Goal: Task Accomplishment & Management: Use online tool/utility

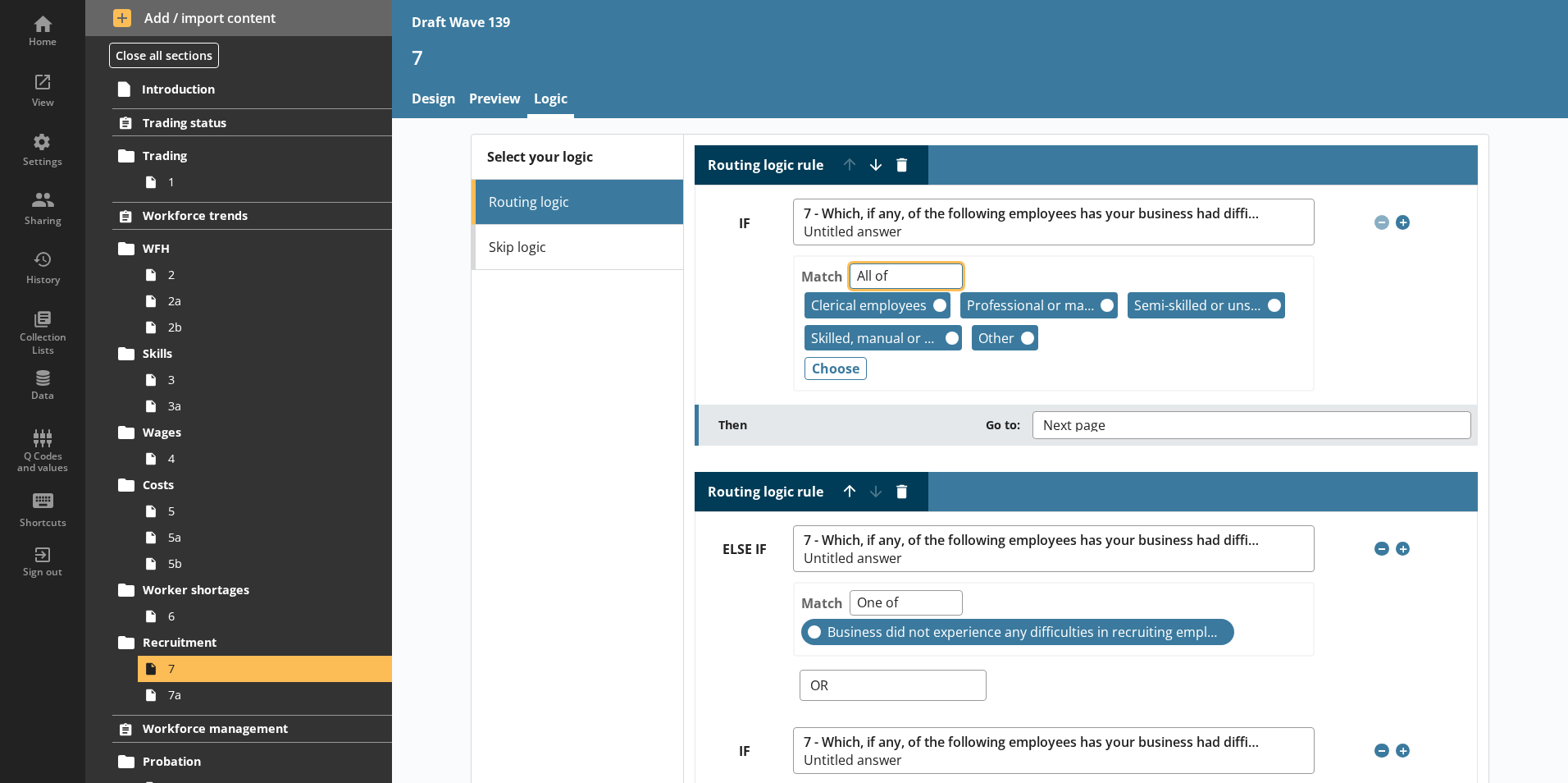
click at [937, 277] on select "Any of Not any of All of Count of Unanswered" at bounding box center [906, 276] width 113 height 26
click at [717, 314] on div at bounding box center [744, 325] width 98 height 159
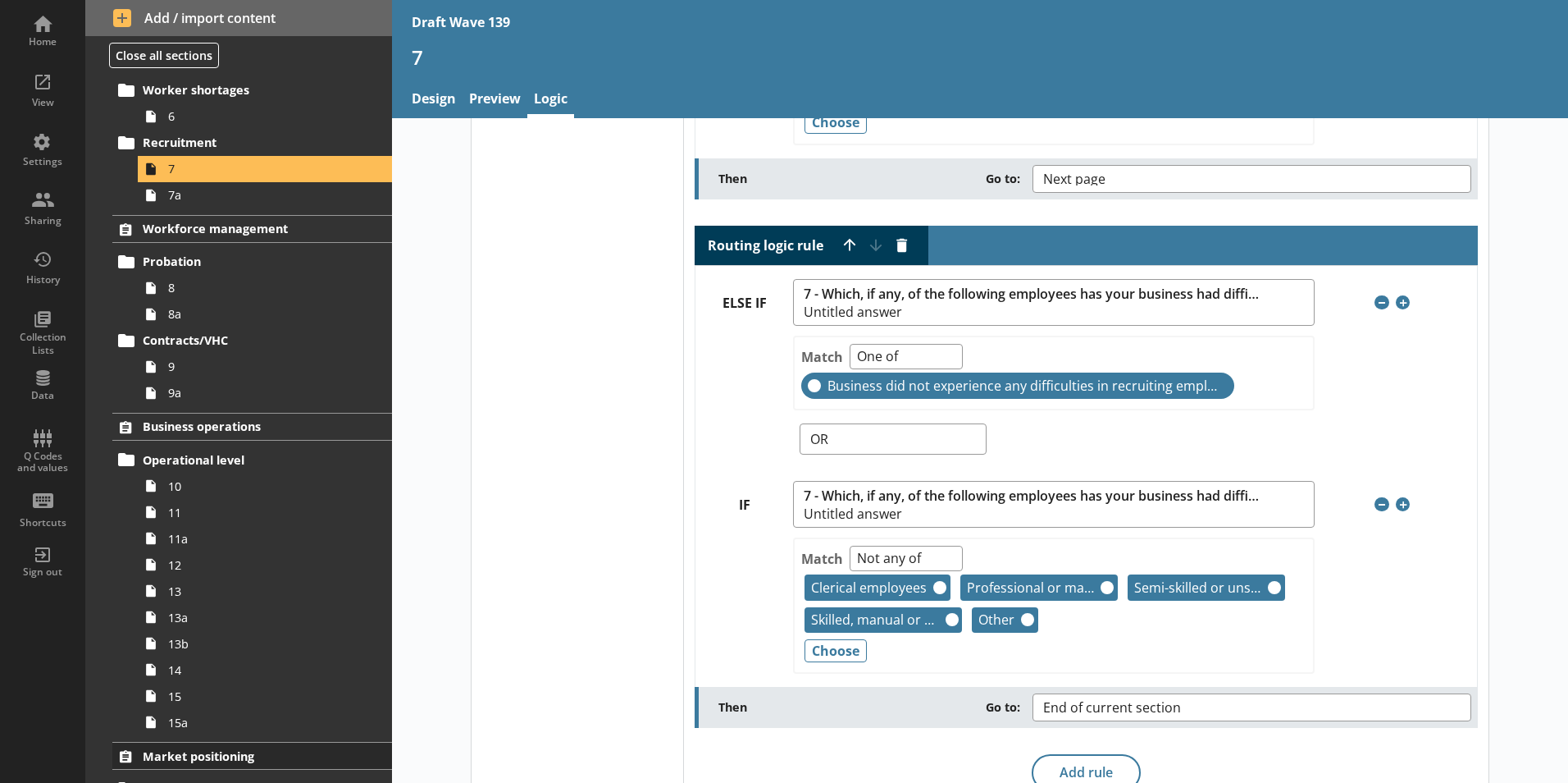
scroll to position [656, 0]
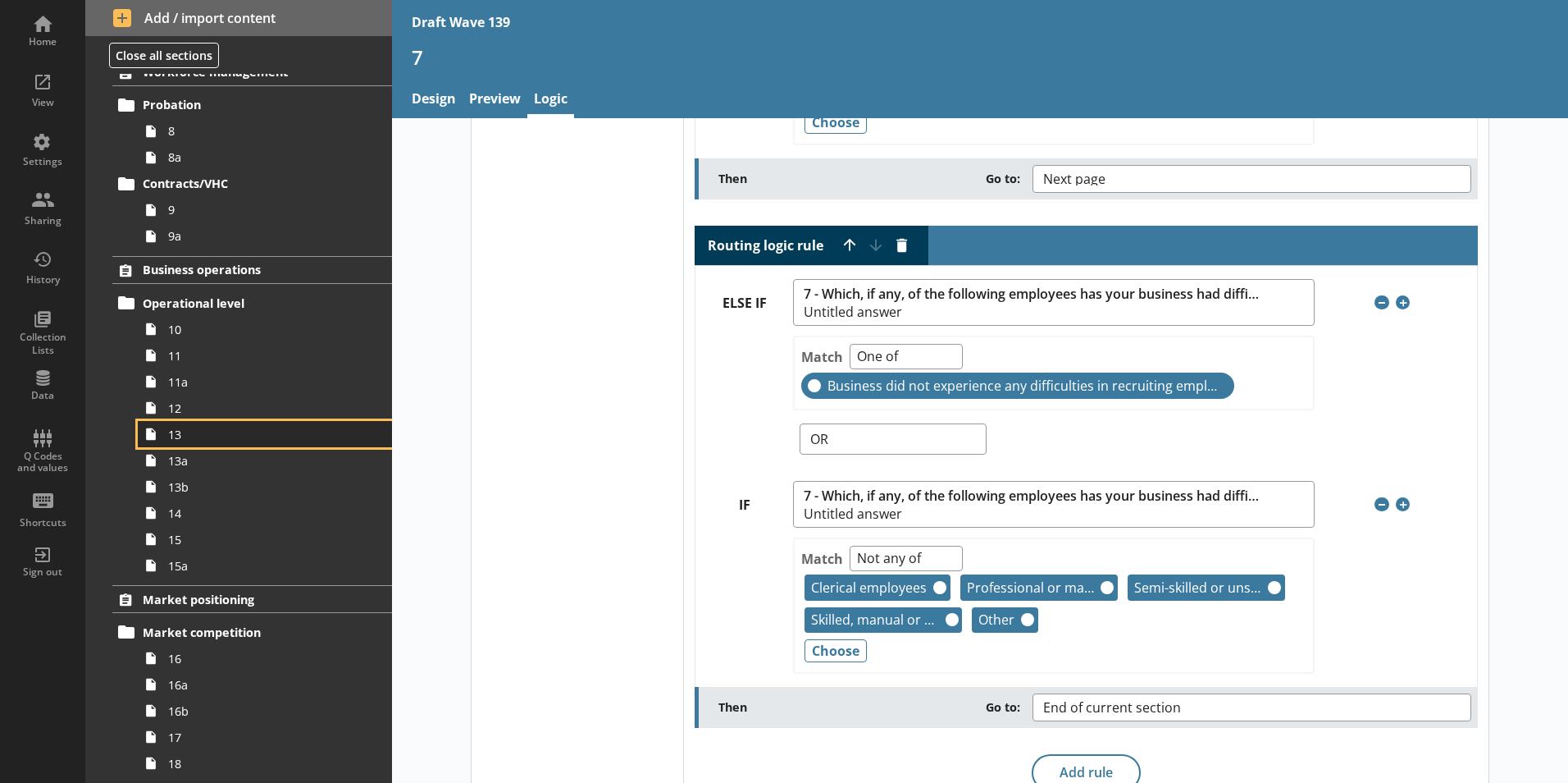
click at [174, 441] on span "13" at bounding box center [259, 434] width 182 height 16
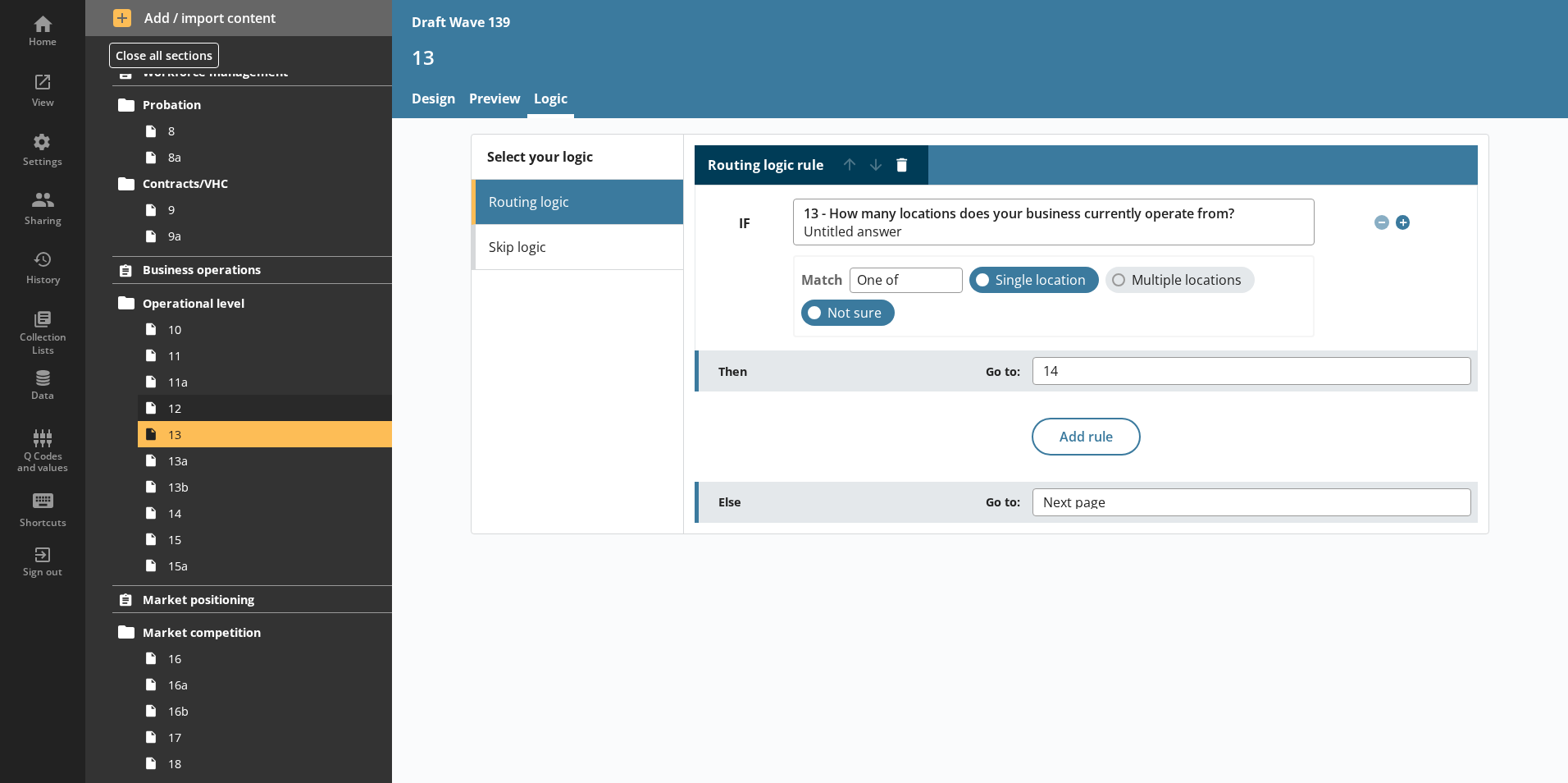
scroll to position [410, 0]
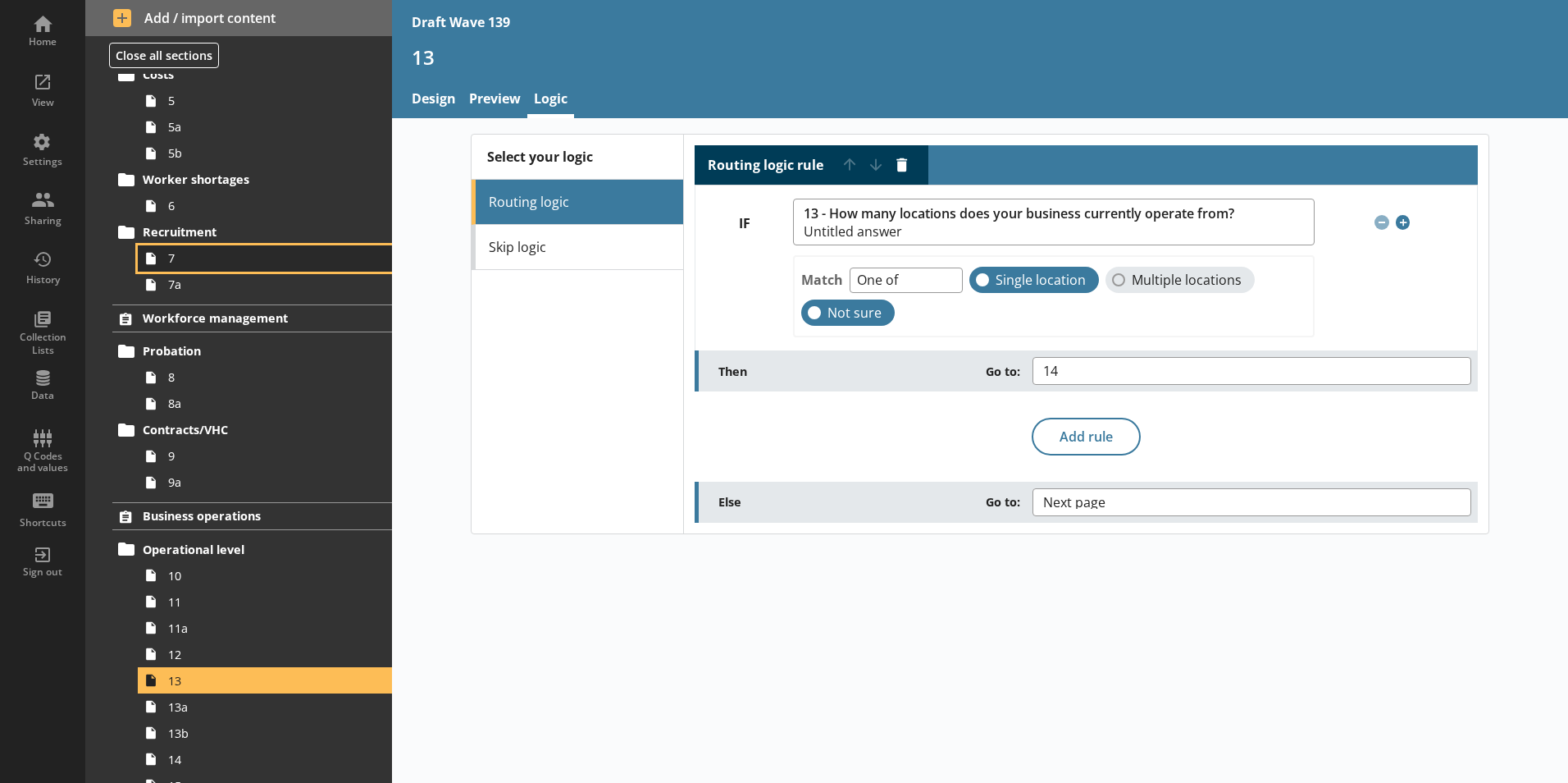
click at [171, 266] on span "7" at bounding box center [259, 258] width 182 height 16
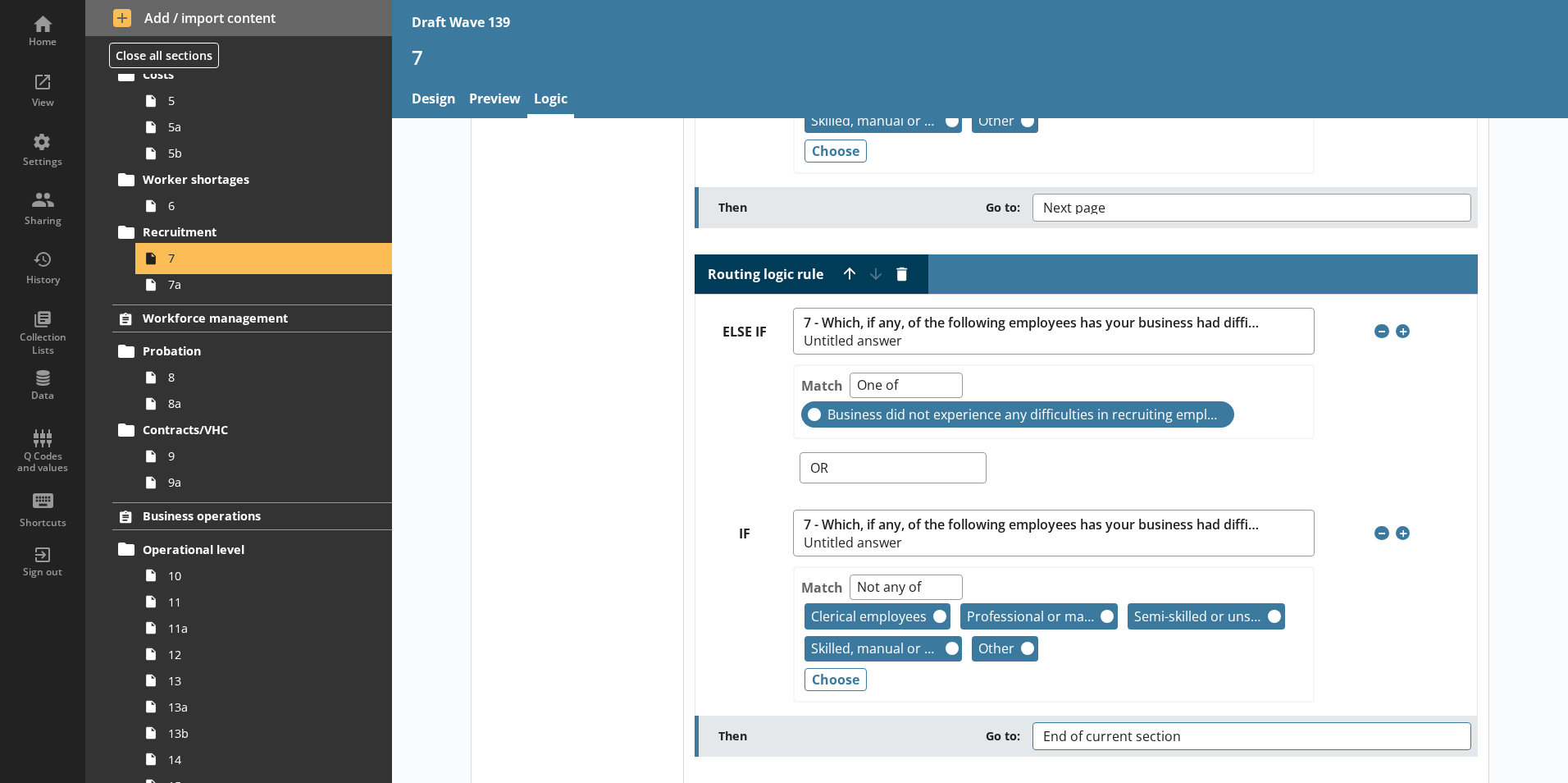
scroll to position [246, 0]
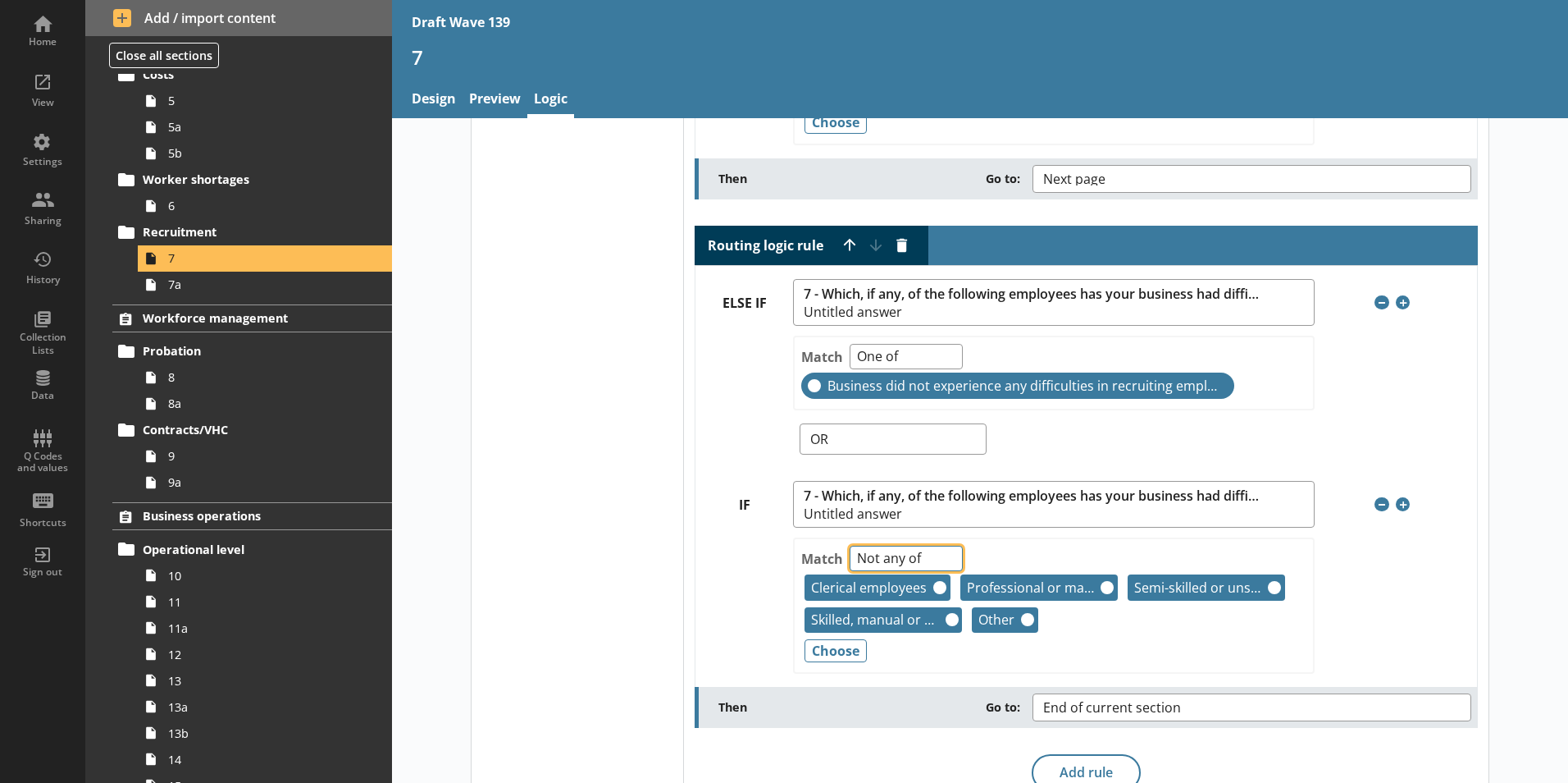
click at [919, 563] on select "Any of Not any of All of Count of Unanswered" at bounding box center [906, 559] width 113 height 26
click at [849, 546] on select "Any of Not any of All of Count of Unanswered" at bounding box center [906, 559] width 113 height 26
click at [933, 588] on button "Remove" at bounding box center [939, 587] width 13 height 13
click at [946, 619] on button "Remove" at bounding box center [952, 619] width 13 height 13
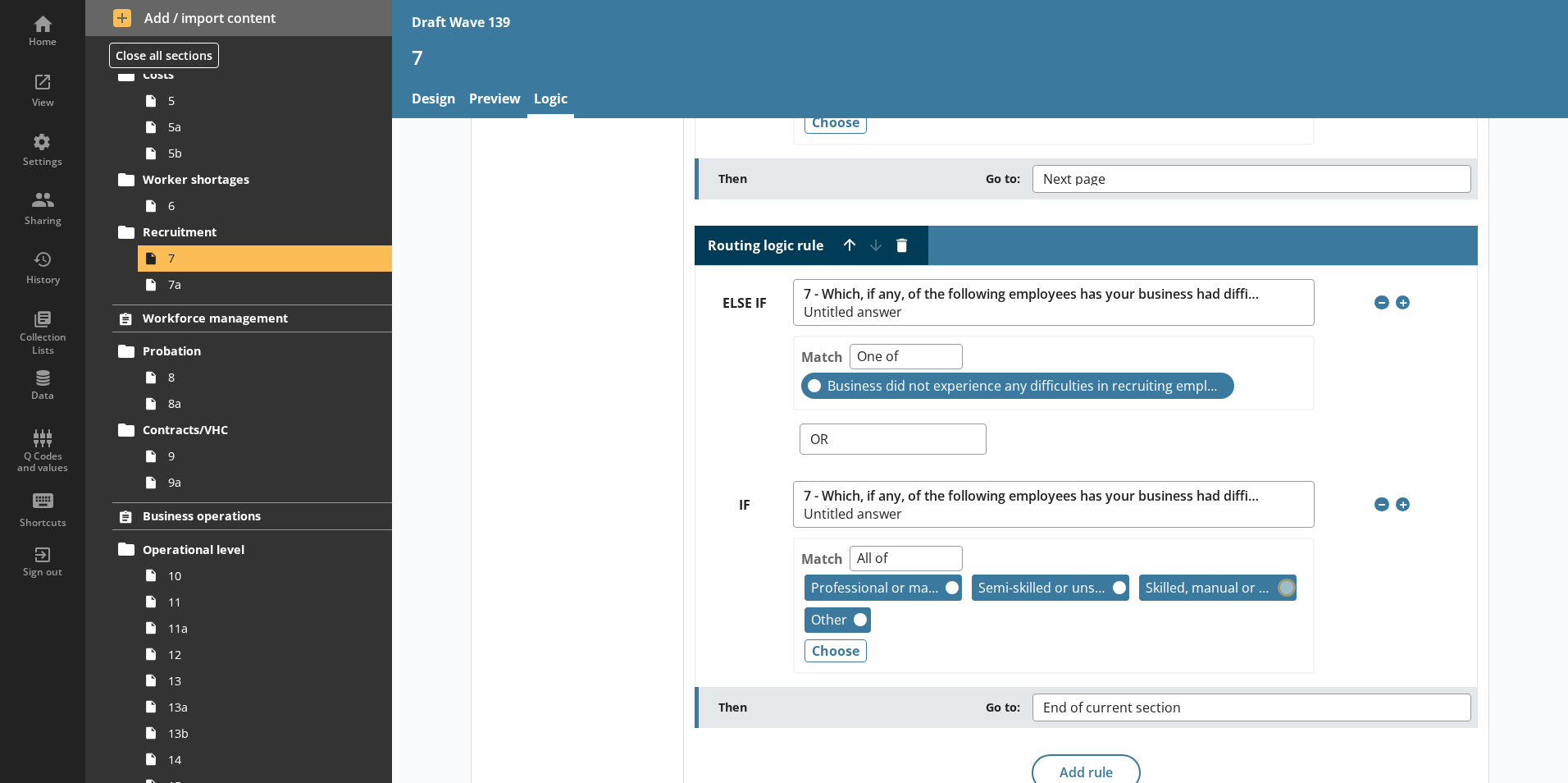
click at [1280, 587] on div "Match Any of Not any of All of Count of Unanswered Professional or managerial e…" at bounding box center [1052, 605] width 521 height 136
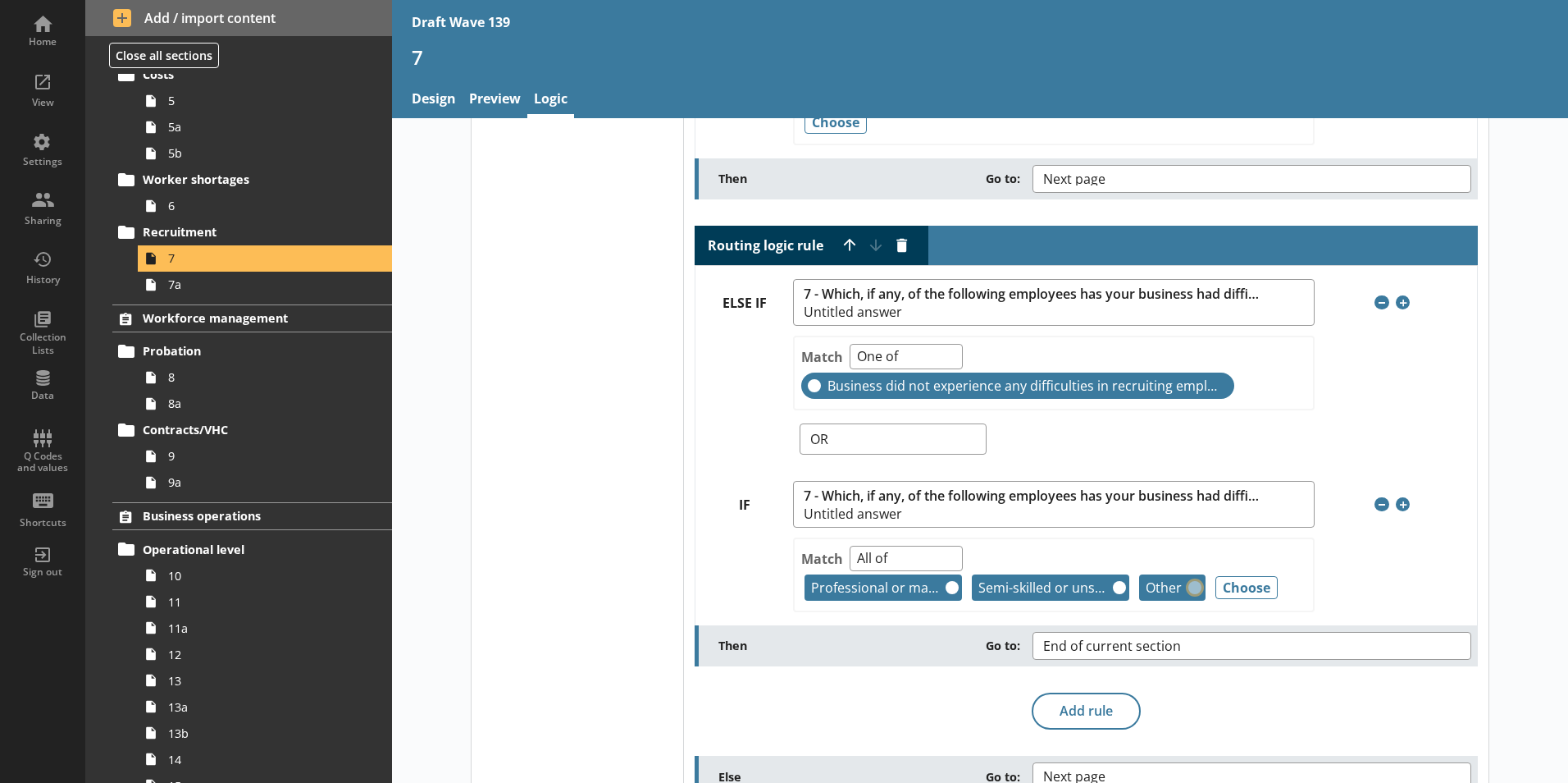
click at [1188, 585] on button "Remove" at bounding box center [1194, 587] width 13 height 13
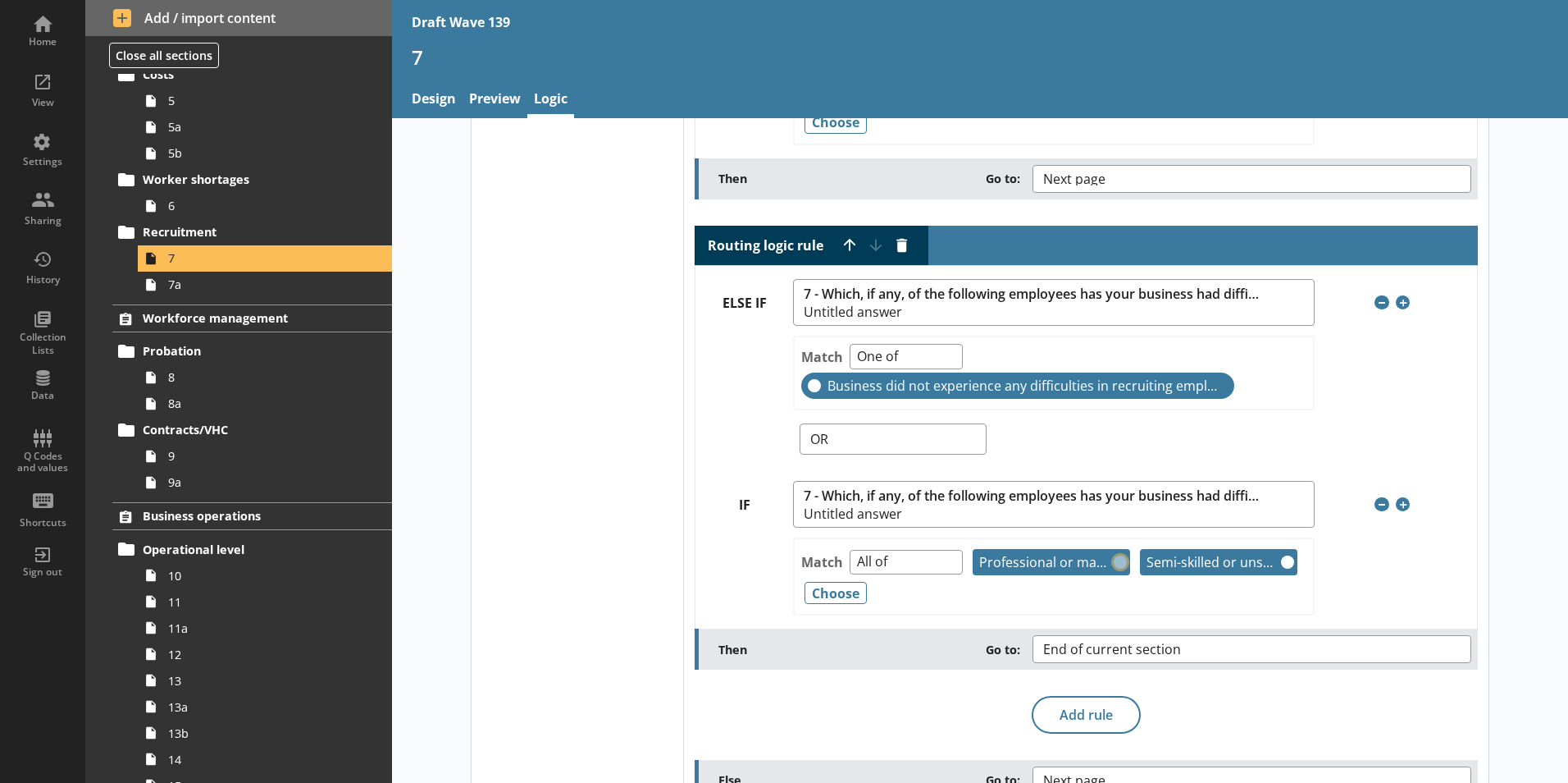
click at [1113, 561] on button "Remove" at bounding box center [1119, 562] width 13 height 13
click at [1280, 564] on button "Remove" at bounding box center [1286, 562] width 13 height 13
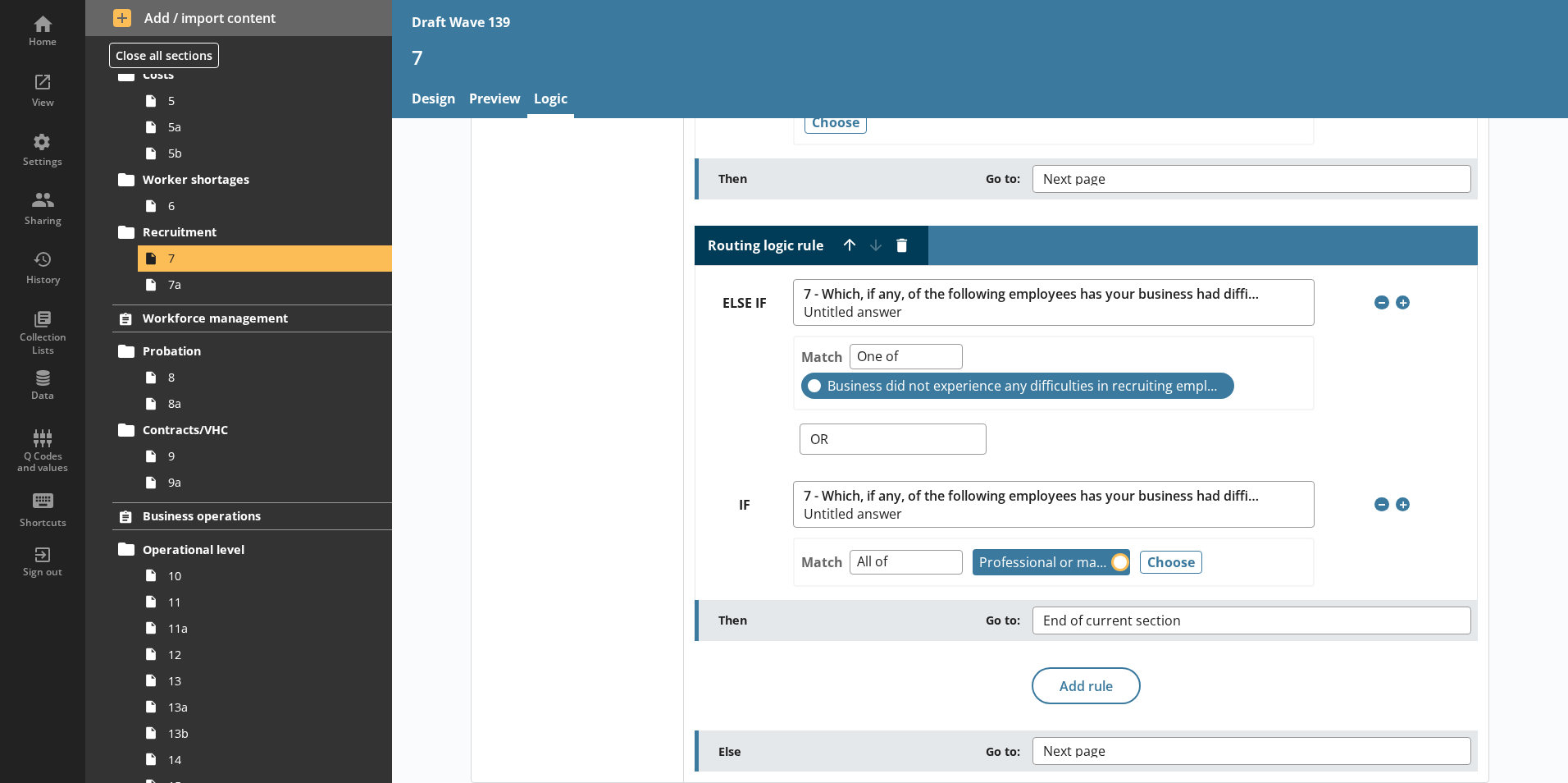
click at [1115, 560] on button "Remove" at bounding box center [1119, 562] width 13 height 13
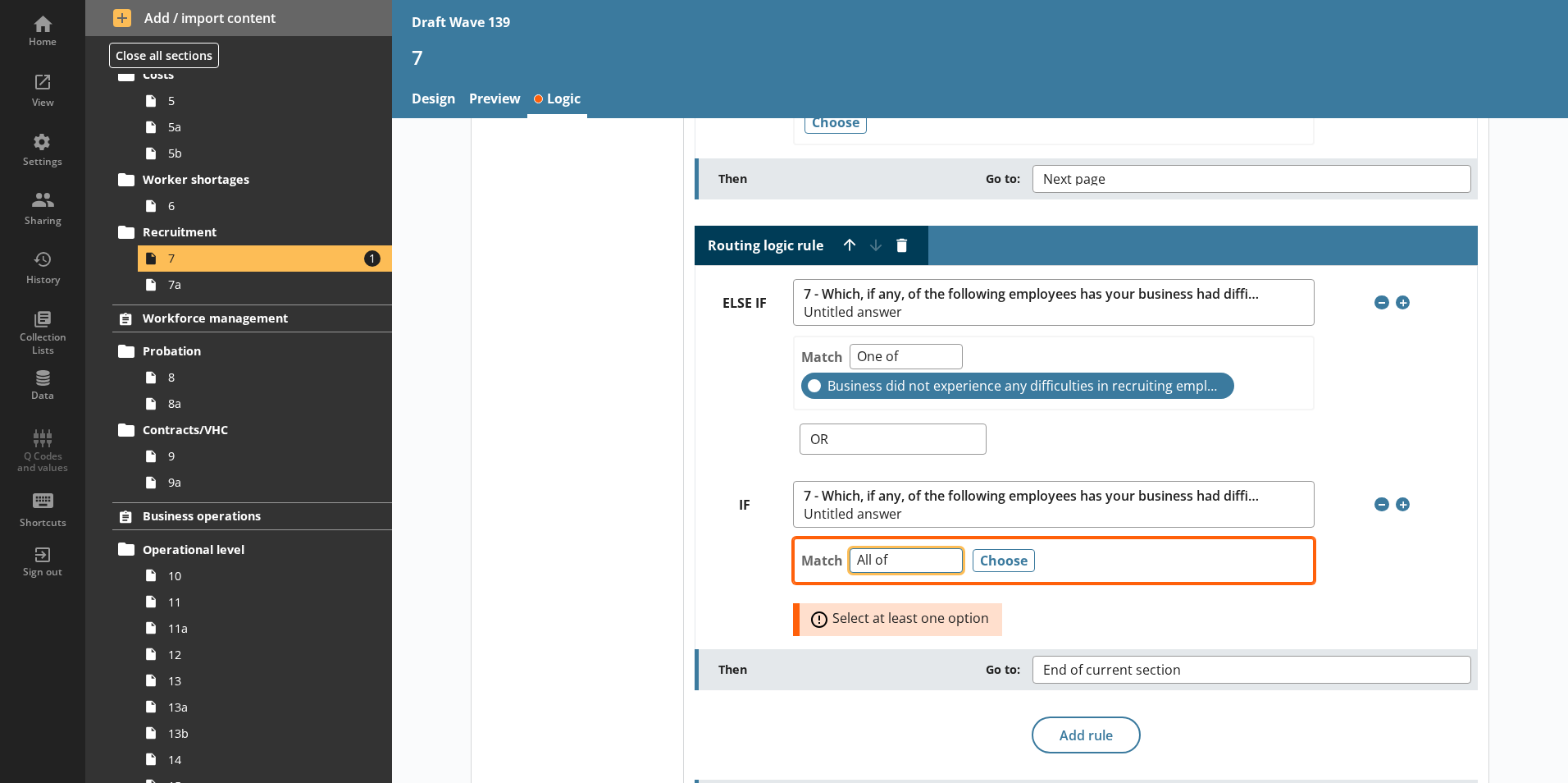
click at [945, 566] on select "Any of Not any of All of Count of Unanswered" at bounding box center [906, 561] width 113 height 26
click at [849, 548] on select "Any of Not any of All of Count of Unanswered" at bounding box center [906, 561] width 113 height 26
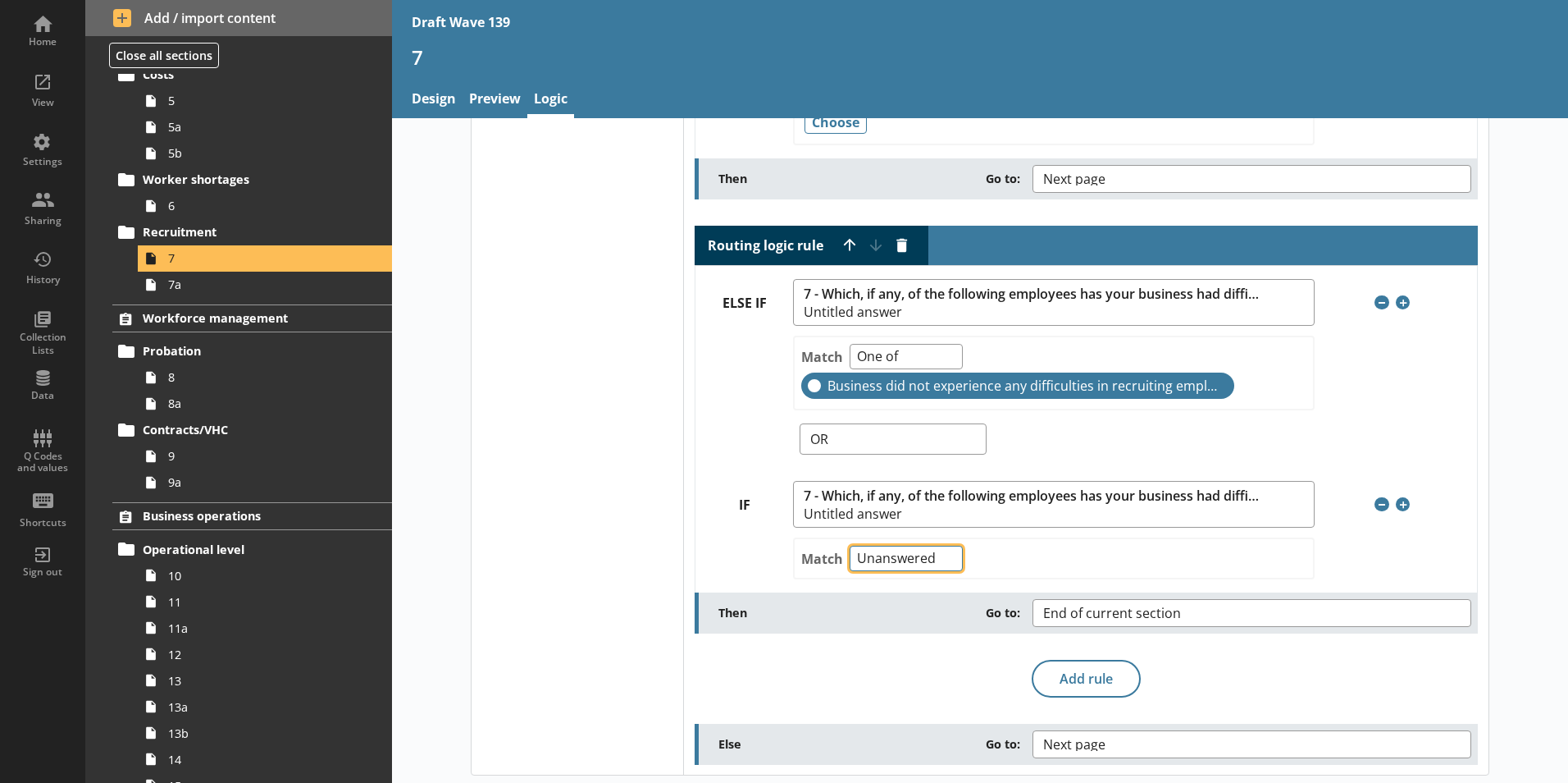
click at [943, 558] on select "Any of Not any of All of Count of Unanswered" at bounding box center [906, 559] width 113 height 26
select select "AnyOf"
click at [849, 546] on select "Any of Not any of All of Count of Unanswered" at bounding box center [906, 559] width 113 height 26
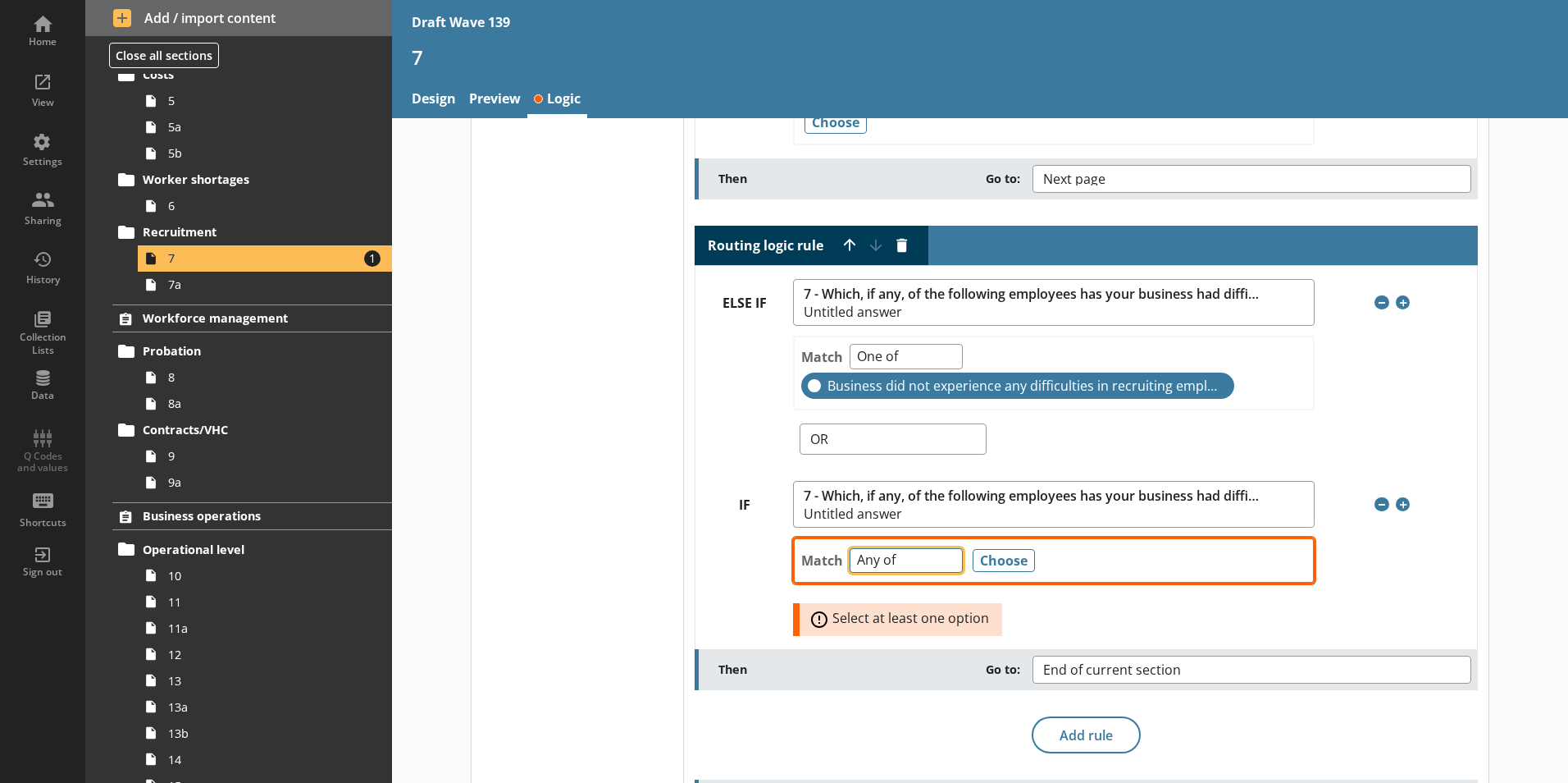
click at [941, 565] on select "Any of Not any of All of Count of Unanswered" at bounding box center [906, 561] width 113 height 26
click at [1015, 561] on button "Choose" at bounding box center [1004, 560] width 63 height 23
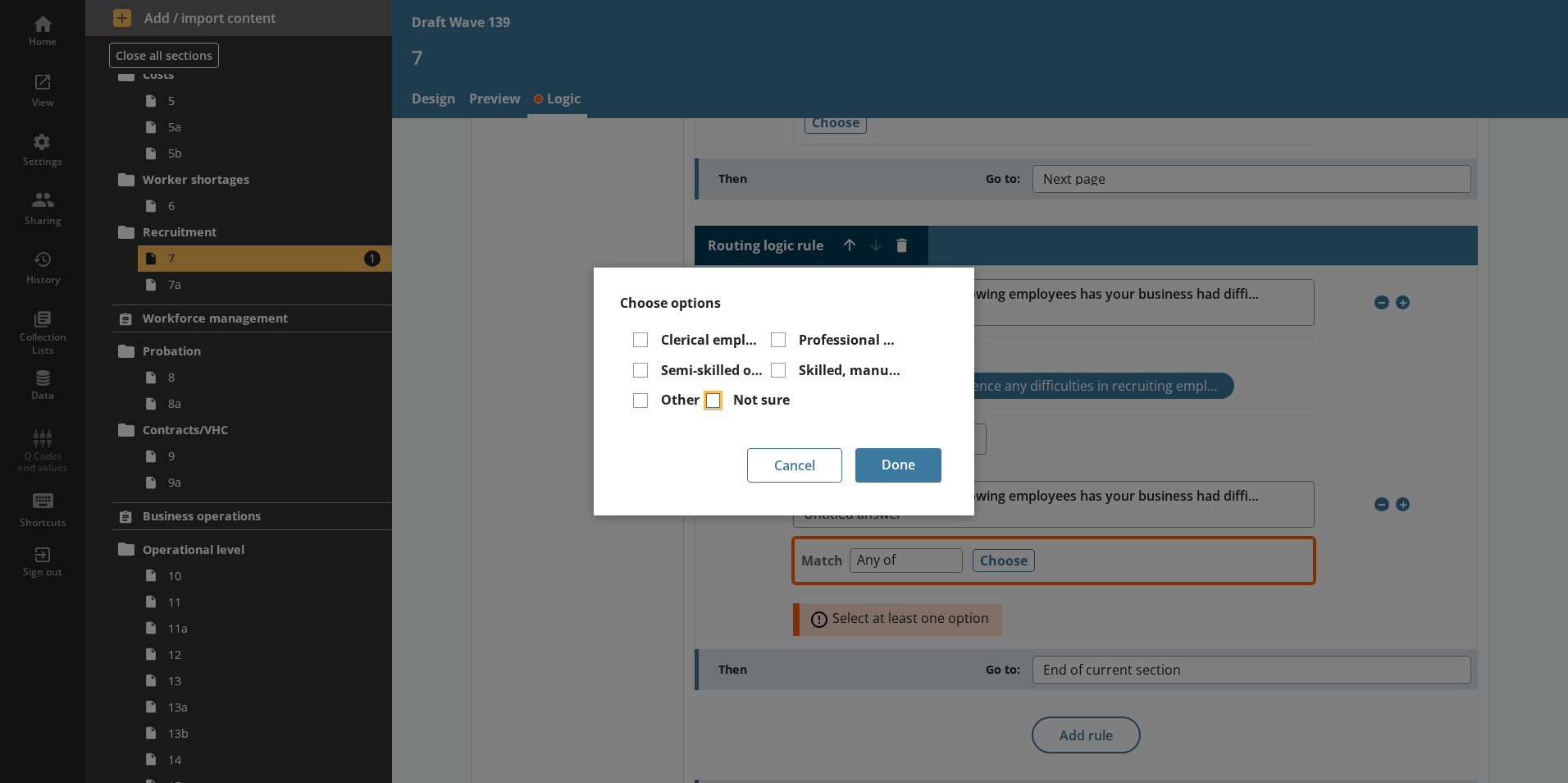
click at [714, 400] on input "Not sure" at bounding box center [713, 399] width 15 height 15
checkbox input "true"
click at [922, 463] on button "Done" at bounding box center [898, 465] width 86 height 35
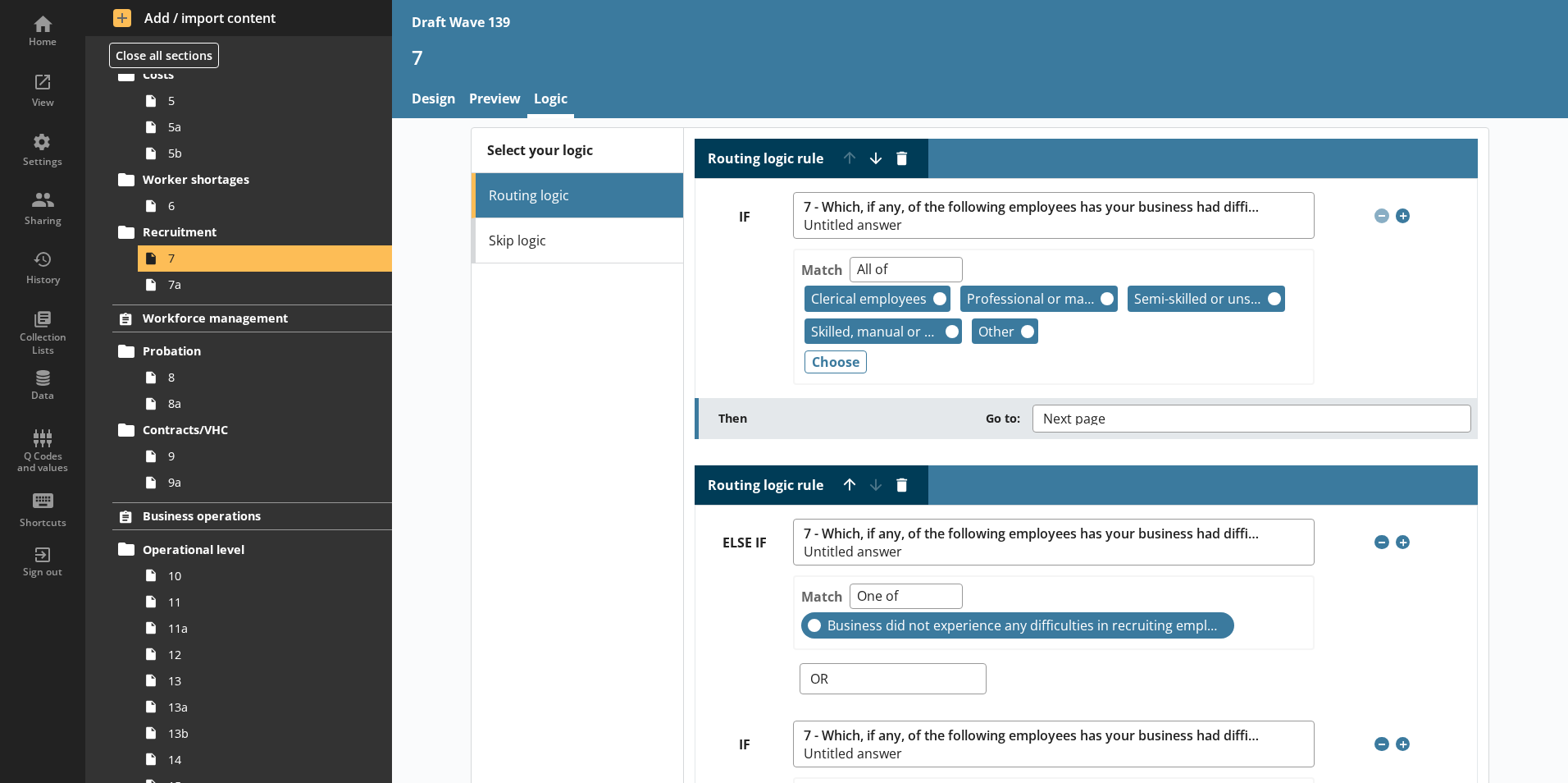
scroll to position [0, 0]
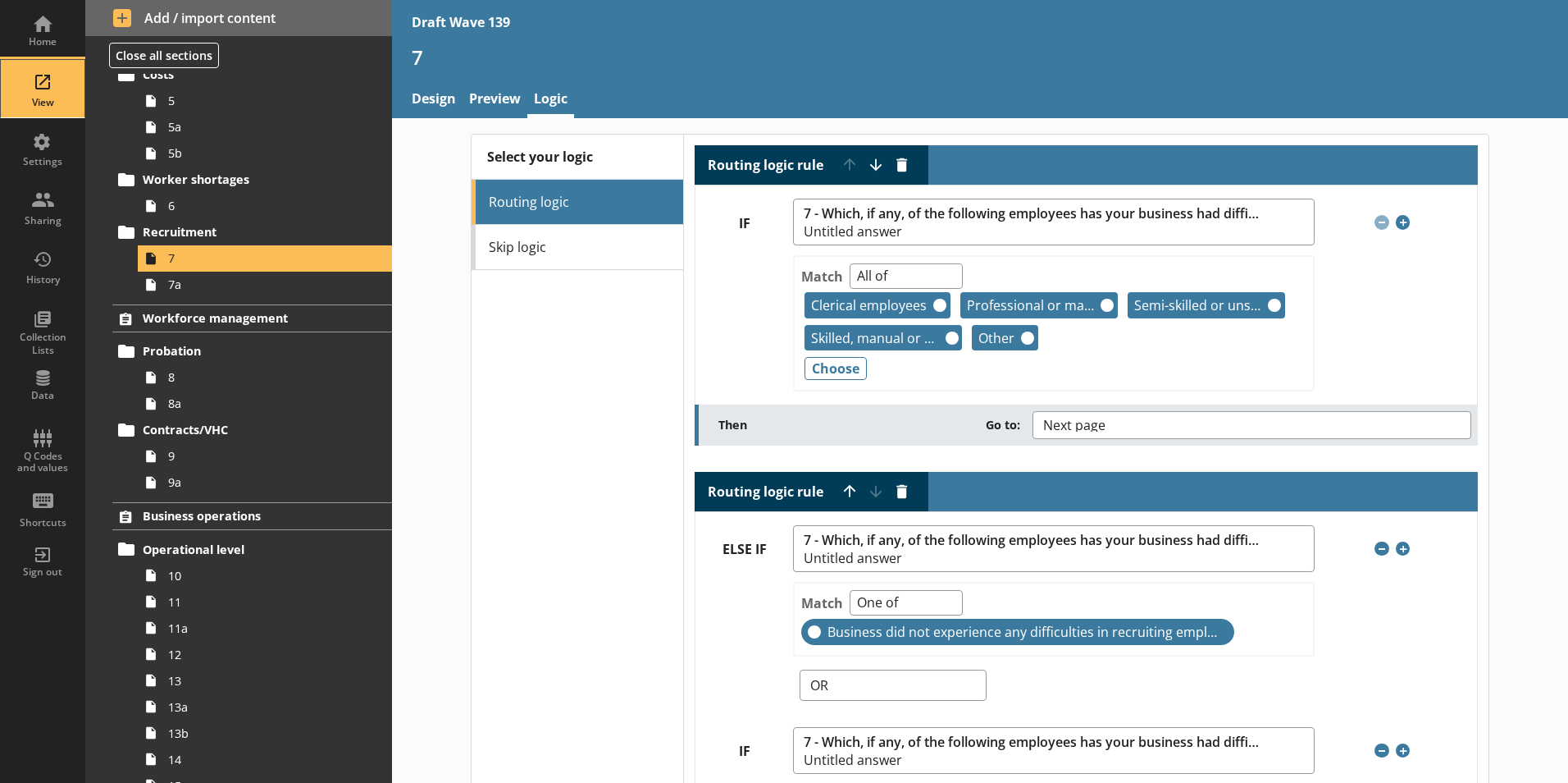
click at [46, 92] on div "View" at bounding box center [43, 89] width 58 height 58
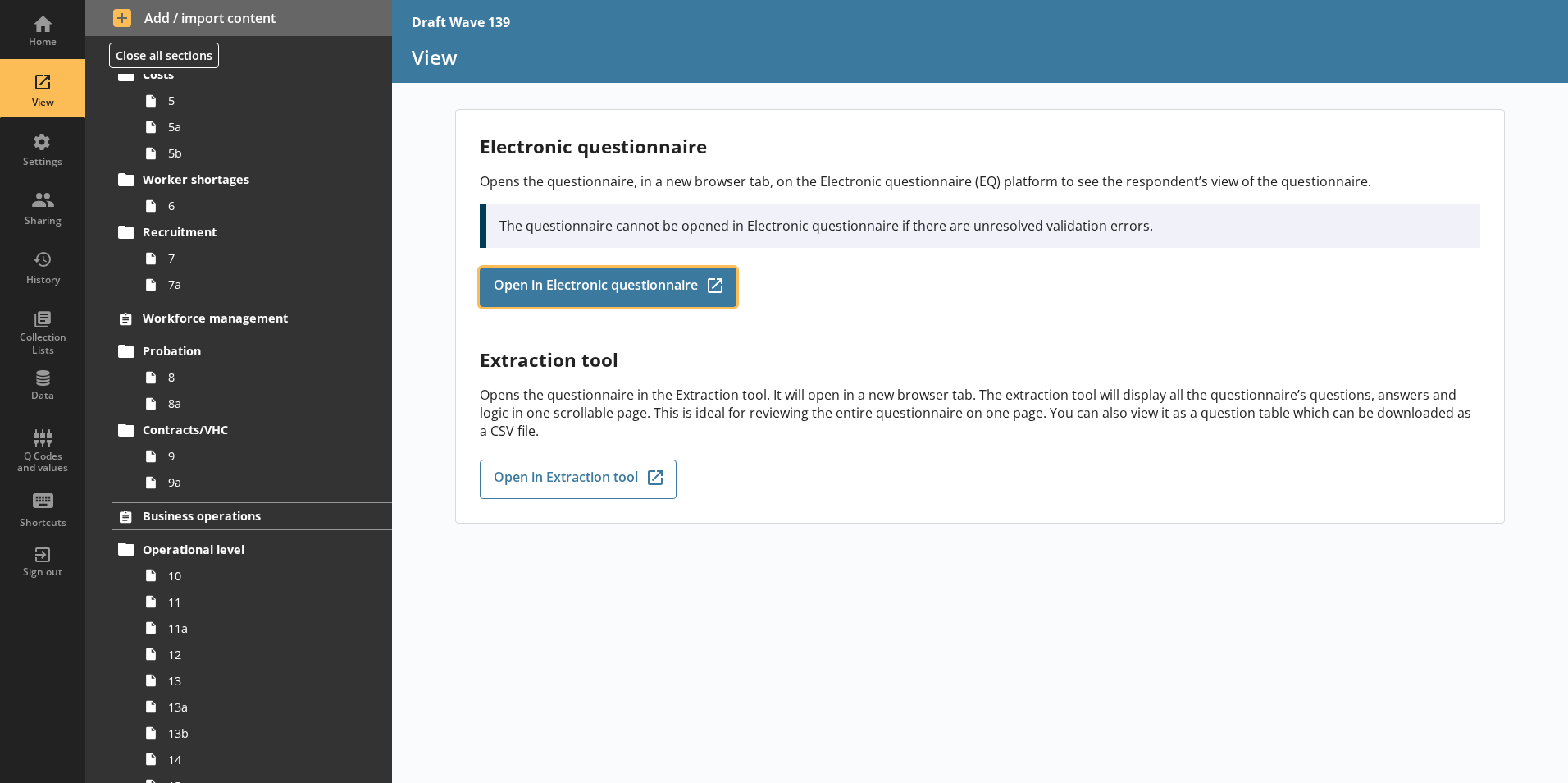
click at [632, 280] on span "Open in Electronic questionnaire" at bounding box center [595, 287] width 204 height 18
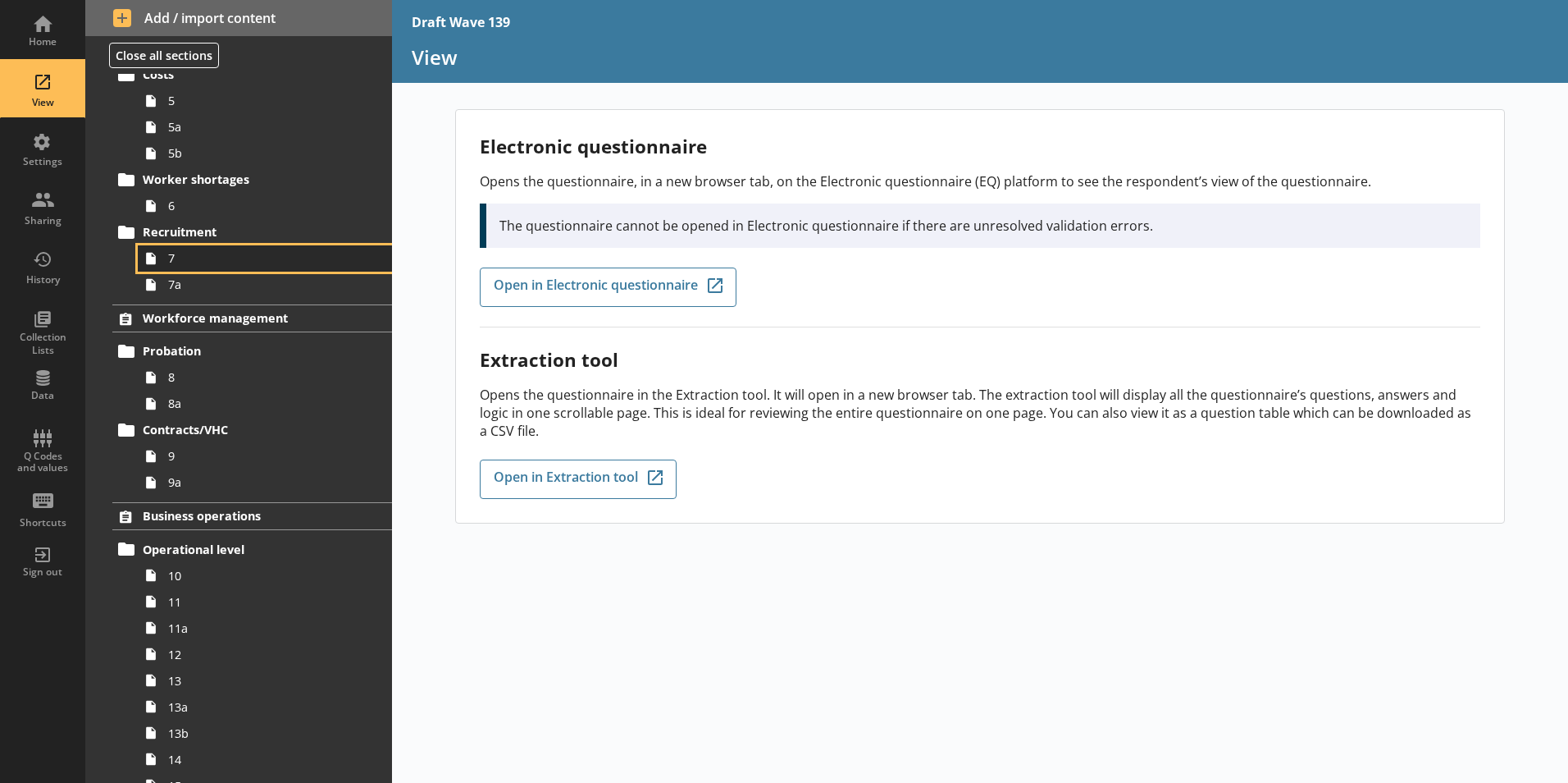
click at [182, 260] on span "7" at bounding box center [259, 258] width 182 height 16
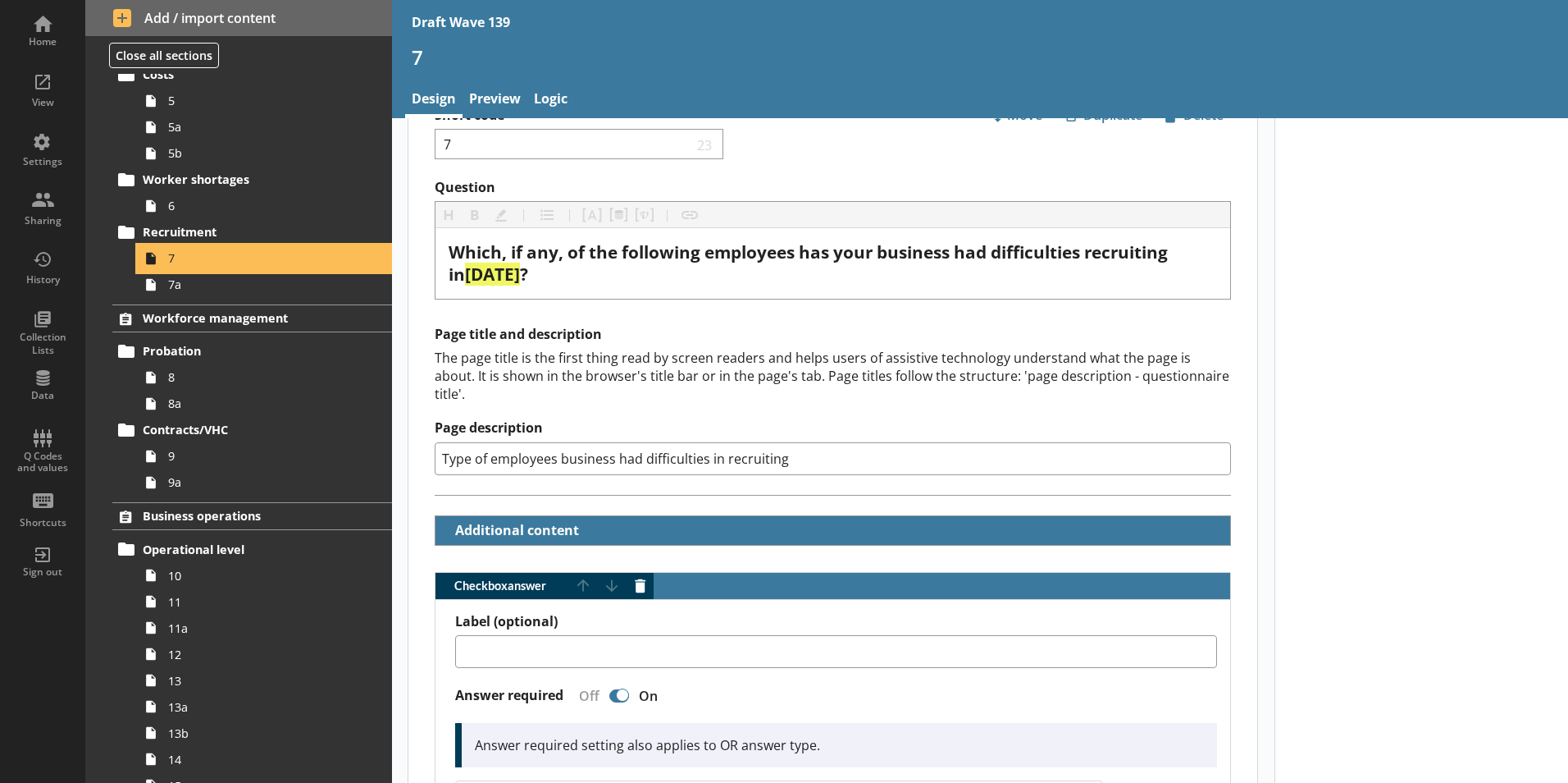
scroll to position [82, 0]
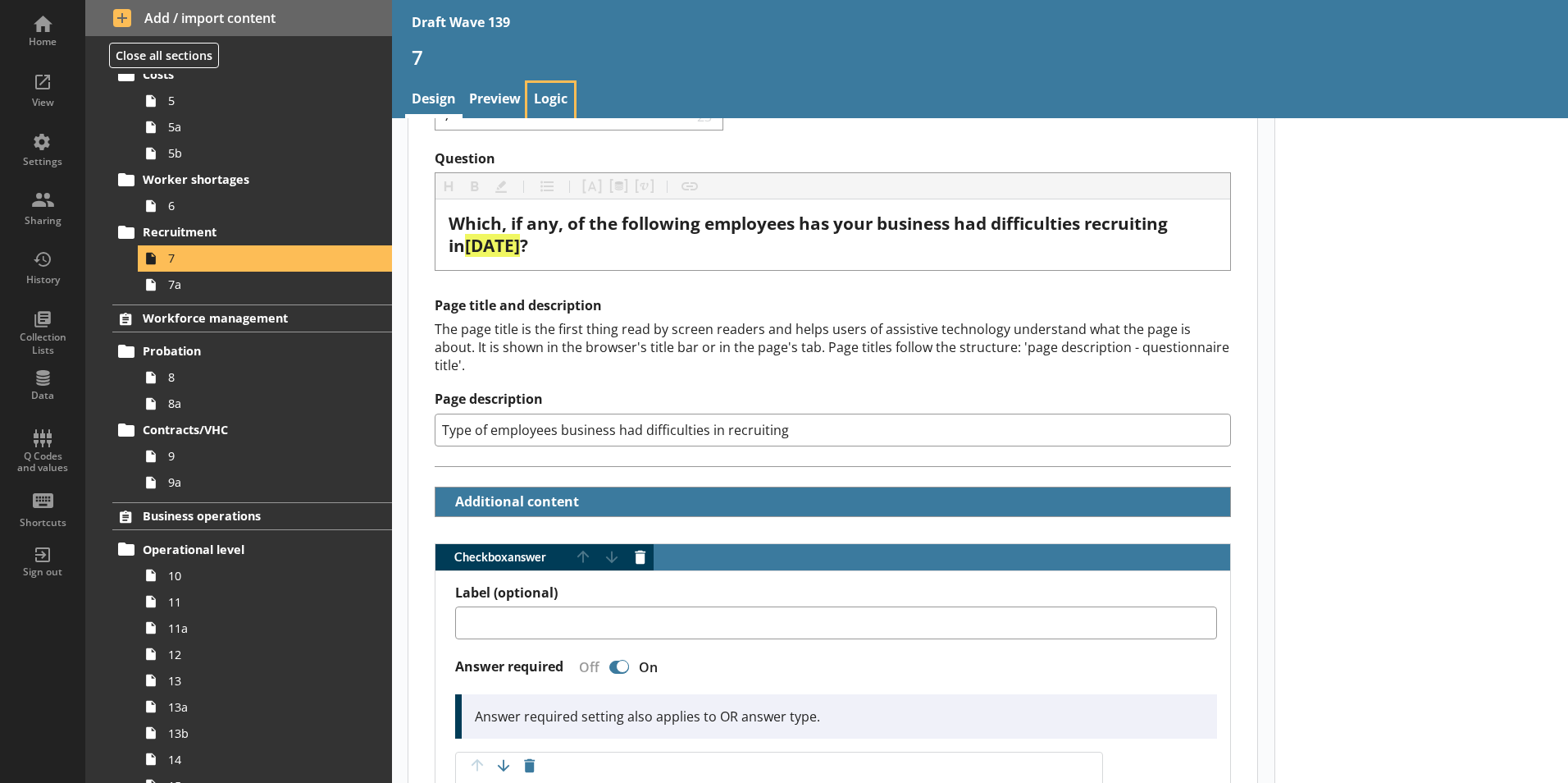
click at [548, 95] on link "Logic" at bounding box center [551, 100] width 47 height 35
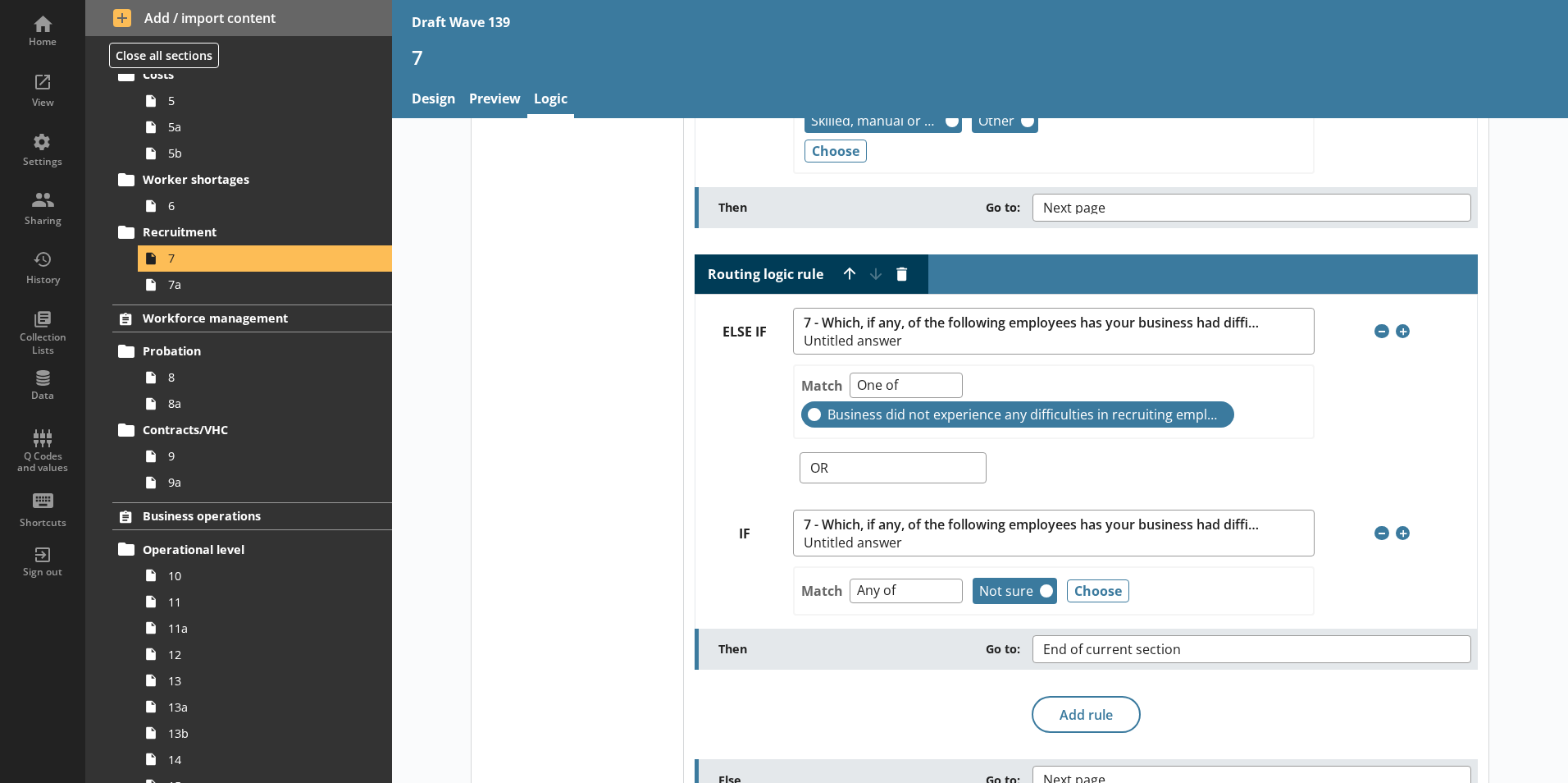
scroll to position [246, 0]
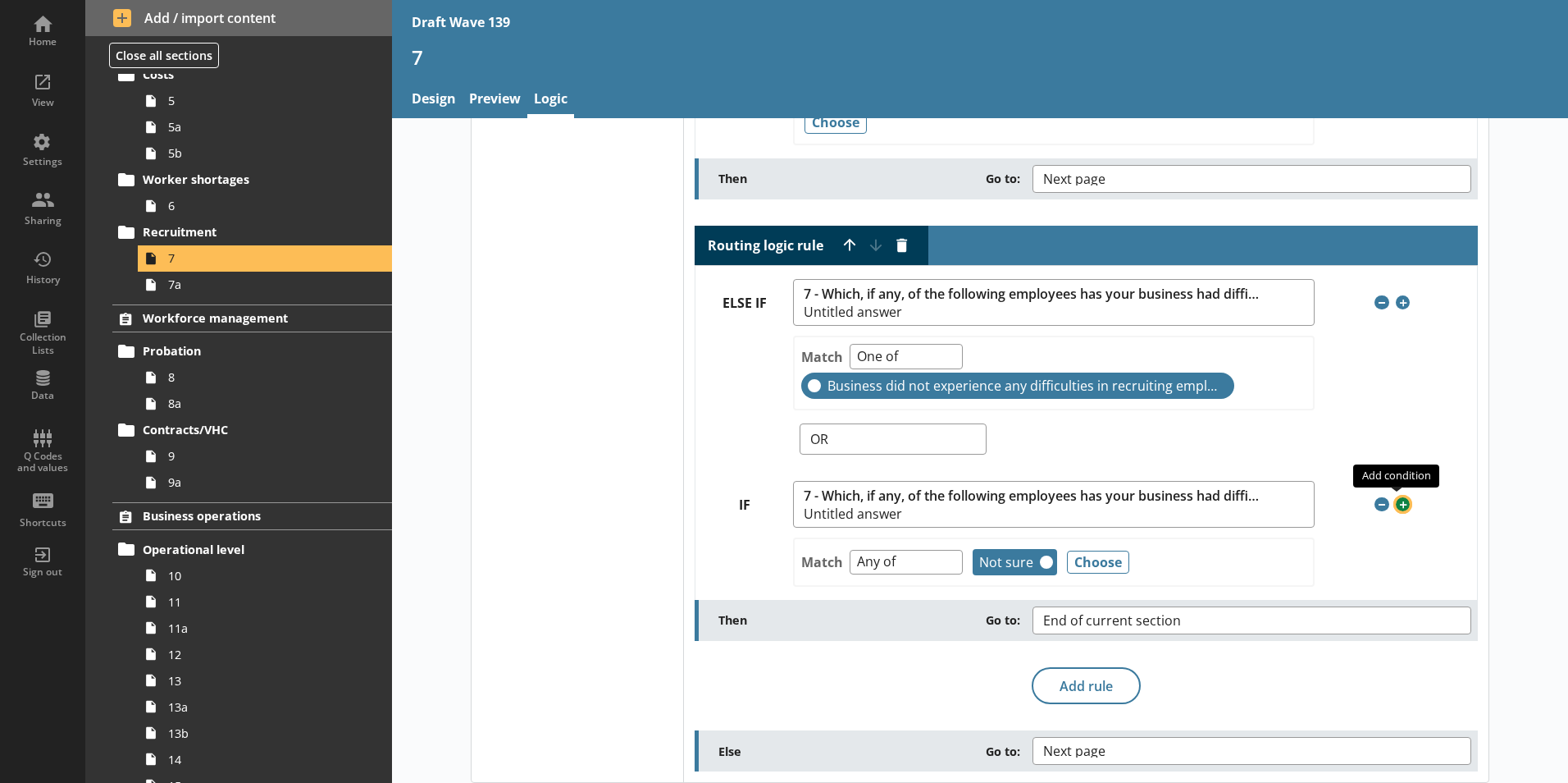
click at [1398, 503] on span "Add condition" at bounding box center [1403, 504] width 15 height 15
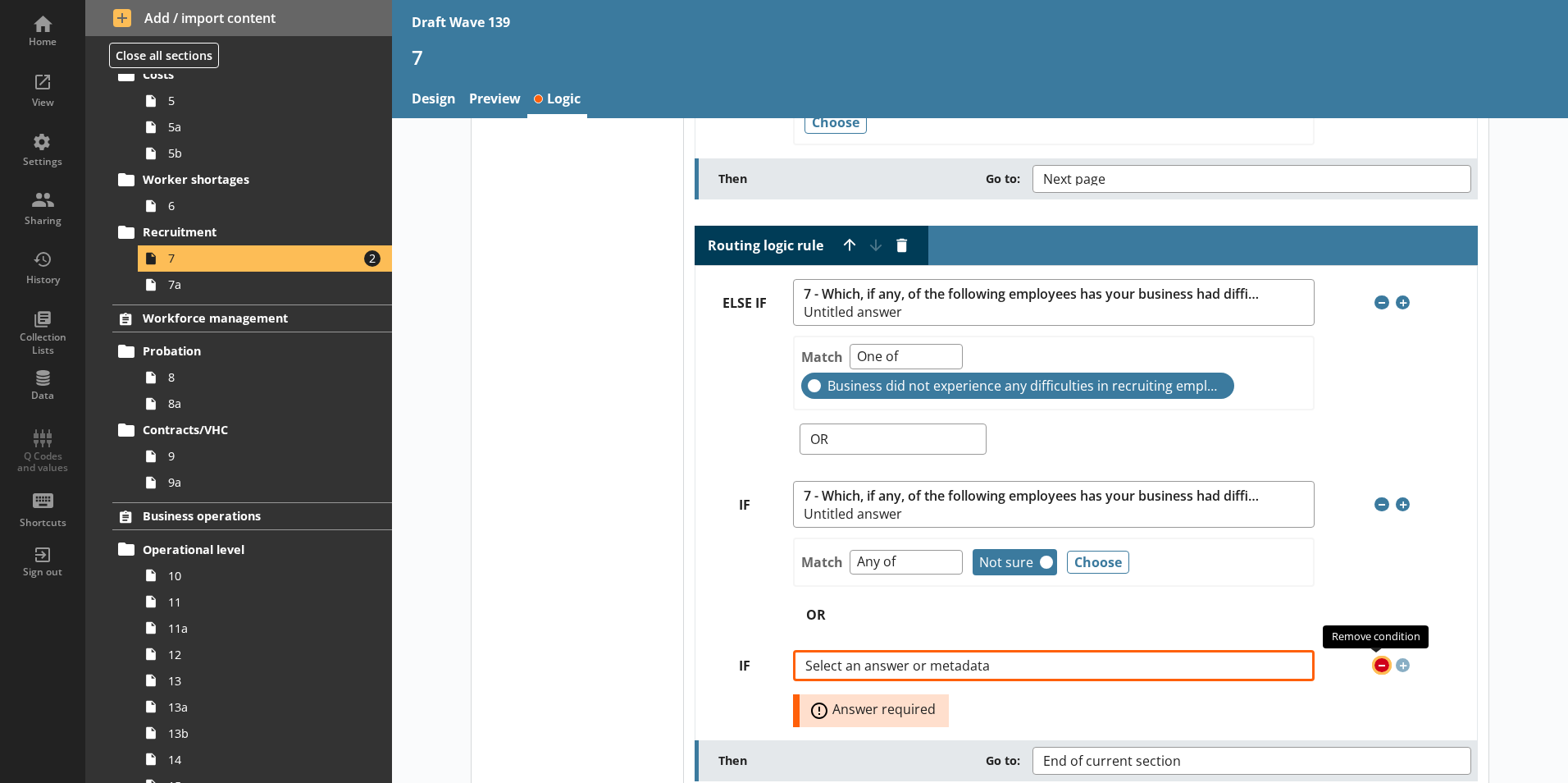
click at [1379, 667] on span "Remove condition" at bounding box center [1381, 665] width 15 height 15
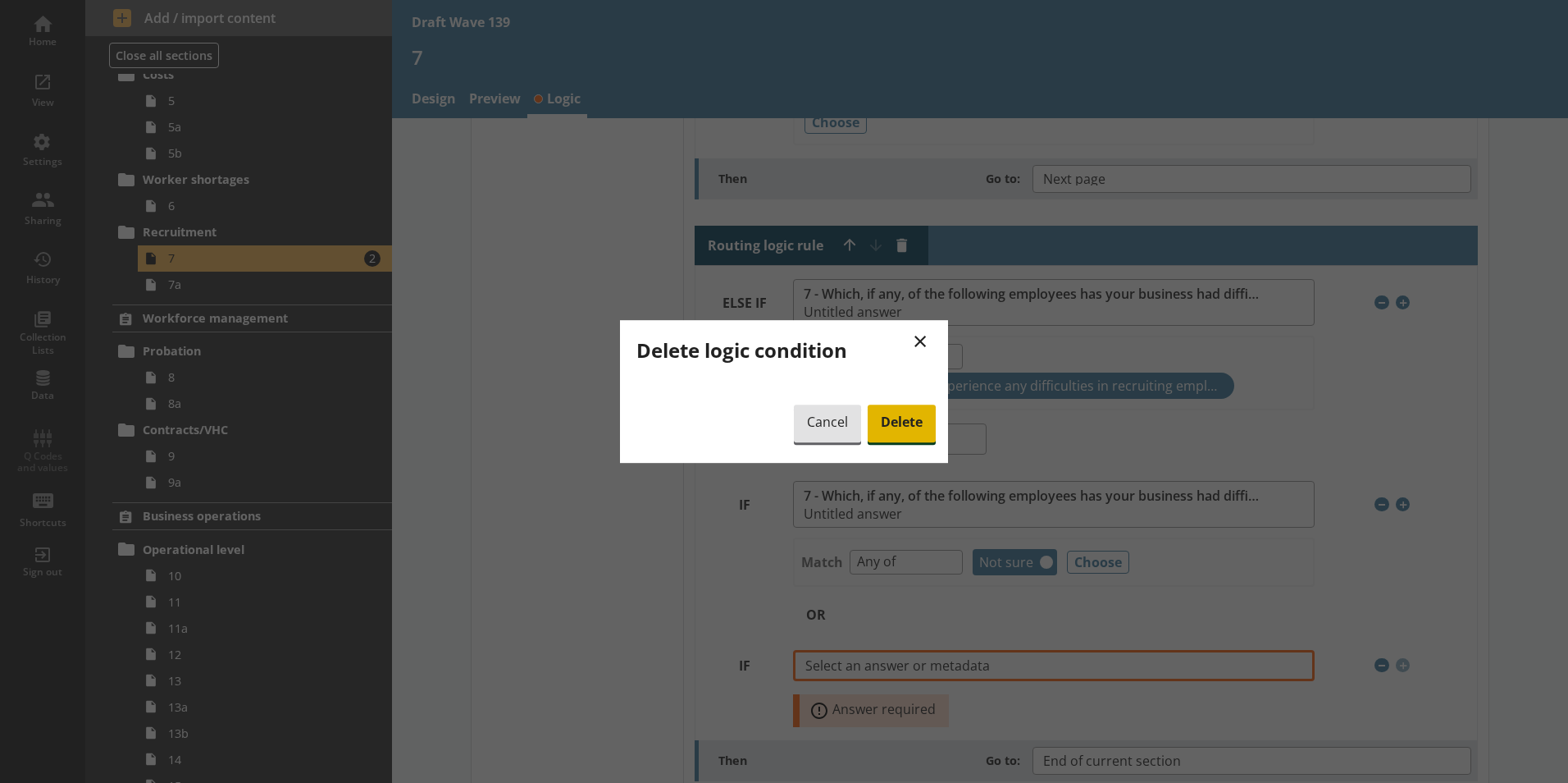
click at [886, 416] on span "Delete" at bounding box center [901, 423] width 68 height 38
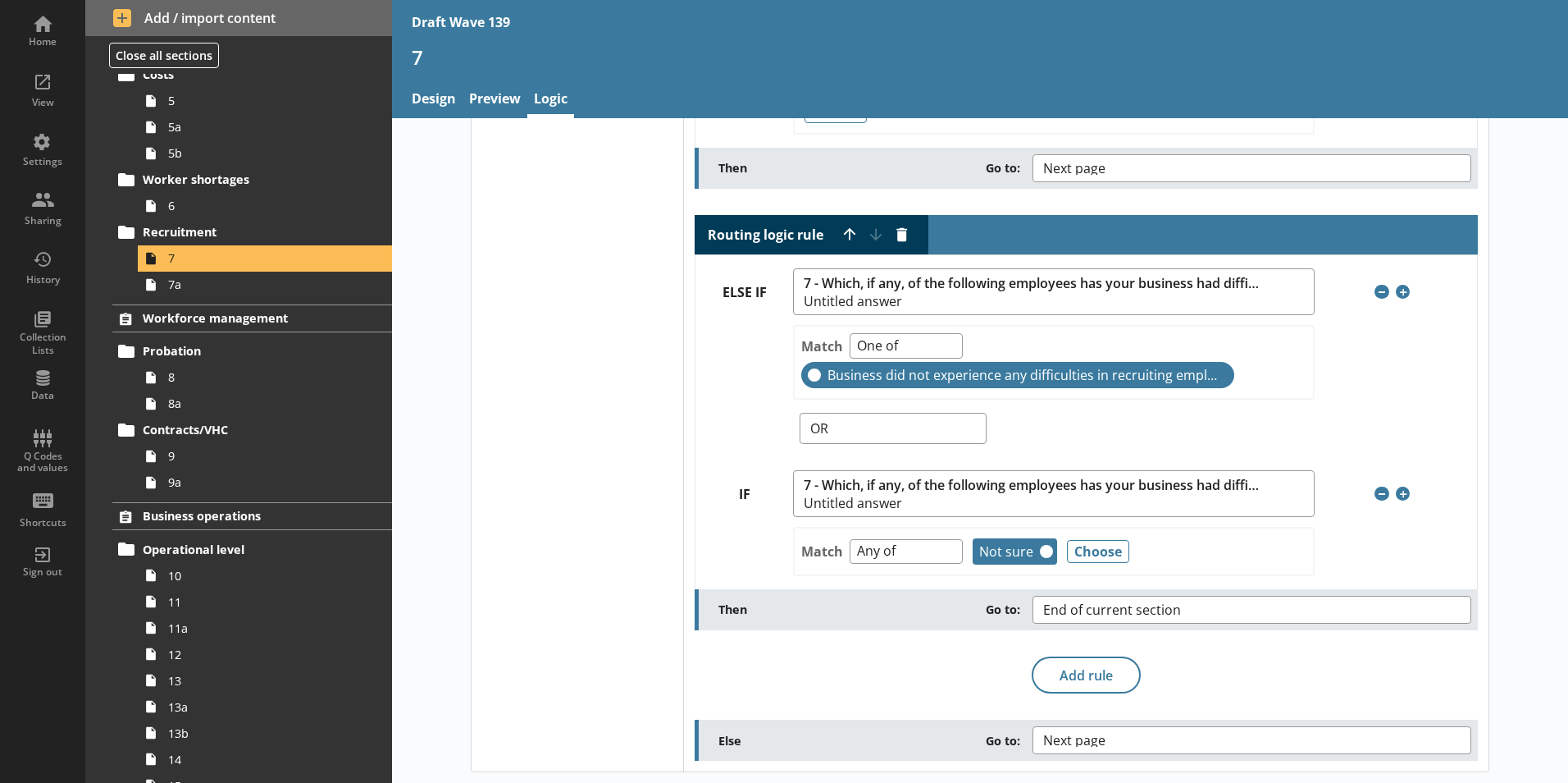
scroll to position [259, 0]
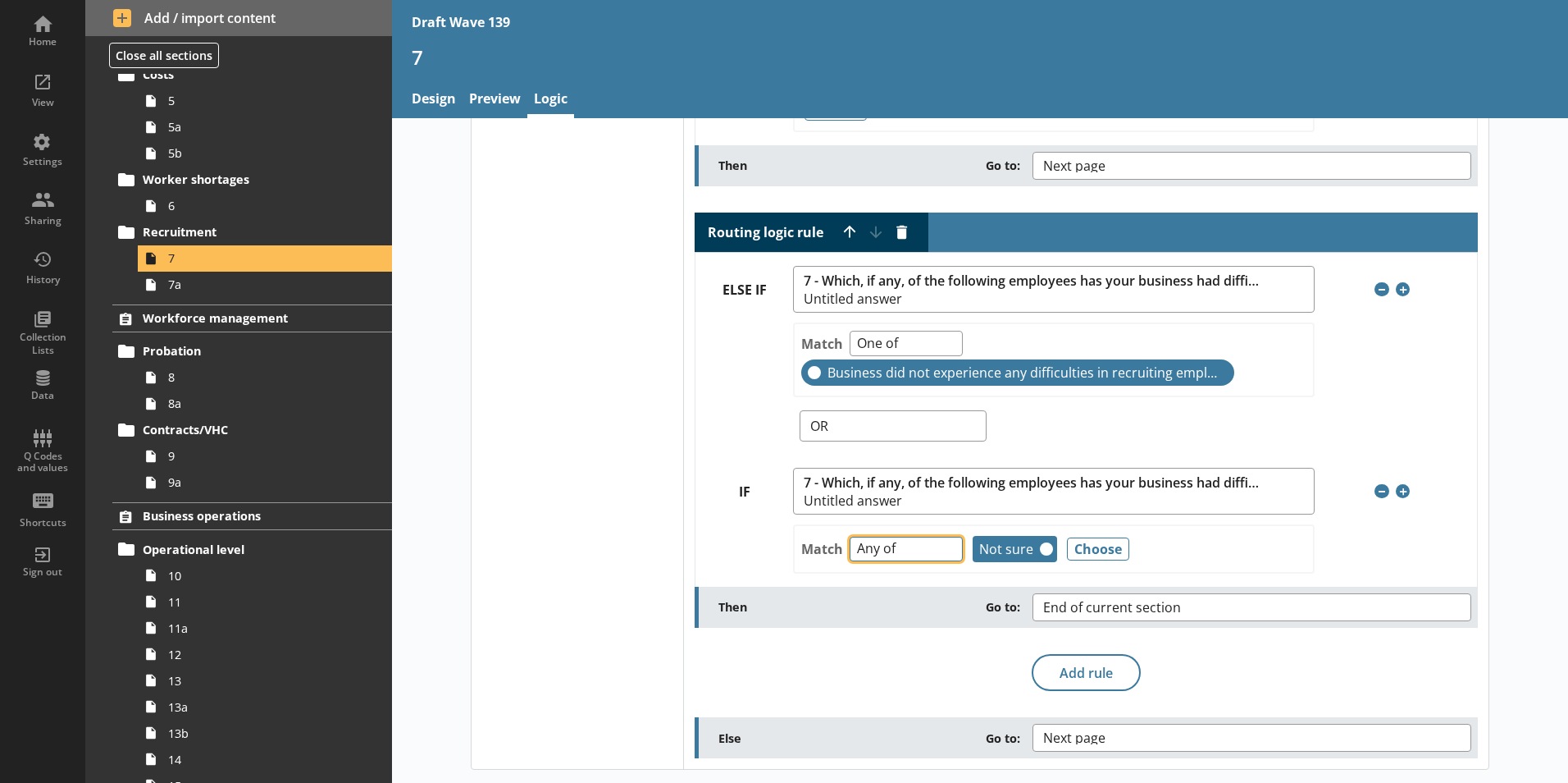
click at [941, 552] on select "Any of Not any of All of Count of Unanswered" at bounding box center [906, 550] width 113 height 26
select select "NotAnyOf"
click at [849, 537] on select "Any of Not any of All of Count of Unanswered" at bounding box center [906, 550] width 113 height 26
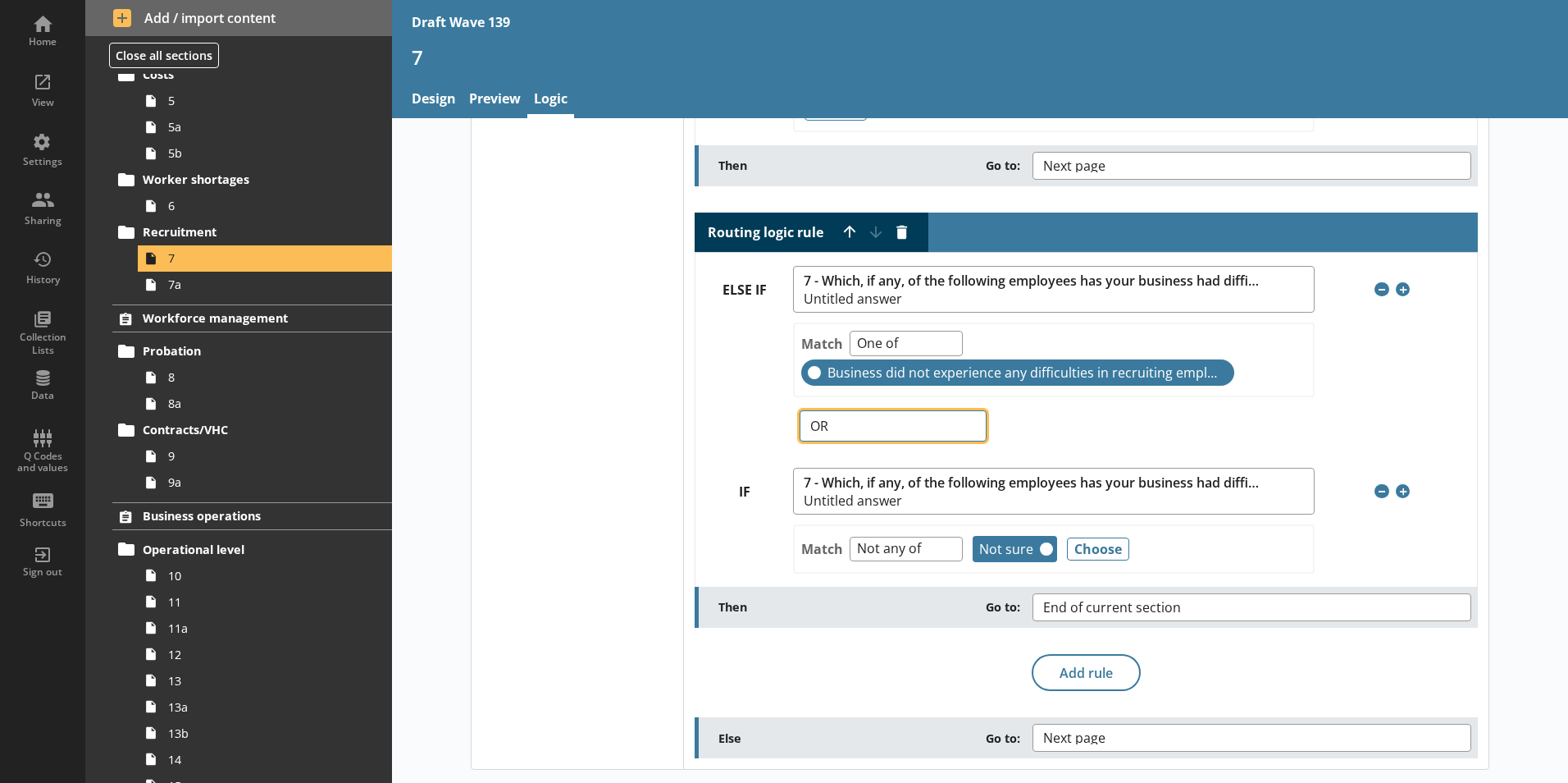
click at [965, 423] on select "OR AND" at bounding box center [892, 425] width 186 height 31
select select "And"
click at [799, 410] on select "OR AND" at bounding box center [892, 425] width 186 height 31
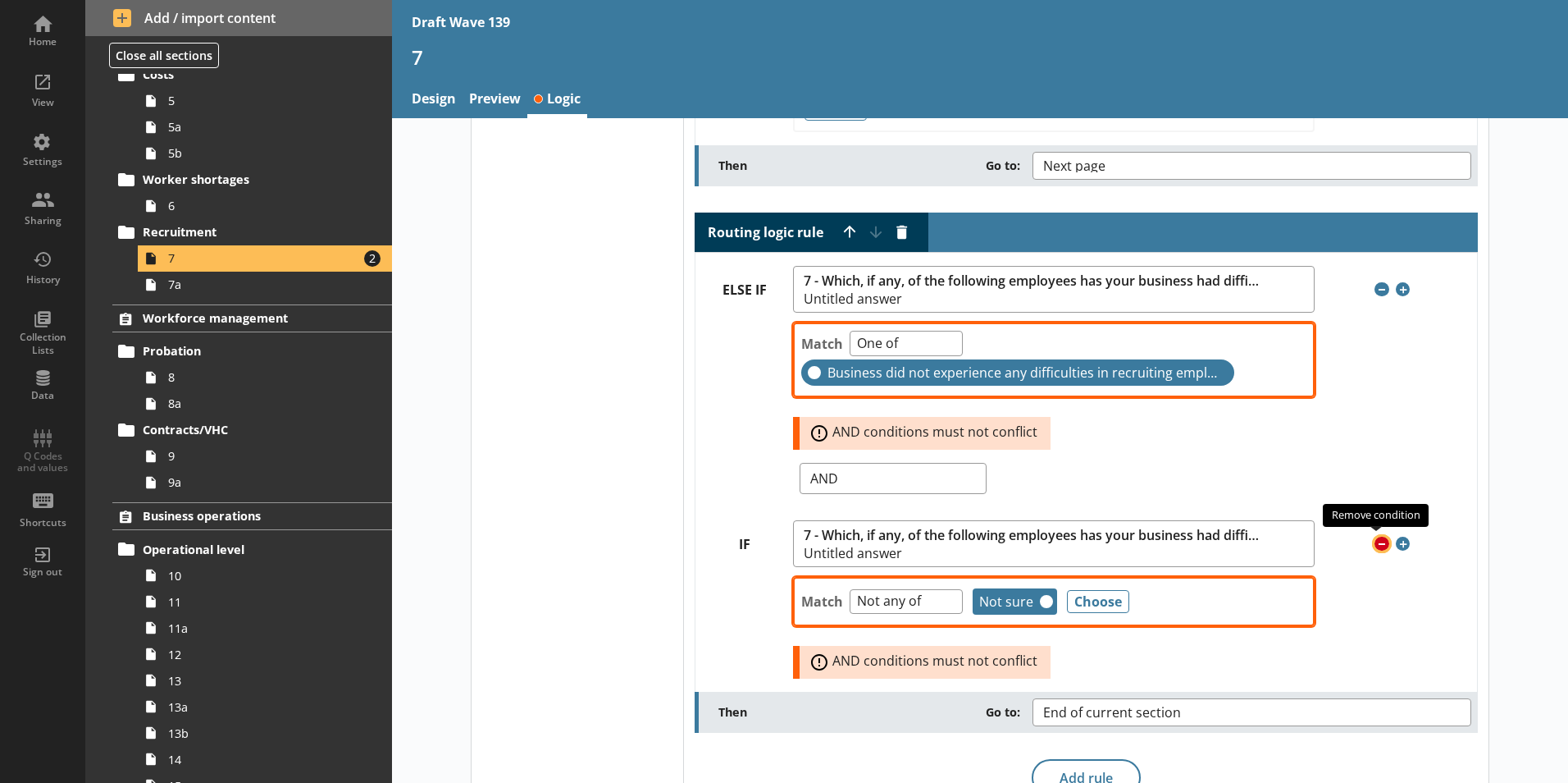
click at [1374, 545] on span "Remove condition" at bounding box center [1381, 544] width 15 height 15
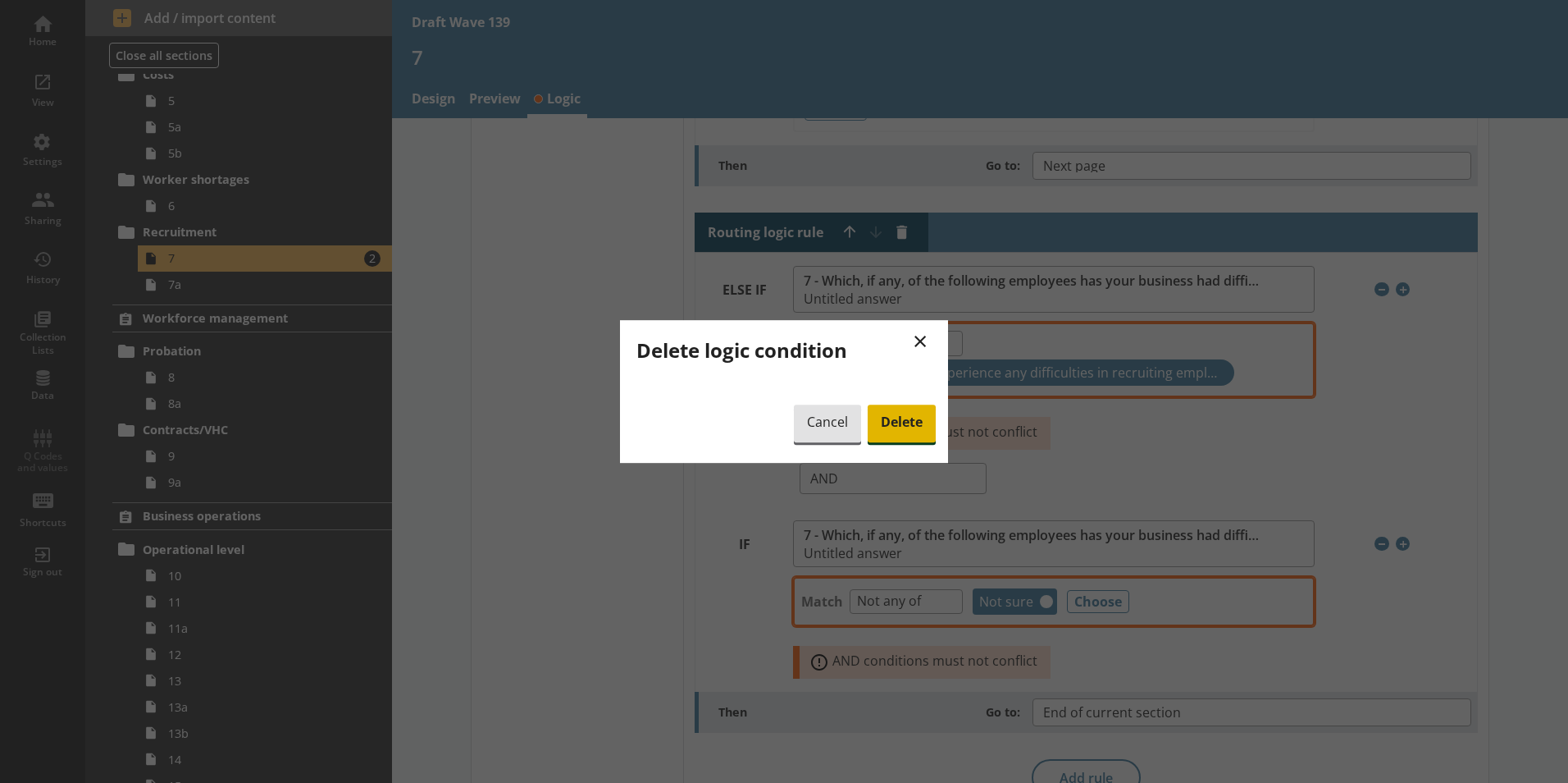
click at [887, 429] on span "Delete" at bounding box center [901, 423] width 68 height 38
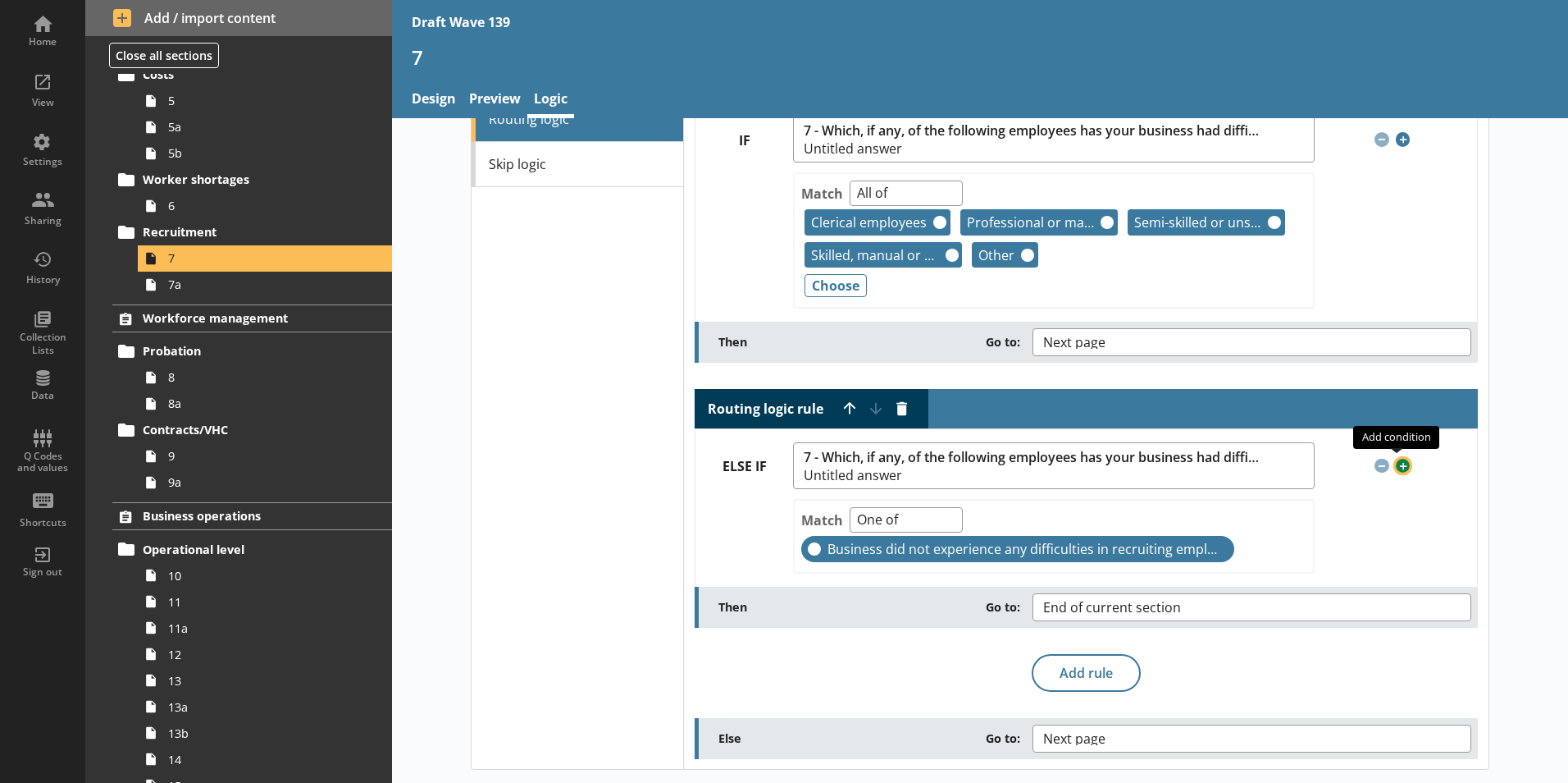
click at [1397, 469] on span "Add condition" at bounding box center [1403, 465] width 15 height 15
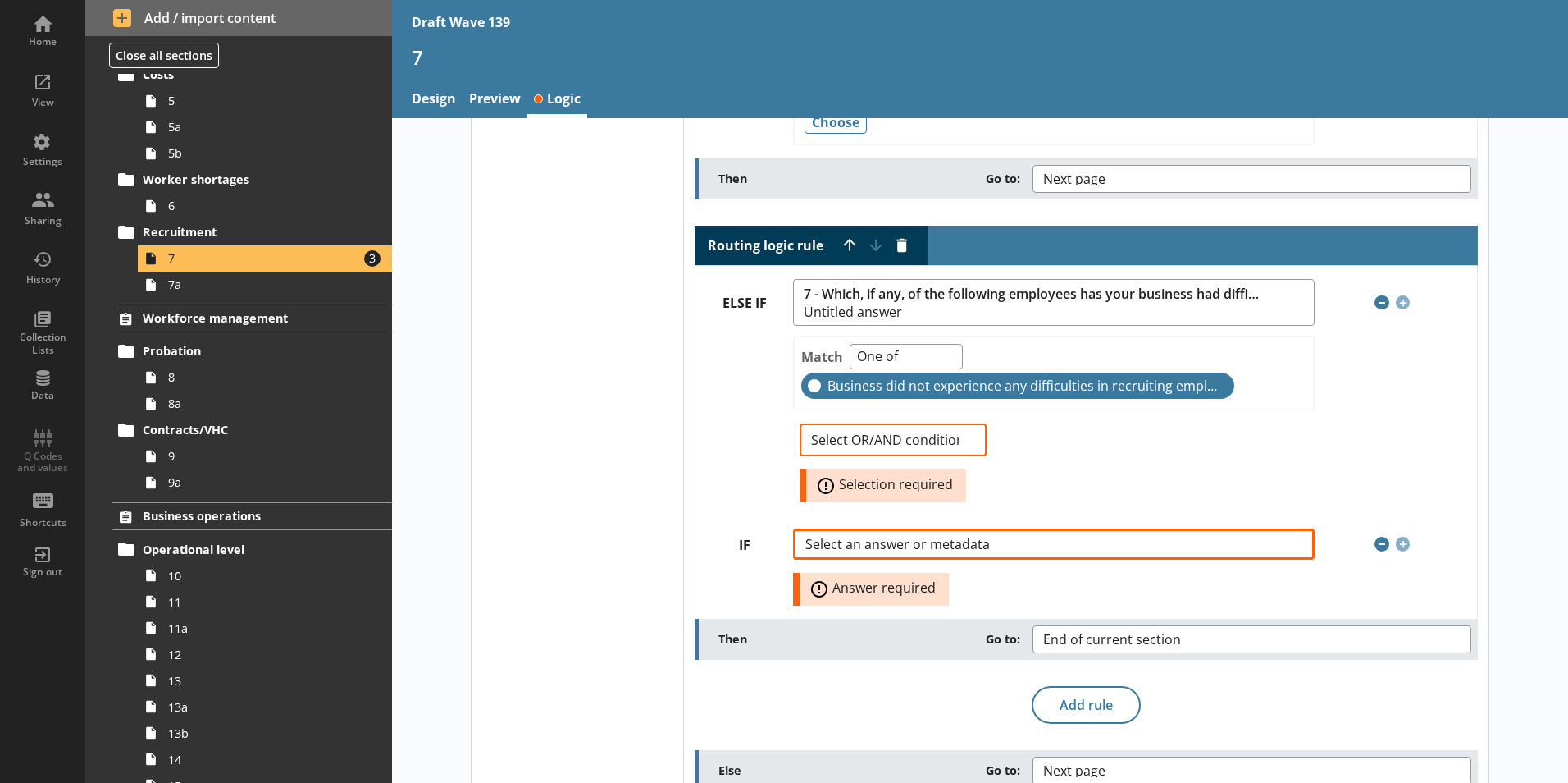
scroll to position [247, 0]
click at [965, 444] on select "Select OR/AND condition OR AND" at bounding box center [892, 438] width 186 height 33
click at [799, 422] on select "Select OR/AND condition OR AND" at bounding box center [892, 438] width 186 height 33
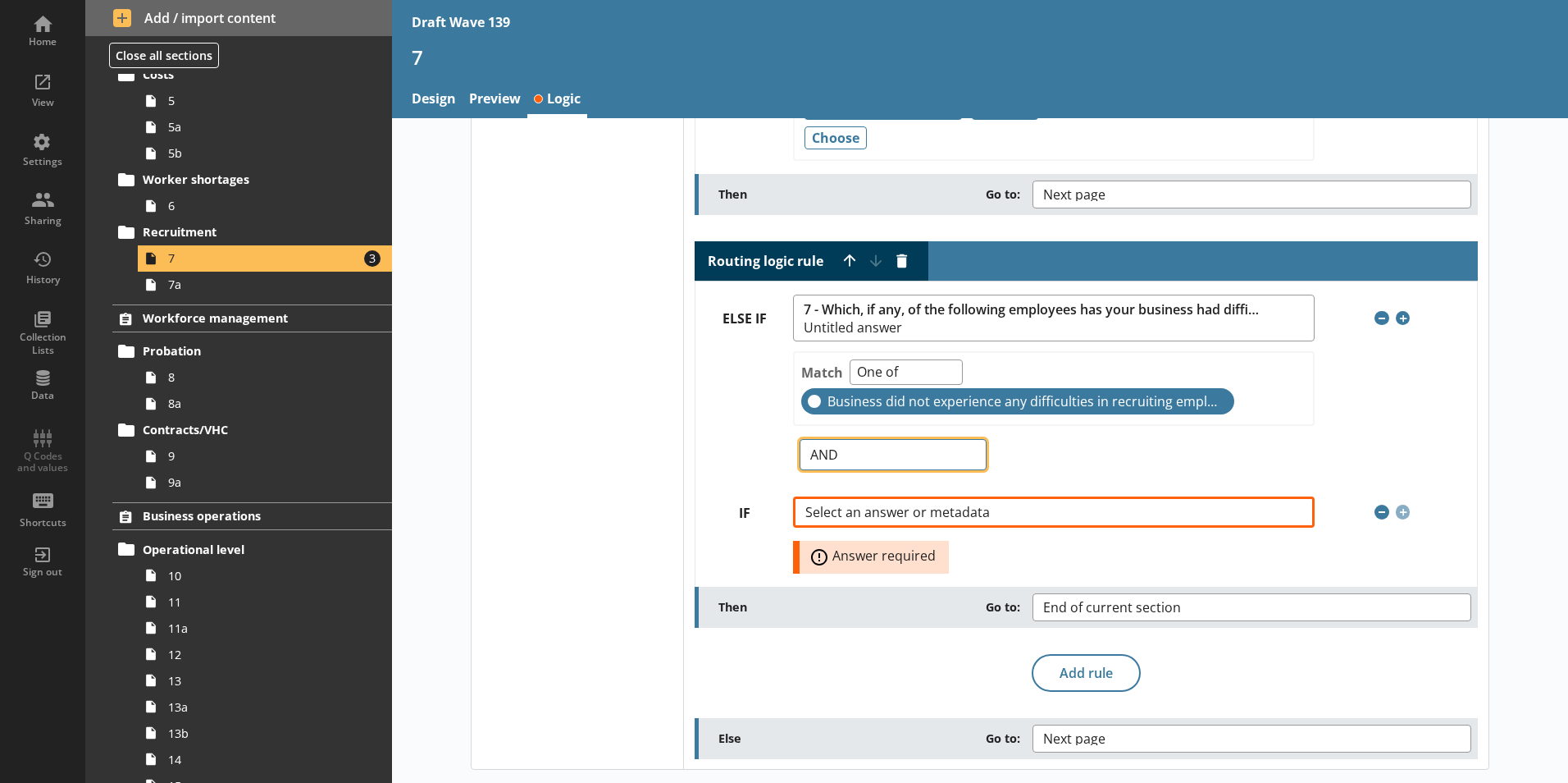
scroll to position [230, 0]
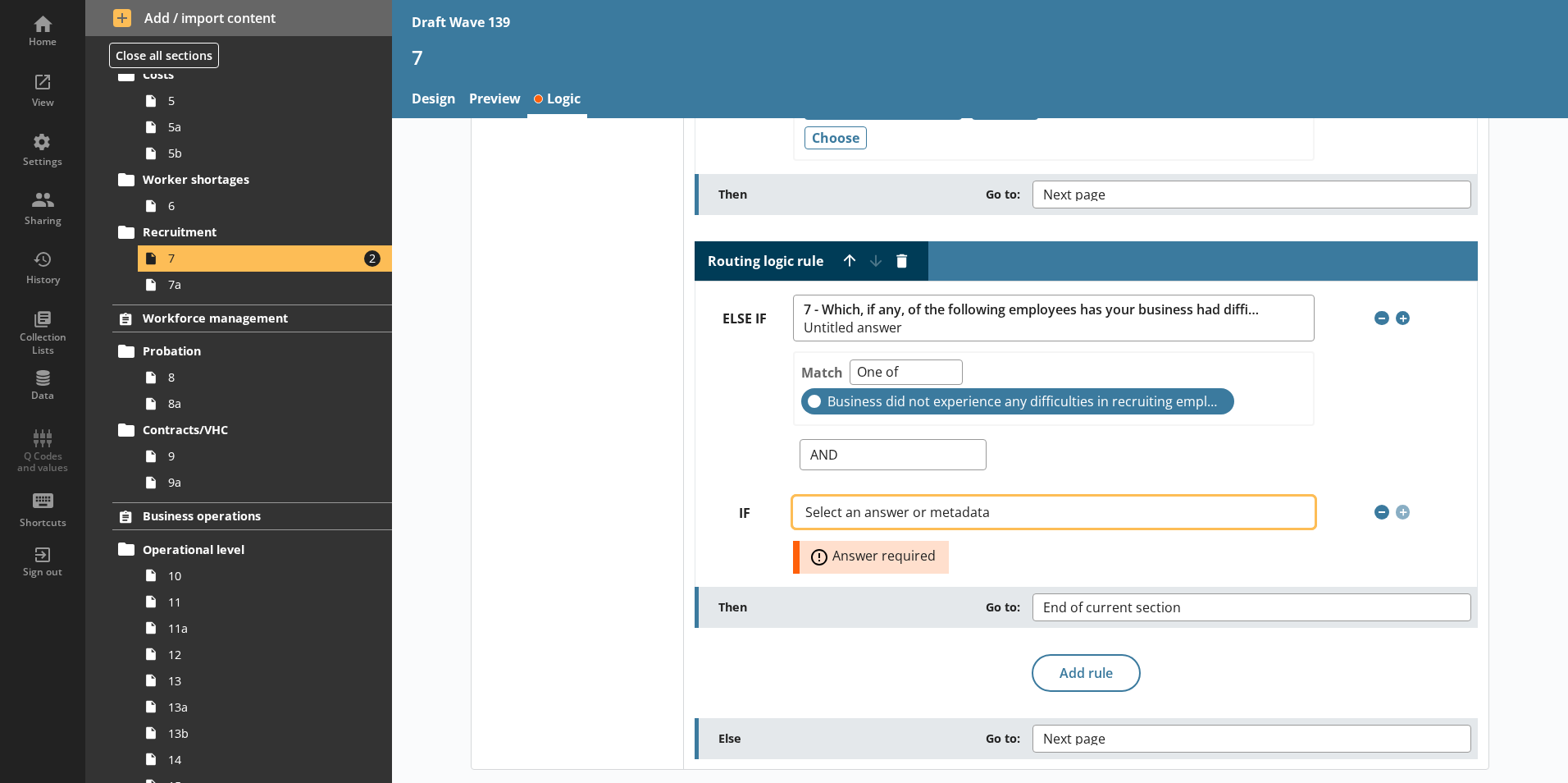
click at [1273, 508] on button "Select an answer or metadata" at bounding box center [1052, 511] width 521 height 31
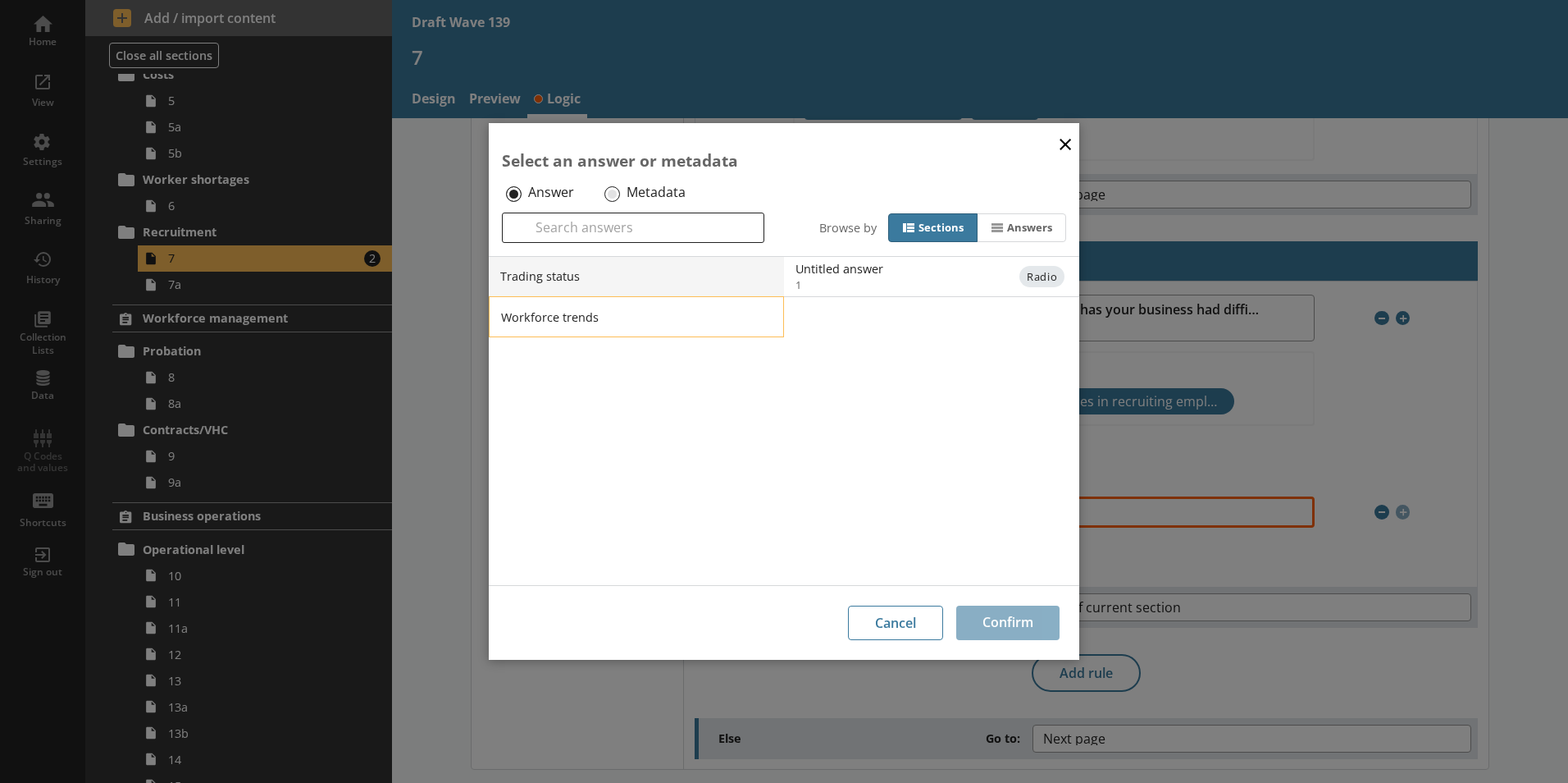
click at [560, 319] on li "Workforce trends" at bounding box center [636, 316] width 295 height 41
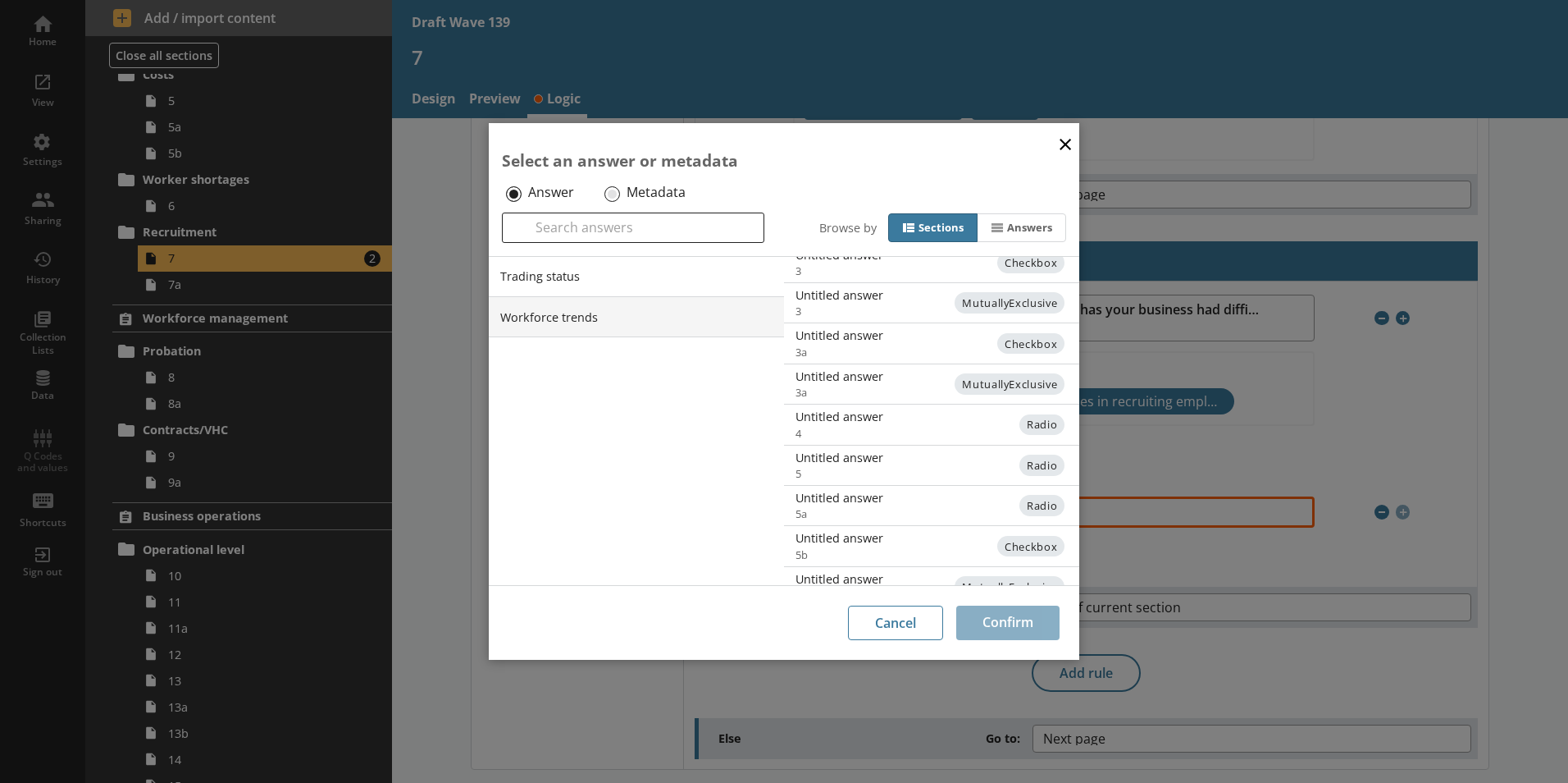
scroll to position [320, 0]
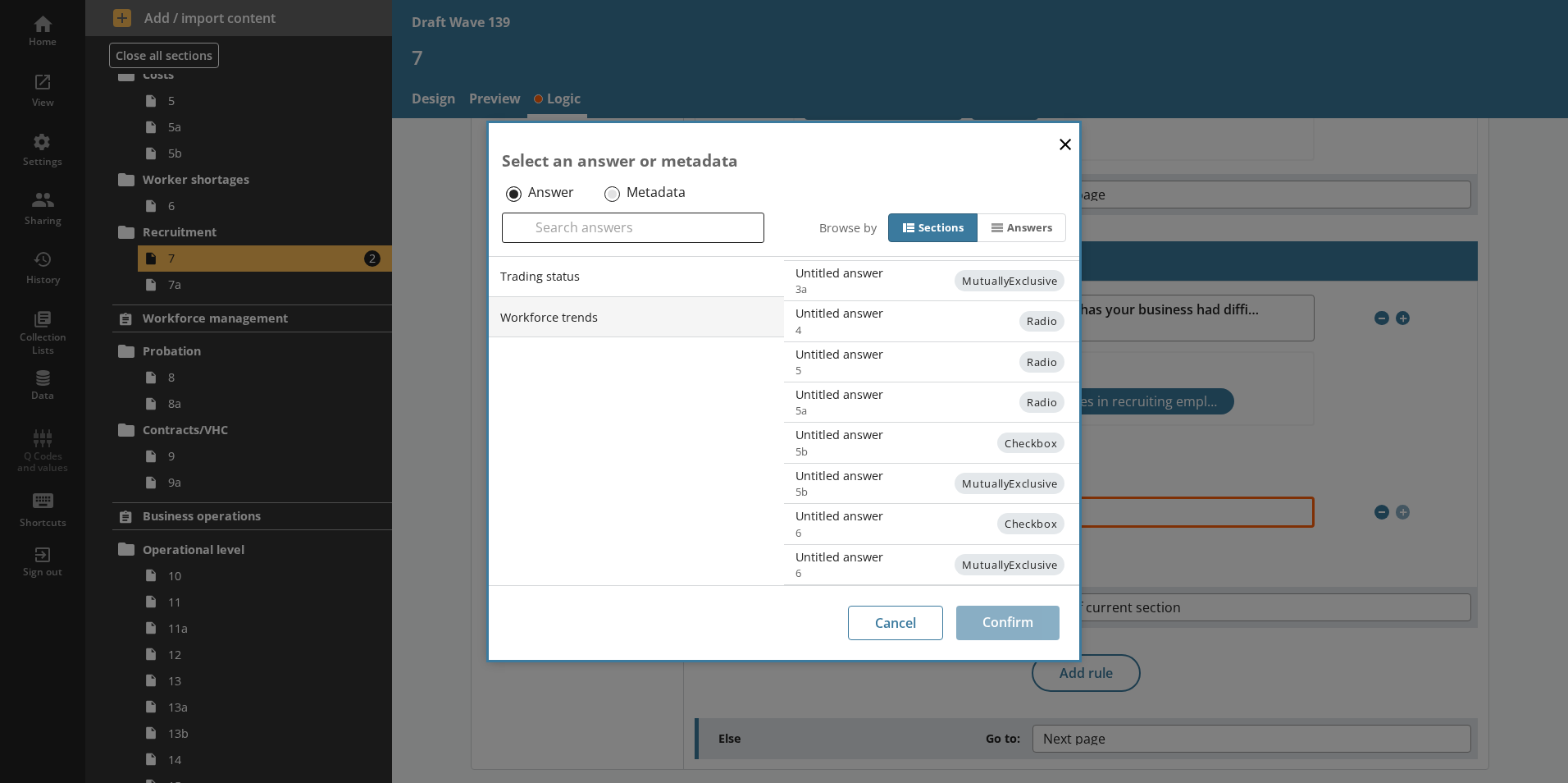
click at [606, 311] on li "Workforce trends" at bounding box center [636, 316] width 295 height 41
click at [555, 321] on li "Workforce trends" at bounding box center [636, 316] width 295 height 41
click at [551, 272] on li "Trading status" at bounding box center [636, 276] width 295 height 41
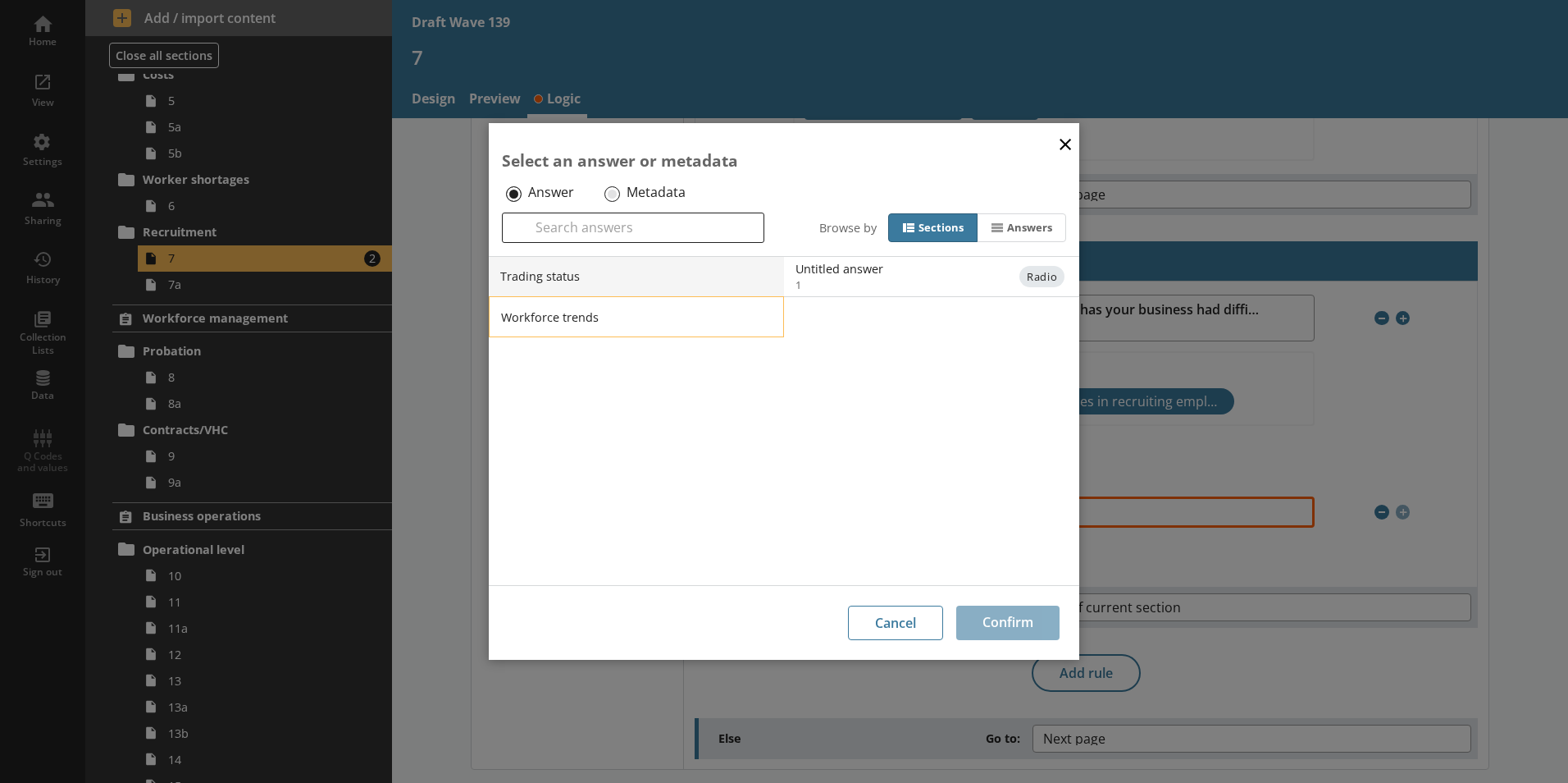
click at [560, 316] on li "Workforce trends" at bounding box center [636, 316] width 295 height 41
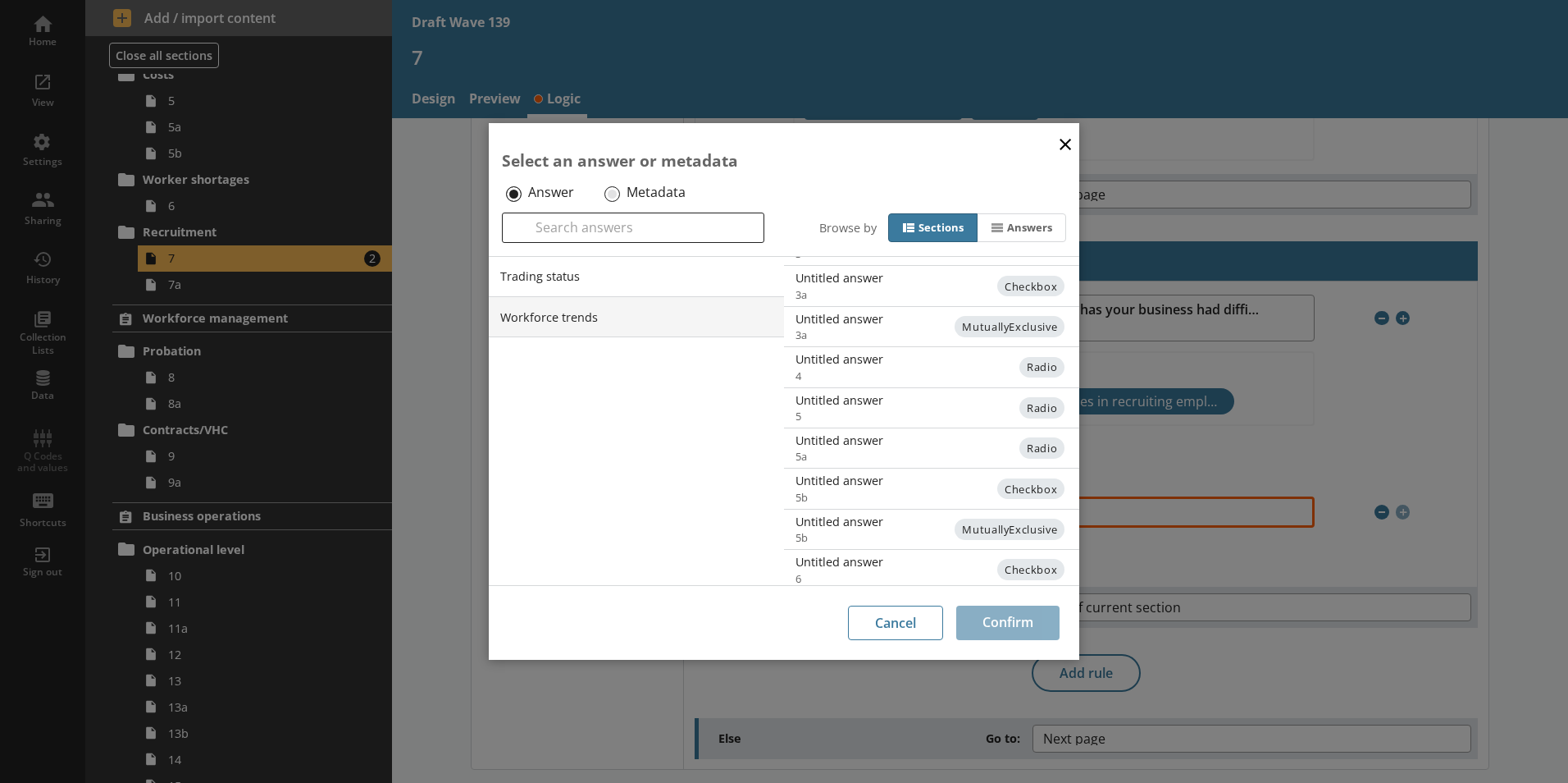
scroll to position [320, 0]
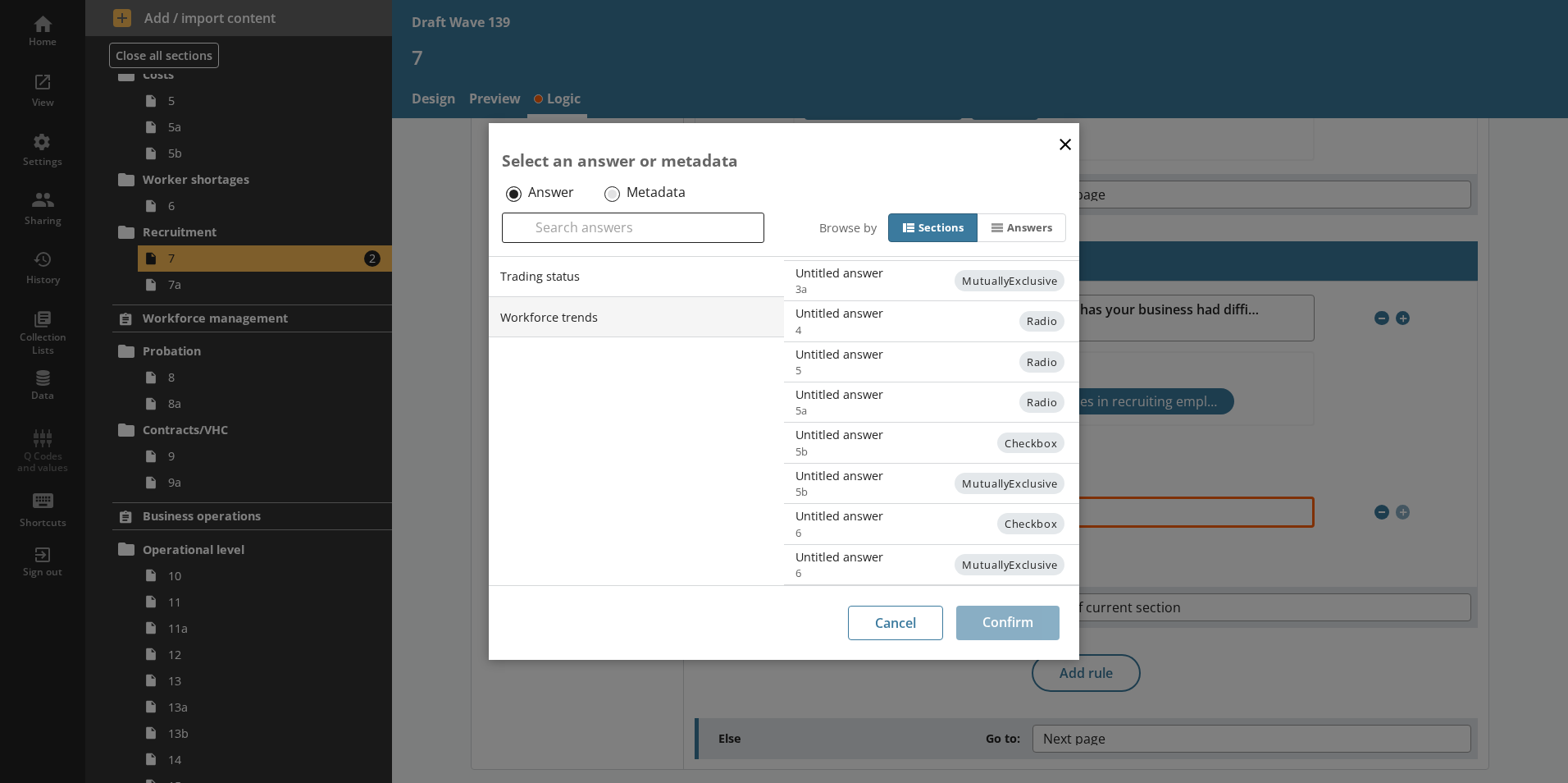
click at [1069, 137] on button "×" at bounding box center [1064, 142] width 25 height 37
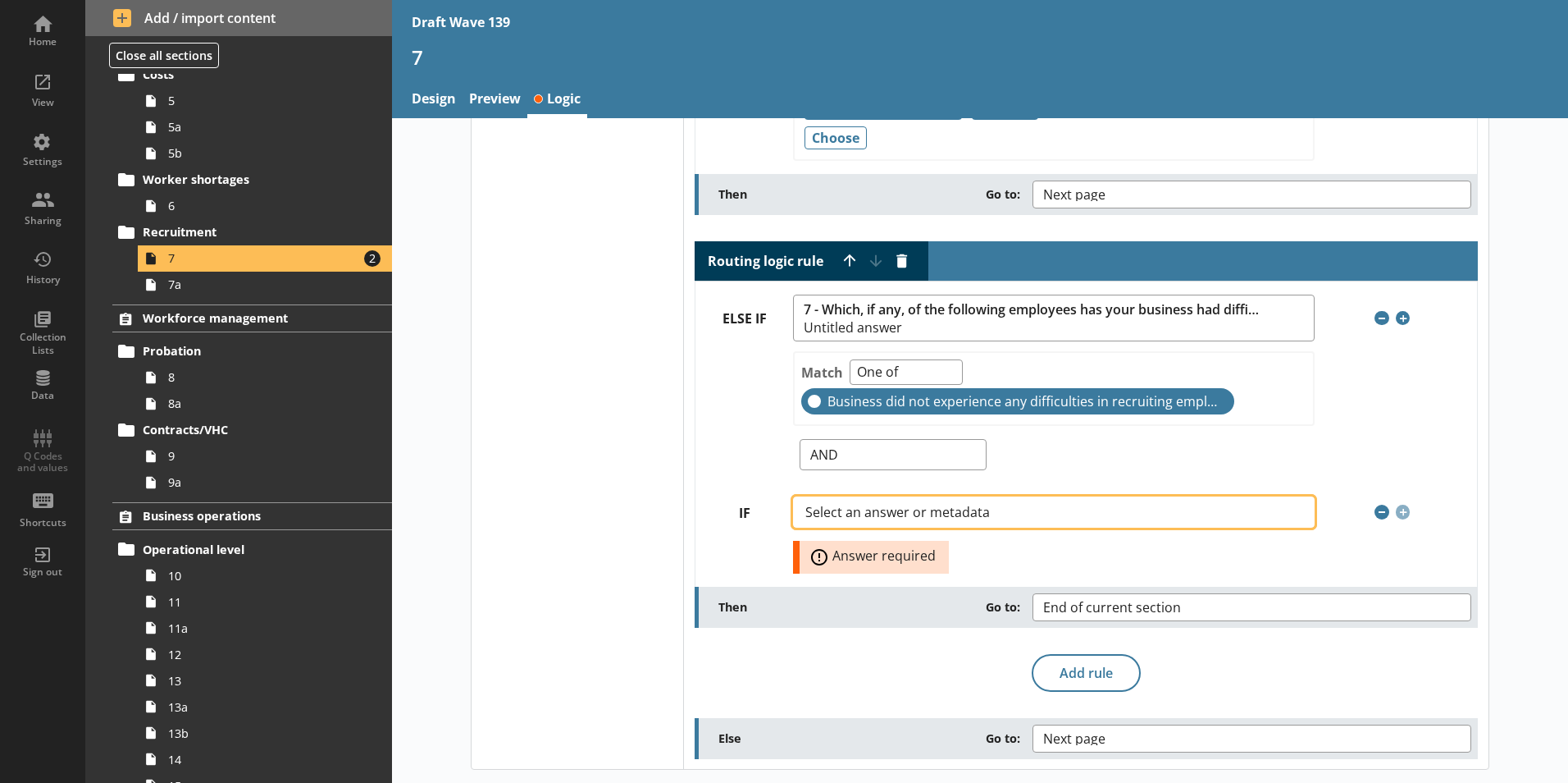
click at [889, 512] on span "Select an answer or metadata" at bounding box center [911, 511] width 211 height 13
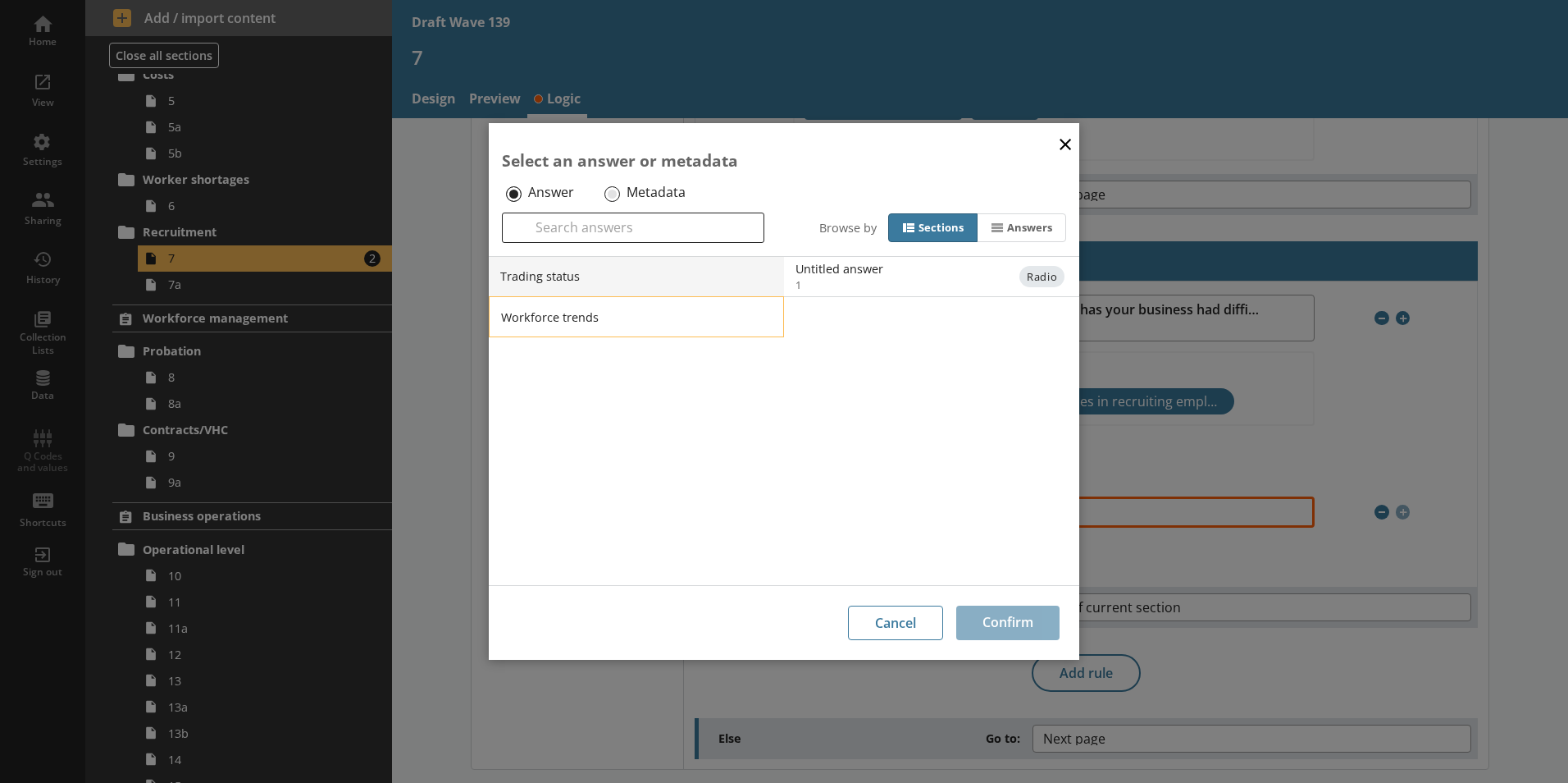
click at [776, 311] on li "Workforce trends" at bounding box center [636, 316] width 295 height 41
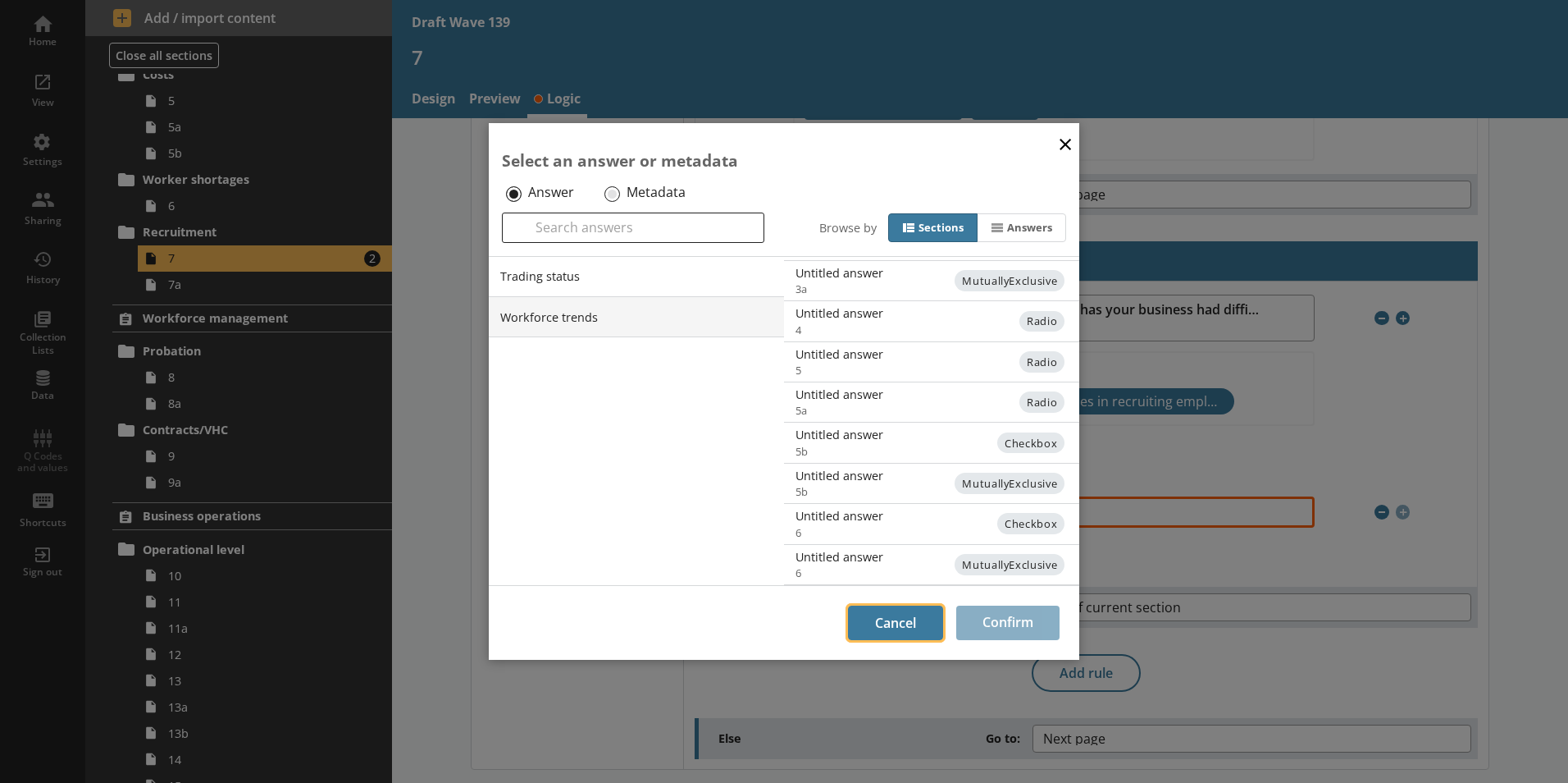
click at [917, 624] on button "Cancel" at bounding box center [896, 623] width 96 height 35
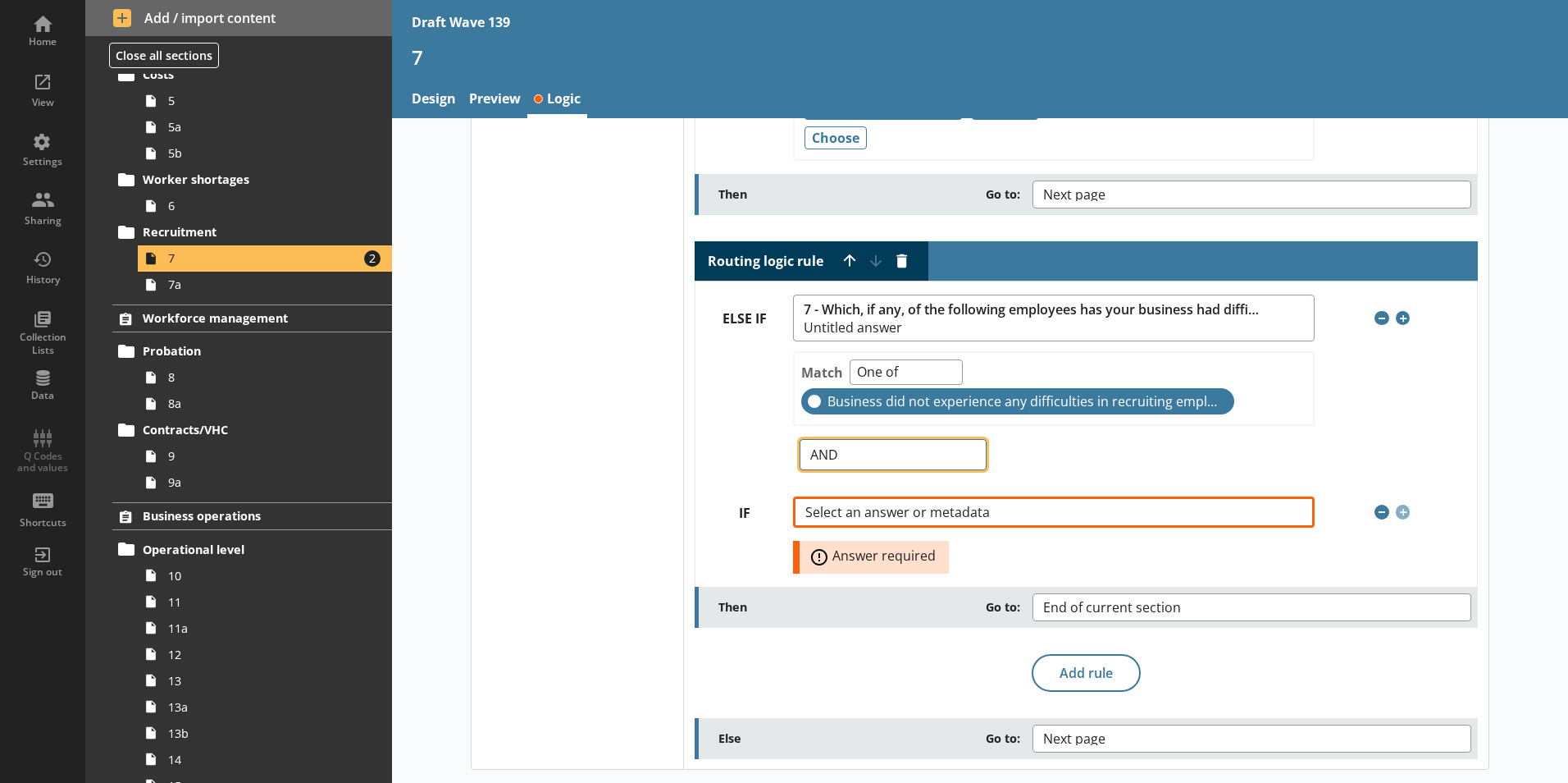
click at [965, 459] on select "OR AND" at bounding box center [892, 454] width 186 height 31
select select "Or"
click at [799, 439] on select "OR AND" at bounding box center [892, 454] width 186 height 31
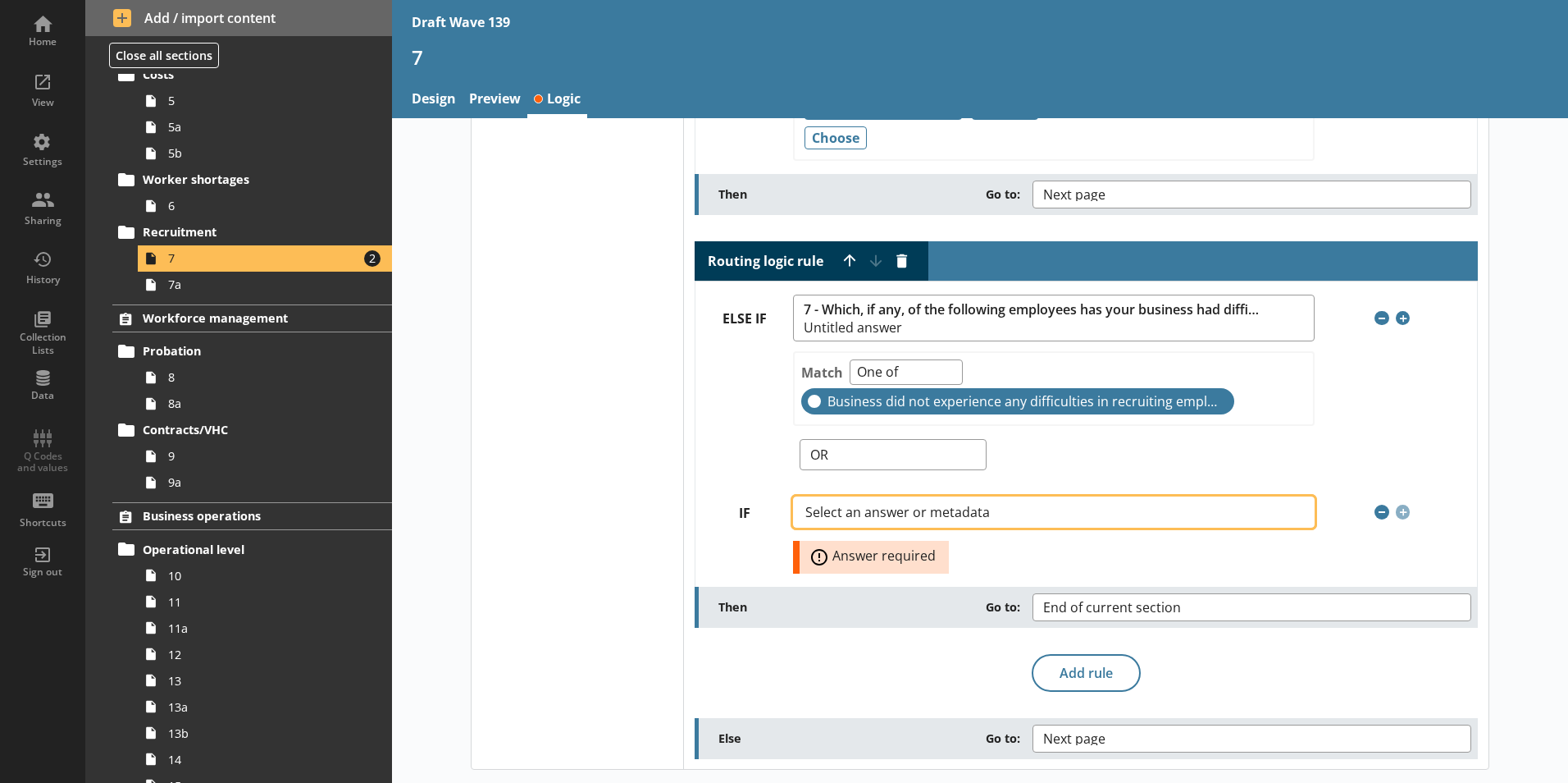
click at [841, 514] on span "Select an answer or metadata" at bounding box center [911, 511] width 211 height 13
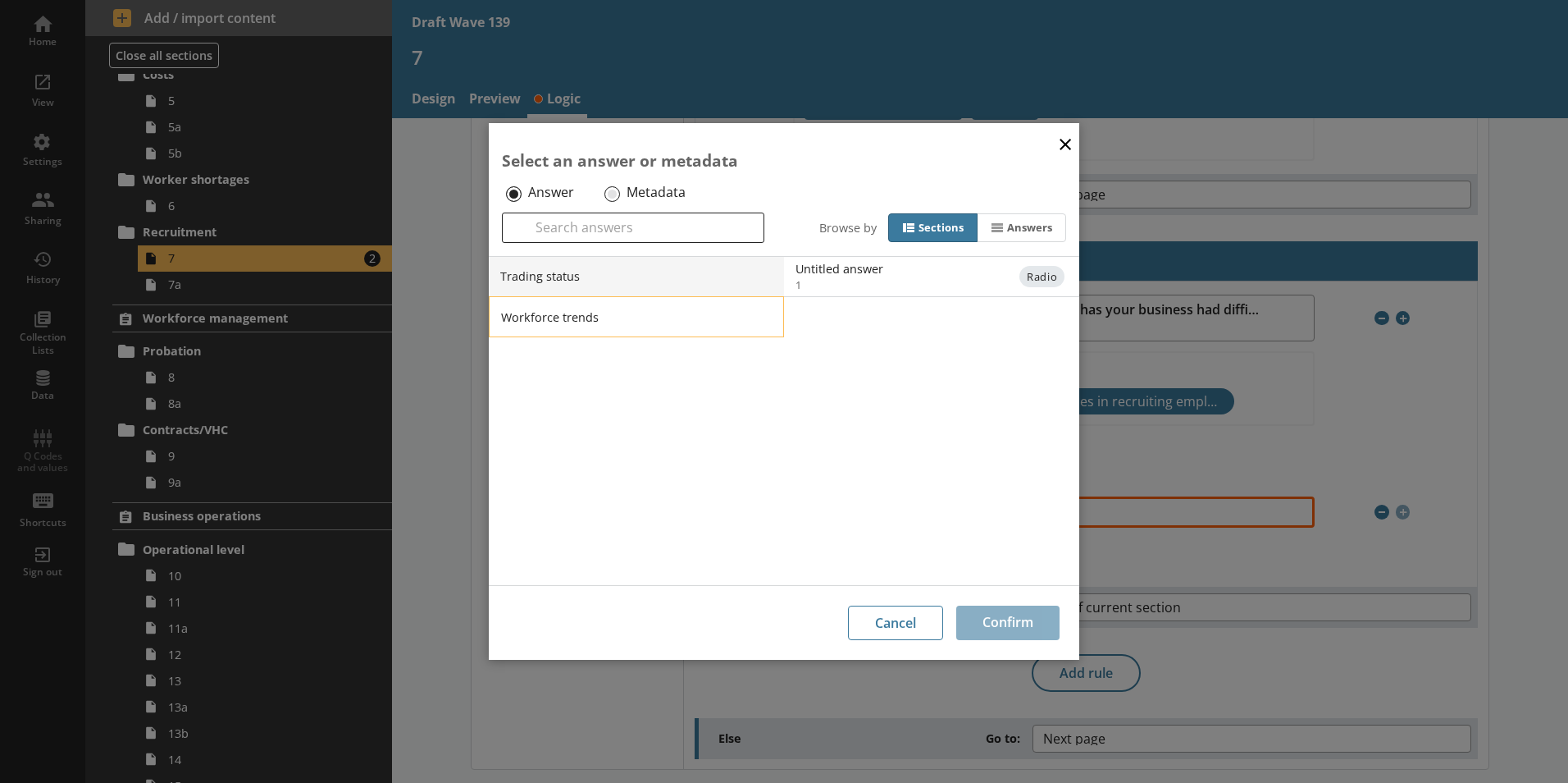
click at [573, 316] on li "Workforce trends" at bounding box center [636, 316] width 295 height 41
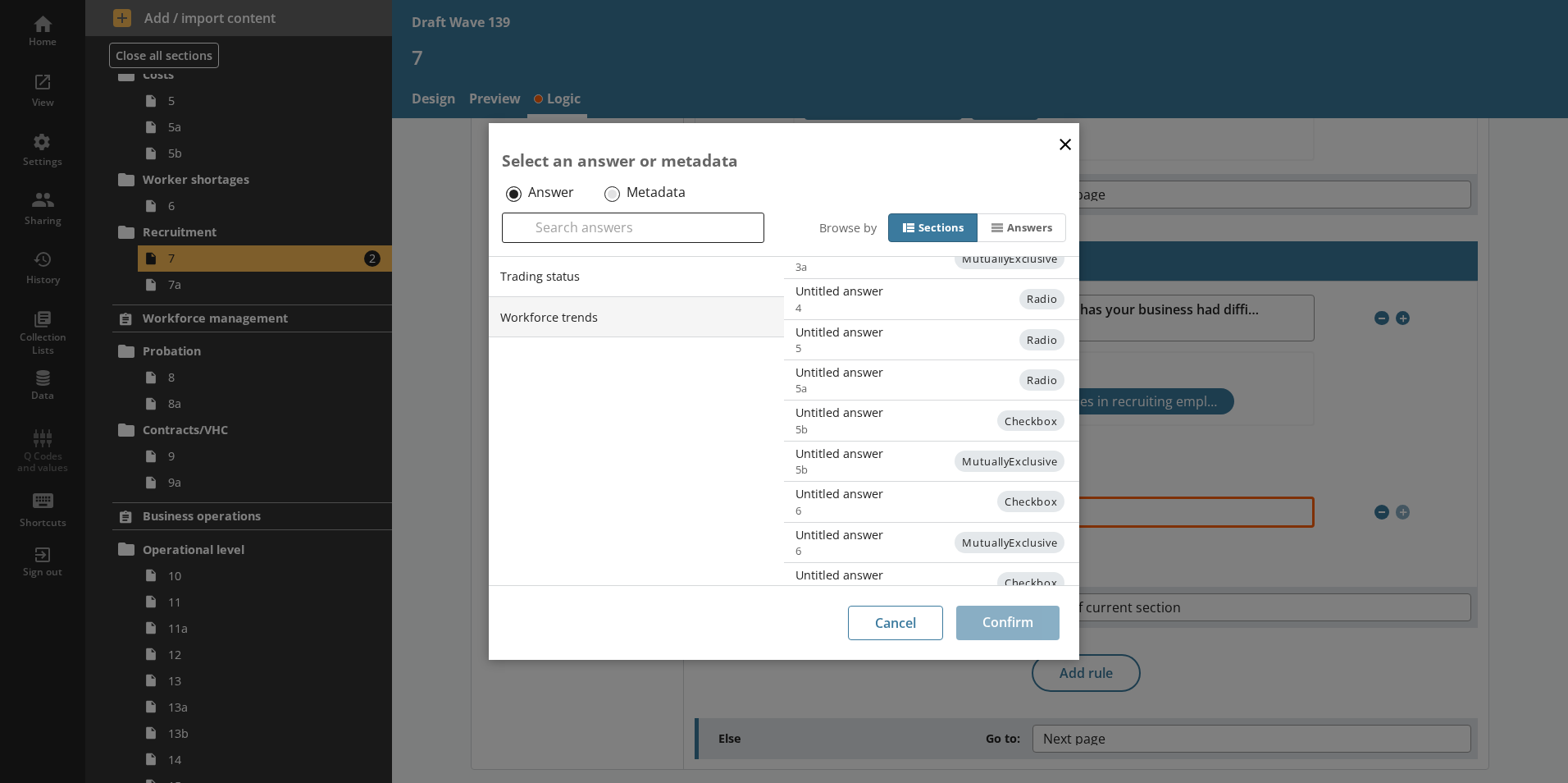
scroll to position [401, 0]
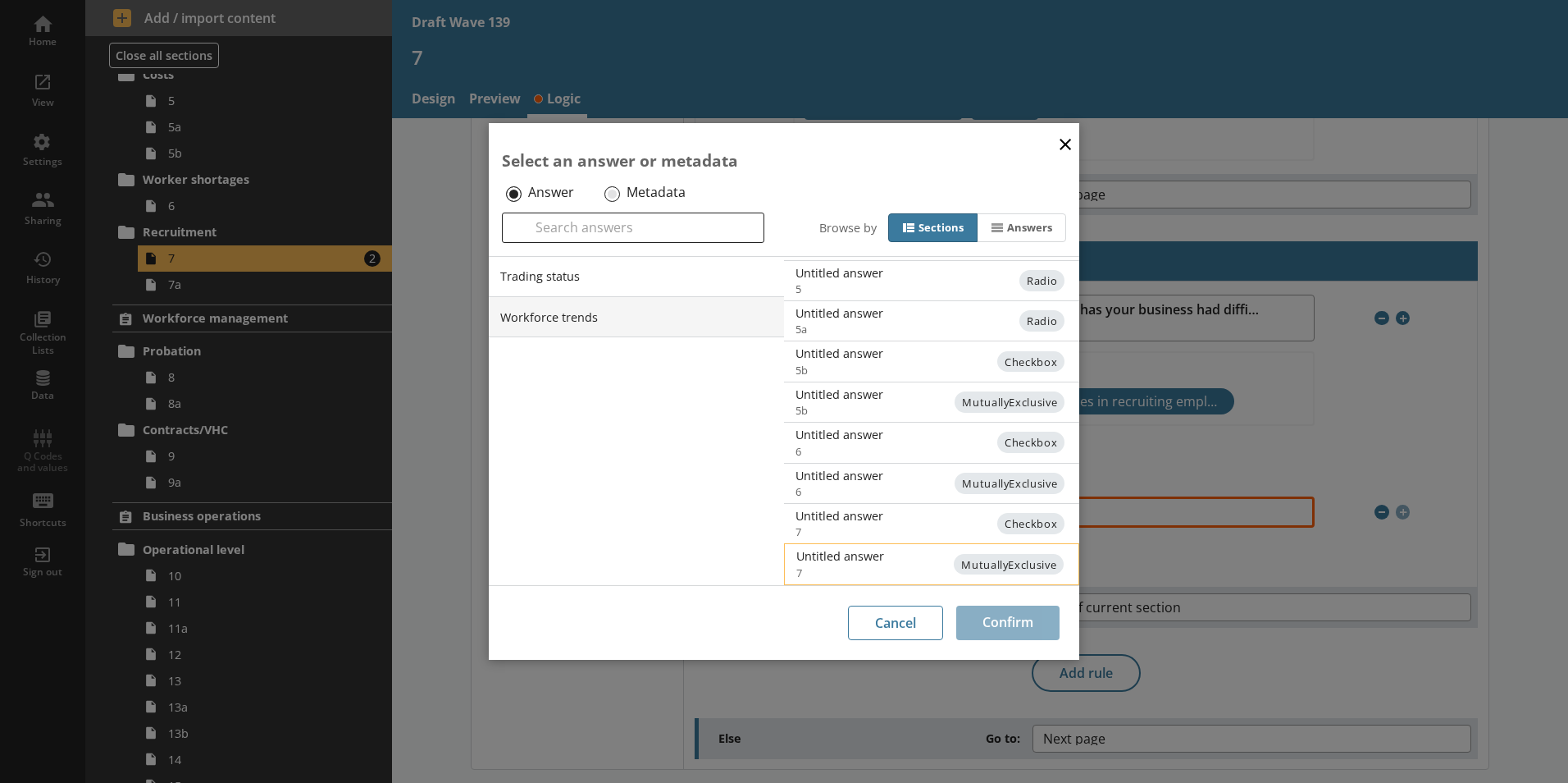
click at [1029, 565] on span "MutuallyExclusive" at bounding box center [1008, 564] width 110 height 21
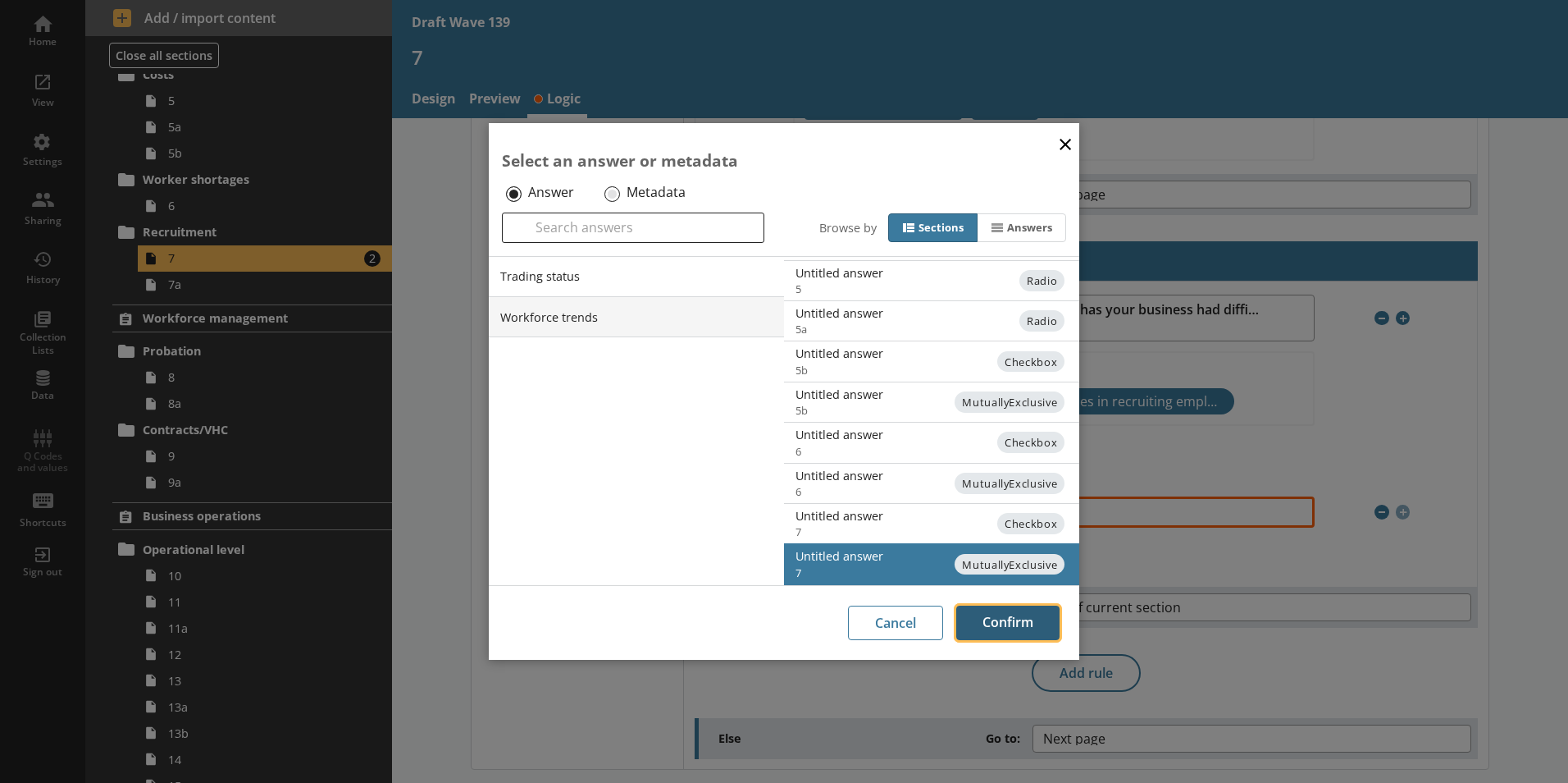
click at [1010, 616] on button "Confirm" at bounding box center [1008, 623] width 104 height 35
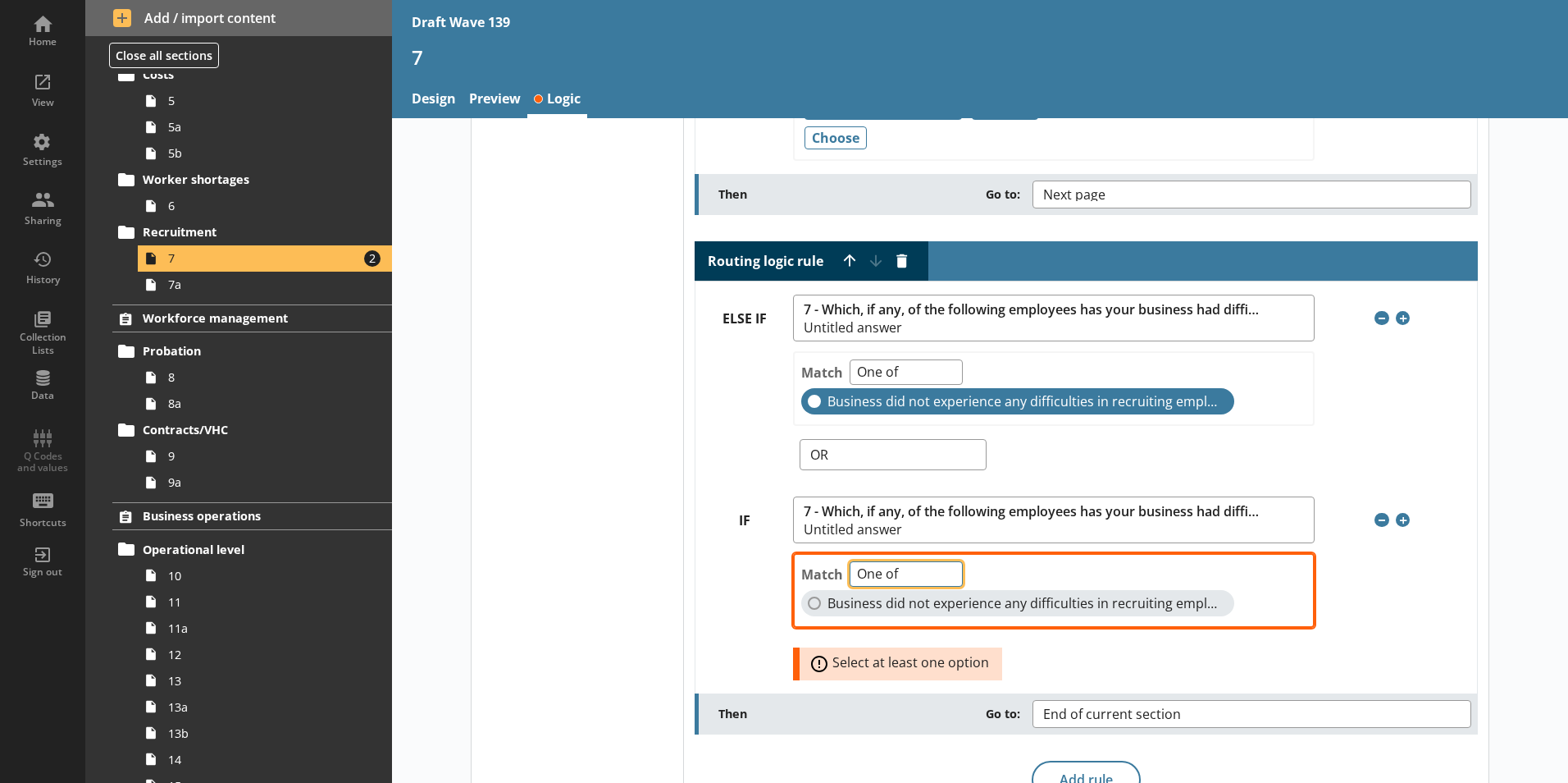
click at [942, 576] on select "One of Unanswered" at bounding box center [906, 574] width 113 height 26
click at [1375, 520] on span "Remove condition" at bounding box center [1381, 520] width 15 height 15
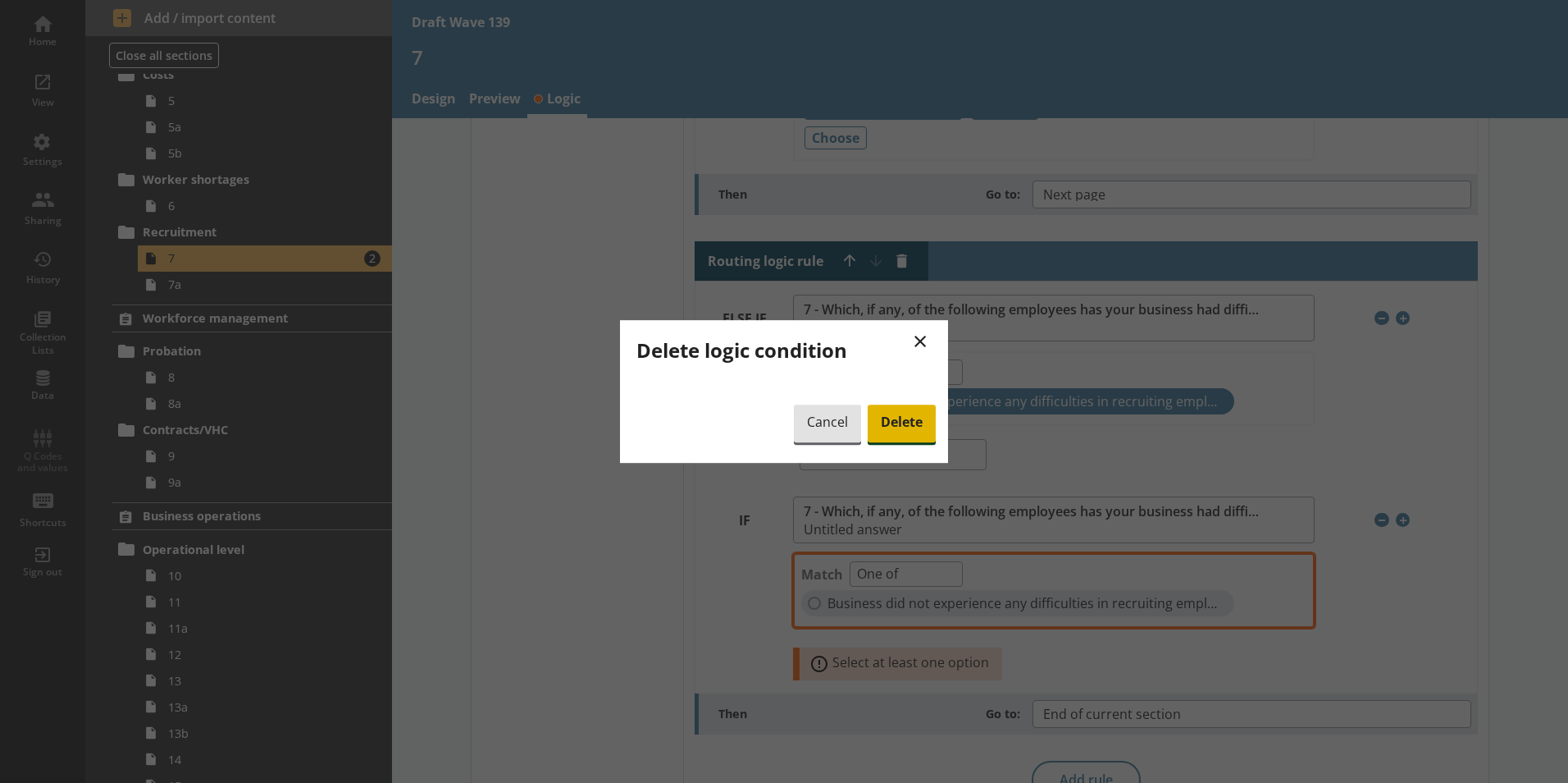
click at [921, 422] on span "Delete" at bounding box center [901, 423] width 68 height 38
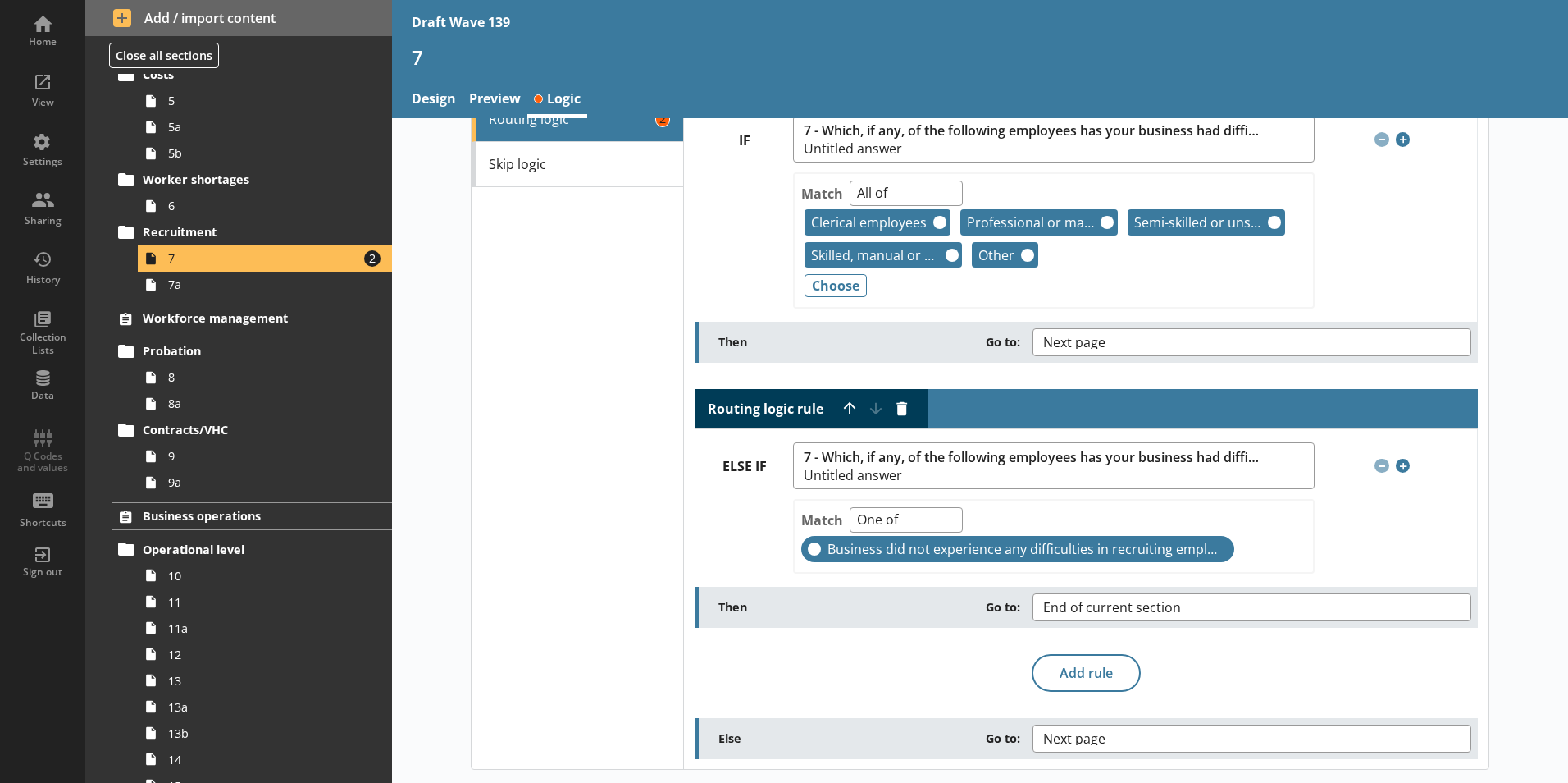
scroll to position [83, 0]
click at [1397, 467] on span "Add condition" at bounding box center [1403, 465] width 15 height 15
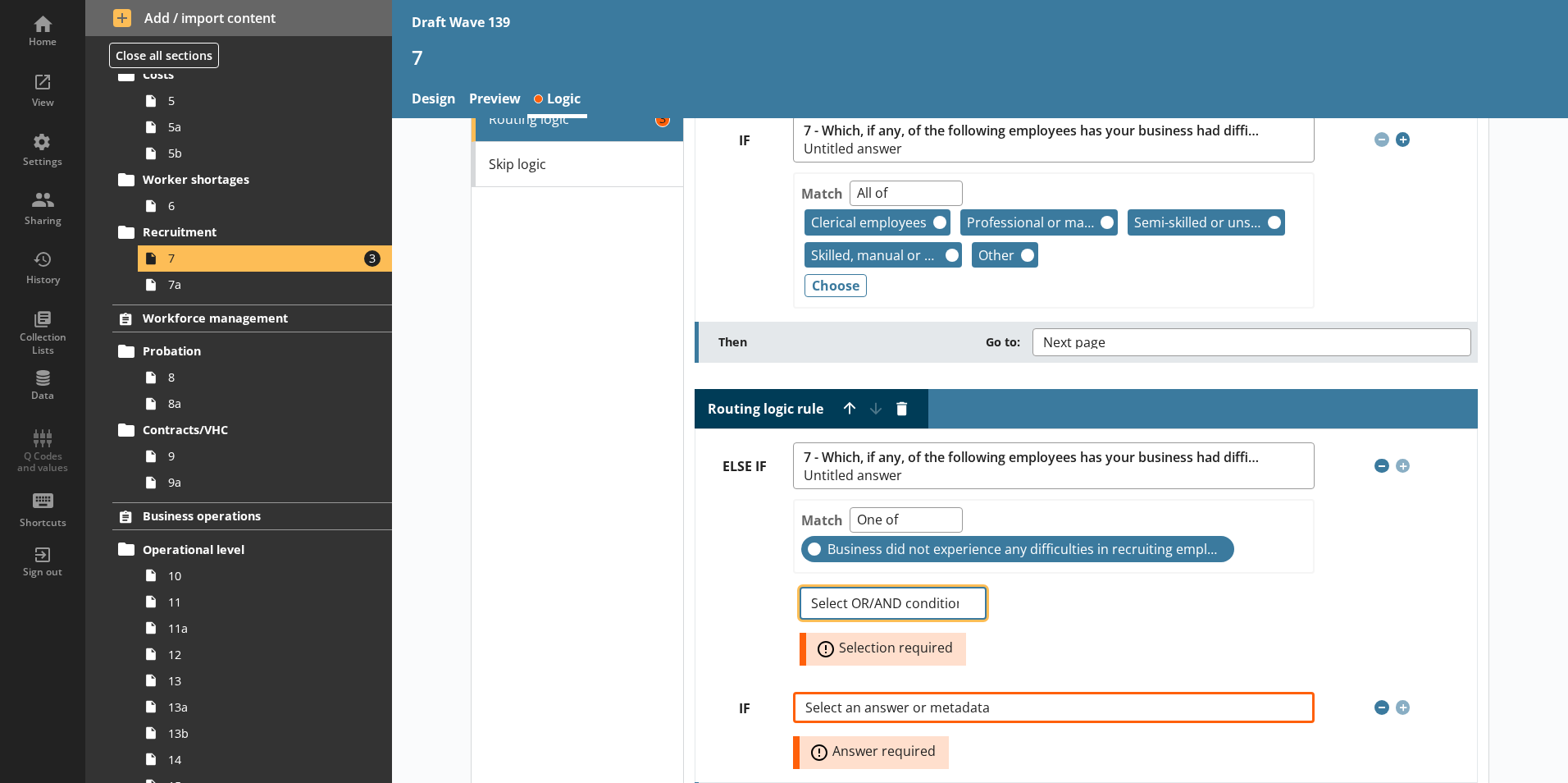
click at [965, 606] on select "Select OR/AND condition OR AND" at bounding box center [892, 603] width 186 height 33
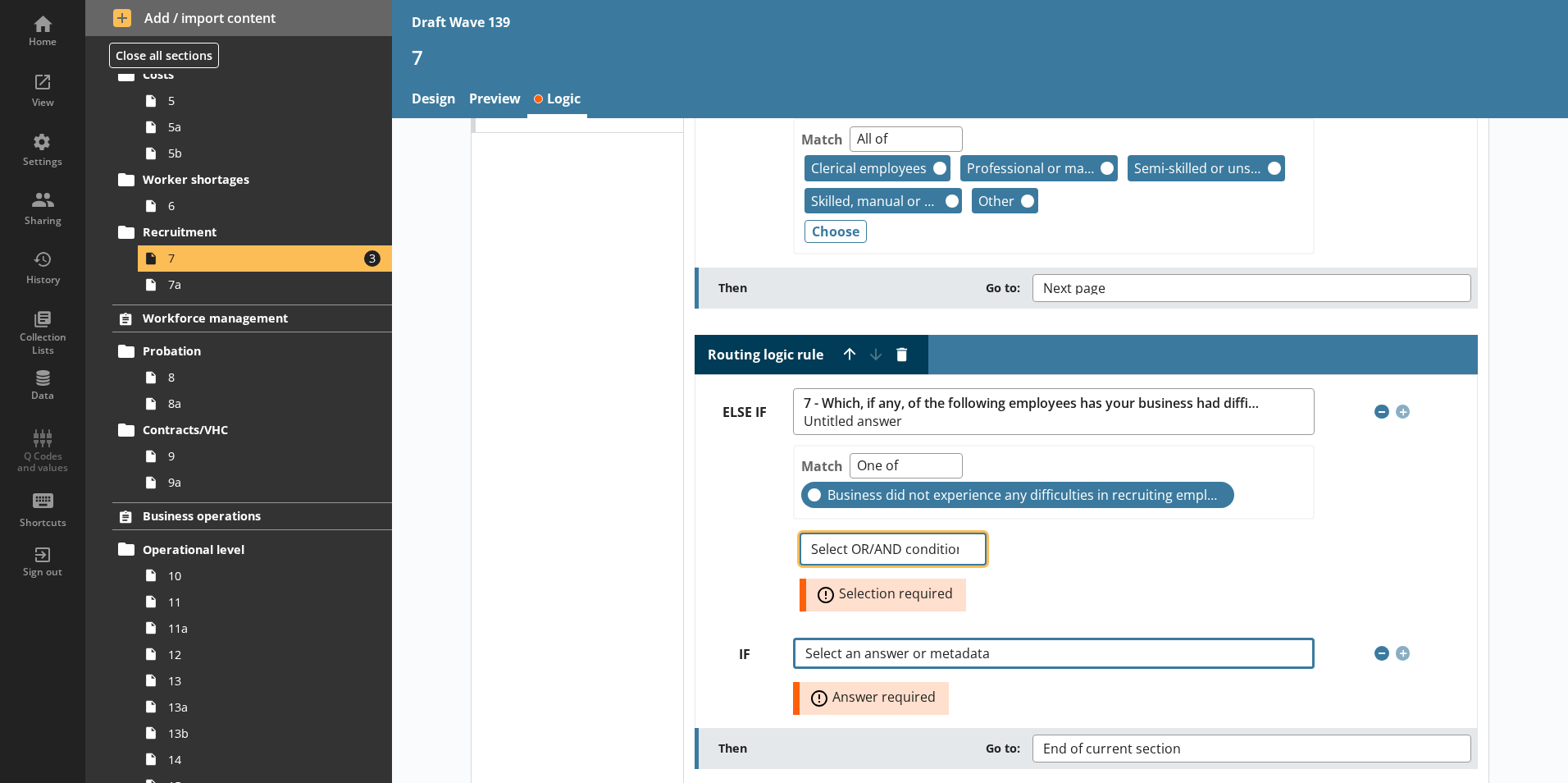
scroll to position [165, 0]
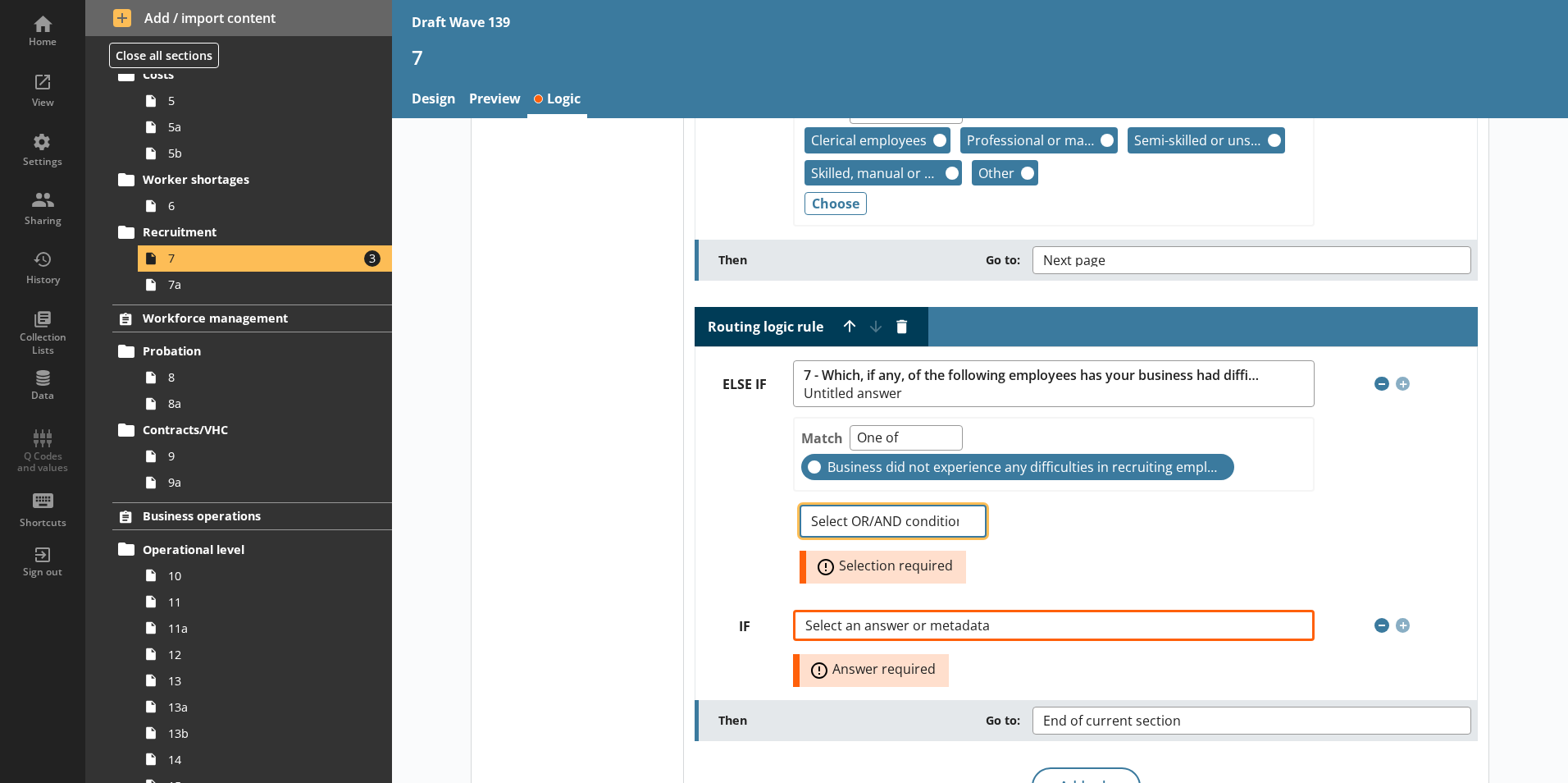
click at [959, 524] on select "Select OR/AND condition OR AND" at bounding box center [892, 521] width 186 height 33
select select "Or"
click at [799, 505] on select "Select OR/AND condition OR AND" at bounding box center [892, 521] width 186 height 33
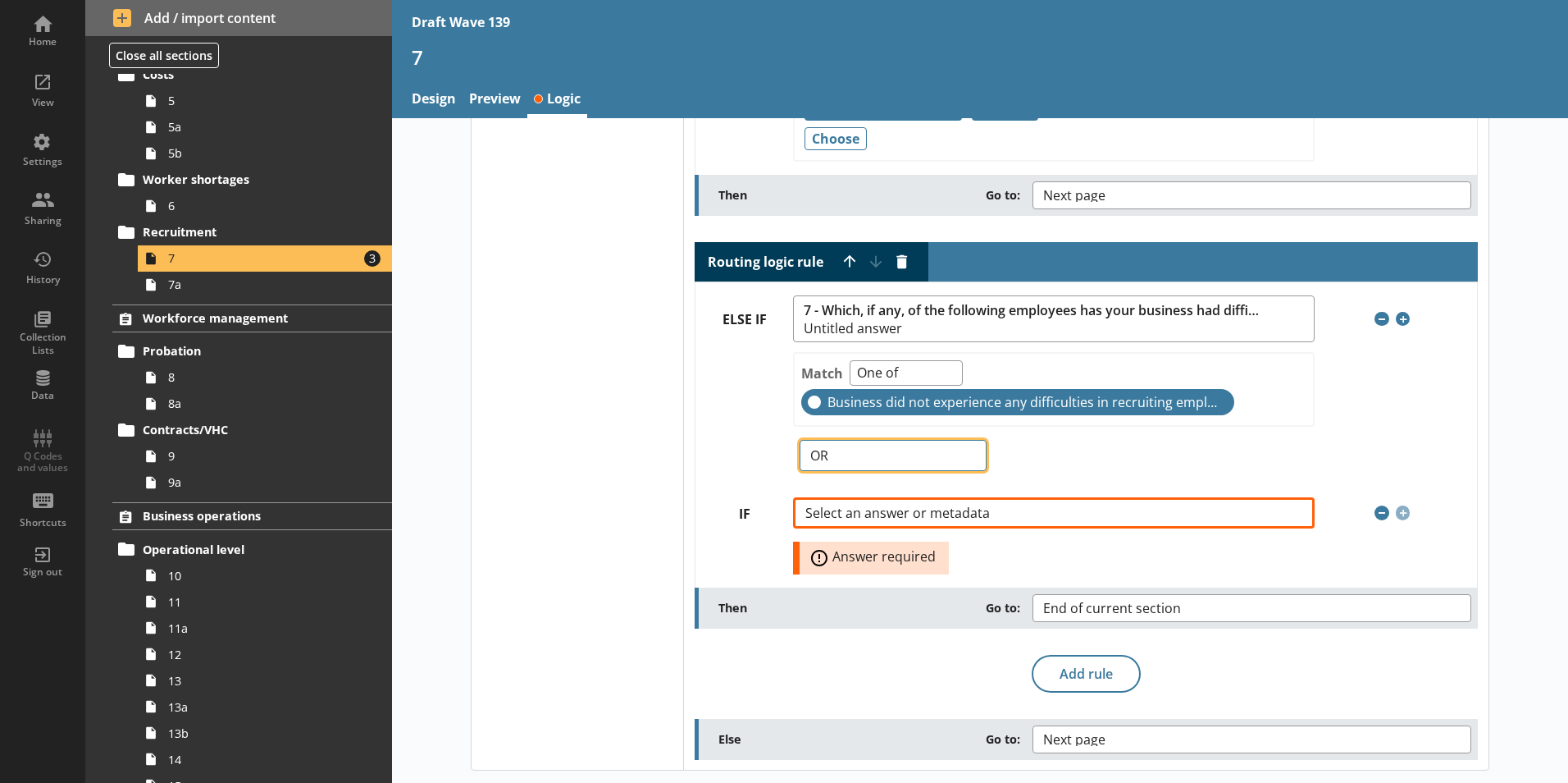
scroll to position [230, 0]
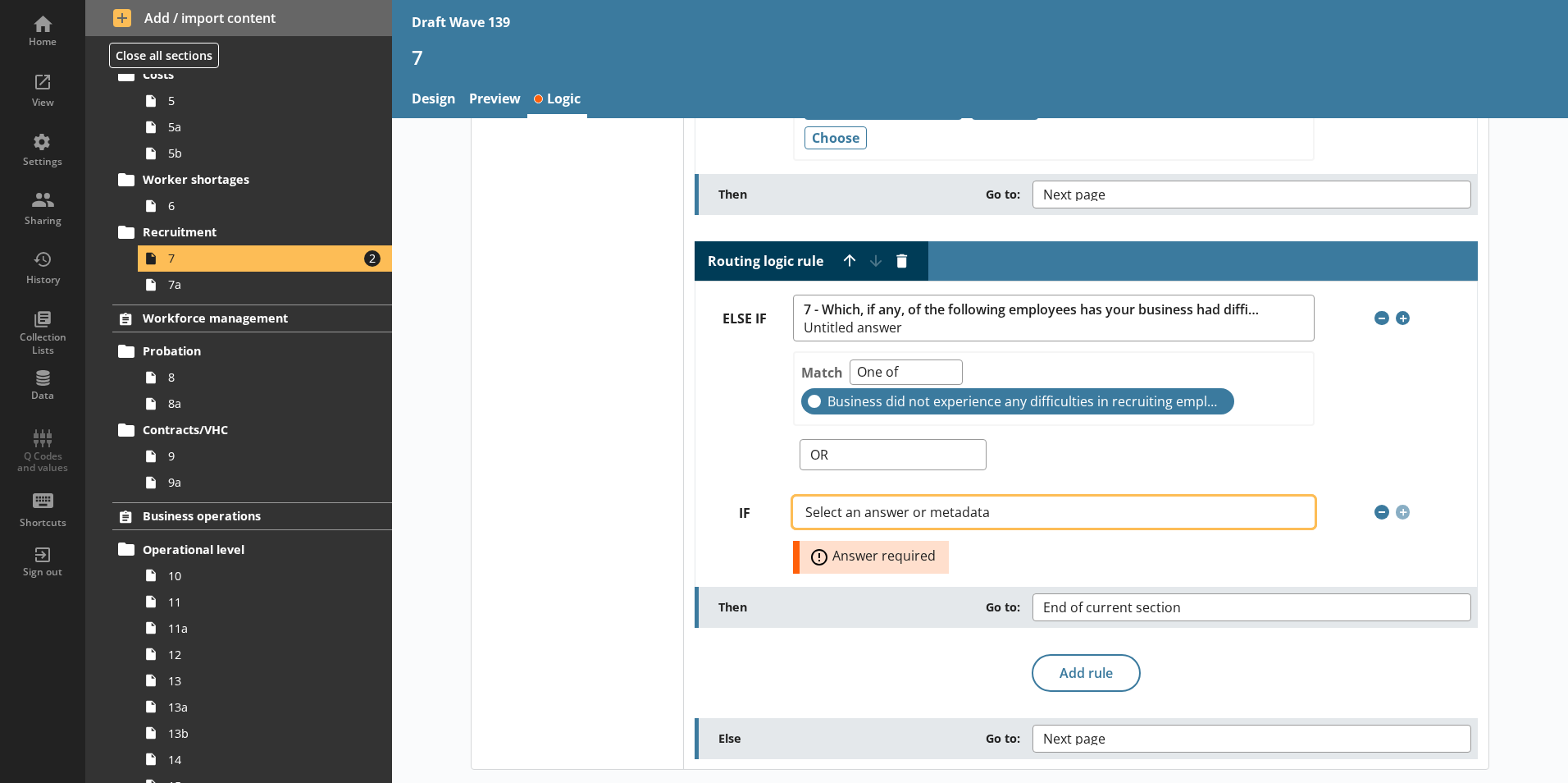
click at [992, 511] on span "Select an answer or metadata" at bounding box center [911, 511] width 211 height 13
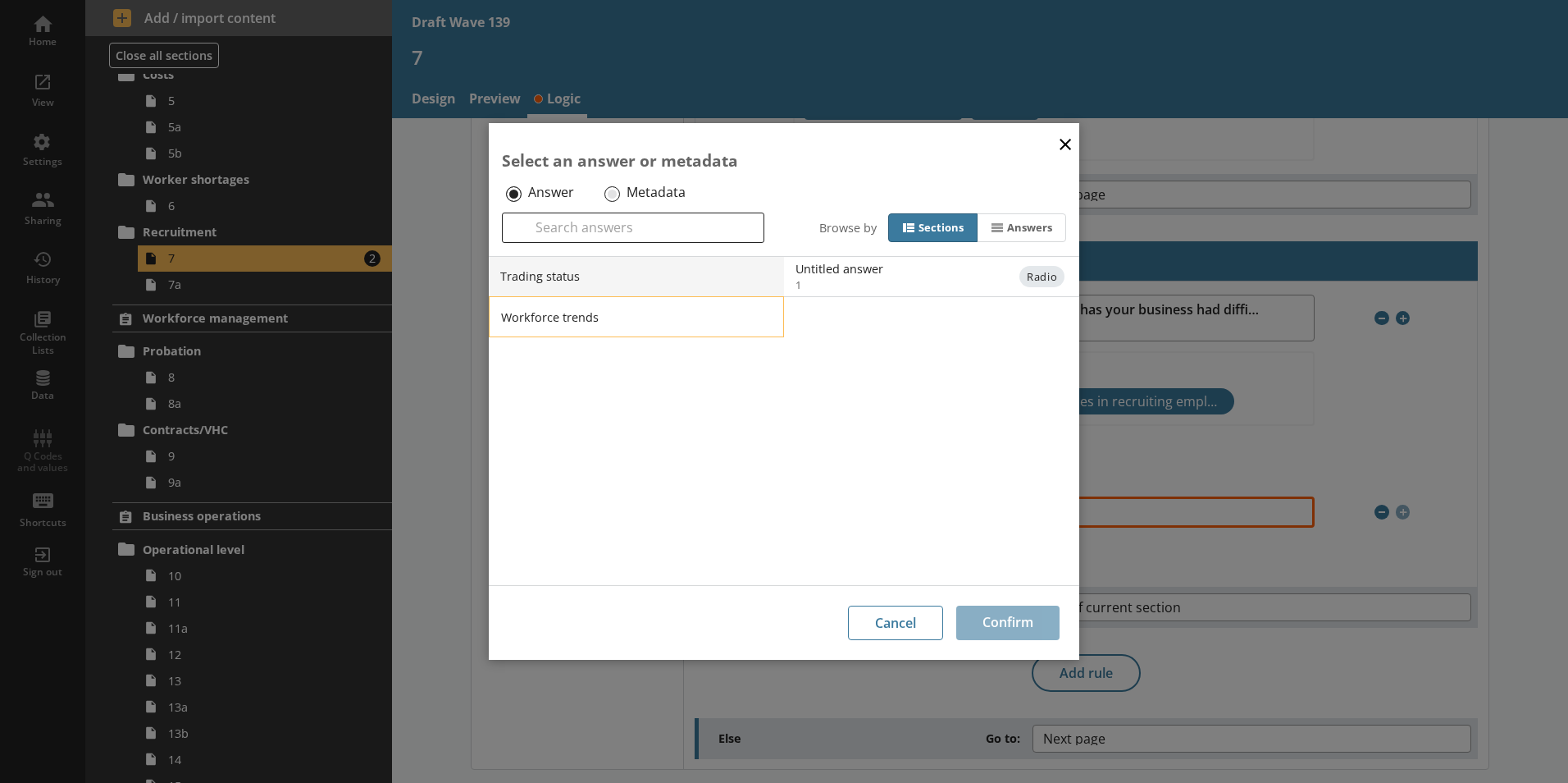
click at [556, 311] on li "Workforce trends" at bounding box center [636, 316] width 295 height 41
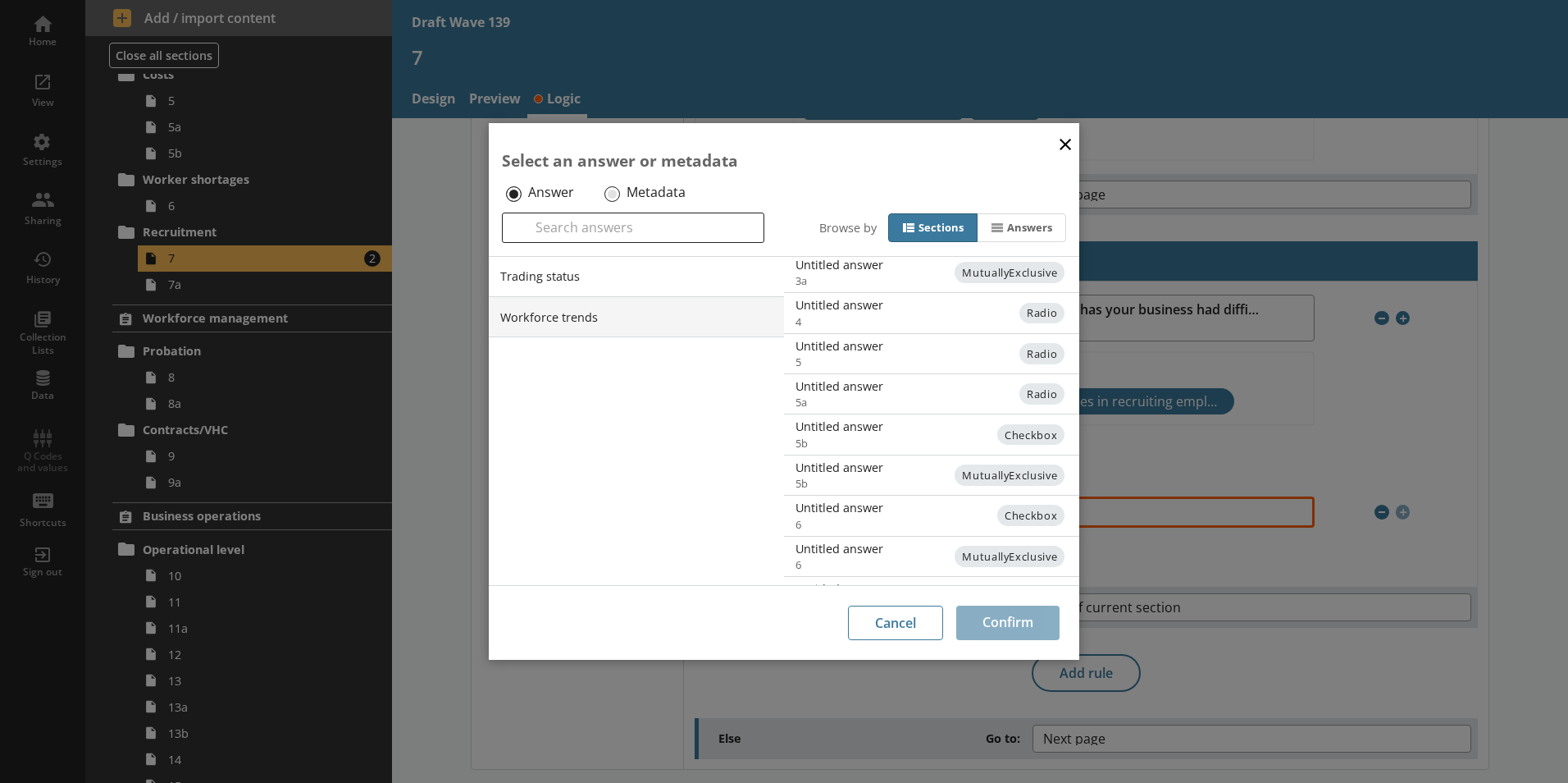
scroll to position [401, 0]
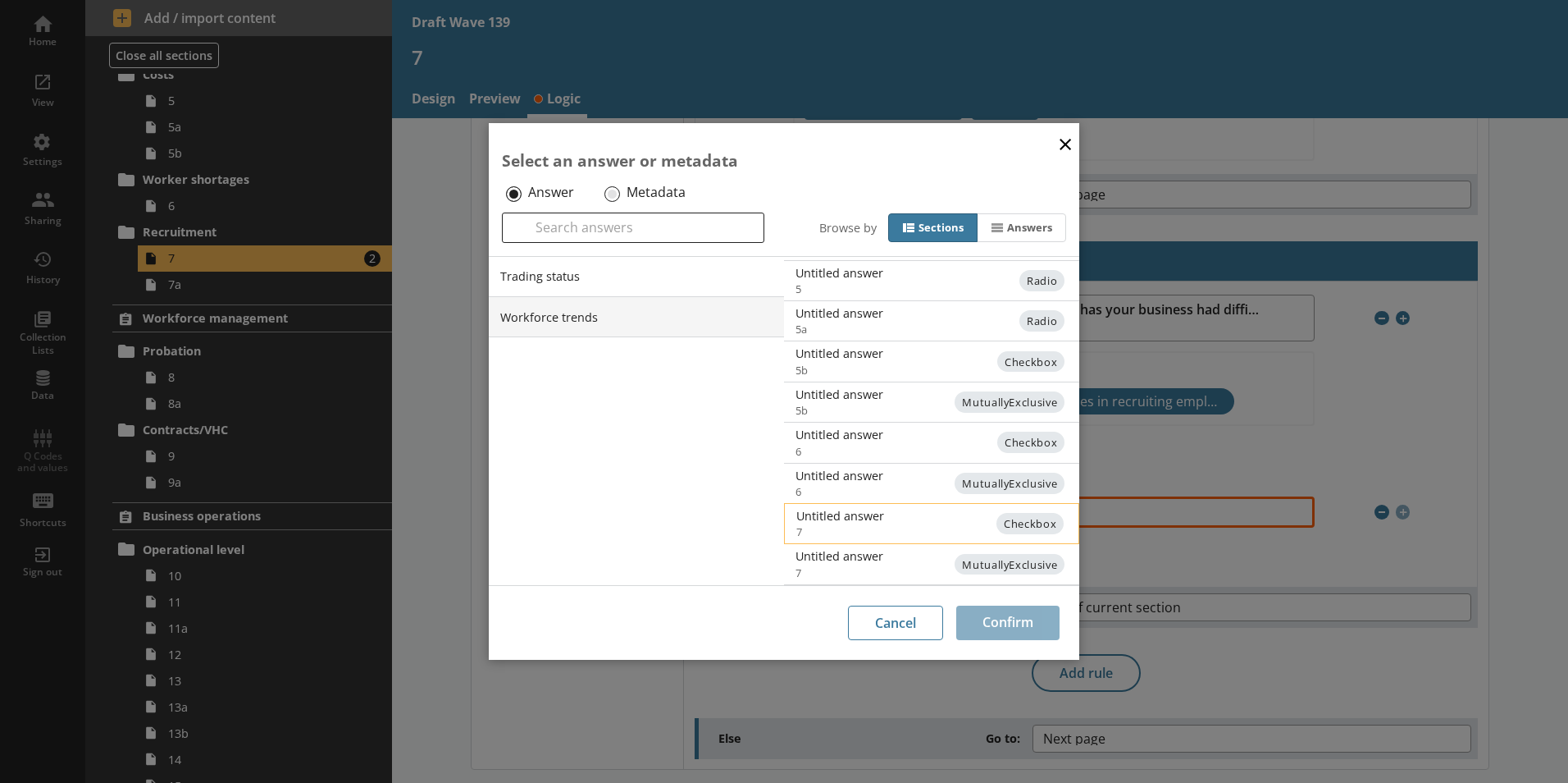
click at [1020, 519] on span "Checkbox" at bounding box center [1030, 523] width 68 height 21
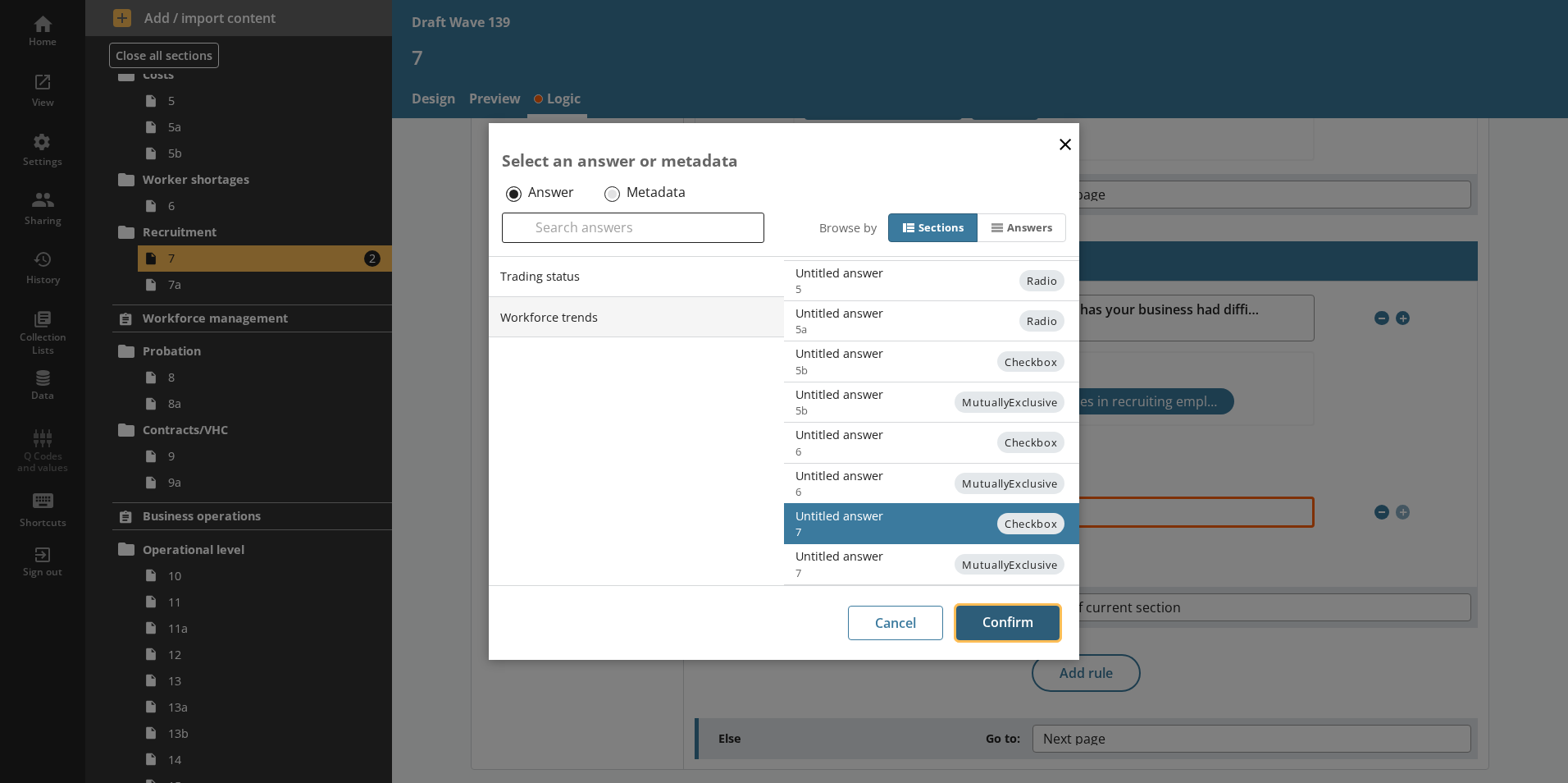
click at [1007, 627] on button "Confirm" at bounding box center [1008, 623] width 104 height 35
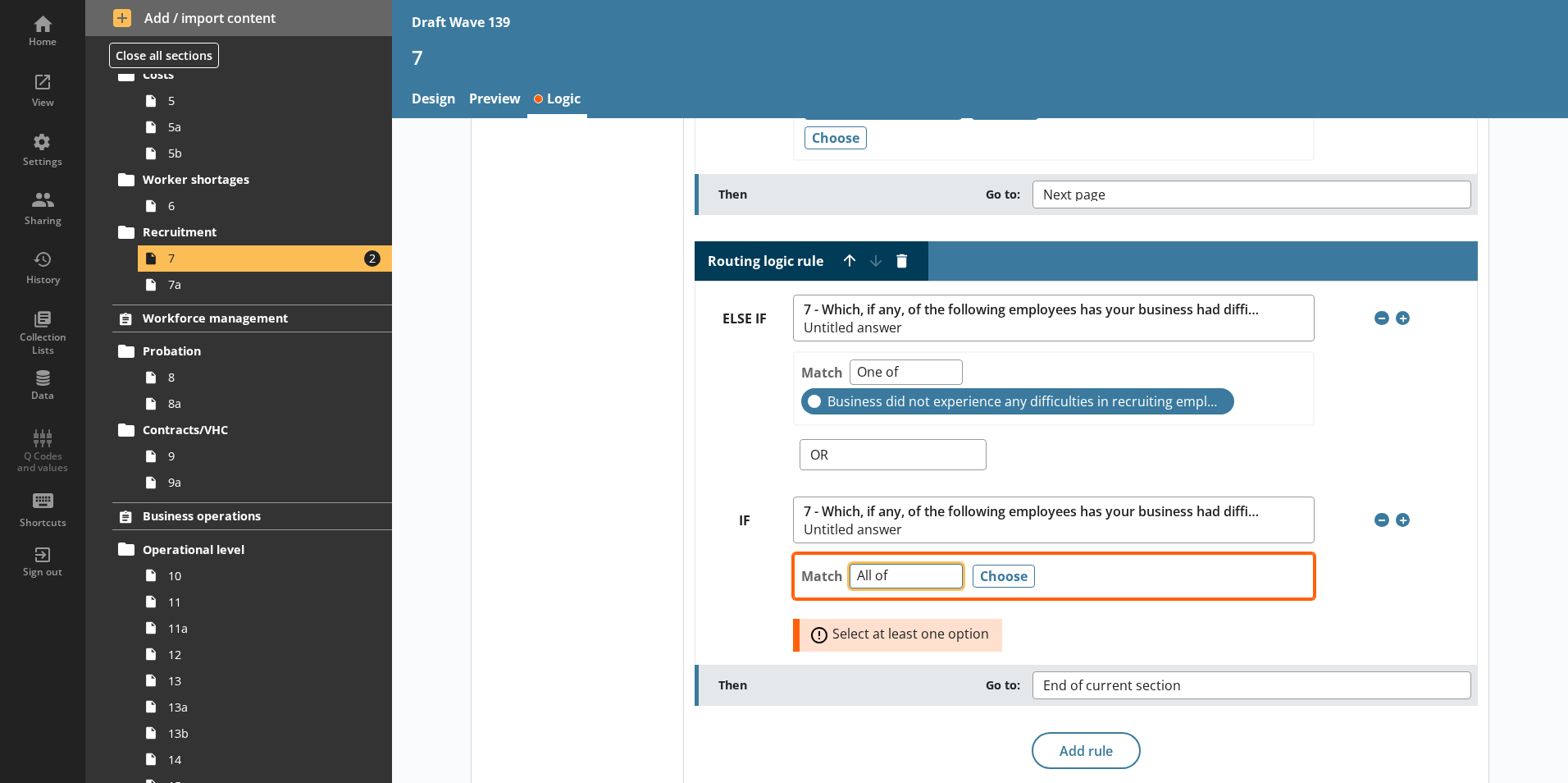
click at [941, 581] on select "Any of Not any of All of Count of Unanswered" at bounding box center [906, 577] width 113 height 26
select select "NotAnyOf"
click at [849, 564] on select "Any of Not any of All of Count of Unanswered" at bounding box center [906, 577] width 113 height 26
click at [991, 570] on button "Choose" at bounding box center [1004, 576] width 63 height 23
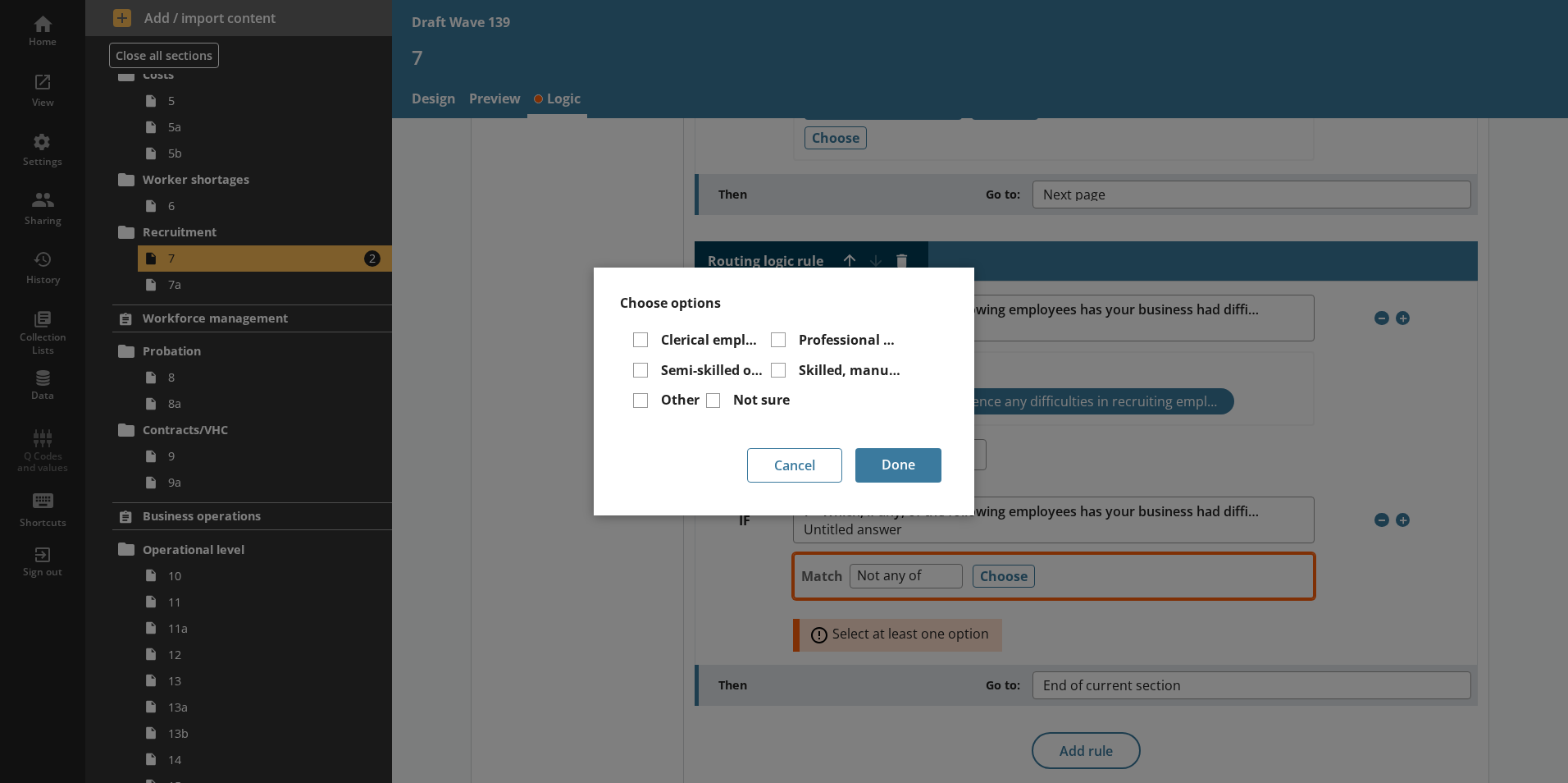
click at [939, 578] on div "Choose options Clerical employees Professional or managerial employees Semi-ski…" at bounding box center [784, 392] width 1568 height 783
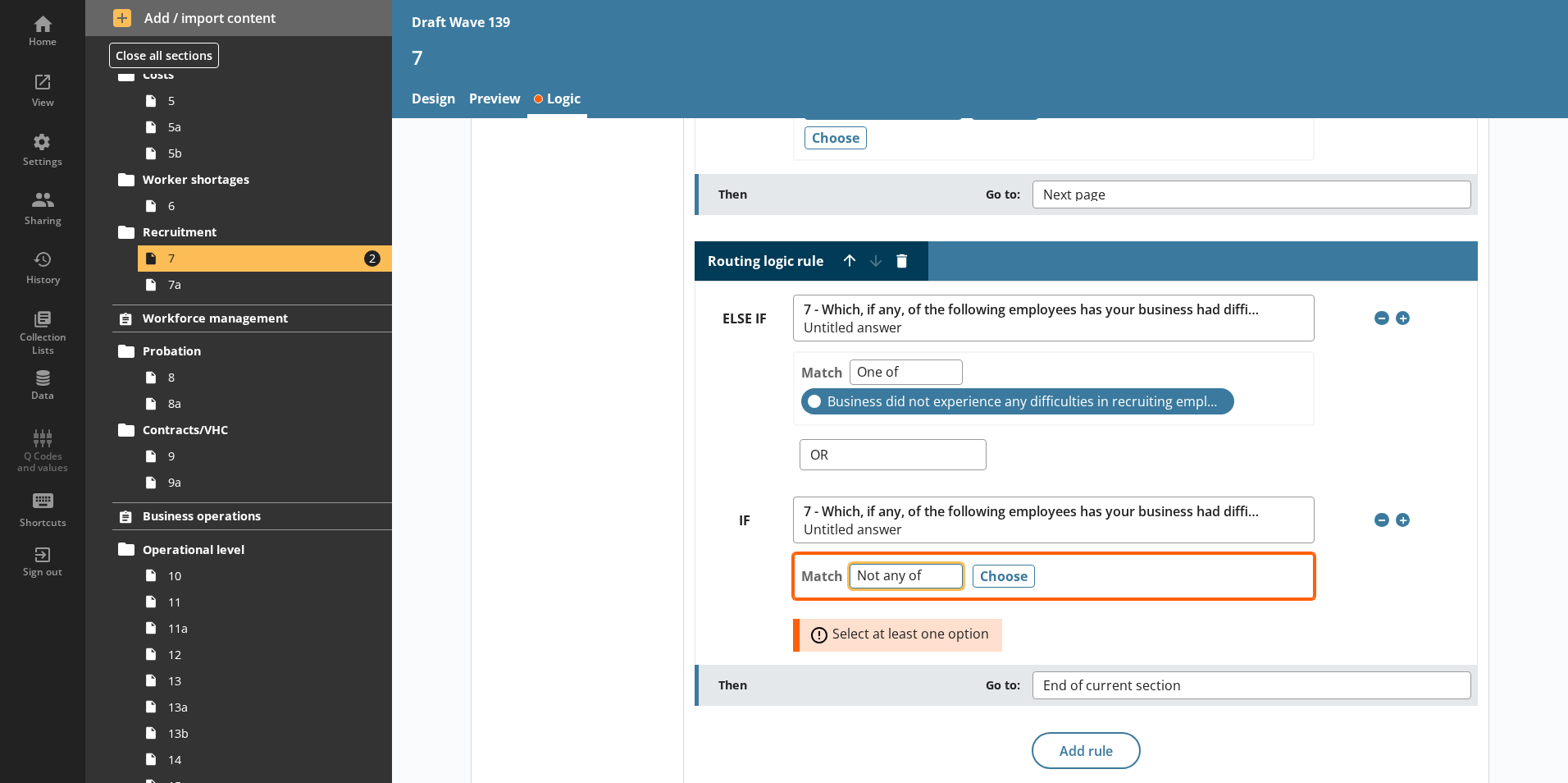
click at [939, 578] on select "Any of Not any of All of Count of Unanswered" at bounding box center [906, 577] width 113 height 26
click at [997, 575] on button "Choose" at bounding box center [1004, 576] width 63 height 23
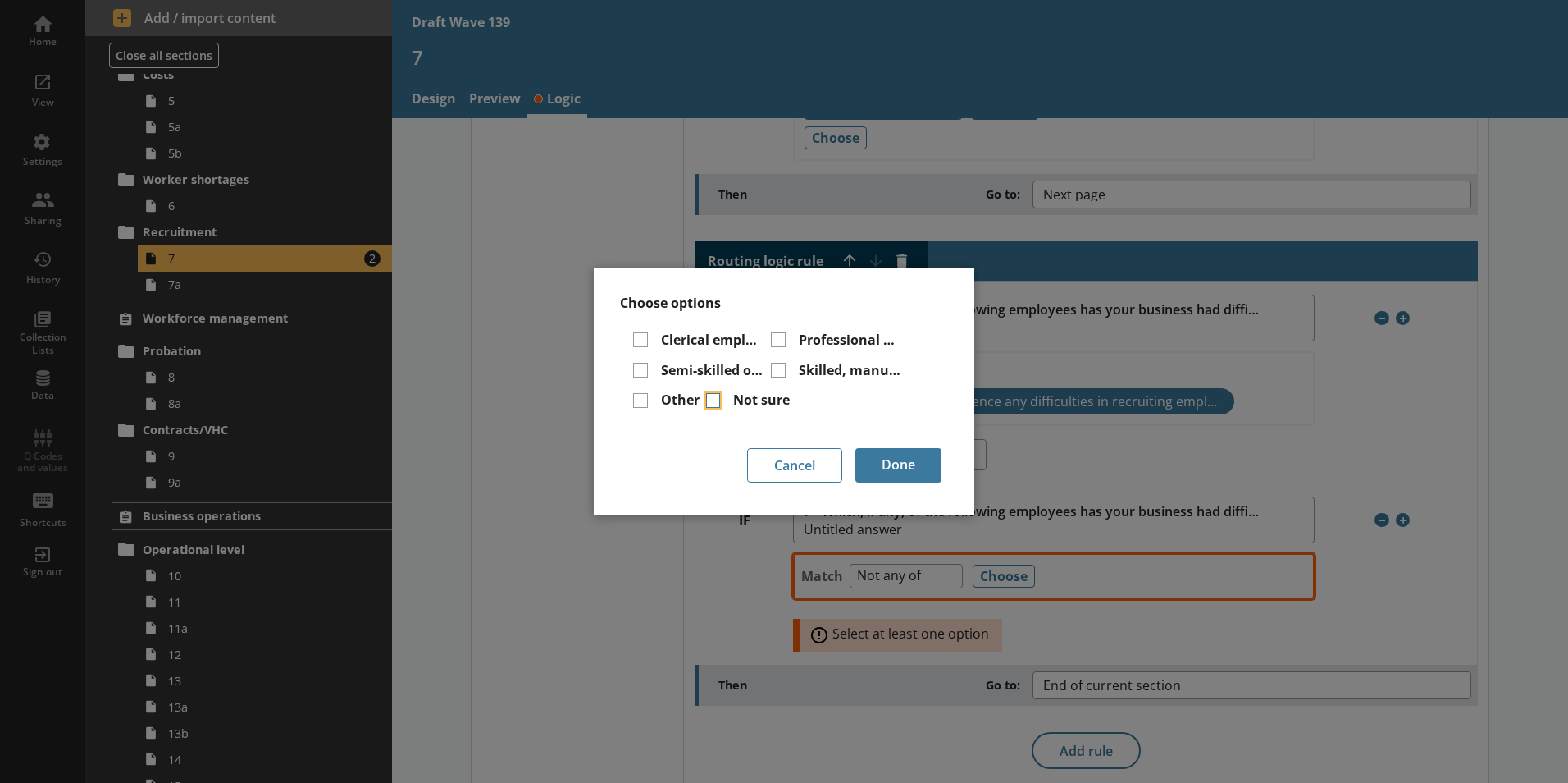
click at [712, 400] on input "Not sure" at bounding box center [713, 399] width 15 height 15
checkbox input "true"
click at [895, 471] on button "Done" at bounding box center [898, 465] width 86 height 35
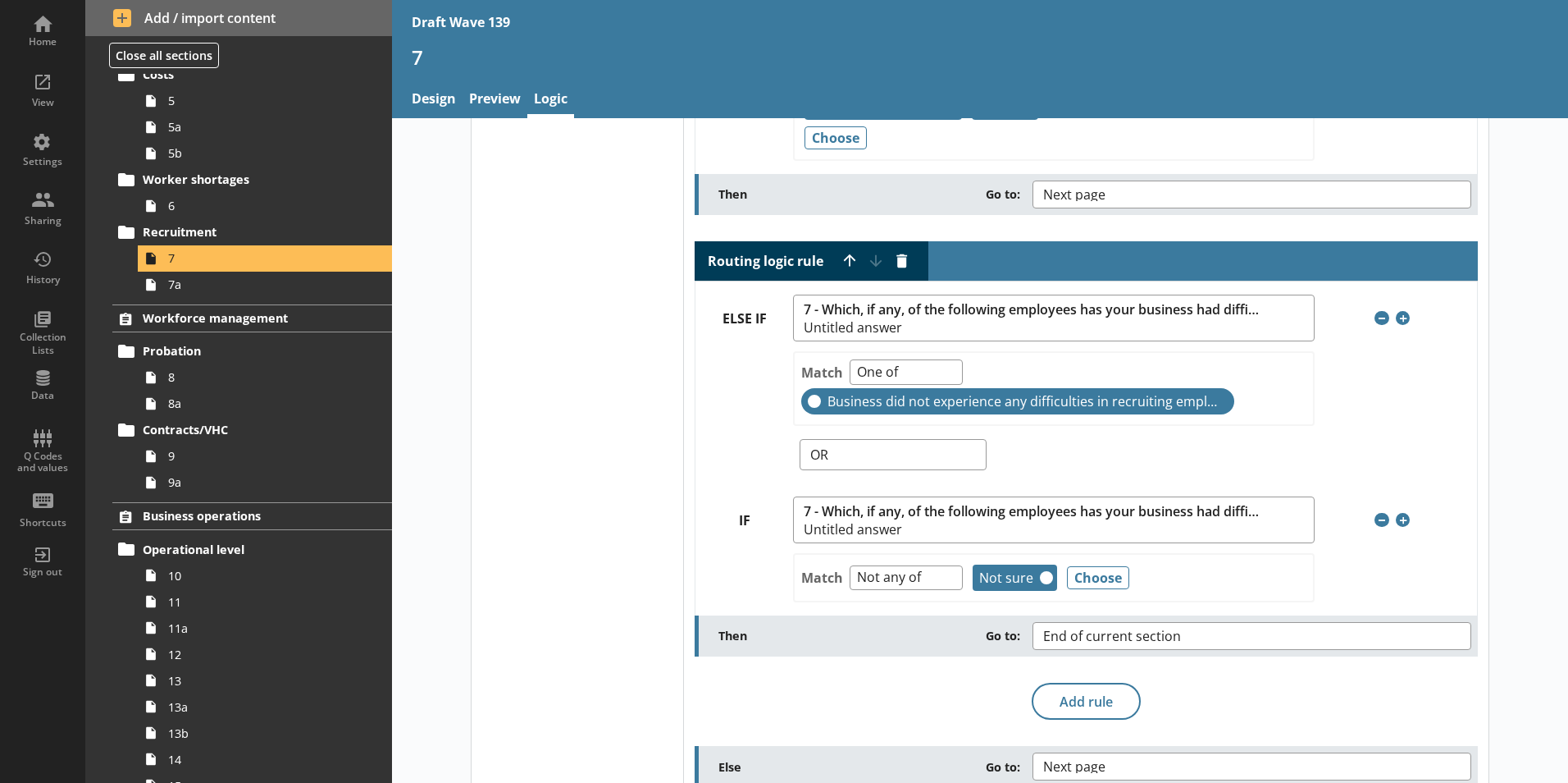
scroll to position [259, 0]
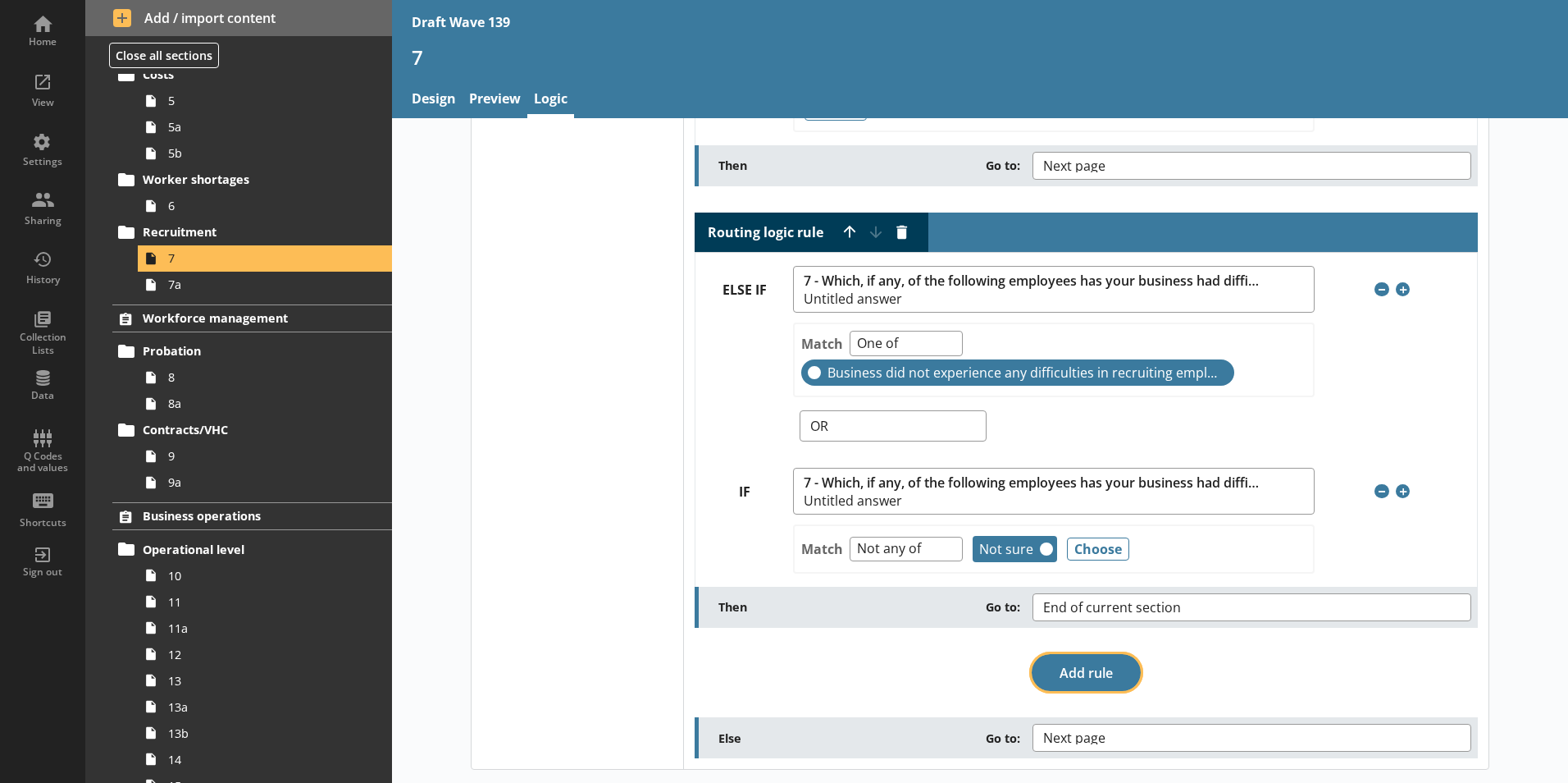
click at [1063, 676] on button "Add rule" at bounding box center [1086, 672] width 110 height 38
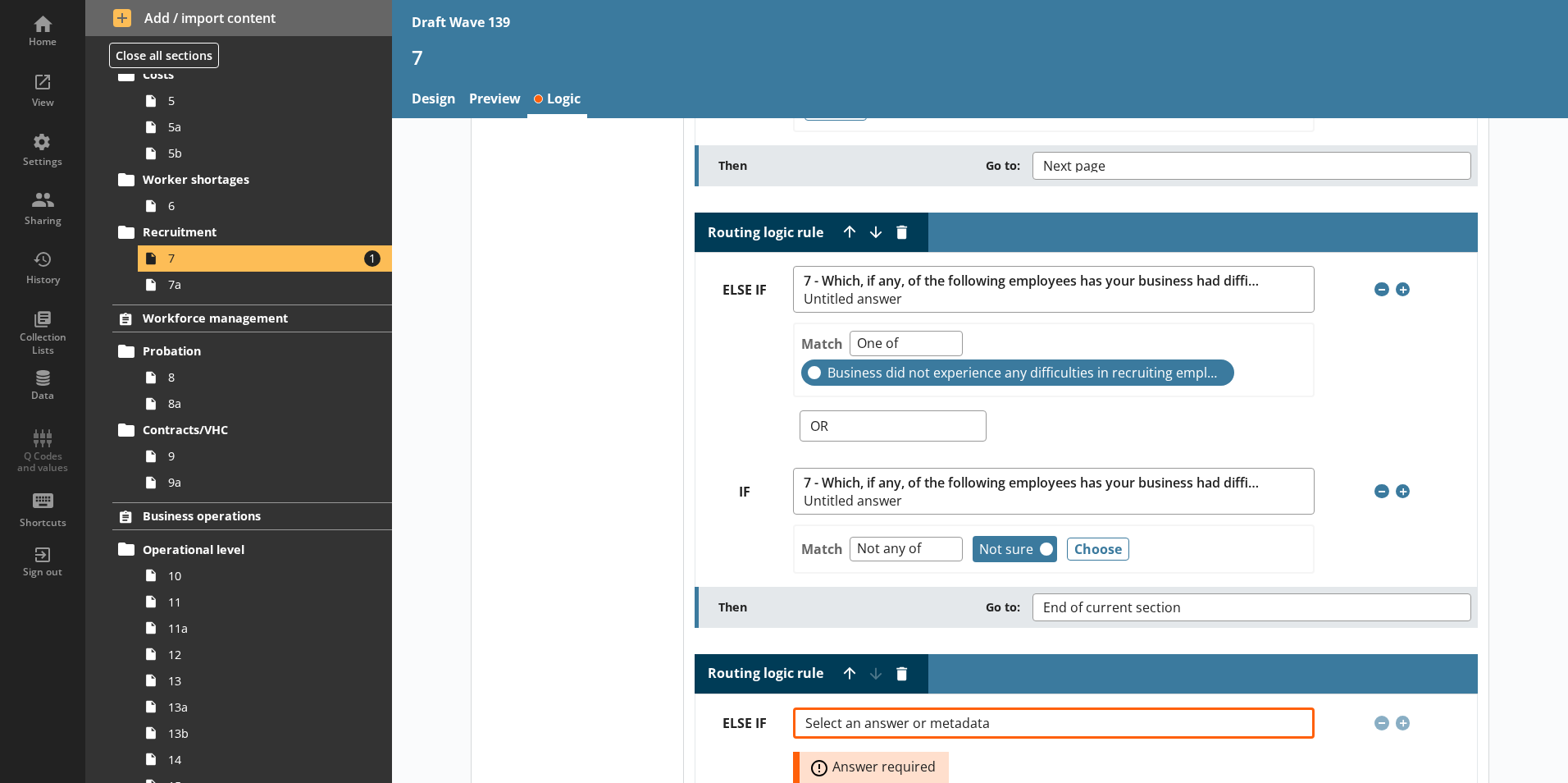
scroll to position [470, 0]
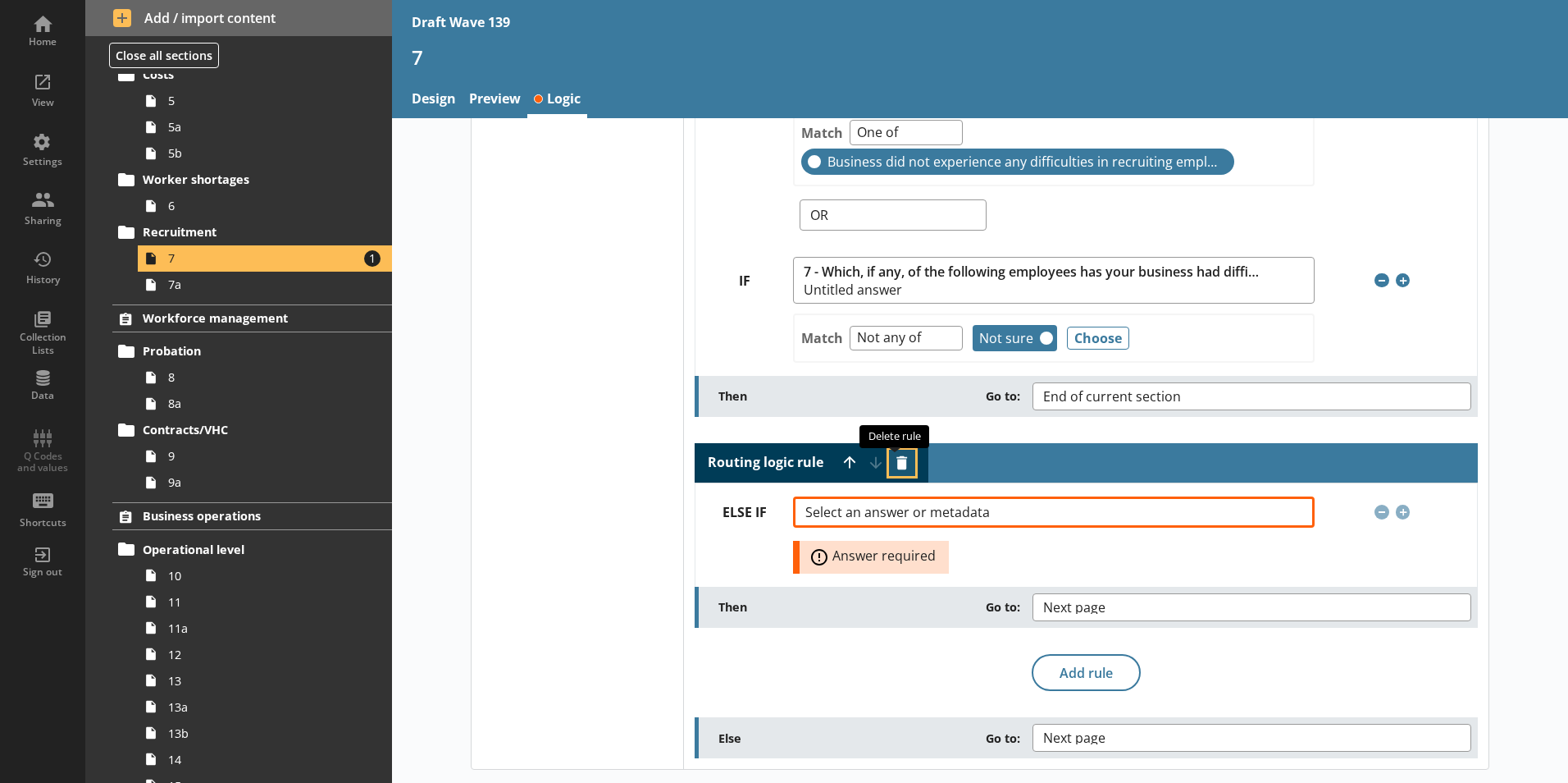
click at [895, 468] on button "Delete routing rule" at bounding box center [902, 462] width 26 height 26
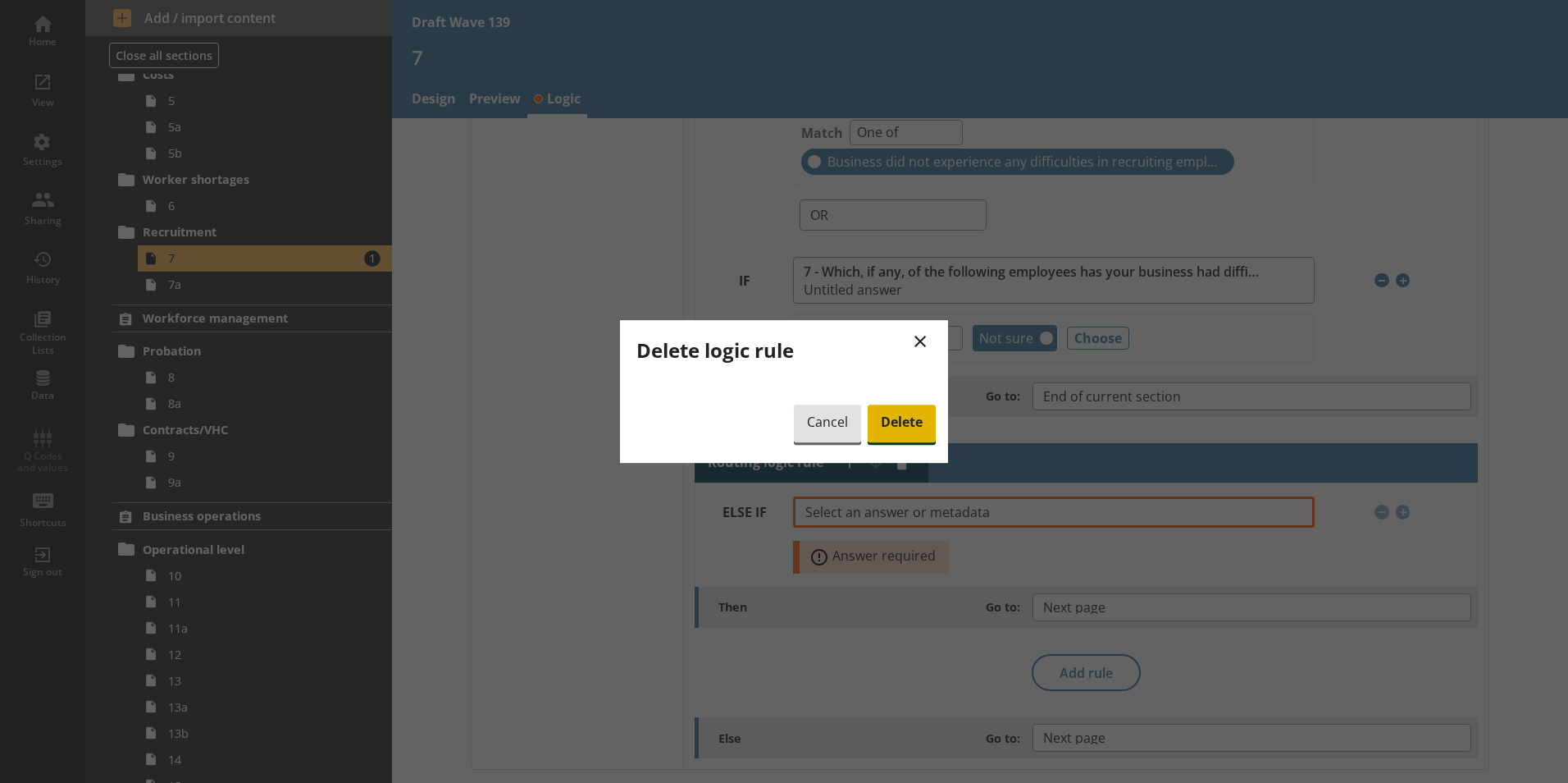
click at [899, 429] on span "Delete" at bounding box center [901, 423] width 68 height 38
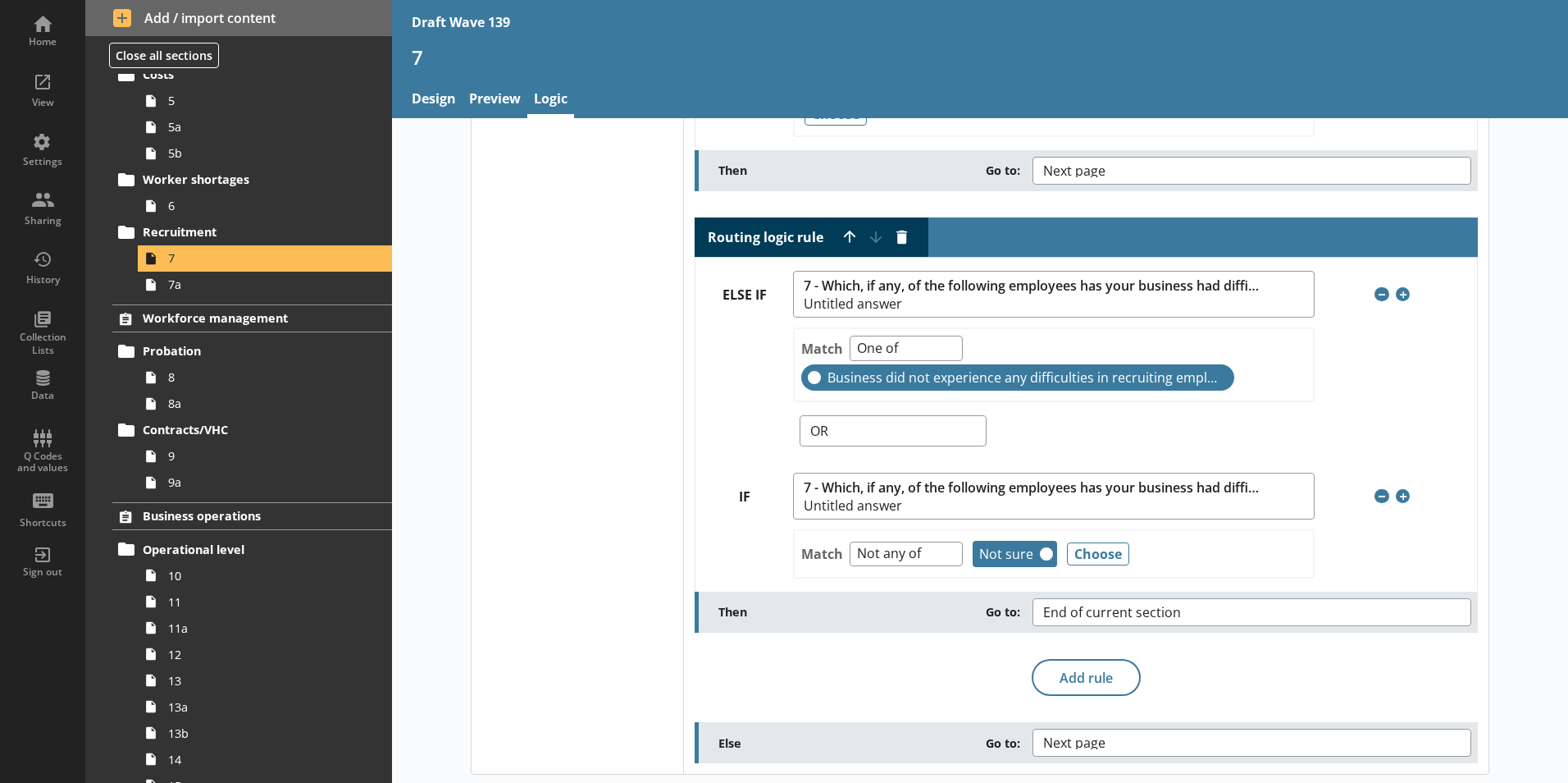
scroll to position [259, 0]
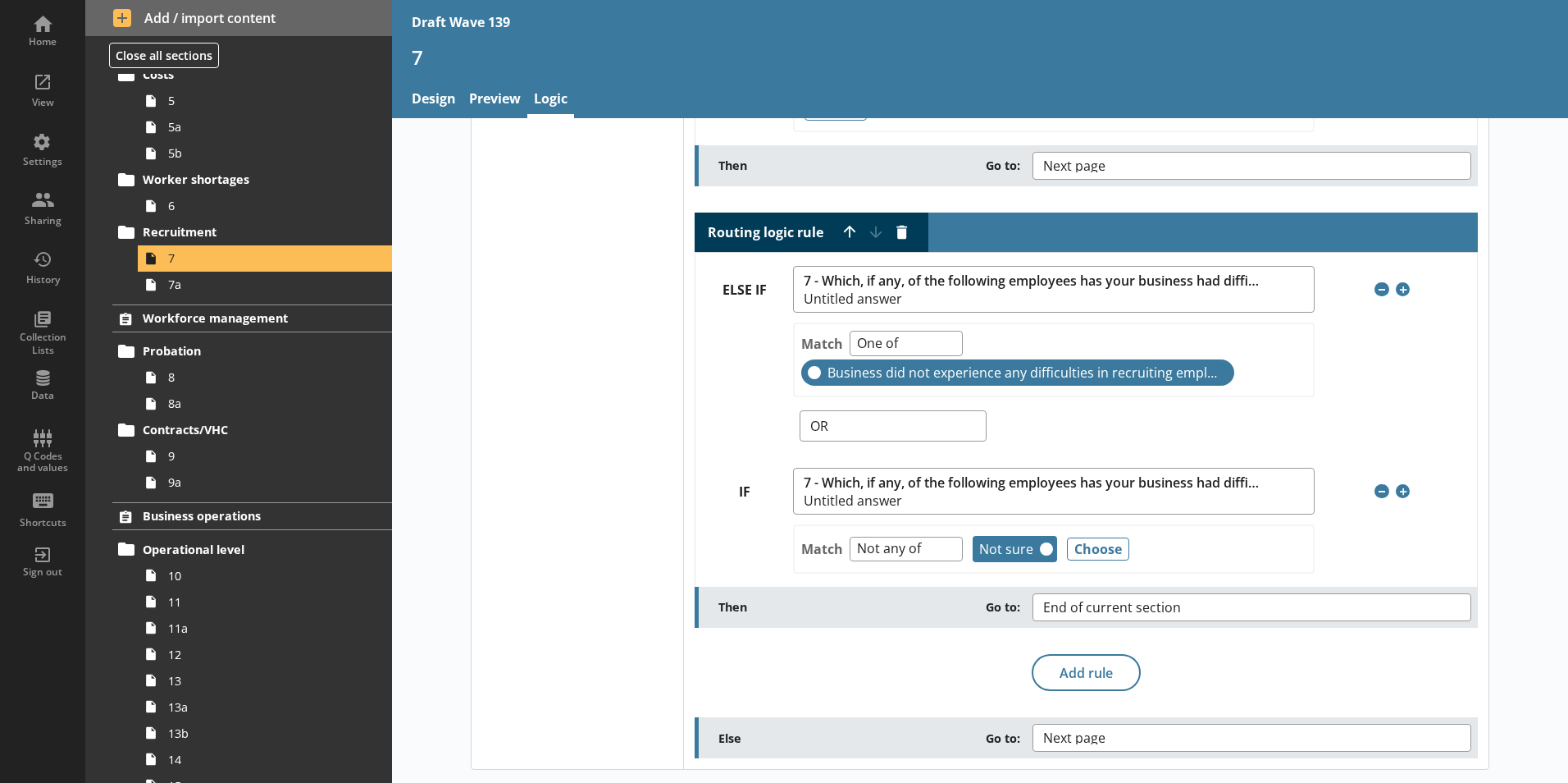
click at [483, 491] on div "Select your logic Routing logic Skip logic" at bounding box center [577, 322] width 211 height 894
click at [1377, 495] on span "Remove condition" at bounding box center [1381, 491] width 15 height 15
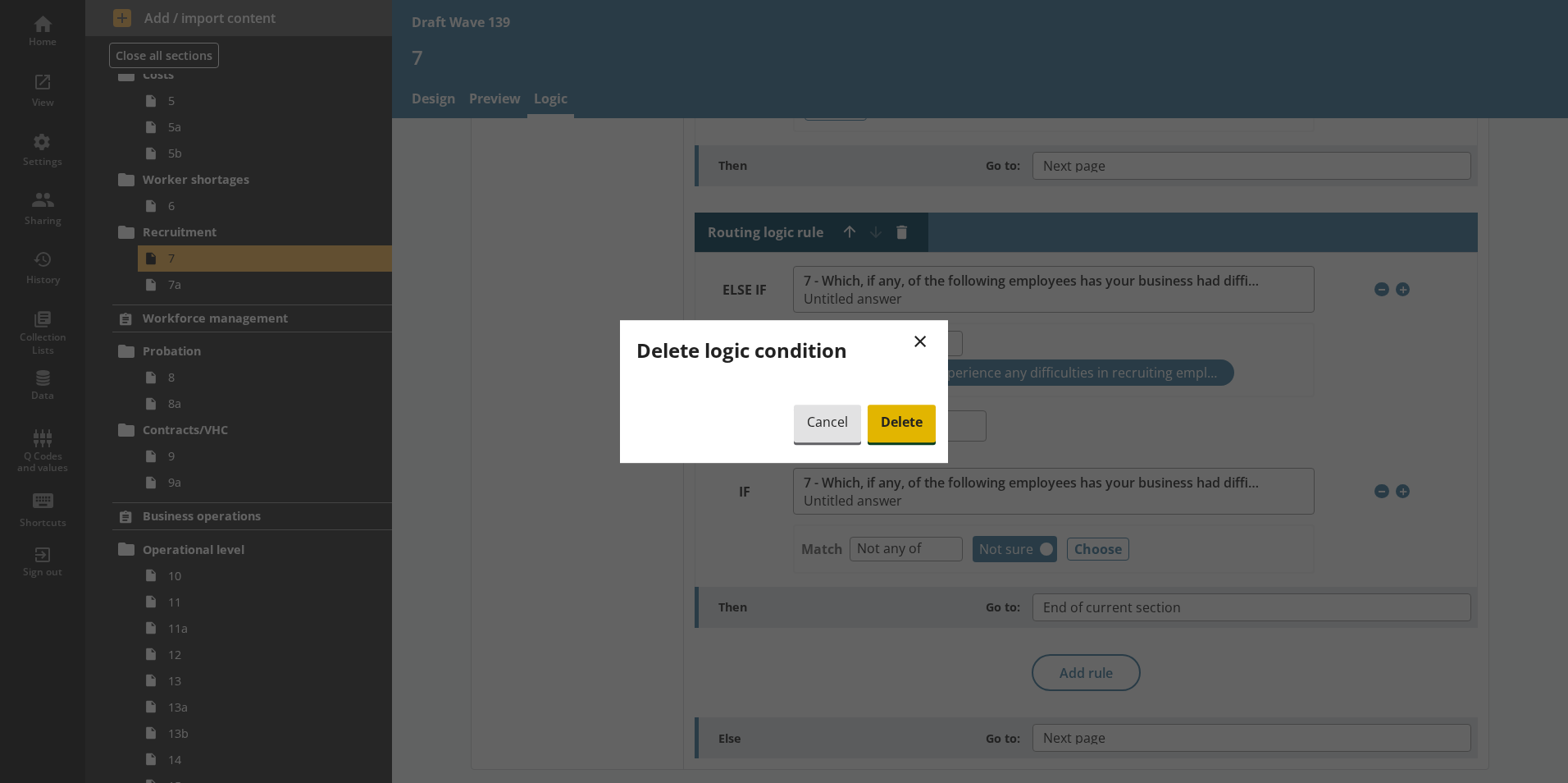
click at [913, 416] on span "Delete" at bounding box center [901, 423] width 68 height 38
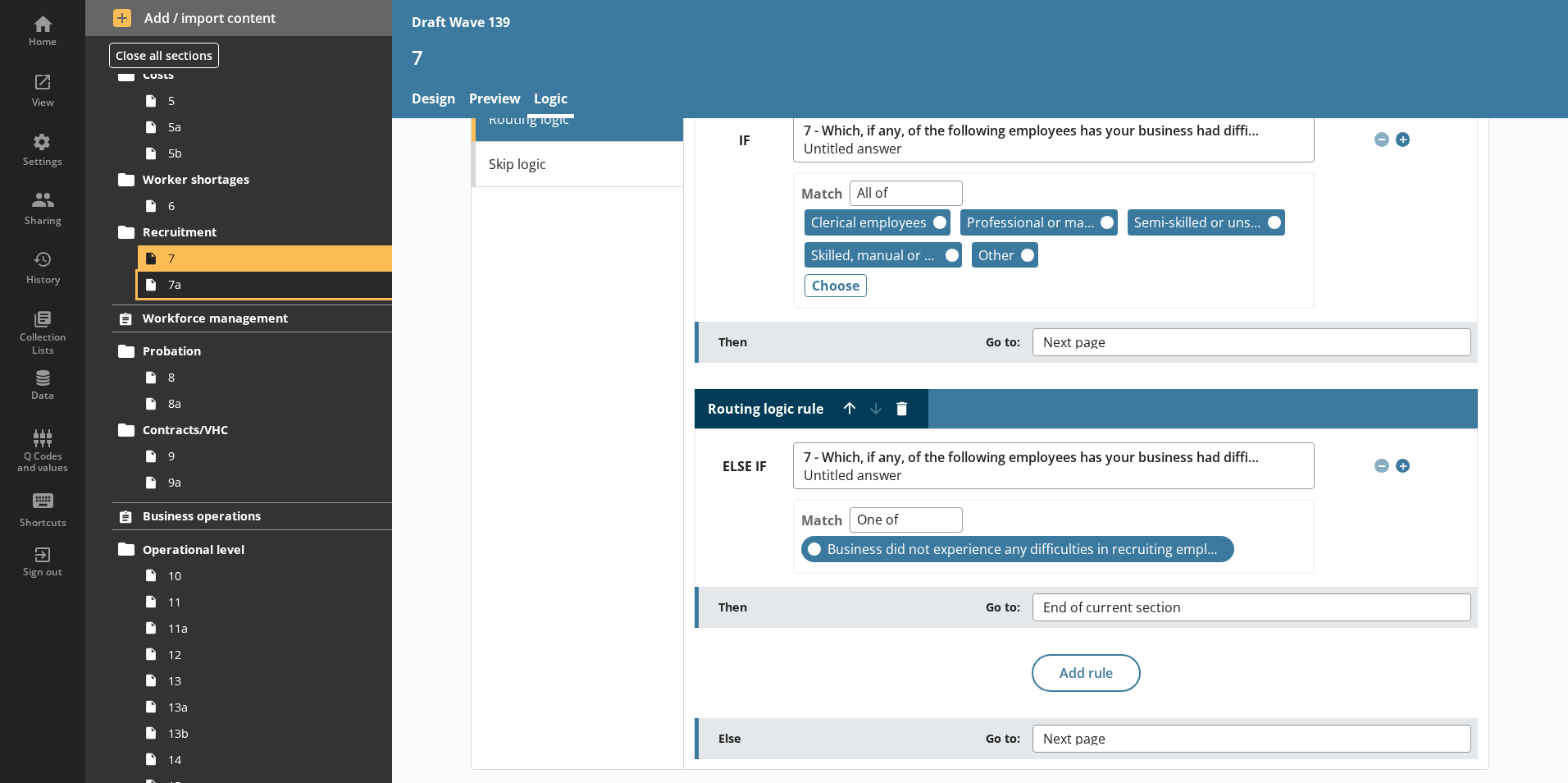
click at [177, 297] on link "7a" at bounding box center [264, 285] width 254 height 26
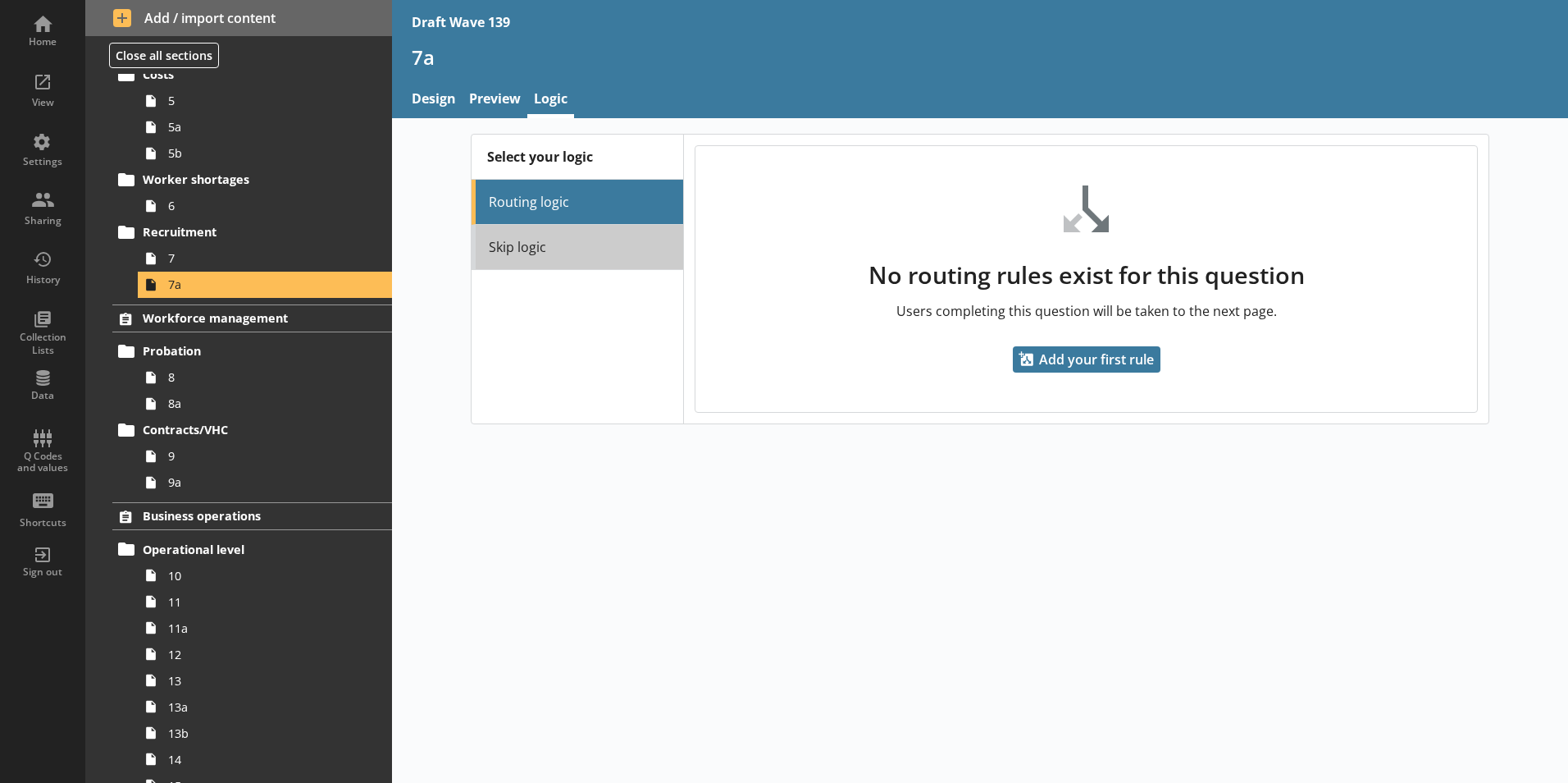
click at [531, 250] on link "Skip logic" at bounding box center [577, 247] width 211 height 45
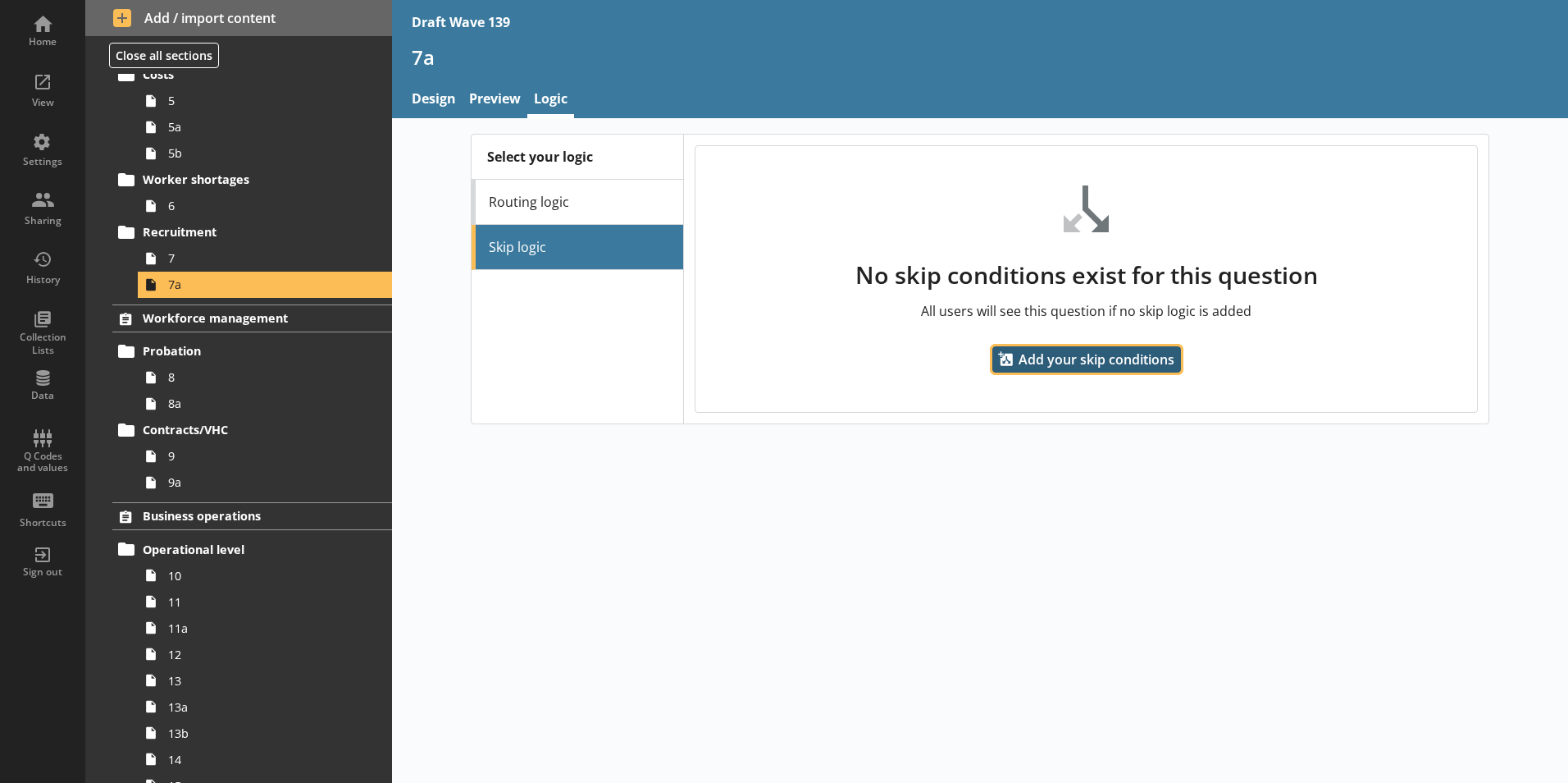
click at [1099, 359] on span "Add your skip conditions" at bounding box center [1086, 360] width 188 height 26
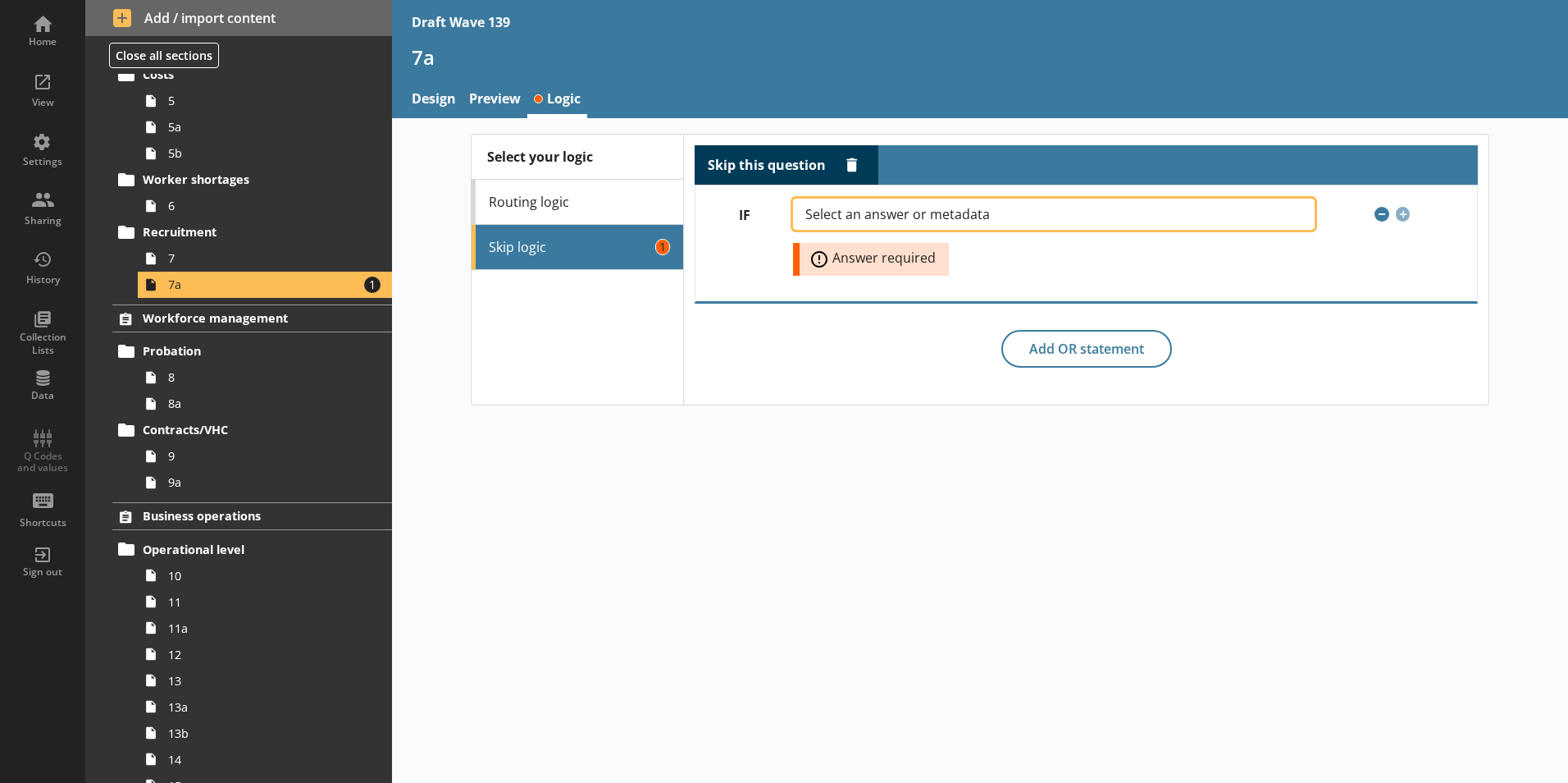
click at [1279, 207] on button "Select an answer or metadata" at bounding box center [1052, 213] width 521 height 31
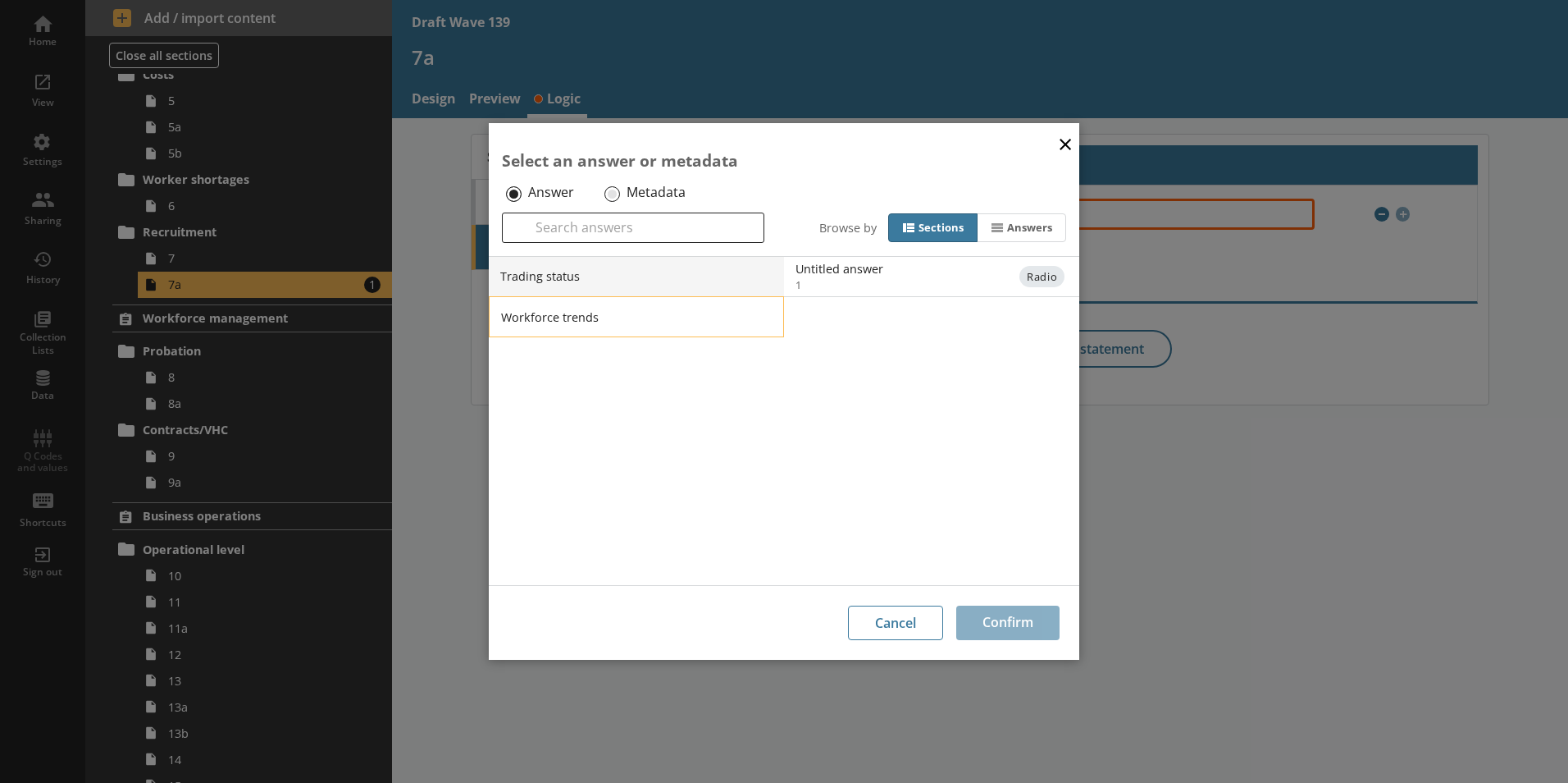
click at [770, 323] on li "Workforce trends" at bounding box center [636, 316] width 295 height 41
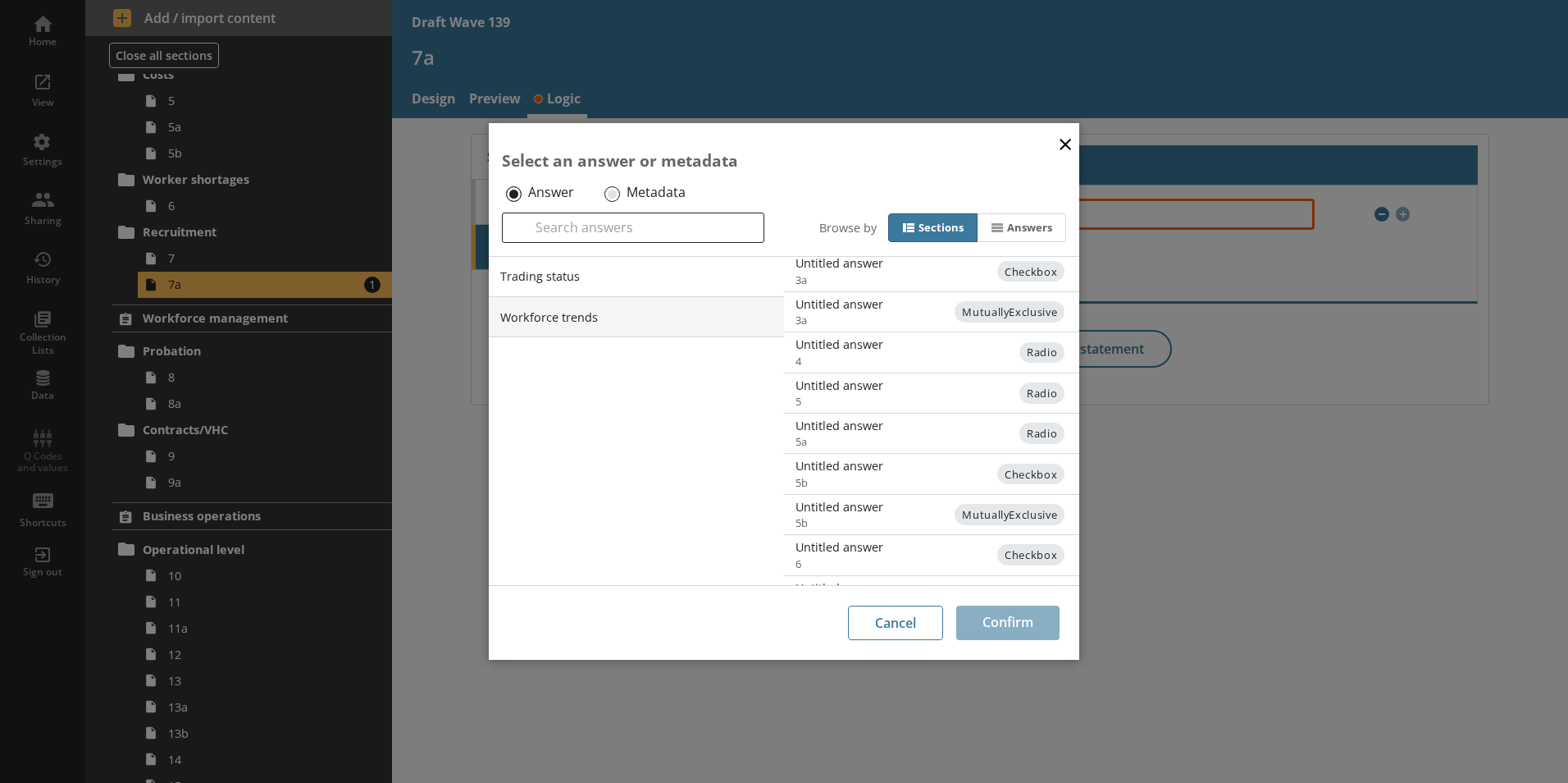
scroll to position [401, 0]
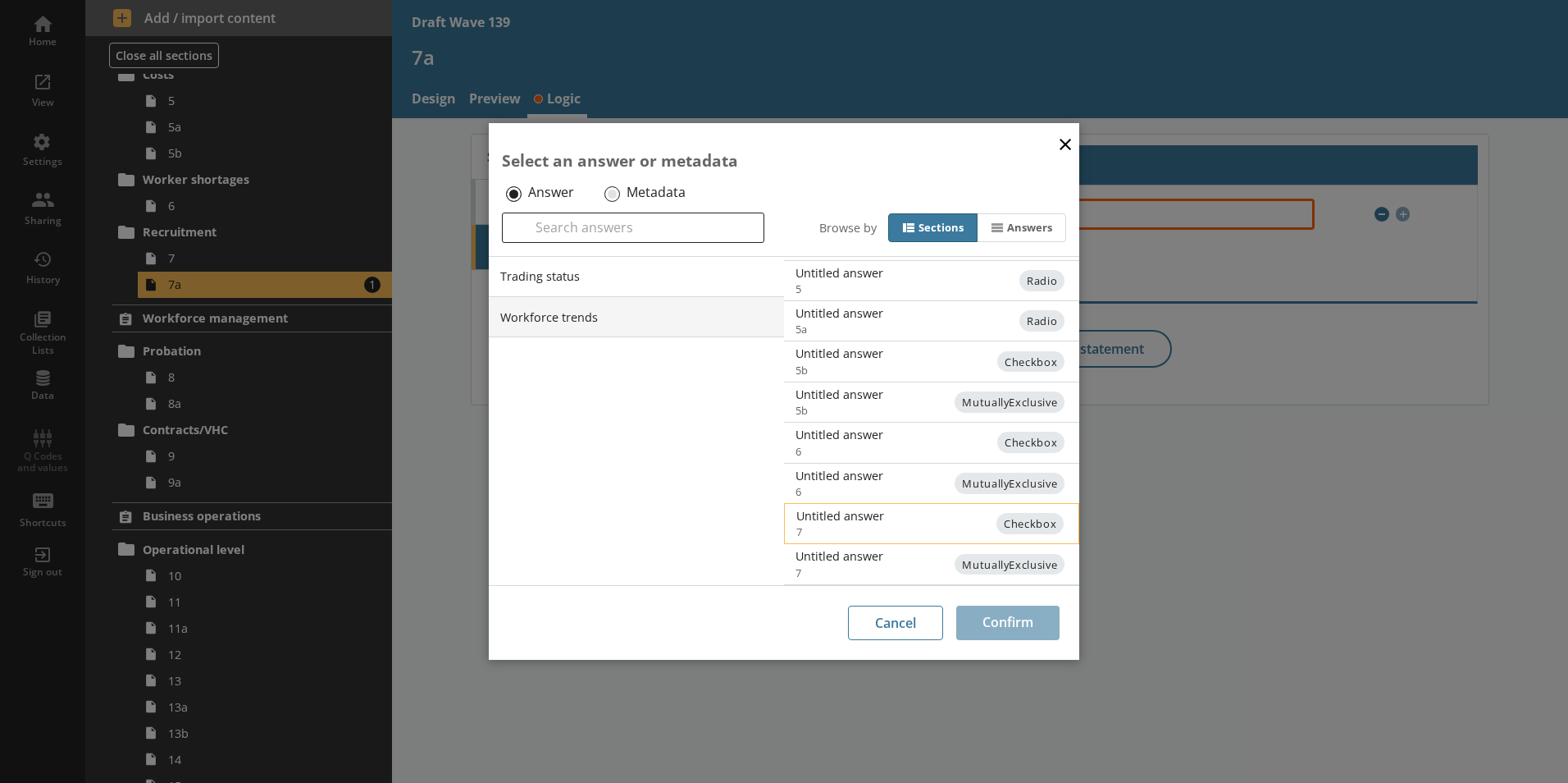
click at [909, 520] on div "Untitled answer" at bounding box center [962, 516] width 331 height 16
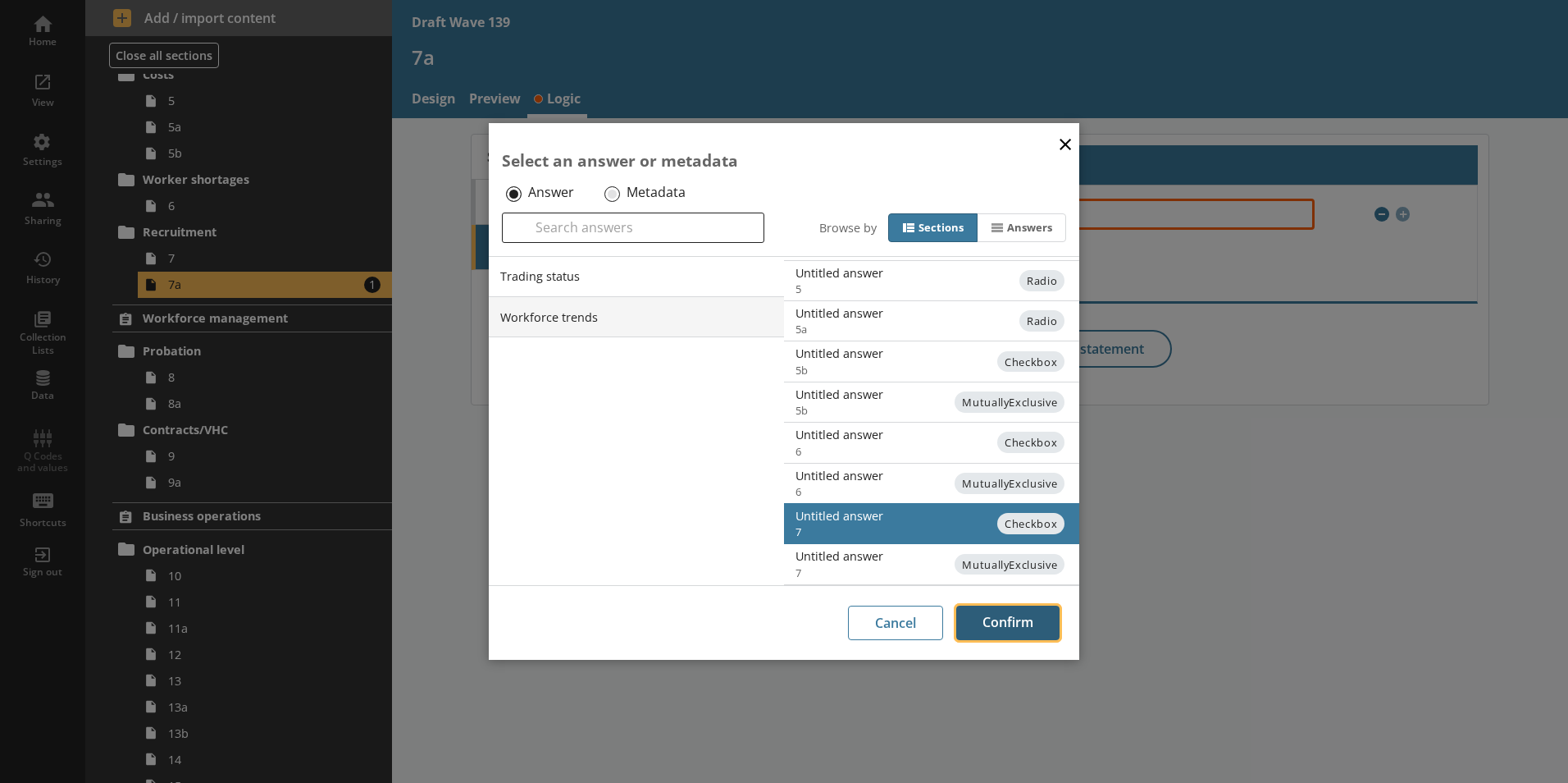
click at [1001, 618] on button "Confirm" at bounding box center [1008, 623] width 104 height 35
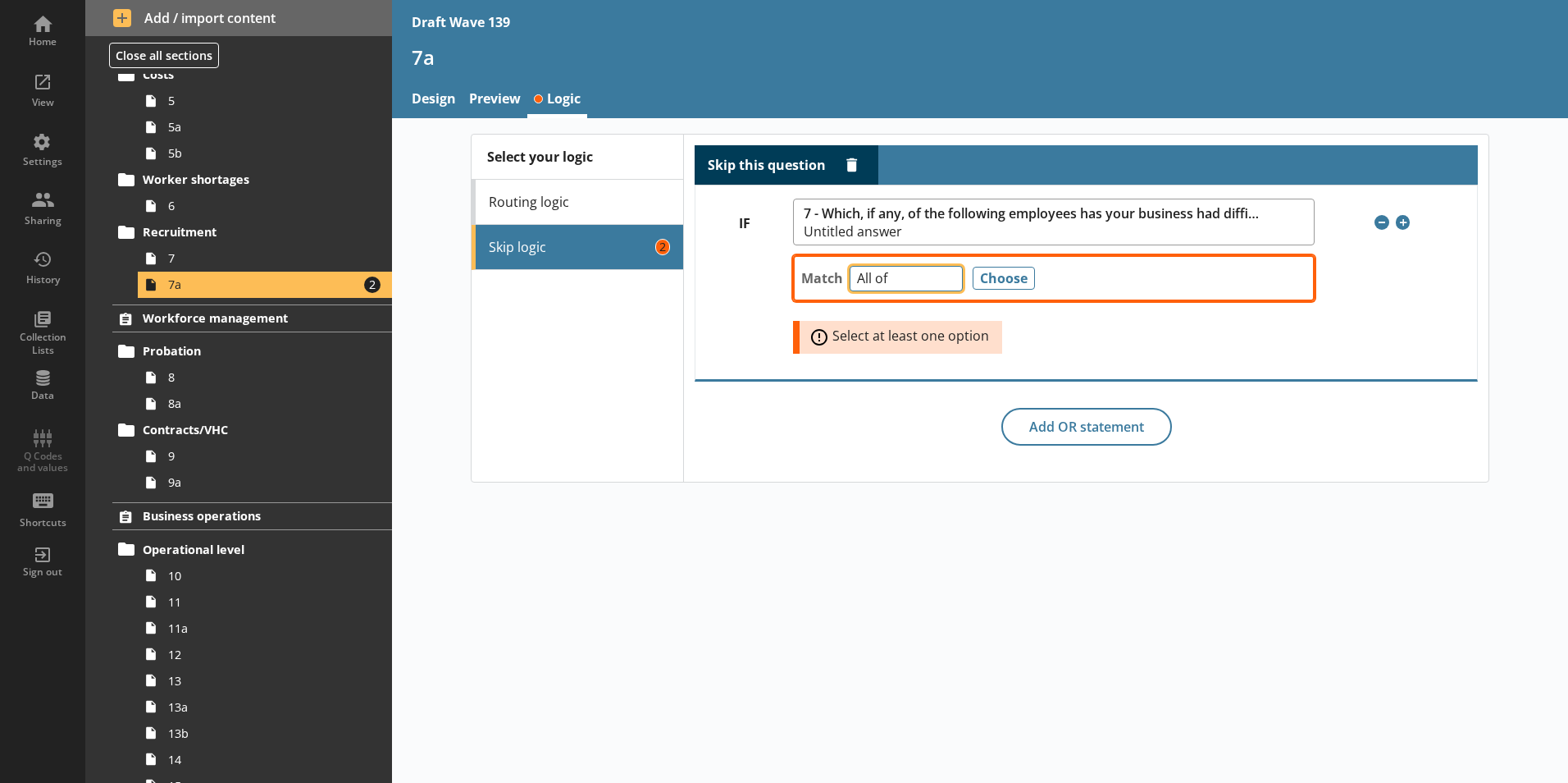
click at [946, 281] on select "Any of Not any of All of Count of Unanswered" at bounding box center [906, 279] width 113 height 26
select select "AnyOf"
click at [849, 266] on select "Any of Not any of All of Count of Unanswered" at bounding box center [906, 279] width 113 height 26
click at [973, 273] on button "Choose" at bounding box center [1004, 278] width 63 height 23
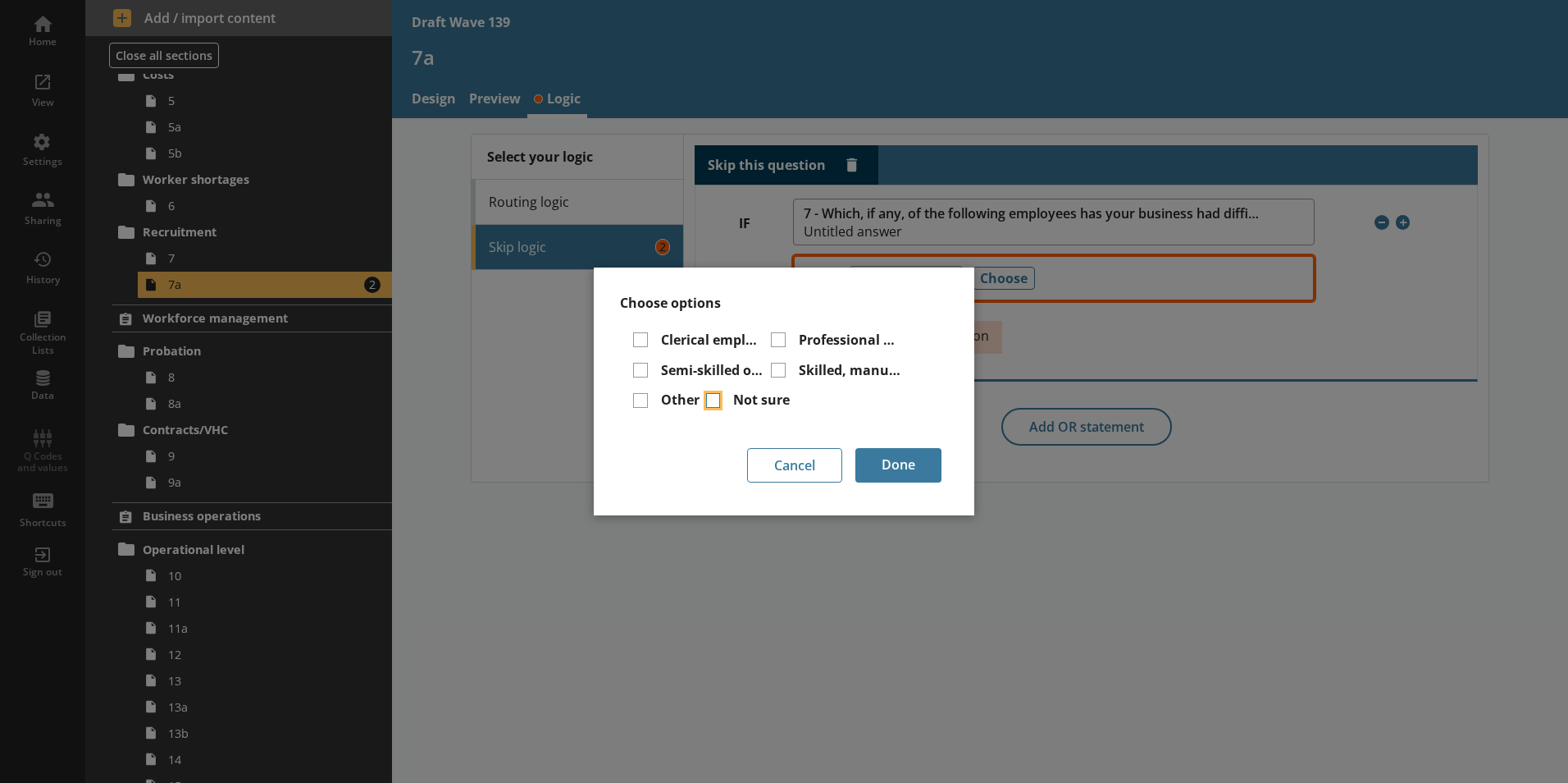
click at [709, 399] on input "Not sure" at bounding box center [713, 399] width 15 height 15
checkbox input "true"
click at [903, 463] on button "Done" at bounding box center [898, 465] width 86 height 35
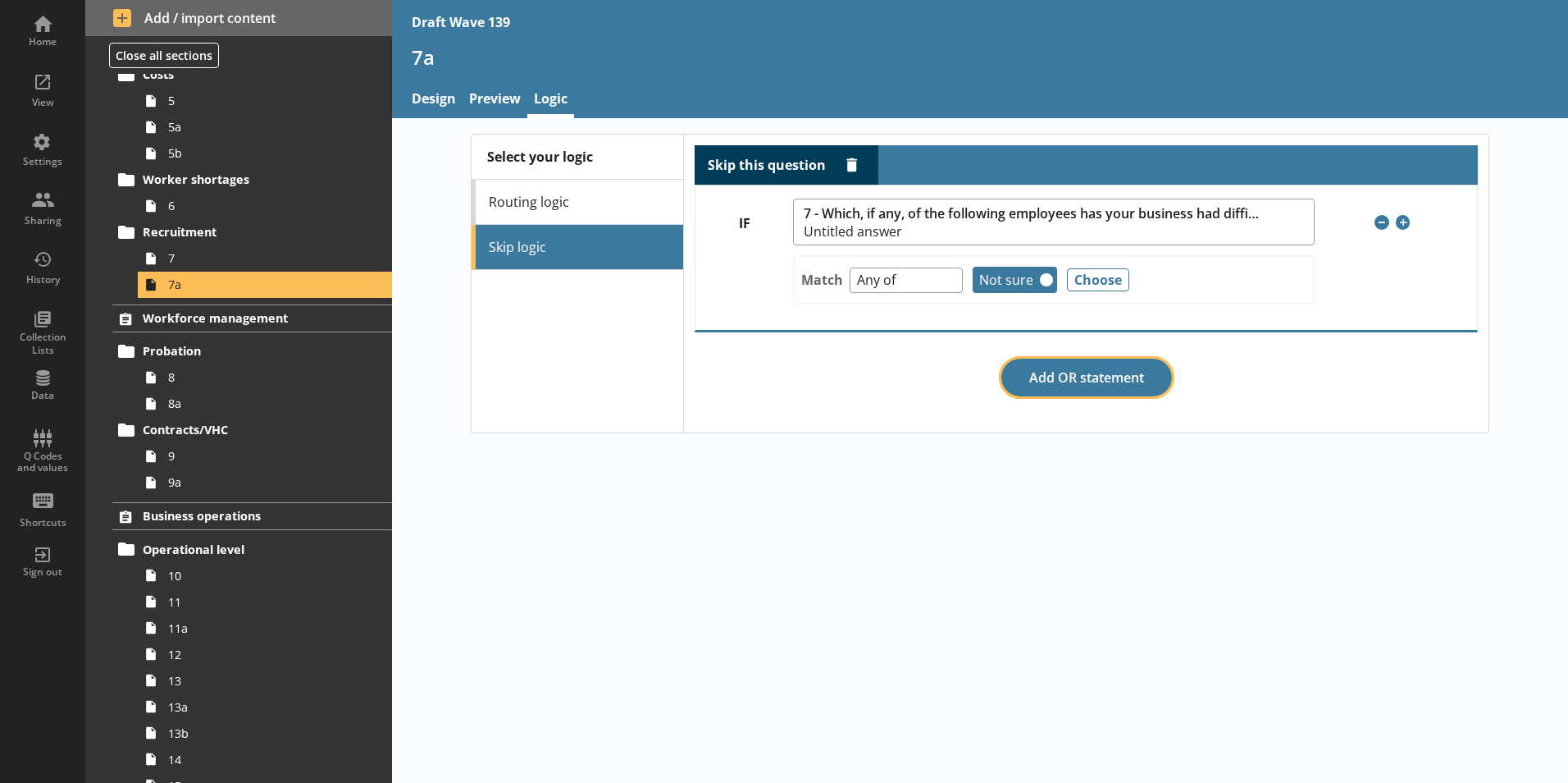
click at [1047, 373] on button "Add OR statement" at bounding box center [1086, 378] width 170 height 38
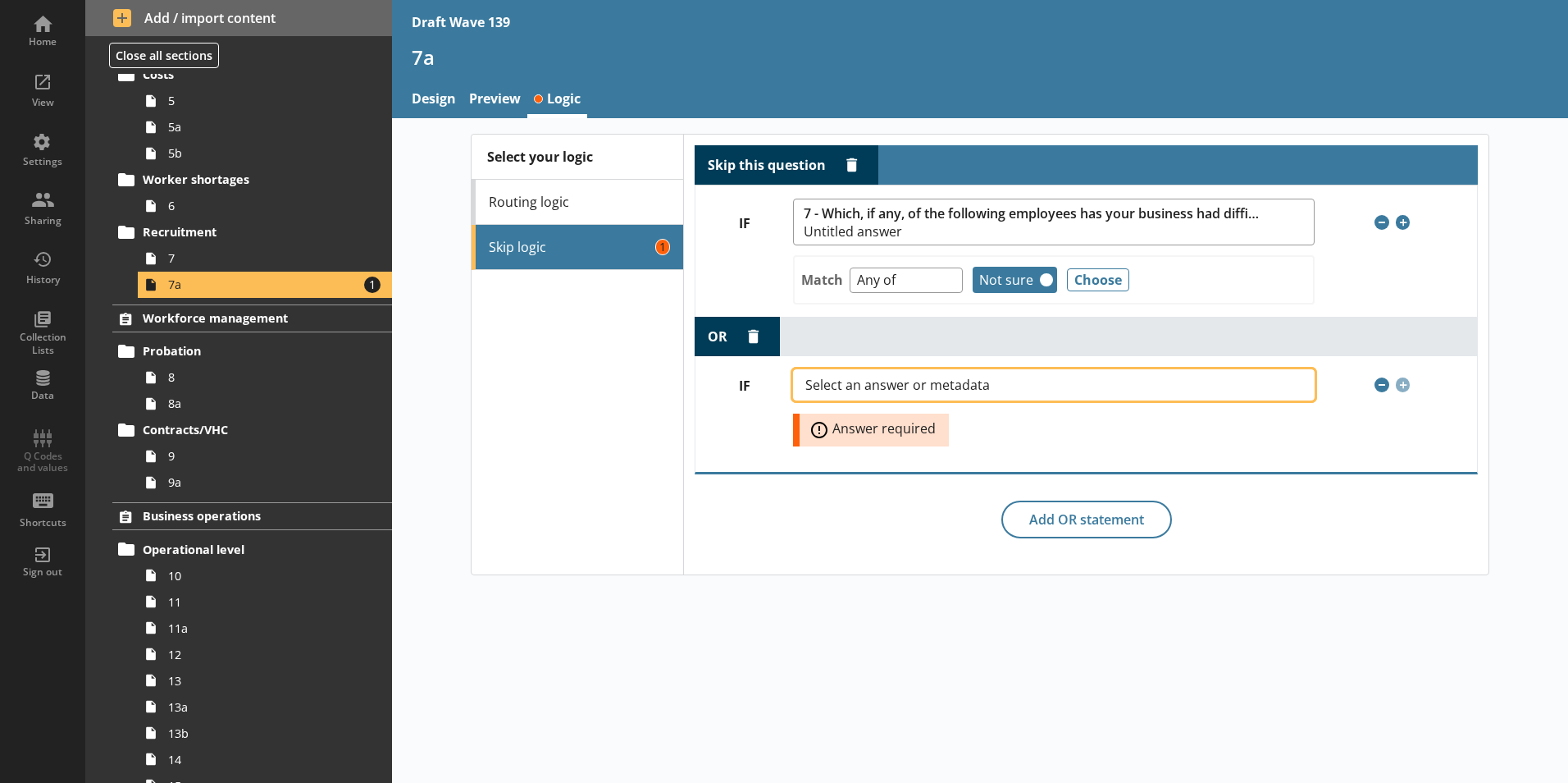
click at [1231, 380] on button "Select an answer or metadata" at bounding box center [1052, 385] width 521 height 31
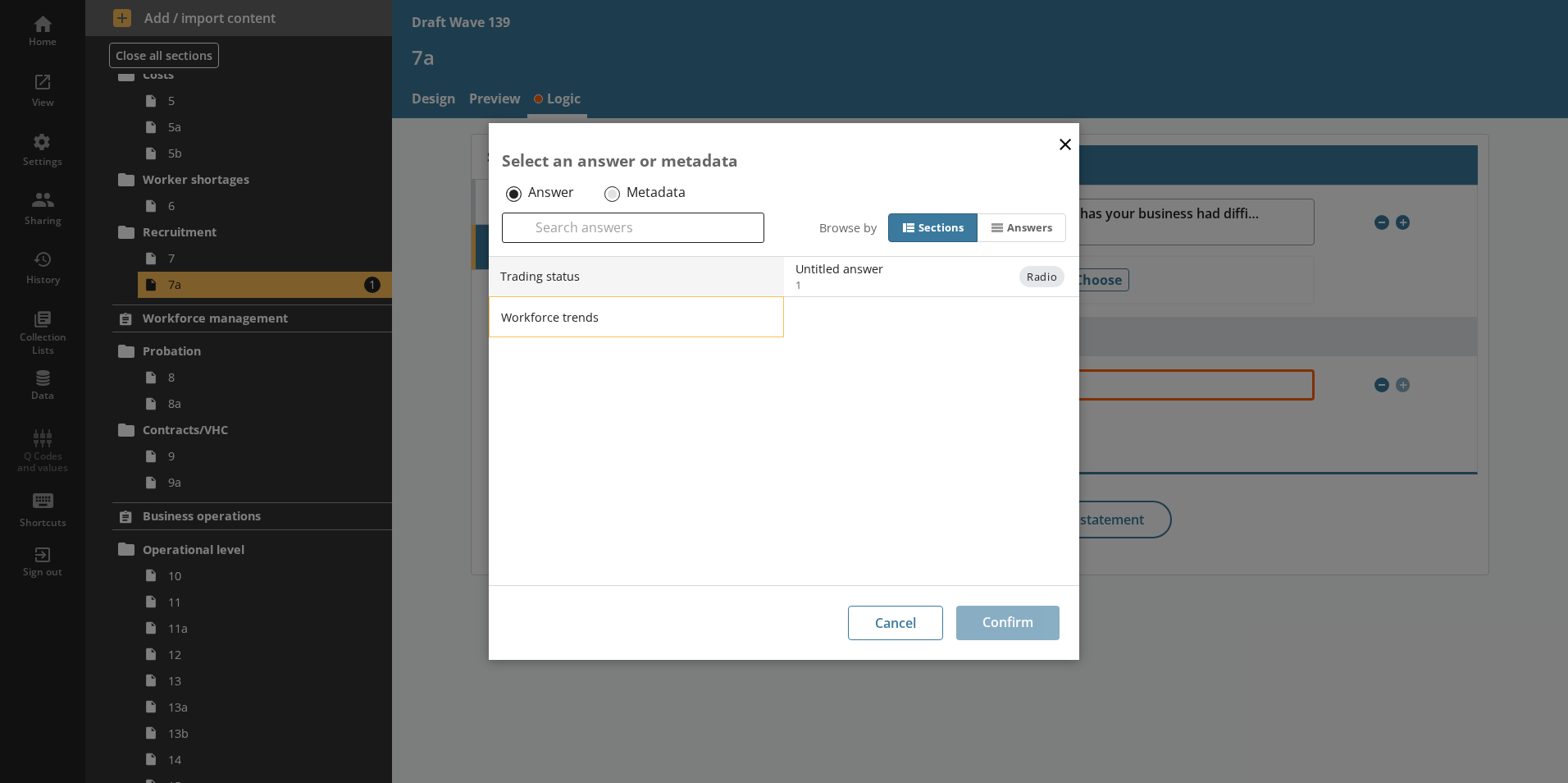
click at [625, 309] on li "Workforce trends" at bounding box center [636, 316] width 295 height 41
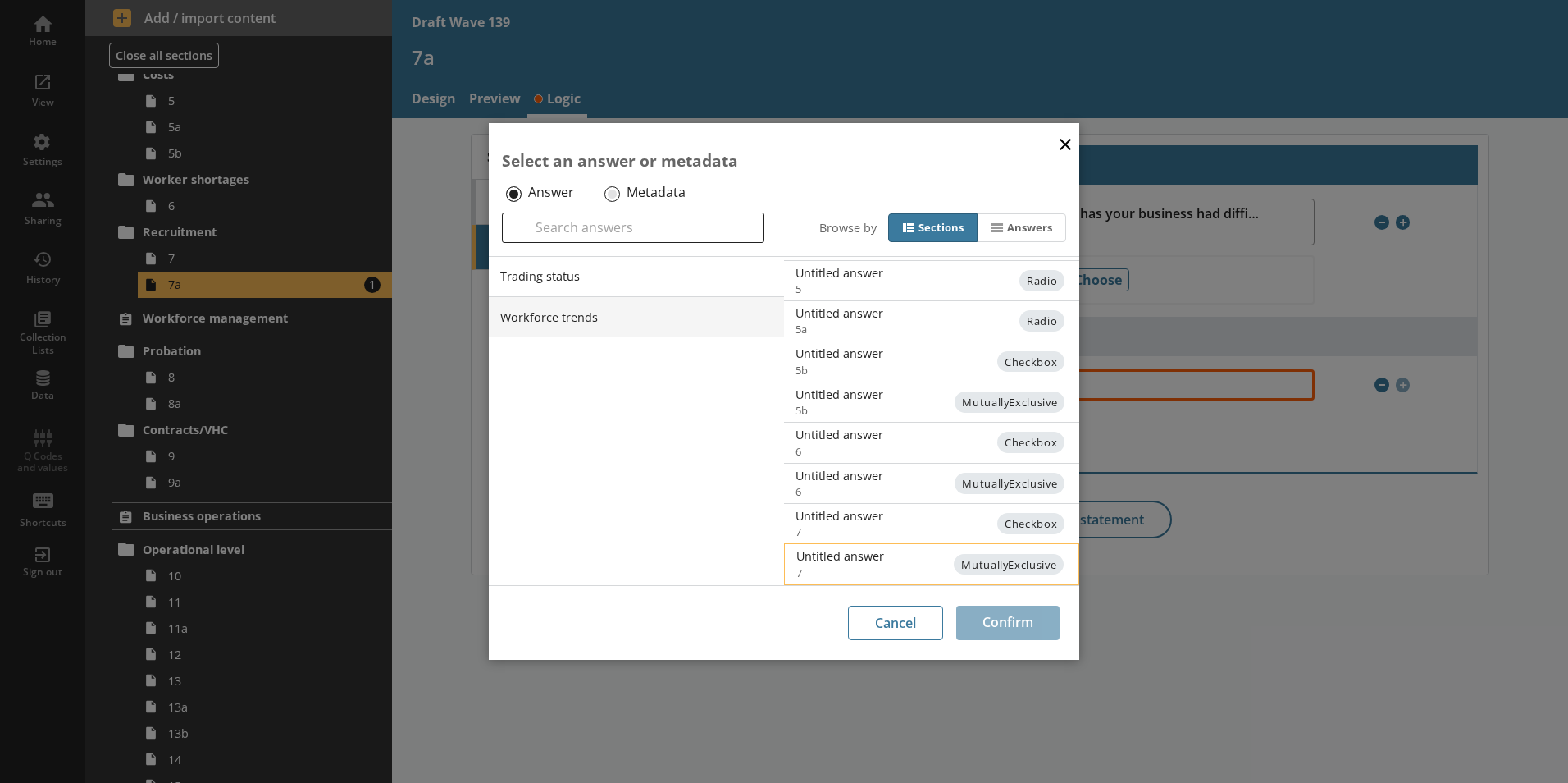
click at [988, 559] on span "MutuallyExclusive" at bounding box center [1008, 564] width 110 height 21
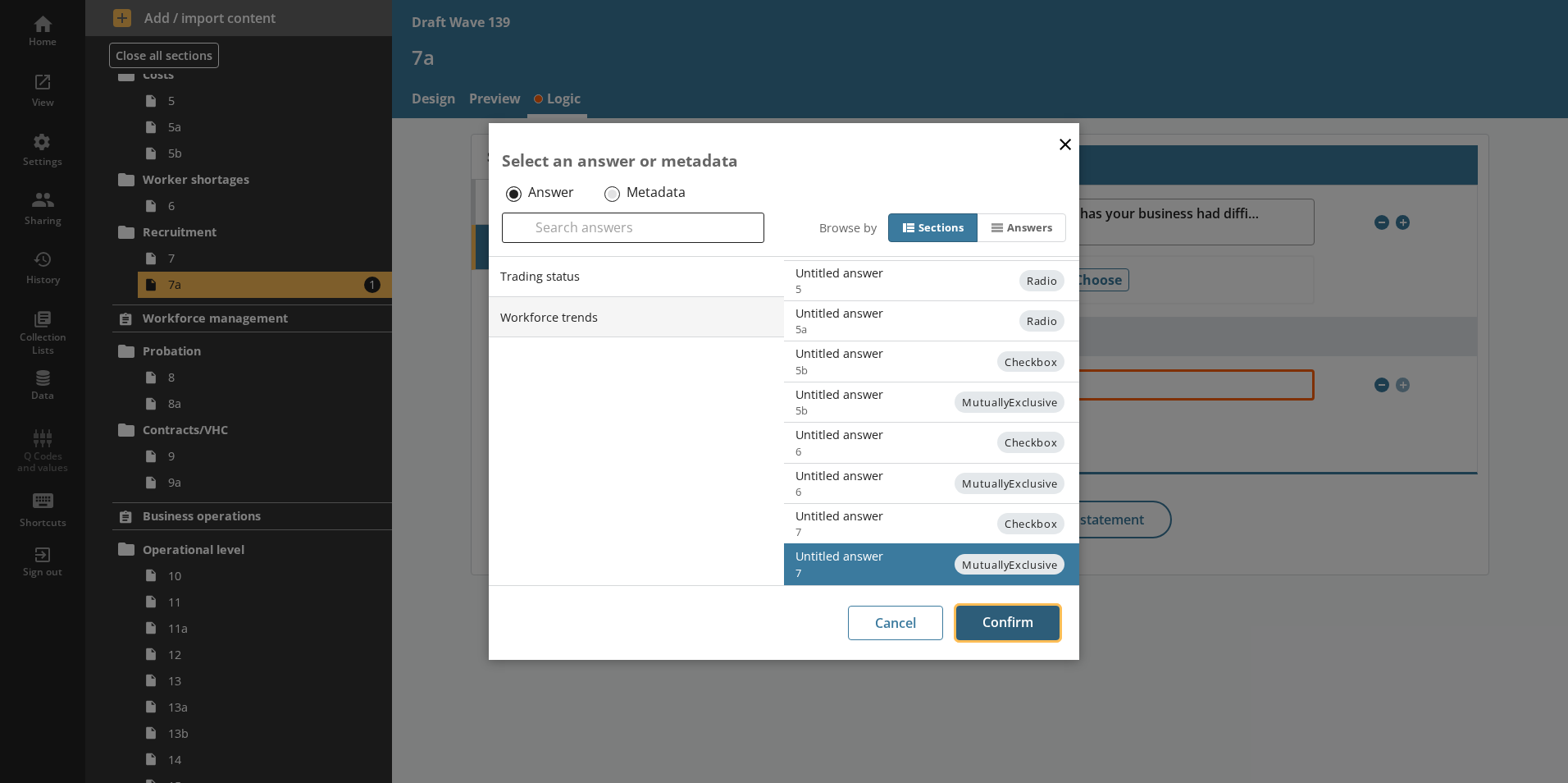
click at [986, 621] on button "Confirm" at bounding box center [1008, 623] width 104 height 35
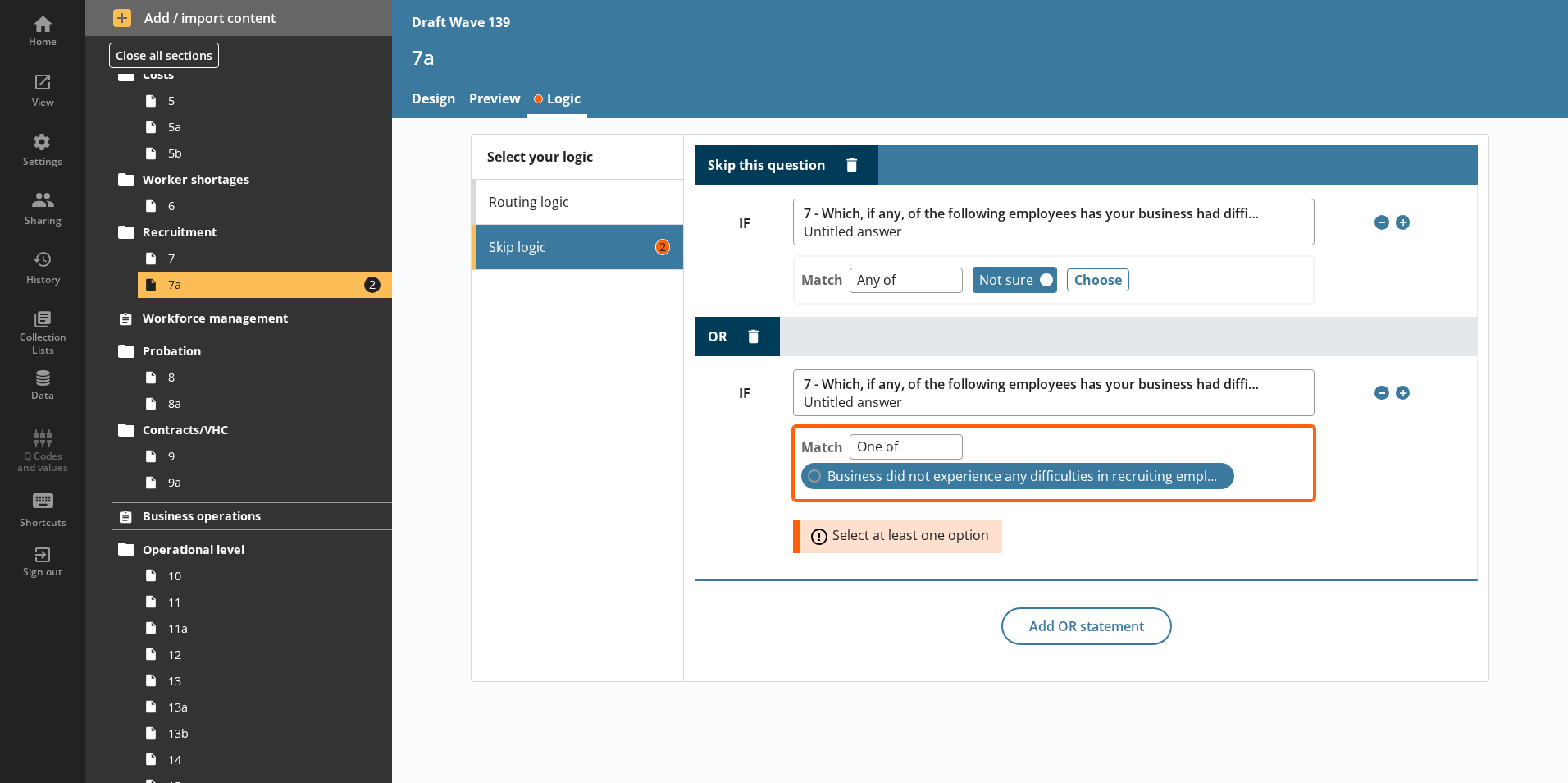
click at [815, 476] on label "Business did not experience any difficulties in recruiting employees" at bounding box center [1017, 476] width 433 height 26
click at [815, 476] on input "Business did not experience any difficulties in recruiting employees" at bounding box center [813, 475] width 13 height 13
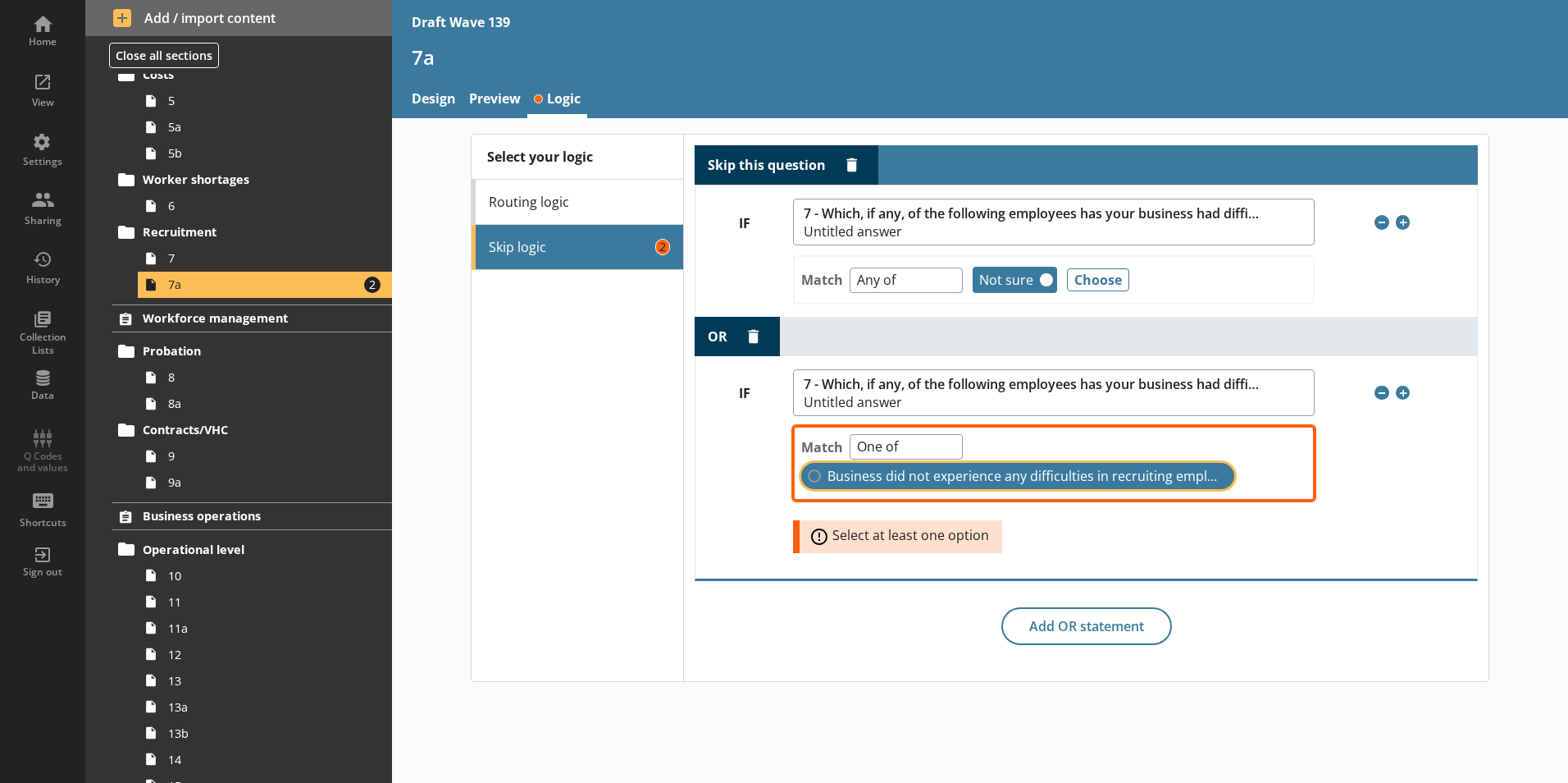
checkbox input "true"
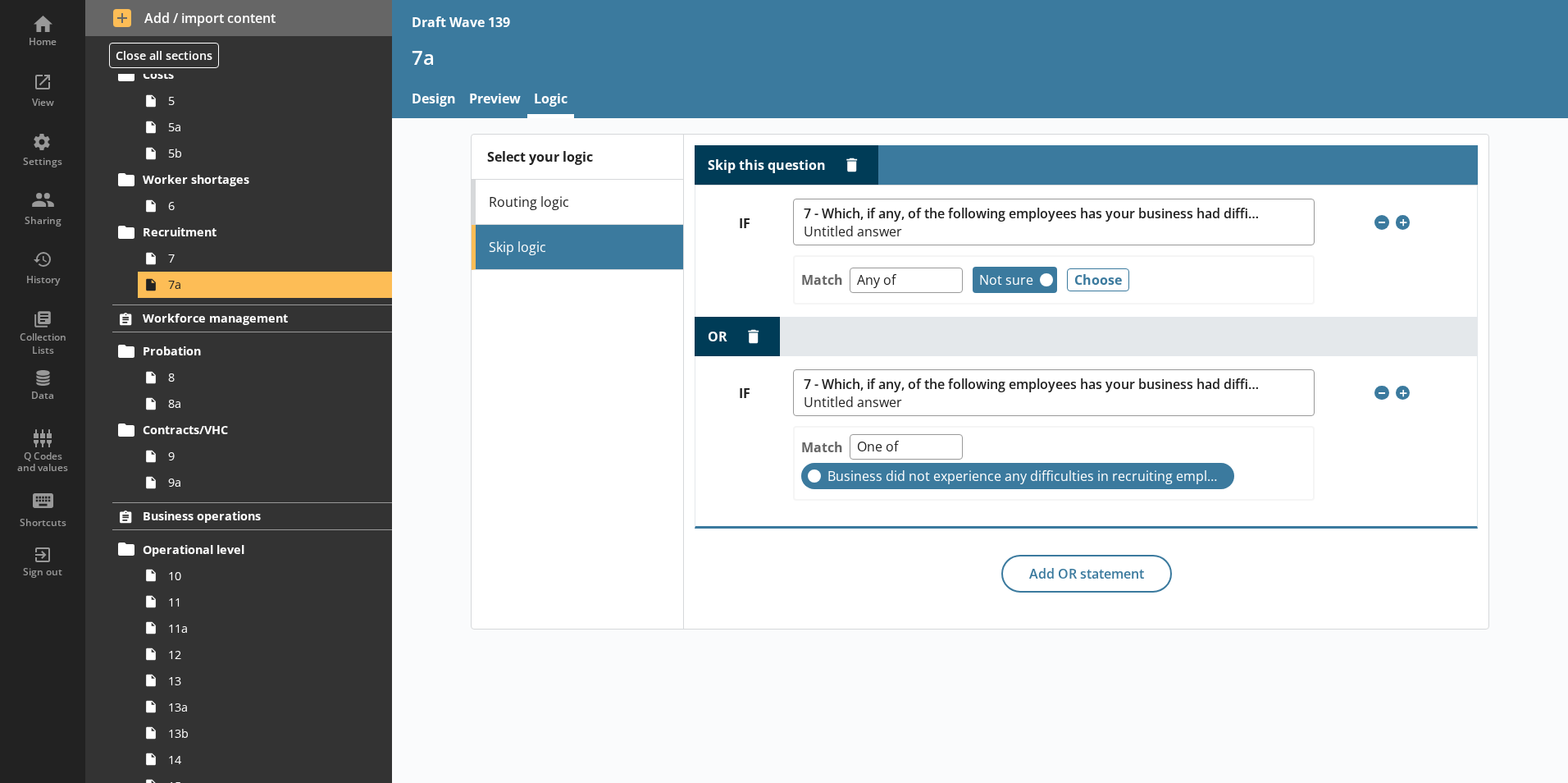
click at [852, 592] on div "Skip this question Delete rule IF 7 - Which, if any, of the following employees…" at bounding box center [1086, 369] width 784 height 446
click at [579, 427] on div "Select your logic Routing logic Skip logic" at bounding box center [577, 382] width 211 height 494
click at [33, 96] on div "View" at bounding box center [43, 102] width 58 height 13
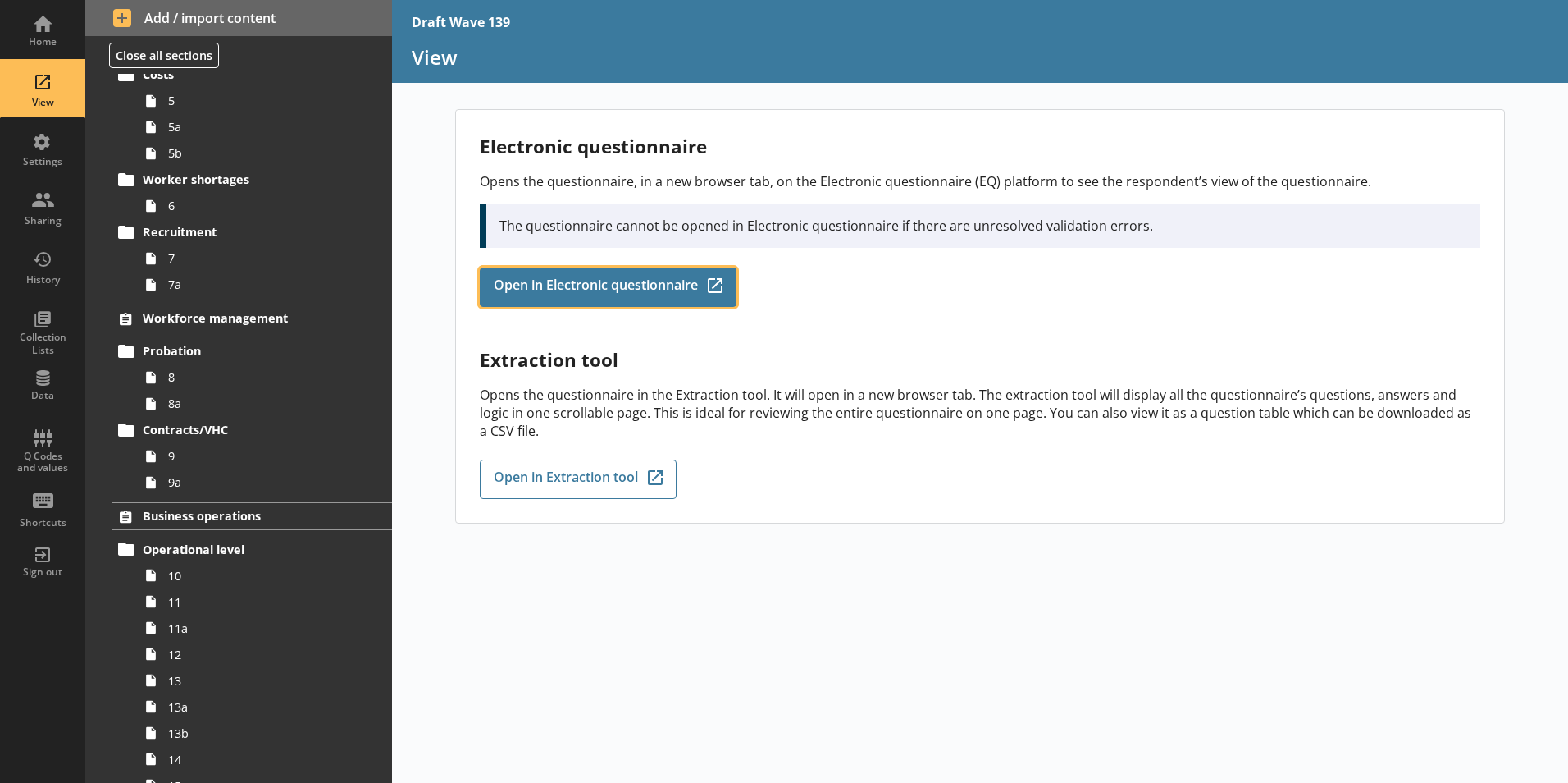
click at [623, 287] on span "Open in Electronic questionnaire" at bounding box center [595, 287] width 204 height 18
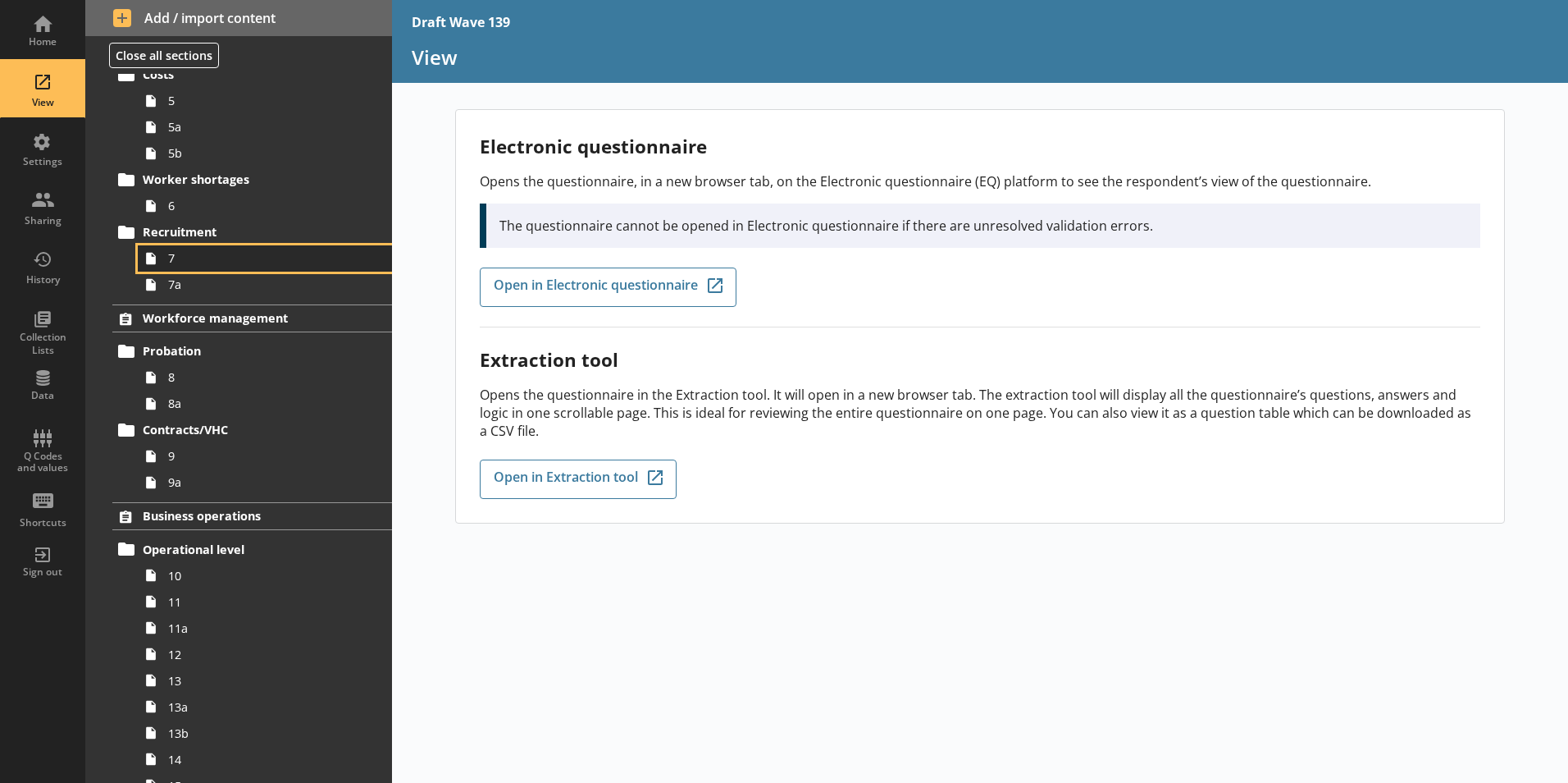
click at [181, 270] on link "7" at bounding box center [264, 258] width 254 height 26
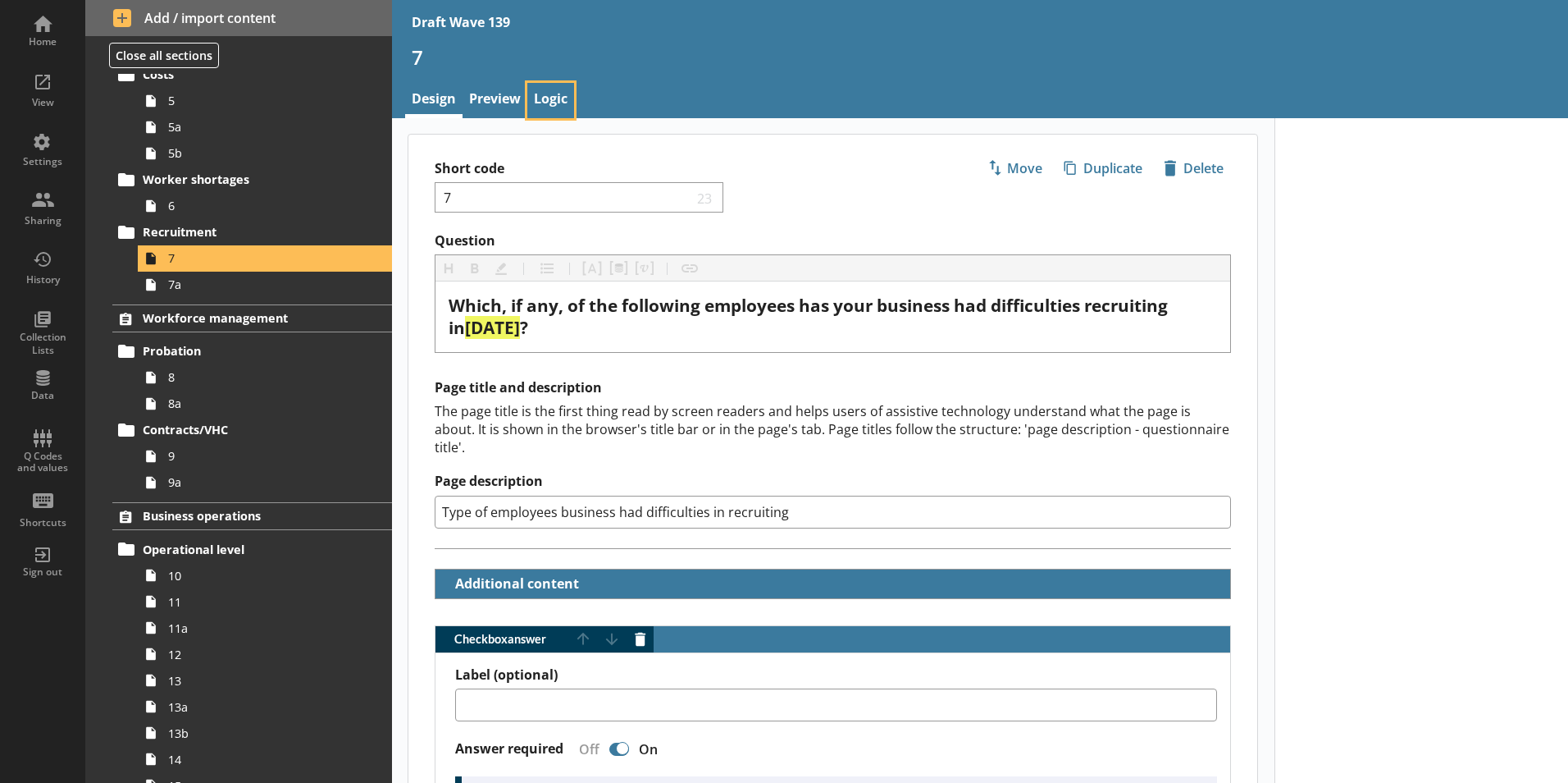
click at [560, 105] on link "Logic" at bounding box center [551, 100] width 47 height 35
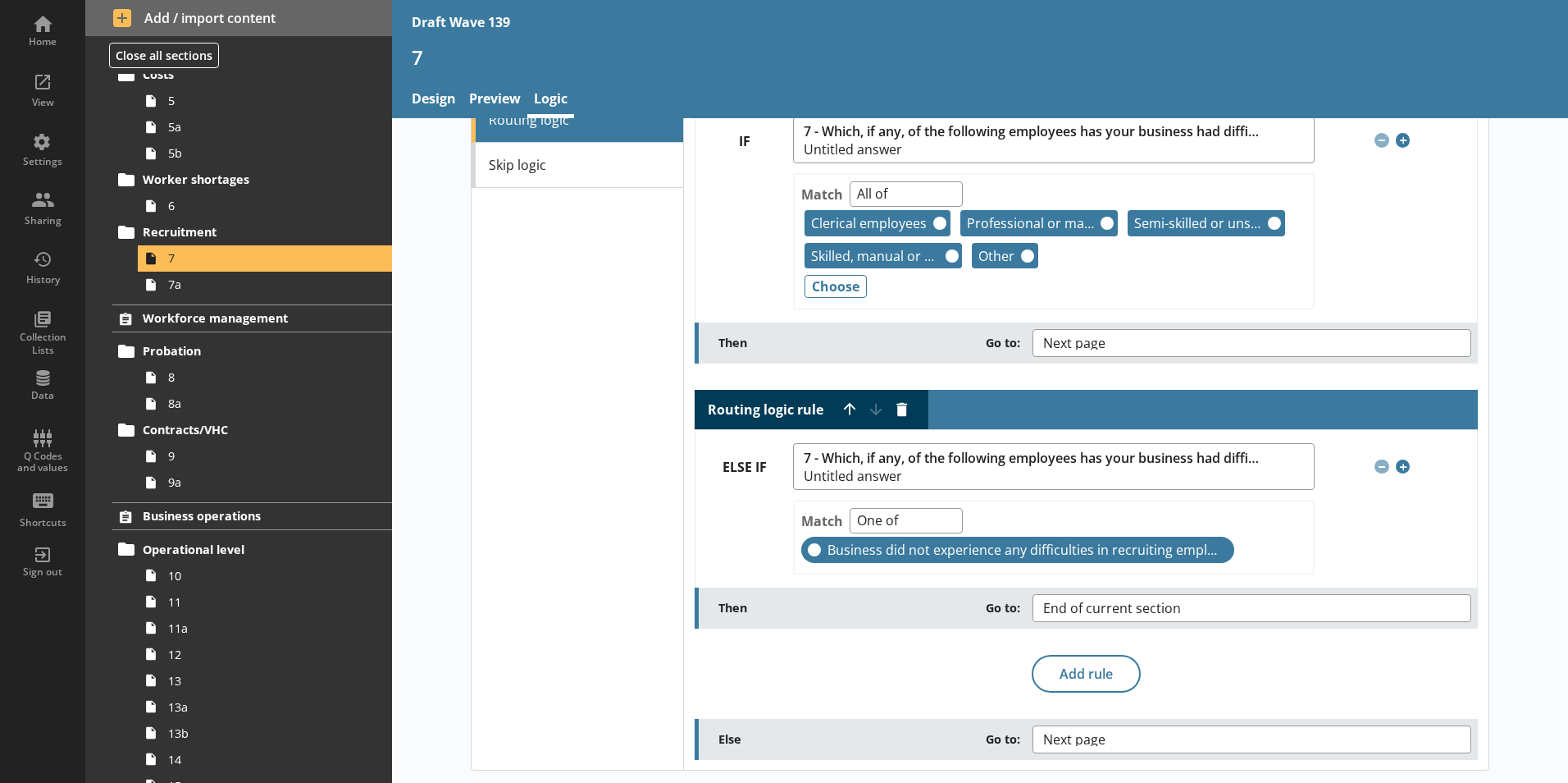
scroll to position [83, 0]
click at [1378, 470] on div "Remove condition Remove condition Add condition Add condition" at bounding box center [1395, 465] width 162 height 15
click at [1376, 466] on div "Remove condition Remove condition Add condition Add condition" at bounding box center [1395, 465] width 162 height 15
click at [727, 343] on label "Then Go to:" at bounding box center [874, 342] width 314 height 16
click at [1032, 343] on button "Next page" at bounding box center [1251, 342] width 439 height 28
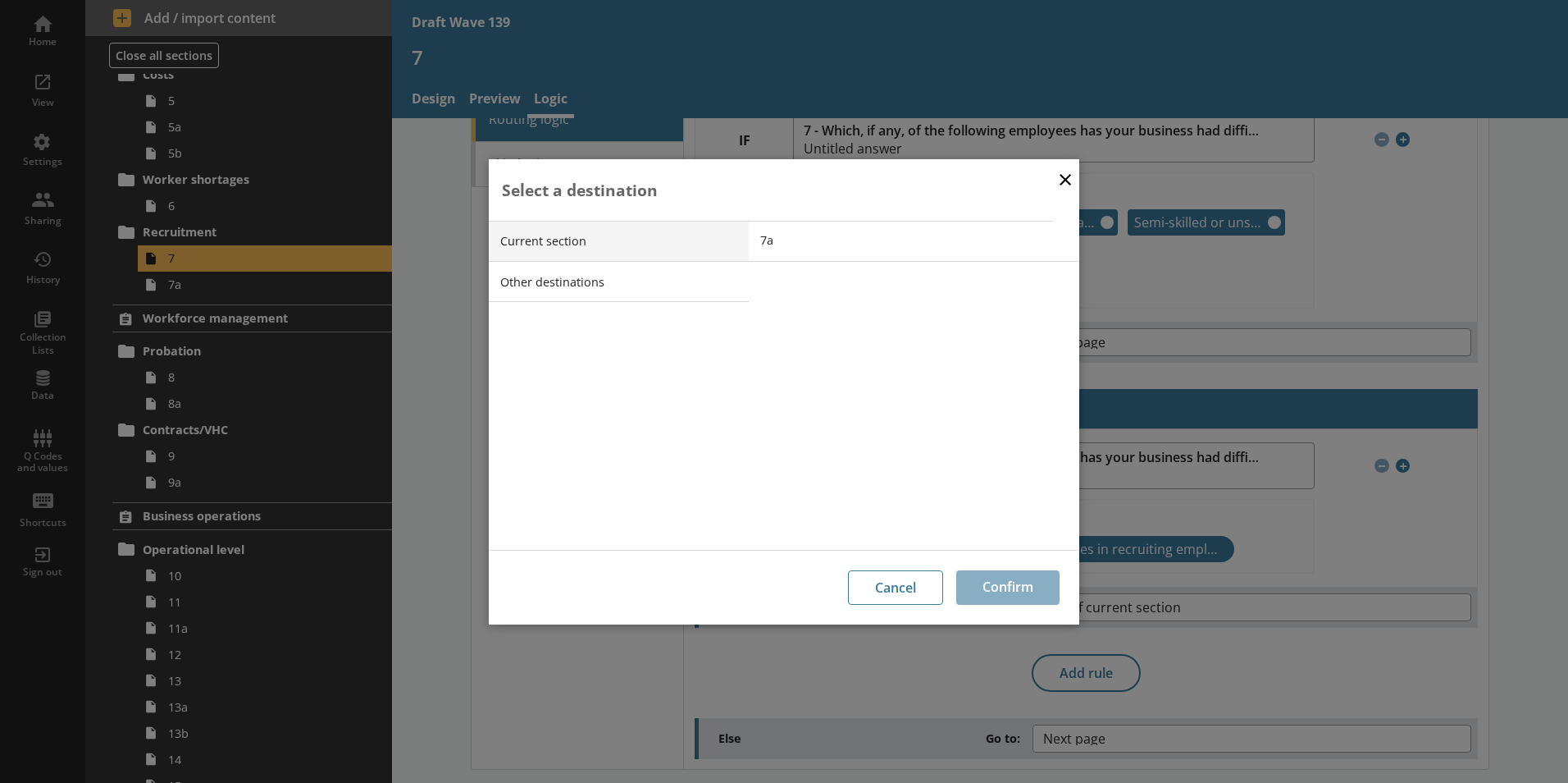
click at [1072, 179] on button "×" at bounding box center [1064, 178] width 25 height 37
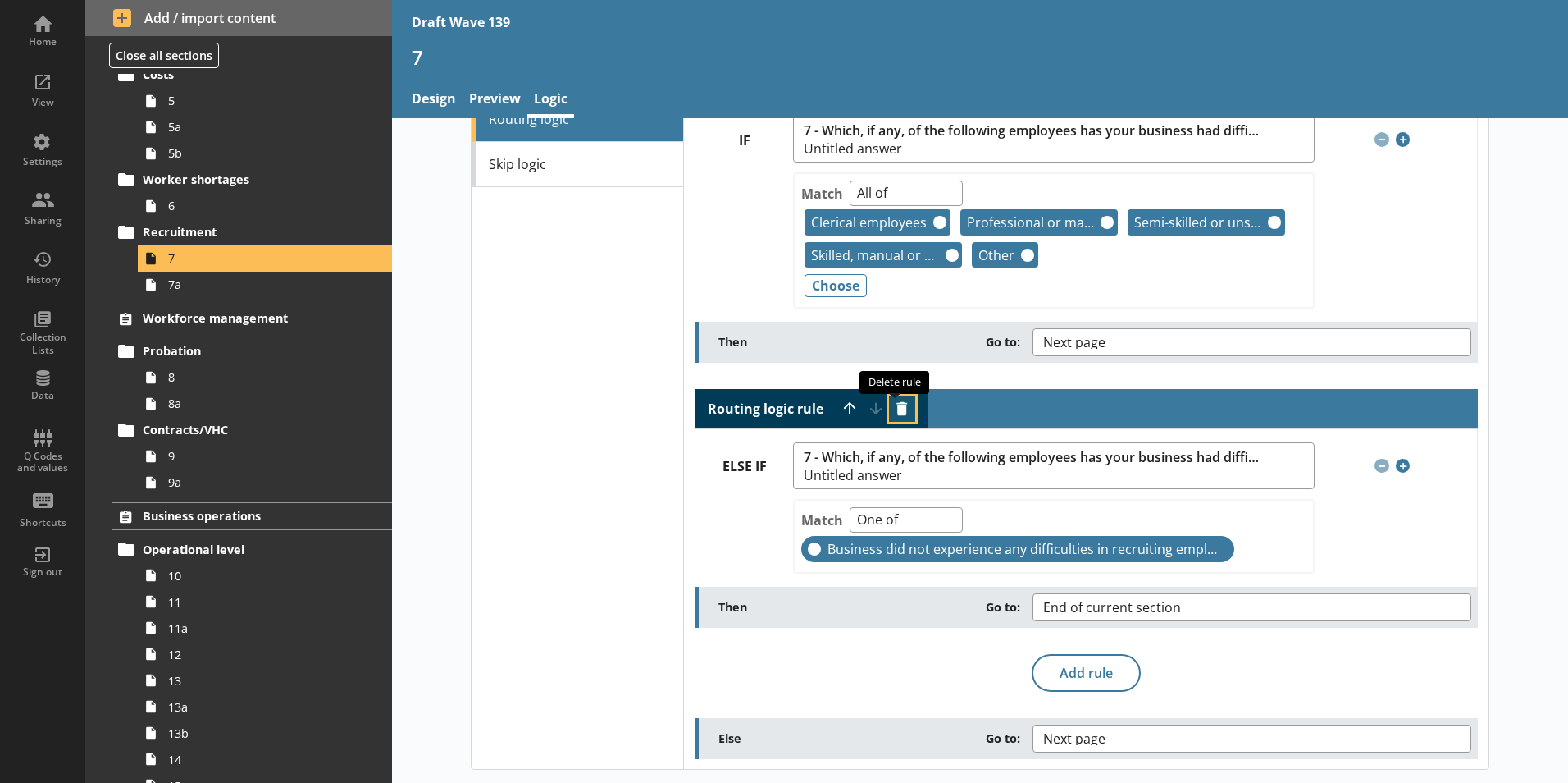
click at [895, 407] on button "Delete routing rule" at bounding box center [902, 408] width 26 height 26
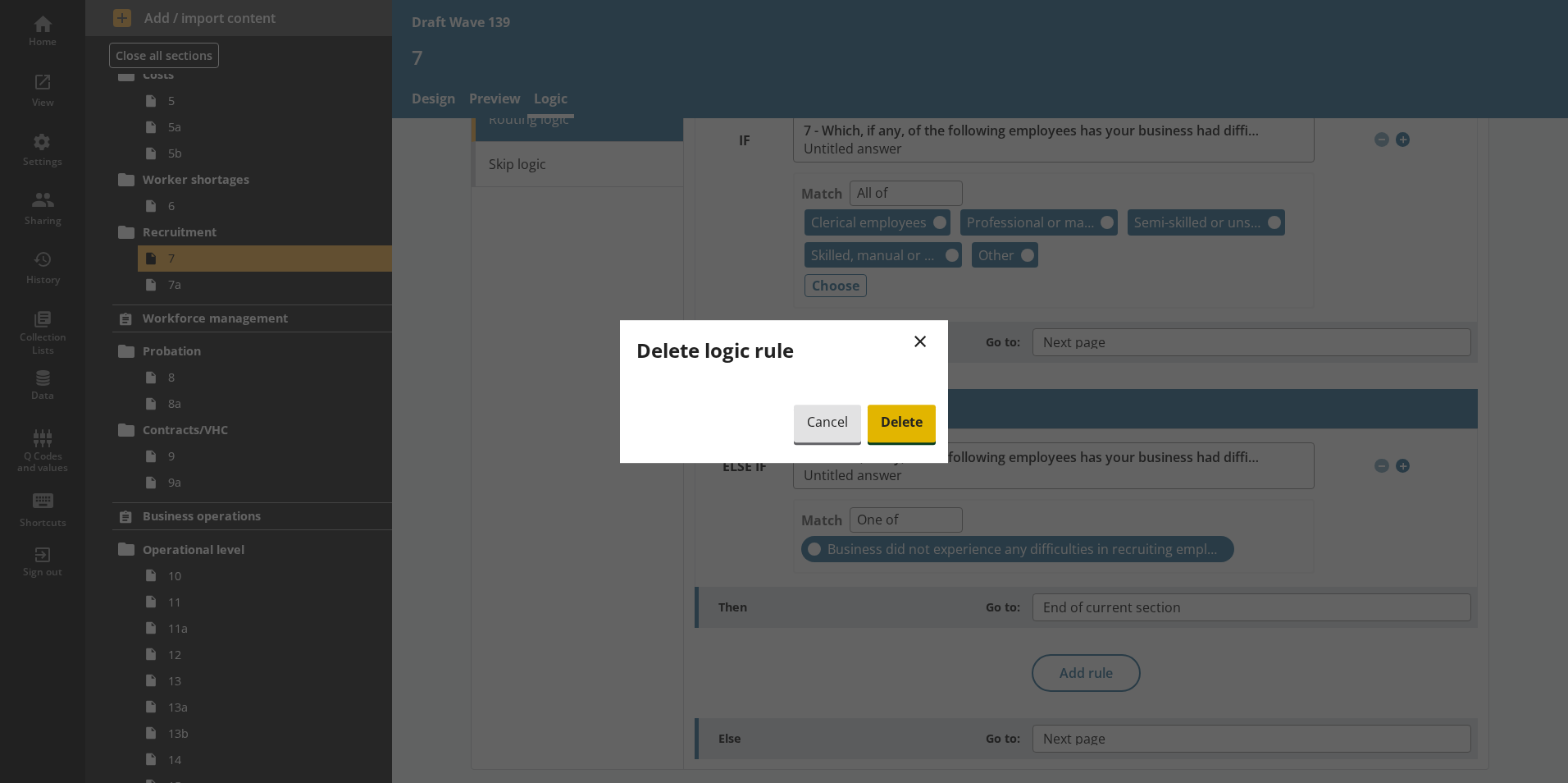
click at [904, 425] on span "Delete" at bounding box center [901, 423] width 68 height 38
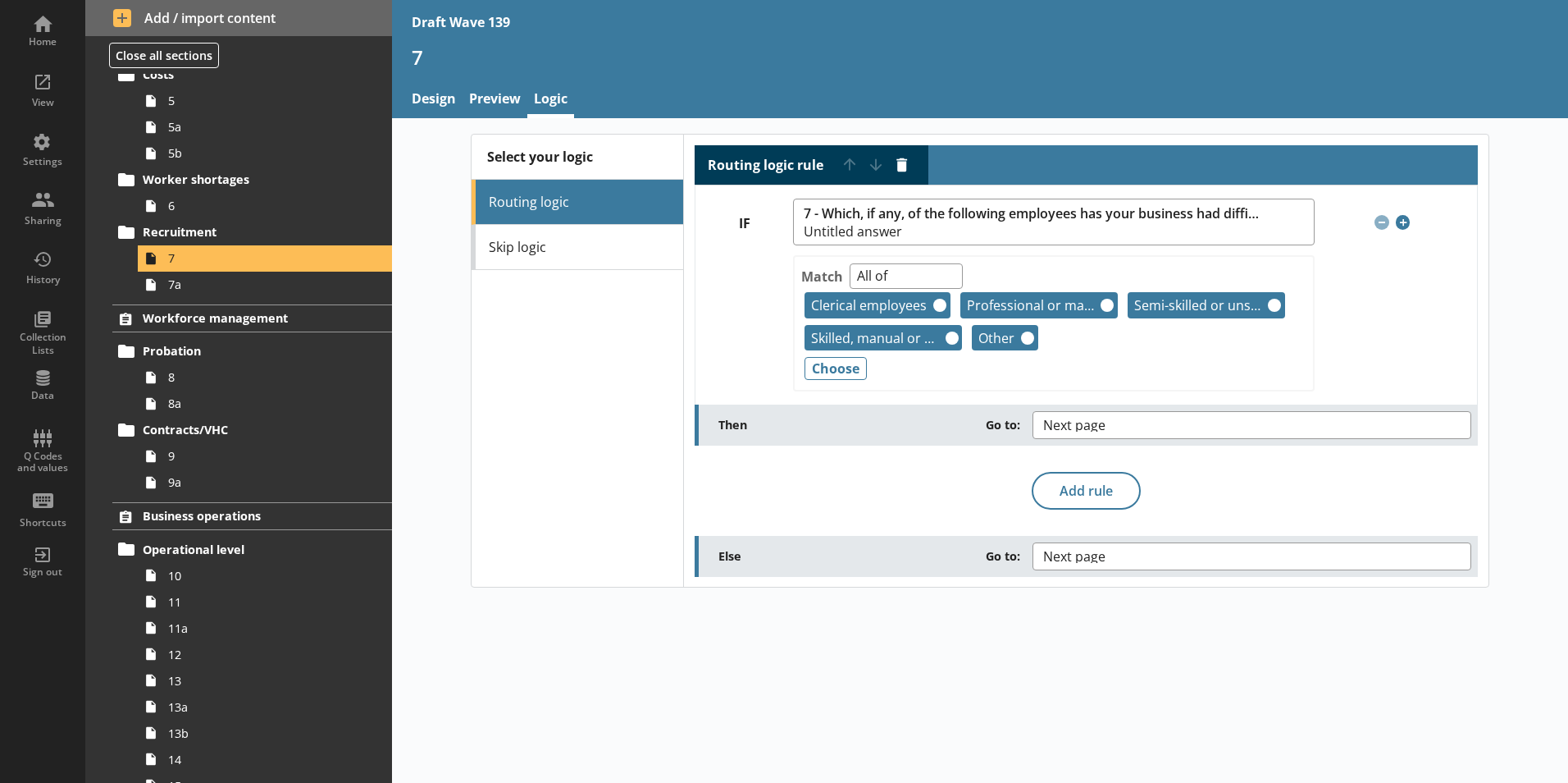
scroll to position [0, 0]
click at [1454, 425] on button "Next page" at bounding box center [1251, 425] width 439 height 28
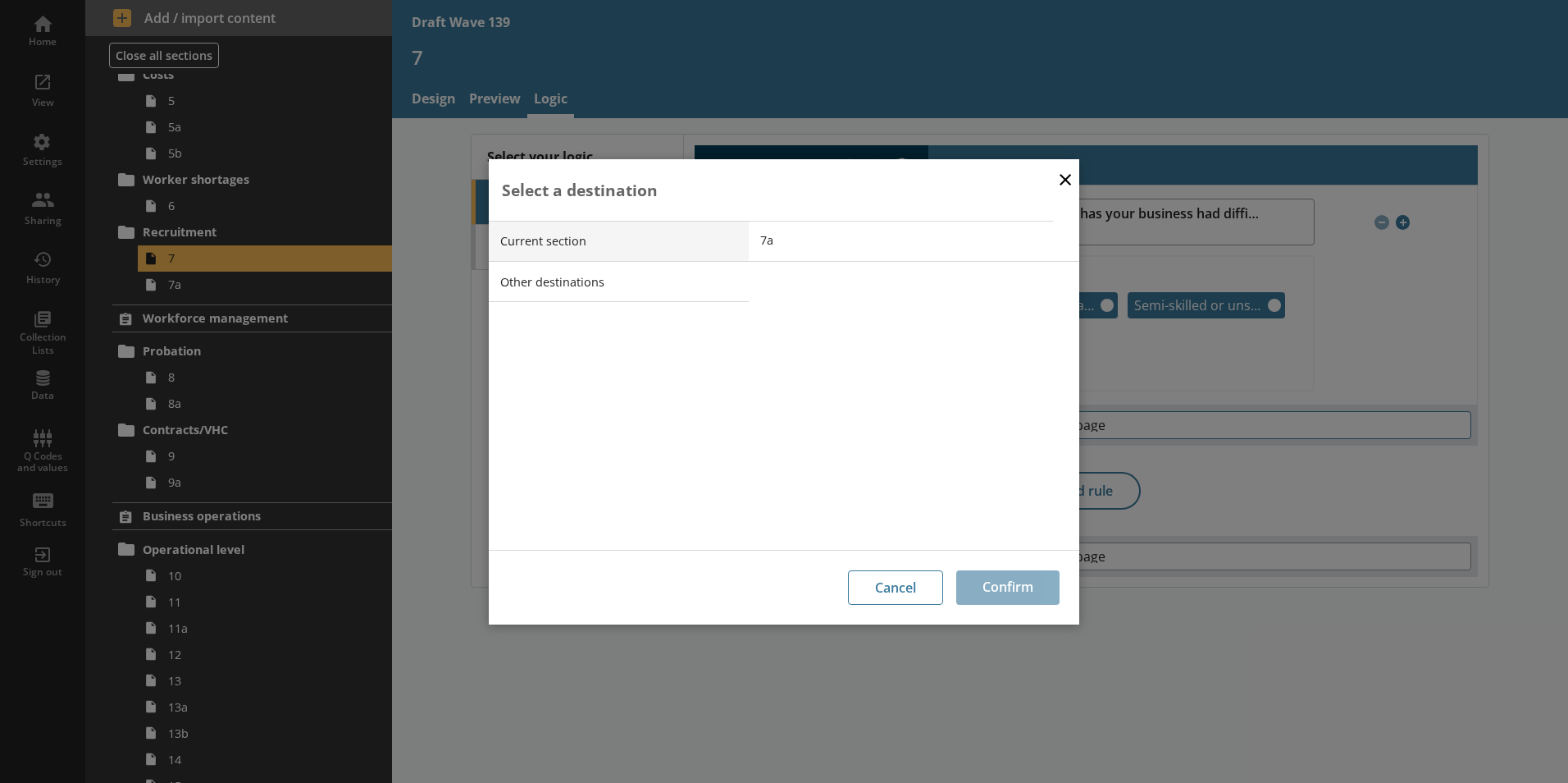
click at [1454, 425] on div "× Select a destination Current section Other destinations 7a Cancel Confirm" at bounding box center [784, 392] width 1568 height 783
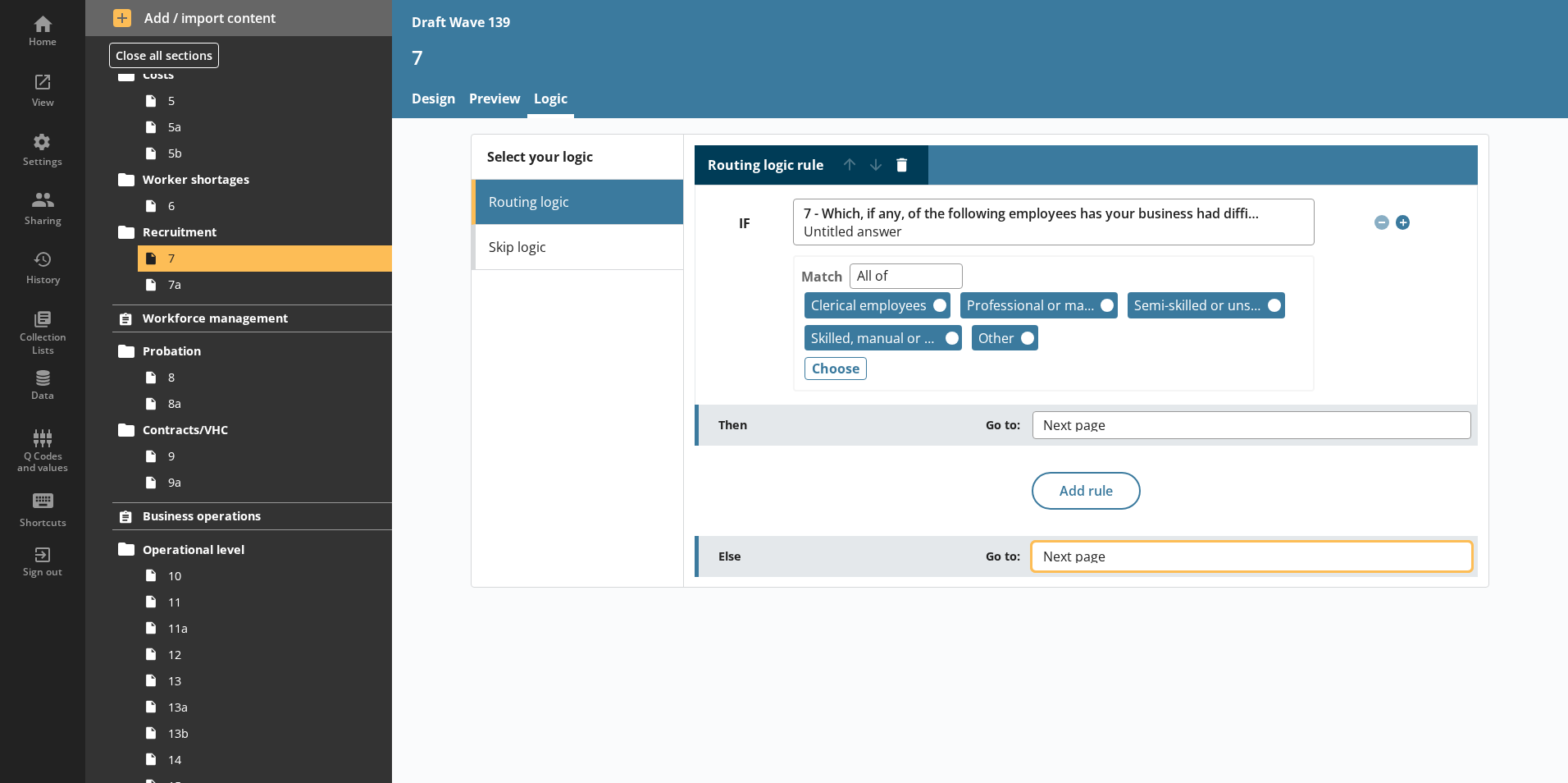
click at [1453, 561] on button "Next page" at bounding box center [1251, 556] width 439 height 28
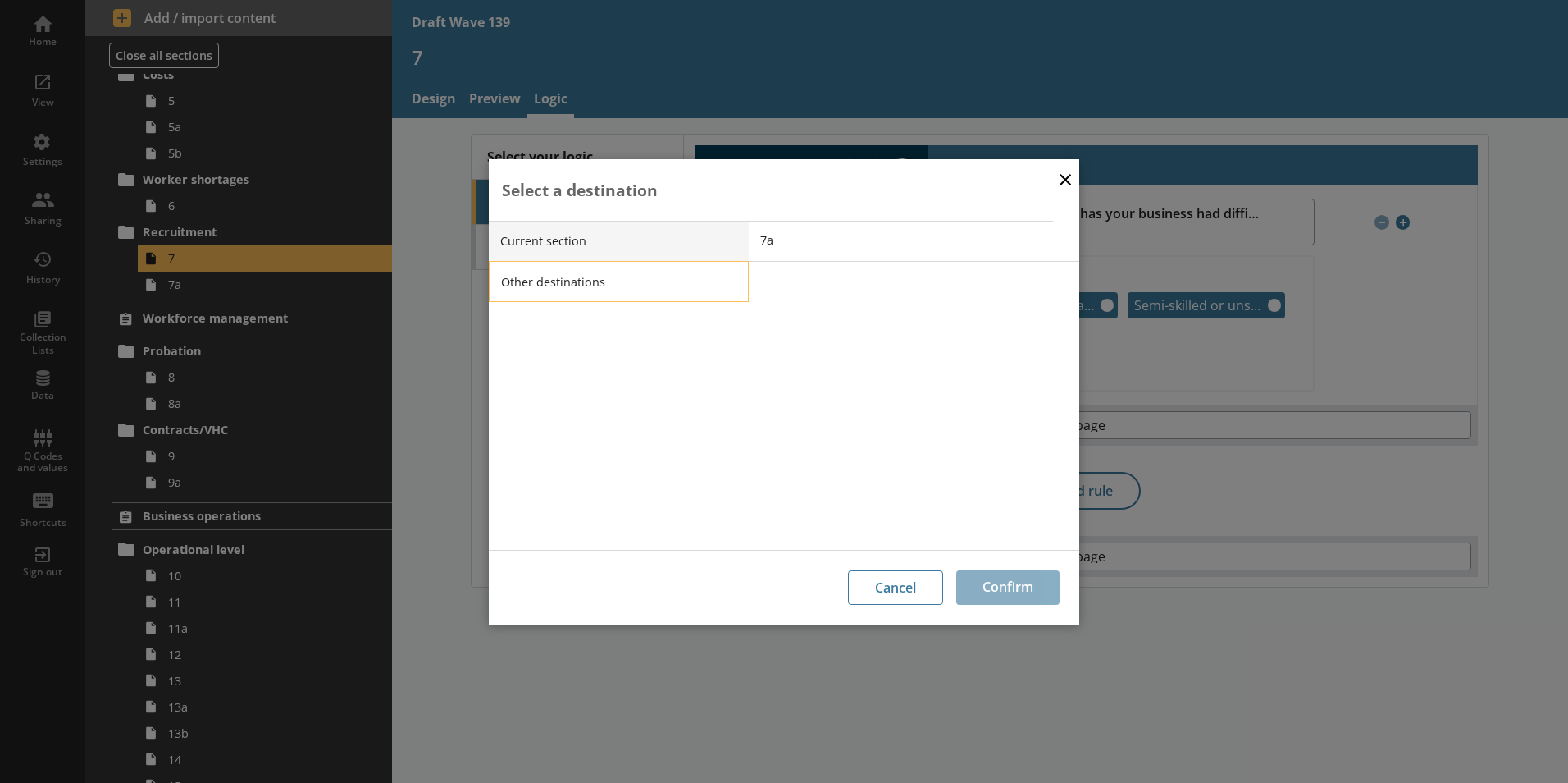
click at [587, 283] on li "Other destinations" at bounding box center [618, 281] width 260 height 41
click at [833, 284] on span "End of current section" at bounding box center [926, 281] width 331 height 16
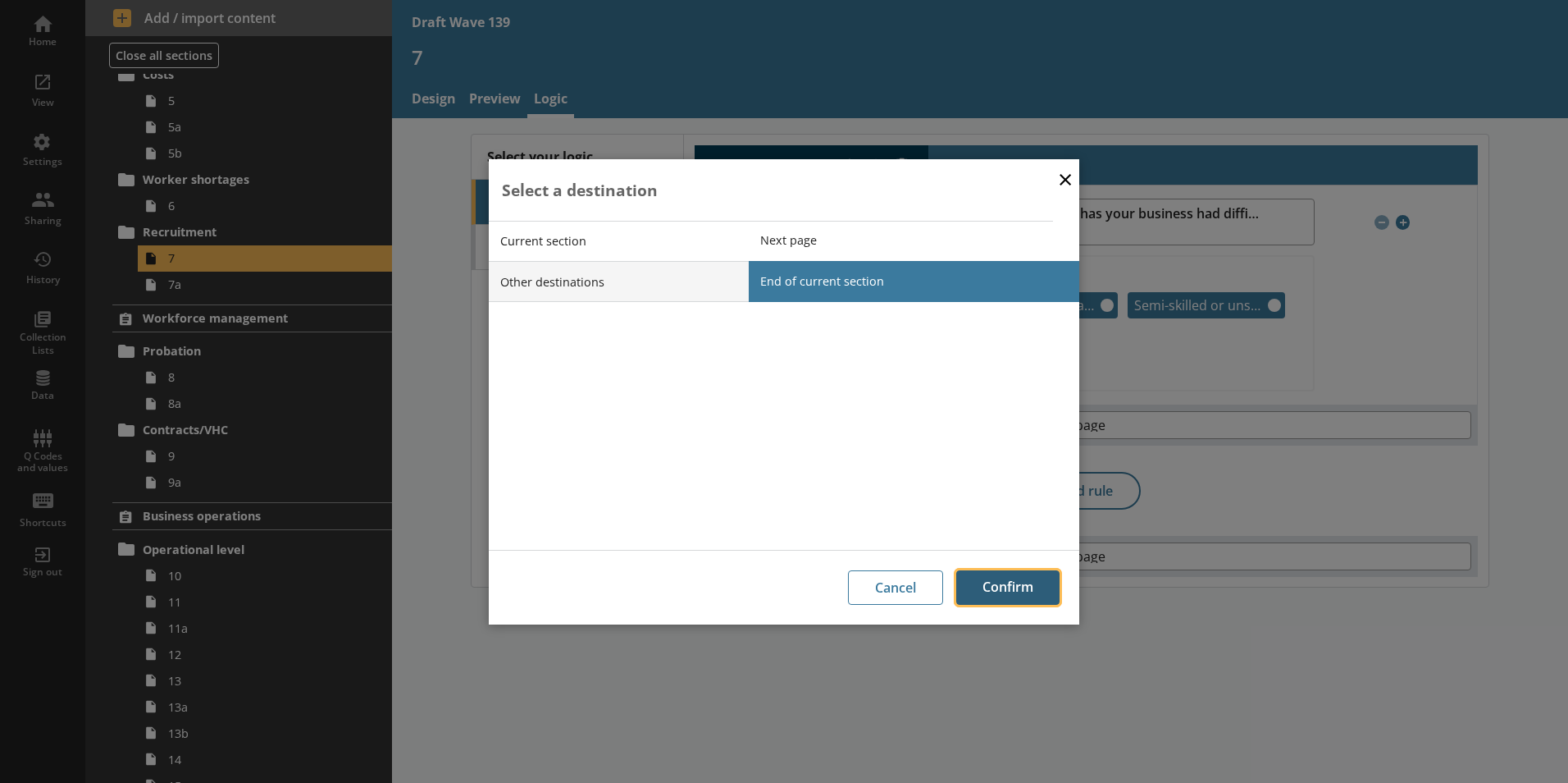
click at [1007, 584] on button "Confirm" at bounding box center [1008, 587] width 104 height 35
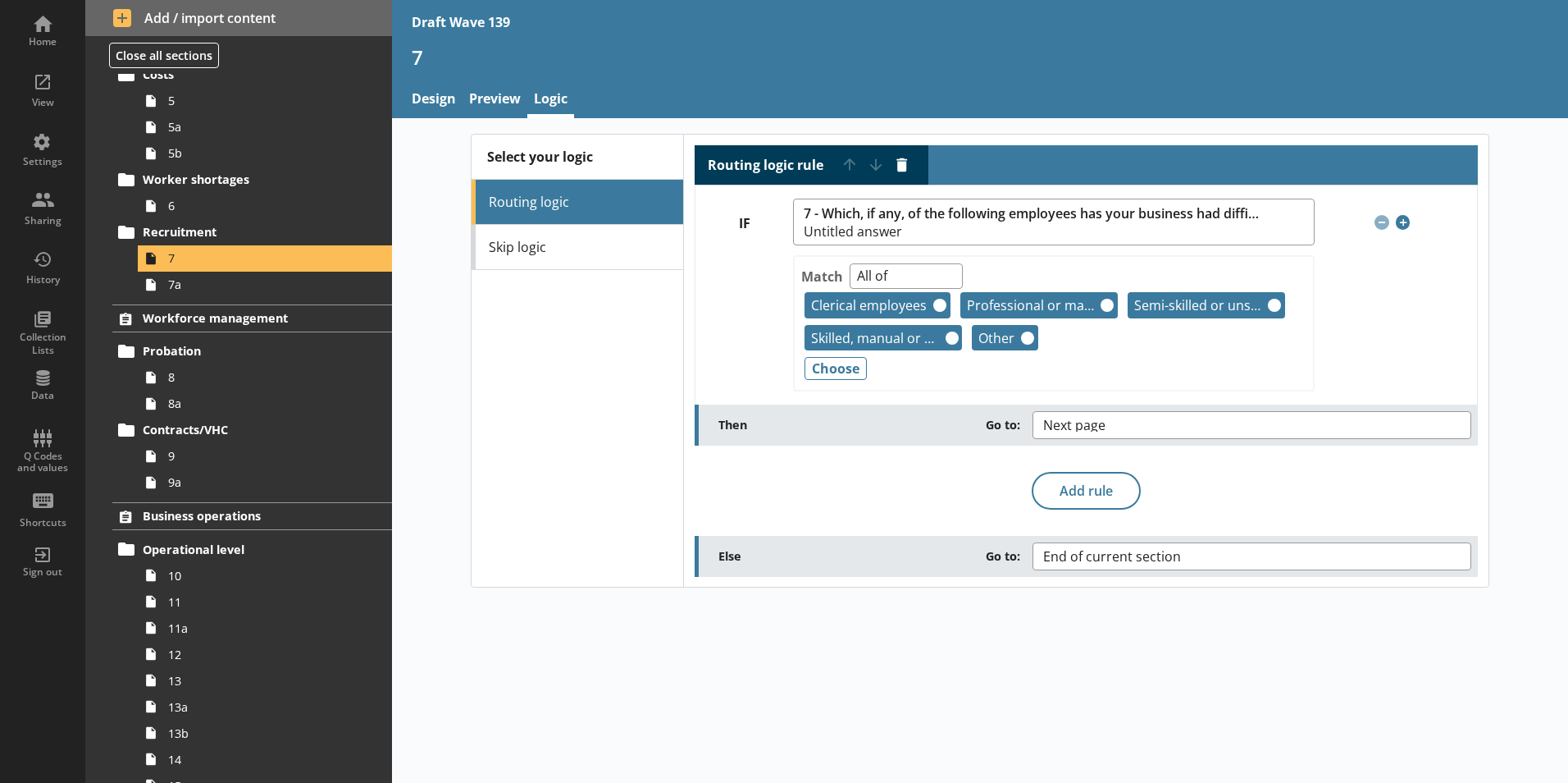
click at [979, 621] on div "Select your logic Routing logic Skip logic Routing logic rule Move rule up Move…" at bounding box center [980, 450] width 1176 height 664
click at [46, 106] on div "View" at bounding box center [43, 102] width 58 height 13
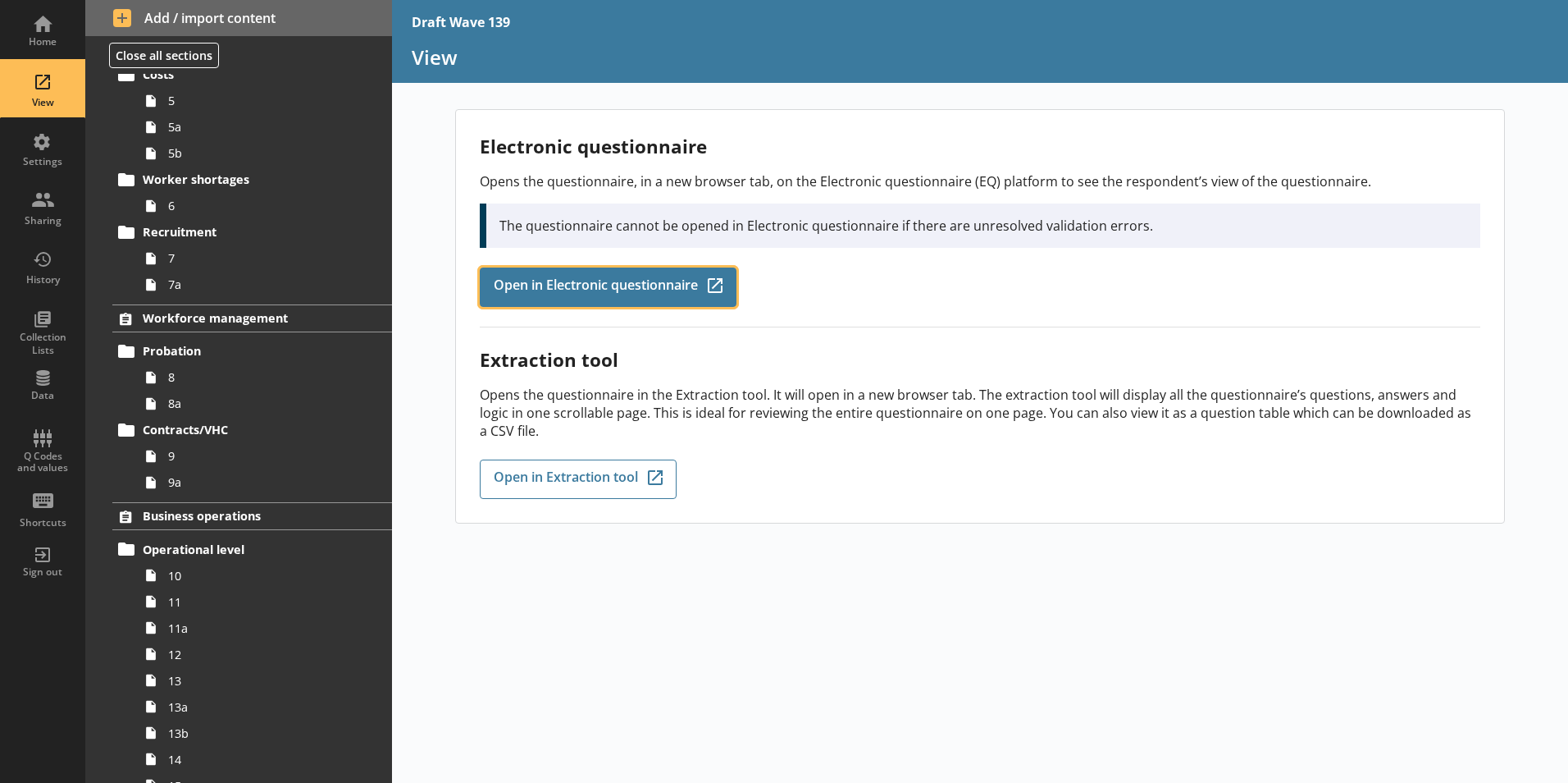
click at [601, 288] on span "Open in Electronic questionnaire" at bounding box center [595, 287] width 204 height 18
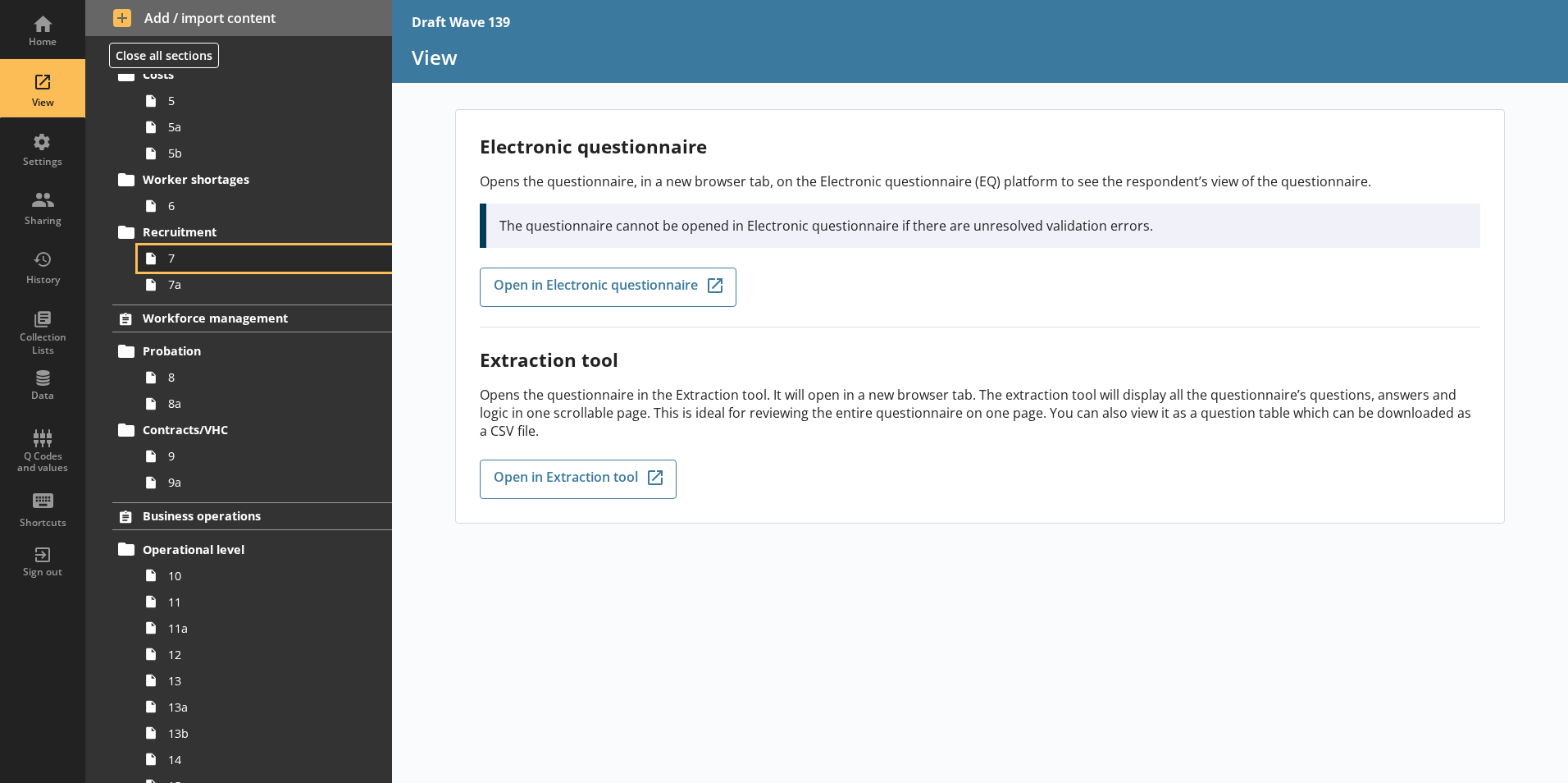
click at [171, 255] on span "7" at bounding box center [259, 258] width 182 height 16
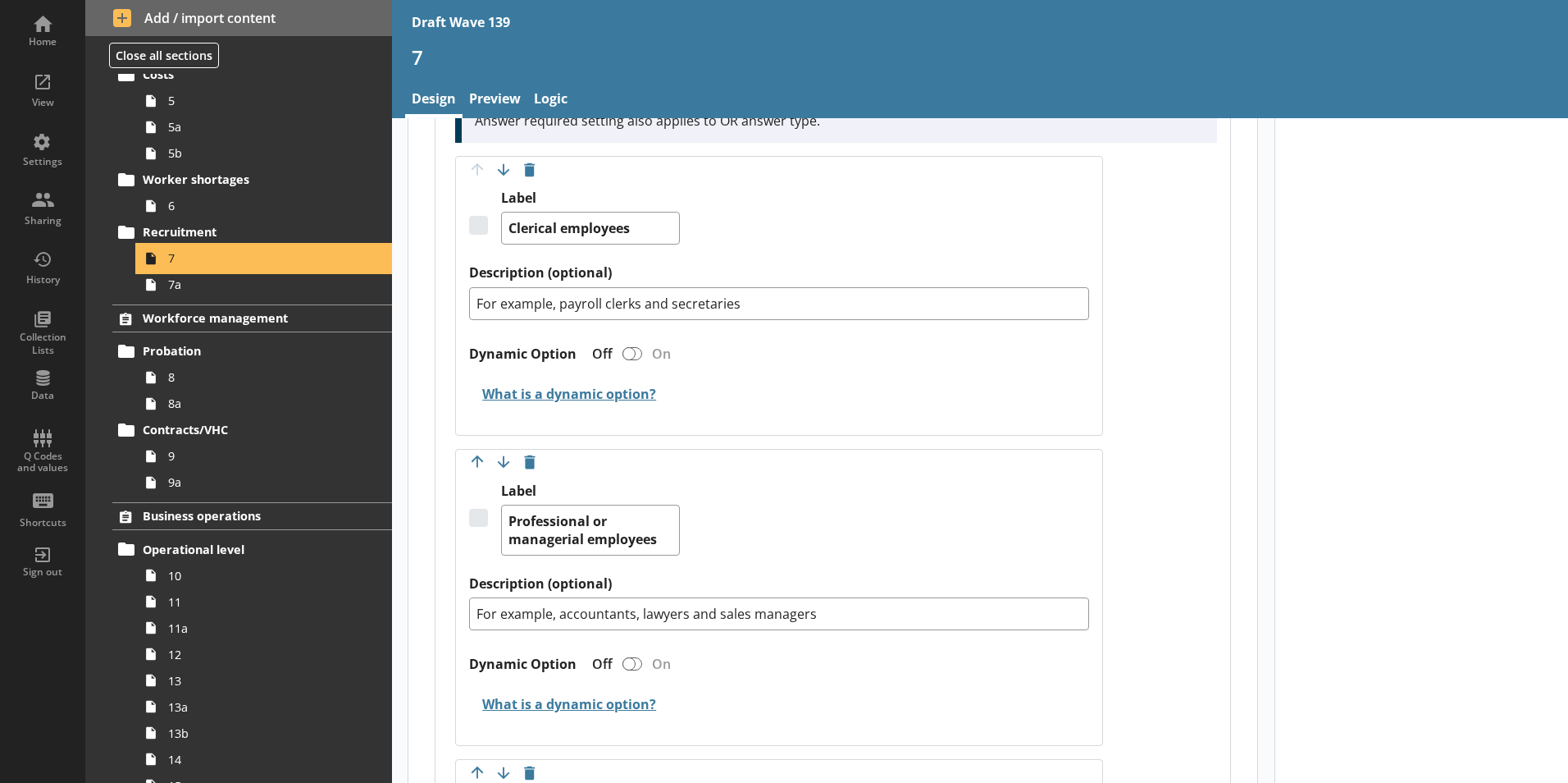
scroll to position [738, 0]
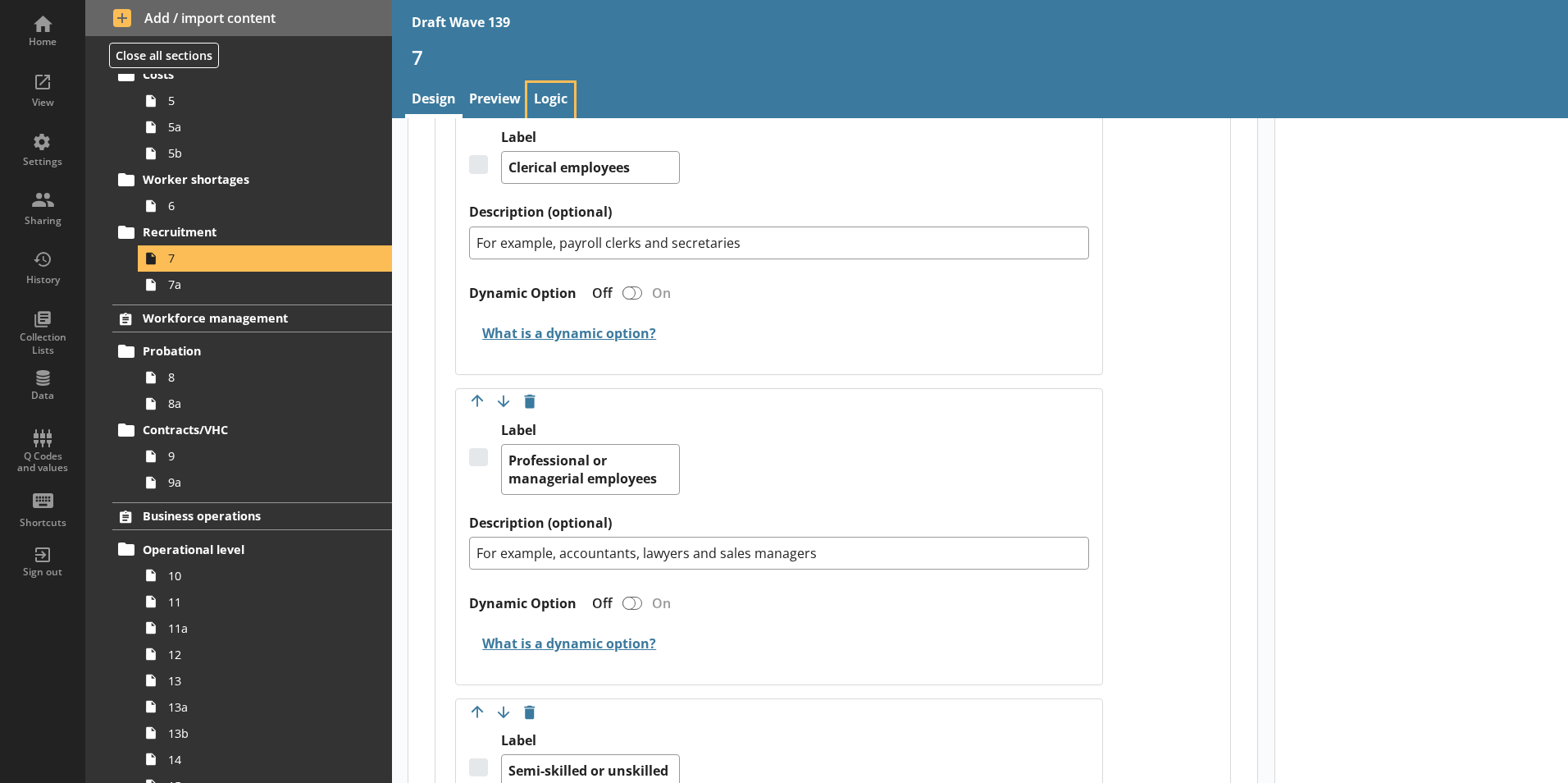
click at [556, 86] on link "Logic" at bounding box center [551, 100] width 47 height 35
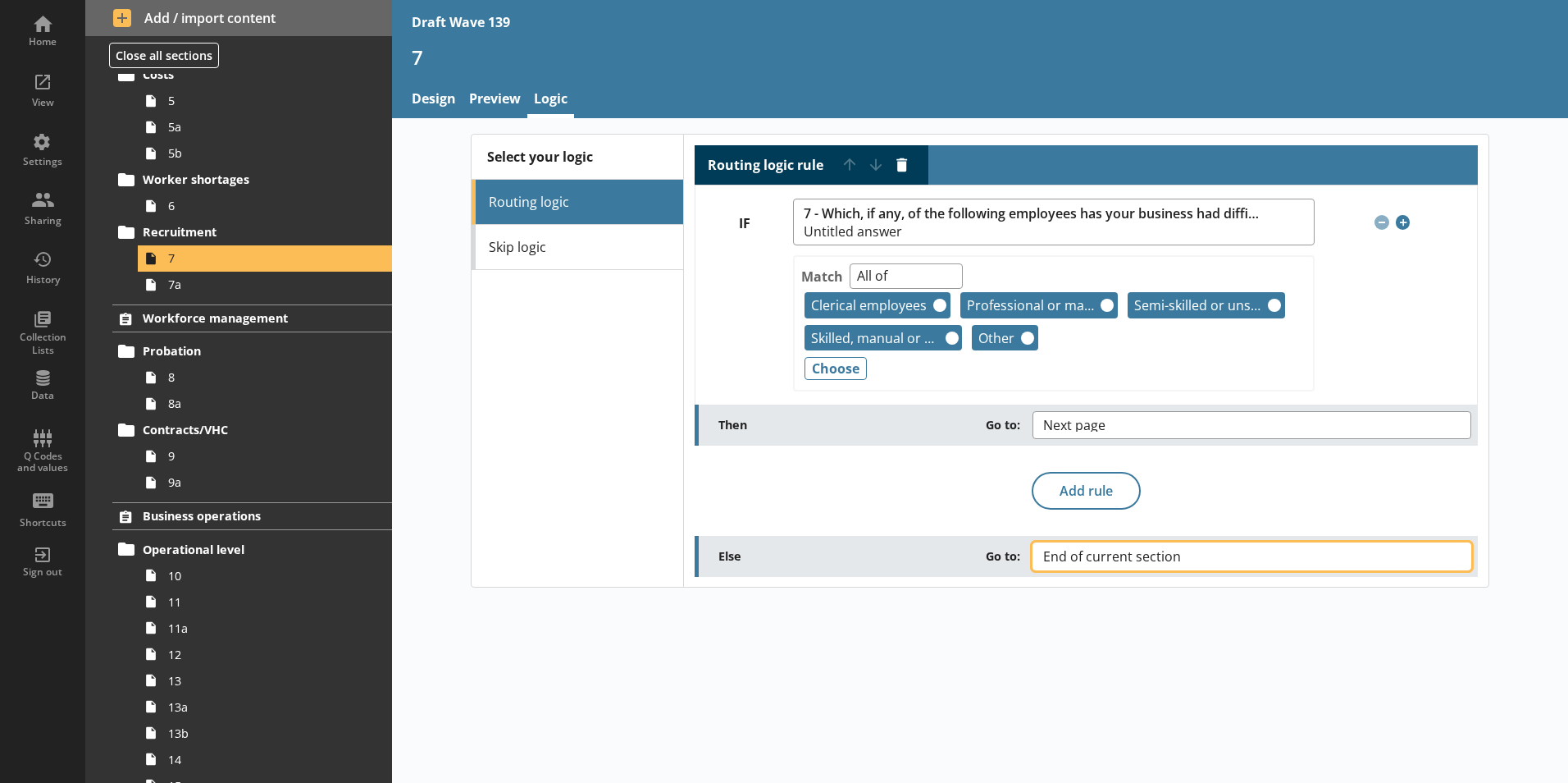
click at [1450, 557] on button "End of current section" at bounding box center [1251, 556] width 439 height 28
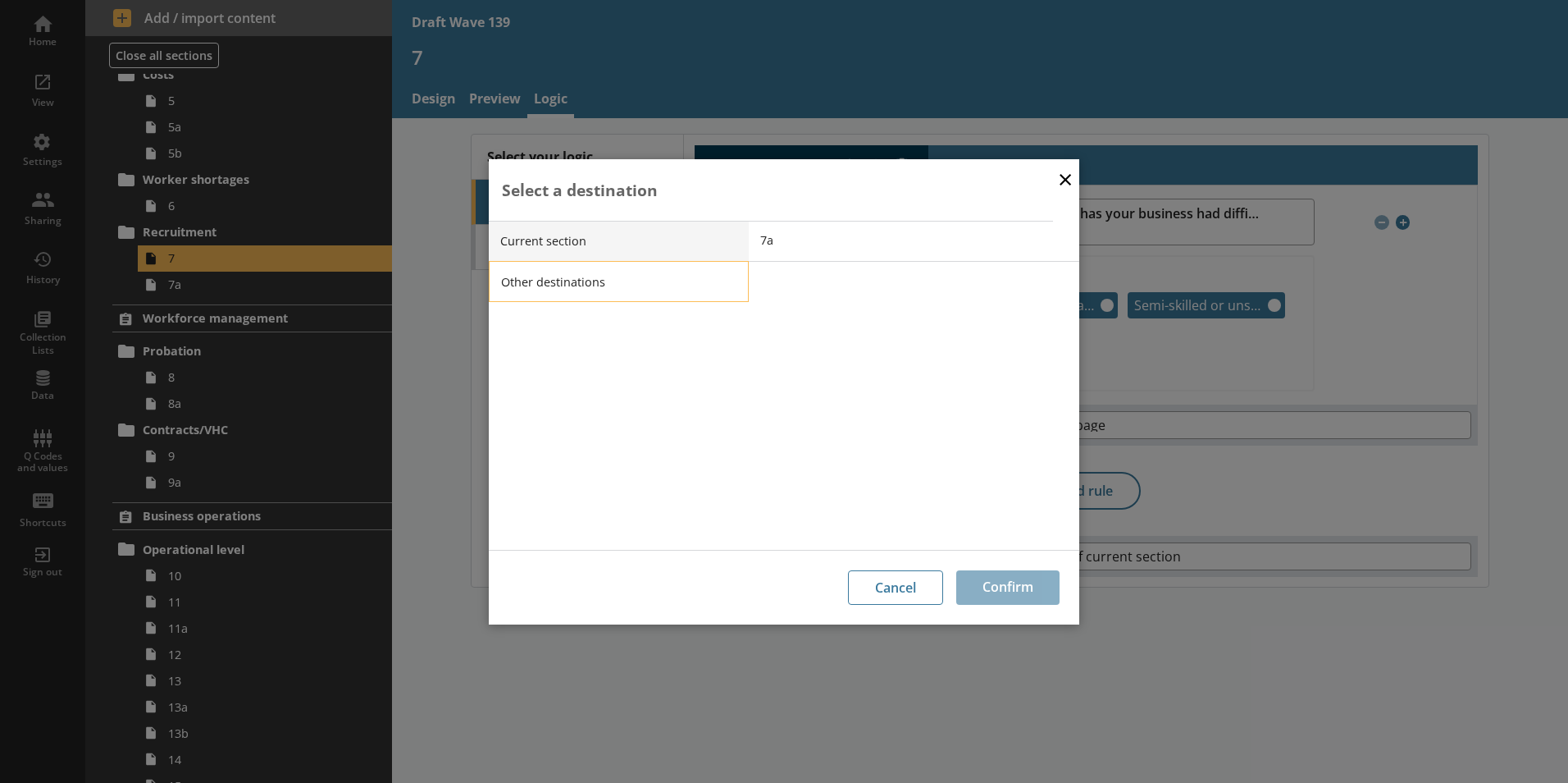
click at [530, 277] on li "Other destinations" at bounding box center [618, 281] width 260 height 41
click at [1062, 179] on button "×" at bounding box center [1064, 178] width 25 height 37
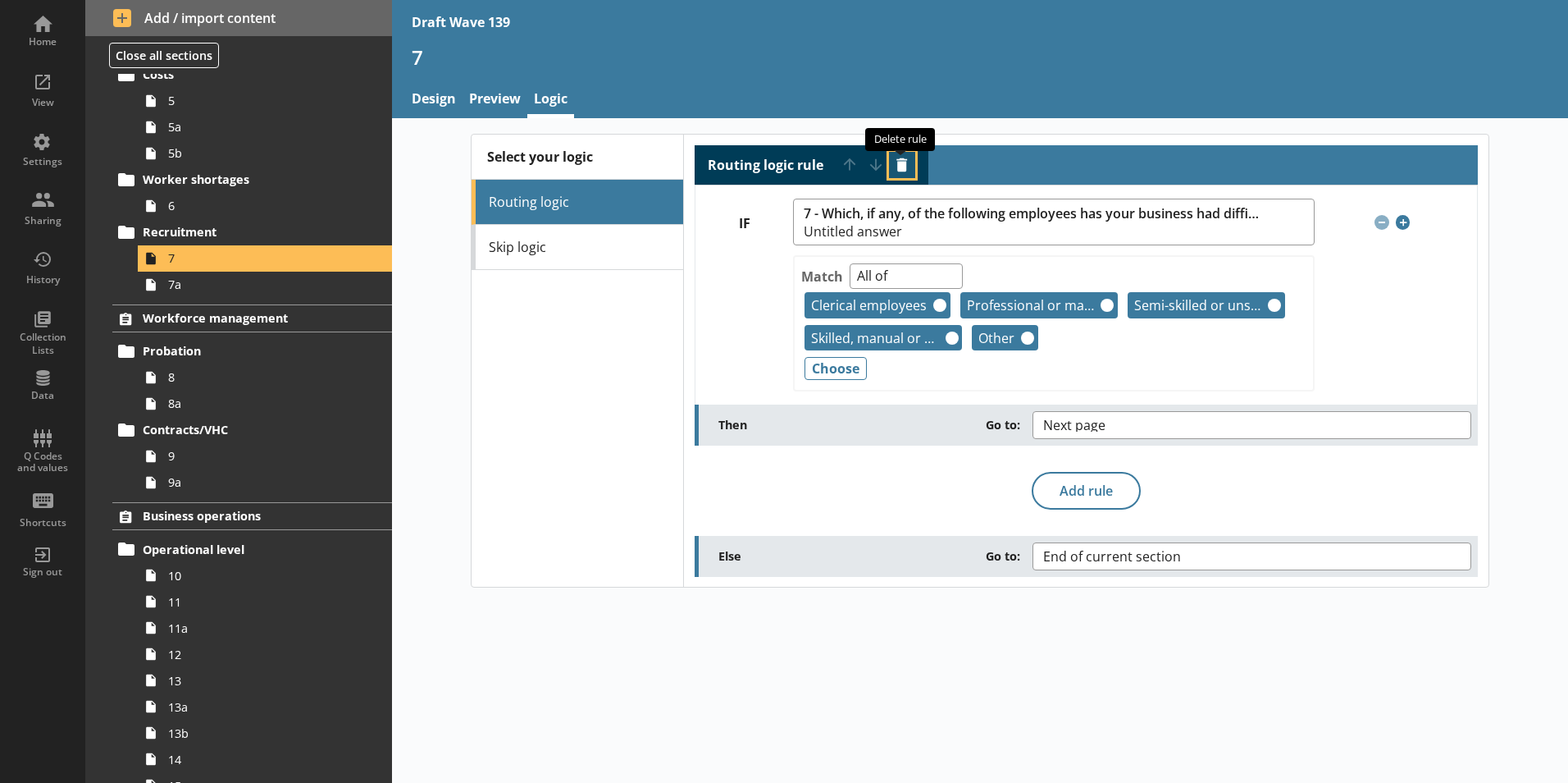
click at [897, 159] on button "Delete routing rule" at bounding box center [902, 164] width 26 height 26
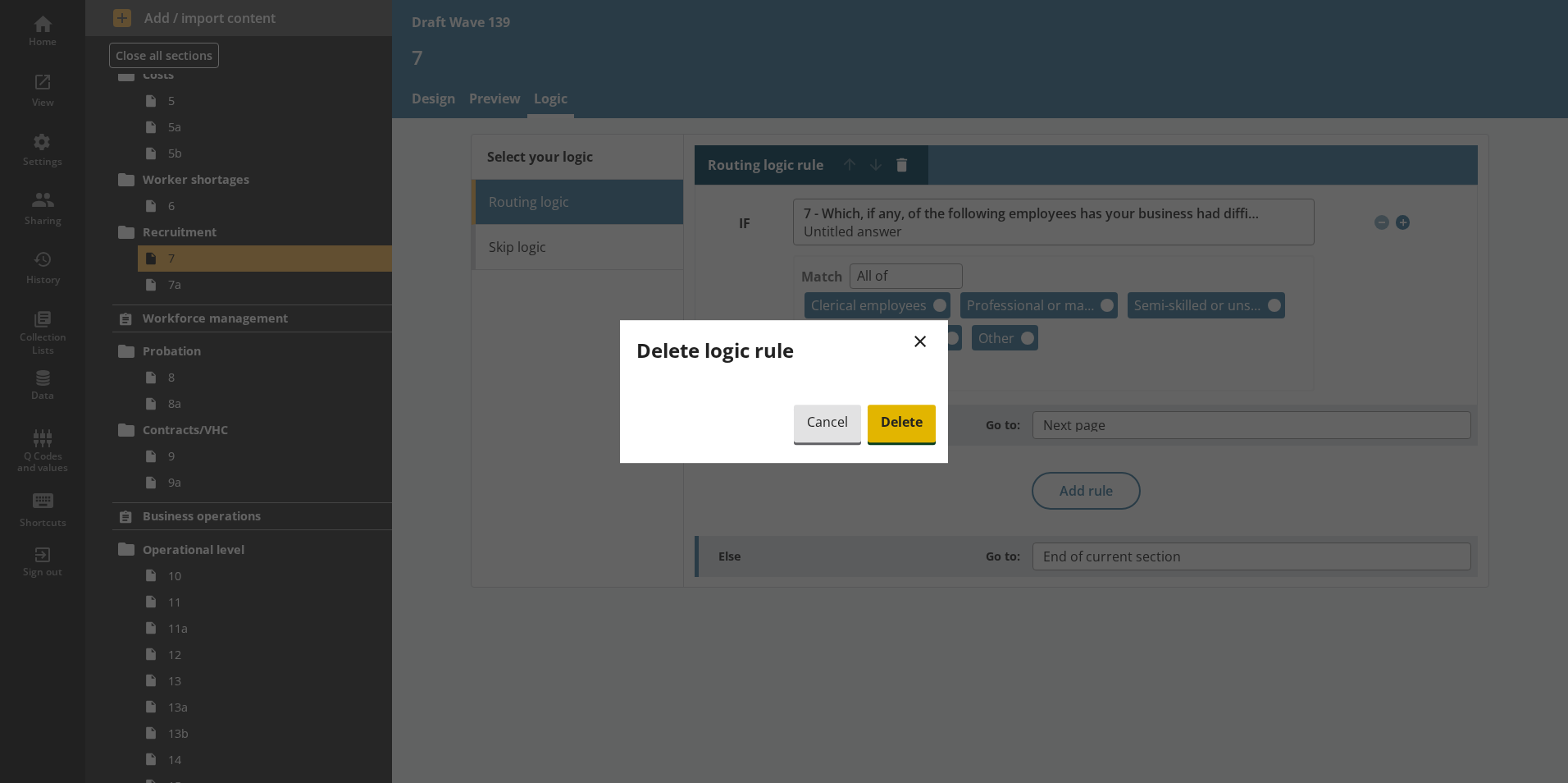
click at [901, 416] on span "Delete" at bounding box center [901, 423] width 68 height 38
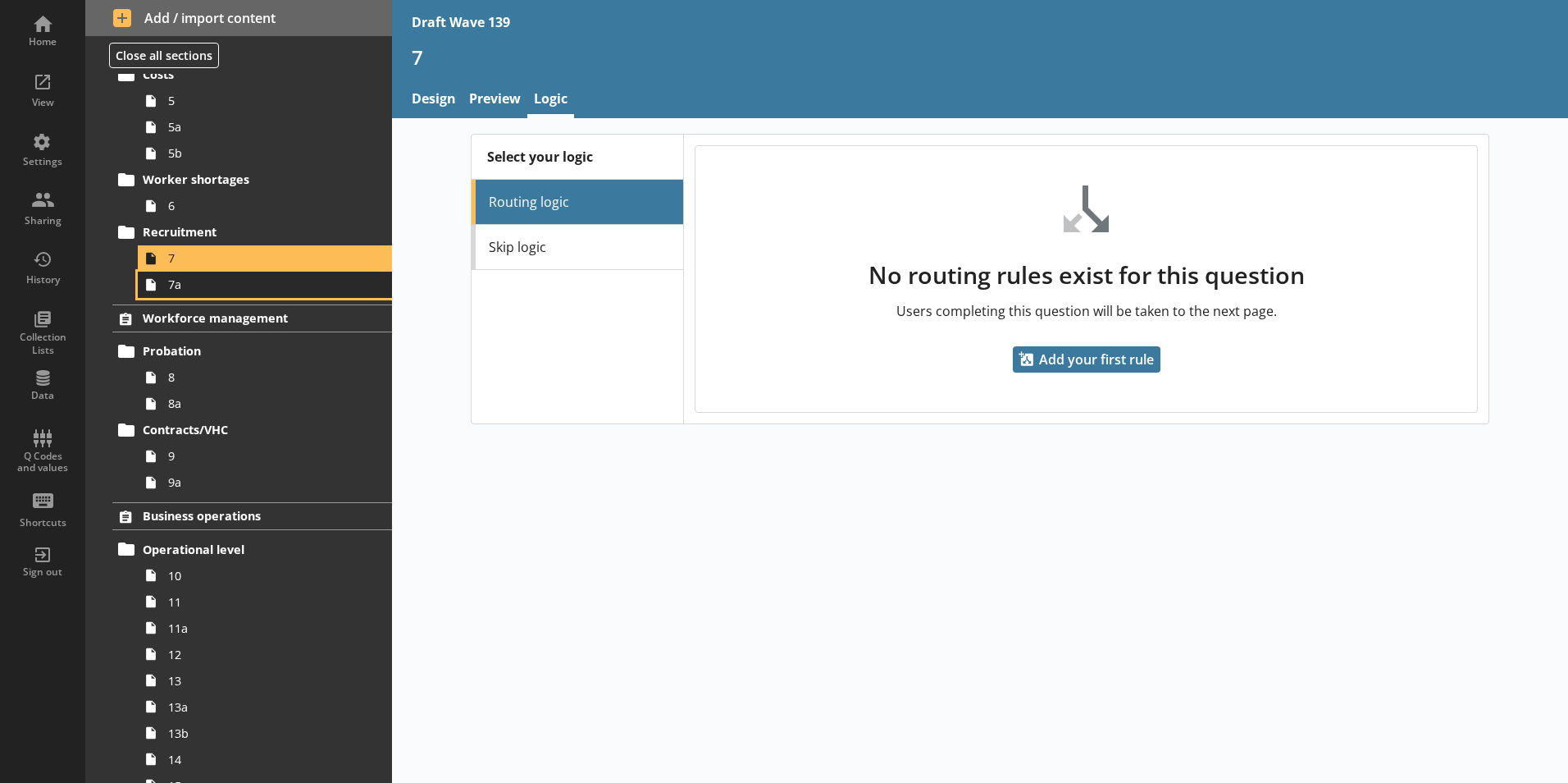
click at [169, 291] on span "7a" at bounding box center [259, 285] width 182 height 16
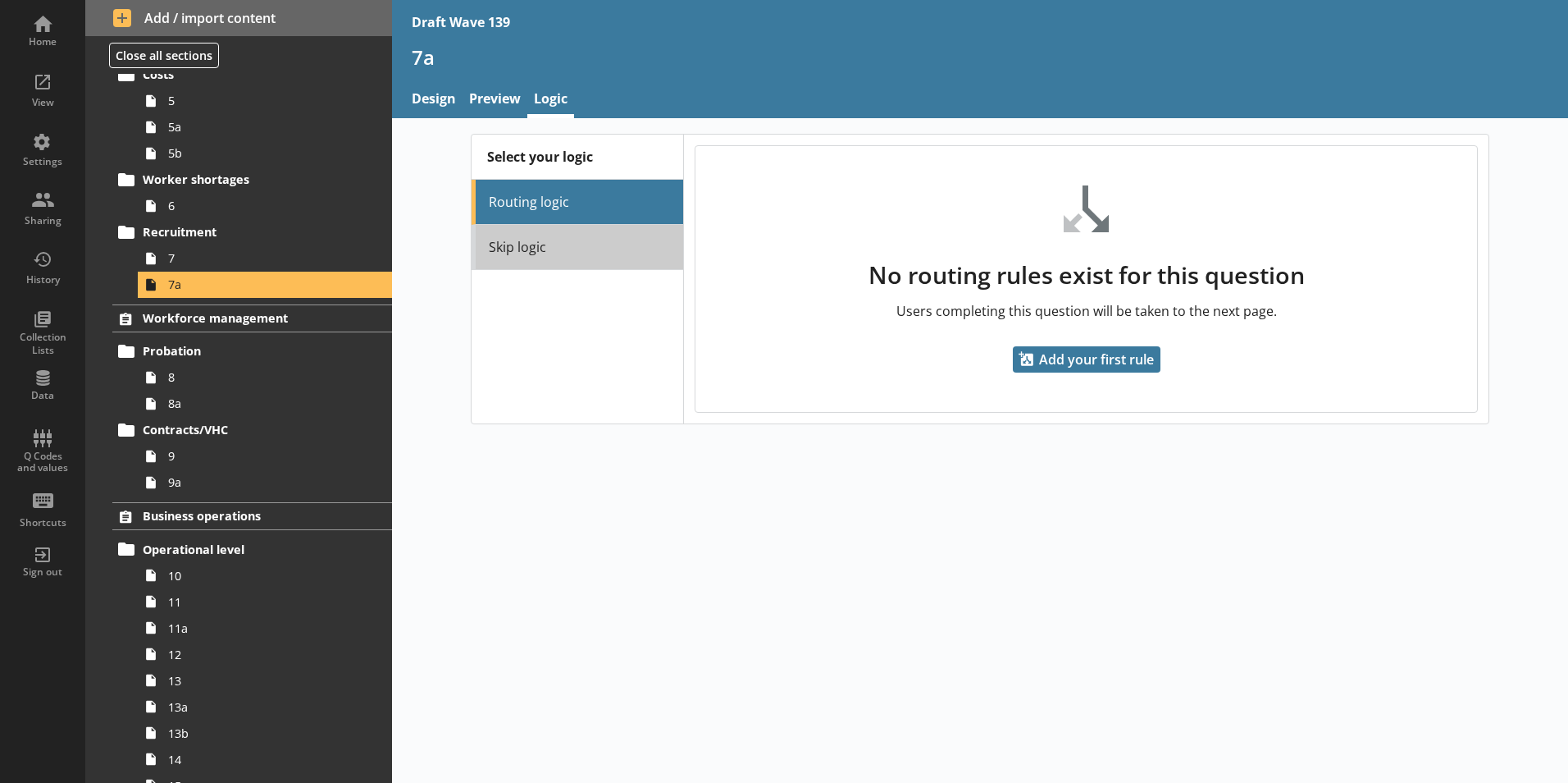
click at [533, 253] on link "Skip logic" at bounding box center [577, 247] width 211 height 45
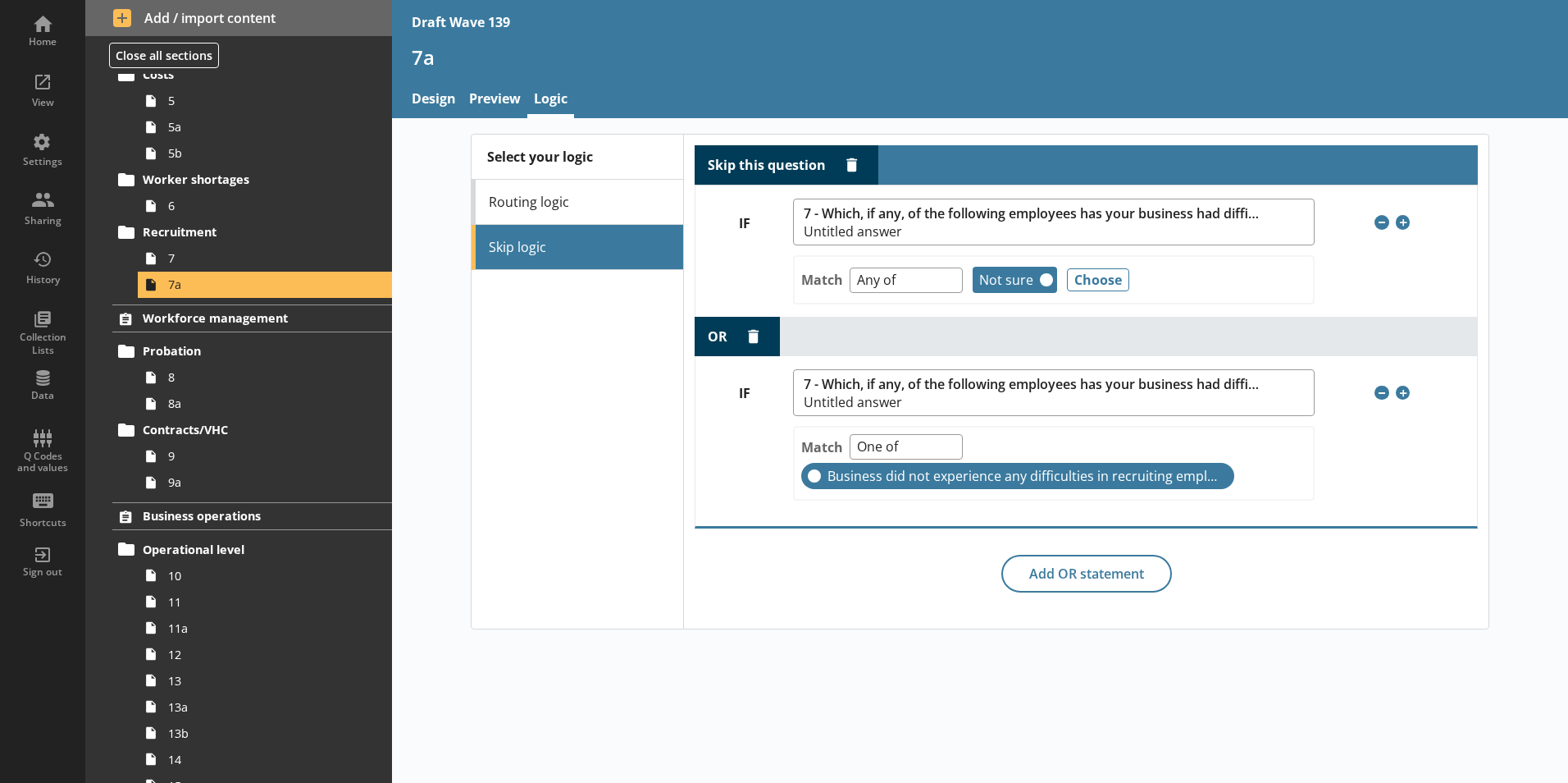
click at [525, 330] on div "Select your logic Routing logic Skip logic" at bounding box center [577, 382] width 211 height 494
click at [23, 97] on div "View" at bounding box center [43, 102] width 58 height 13
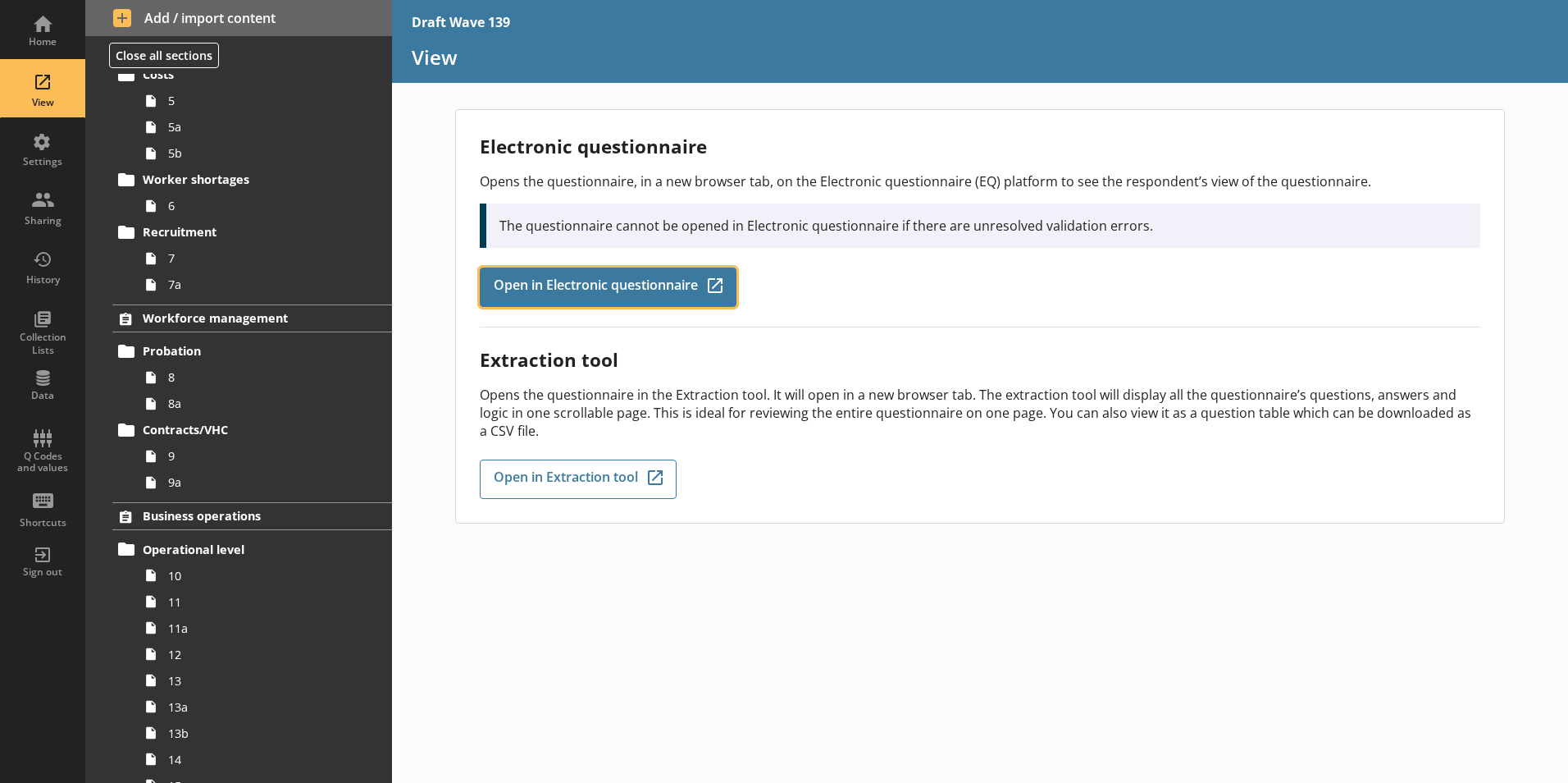
click at [533, 278] on span "Open in Electronic questionnaire" at bounding box center [595, 287] width 204 height 18
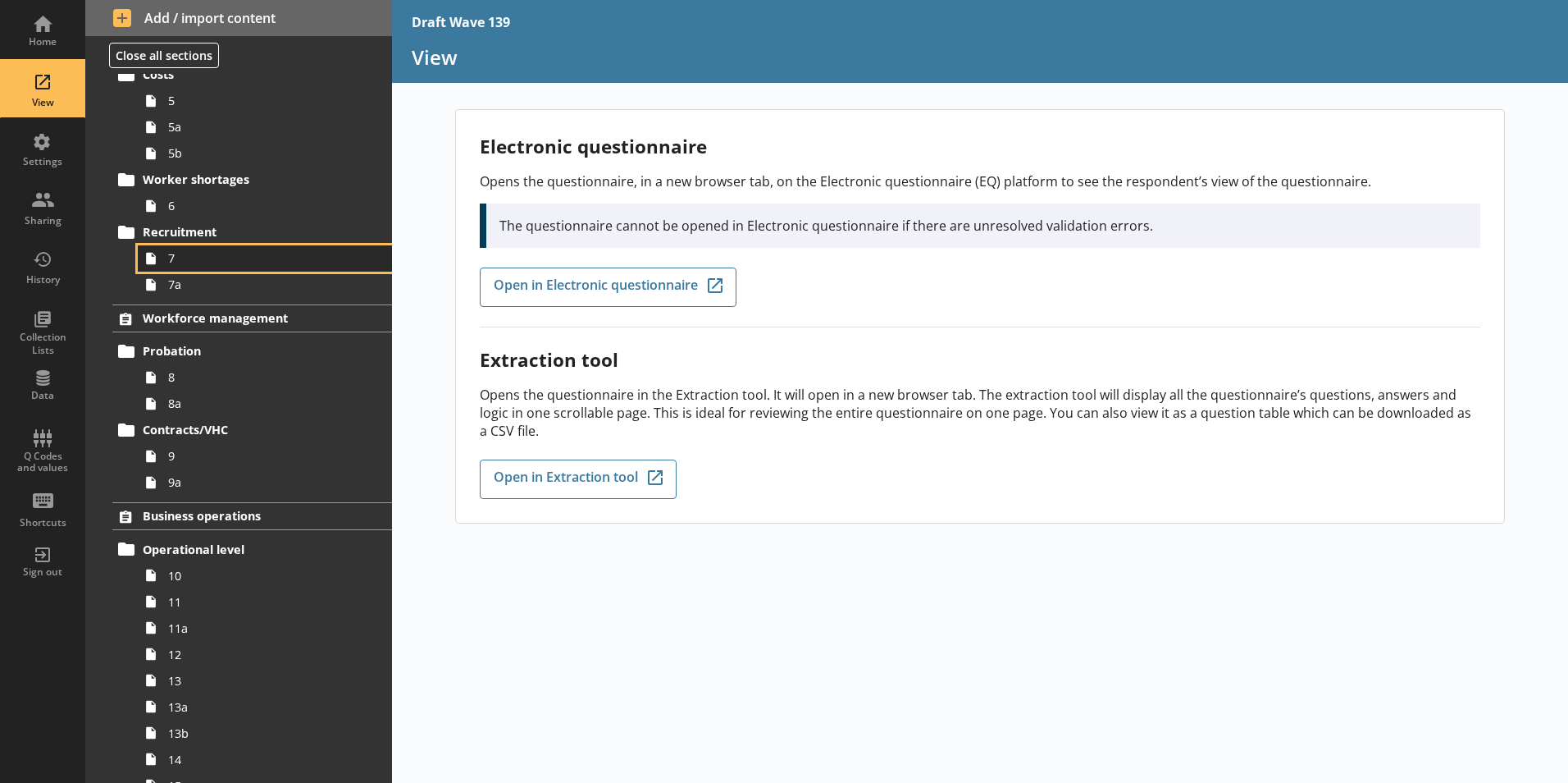
click at [176, 265] on span "7" at bounding box center [259, 258] width 182 height 16
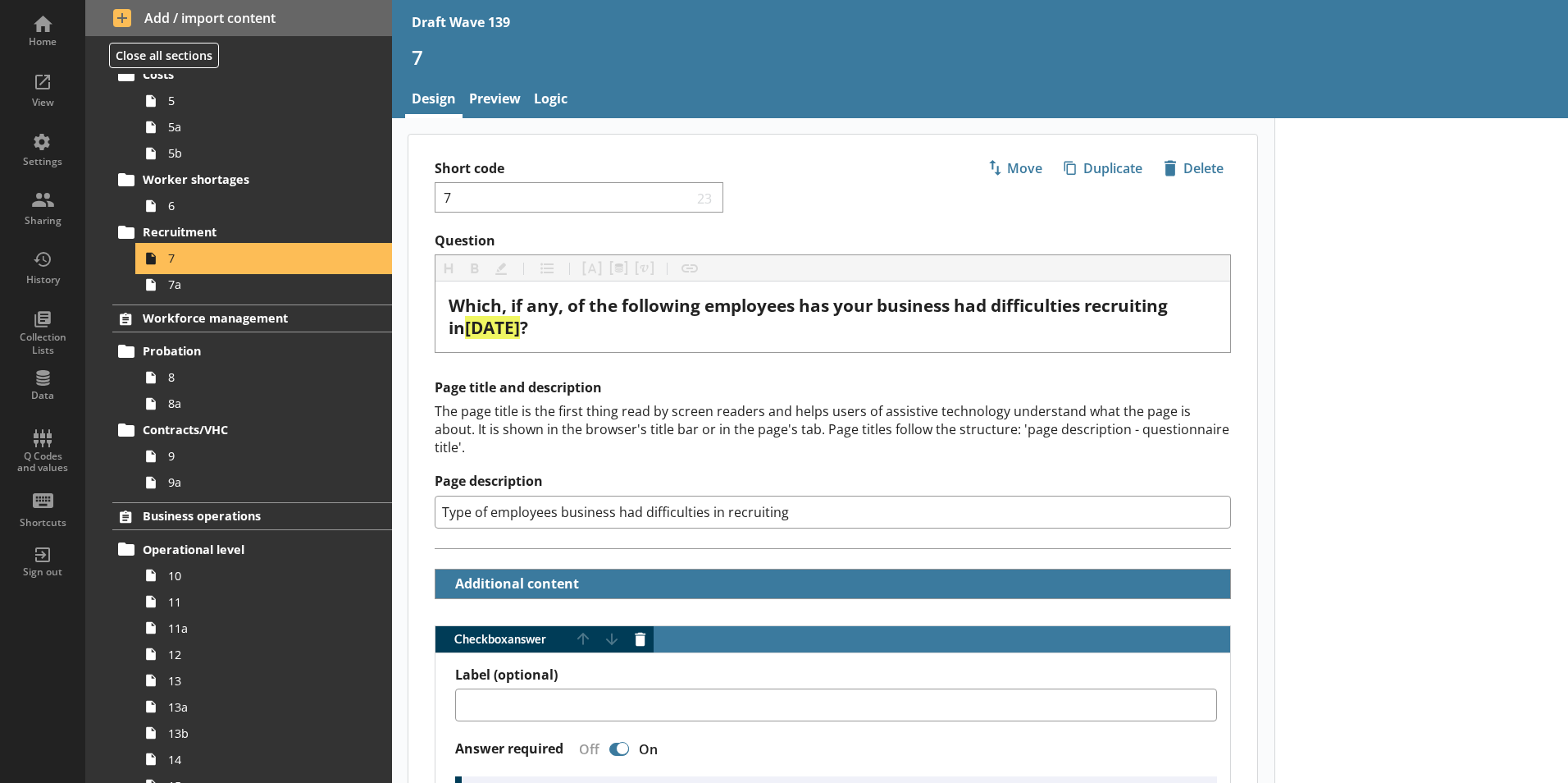
type textarea "x"
click at [545, 101] on link "Logic" at bounding box center [551, 100] width 47 height 35
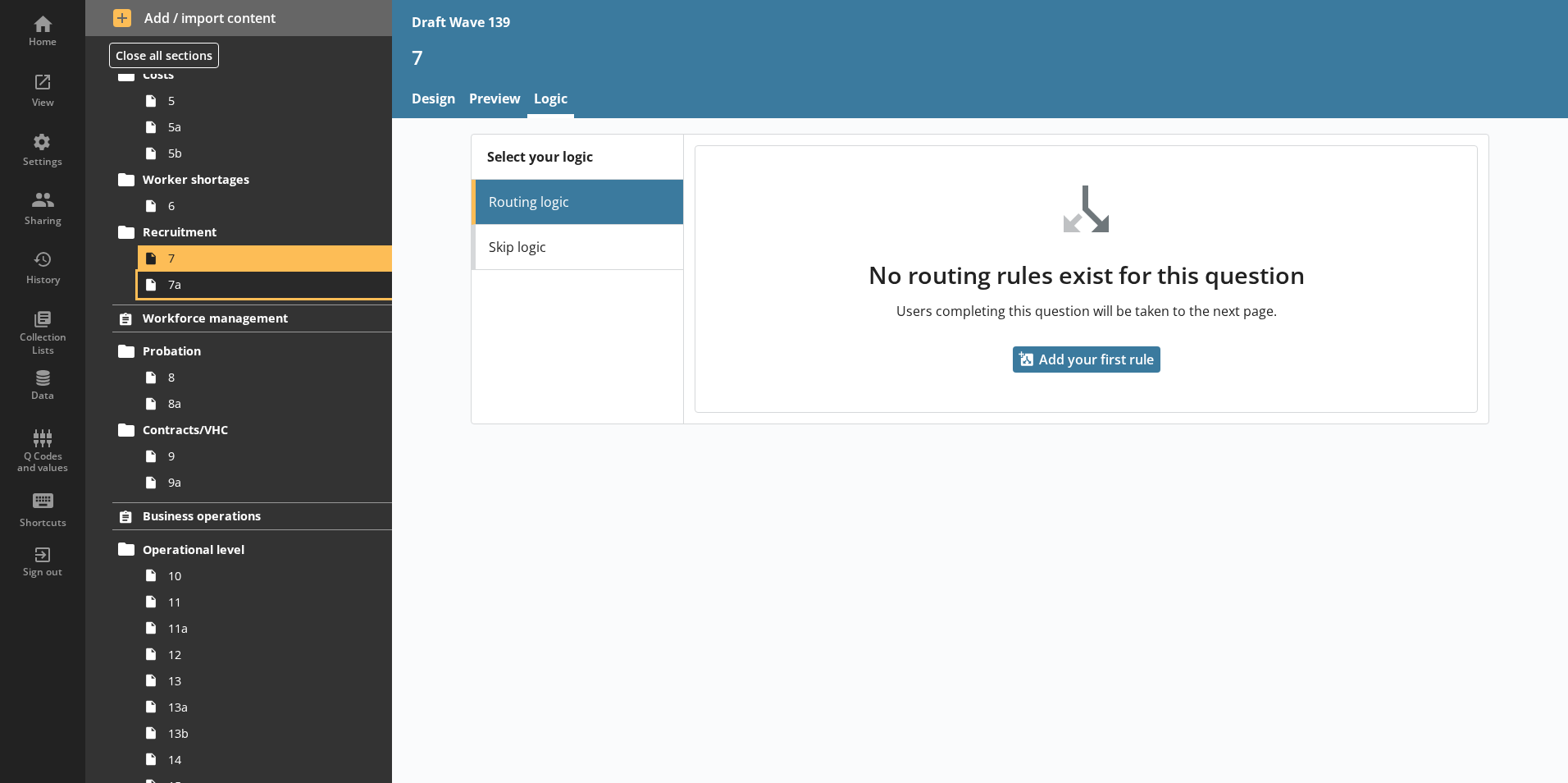
click at [183, 290] on span "7a" at bounding box center [259, 285] width 182 height 16
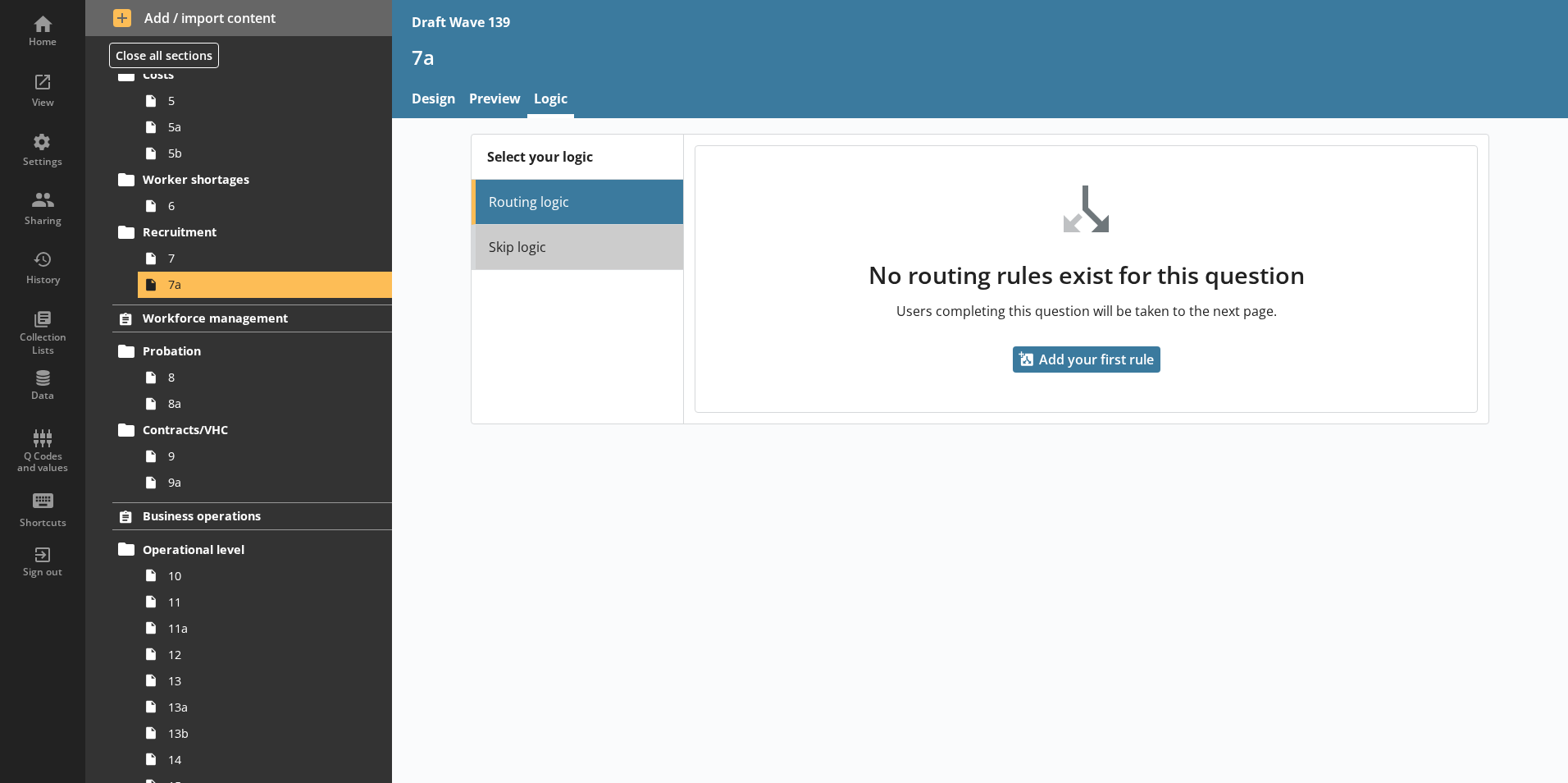
click at [517, 251] on link "Skip logic" at bounding box center [577, 247] width 211 height 45
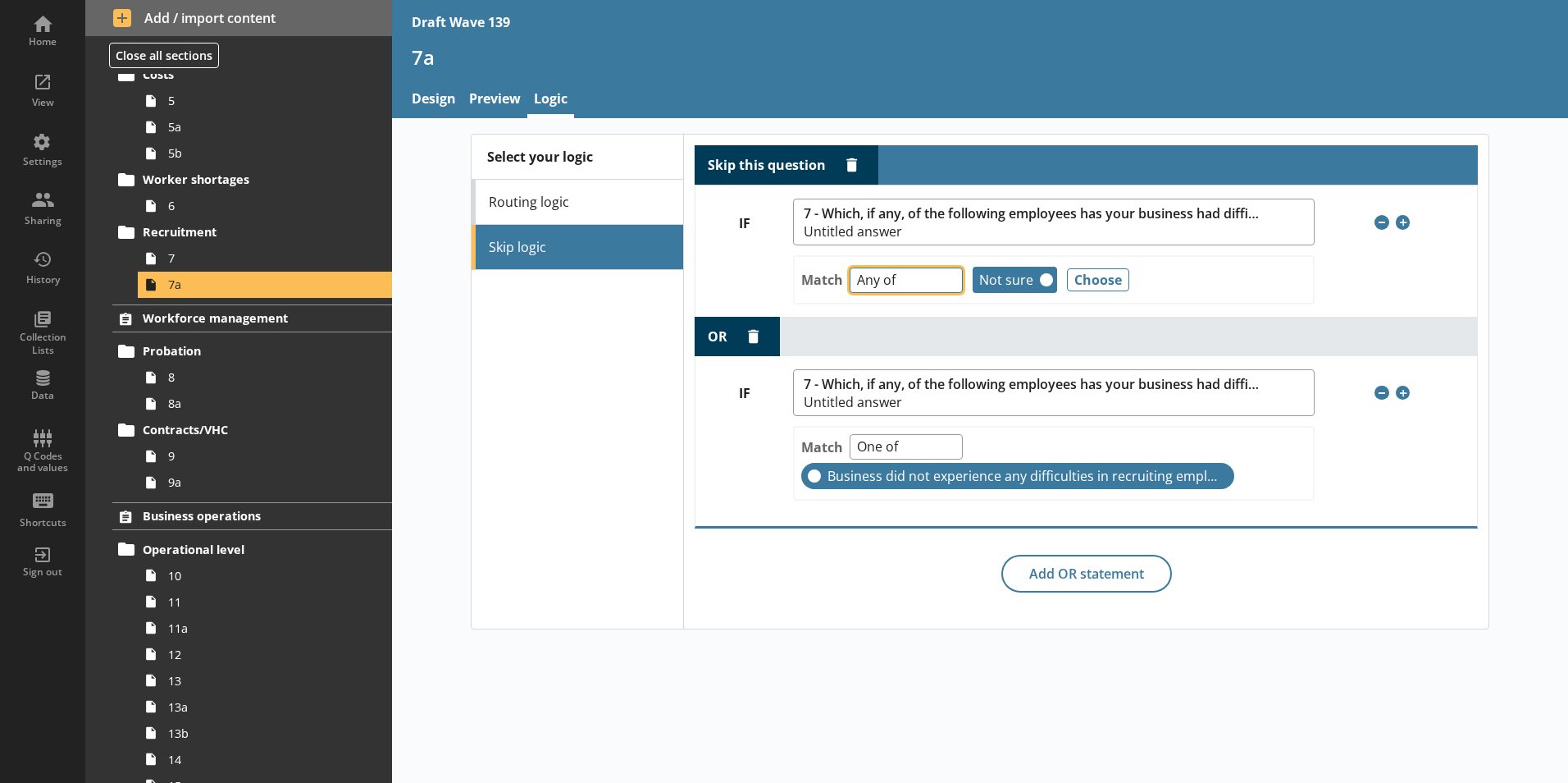
click at [946, 286] on select "Any of Not any of All of Count of Unanswered" at bounding box center [906, 280] width 113 height 26
select select "NotAnyOf"
click at [849, 267] on select "Any of Not any of All of Count of Unanswered" at bounding box center [906, 280] width 113 height 26
click at [1016, 331] on div "OR Delete OR statement" at bounding box center [1086, 337] width 784 height 40
click at [891, 616] on div "Skip this question Delete rule IF 7 - Which, if any, of the following employees…" at bounding box center [1085, 382] width 804 height 494
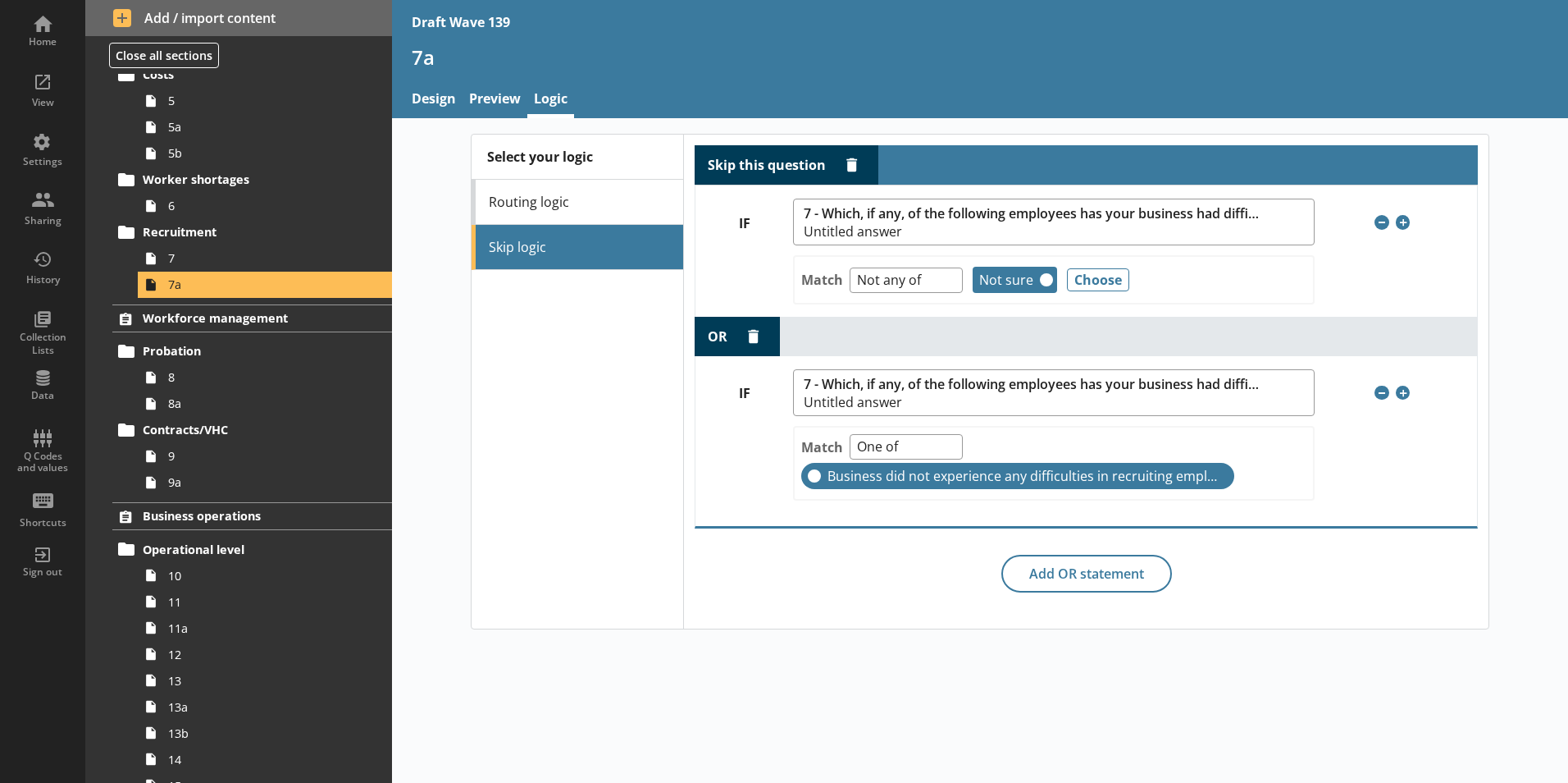
click at [1386, 598] on div "Skip this question Delete rule IF 7 - Which, if any, of the following employees…" at bounding box center [1085, 382] width 804 height 494
click at [604, 329] on div "Select your logic Routing logic Skip logic" at bounding box center [577, 382] width 211 height 494
click at [31, 78] on div "View" at bounding box center [43, 89] width 58 height 58
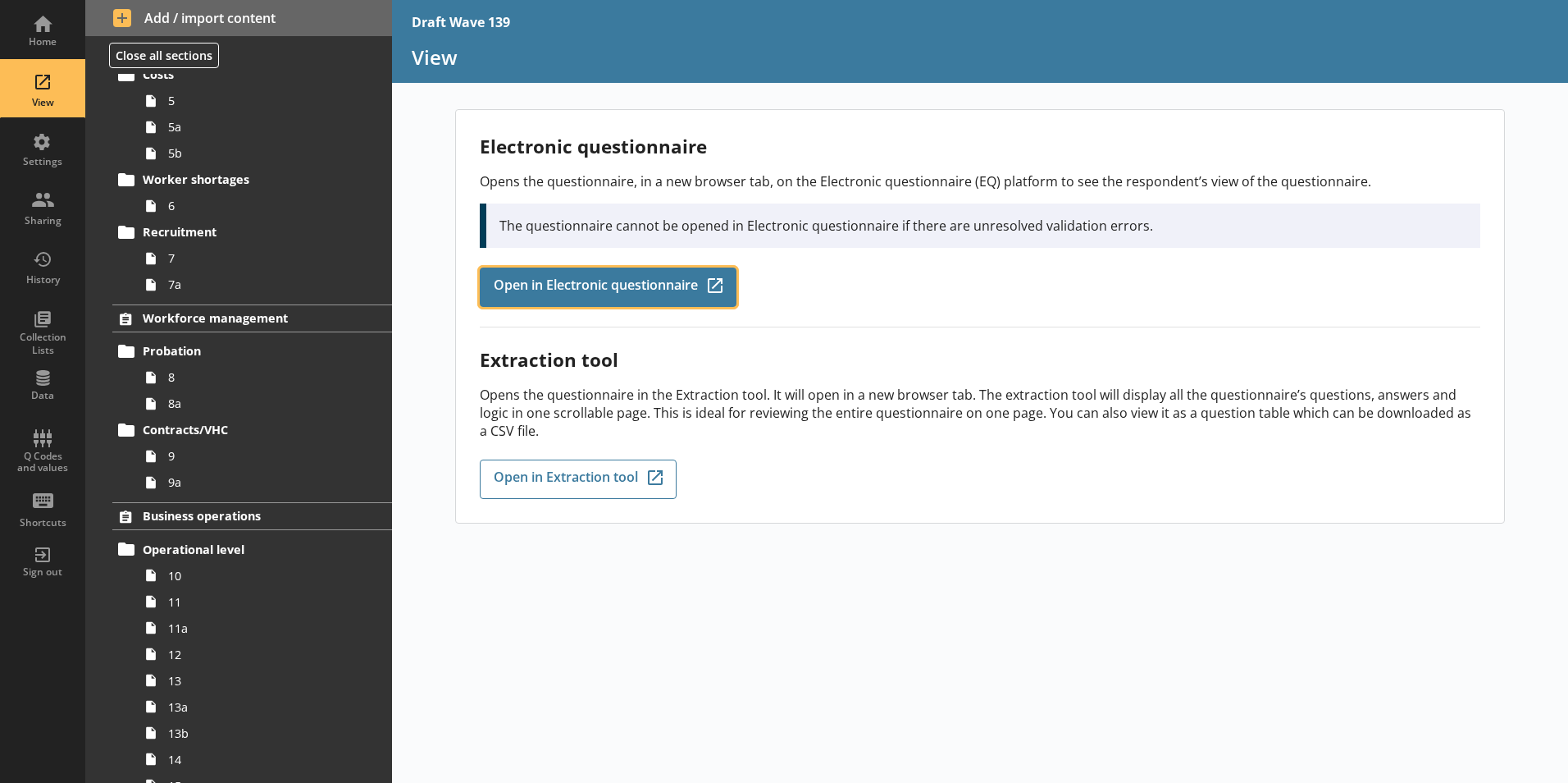
click at [596, 287] on span "Open in Electronic questionnaire" at bounding box center [595, 287] width 204 height 18
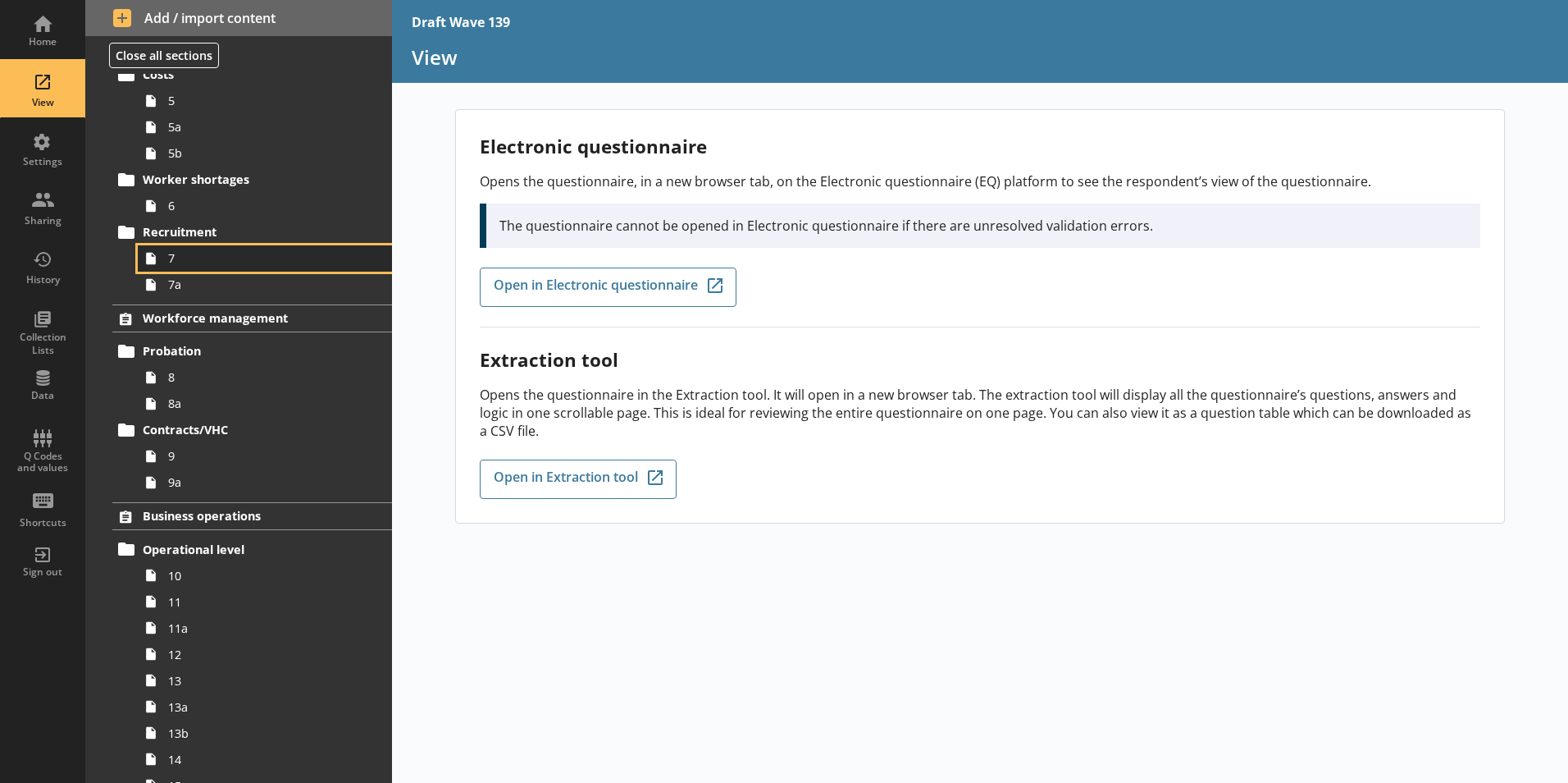
drag, startPoint x: 177, startPoint y: 259, endPoint x: 185, endPoint y: 249, distance: 12.8
click at [178, 259] on span "7" at bounding box center [259, 258] width 182 height 16
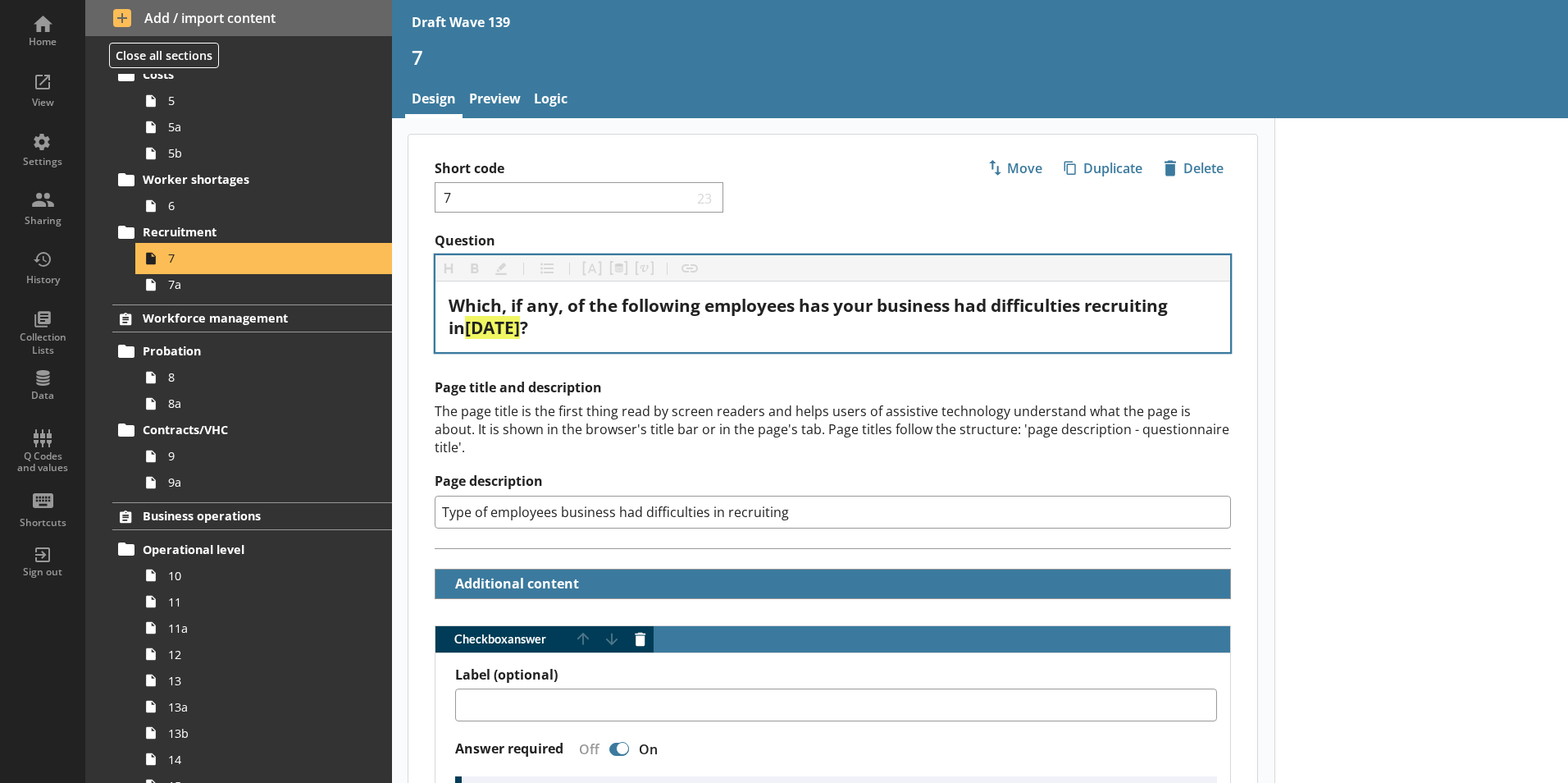
type textarea "x"
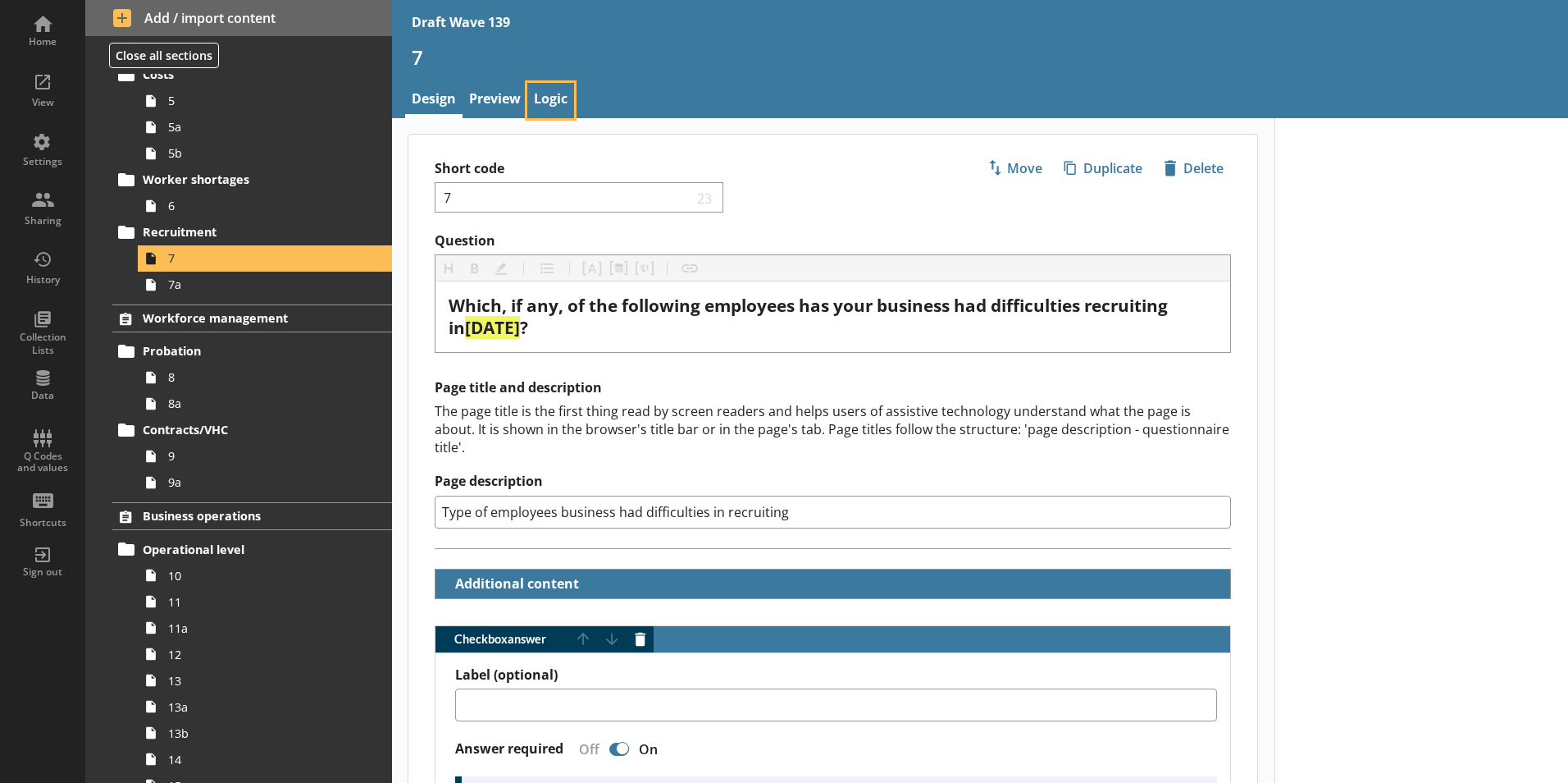
click at [562, 99] on link "Logic" at bounding box center [551, 100] width 47 height 35
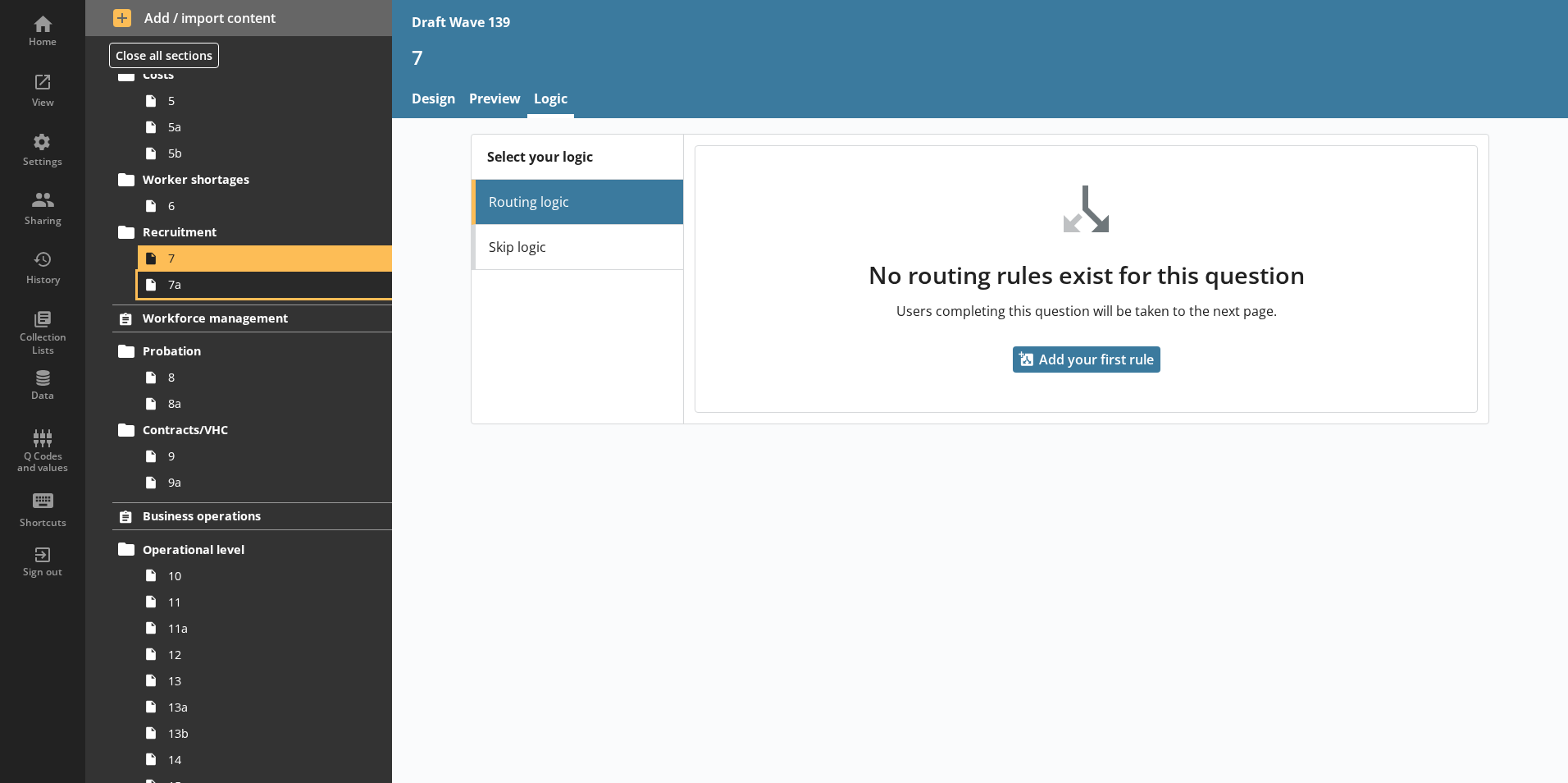
click at [173, 289] on span "7a" at bounding box center [259, 285] width 182 height 16
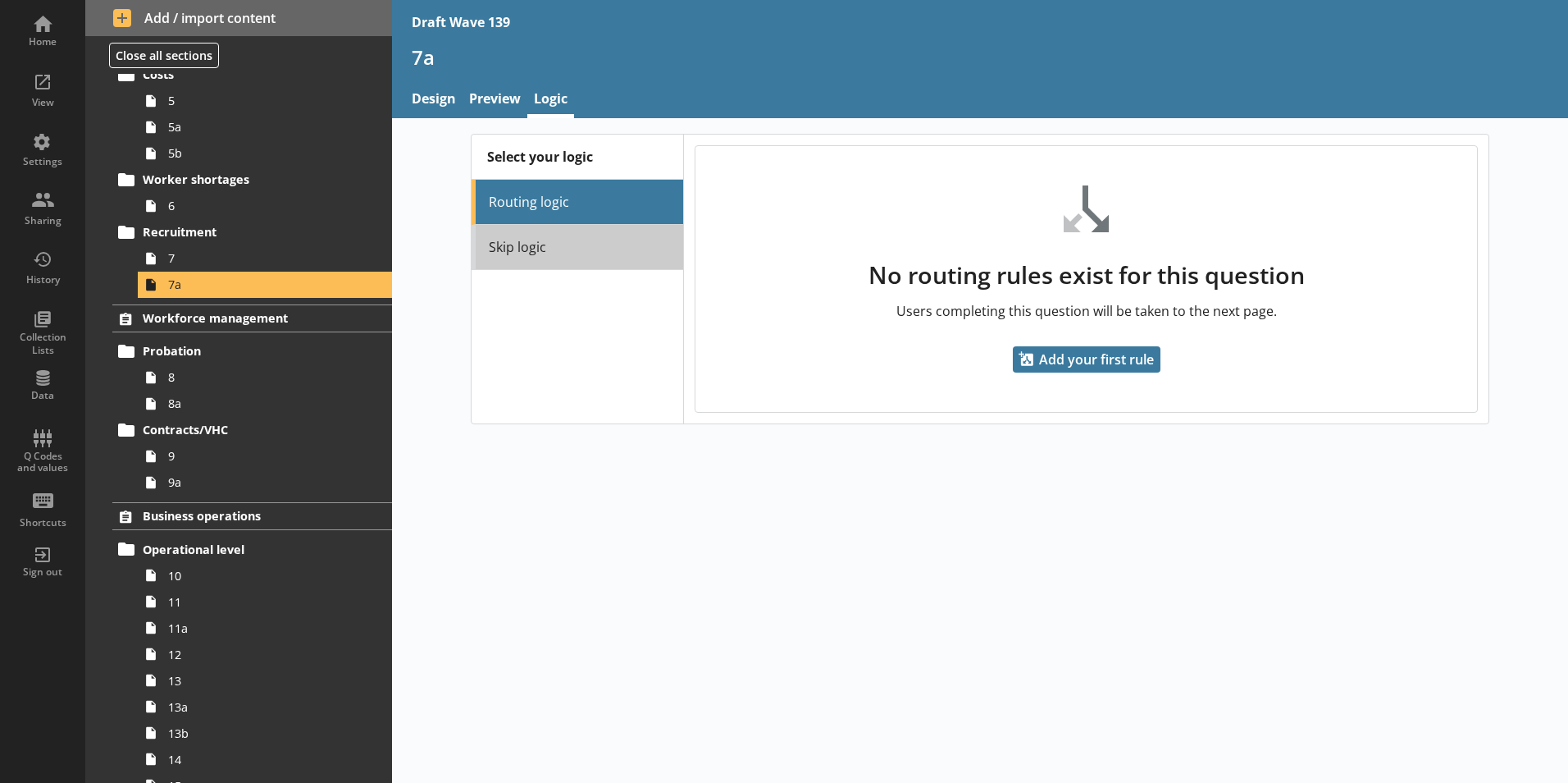
click at [553, 242] on link "Skip logic" at bounding box center [577, 247] width 211 height 45
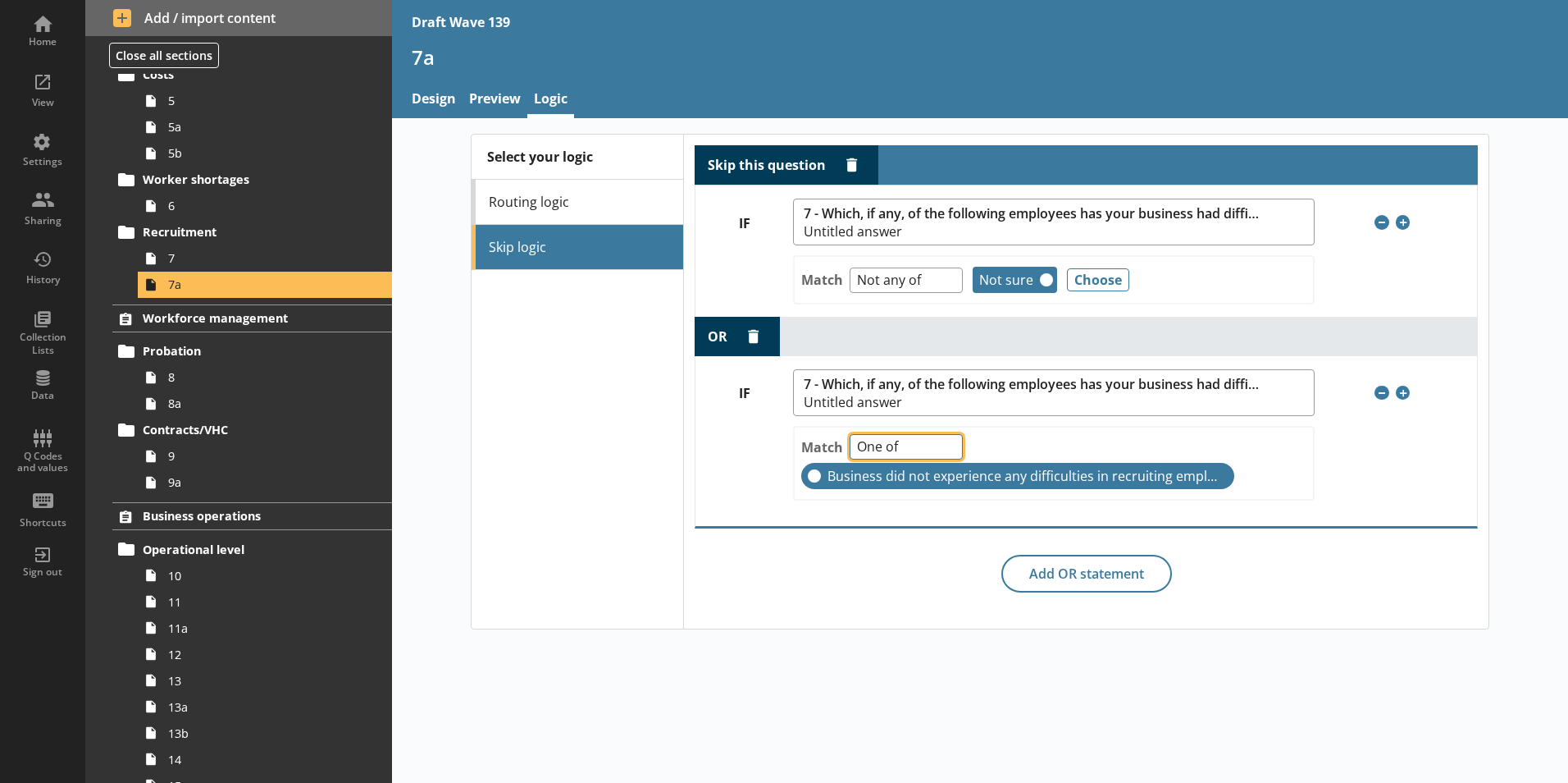
click at [947, 443] on select "One of Unanswered" at bounding box center [906, 447] width 113 height 26
click at [946, 449] on select "One of Unanswered" at bounding box center [906, 447] width 113 height 26
click at [946, 448] on select "One of Unanswered" at bounding box center [906, 447] width 113 height 26
click at [162, 254] on icon at bounding box center [150, 258] width 26 height 26
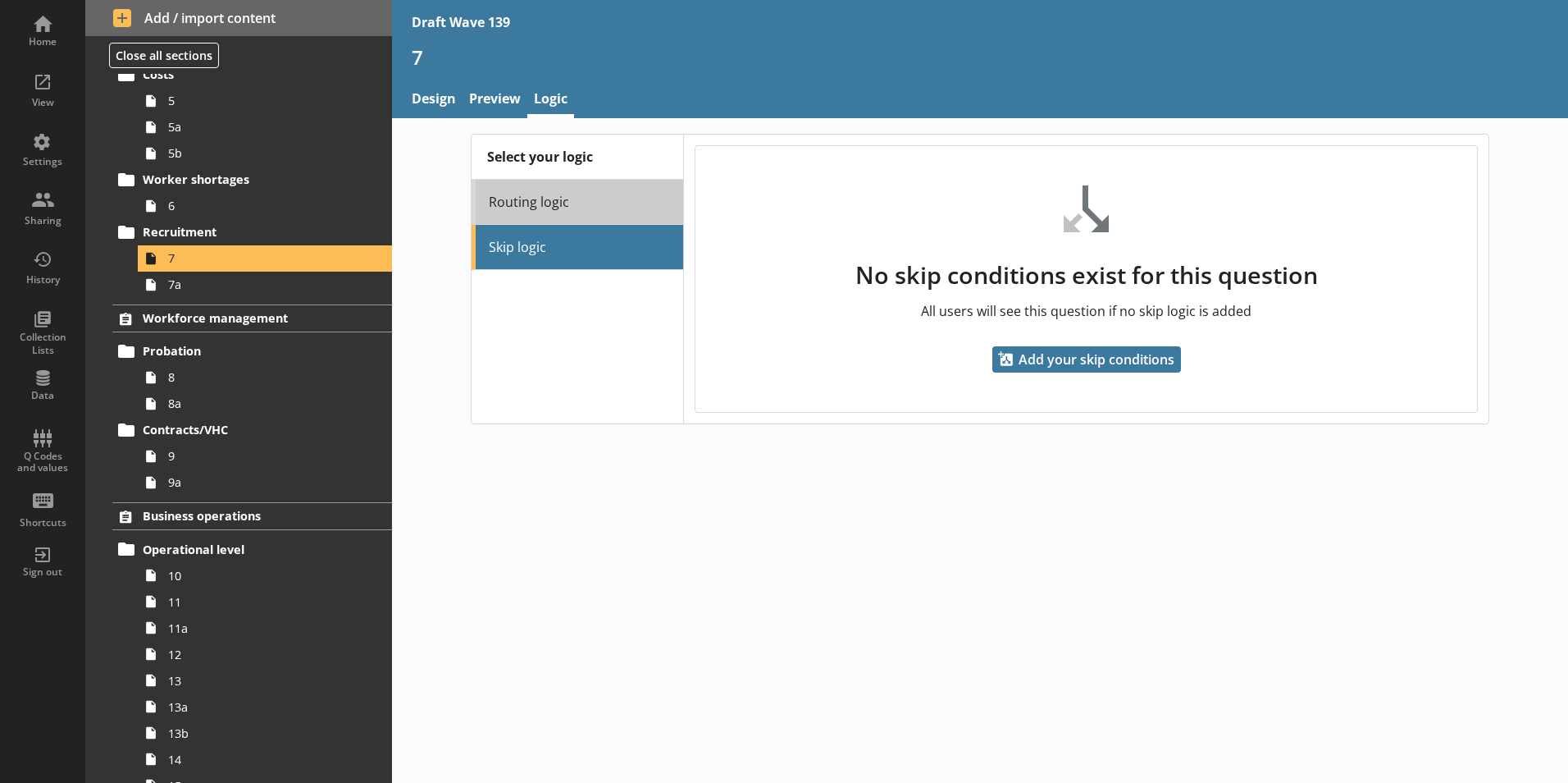
click at [545, 203] on link "Routing logic" at bounding box center [577, 201] width 211 height 45
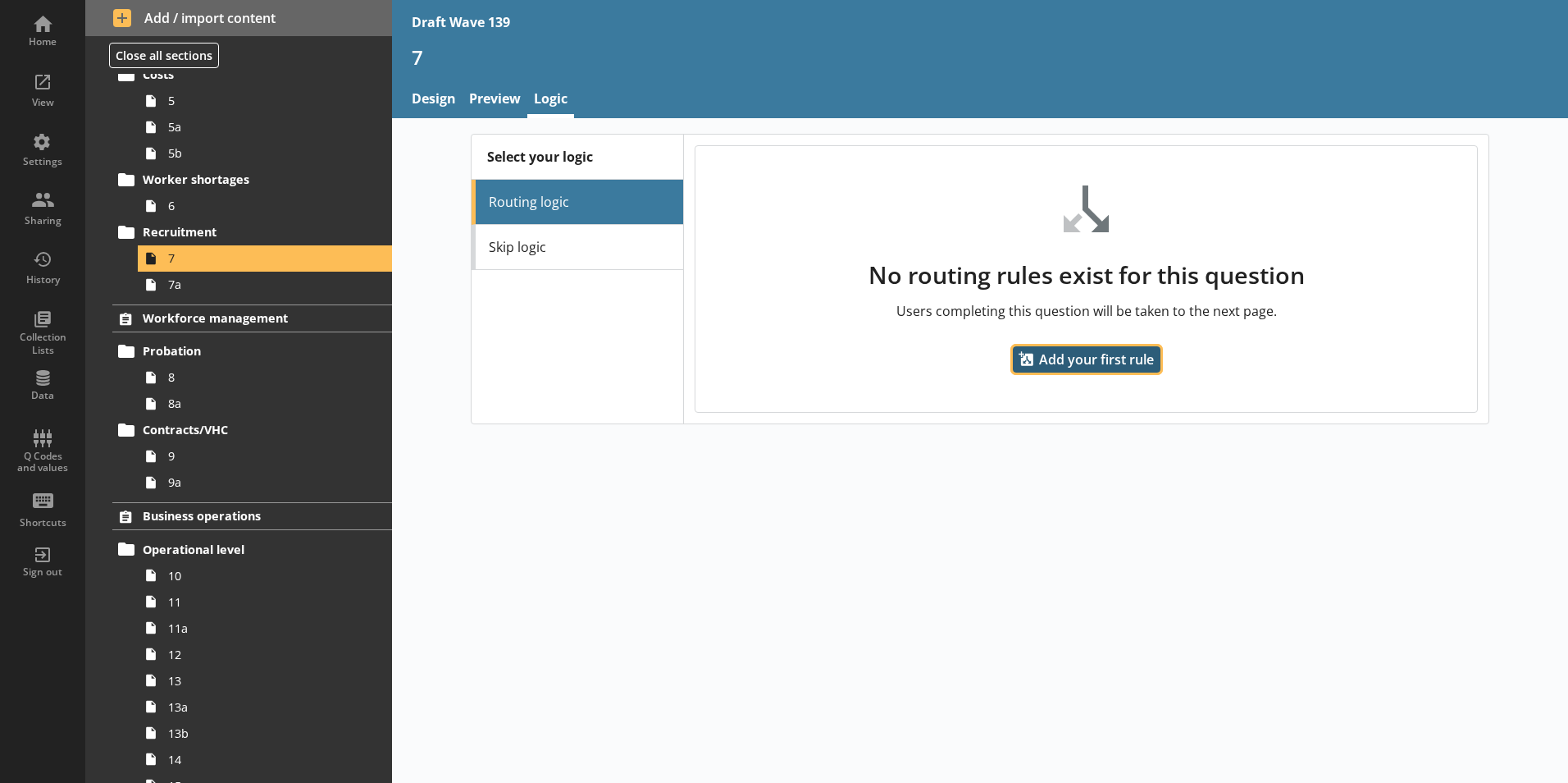
click at [1128, 363] on span "Add your first rule" at bounding box center [1086, 360] width 147 height 26
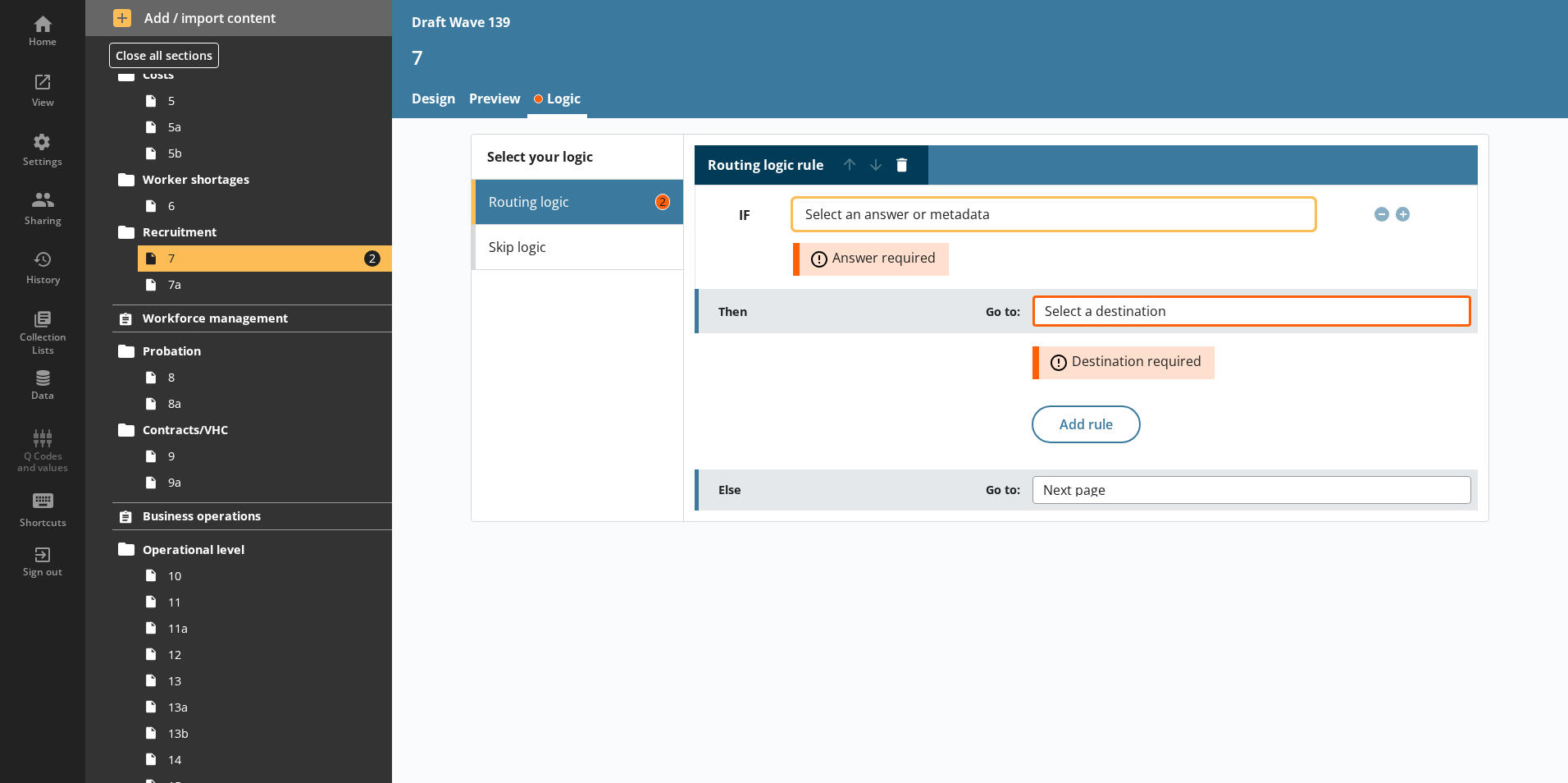
click at [1254, 219] on button "Select an answer or metadata" at bounding box center [1052, 213] width 521 height 31
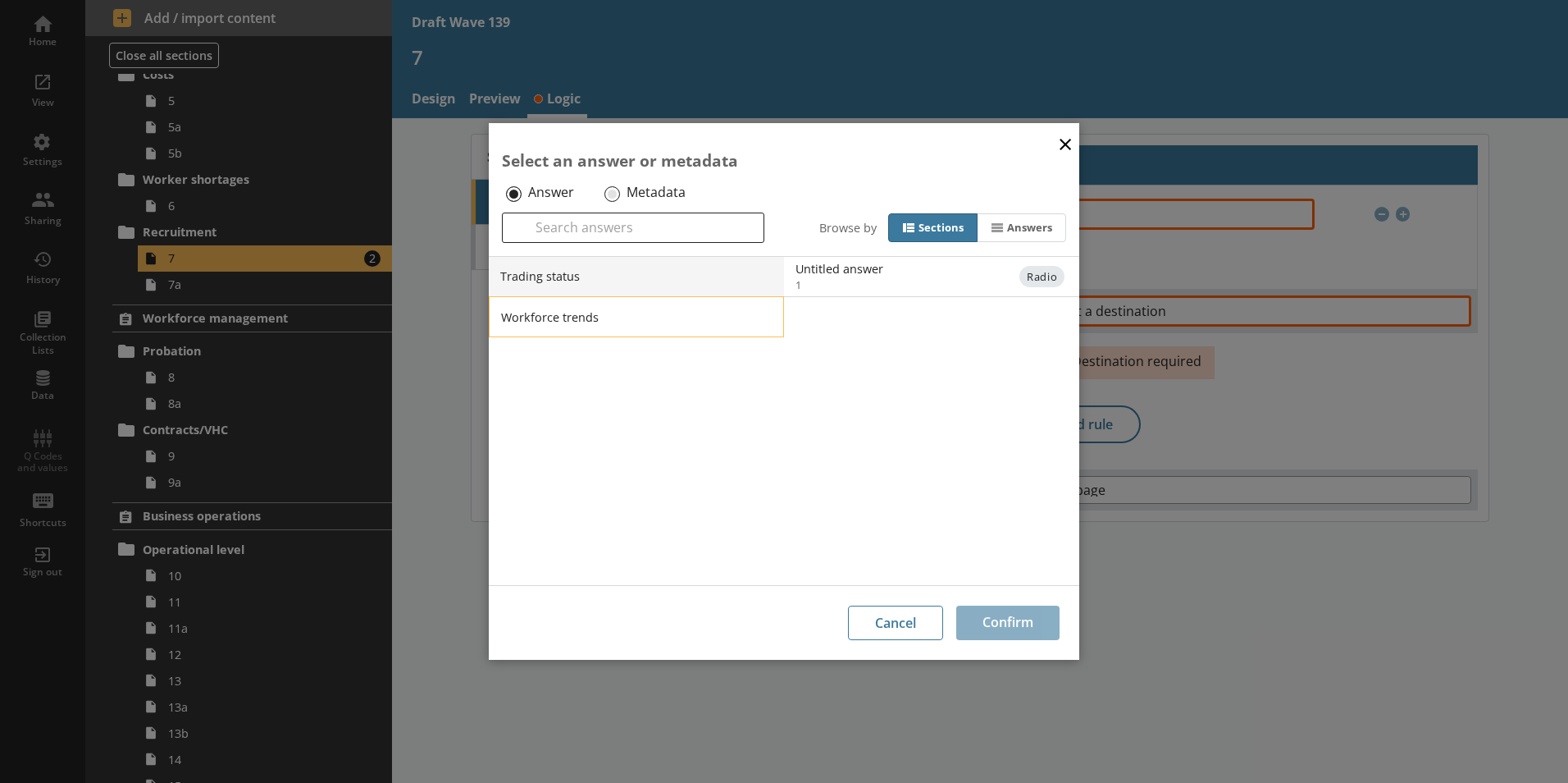
click at [630, 324] on li "Workforce trends" at bounding box center [636, 316] width 295 height 41
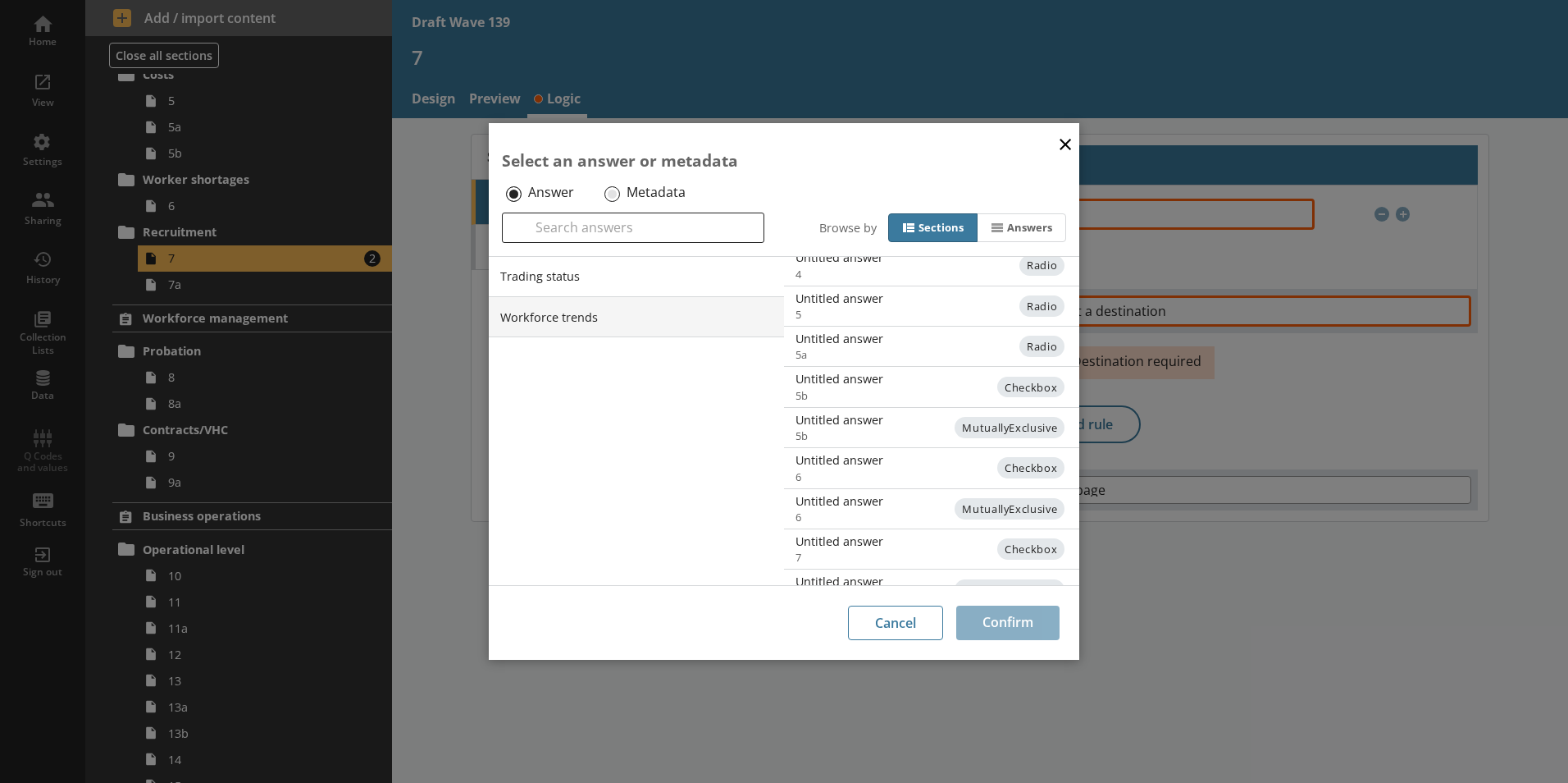
scroll to position [401, 0]
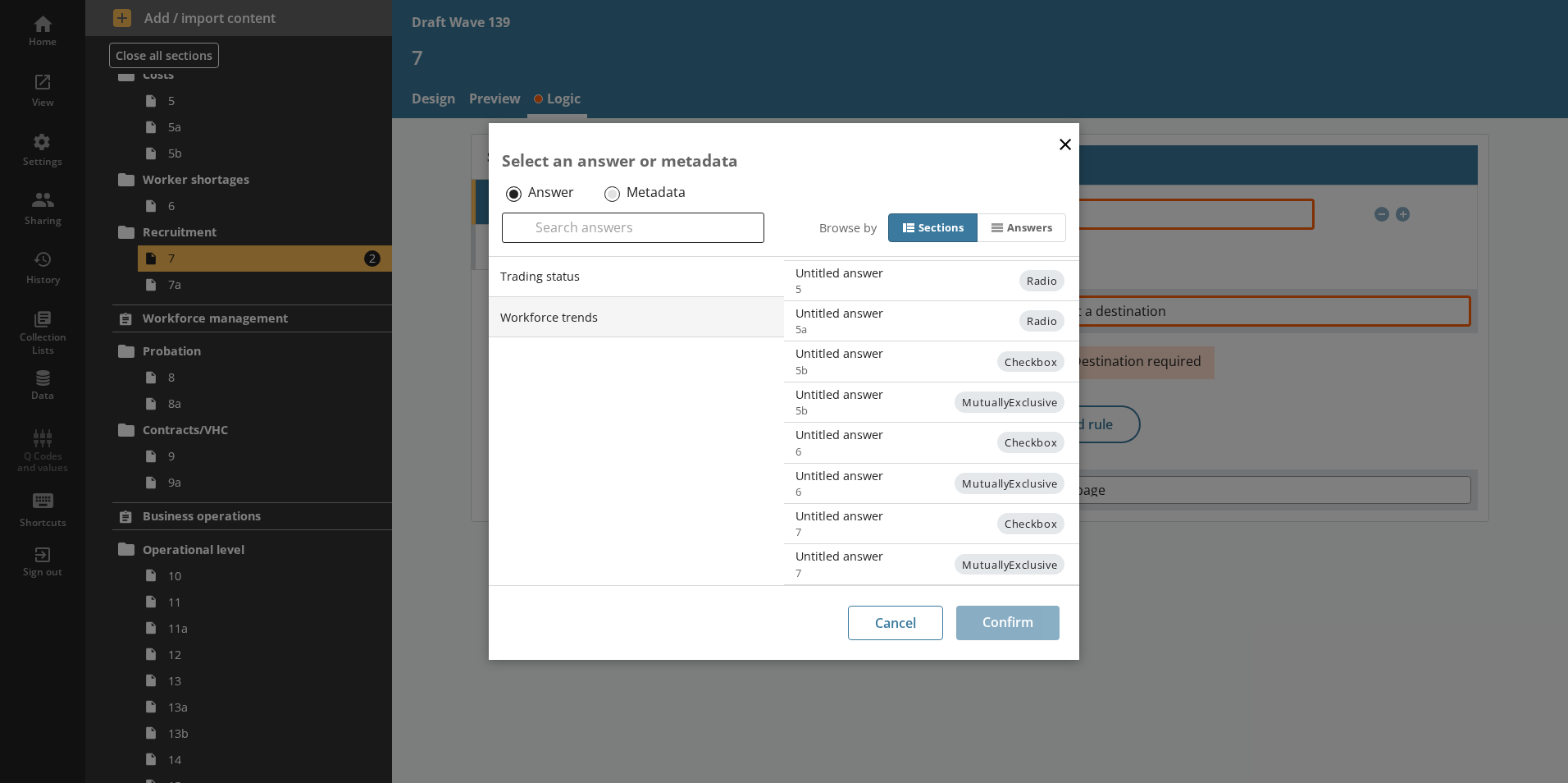
click at [1165, 248] on div "× Select an answer or metadata Answer Metadata Search Browse by Sections Answer…" at bounding box center [784, 392] width 1568 height 783
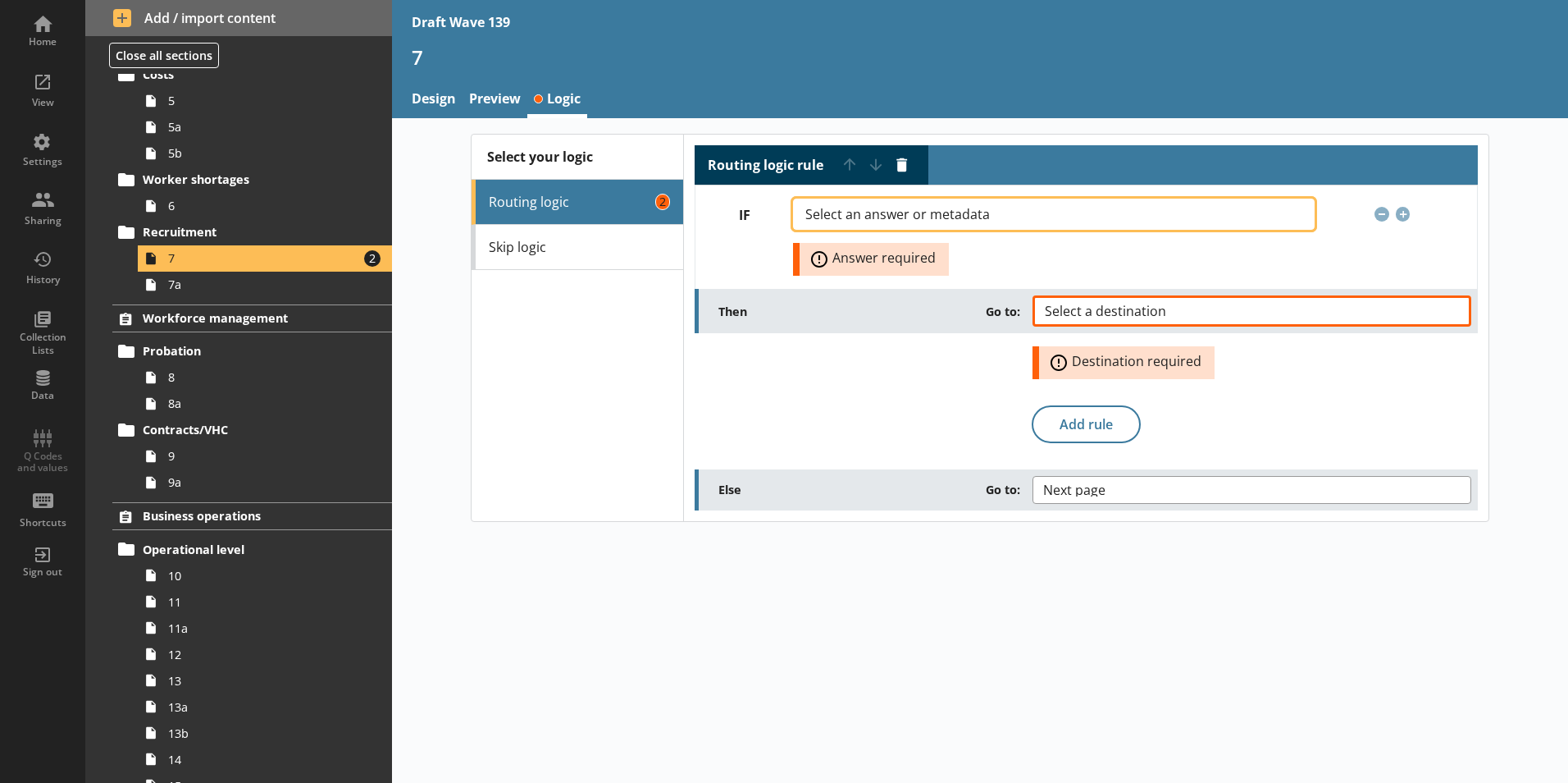
click at [1297, 213] on button "Select an answer or metadata" at bounding box center [1052, 213] width 521 height 31
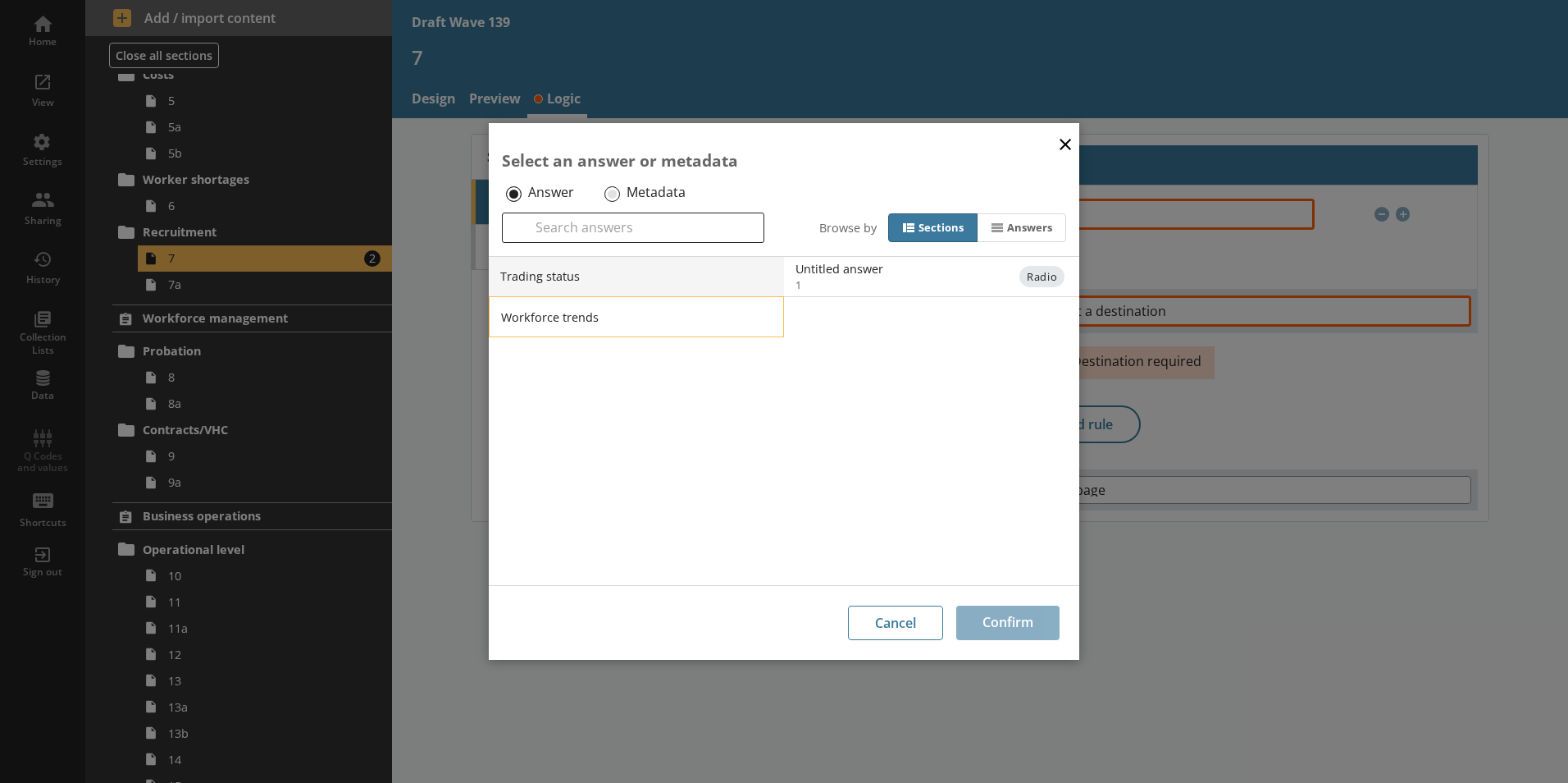
click at [530, 311] on li "Workforce trends" at bounding box center [636, 316] width 295 height 41
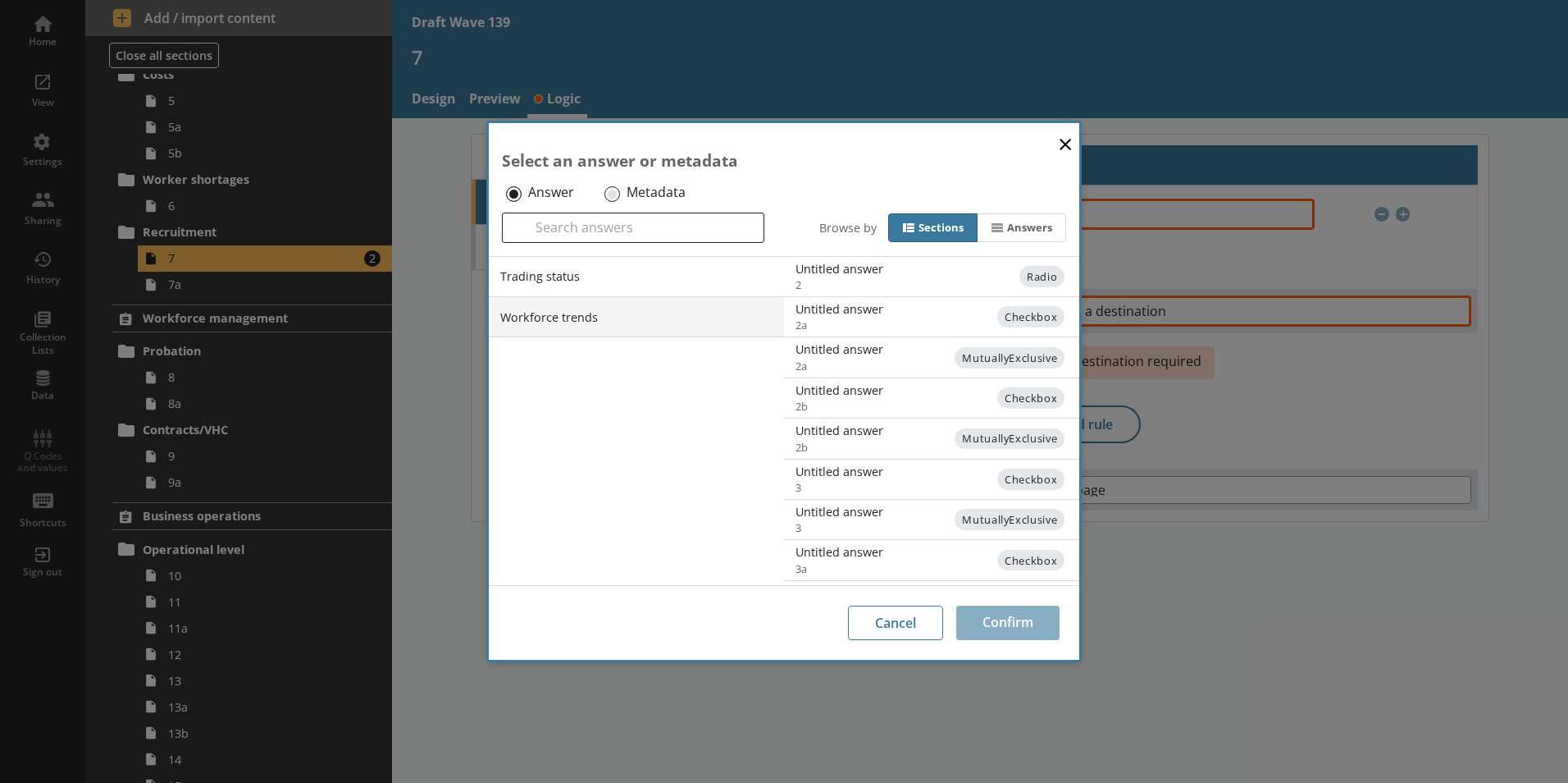
click at [904, 227] on icon at bounding box center [908, 227] width 13 height 13
click at [0, 0] on input "Sections" at bounding box center [0, 0] width 0 height 0
click at [1006, 230] on label "Answers" at bounding box center [1021, 227] width 90 height 29
click at [0, 0] on input "Answers" at bounding box center [0, 0] width 0 height 0
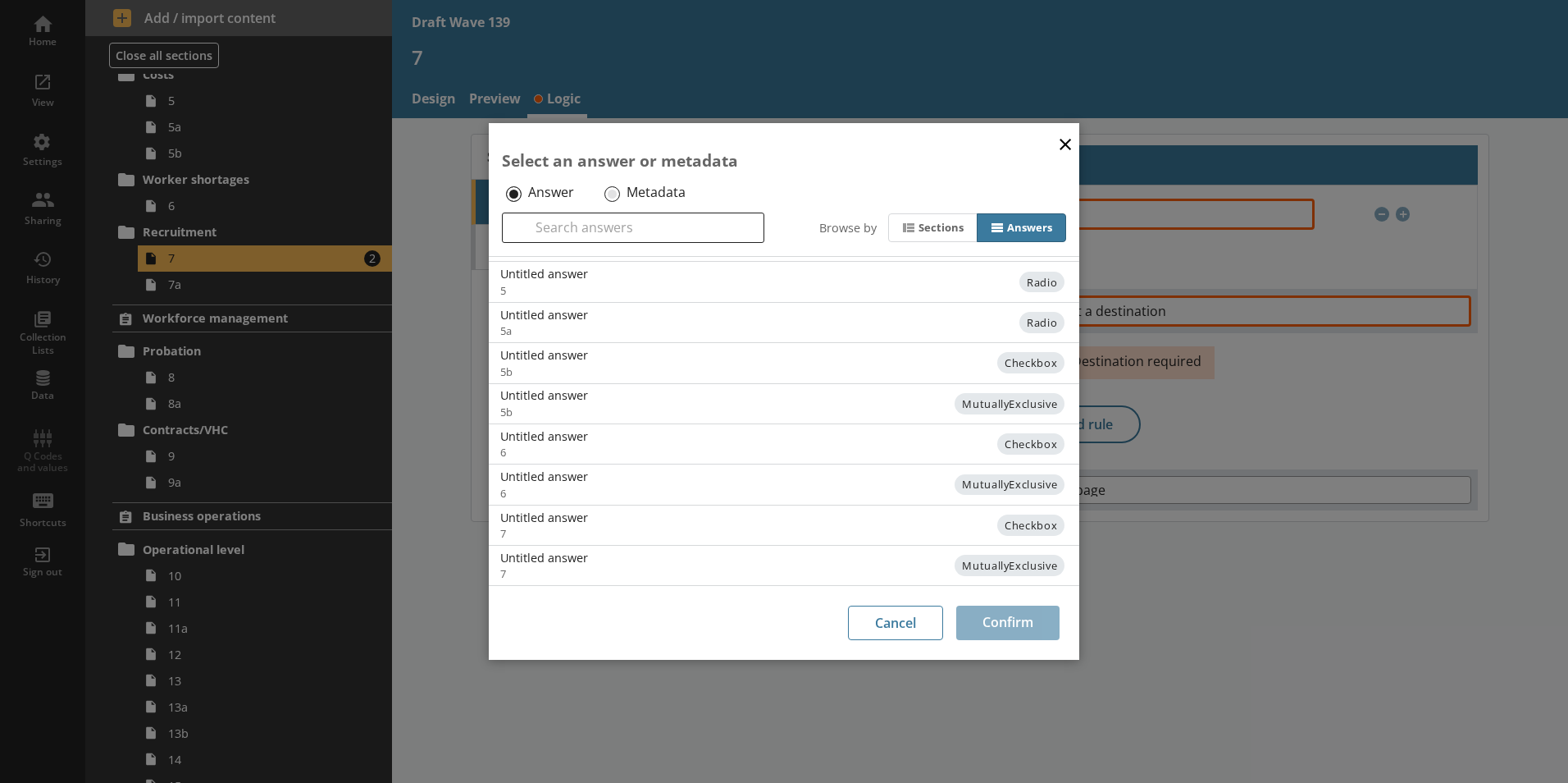
scroll to position [476, 0]
click at [541, 515] on div "Untitled answer" at bounding box center [666, 517] width 331 height 16
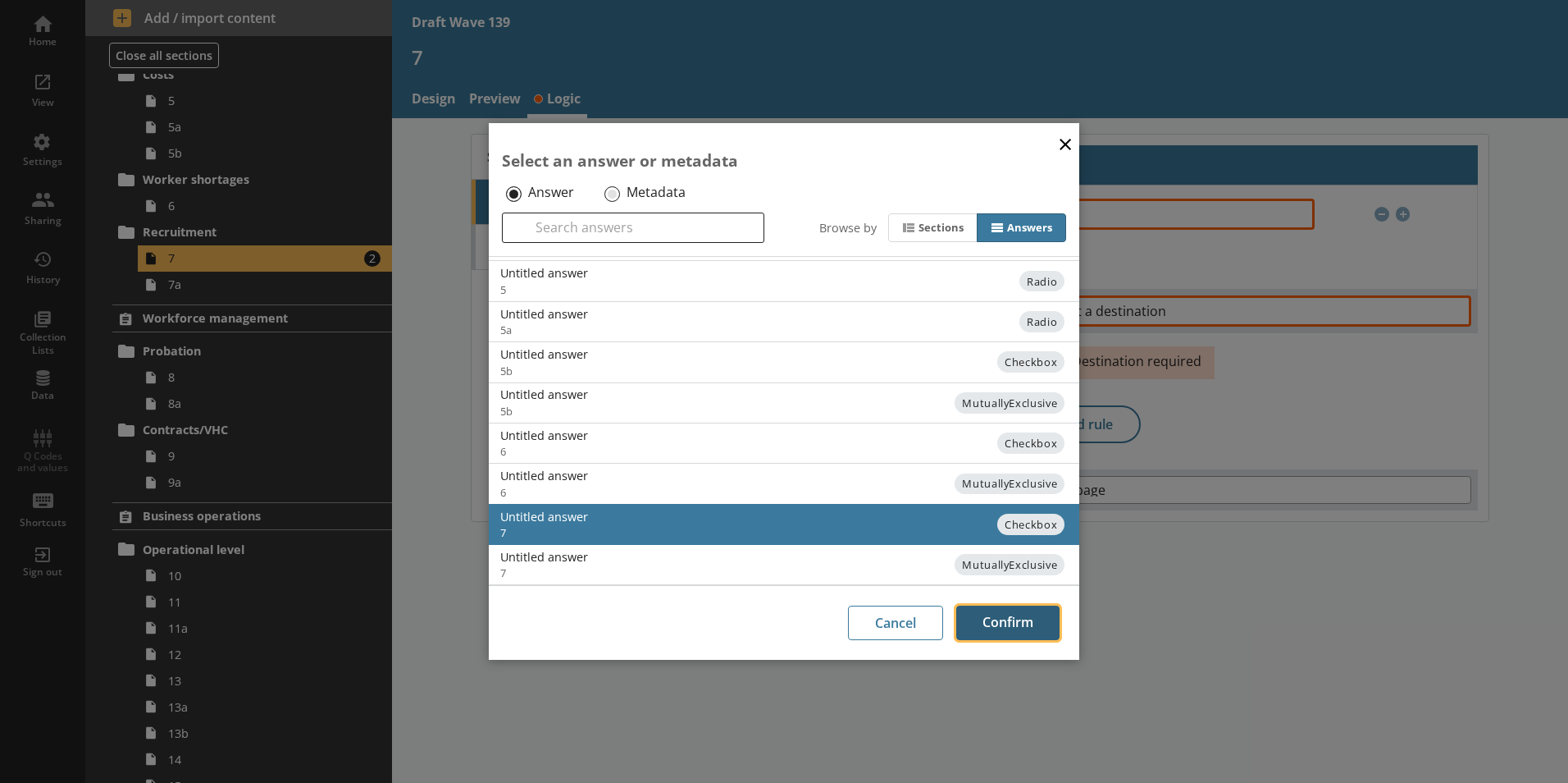
click at [1009, 622] on button "Confirm" at bounding box center [1008, 623] width 104 height 35
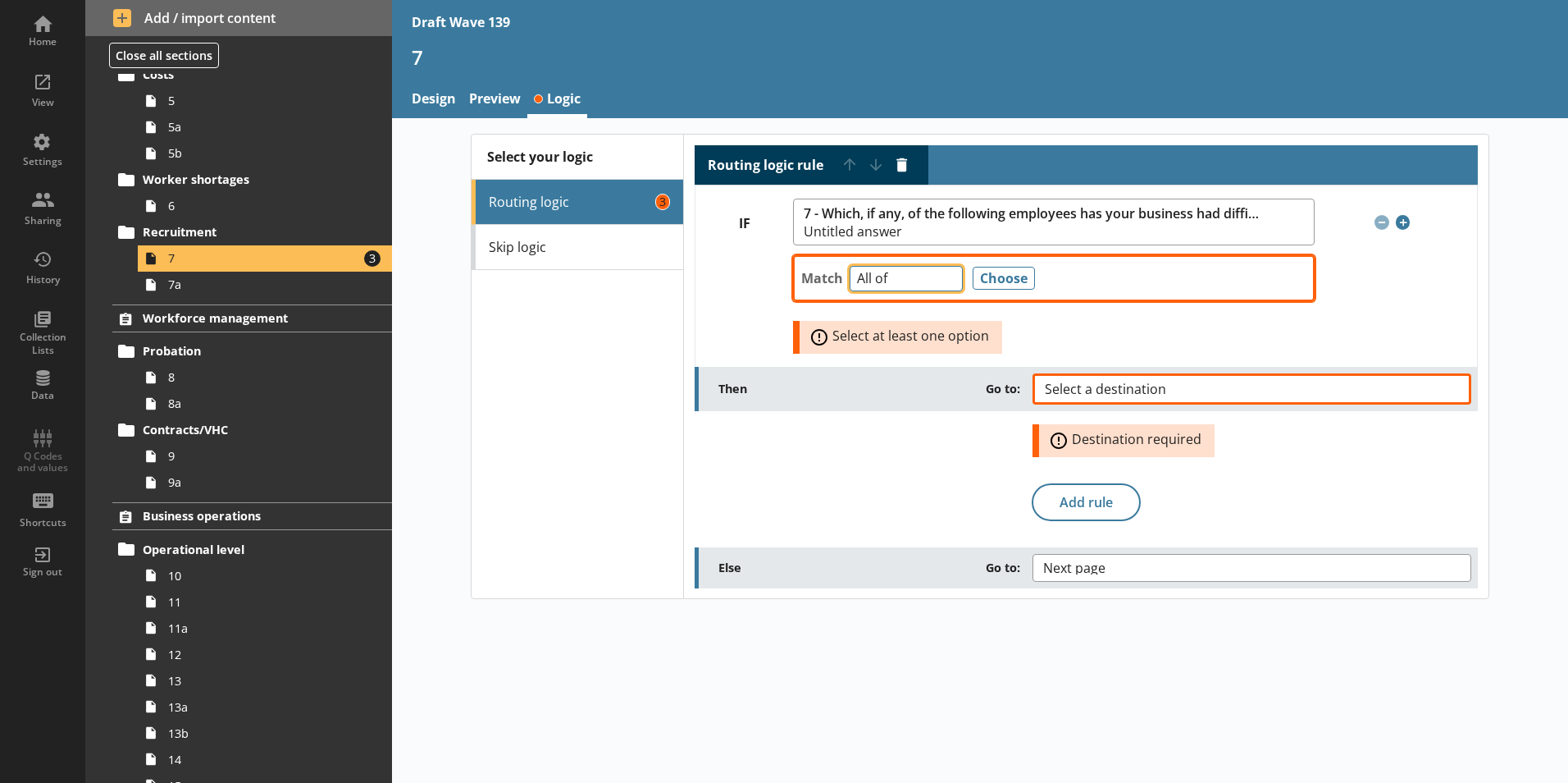
click at [949, 284] on select "Any of Not any of All of Count of Unanswered" at bounding box center [906, 279] width 113 height 26
click at [950, 283] on select "Any of Not any of All of Count of Unanswered" at bounding box center [906, 279] width 113 height 26
click at [951, 280] on select "Any of Not any of All of Count of Unanswered" at bounding box center [906, 279] width 113 height 26
click at [1008, 277] on button "Choose" at bounding box center [1004, 278] width 63 height 23
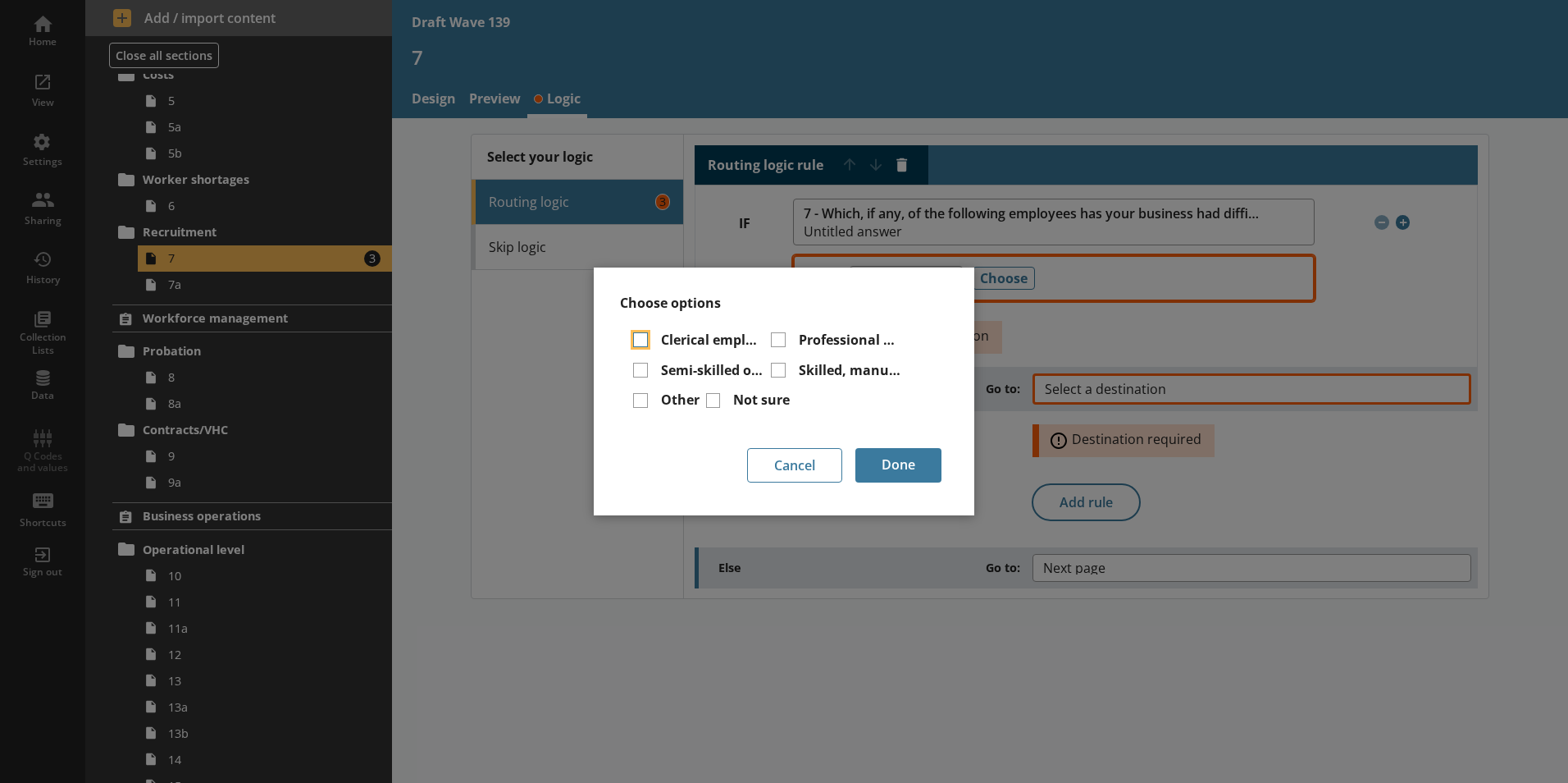
click at [643, 337] on input "Clerical employees" at bounding box center [640, 340] width 15 height 15
checkbox input "true"
click at [644, 370] on input "Semi-skilled or unskilled employees" at bounding box center [640, 370] width 15 height 15
checkbox input "true"
click at [639, 401] on input "Other" at bounding box center [640, 399] width 15 height 15
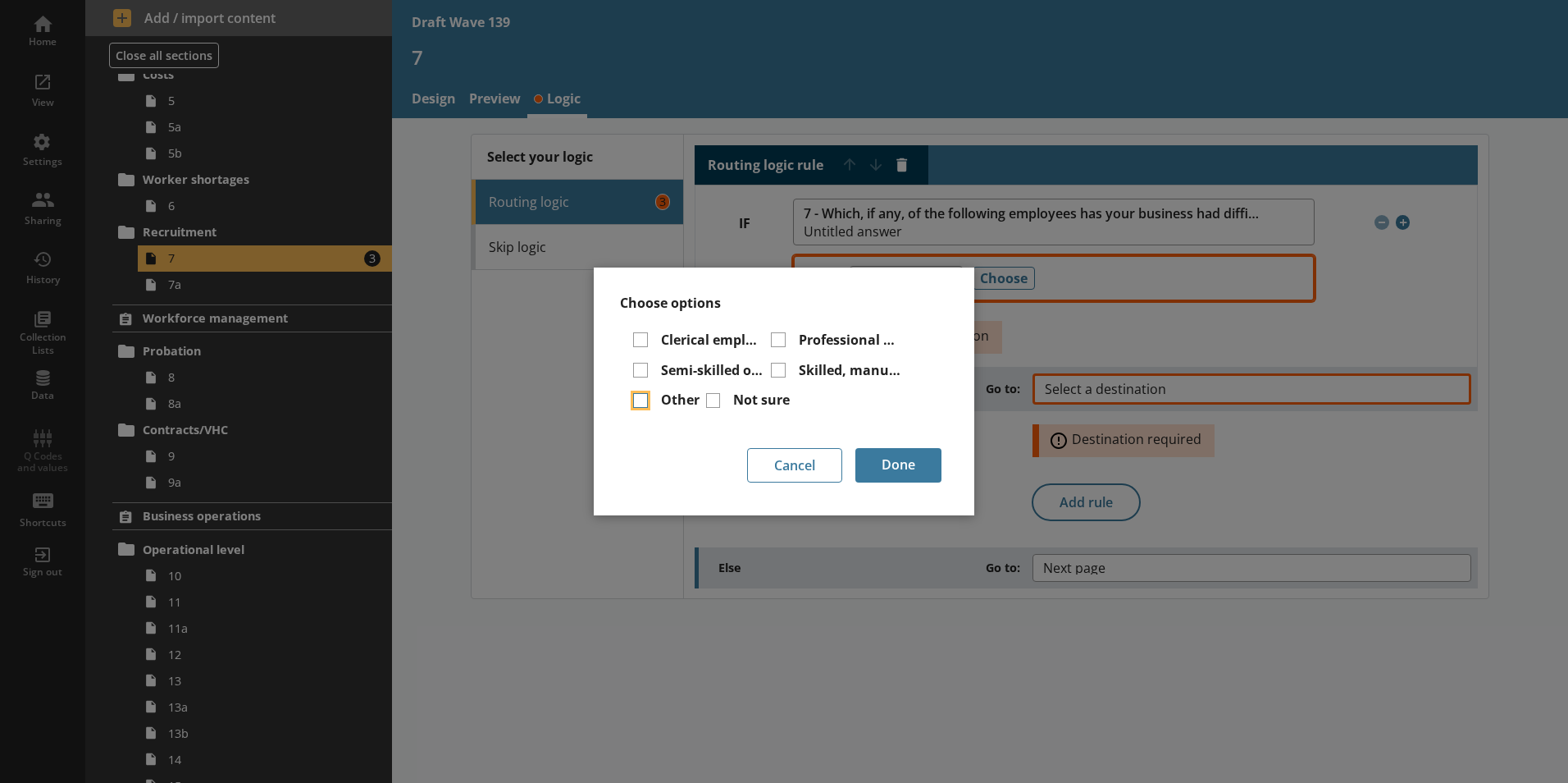
checkbox input "true"
click at [774, 371] on input "Skilled, manual or technical employees" at bounding box center [778, 370] width 15 height 15
checkbox input "true"
click at [784, 333] on input "Professional or managerial employees" at bounding box center [778, 340] width 15 height 15
checkbox input "true"
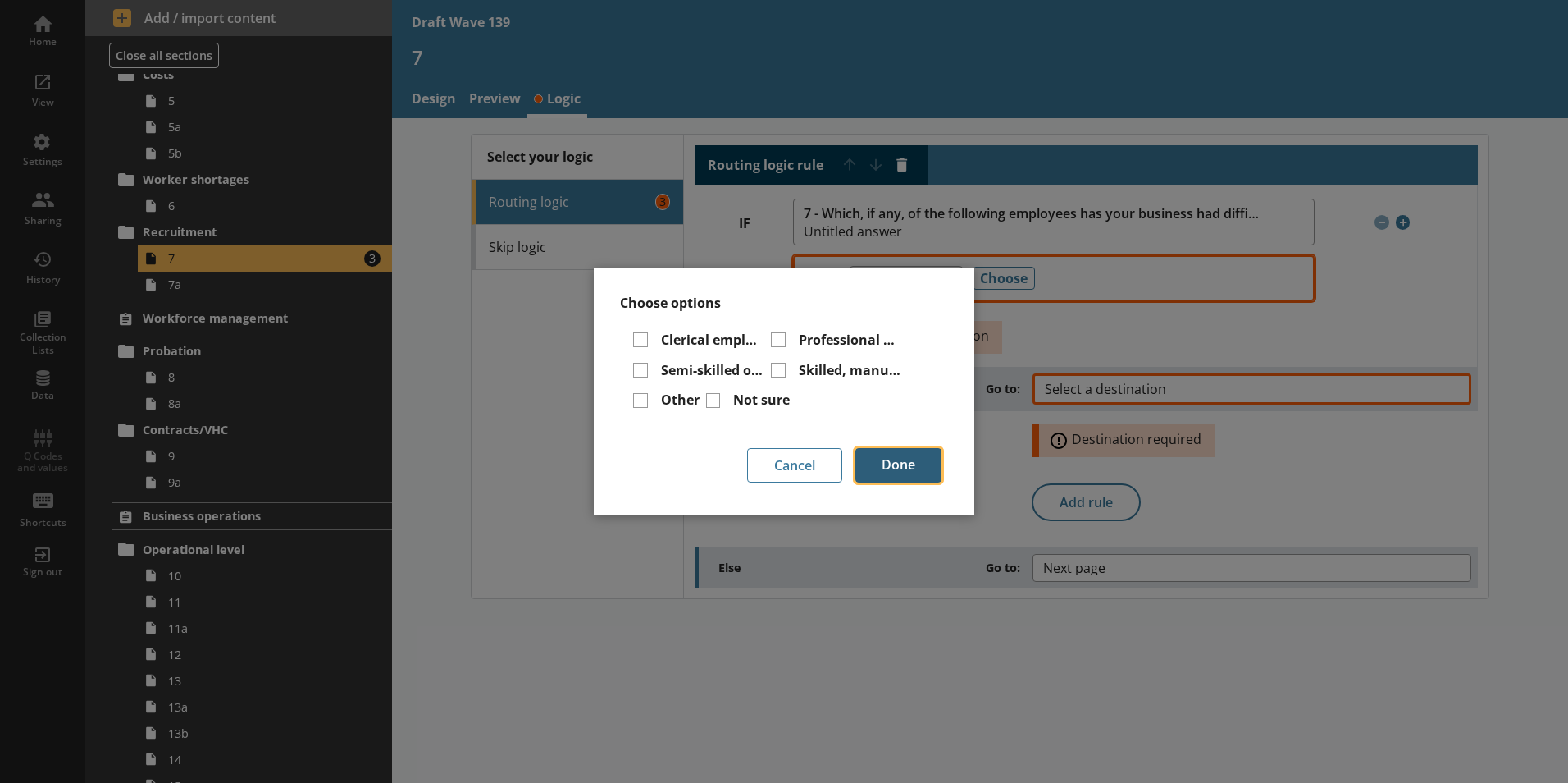
click at [909, 458] on button "Done" at bounding box center [898, 465] width 86 height 35
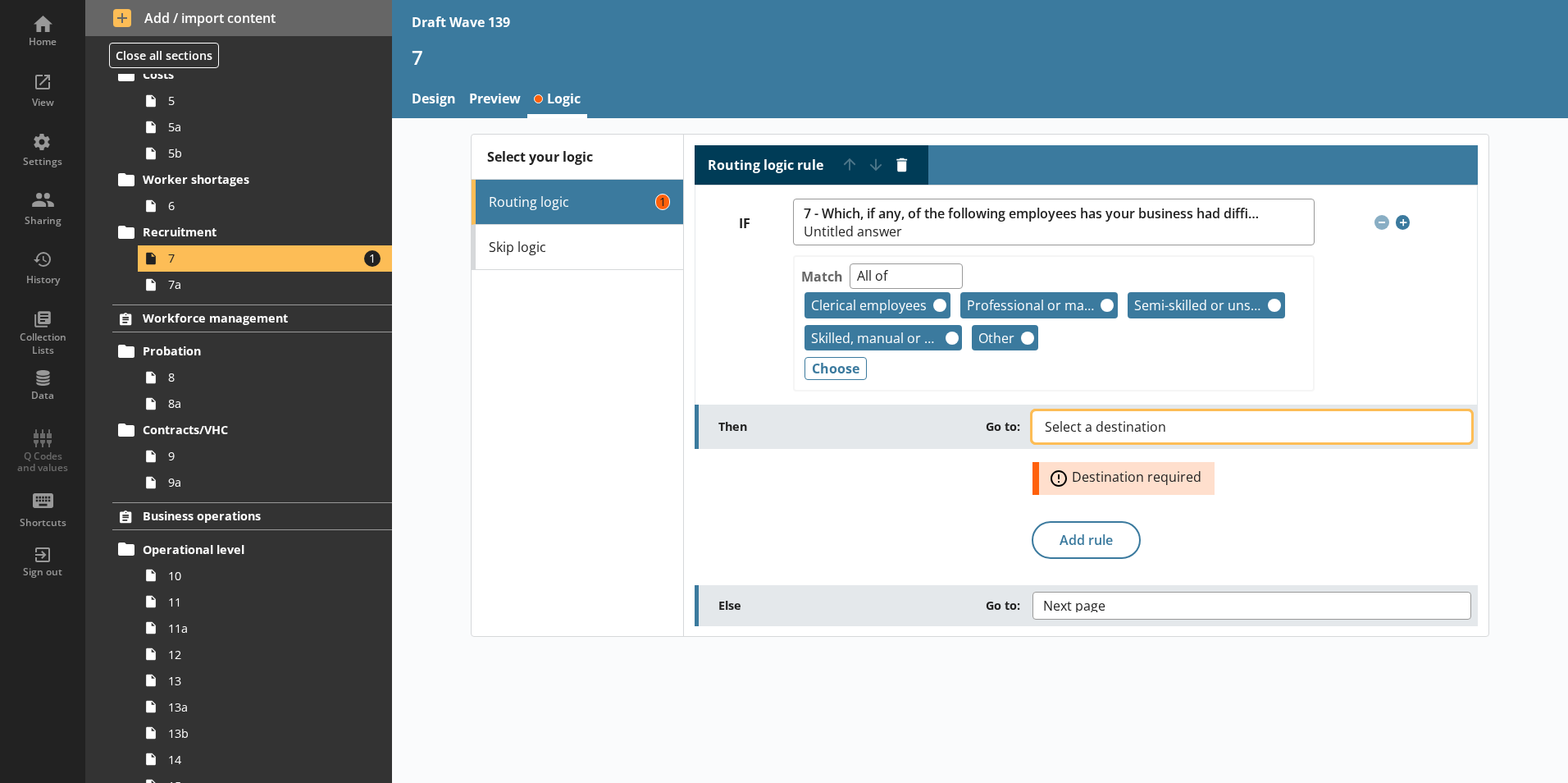
click at [1444, 430] on button "Select a destination" at bounding box center [1251, 426] width 439 height 31
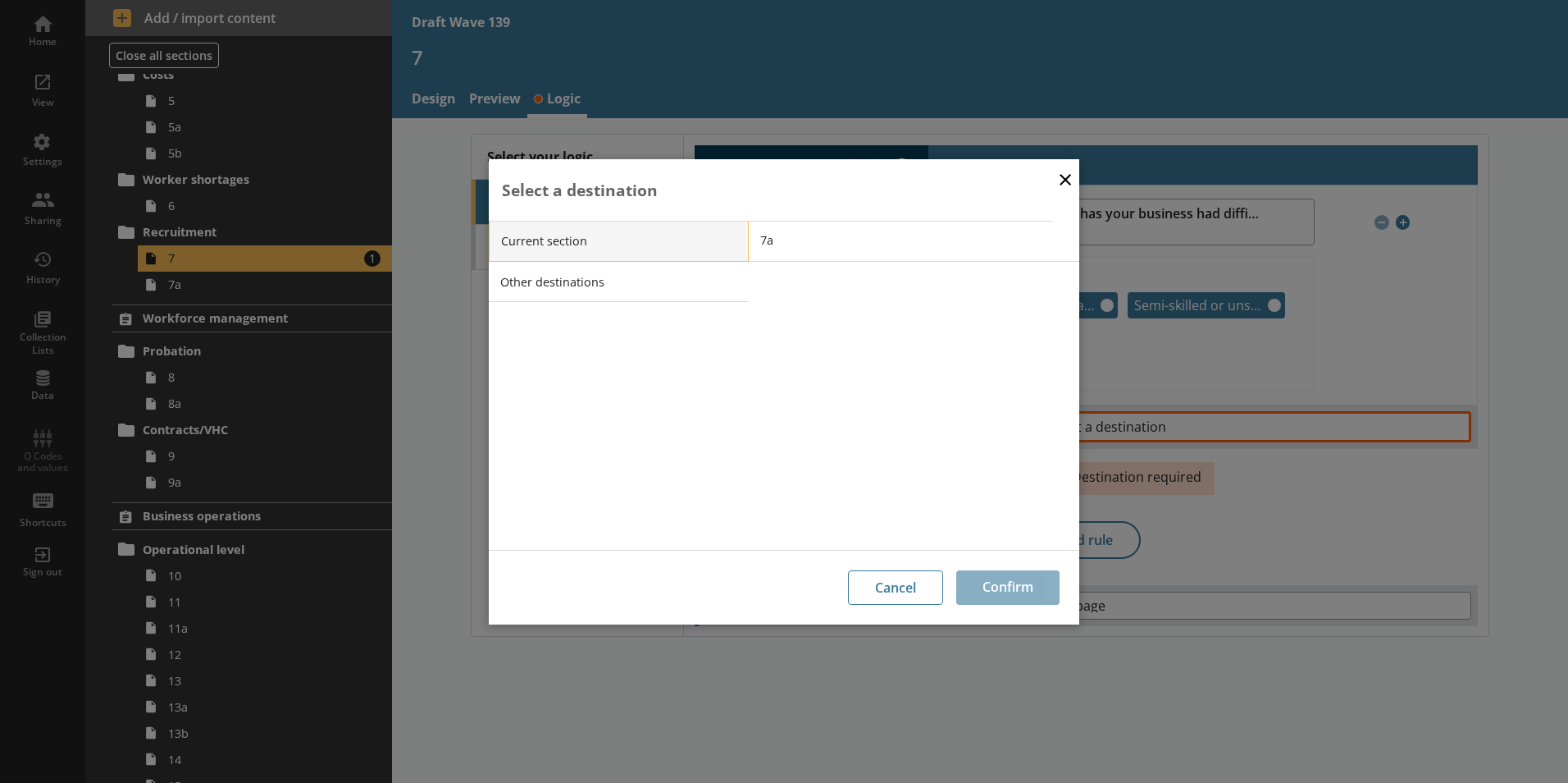
click at [655, 242] on li "Current section" at bounding box center [618, 241] width 260 height 41
click at [695, 277] on li "Other destinations" at bounding box center [618, 281] width 260 height 41
click at [791, 239] on span "Next page" at bounding box center [926, 240] width 331 height 16
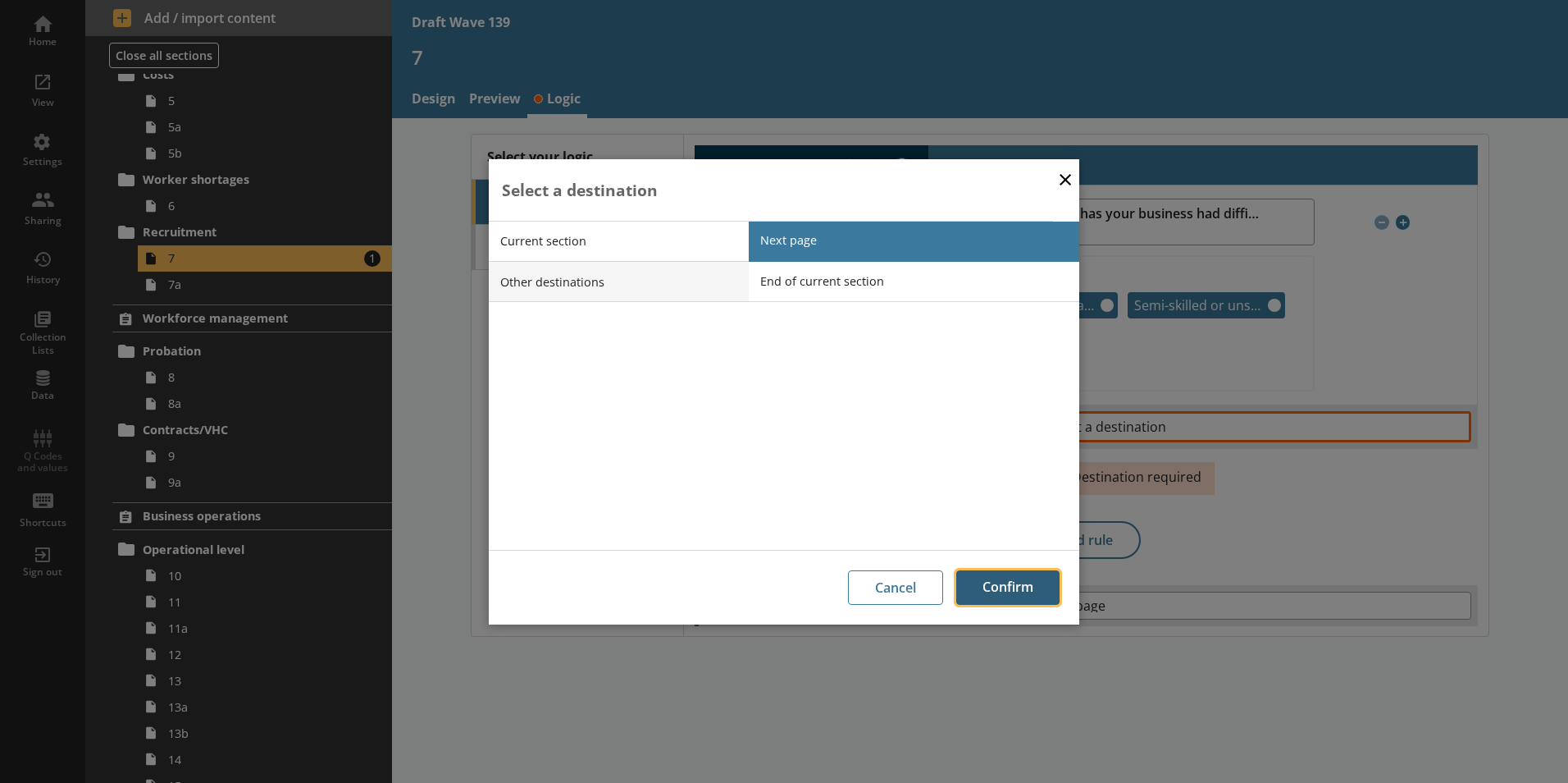
click at [996, 583] on button "Confirm" at bounding box center [1008, 587] width 104 height 35
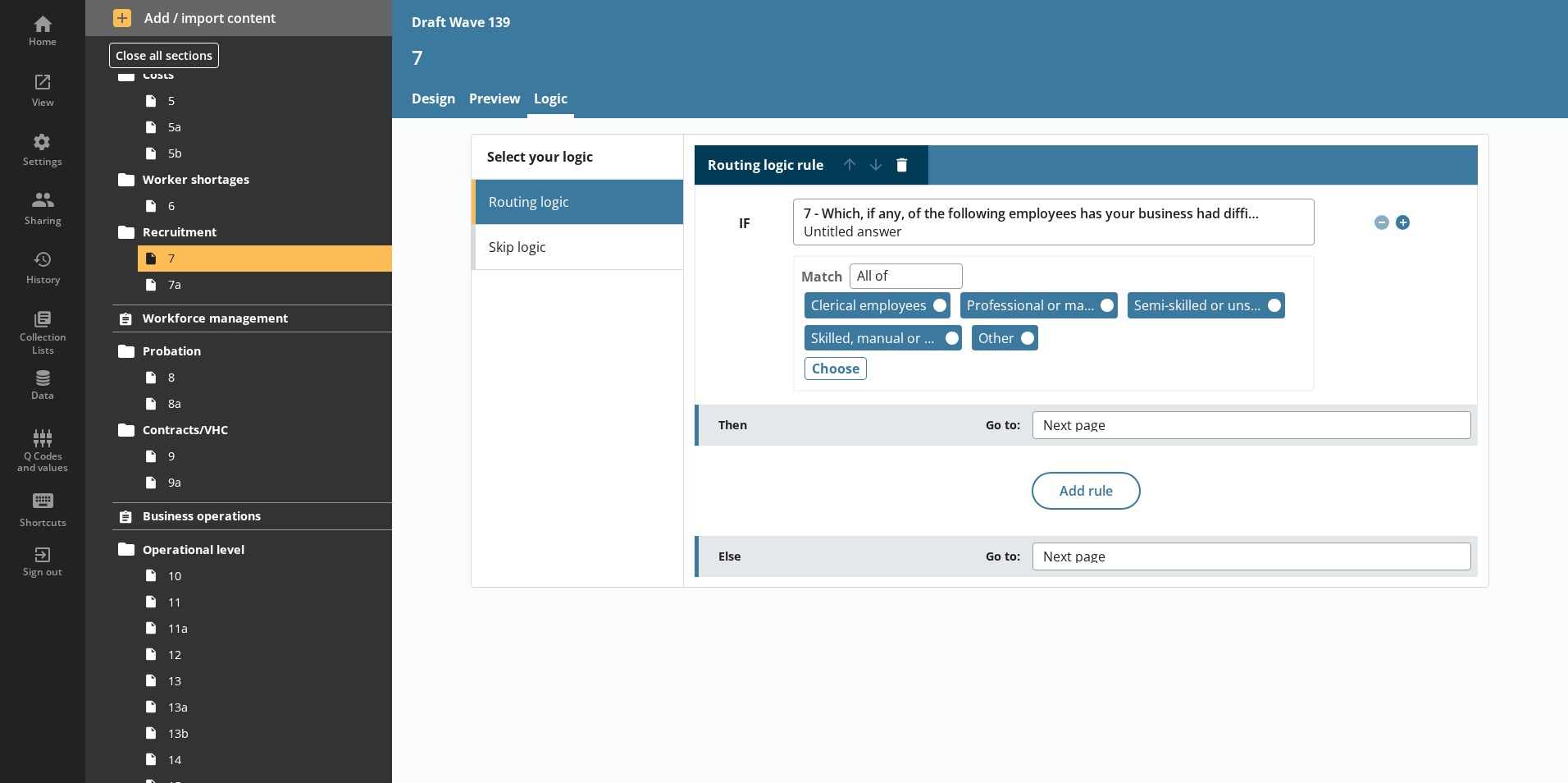
click at [694, 638] on div "Select your logic Routing logic Skip logic Routing logic rule Move rule up Move…" at bounding box center [980, 450] width 1176 height 664
click at [945, 270] on select "Any of Not any of All of Count of Unanswered" at bounding box center [906, 276] width 113 height 26
select select "Unanswered"
click at [849, 263] on select "Any of Not any of All of Count of Unanswered" at bounding box center [906, 276] width 113 height 26
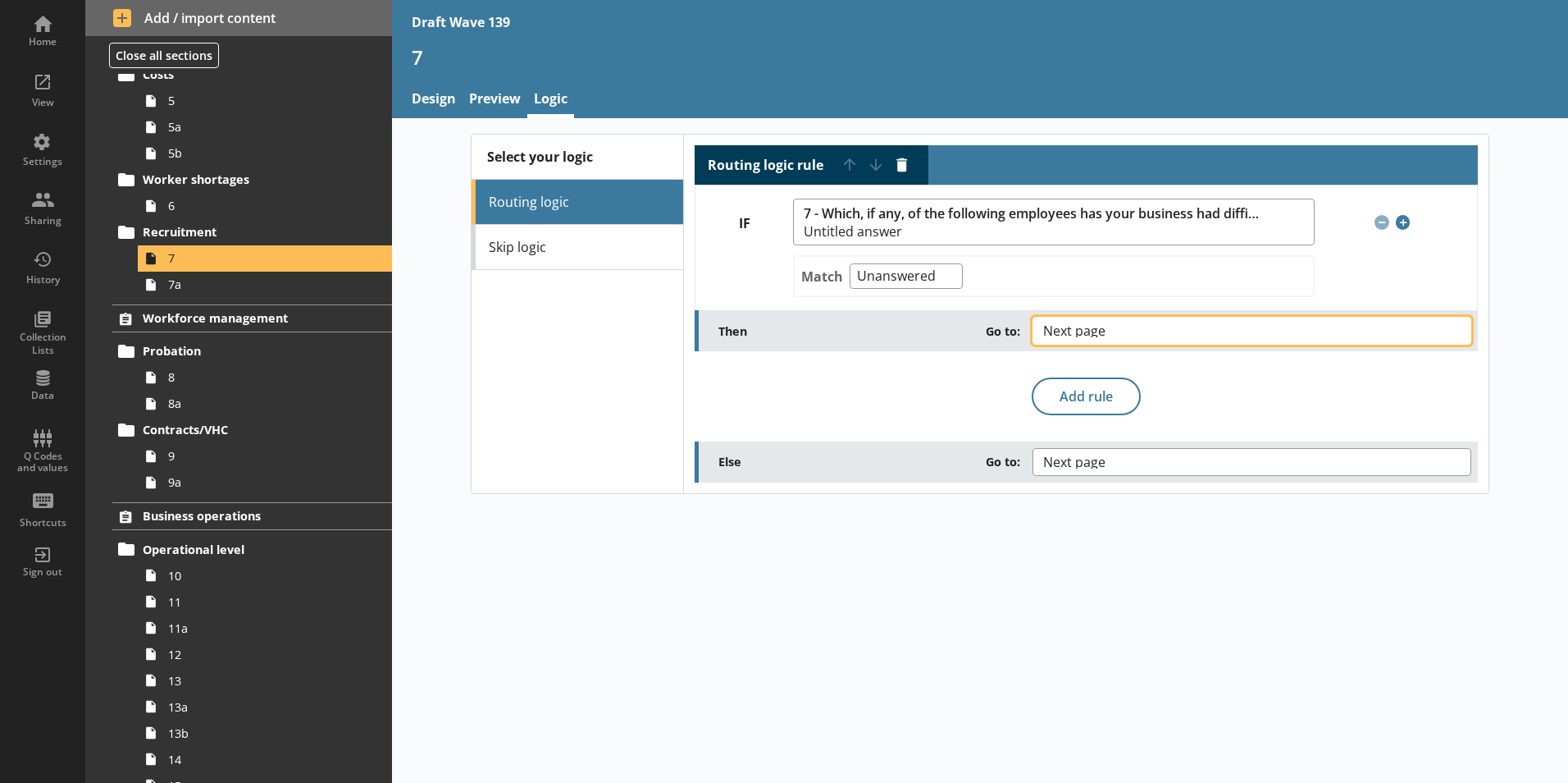
click at [1462, 328] on button "Next page" at bounding box center [1251, 331] width 439 height 28
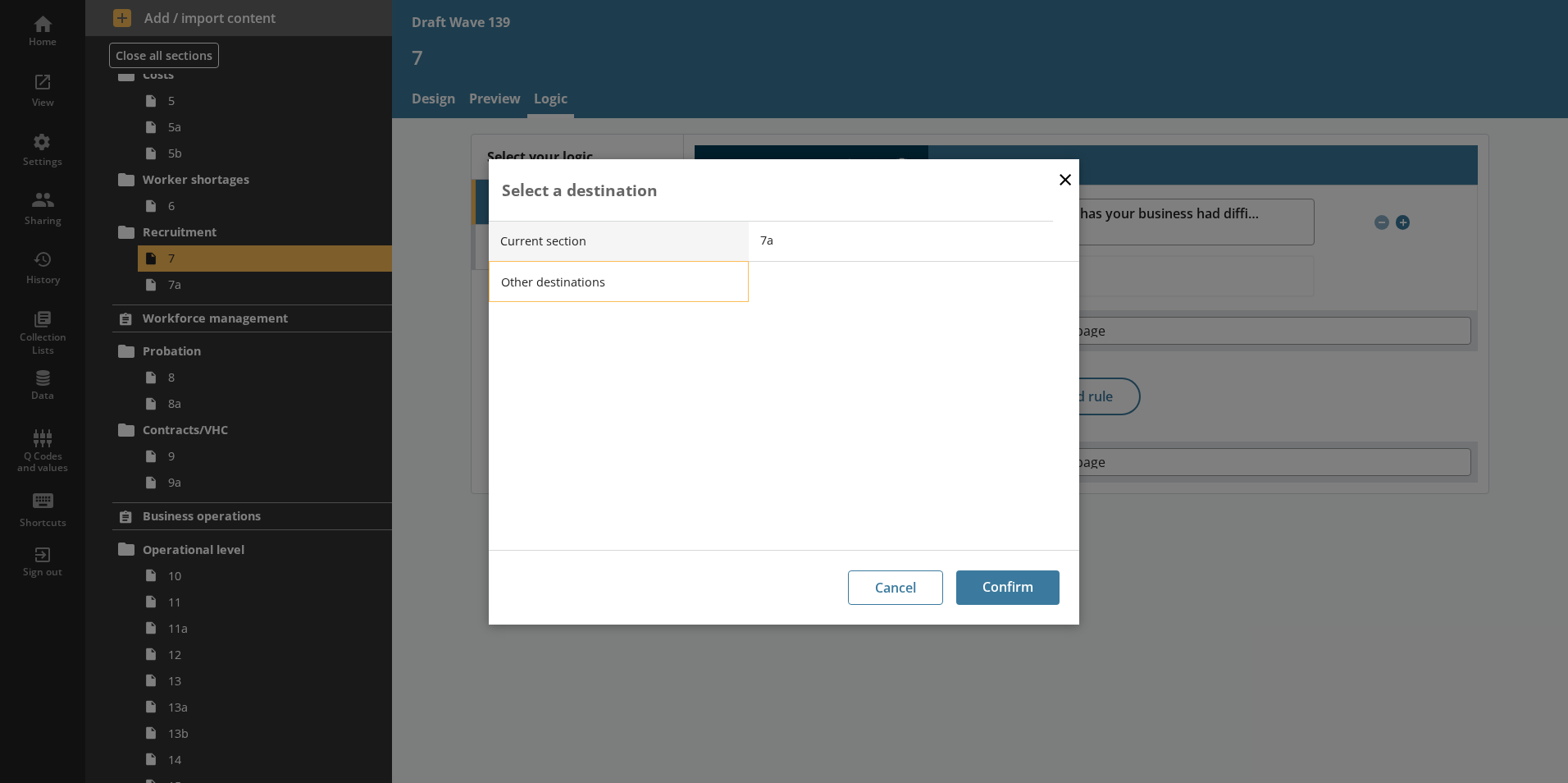
click at [560, 285] on li "Other destinations" at bounding box center [618, 281] width 260 height 41
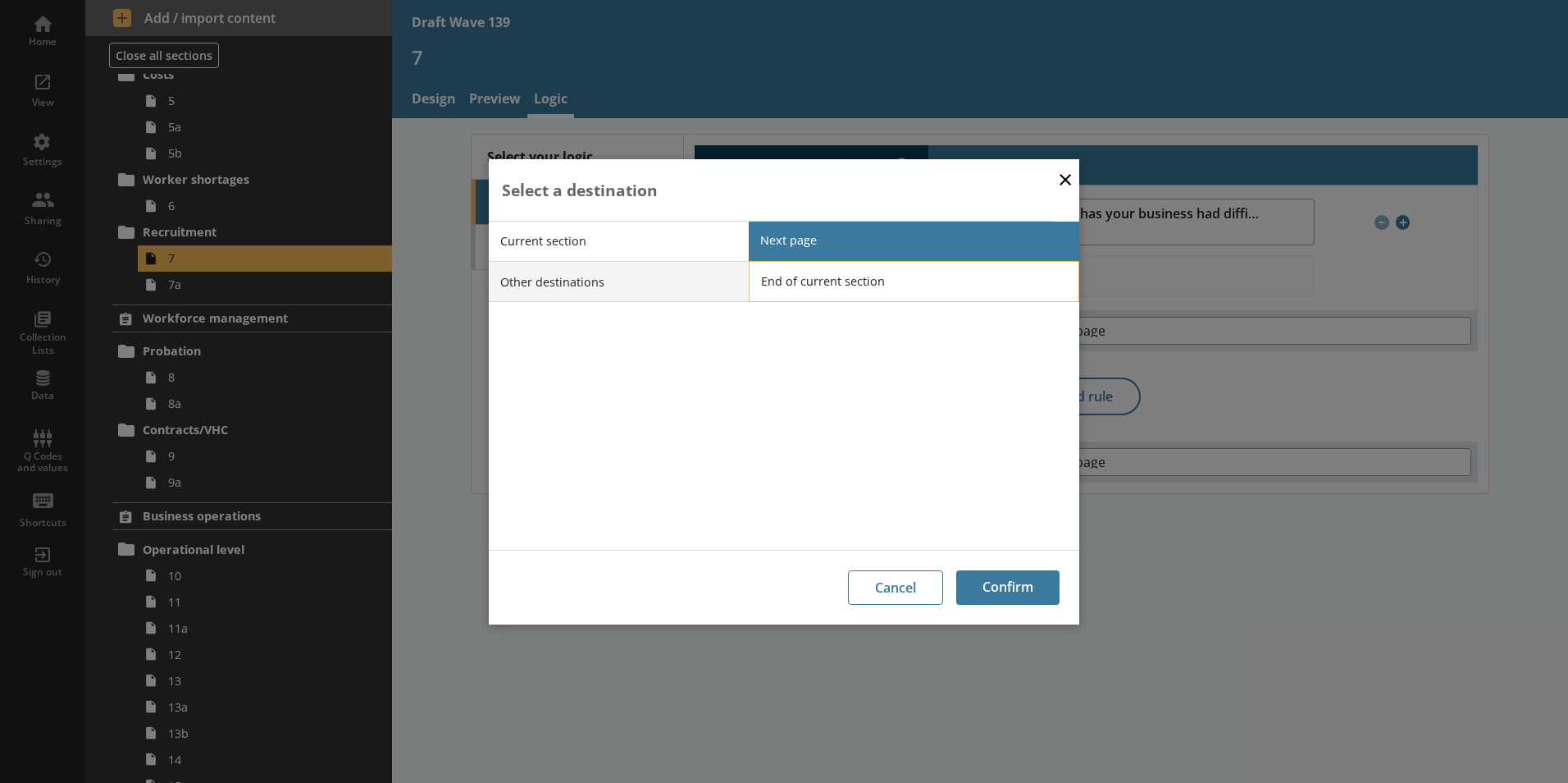
click at [771, 277] on span "End of current section" at bounding box center [926, 281] width 331 height 16
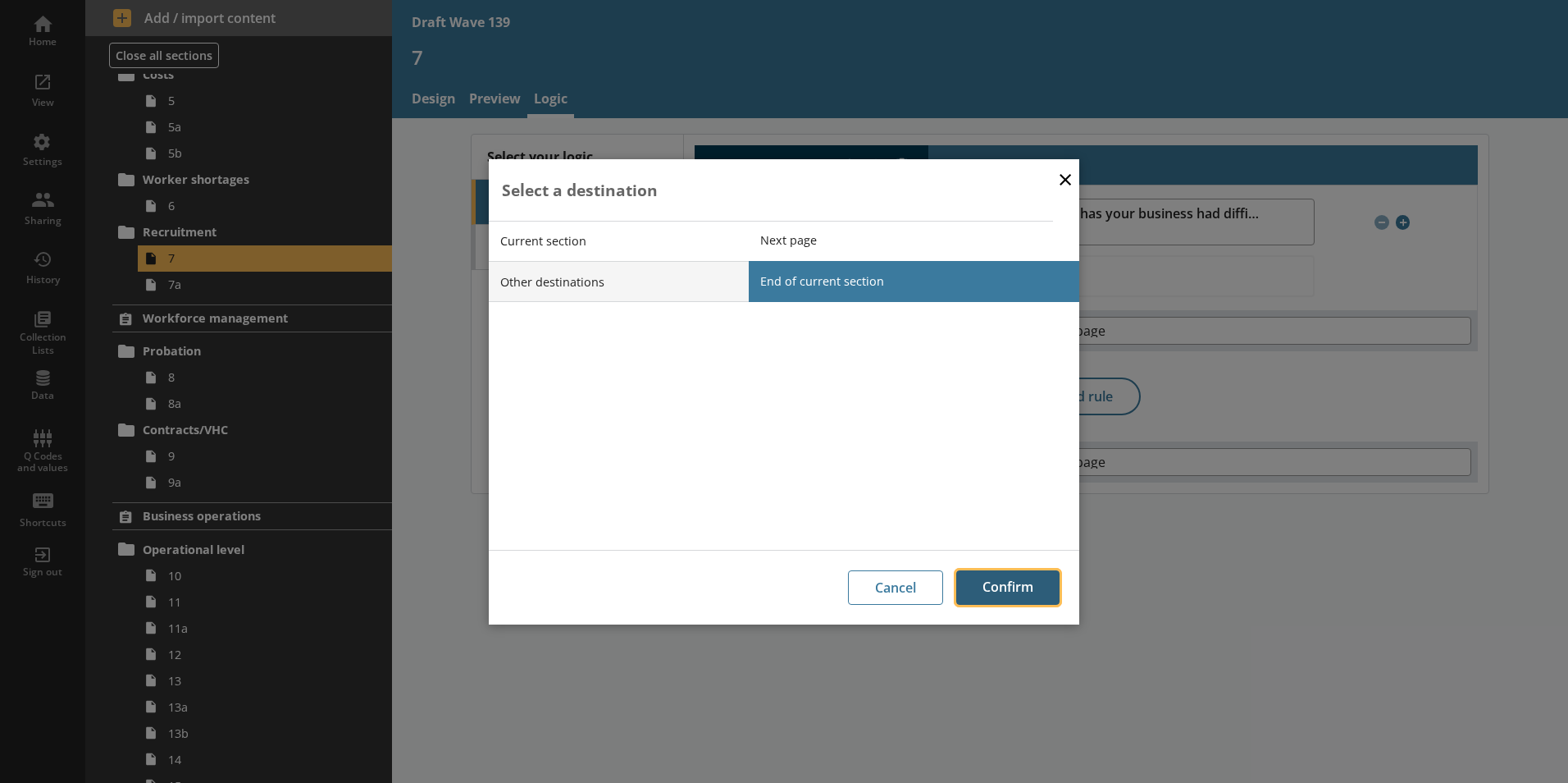
click at [1010, 580] on button "Confirm" at bounding box center [1008, 587] width 104 height 35
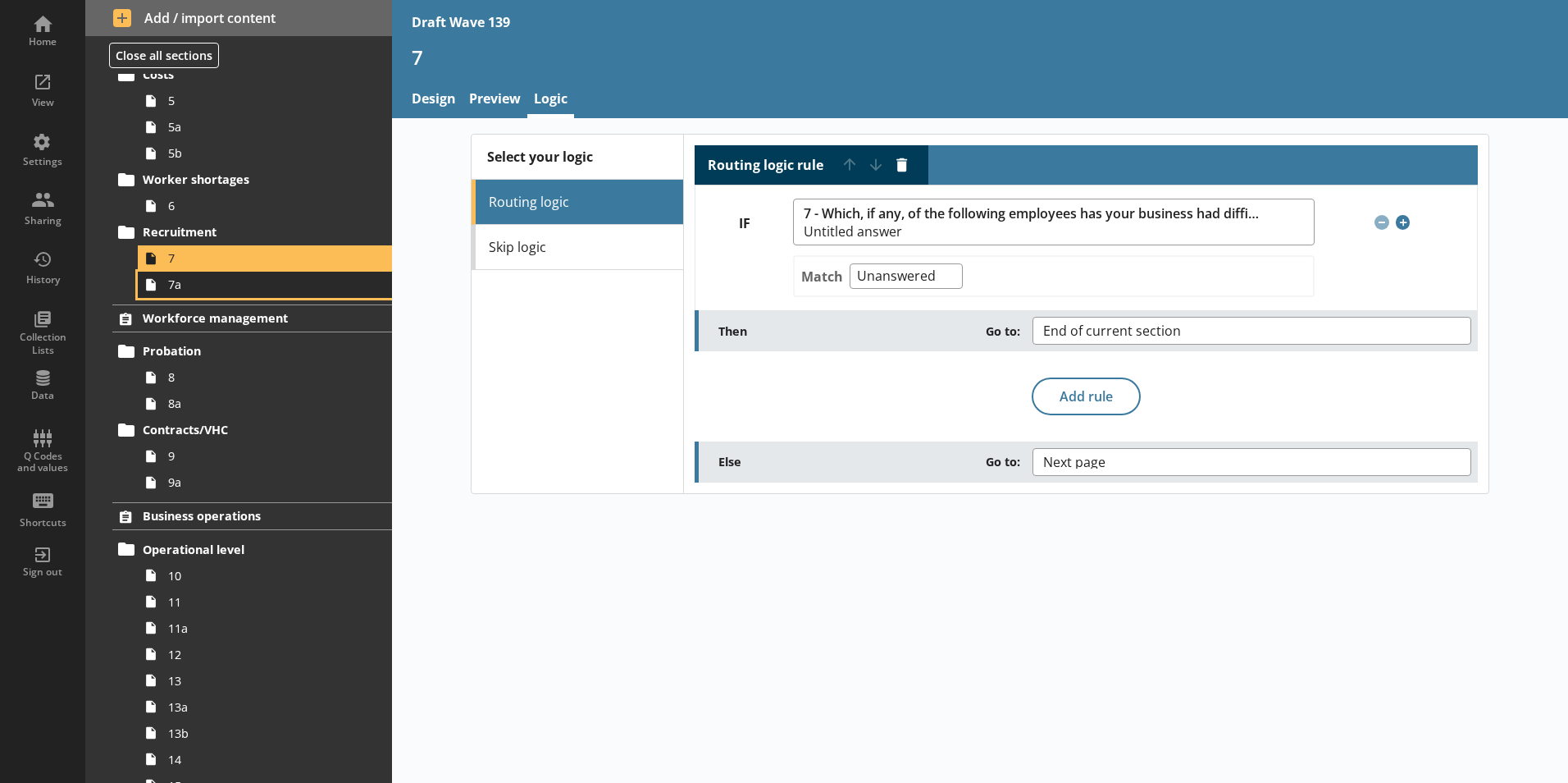
click at [179, 291] on span "7a" at bounding box center [259, 285] width 182 height 16
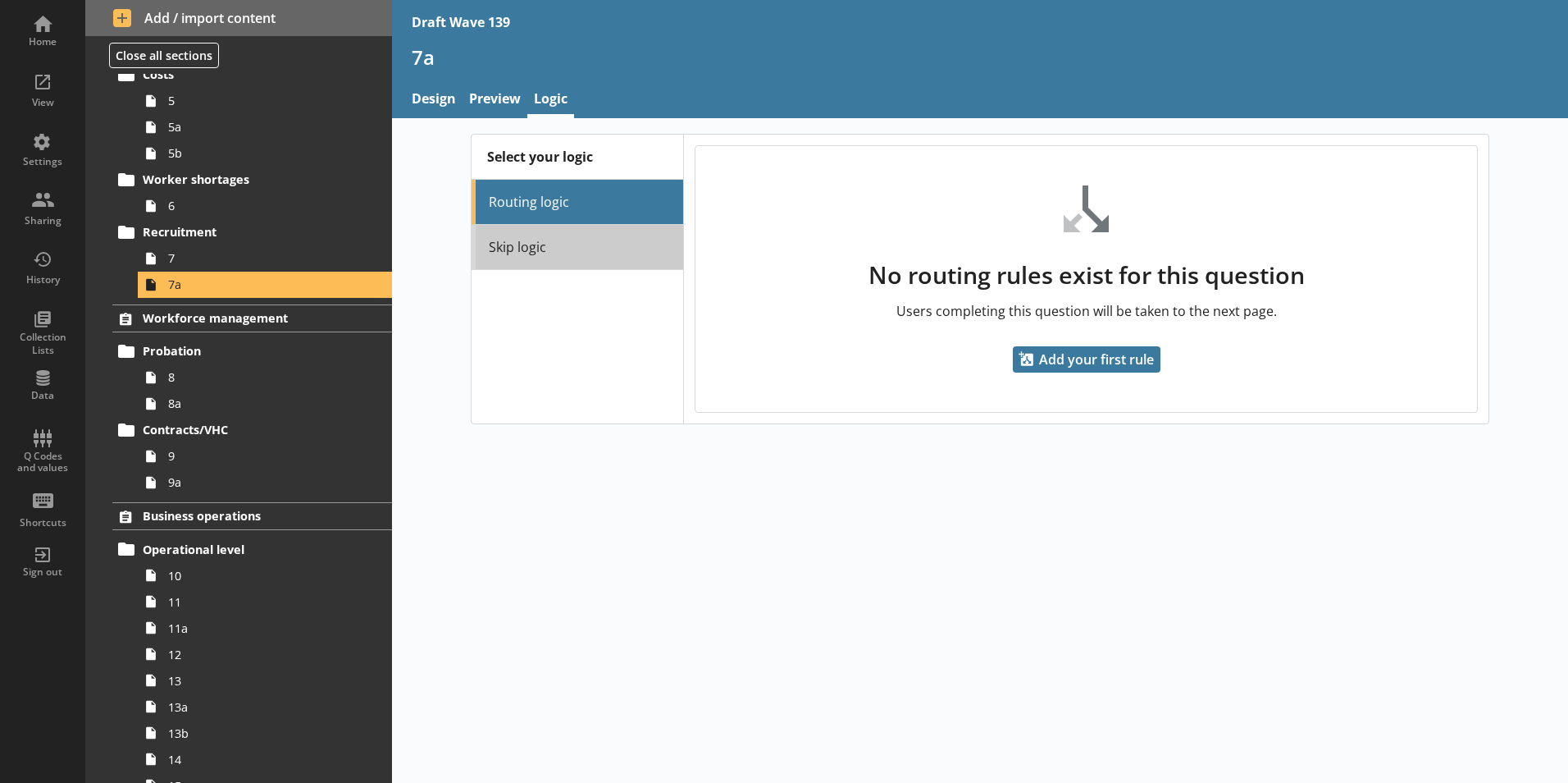
click at [521, 257] on link "Skip logic" at bounding box center [577, 247] width 211 height 45
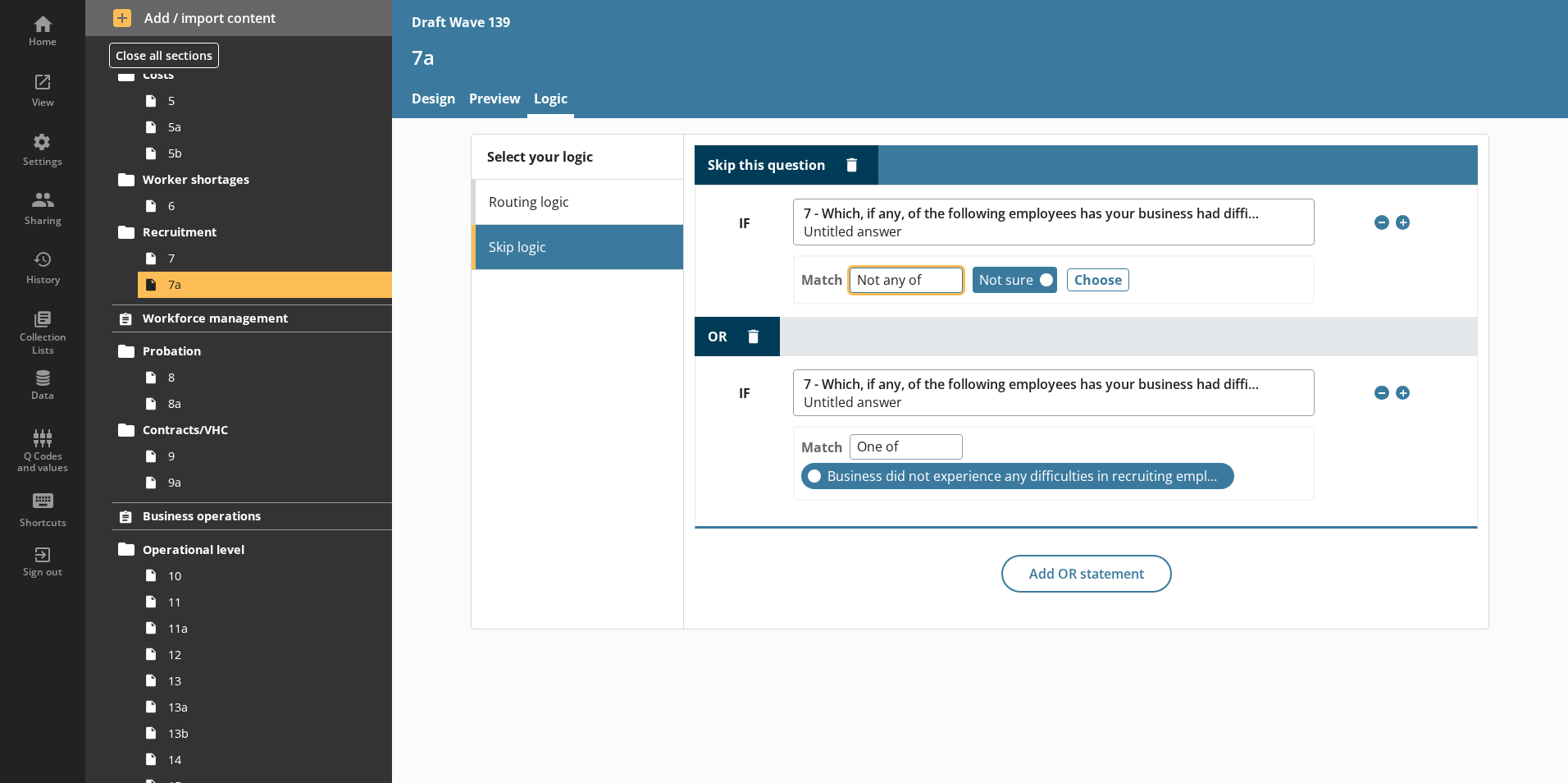
click at [948, 286] on select "Any of Not any of All of Count of Unanswered" at bounding box center [906, 280] width 113 height 26
click at [1019, 317] on div "OR Delete OR statement" at bounding box center [1086, 337] width 784 height 40
click at [949, 286] on select "Any of Not any of All of Count of Unanswered" at bounding box center [906, 280] width 113 height 26
click at [1009, 341] on div "OR Delete OR statement" at bounding box center [1086, 337] width 784 height 40
click at [35, 92] on div "View" at bounding box center [43, 89] width 58 height 58
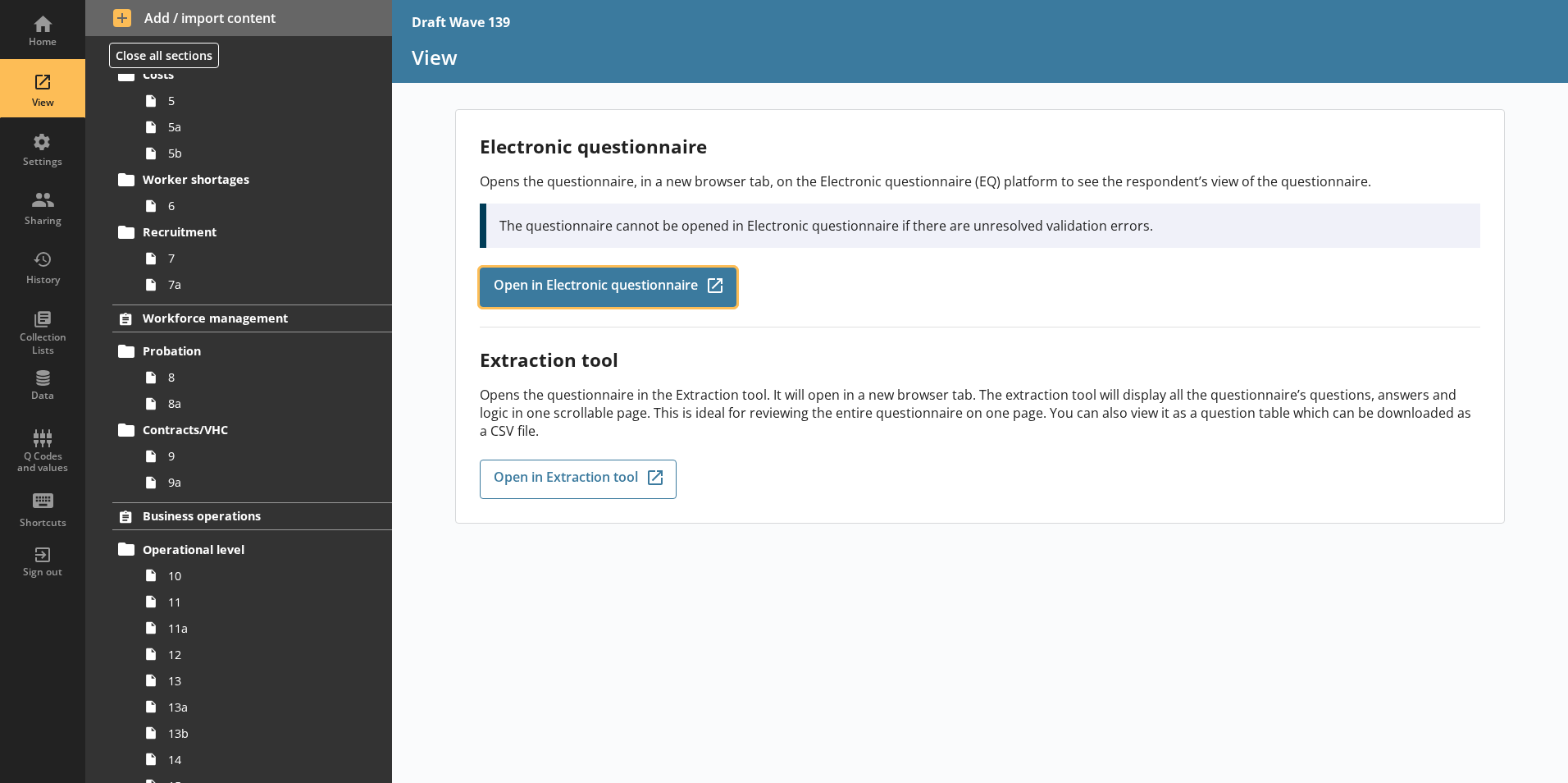
click at [560, 282] on span "Open in Electronic questionnaire" at bounding box center [595, 287] width 204 height 18
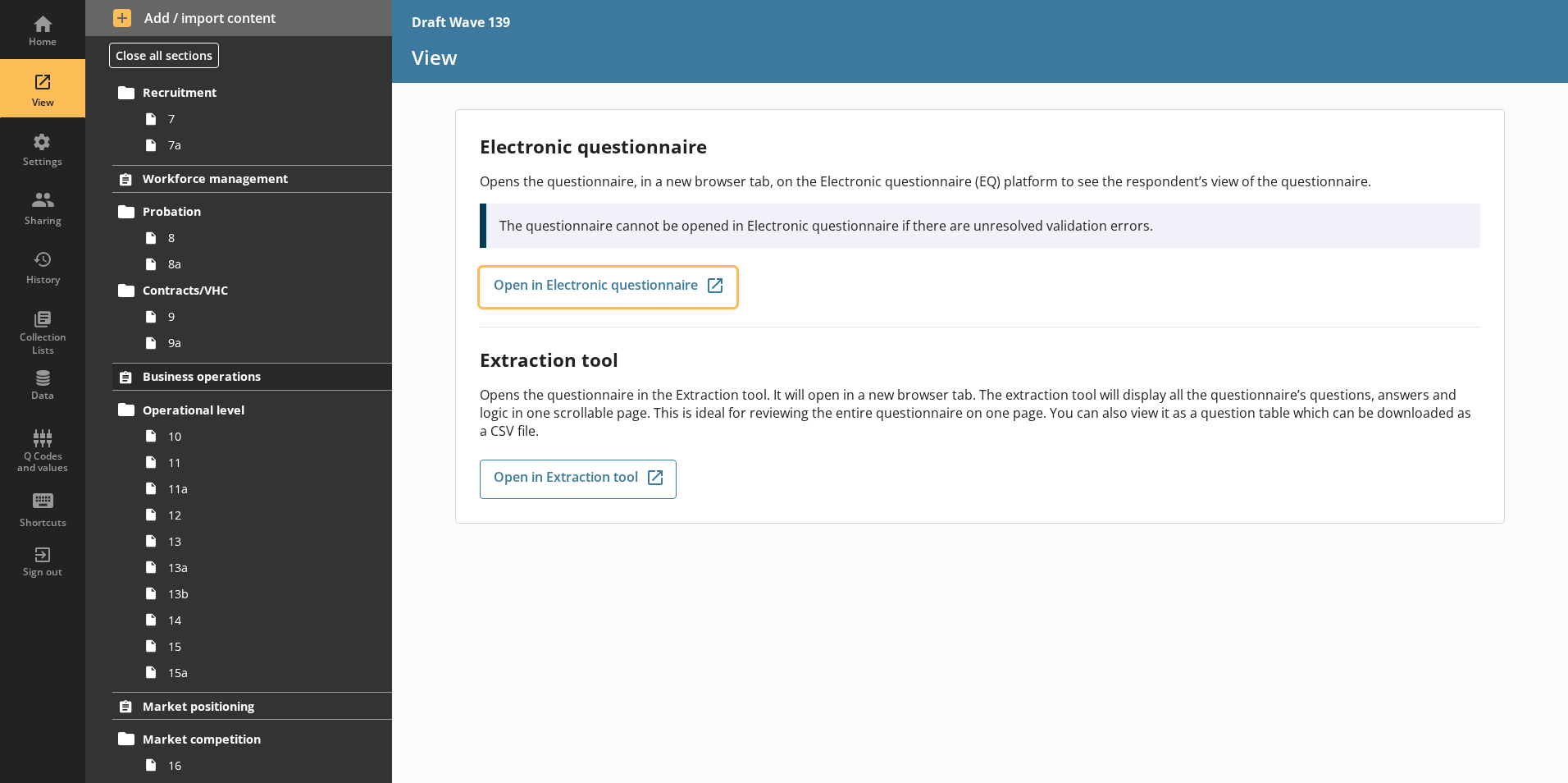
scroll to position [410, 0]
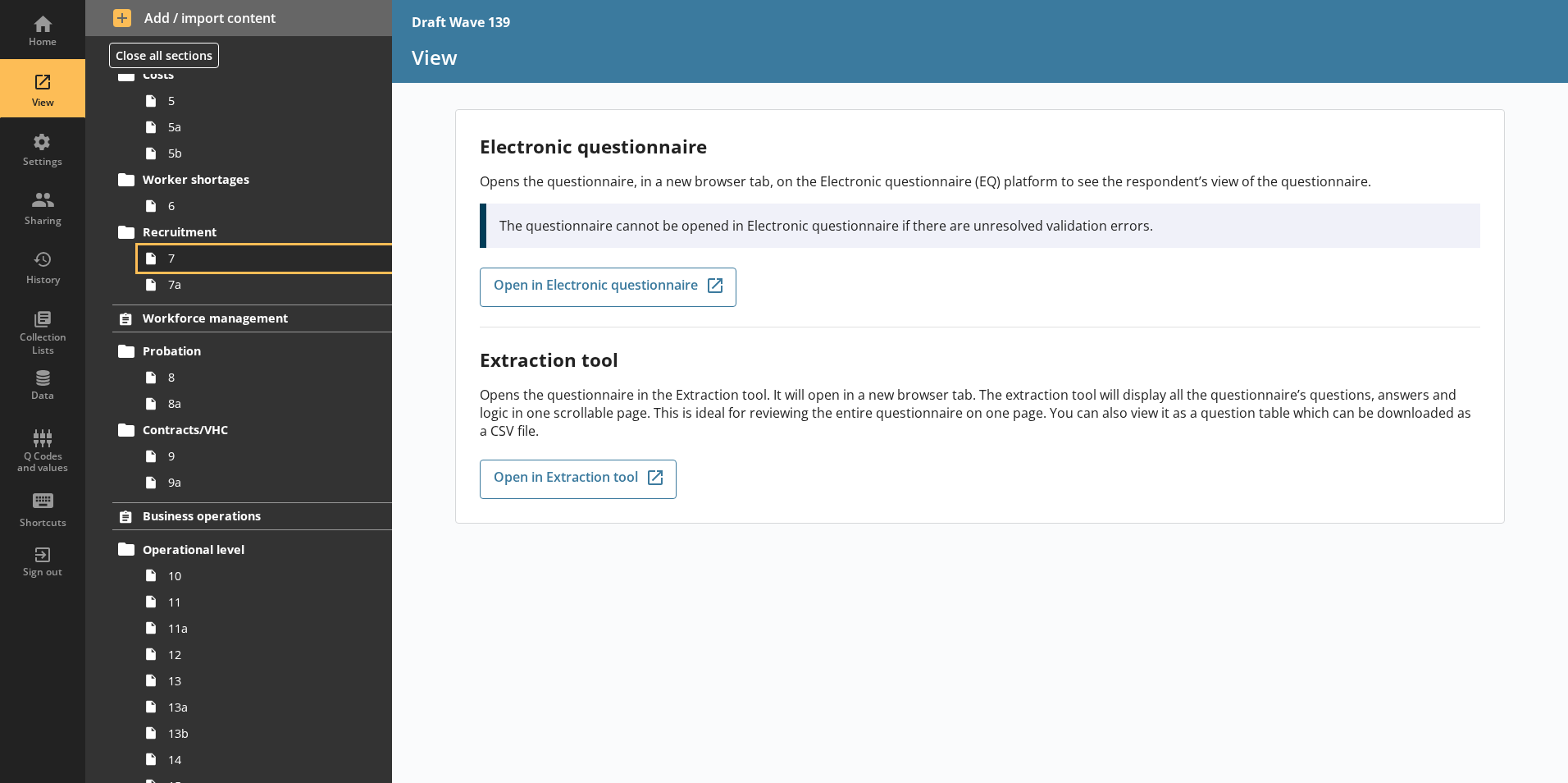
click at [168, 258] on span "7" at bounding box center [259, 258] width 182 height 16
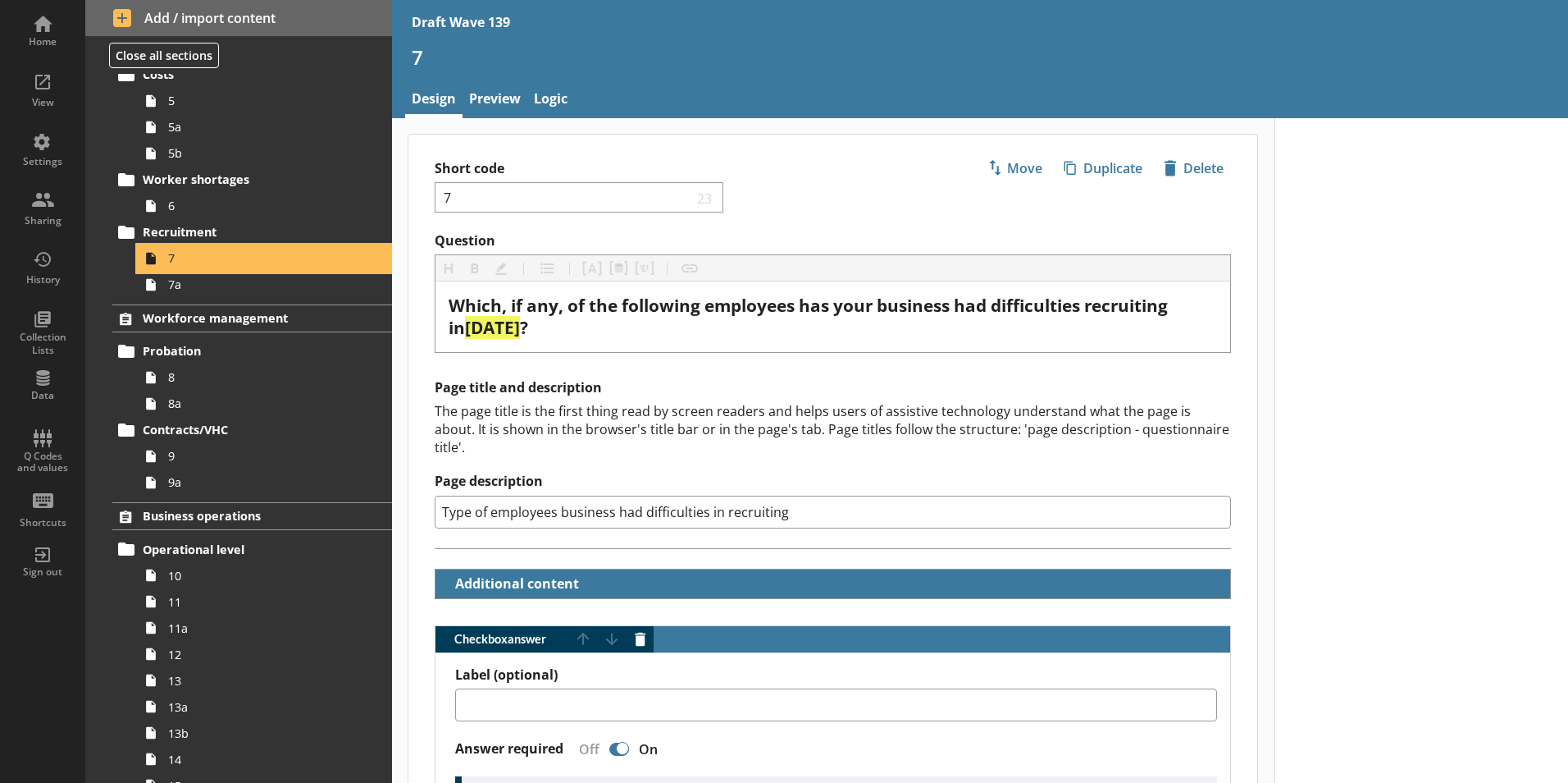
type textarea "x"
click at [563, 96] on link "Logic" at bounding box center [551, 100] width 47 height 35
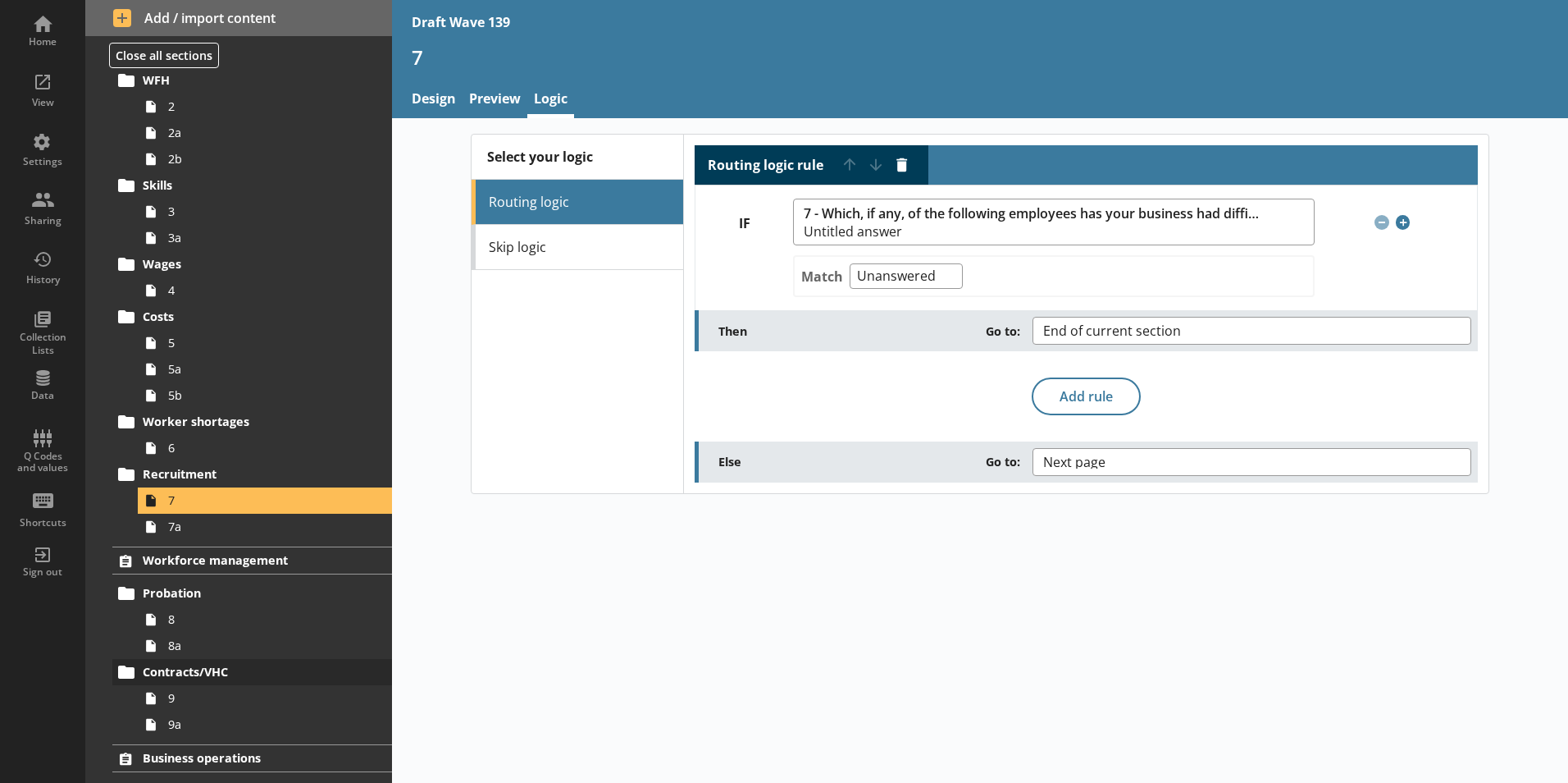
scroll to position [164, 0]
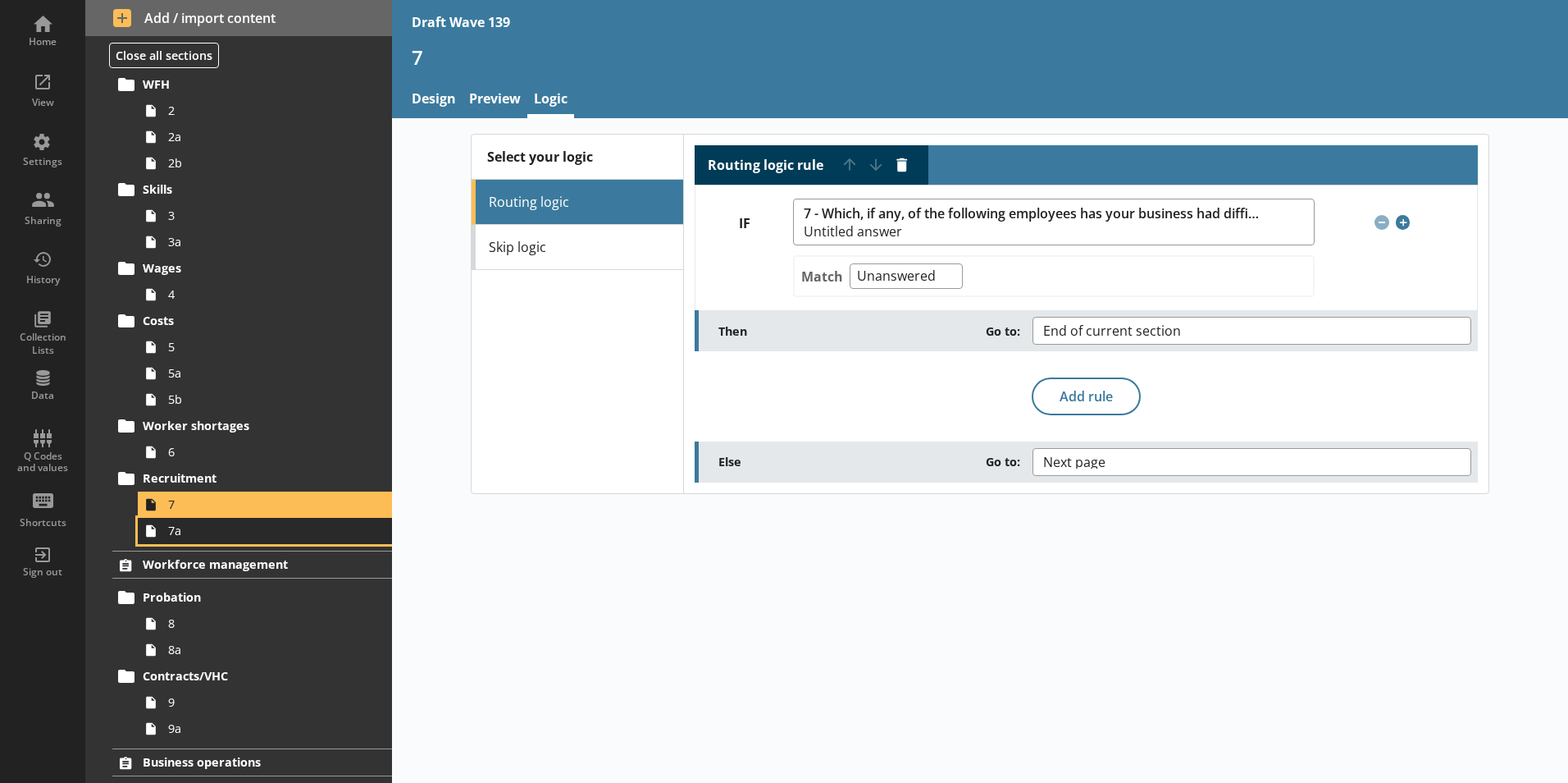
click at [193, 537] on span "7a" at bounding box center [259, 531] width 182 height 16
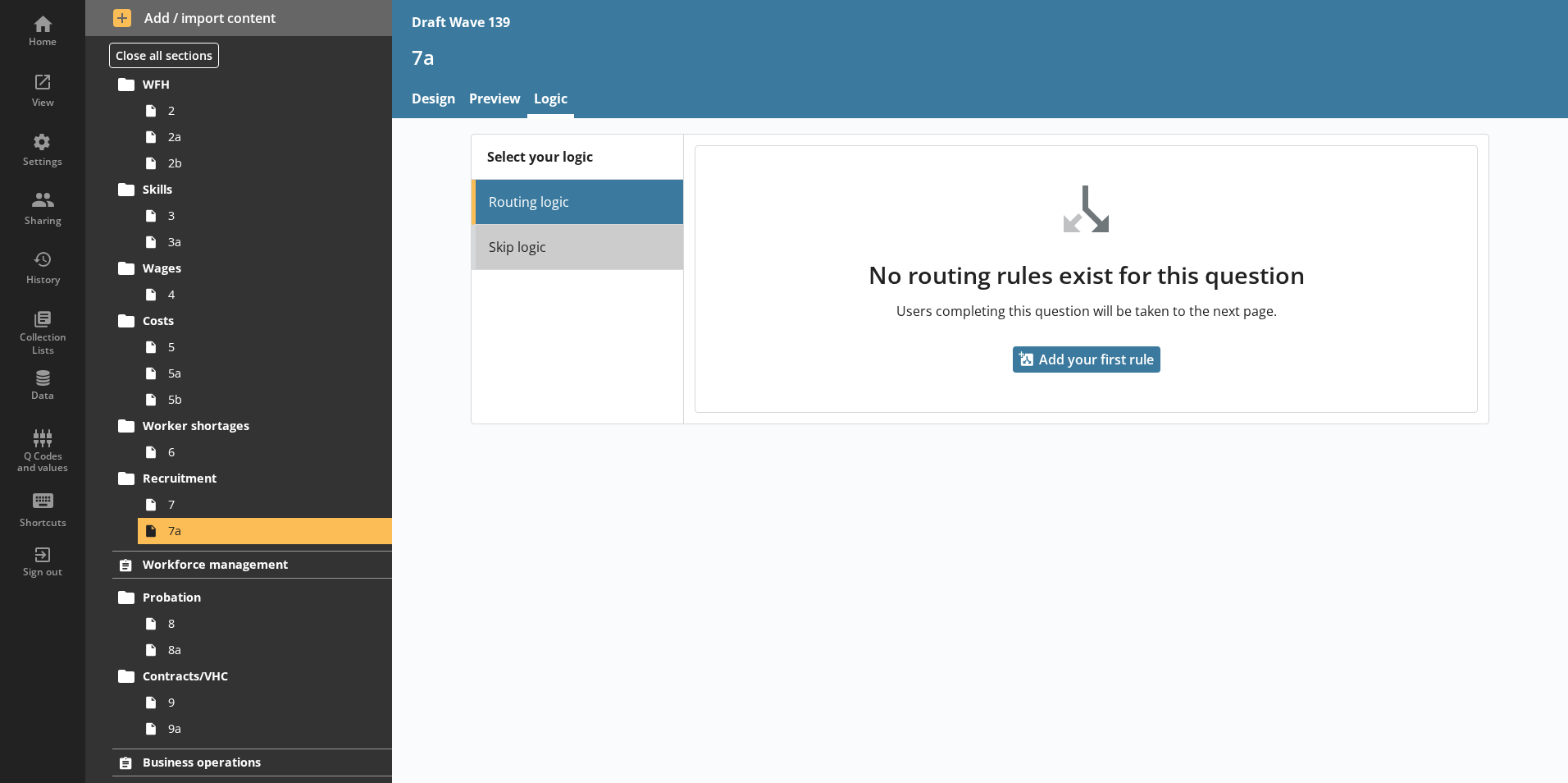
click at [499, 247] on link "Skip logic" at bounding box center [577, 247] width 211 height 45
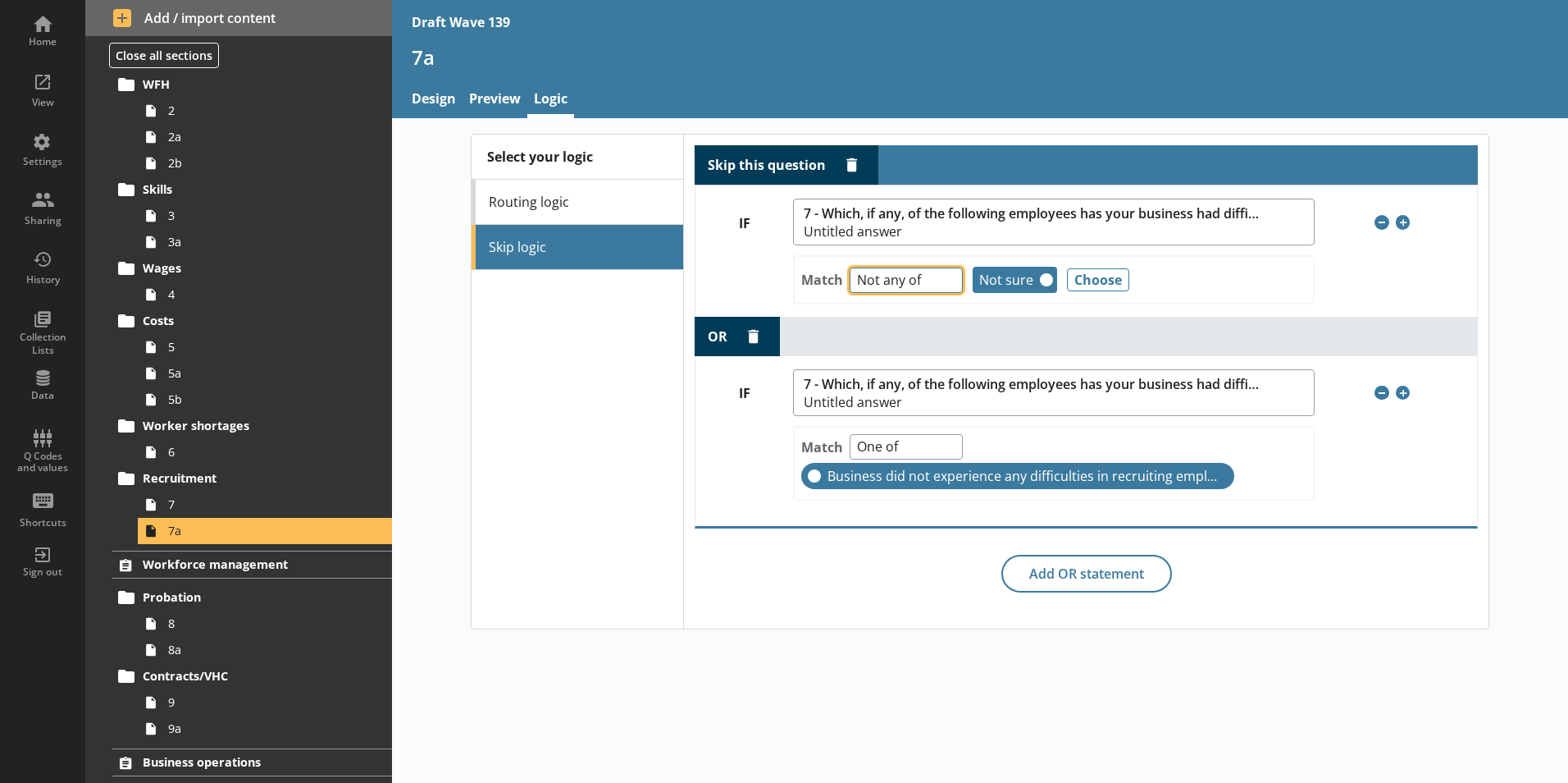
click at [919, 281] on select "Any of Not any of All of Count of Unanswered" at bounding box center [906, 280] width 113 height 26
click at [1012, 337] on div "OR Delete OR statement" at bounding box center [1086, 337] width 784 height 40
click at [178, 500] on span "7" at bounding box center [259, 504] width 182 height 16
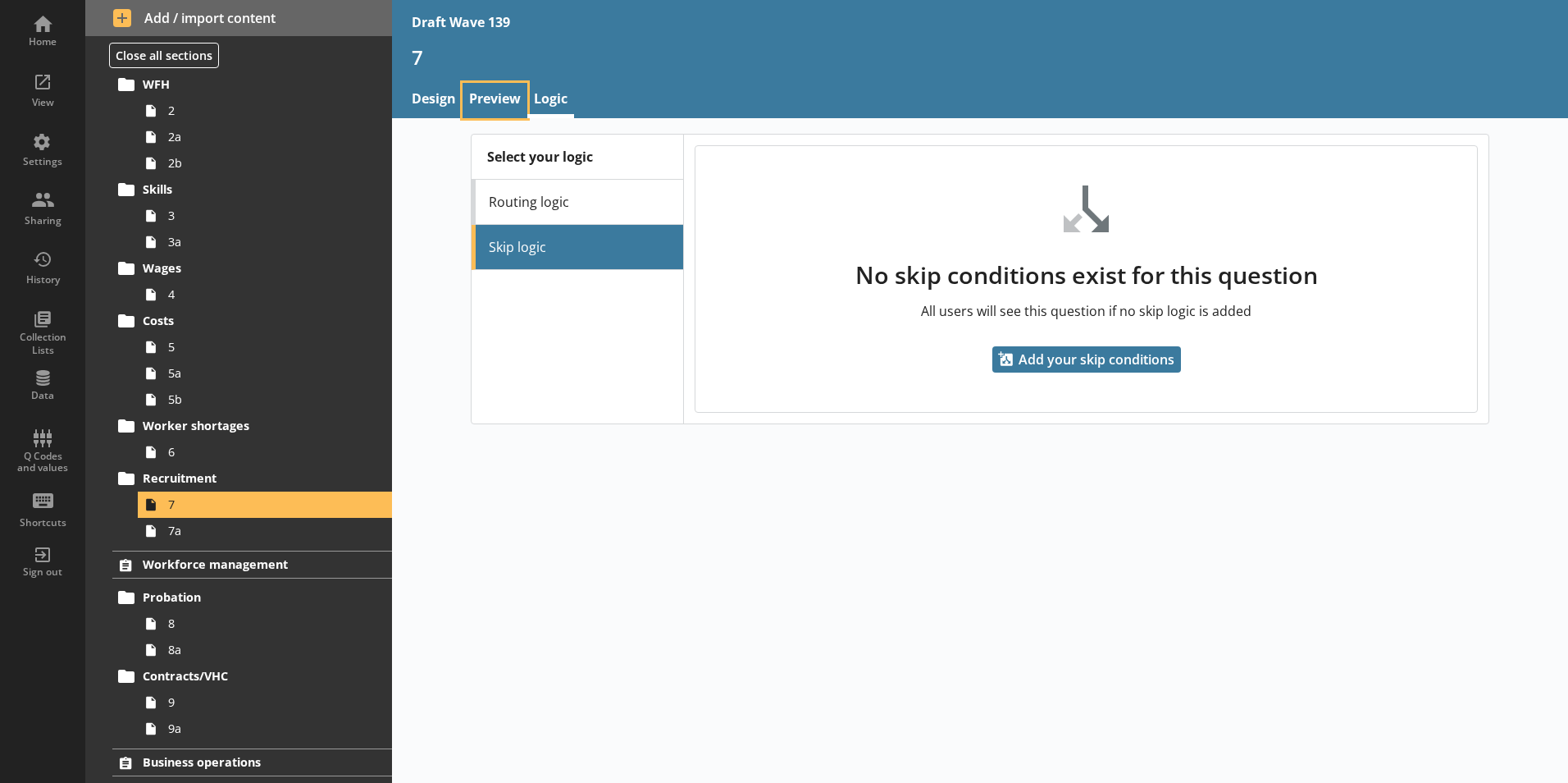
click at [494, 91] on link "Preview" at bounding box center [495, 100] width 65 height 35
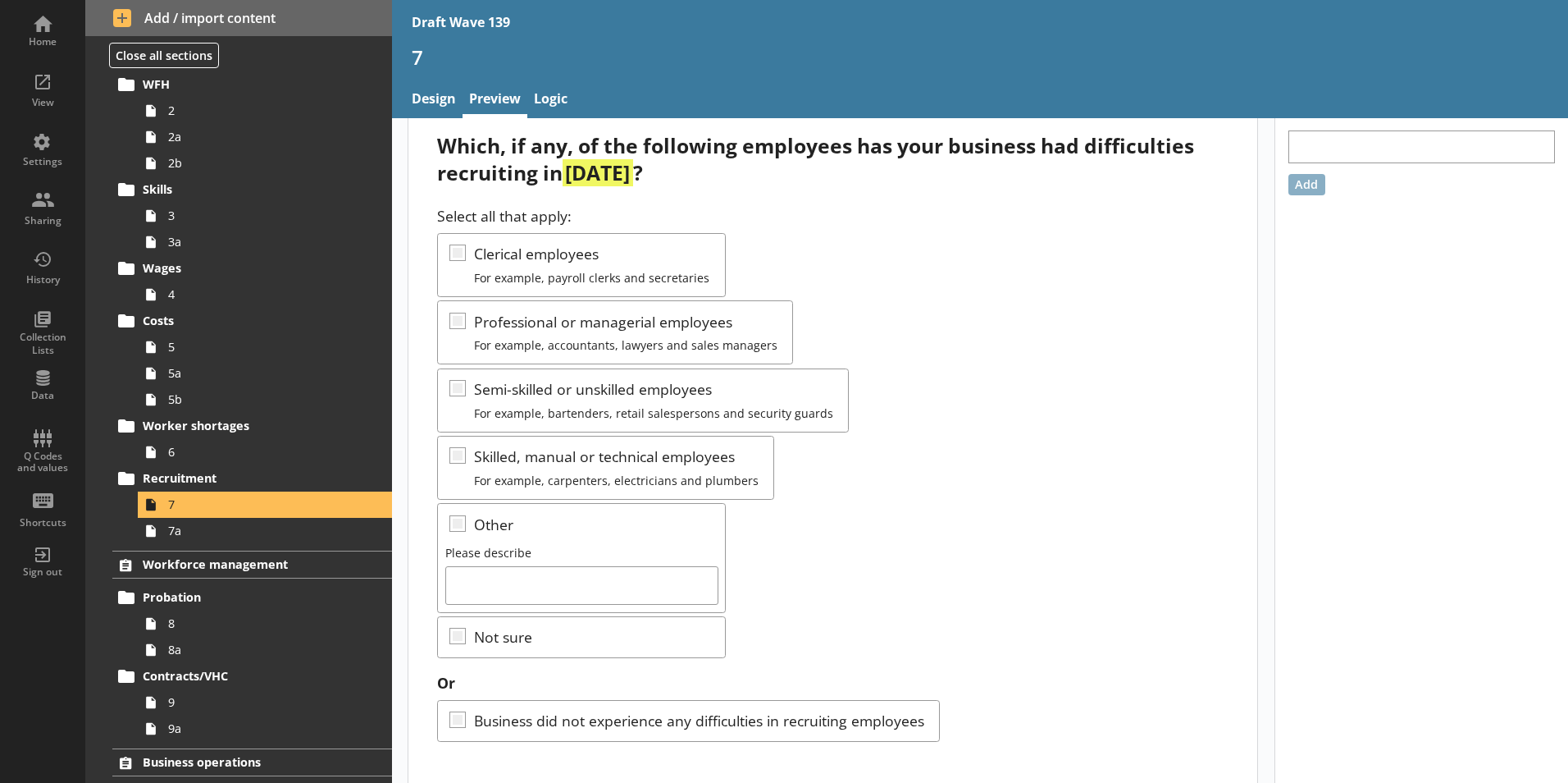
scroll to position [49, 0]
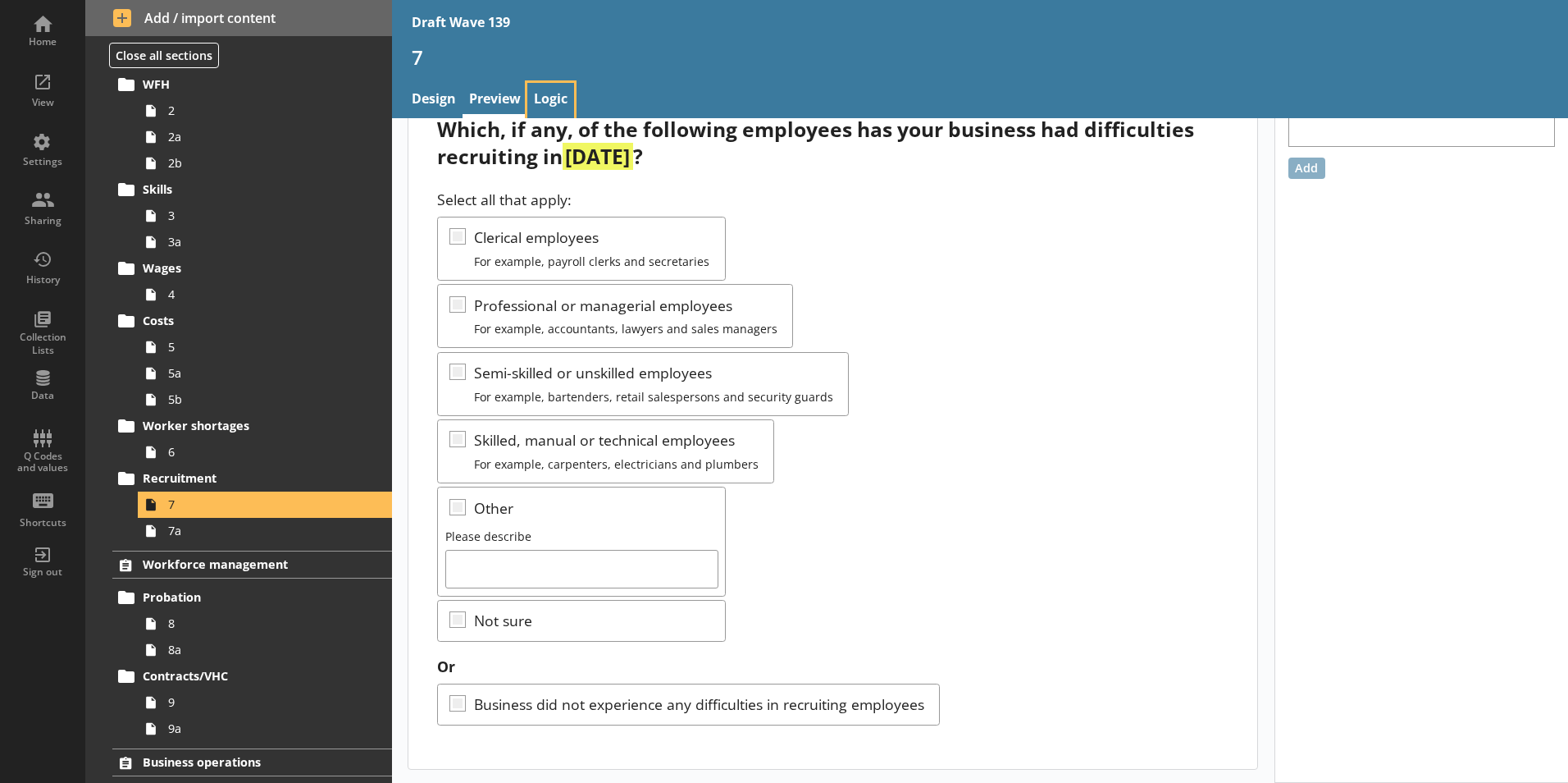
click at [557, 96] on link "Logic" at bounding box center [551, 100] width 47 height 35
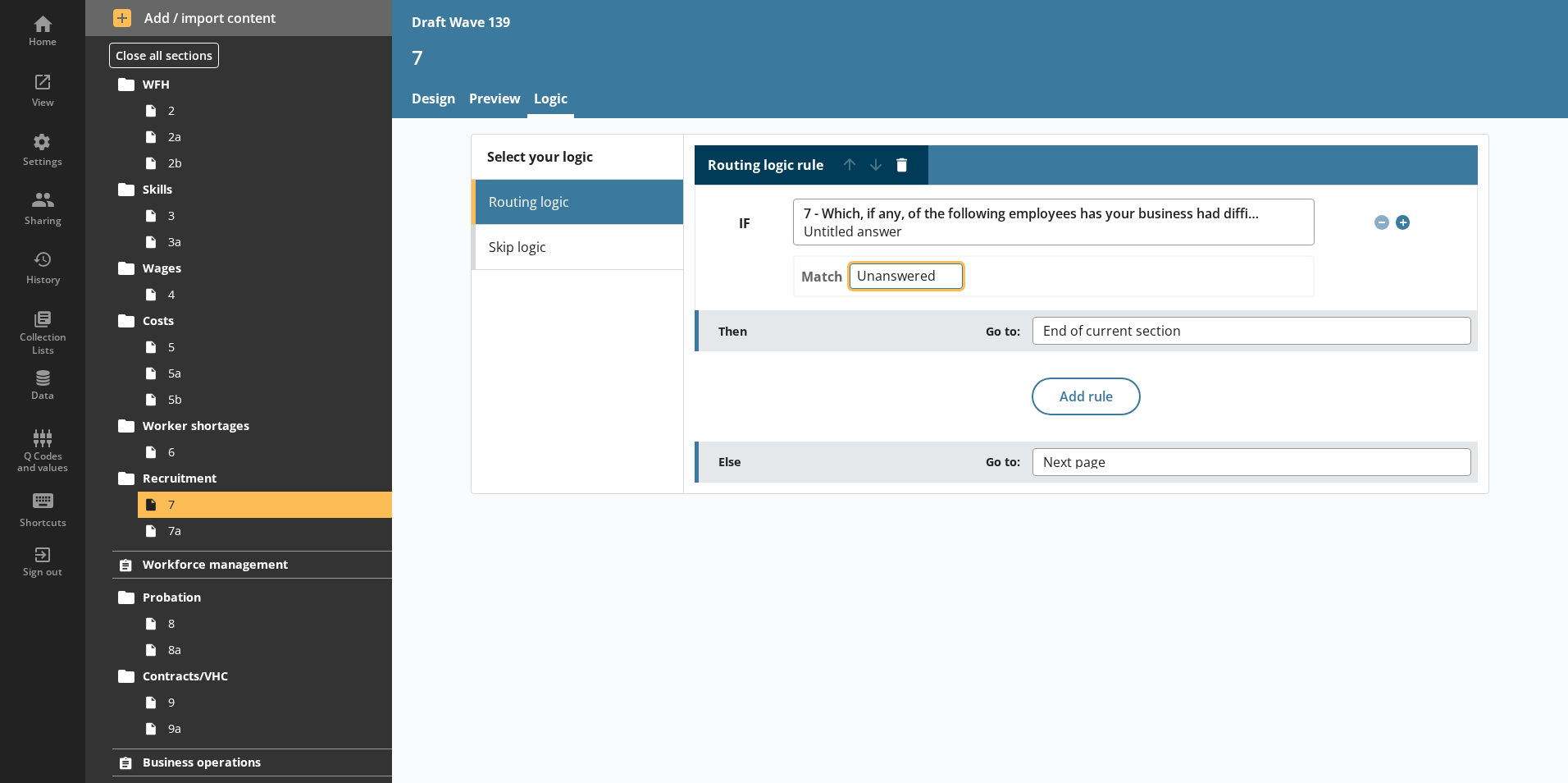
click at [950, 281] on select "Any of Not any of All of Count of Unanswered" at bounding box center [906, 276] width 113 height 26
click at [186, 533] on span "7a" at bounding box center [259, 531] width 182 height 16
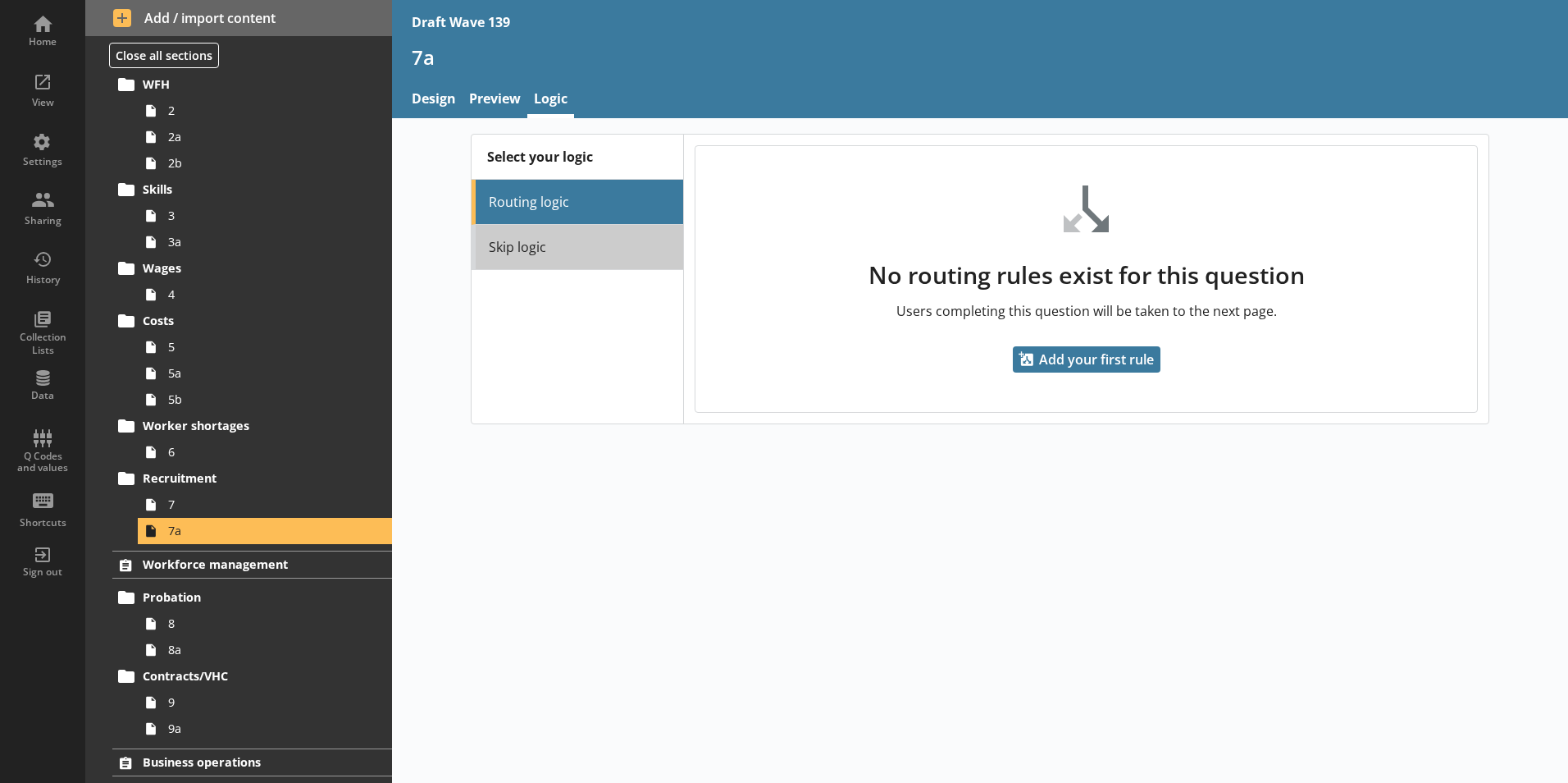
click at [529, 261] on link "Skip logic" at bounding box center [577, 247] width 211 height 45
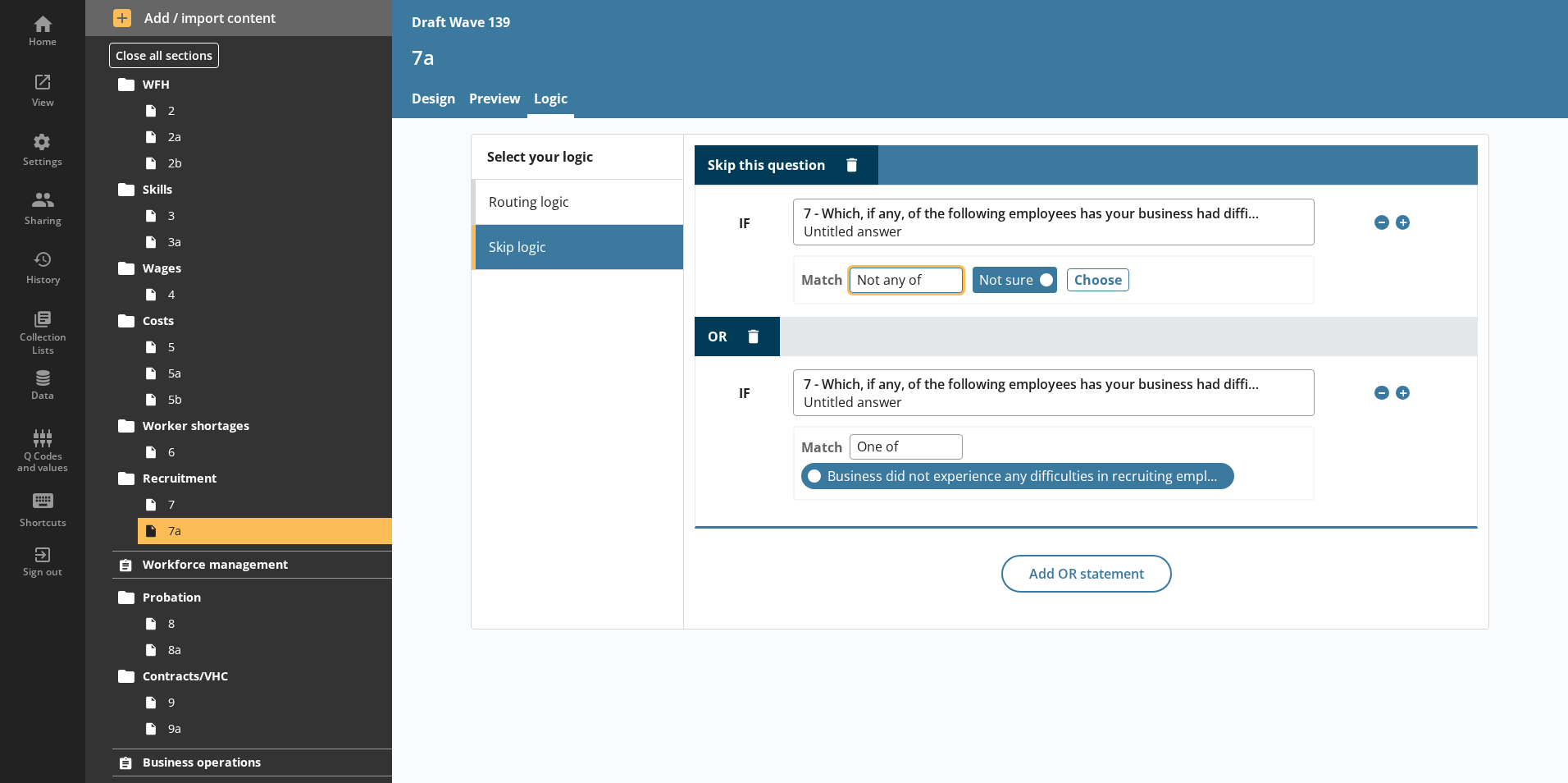
click at [950, 286] on select "Any of Not any of All of Count of Unanswered" at bounding box center [906, 280] width 113 height 26
select select "AnyOf"
click at [849, 267] on select "Any of Not any of All of Count of Unanswered" at bounding box center [906, 280] width 113 height 26
click at [1042, 280] on button "Remove" at bounding box center [1045, 279] width 13 height 13
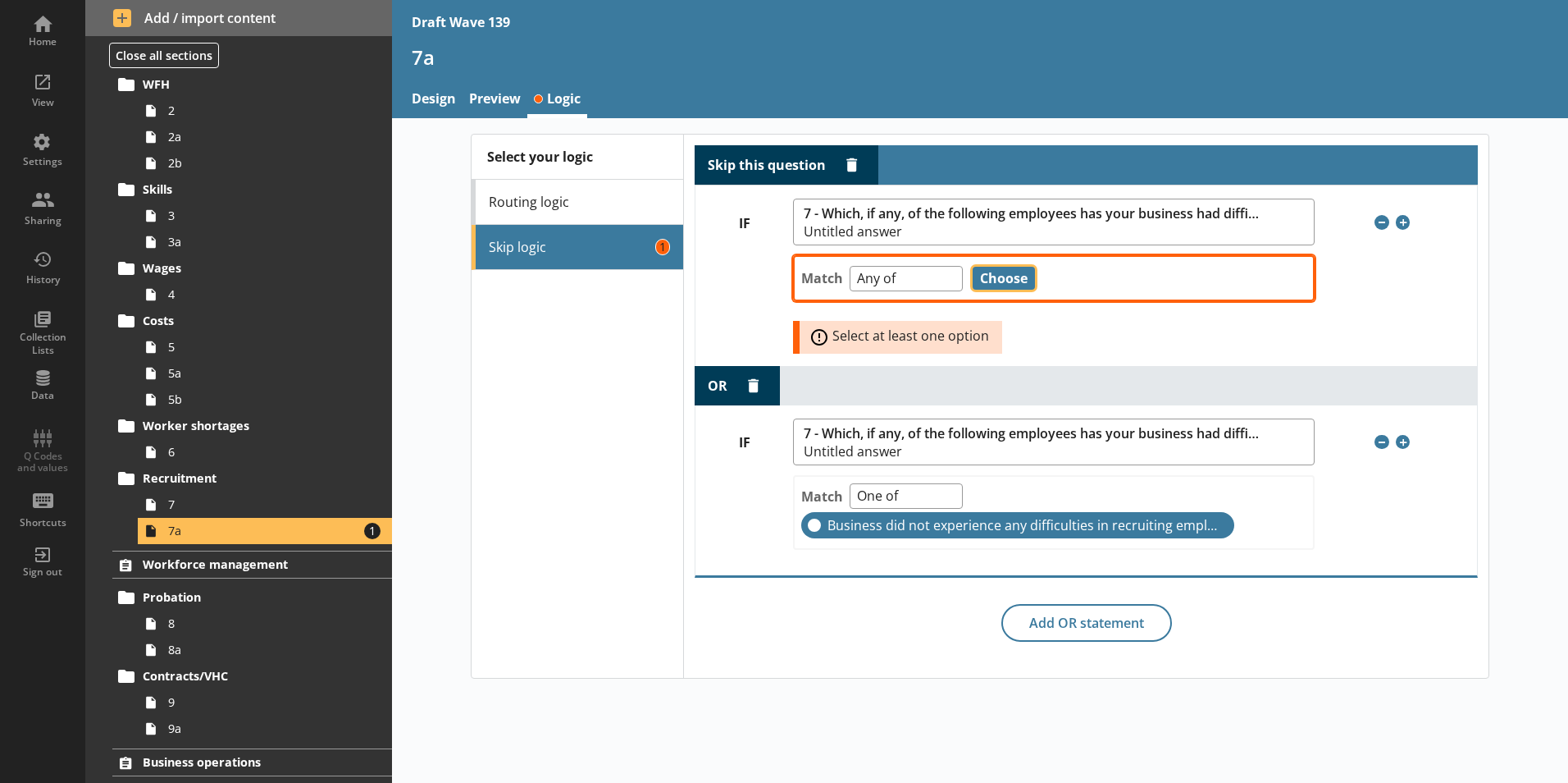
click at [995, 280] on button "Choose" at bounding box center [1004, 278] width 63 height 23
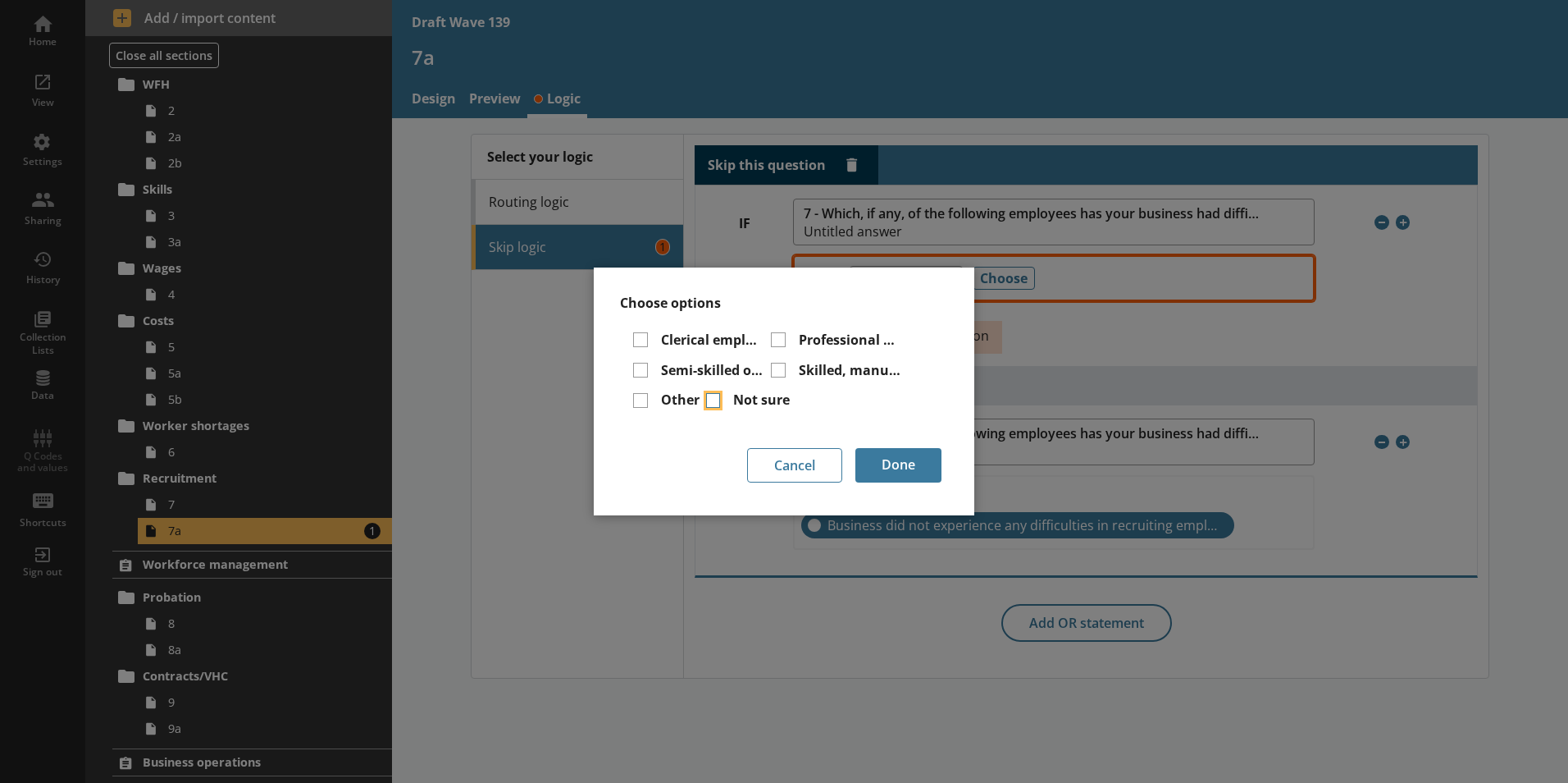
click at [713, 401] on input "Not sure" at bounding box center [713, 399] width 15 height 15
checkbox input "true"
click at [917, 460] on button "Done" at bounding box center [898, 465] width 86 height 35
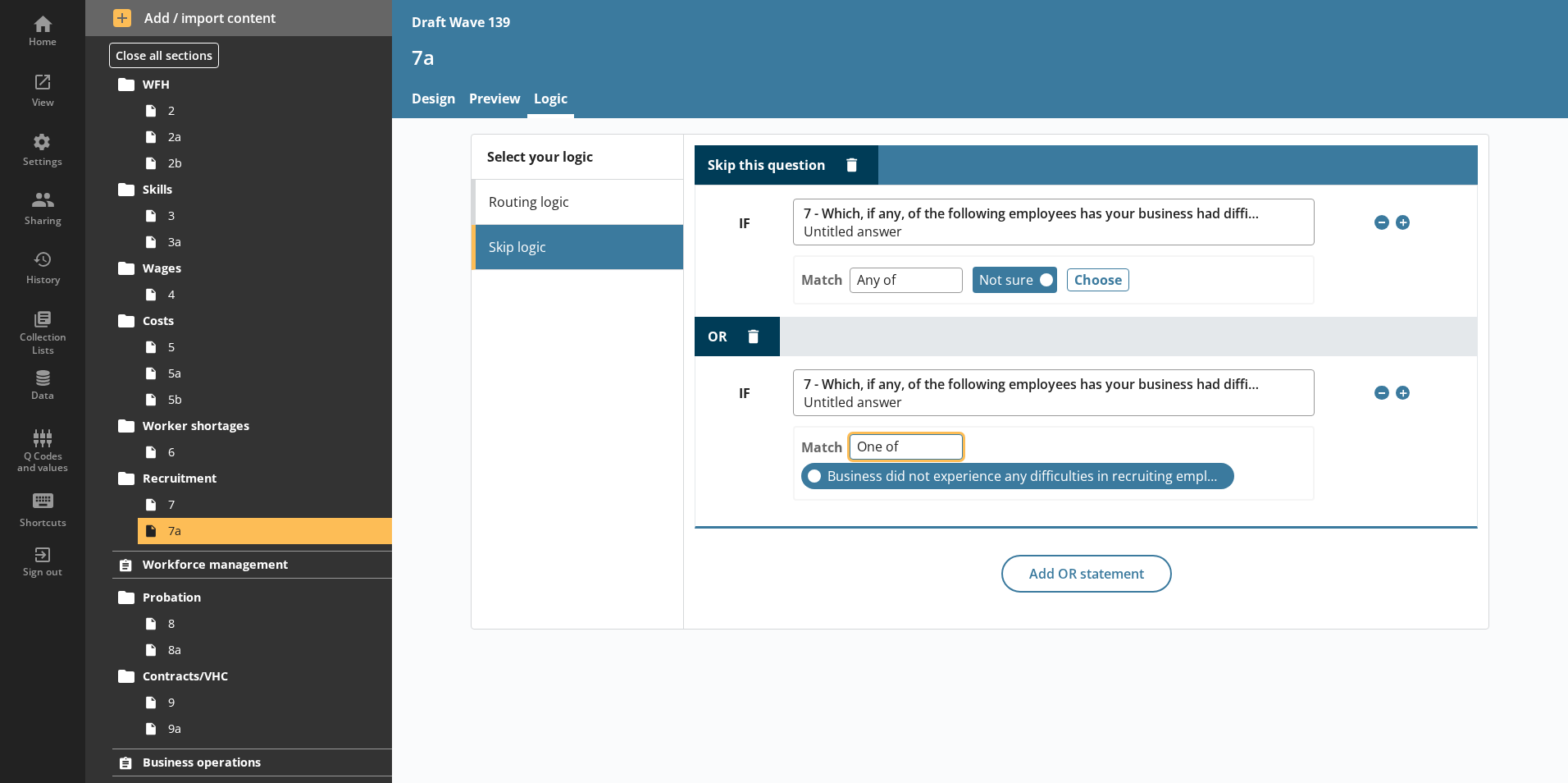
click at [946, 454] on select "One of Unanswered" at bounding box center [906, 447] width 113 height 26
click at [947, 454] on select "One of Unanswered" at bounding box center [906, 447] width 113 height 26
click at [190, 500] on span "7" at bounding box center [259, 504] width 182 height 16
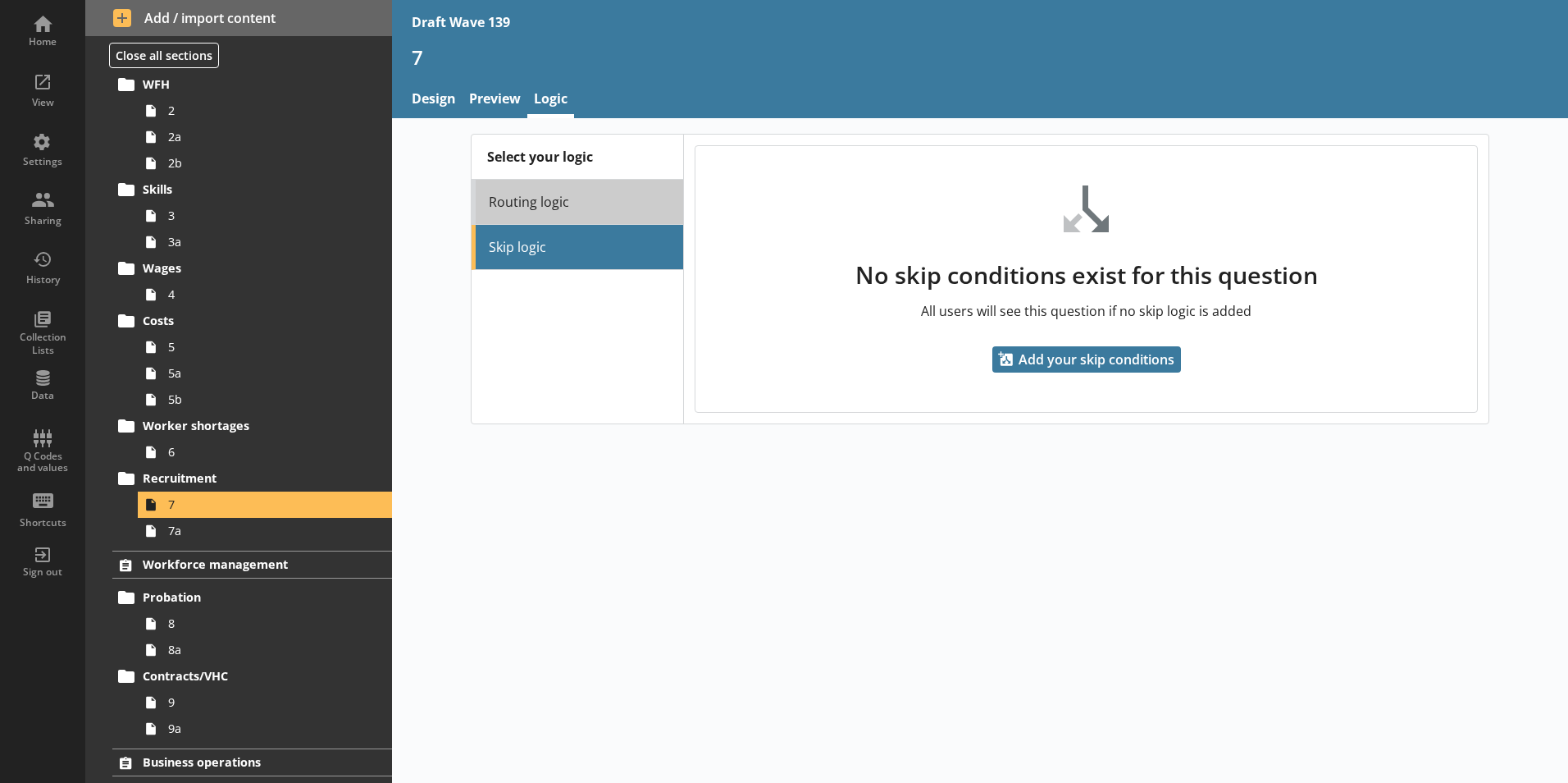
click at [564, 205] on link "Routing logic" at bounding box center [577, 201] width 211 height 45
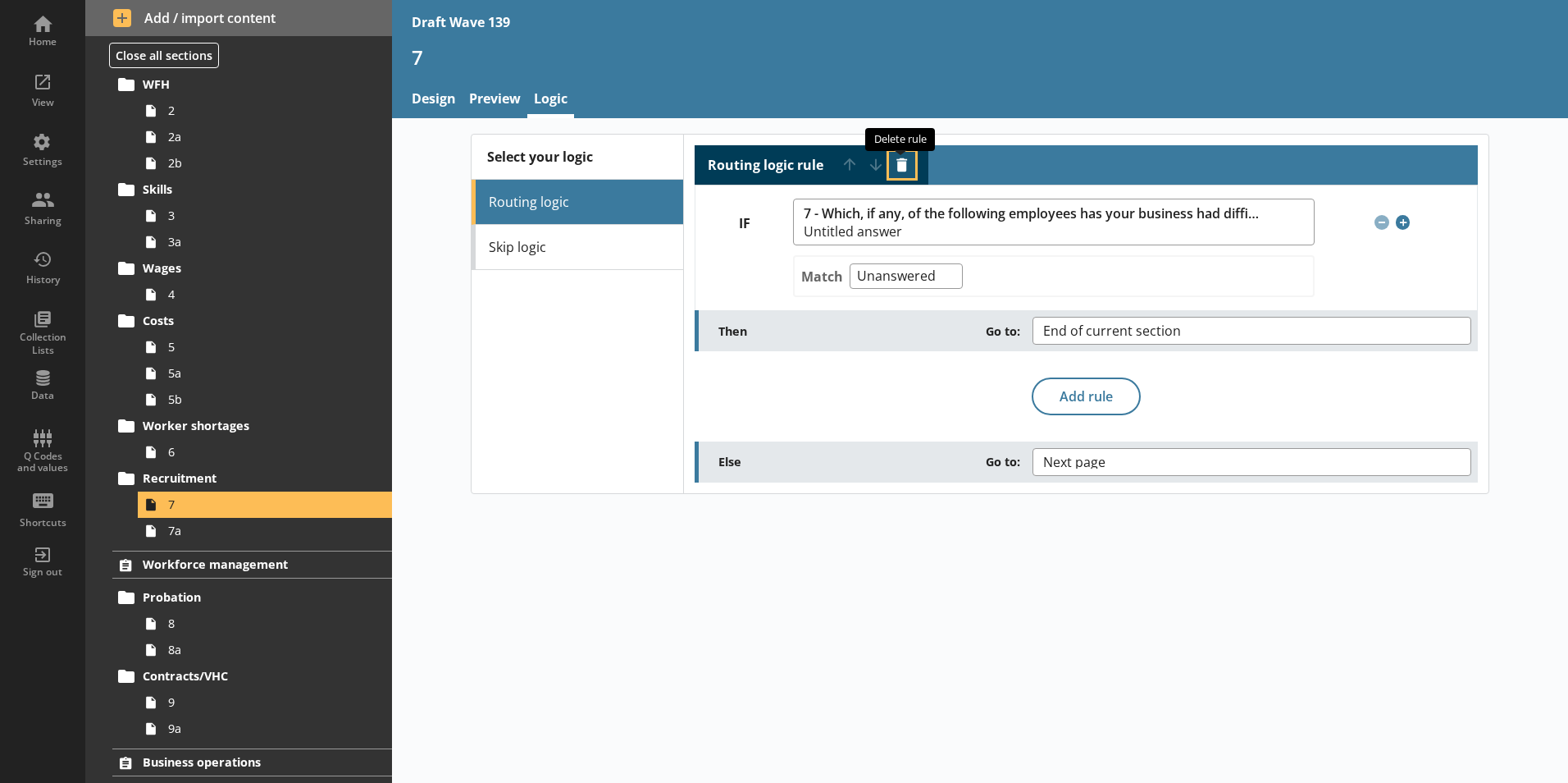
click at [901, 165] on button "Delete routing rule" at bounding box center [902, 164] width 26 height 26
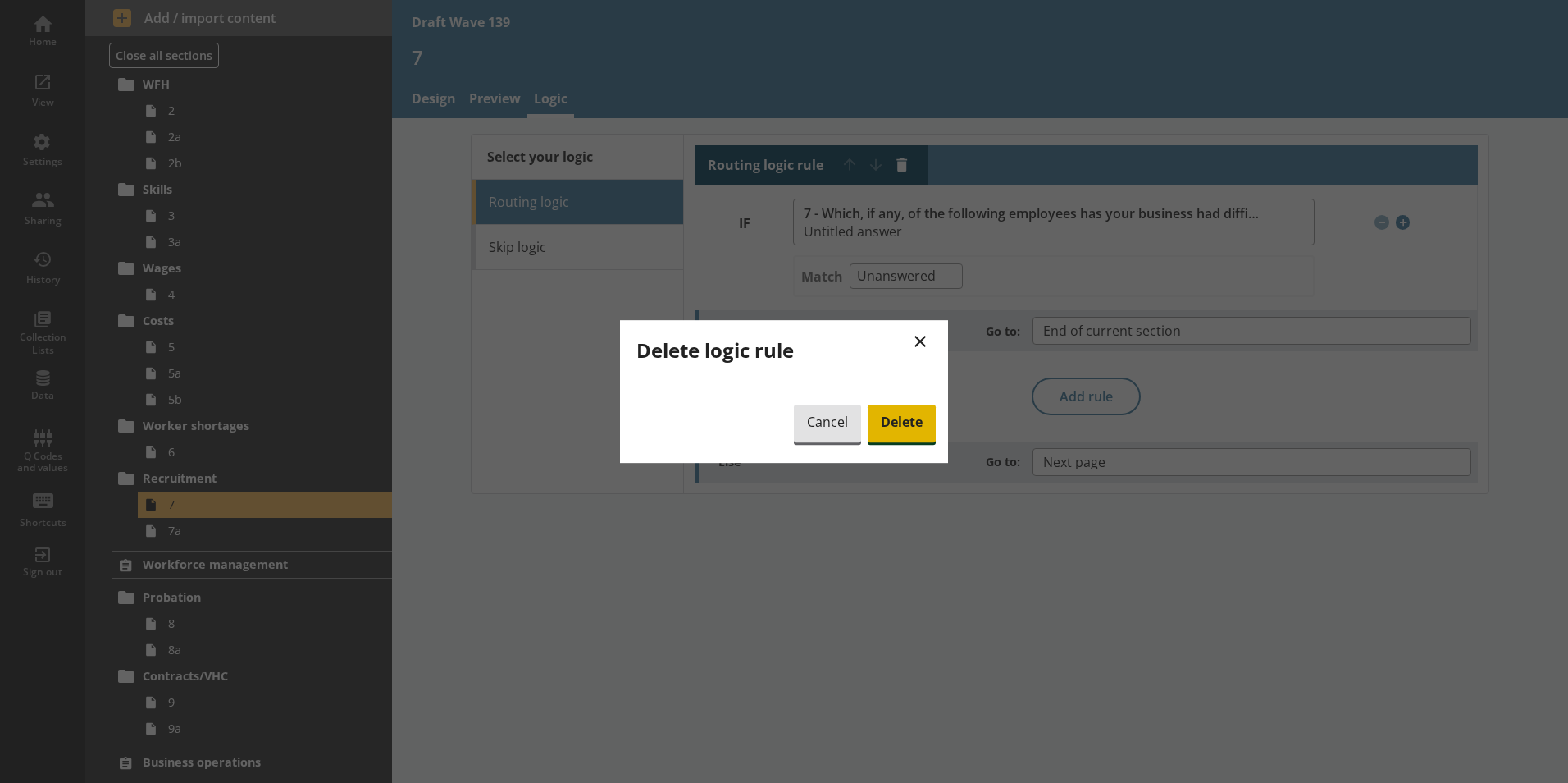
click at [895, 415] on span "Delete" at bounding box center [901, 423] width 68 height 38
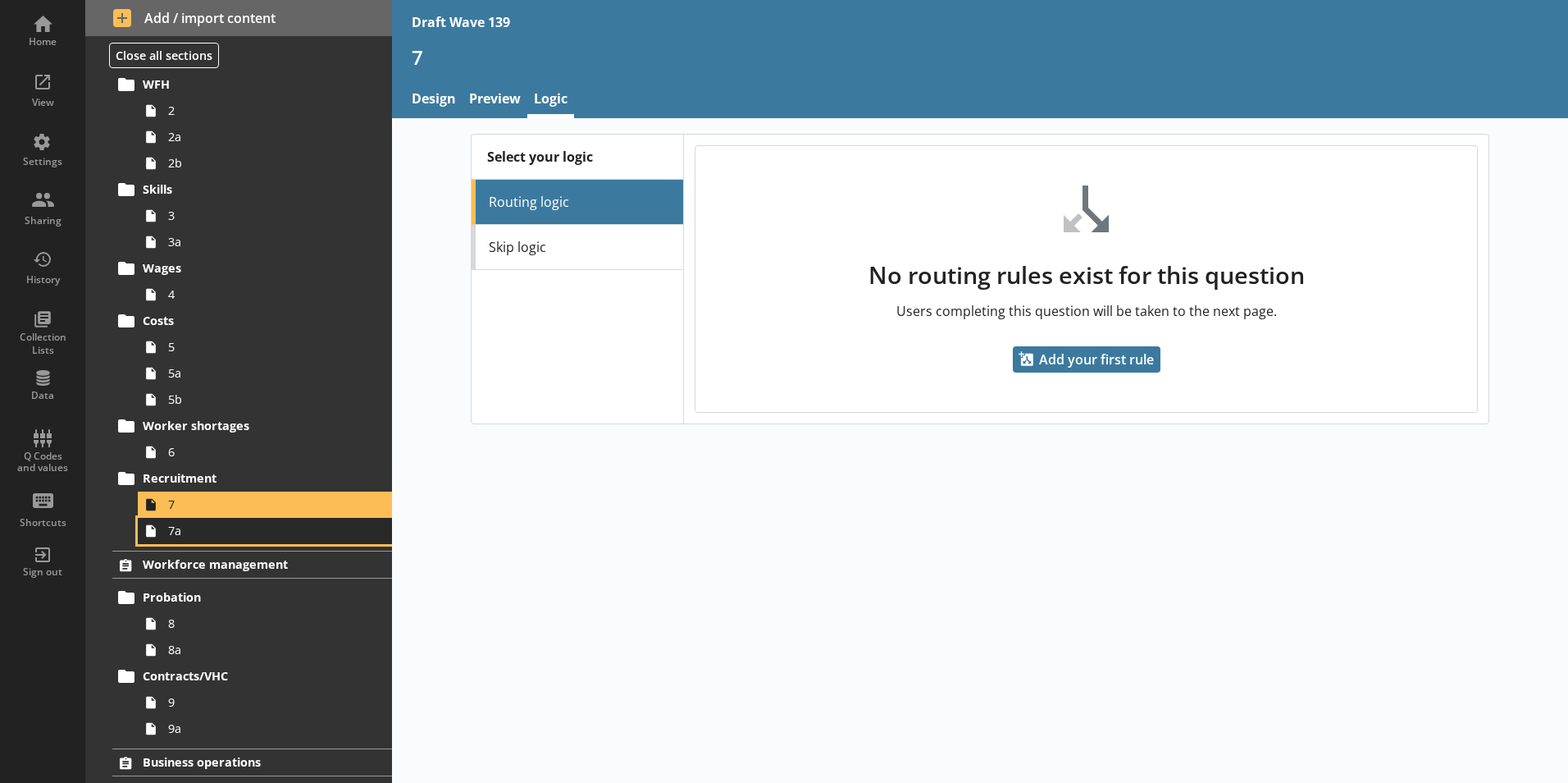
click at [182, 534] on span "7a" at bounding box center [259, 531] width 182 height 16
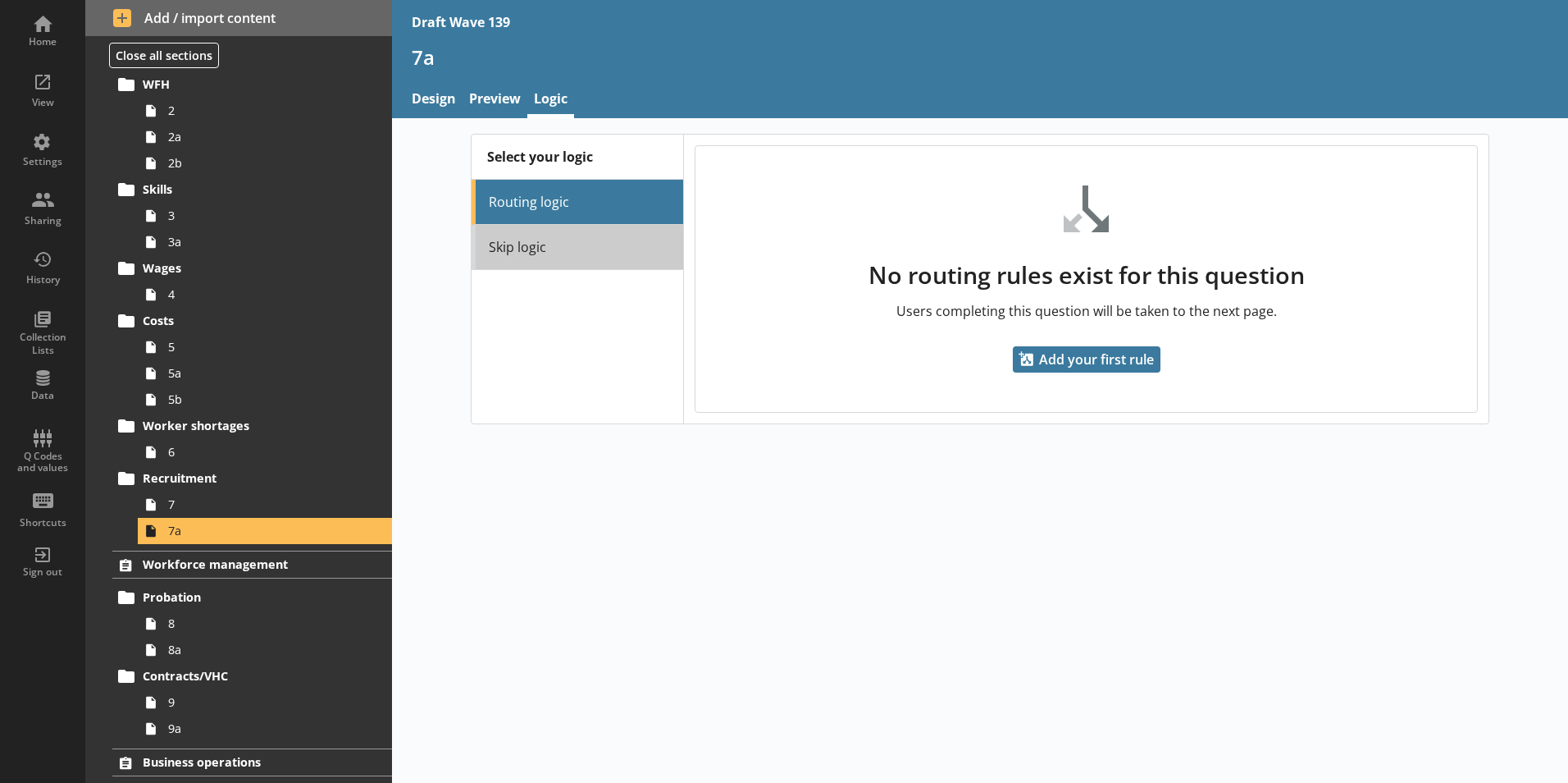
click at [528, 256] on link "Skip logic" at bounding box center [577, 247] width 211 height 45
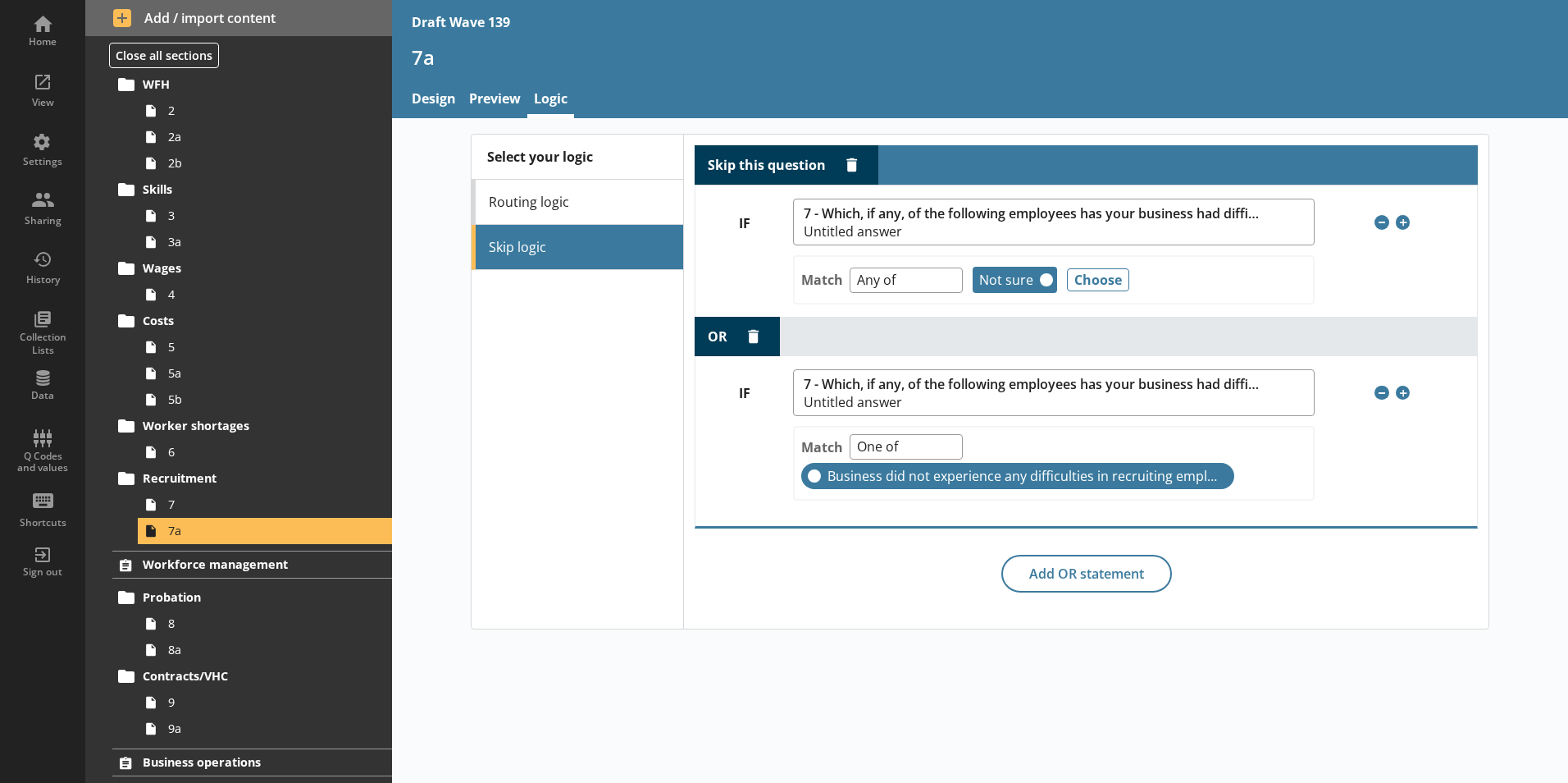
click at [528, 254] on li "Skip logic" at bounding box center [577, 247] width 211 height 45
click at [49, 153] on div "Settings" at bounding box center [43, 147] width 58 height 58
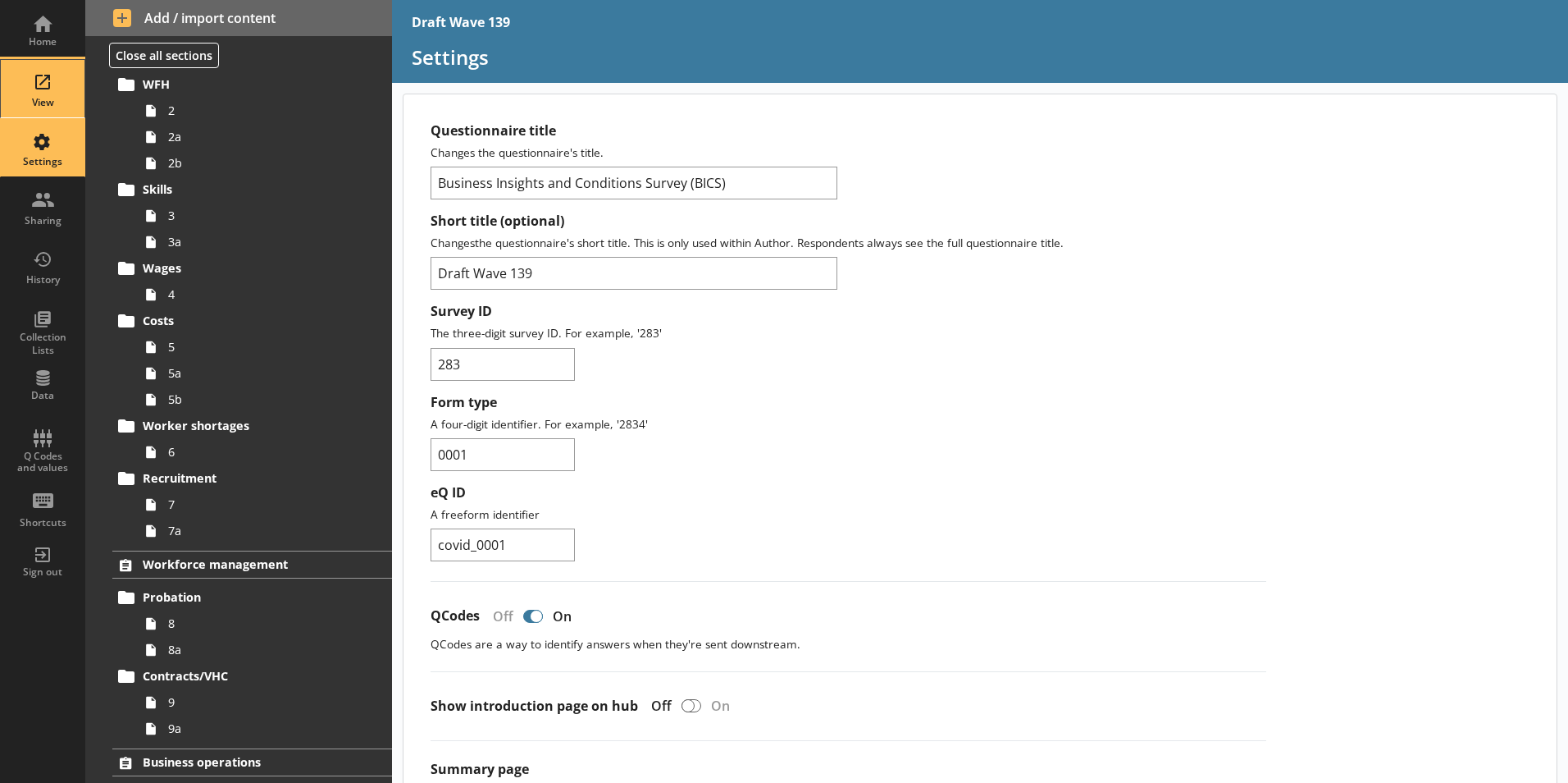
click at [48, 100] on div "View" at bounding box center [43, 102] width 58 height 13
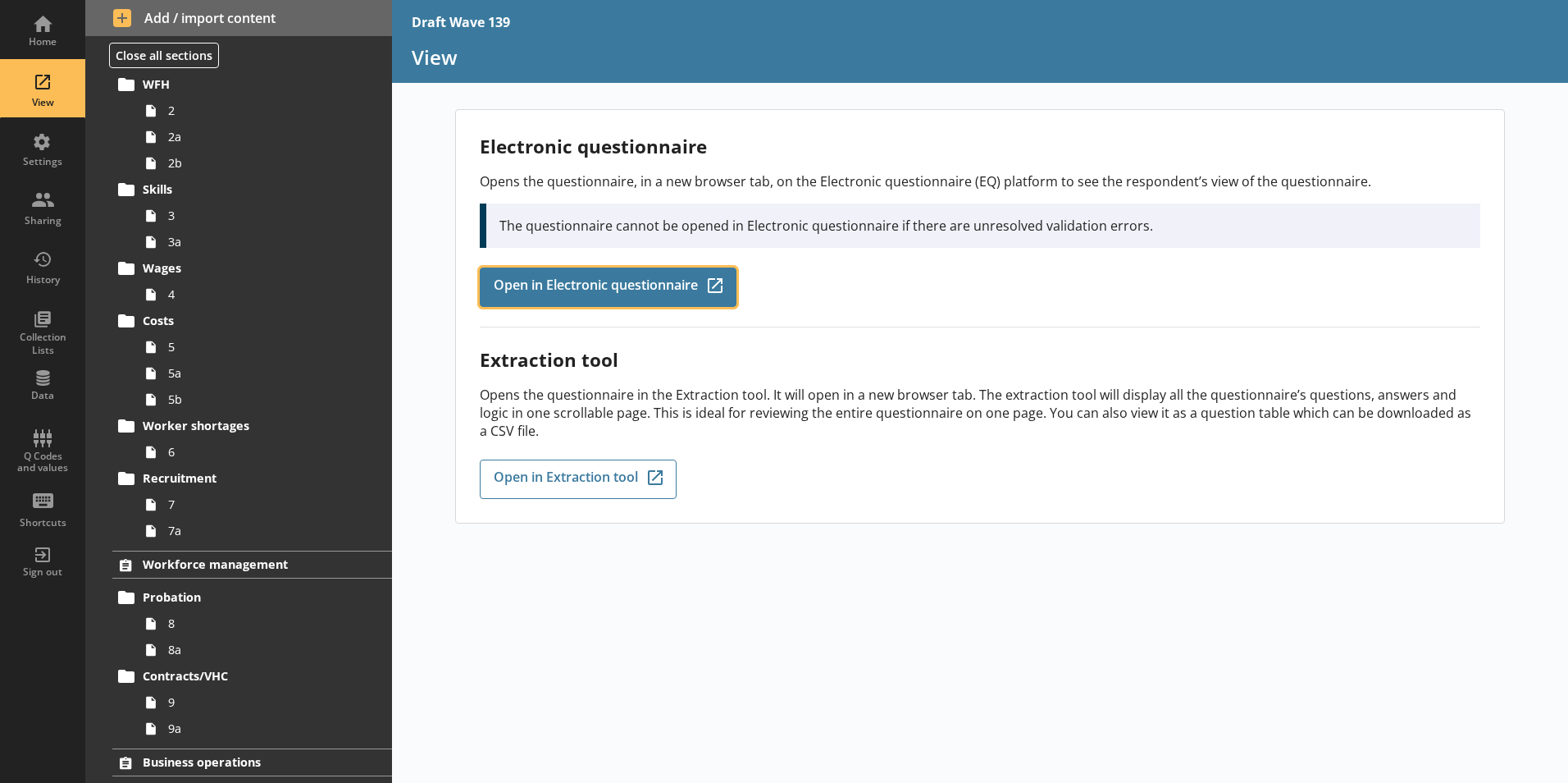
click at [566, 285] on span "Open in Electronic questionnaire" at bounding box center [595, 287] width 204 height 18
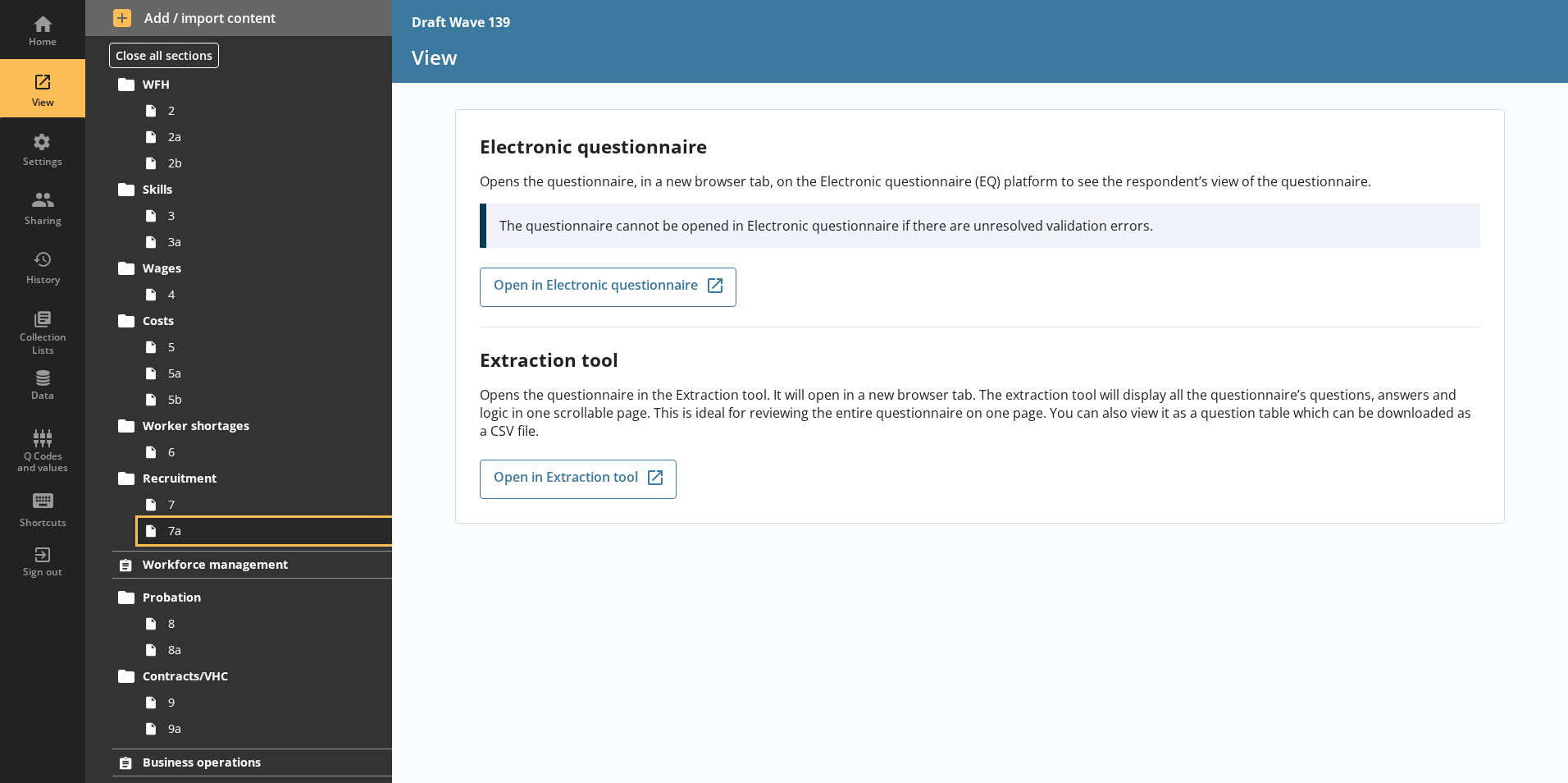
click at [183, 537] on span "7a" at bounding box center [259, 531] width 182 height 16
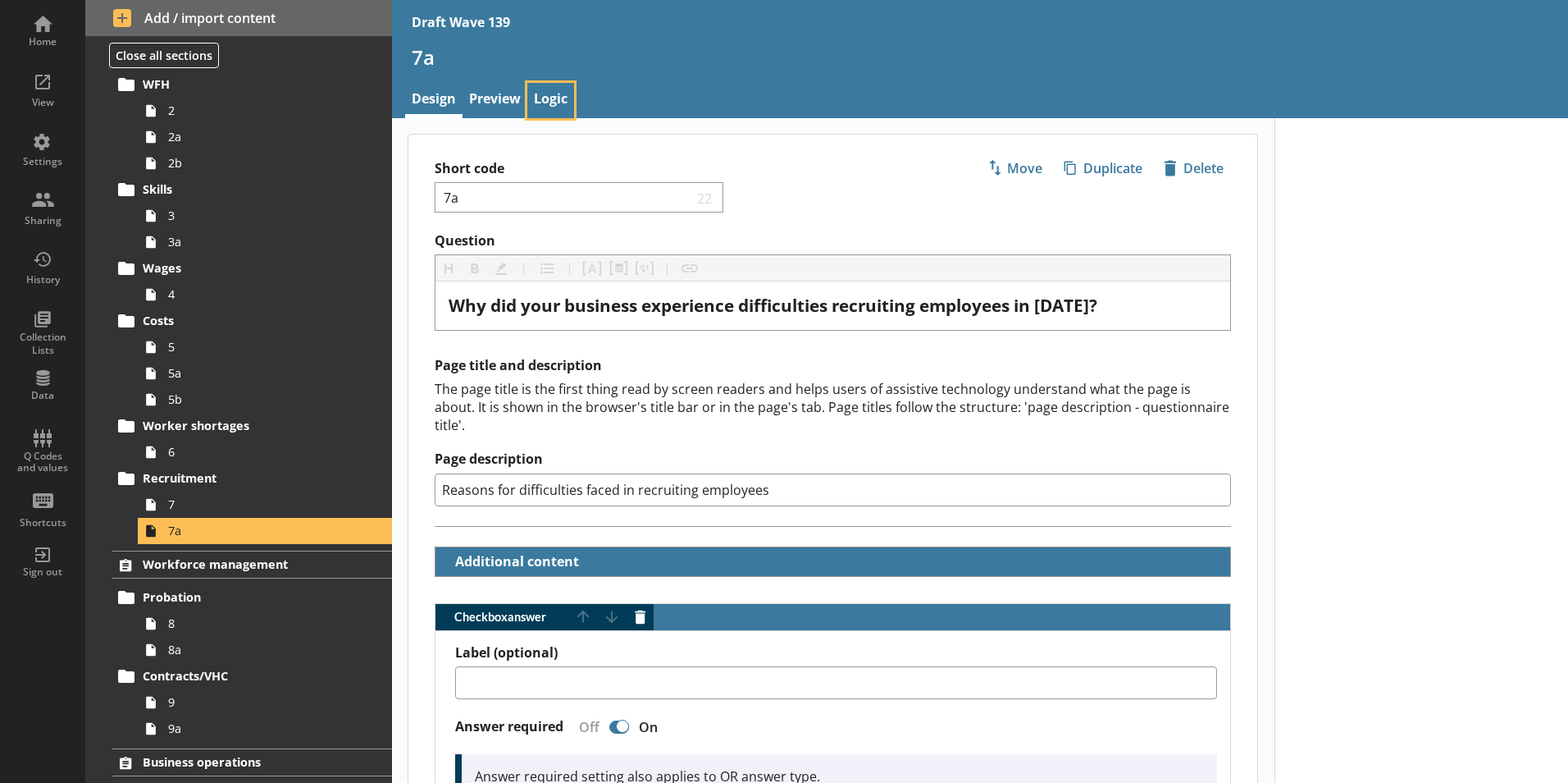
click at [541, 99] on link "Logic" at bounding box center [551, 100] width 47 height 35
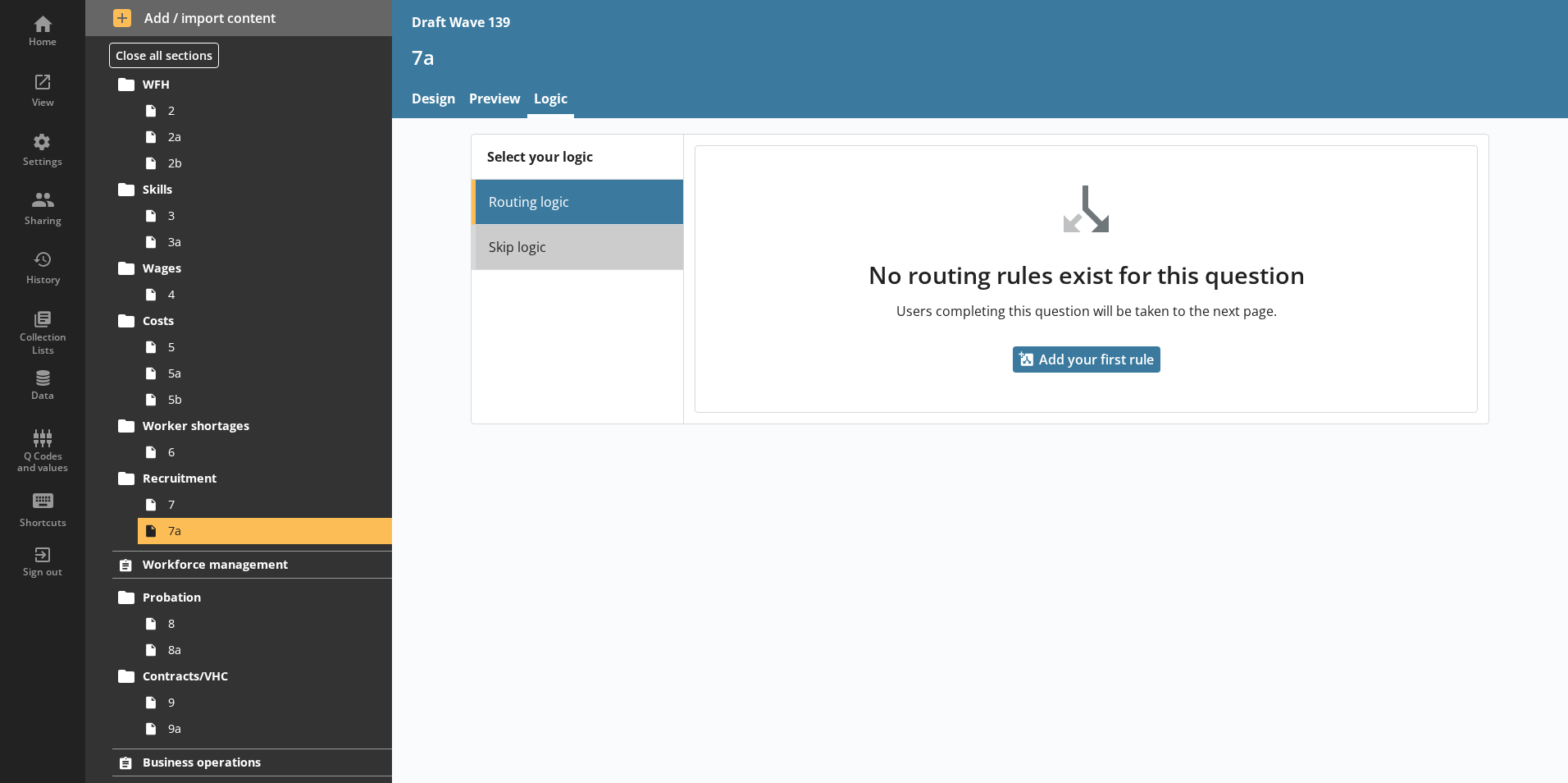
click at [533, 253] on link "Skip logic" at bounding box center [577, 247] width 211 height 45
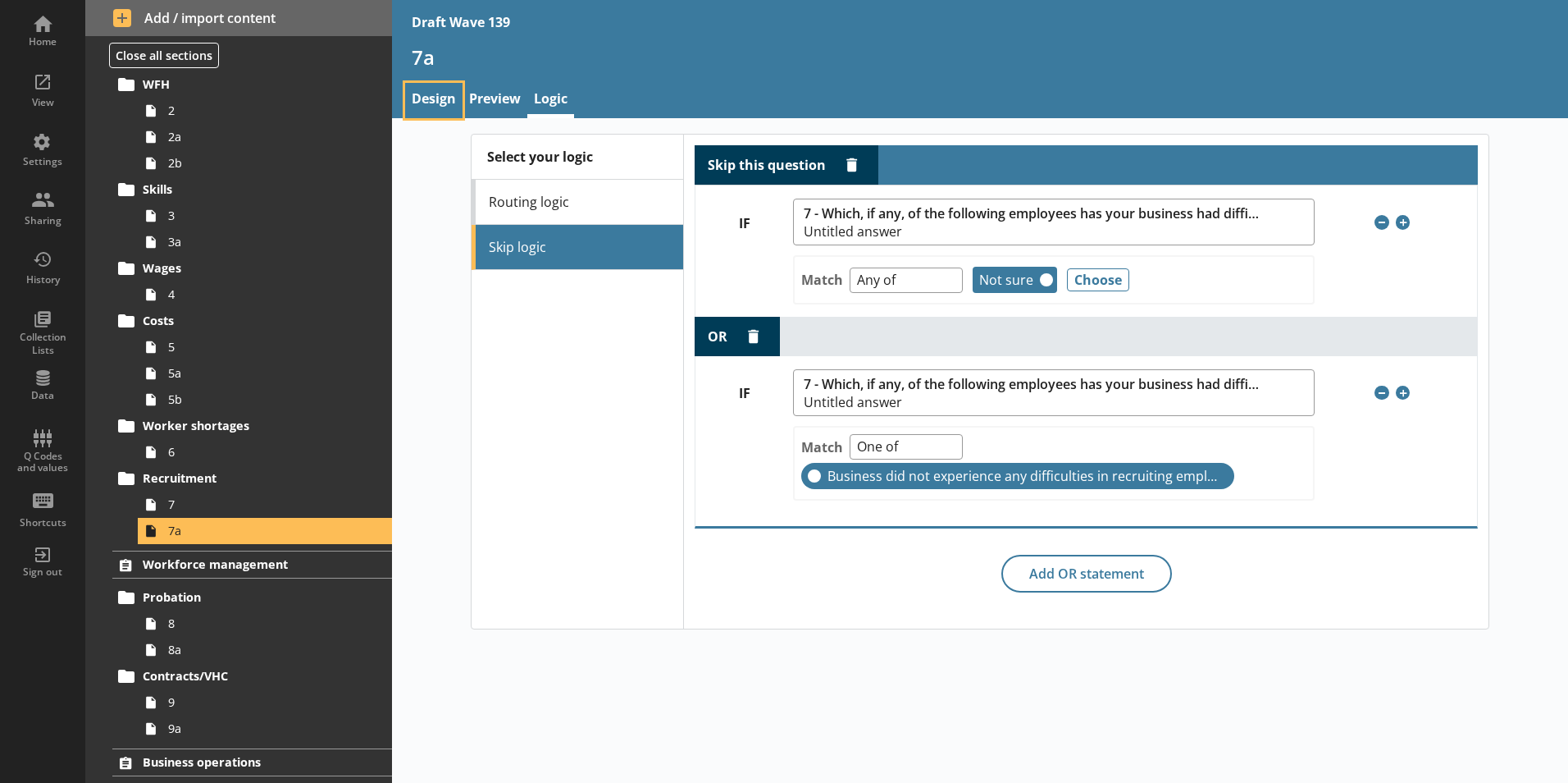
click at [435, 97] on link "Design" at bounding box center [434, 100] width 58 height 35
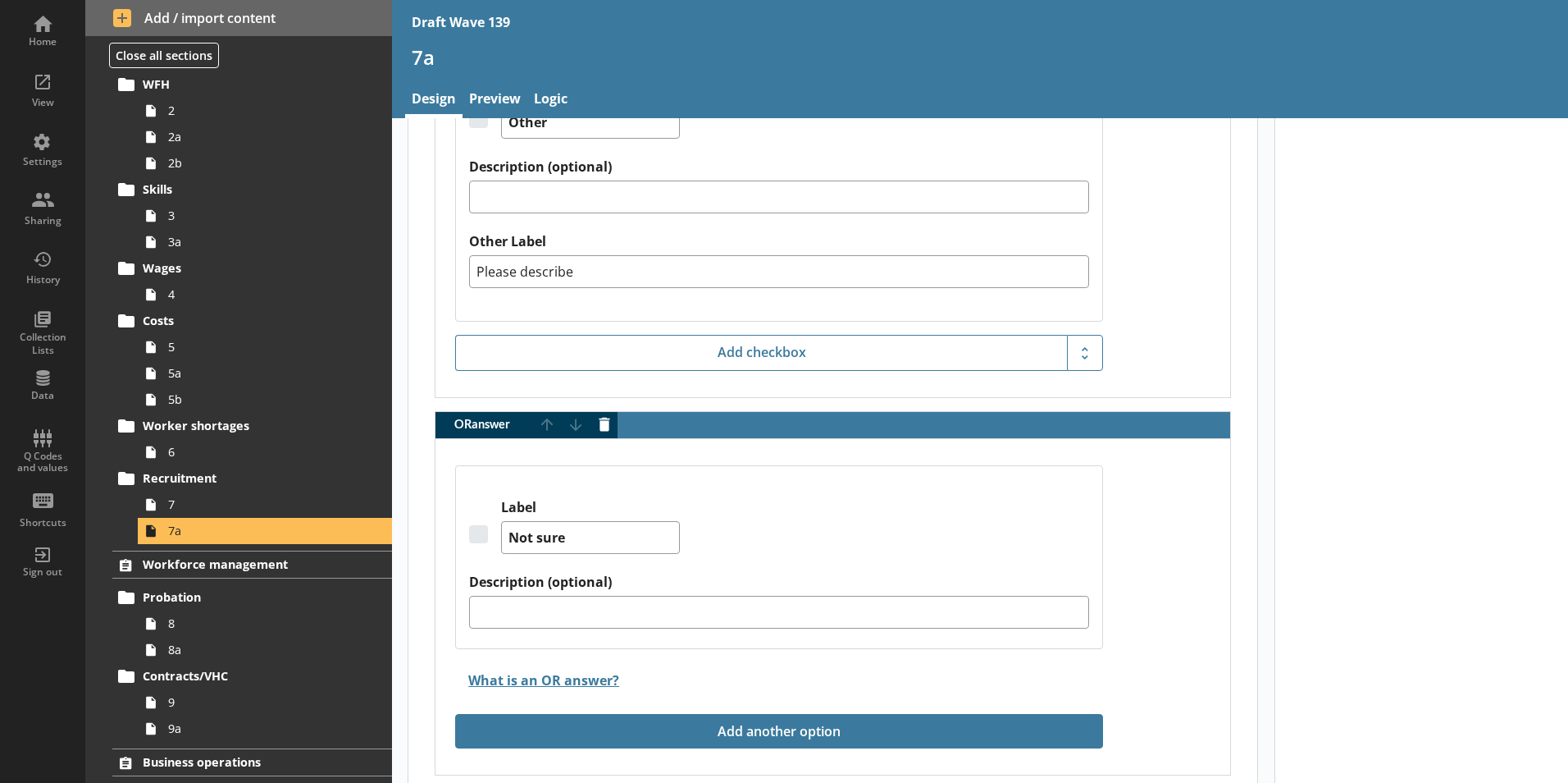
scroll to position [3175, 0]
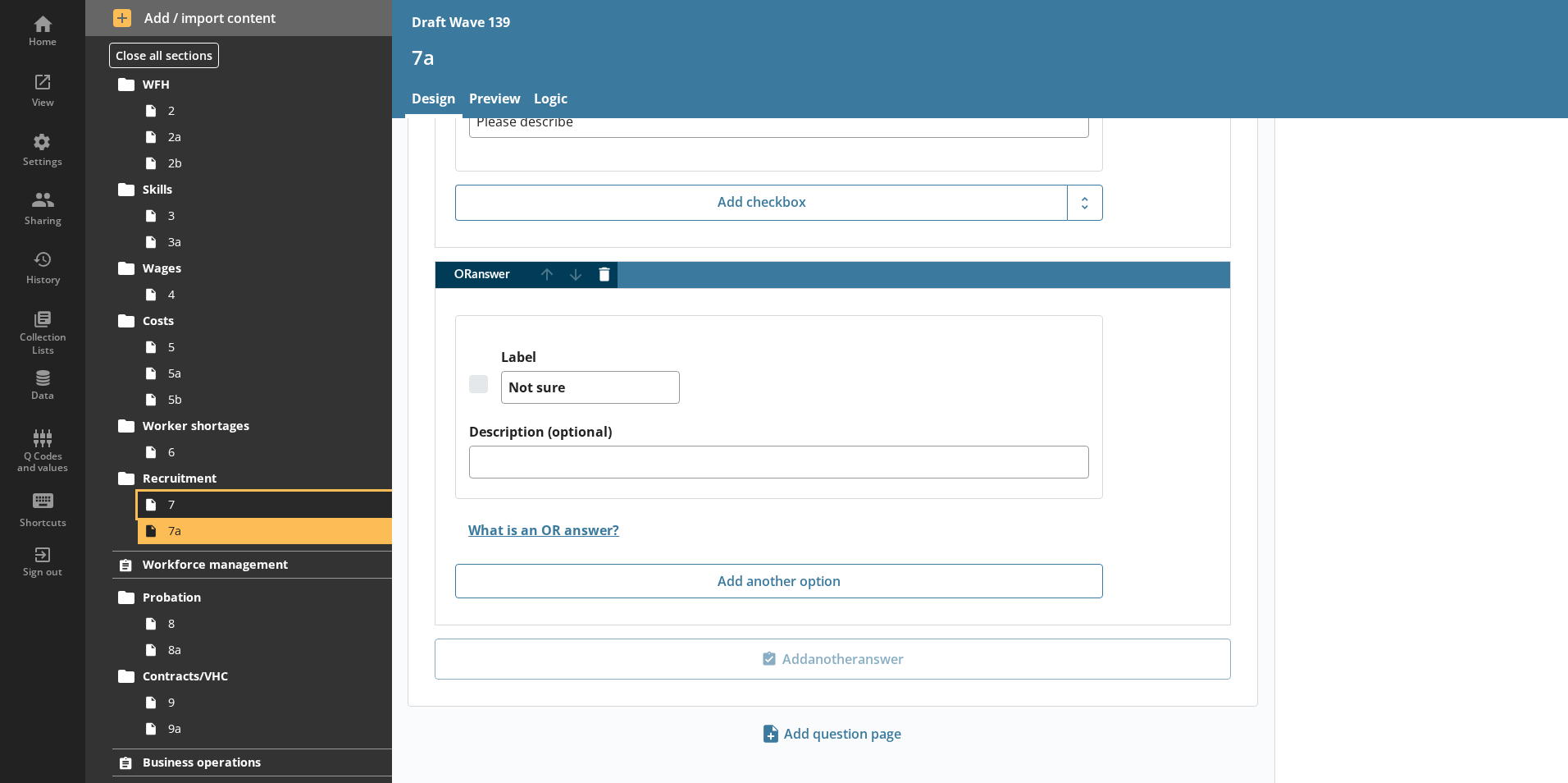
click at [203, 507] on span "7" at bounding box center [259, 504] width 182 height 16
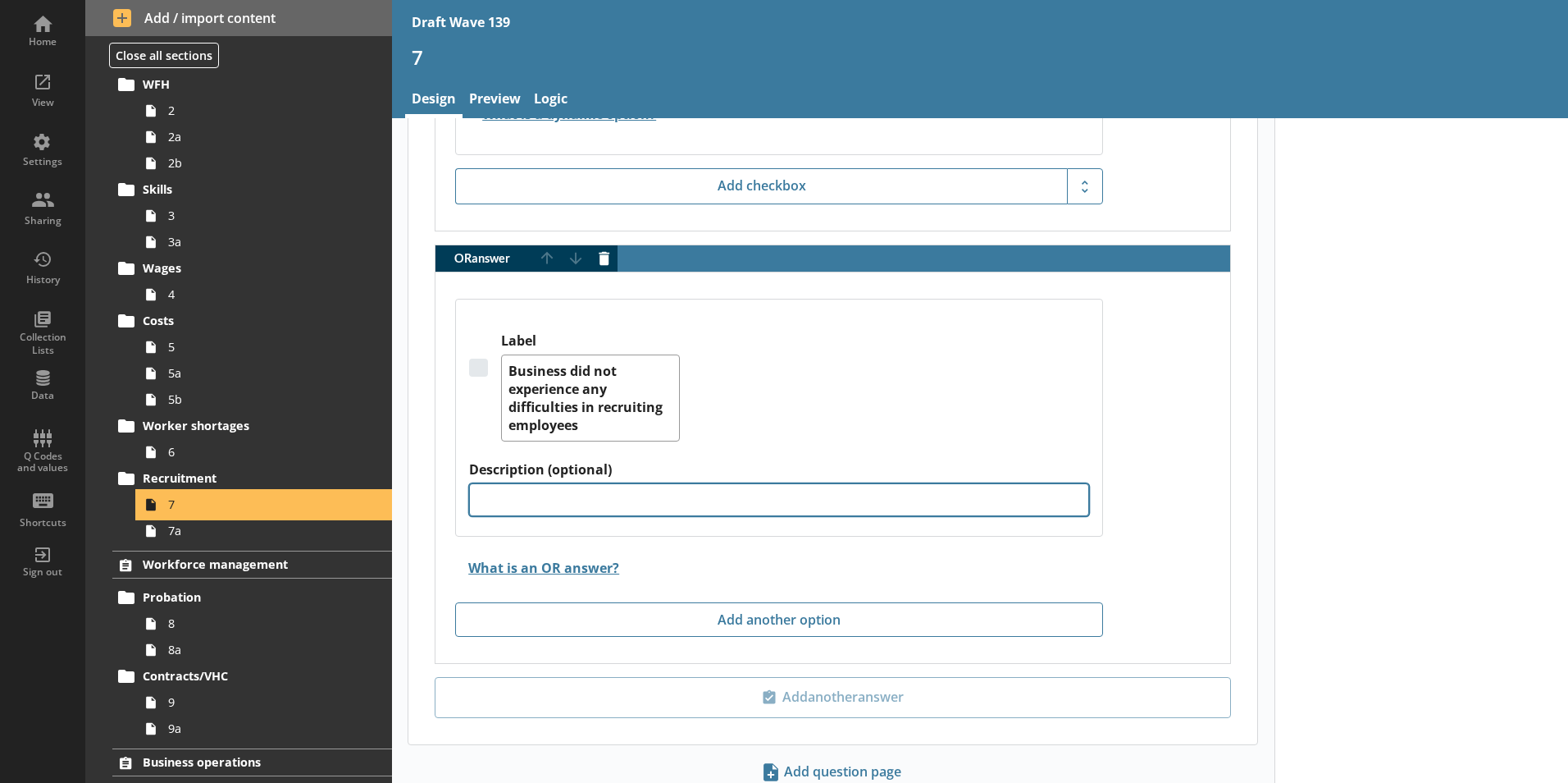
scroll to position [2504, 0]
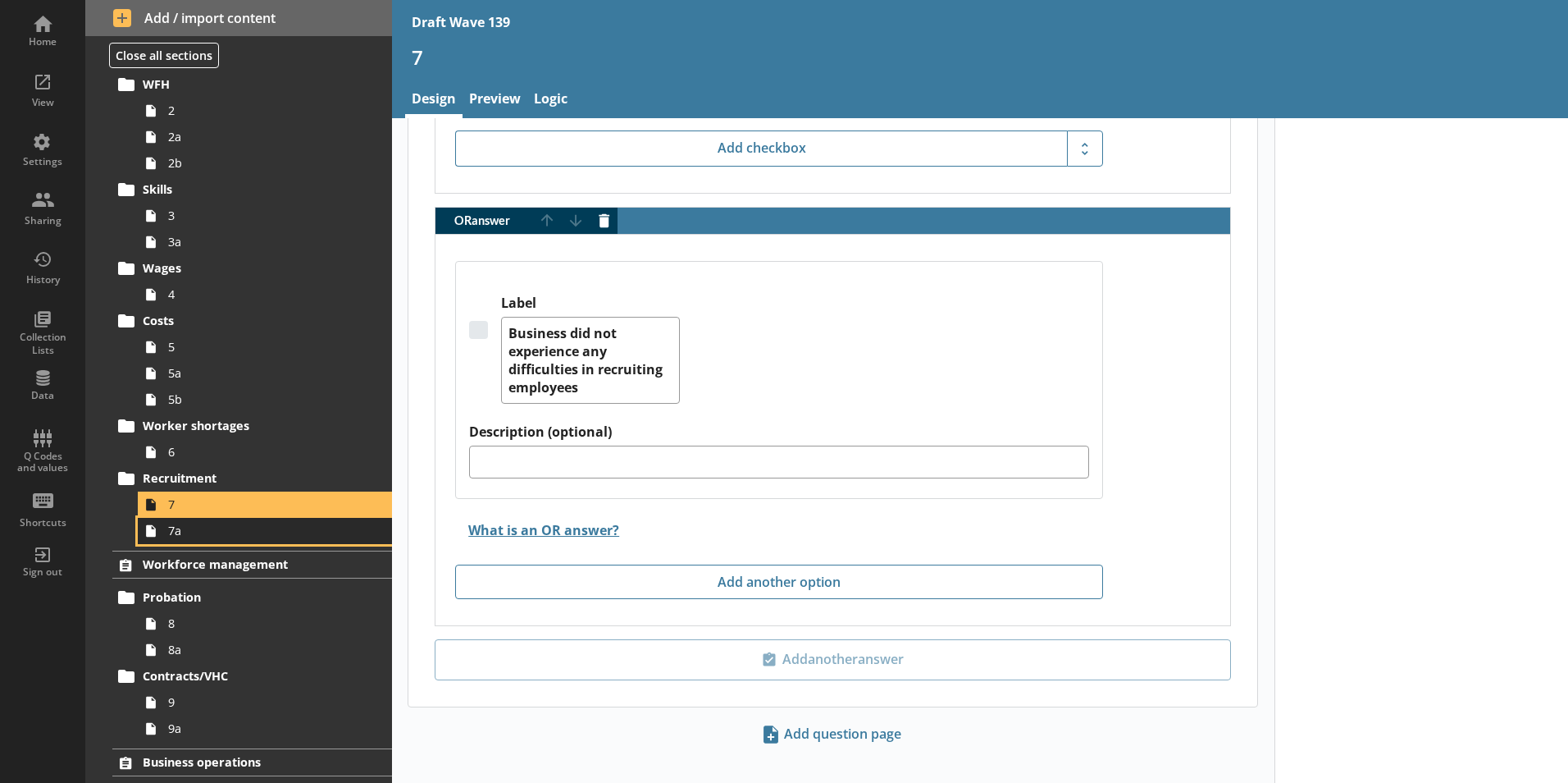
click at [192, 531] on span "7a" at bounding box center [259, 531] width 182 height 16
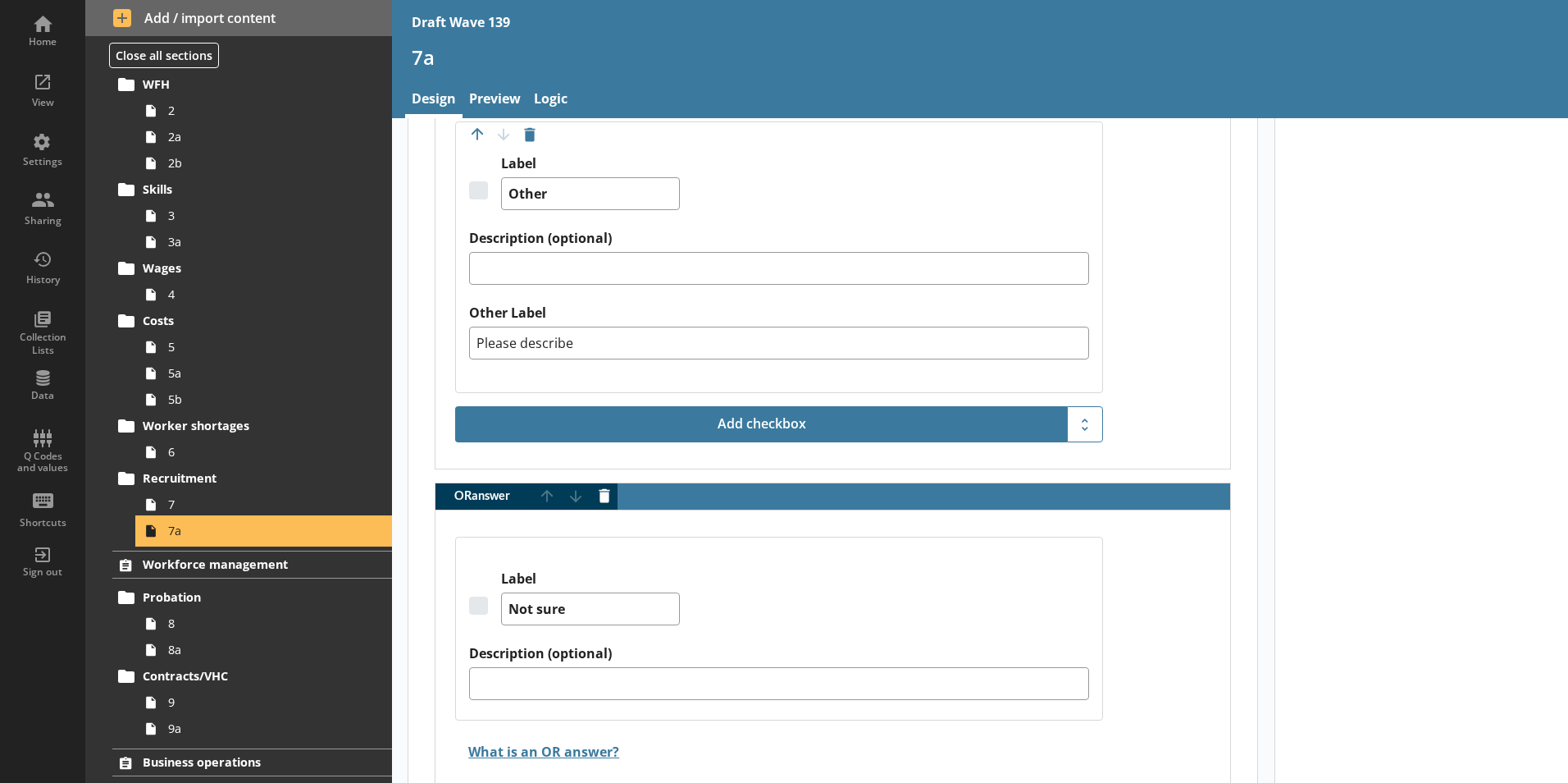
scroll to position [3175, 0]
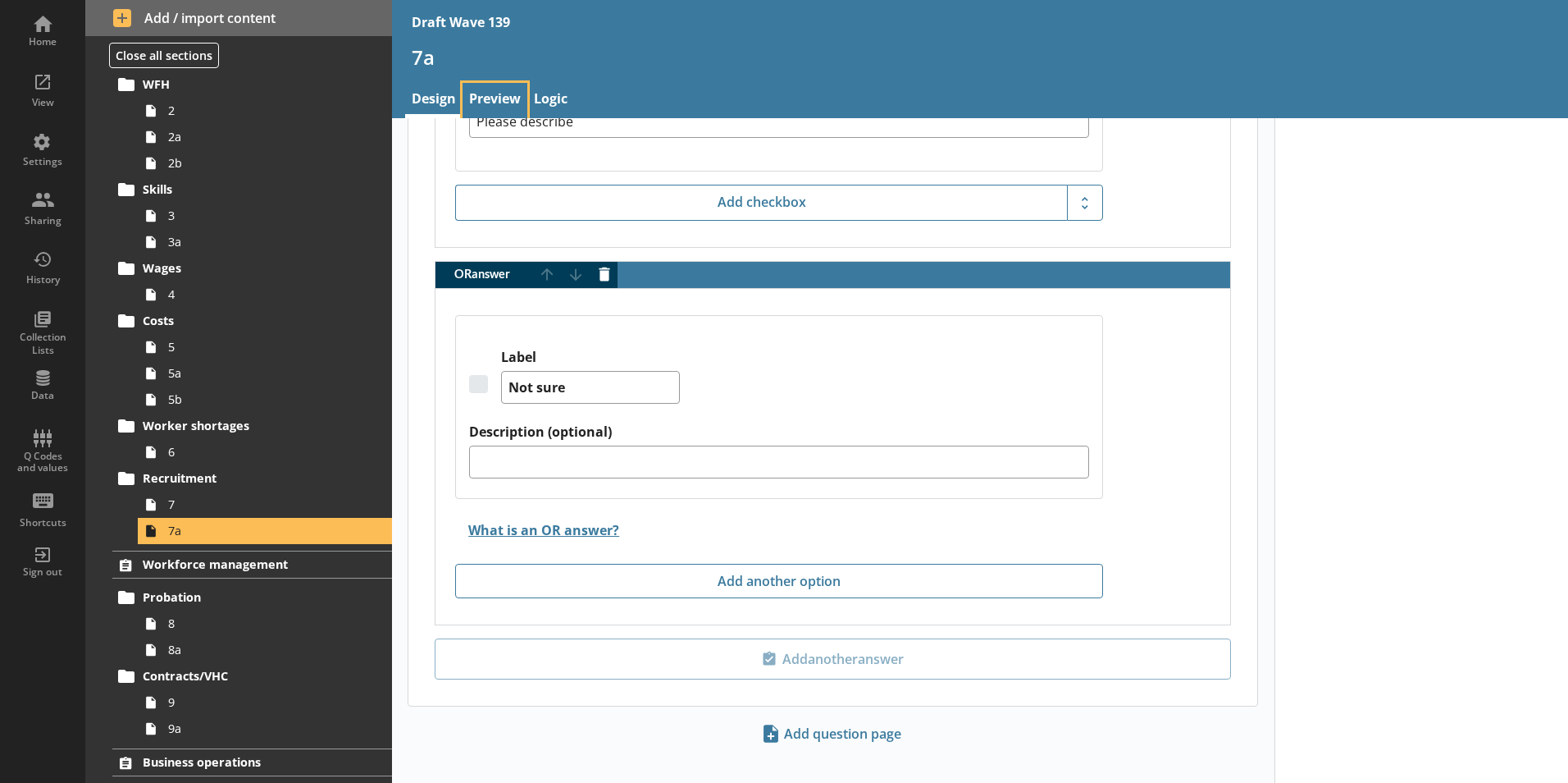
click at [486, 91] on link "Preview" at bounding box center [495, 100] width 65 height 35
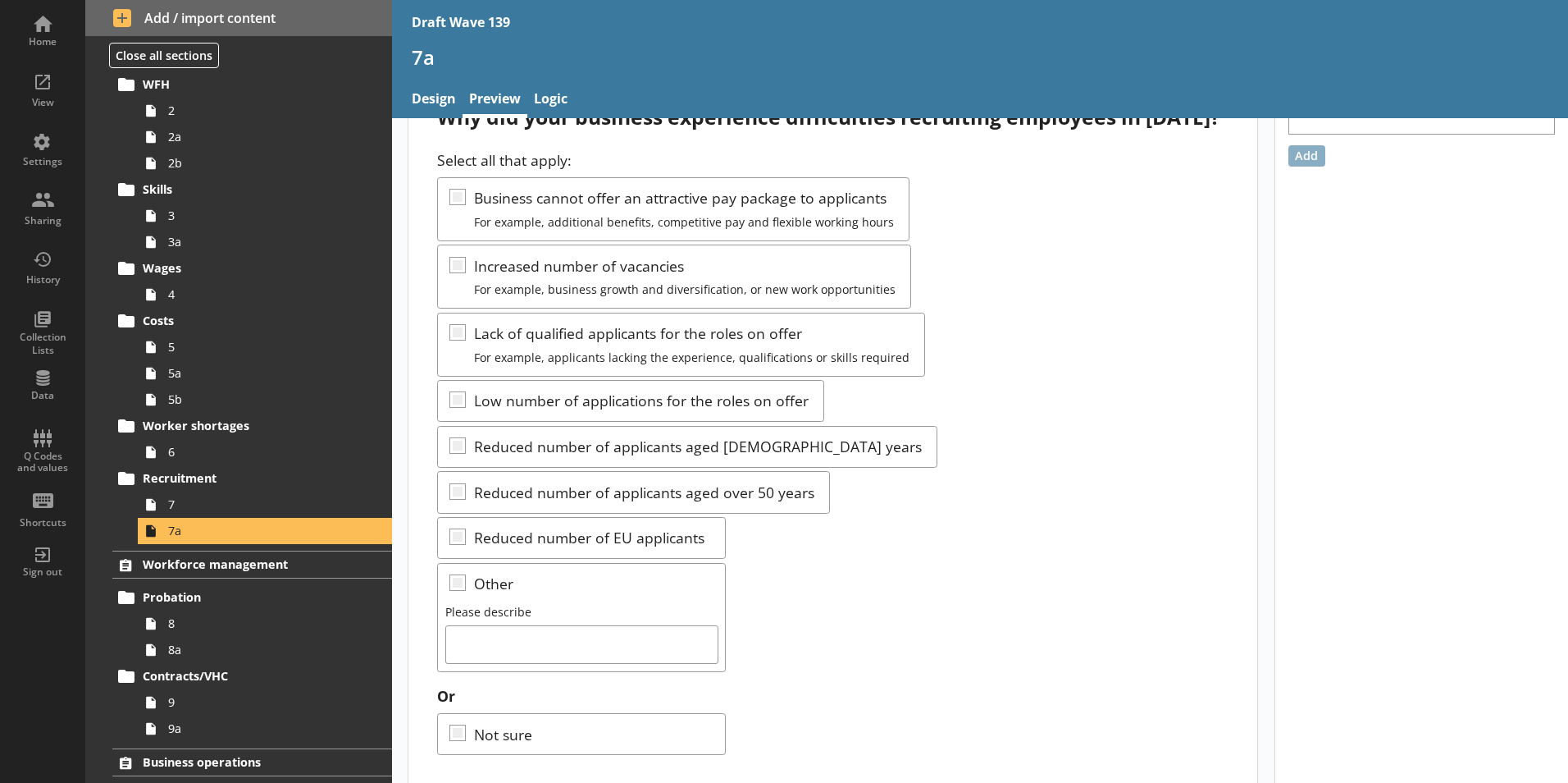
scroll to position [118, 0]
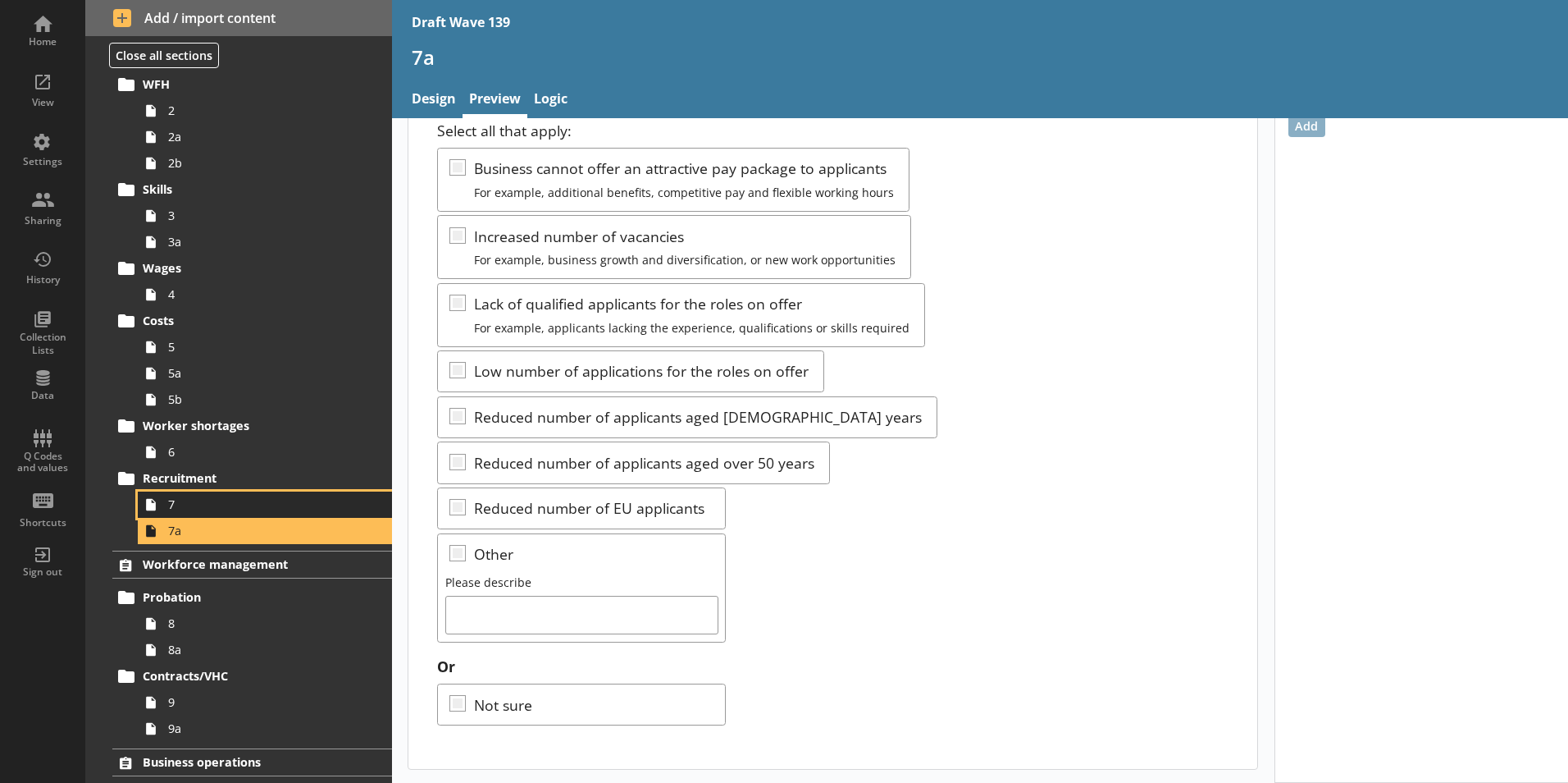
click at [207, 505] on span "7" at bounding box center [259, 504] width 182 height 16
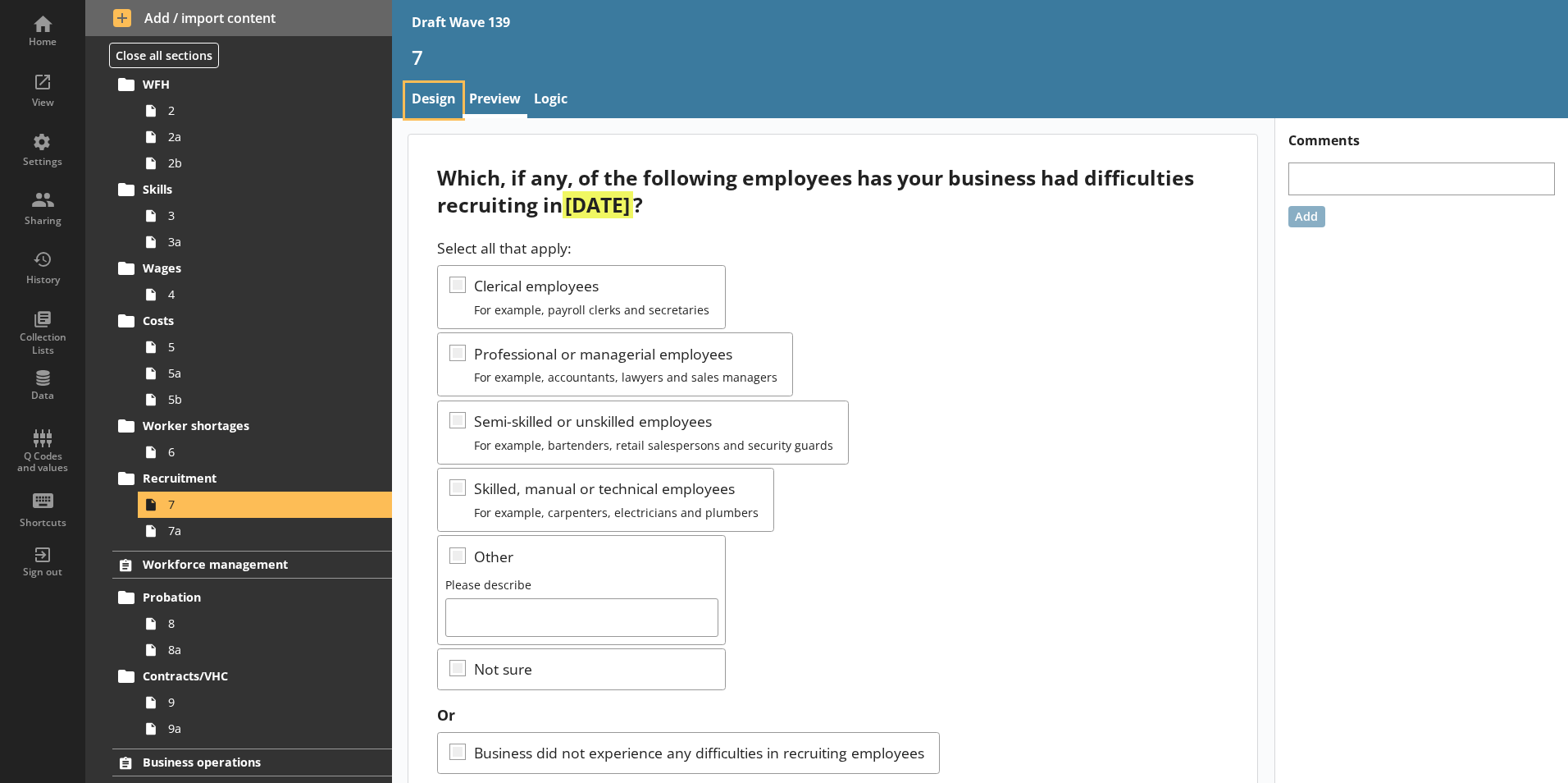
click at [439, 101] on link "Design" at bounding box center [434, 100] width 58 height 35
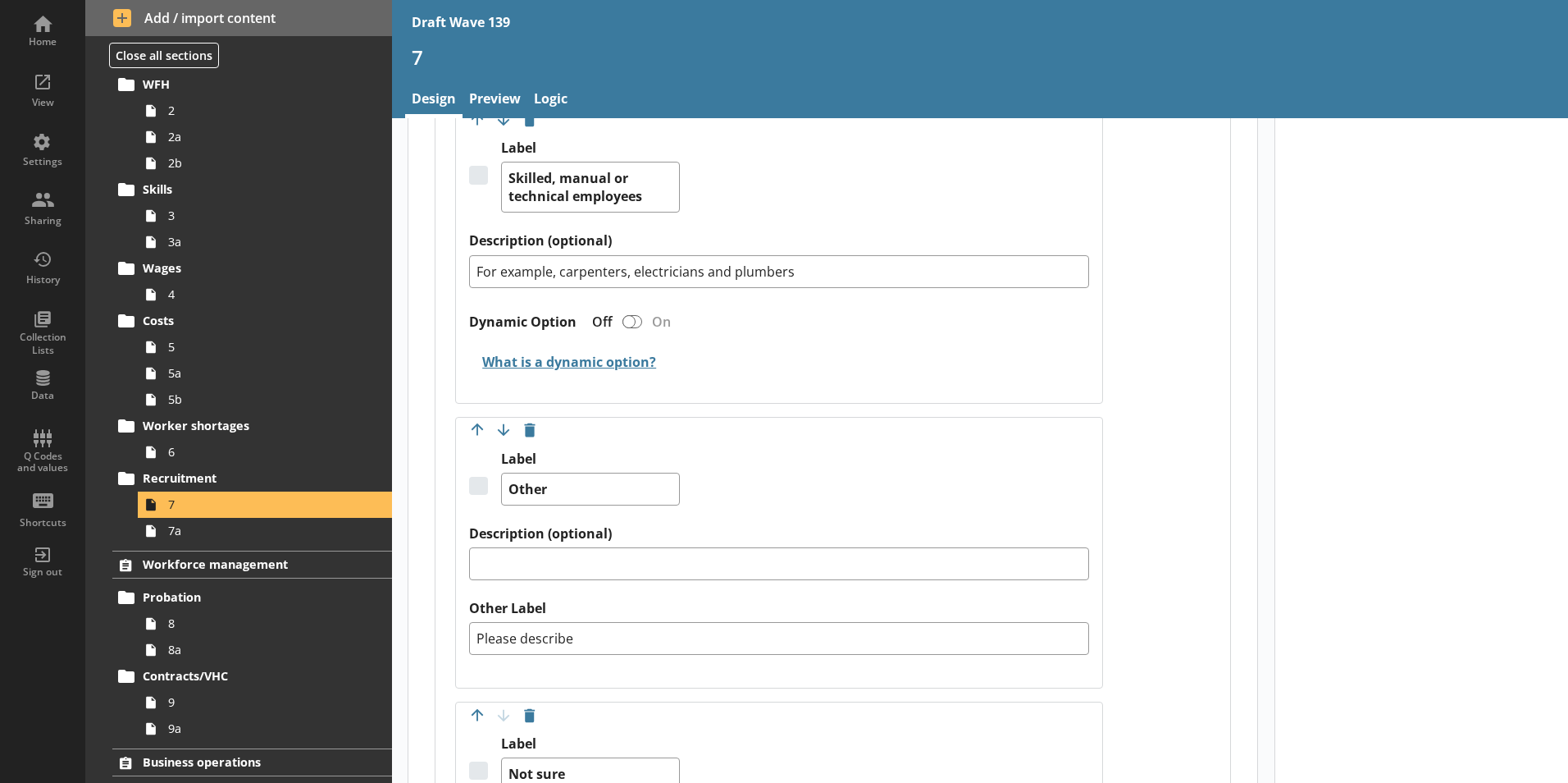
scroll to position [1805, 0]
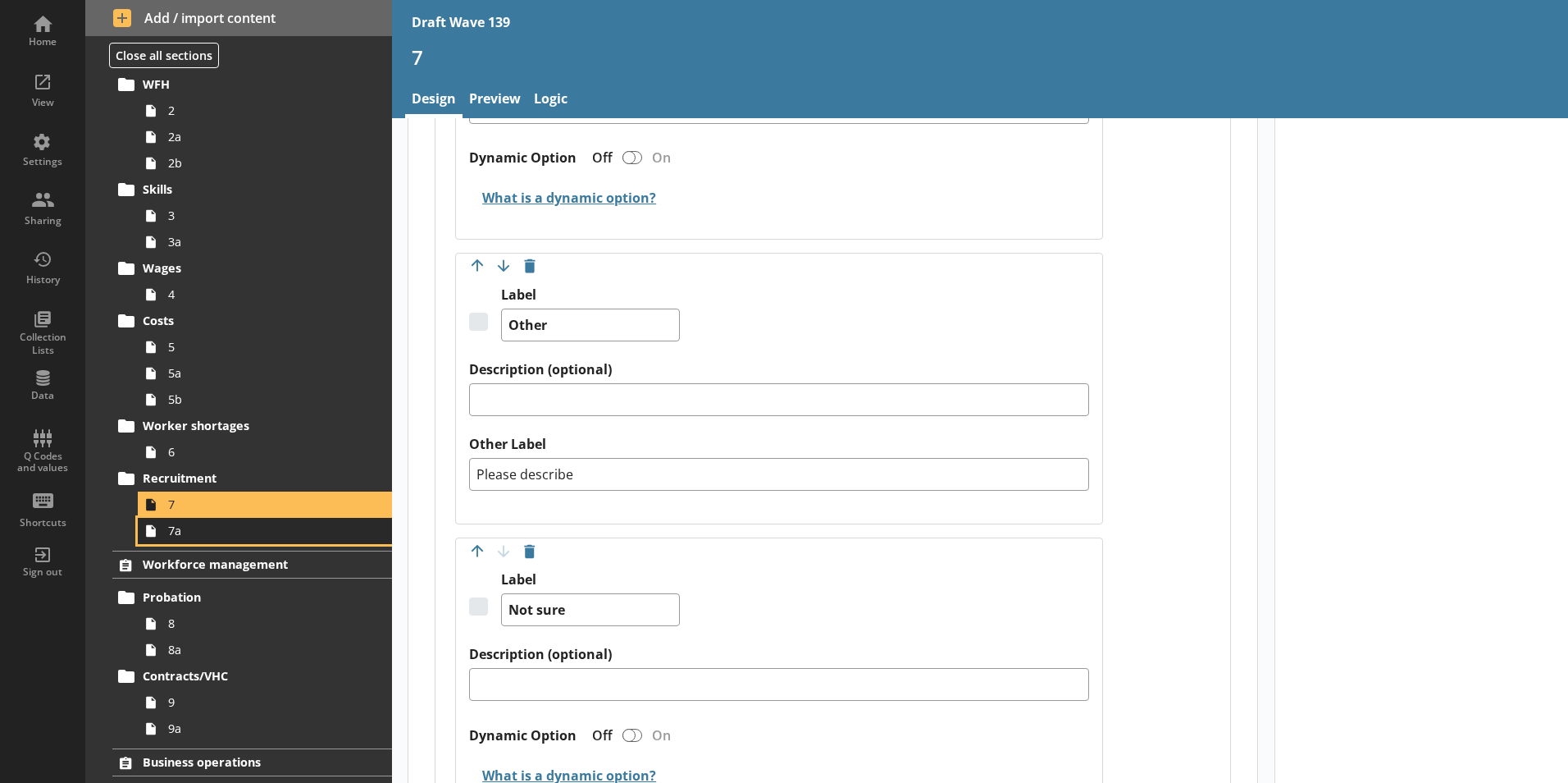
click at [168, 536] on span "7a" at bounding box center [259, 531] width 182 height 16
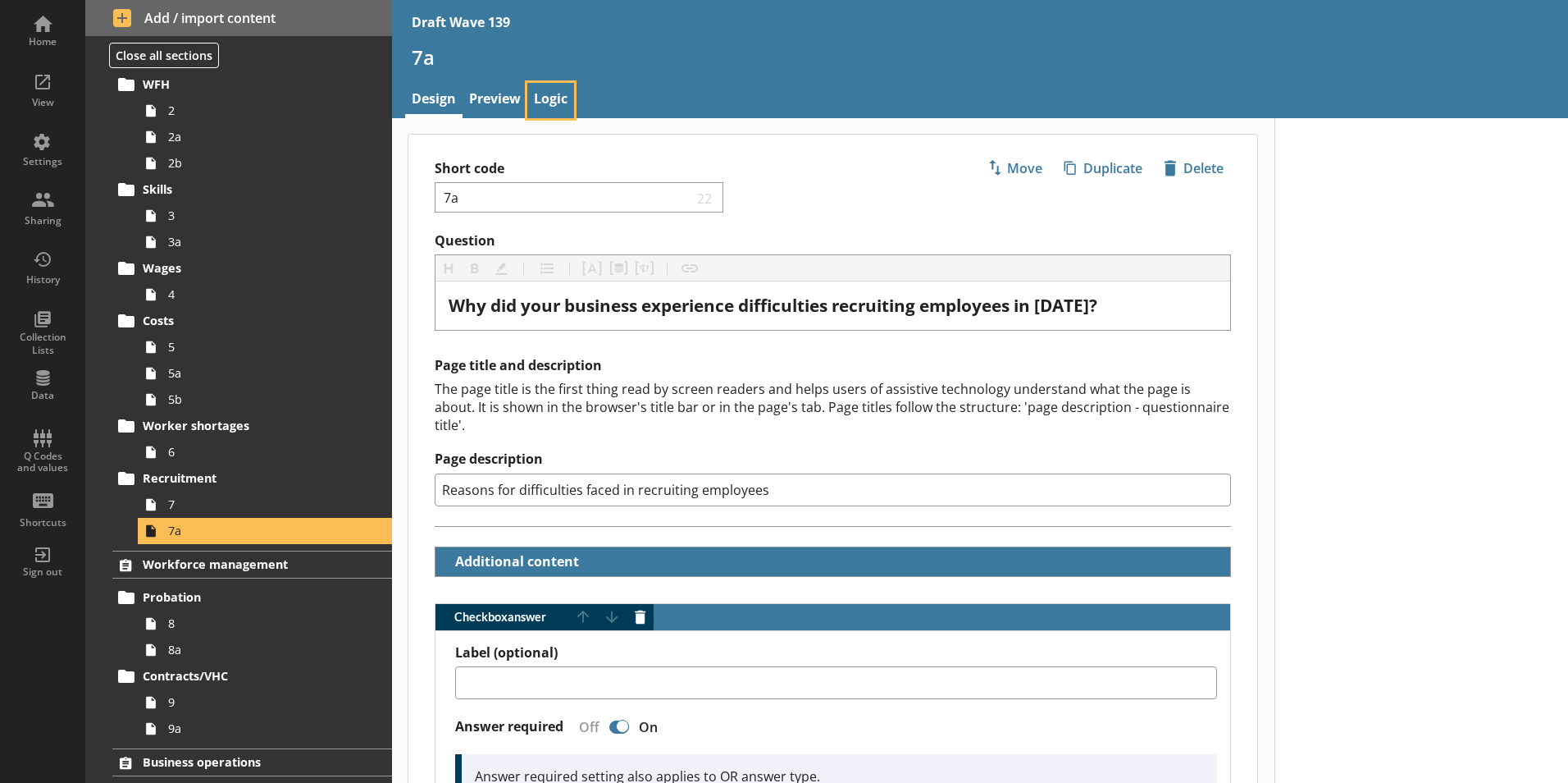
click at [555, 93] on link "Logic" at bounding box center [551, 100] width 47 height 35
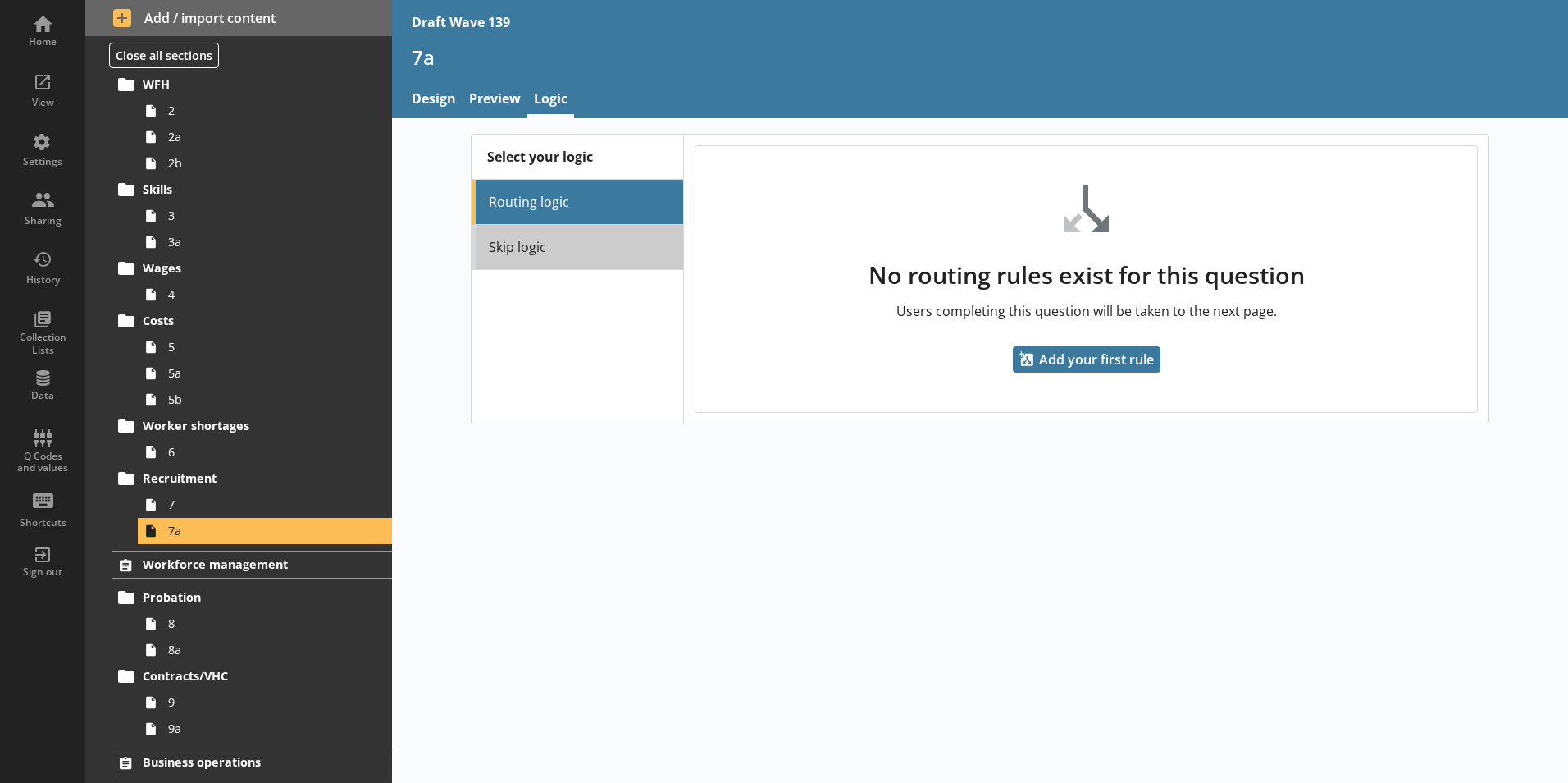
click at [532, 244] on link "Skip logic" at bounding box center [577, 247] width 211 height 45
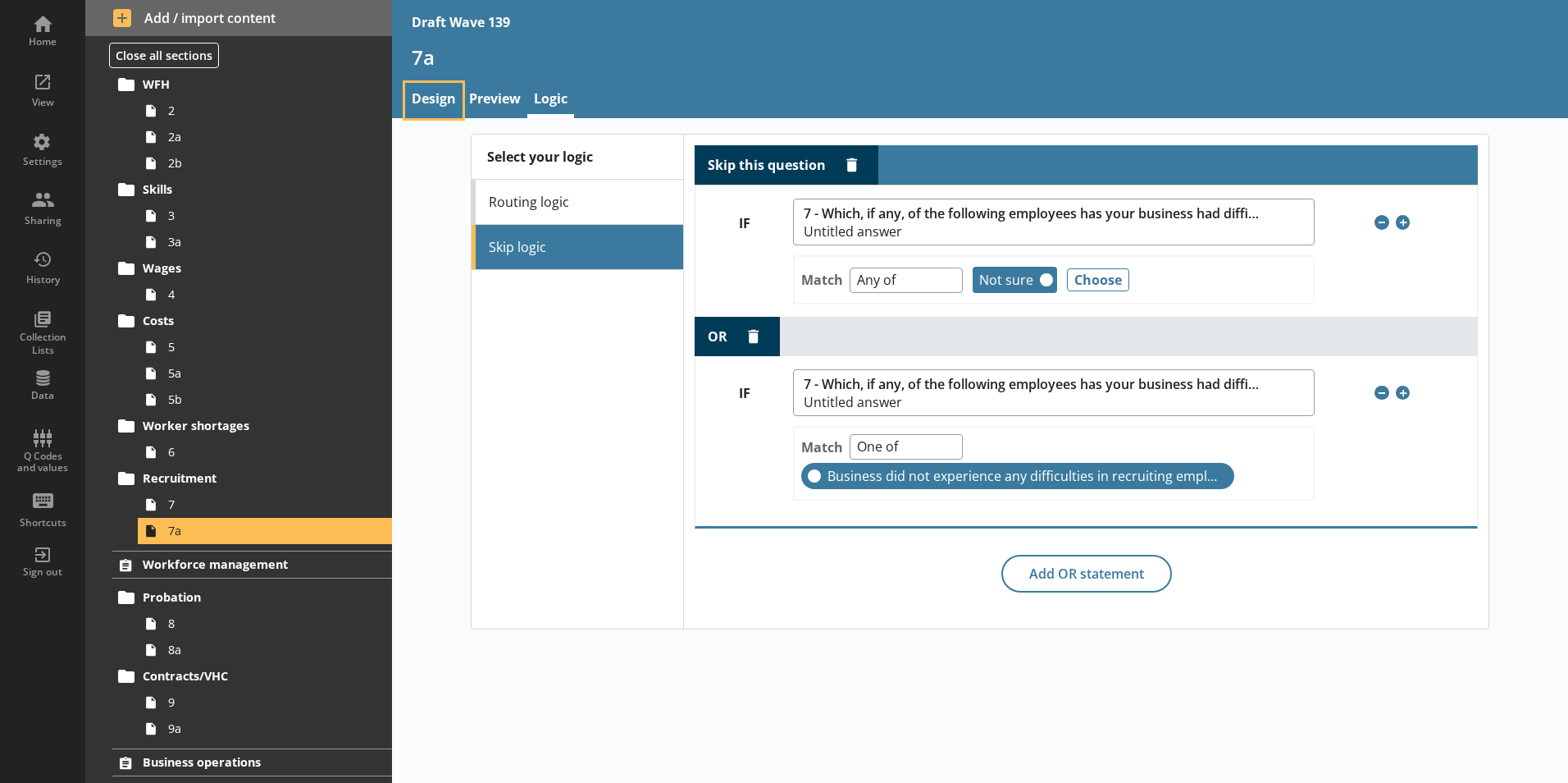
click at [435, 95] on link "Design" at bounding box center [434, 100] width 58 height 35
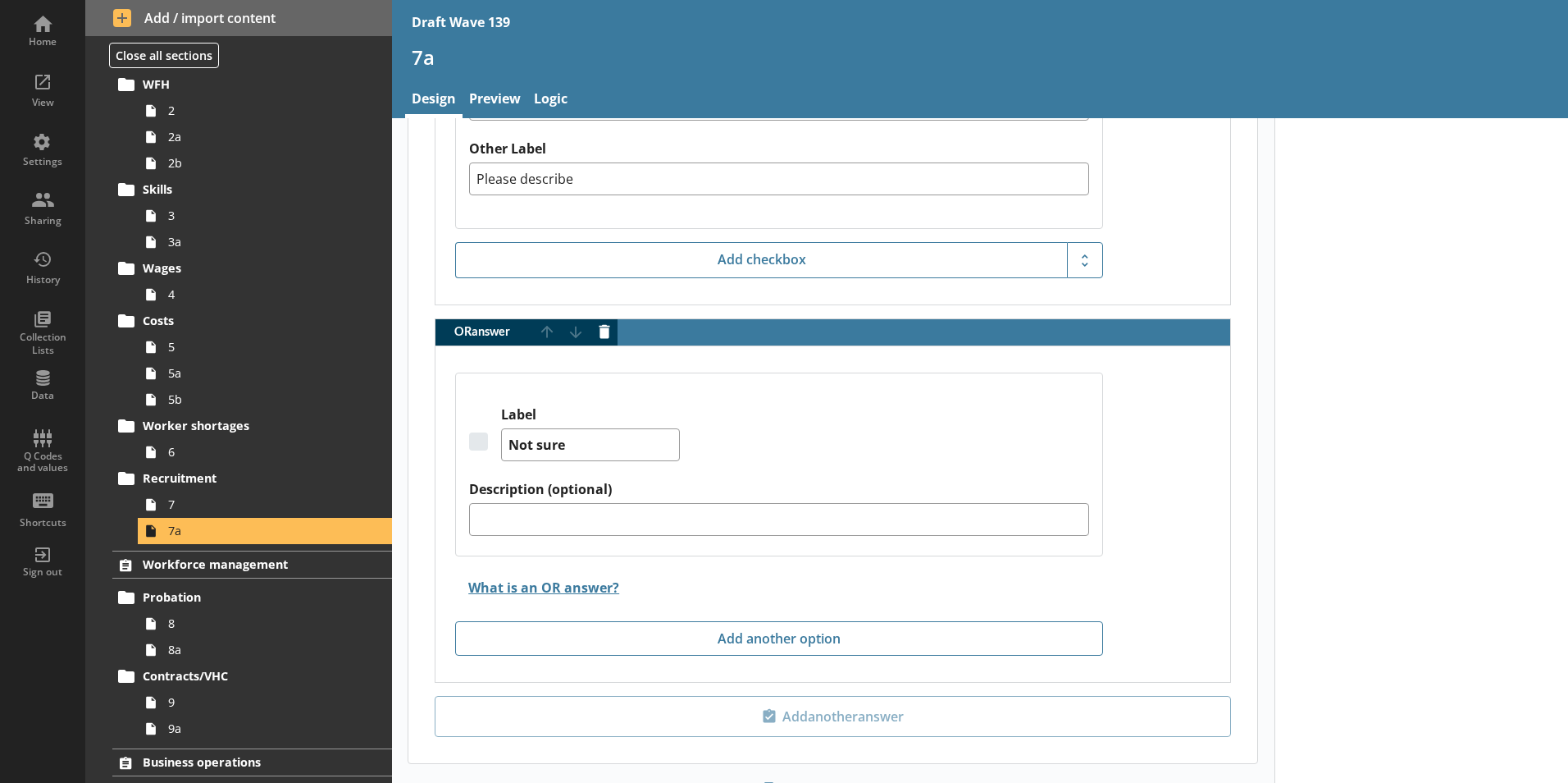
scroll to position [3175, 0]
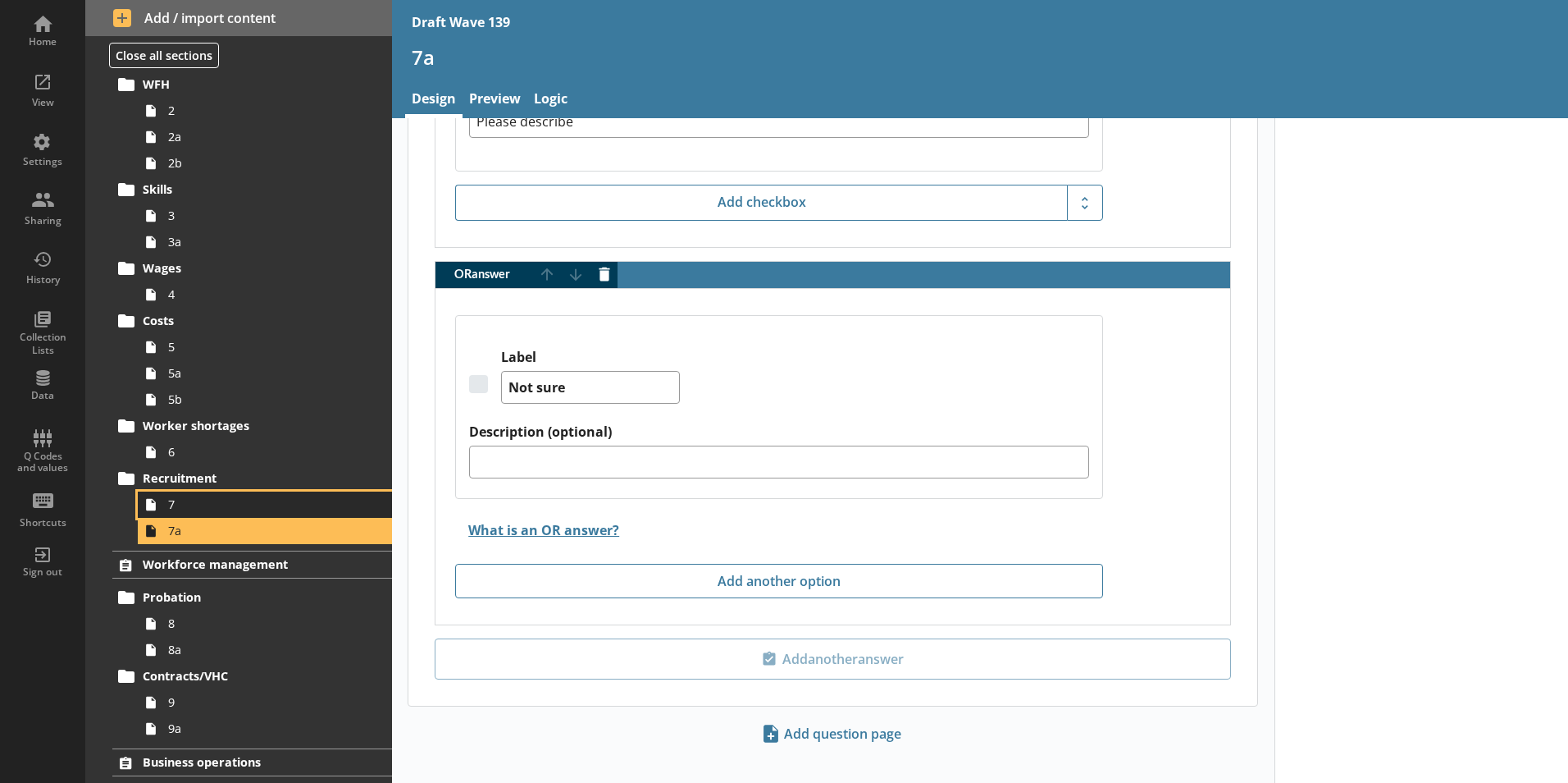
click at [169, 500] on span "7" at bounding box center [259, 504] width 182 height 16
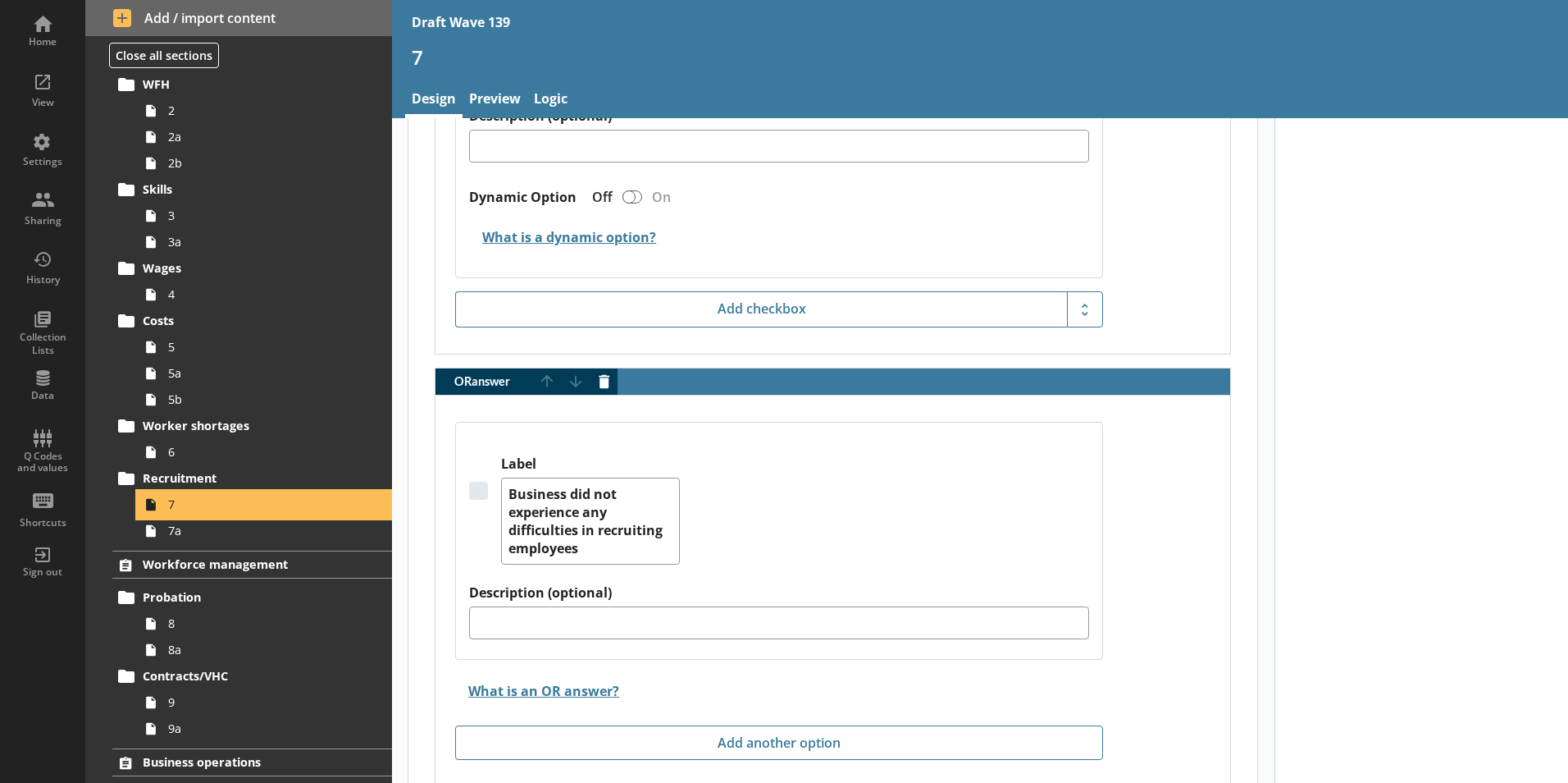
scroll to position [2423, 0]
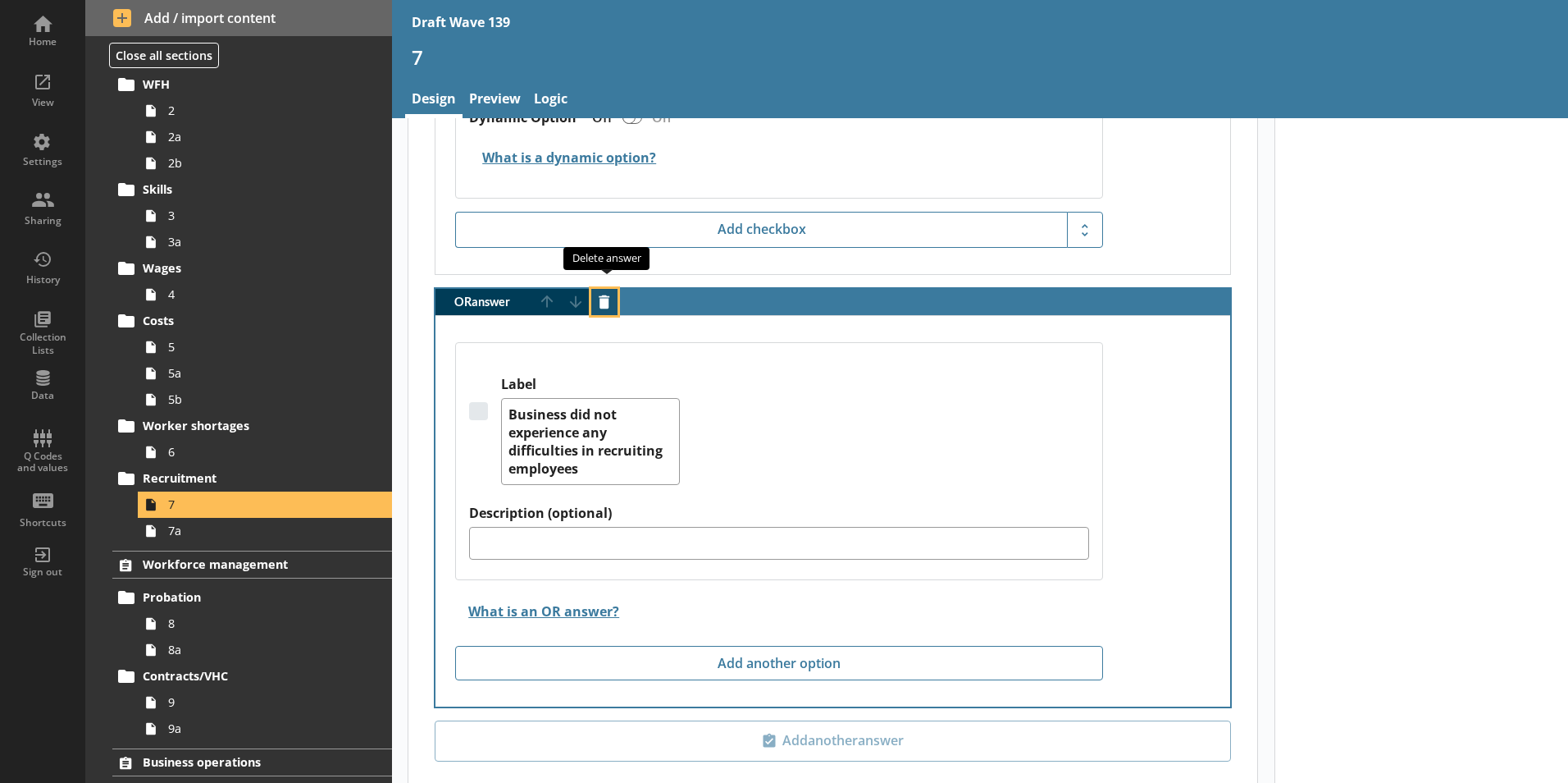
click at [601, 289] on button "Delete answer" at bounding box center [604, 302] width 26 height 26
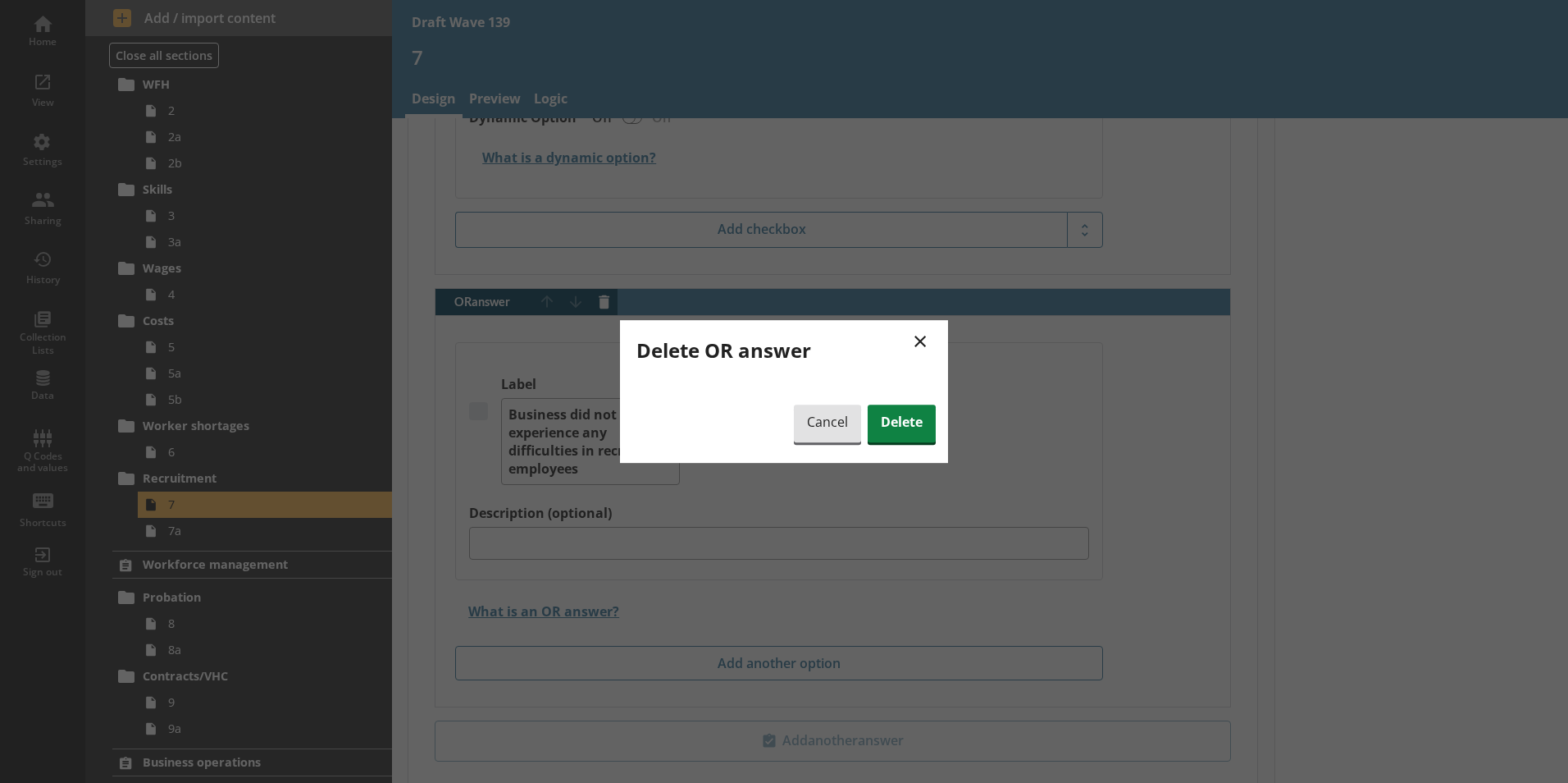
click at [918, 343] on button "×" at bounding box center [920, 340] width 30 height 37
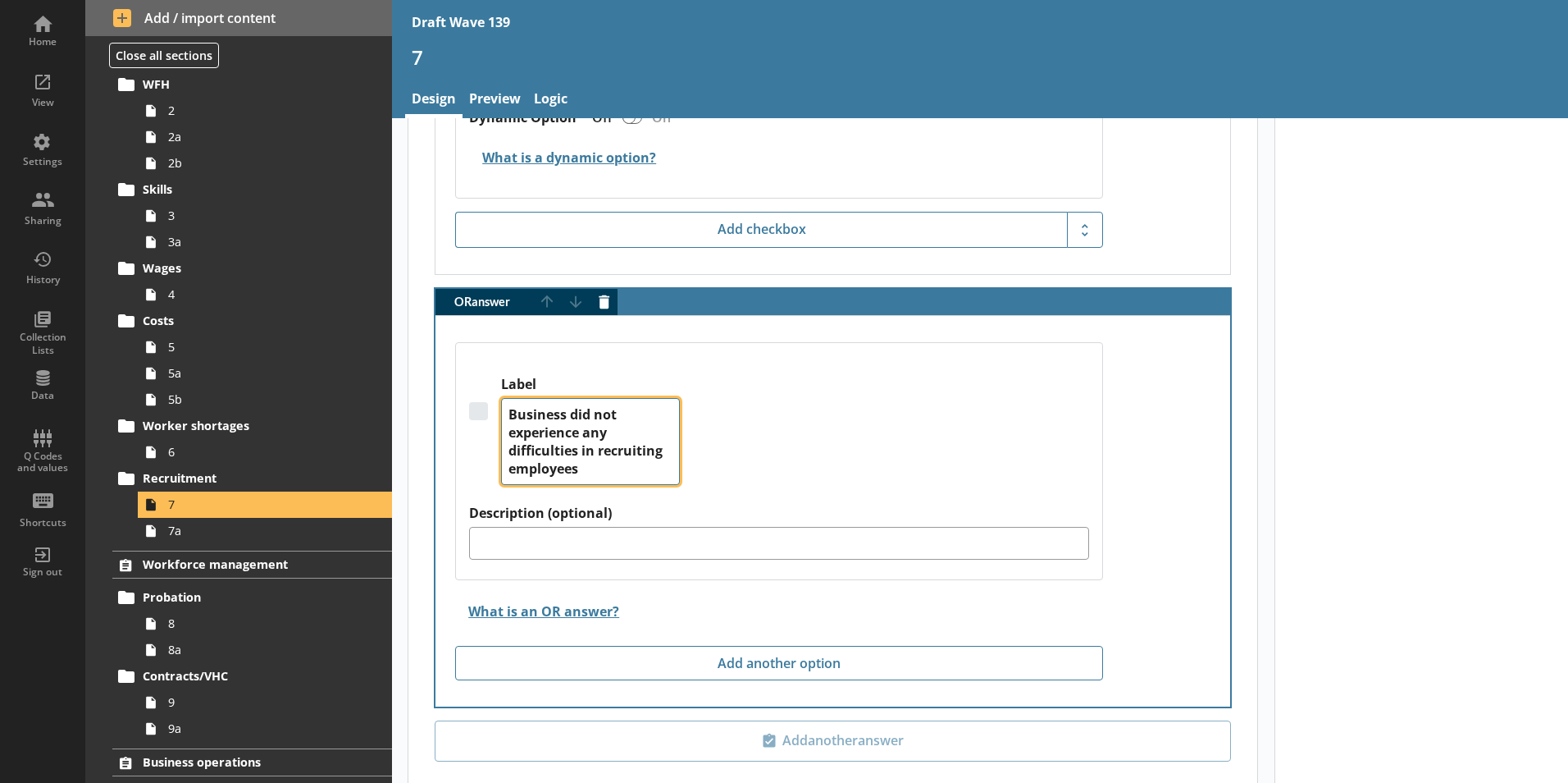
drag, startPoint x: 647, startPoint y: 448, endPoint x: 476, endPoint y: 389, distance: 180.9
click at [476, 389] on div "Label Business did not experience any difficulties in recruiting employees" at bounding box center [779, 439] width 620 height 129
click at [608, 289] on button "Delete answer" at bounding box center [604, 302] width 26 height 26
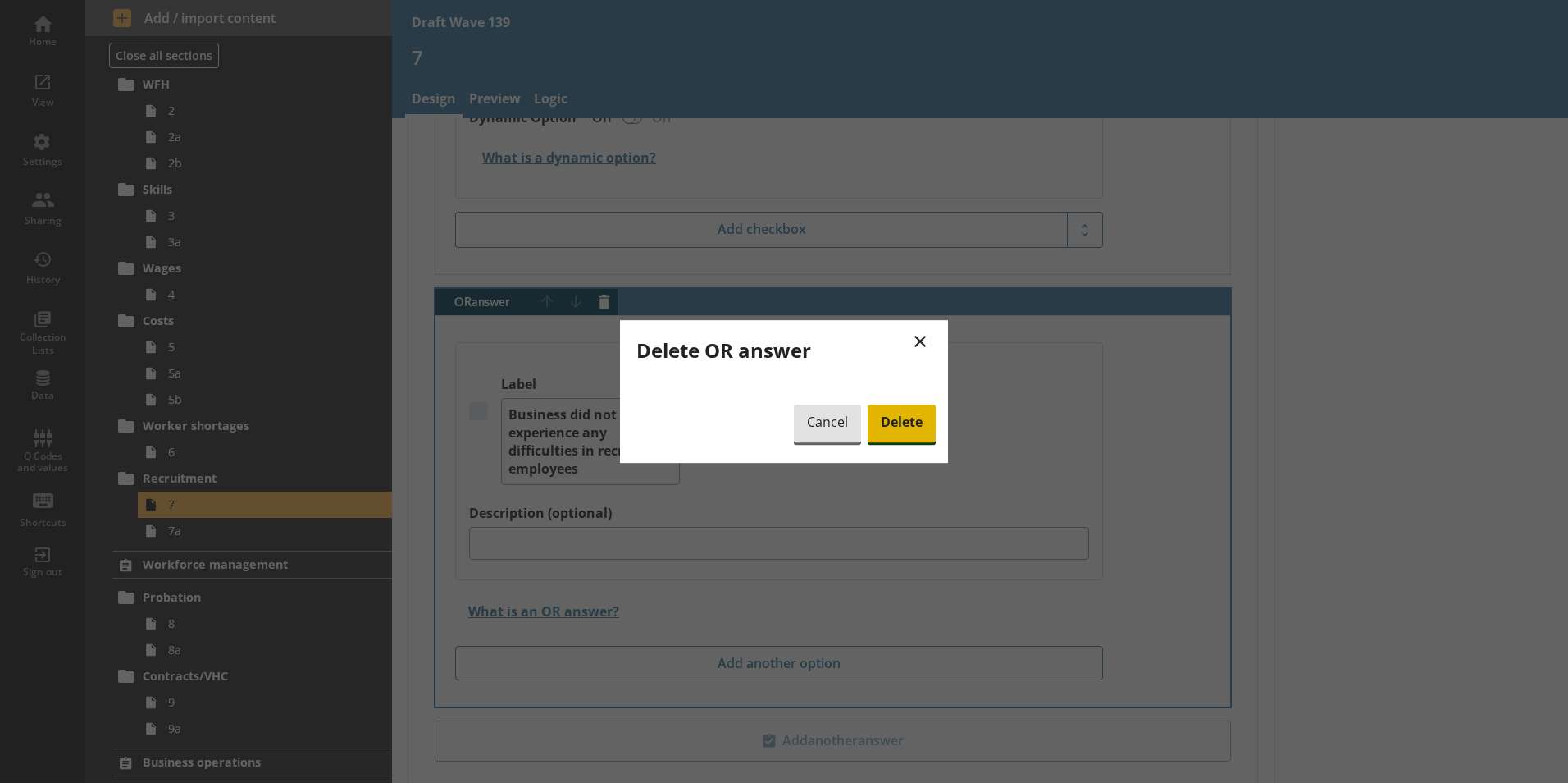
click at [902, 430] on span "Delete" at bounding box center [901, 423] width 68 height 38
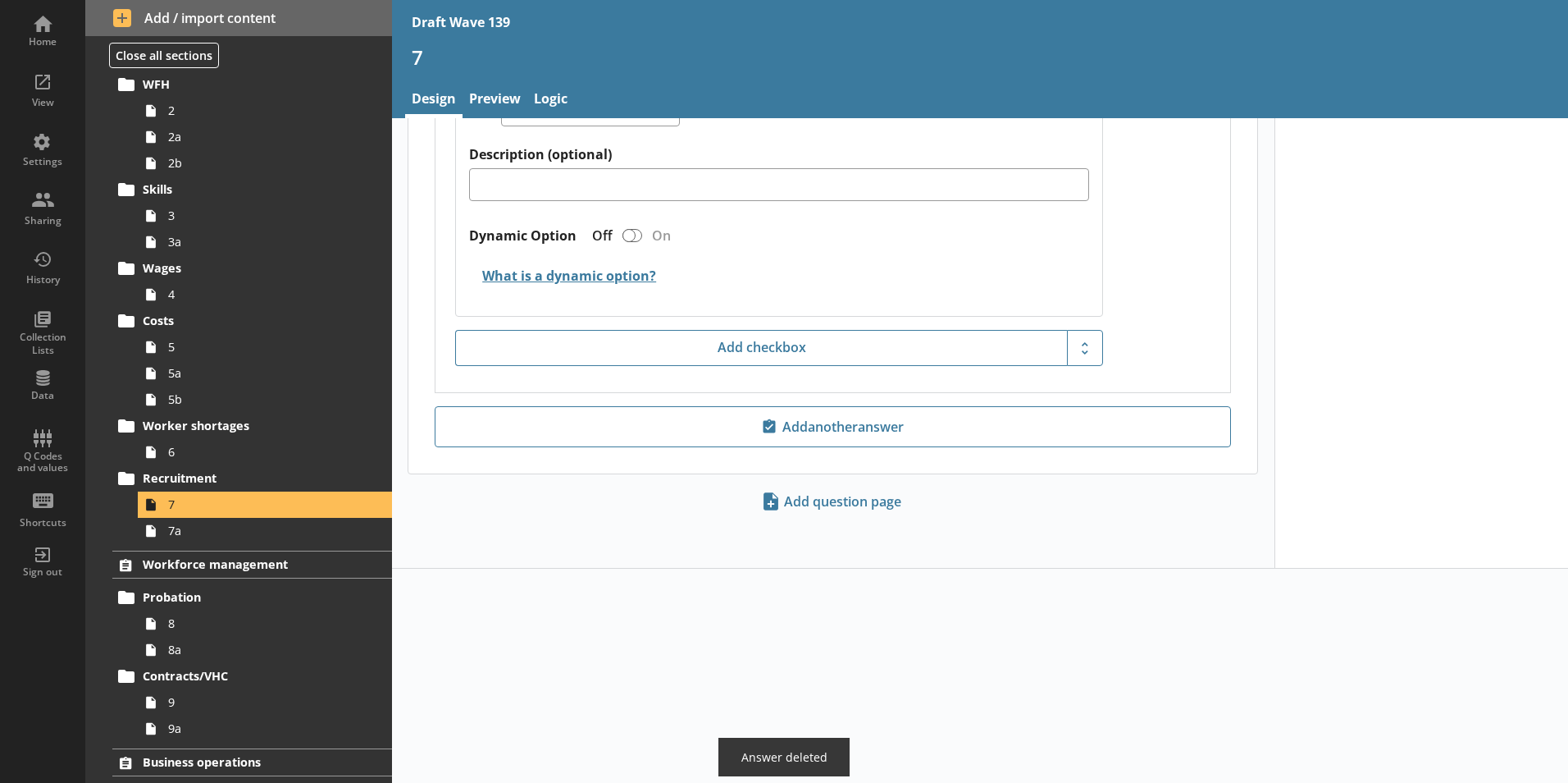
scroll to position [2015, 0]
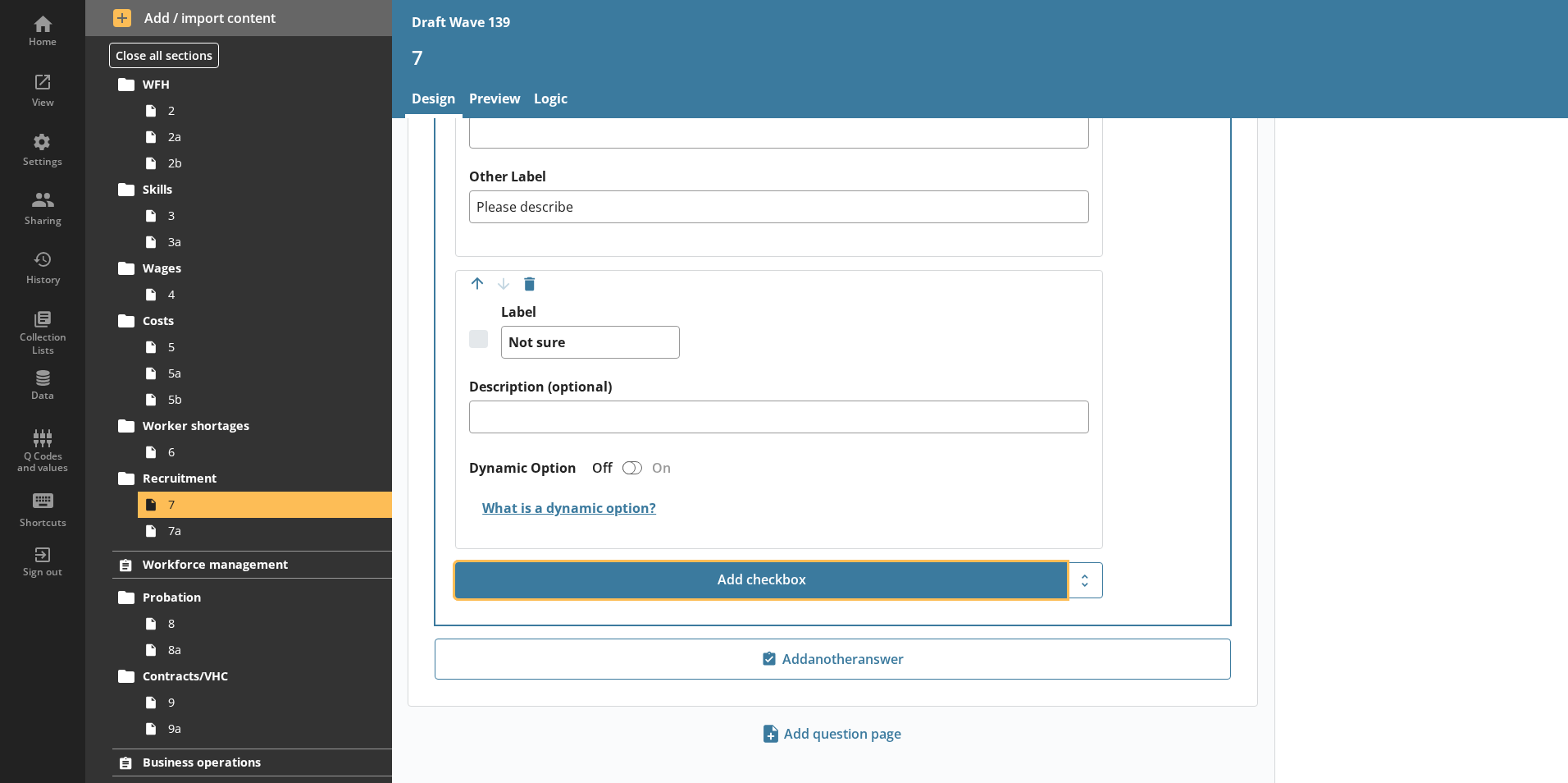
click at [766, 562] on button "Add checkbox" at bounding box center [761, 580] width 611 height 36
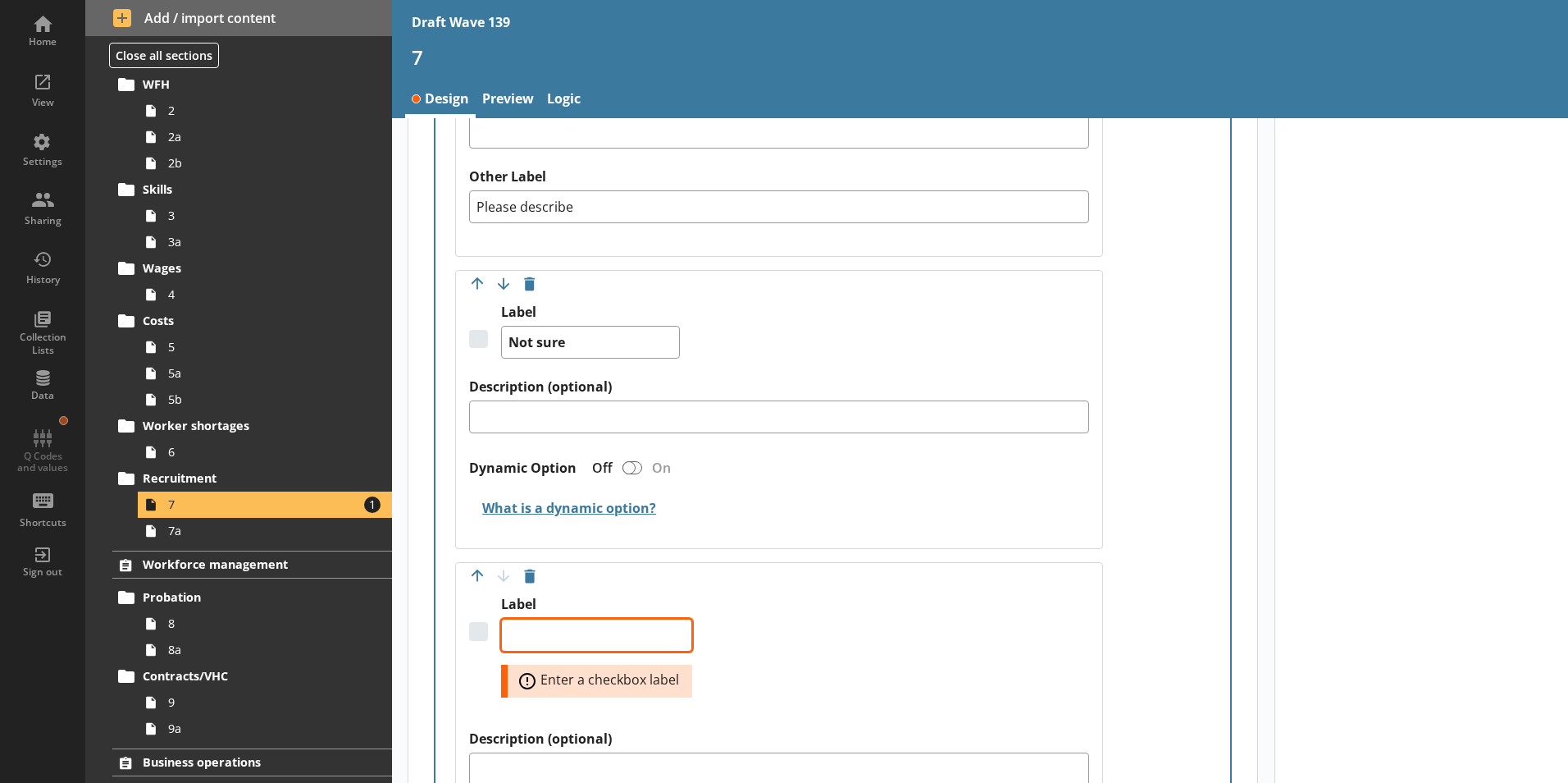
paste textarea "Business did not experience any difficulties in recruiting employees"
type textarea "x"
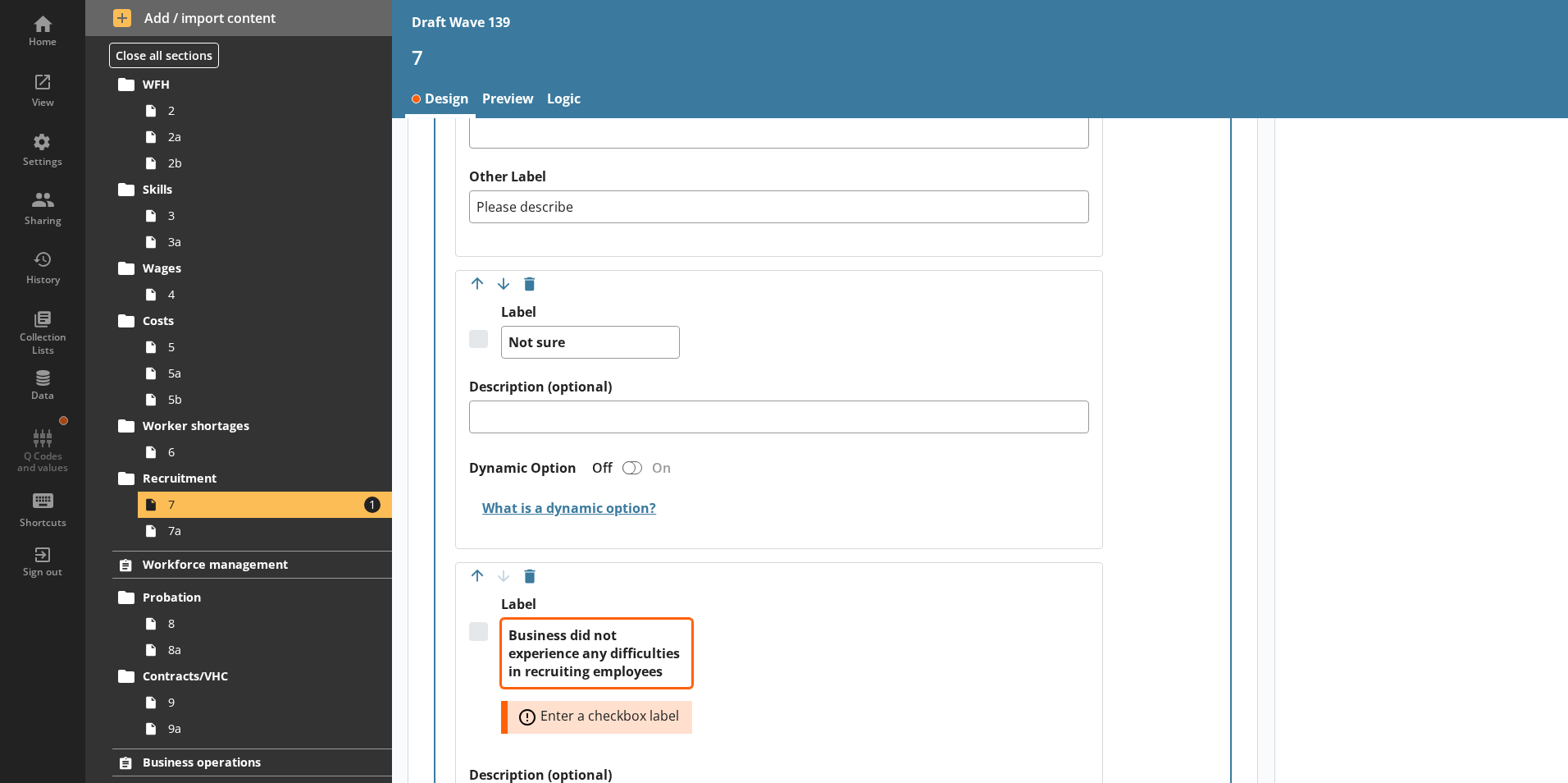
type textarea "Business did not experience any difficulties in recruiting employees"
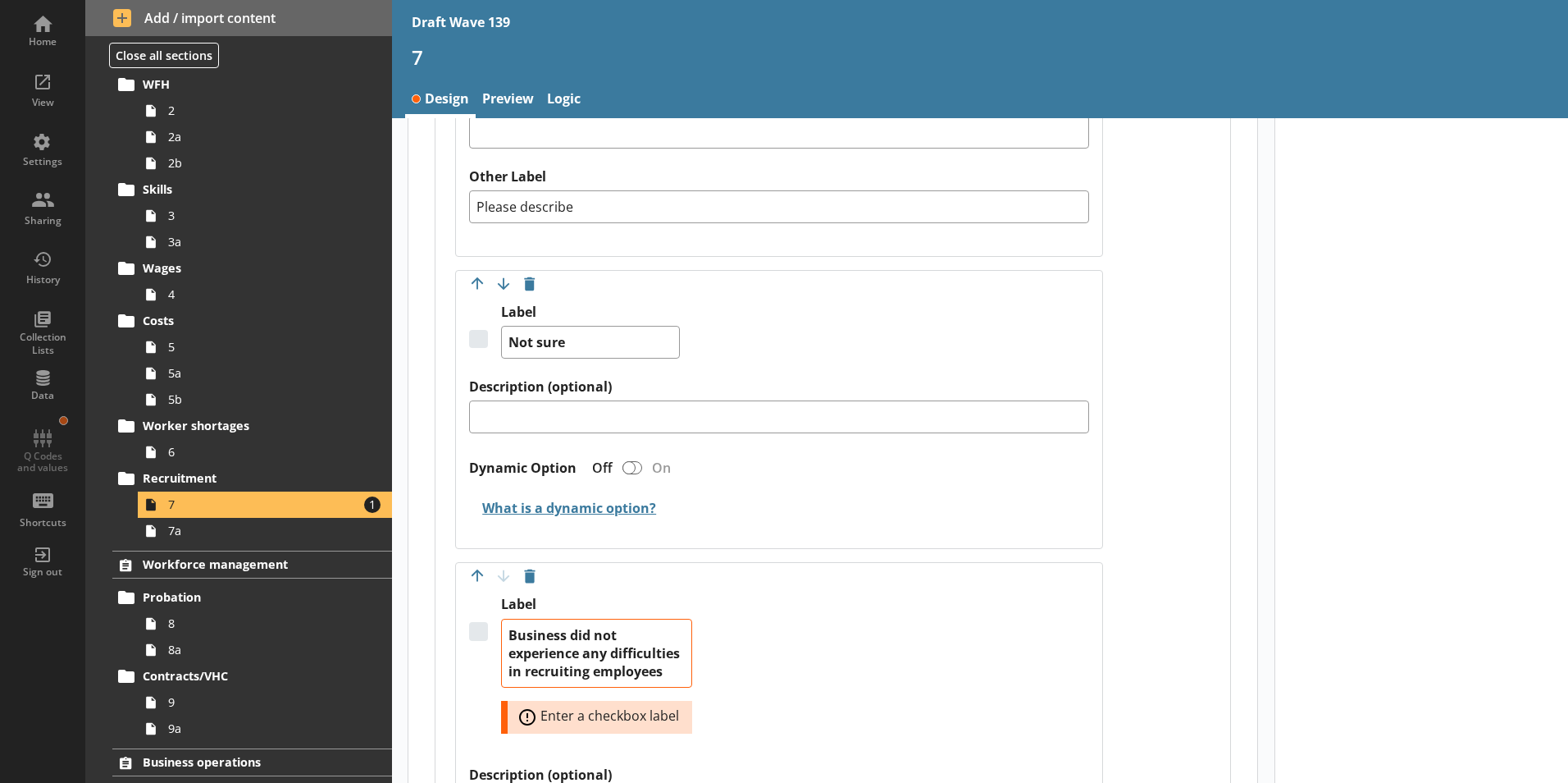
click at [857, 636] on div "Label Business did not experience any difficulties in recruiting employees Erro…" at bounding box center [779, 680] width 620 height 169
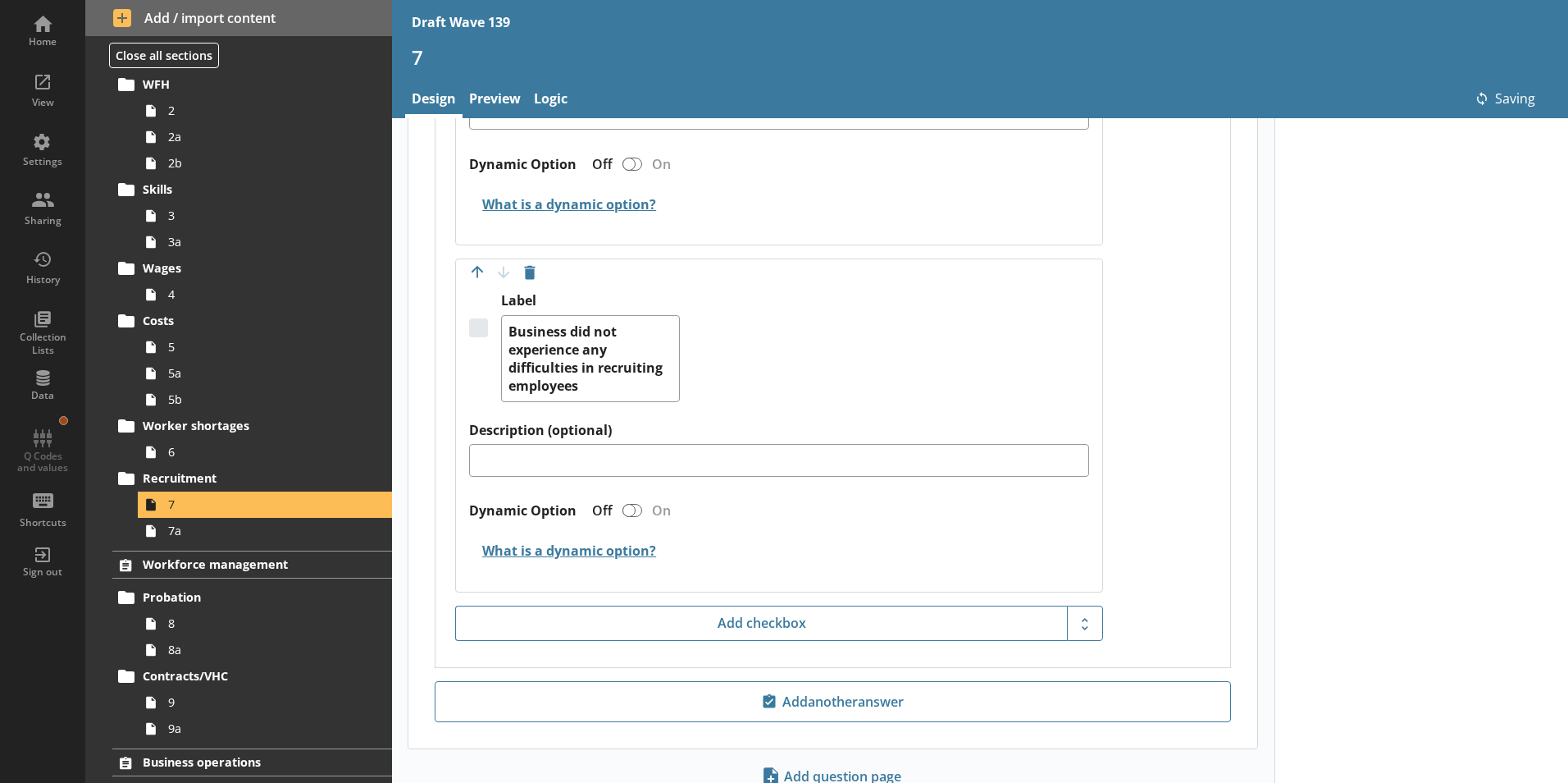
scroll to position [2343, 0]
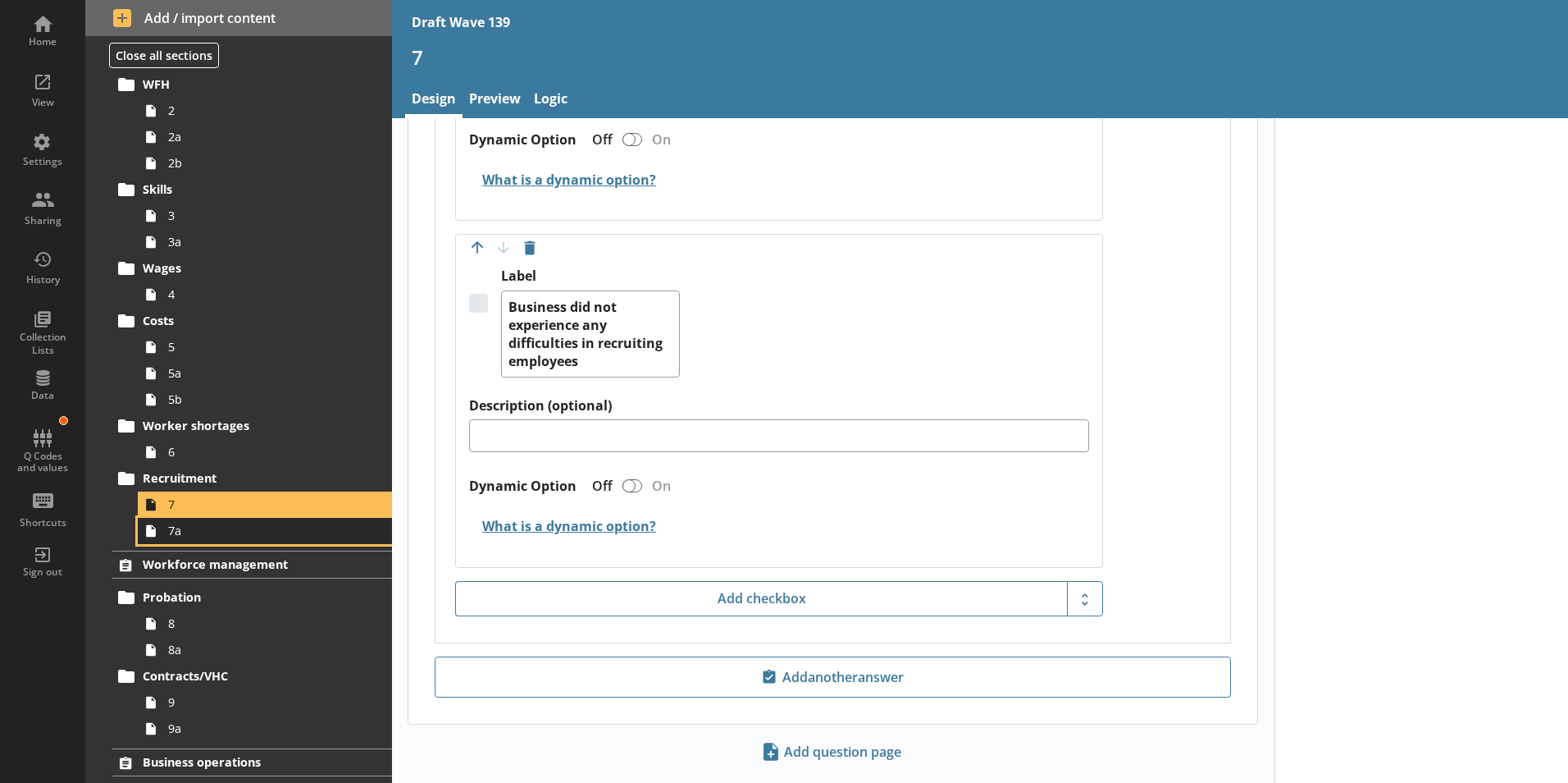
click at [179, 534] on span "7a" at bounding box center [259, 531] width 182 height 16
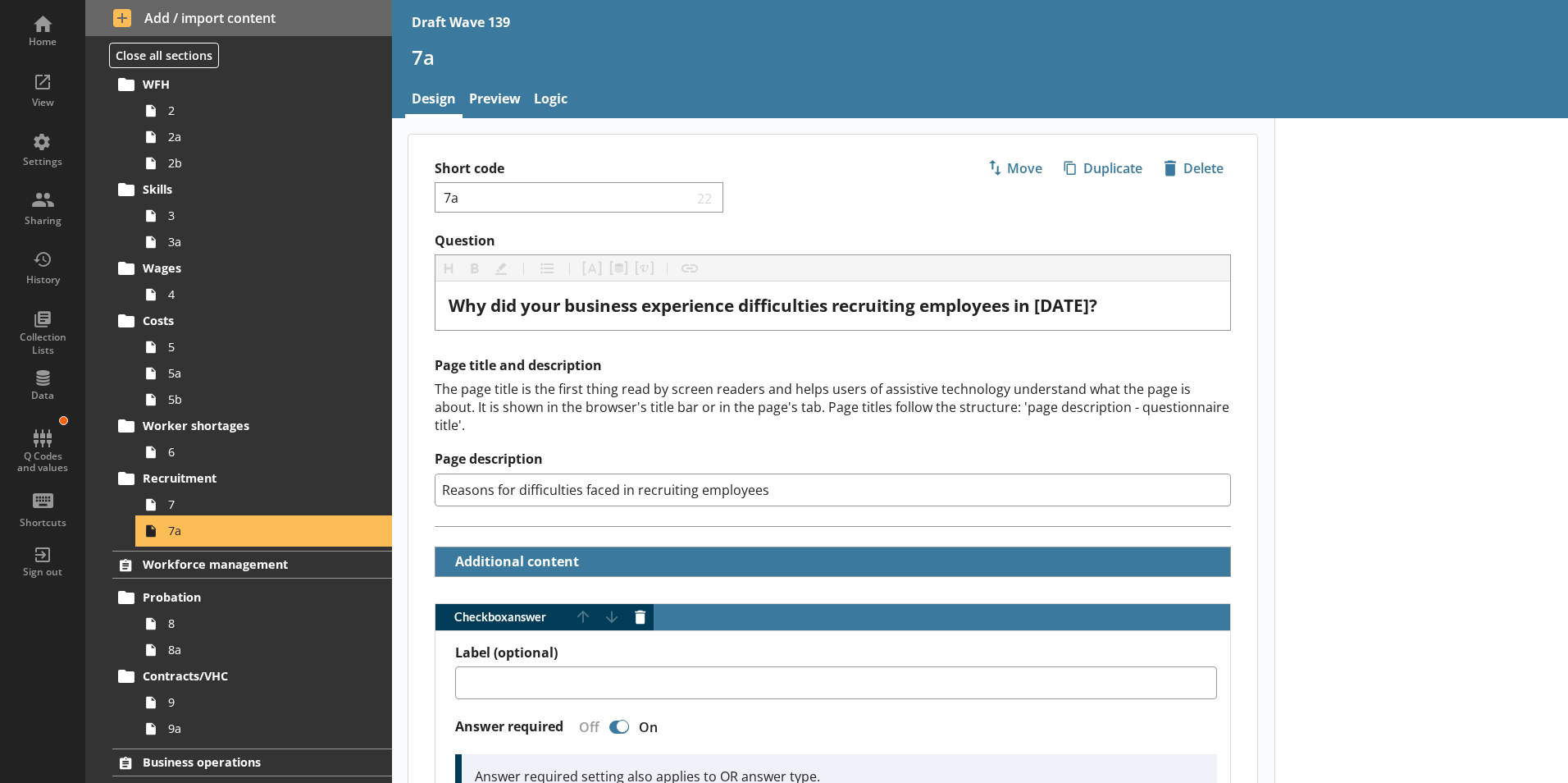
type textarea "x"
click at [551, 96] on link "Logic" at bounding box center [551, 100] width 47 height 35
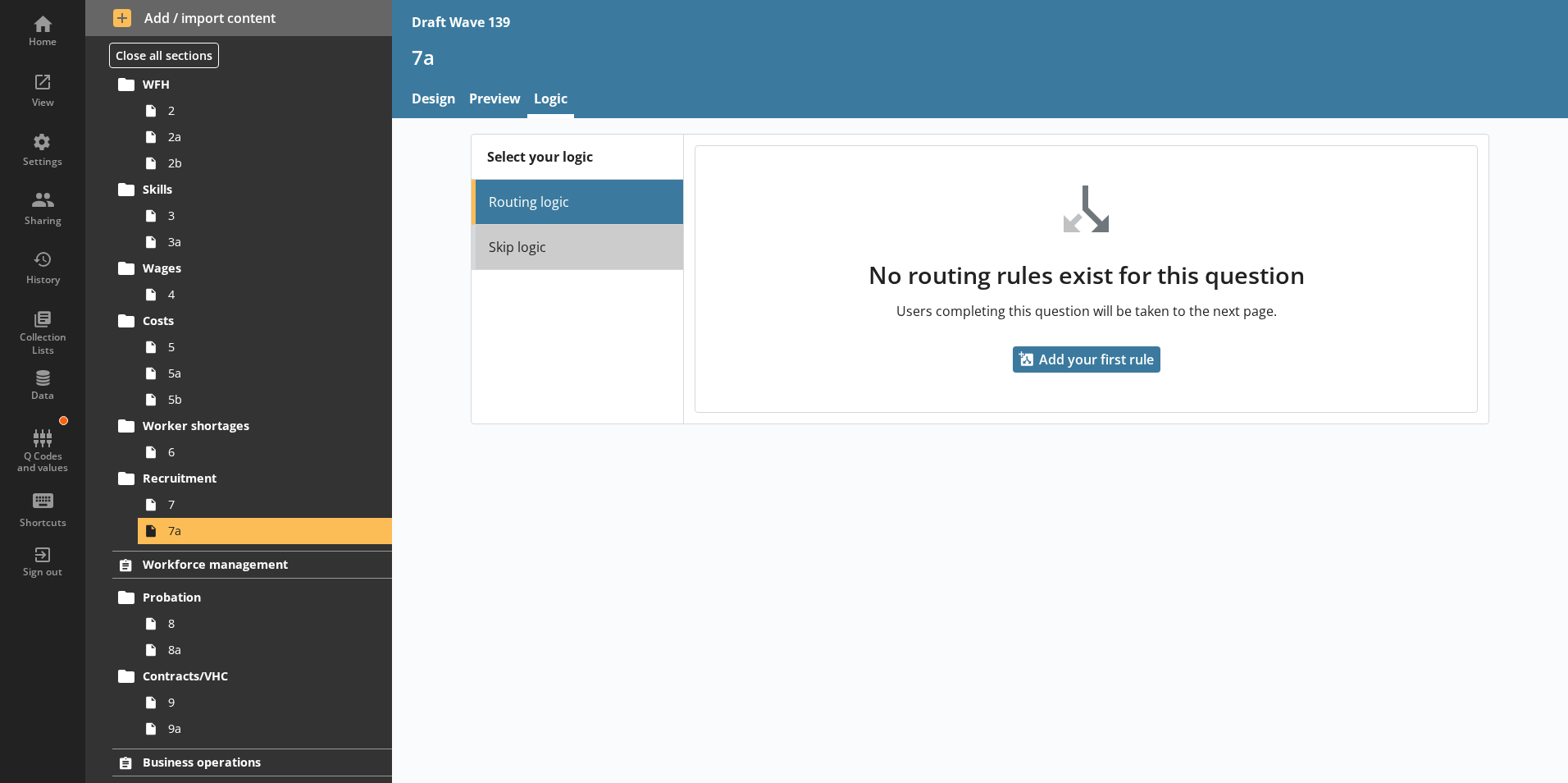
click at [528, 249] on link "Skip logic" at bounding box center [577, 247] width 211 height 45
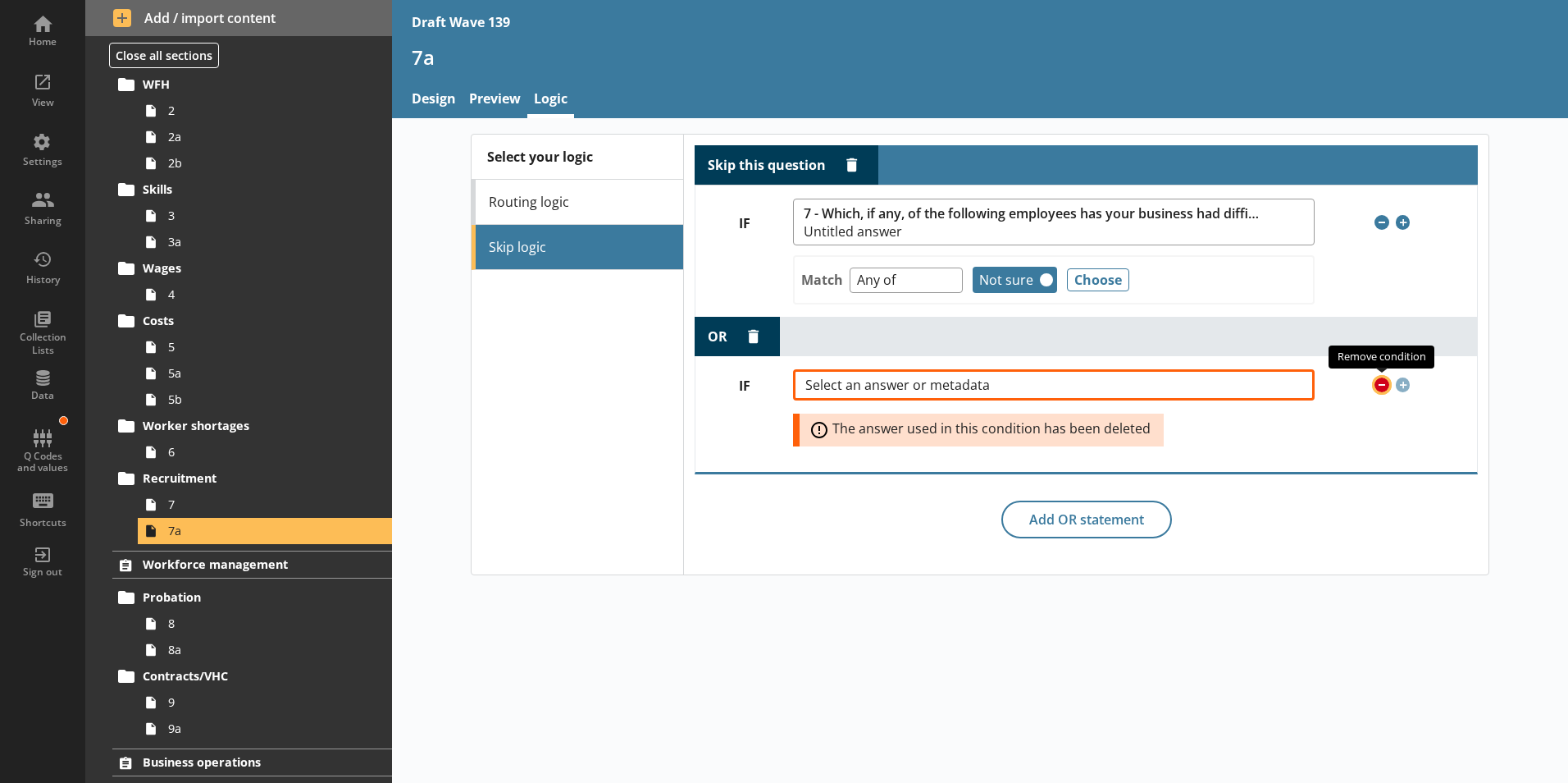
click at [1382, 385] on span "Remove condition" at bounding box center [1381, 385] width 15 height 15
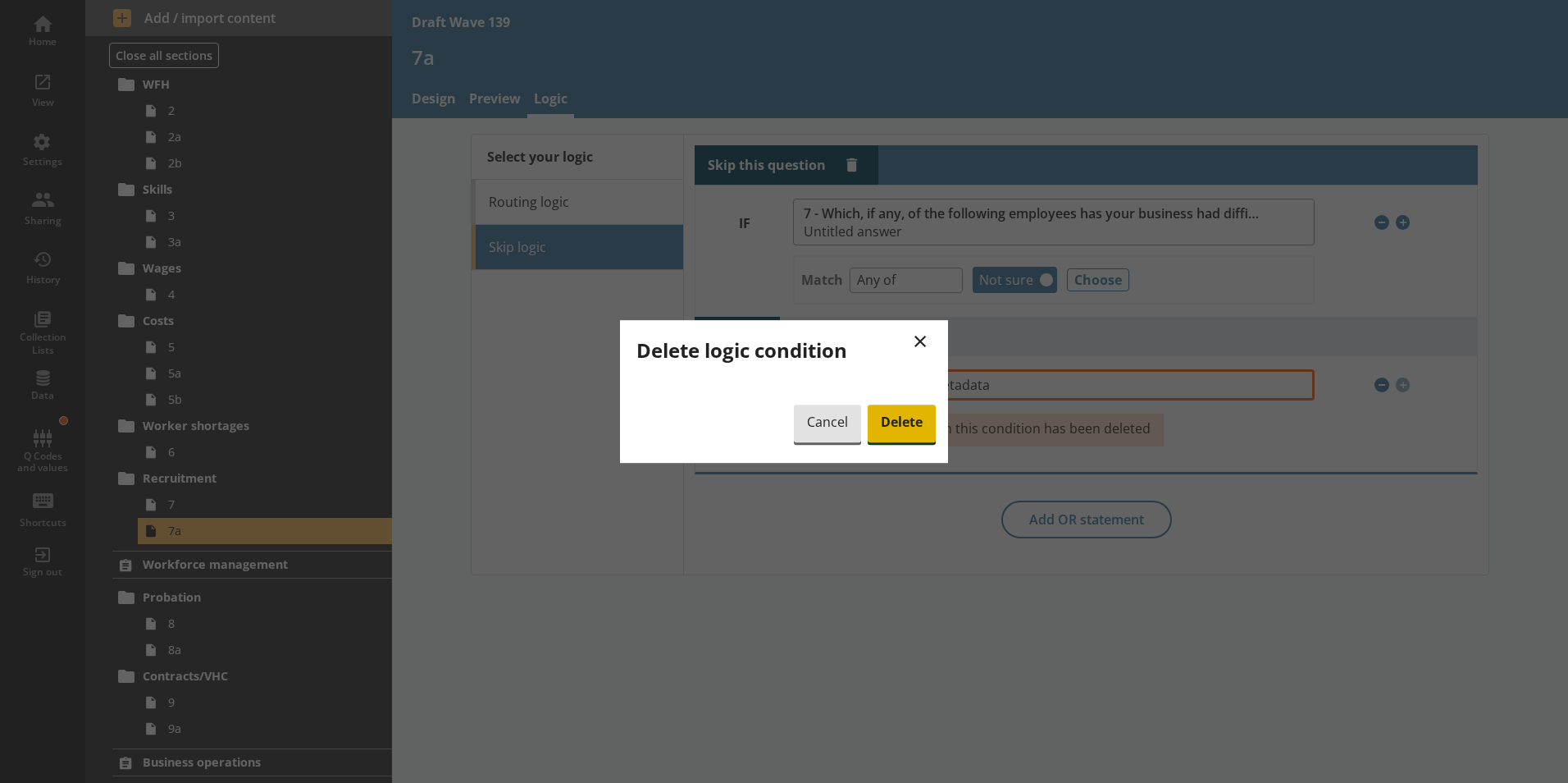
click at [897, 419] on span "Delete" at bounding box center [901, 423] width 68 height 38
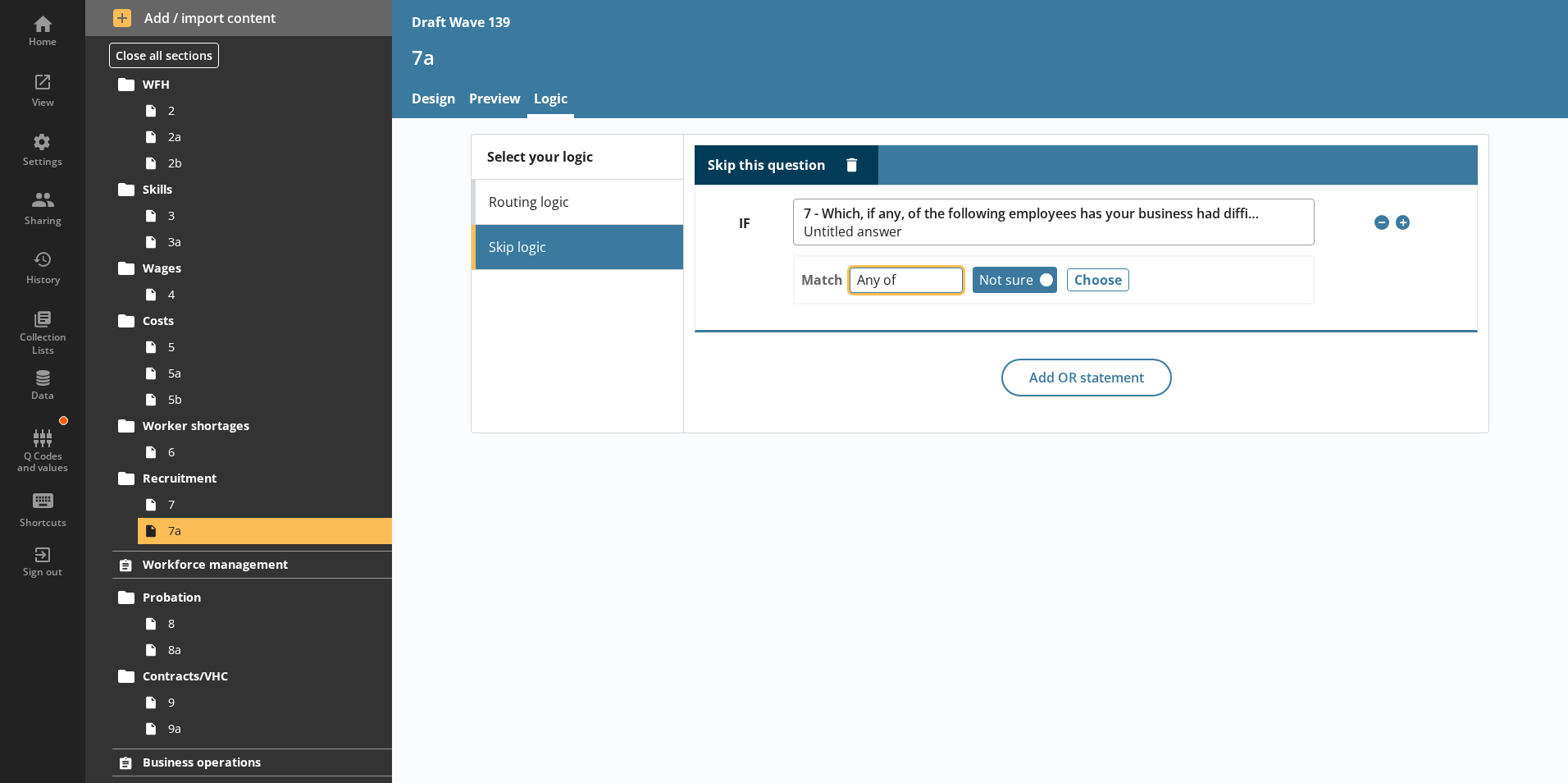
click at [948, 284] on select "Any of Not any of All of Count of Unanswered" at bounding box center [906, 280] width 113 height 26
click at [1079, 281] on button "Choose" at bounding box center [1097, 279] width 63 height 23
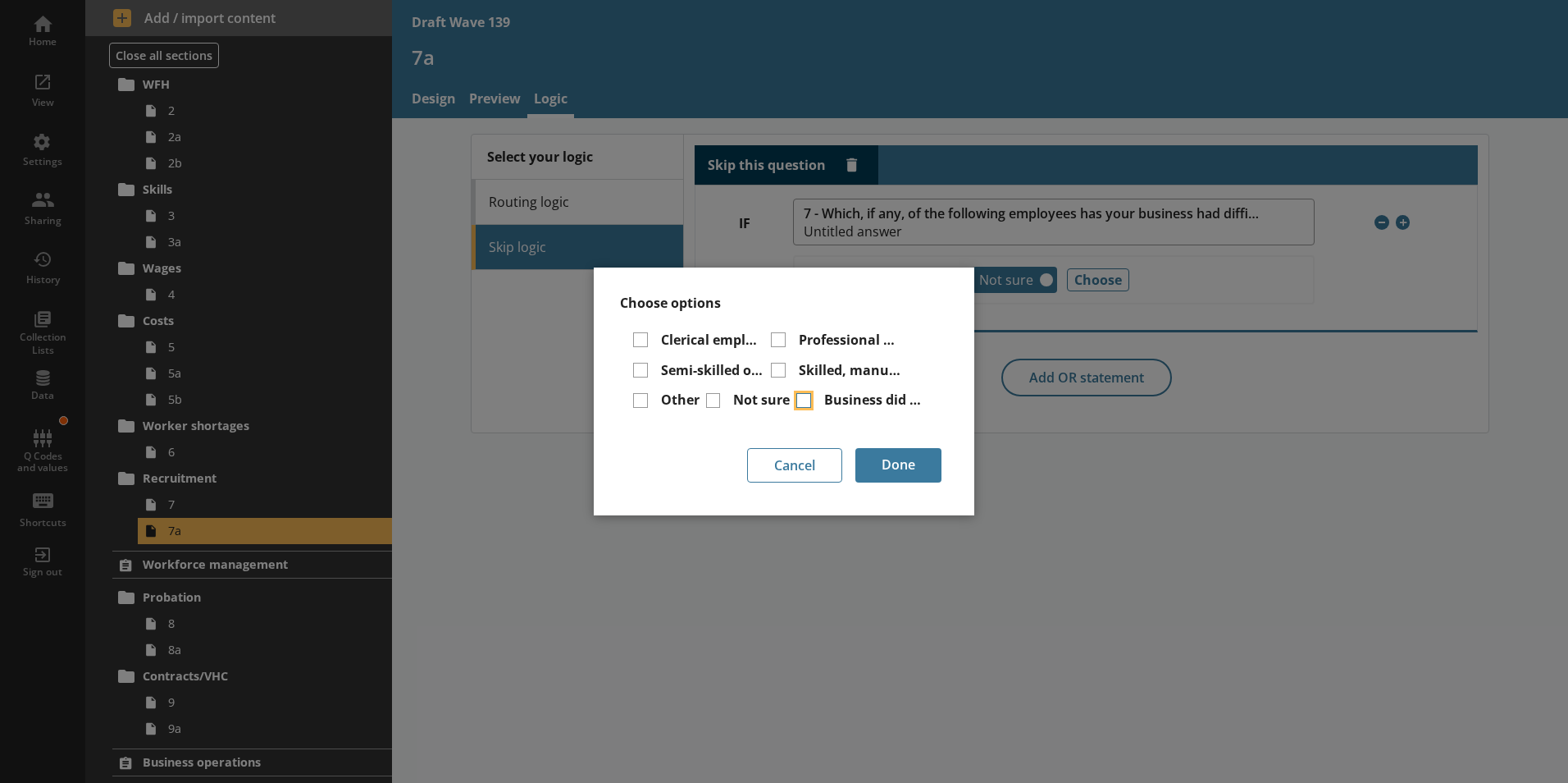
click at [804, 402] on input "Business did not experience any difficulties in recruiting employees" at bounding box center [803, 399] width 15 height 15
checkbox input "true"
click at [913, 468] on button "Done" at bounding box center [898, 465] width 86 height 35
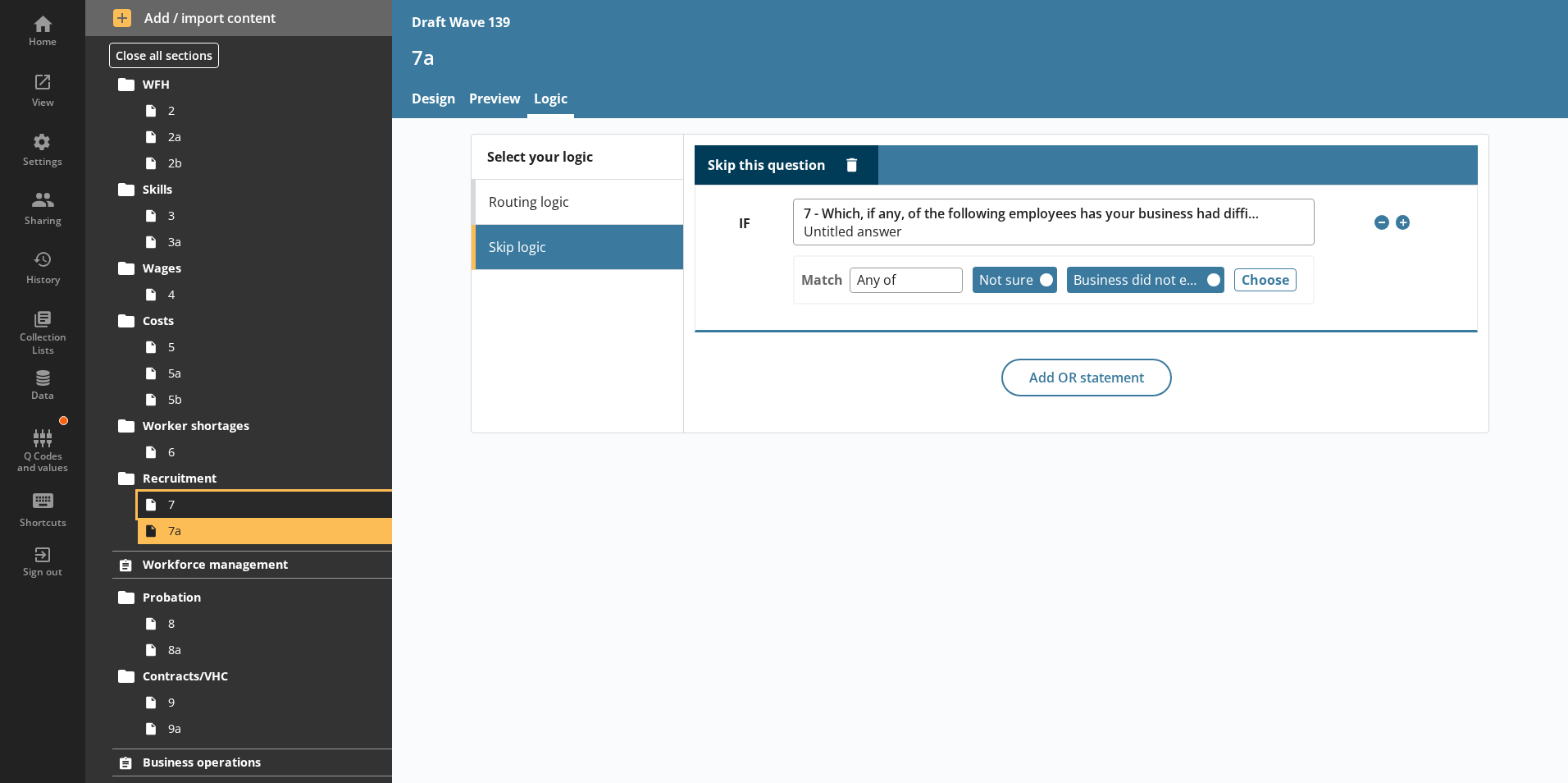
click at [189, 502] on span "7" at bounding box center [259, 504] width 182 height 16
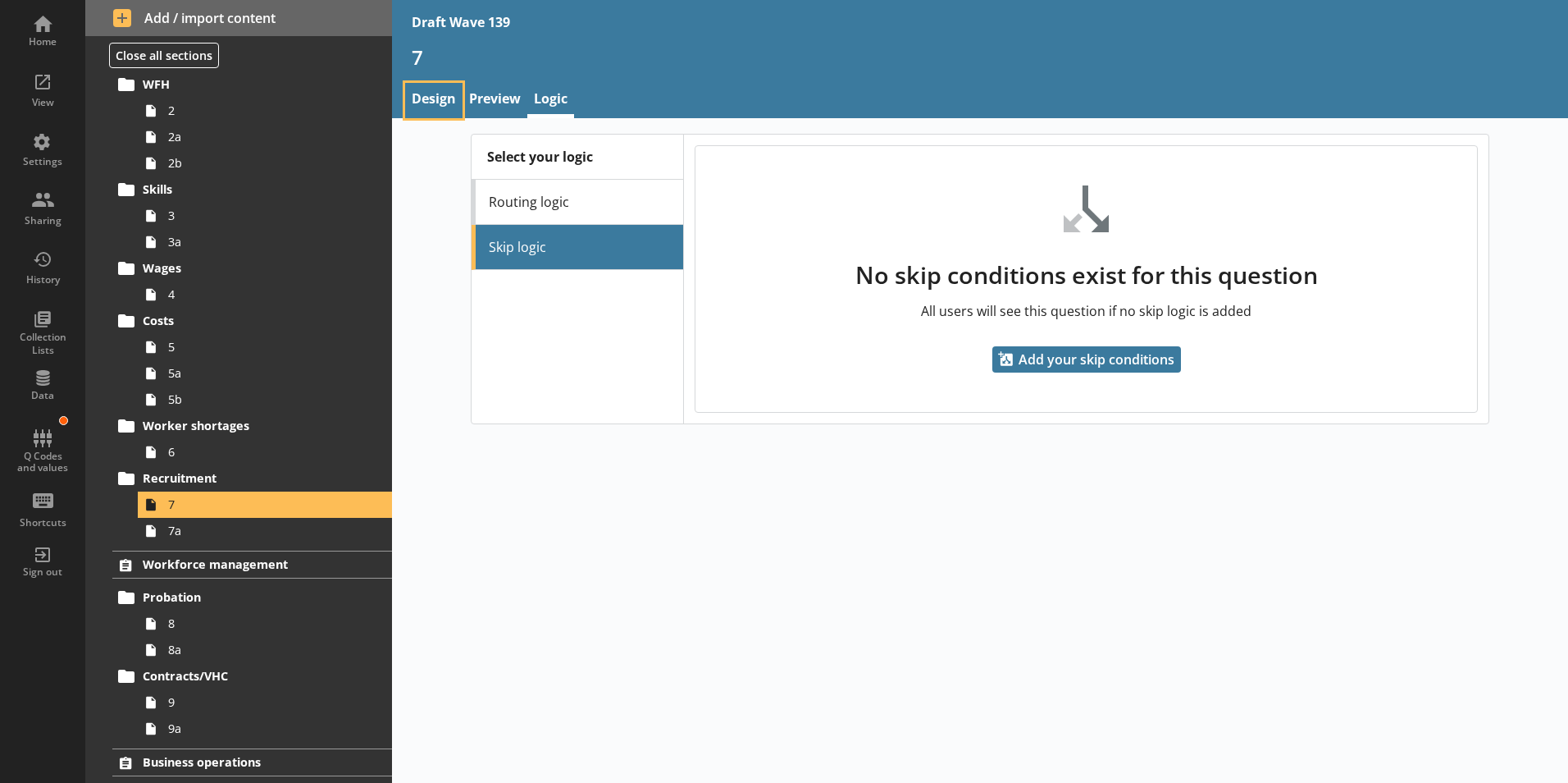
click at [431, 92] on link "Design" at bounding box center [434, 100] width 58 height 35
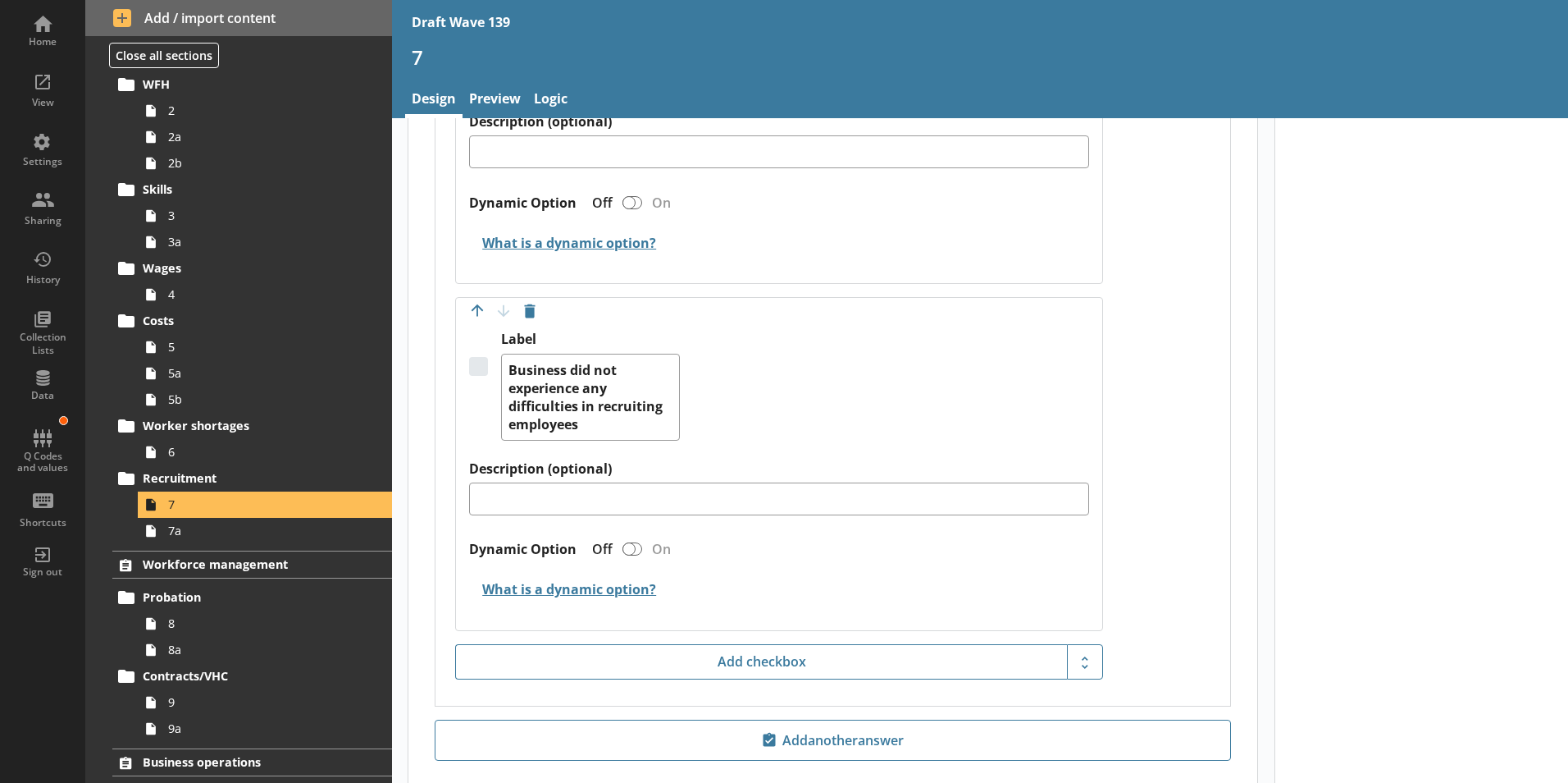
scroll to position [2297, 0]
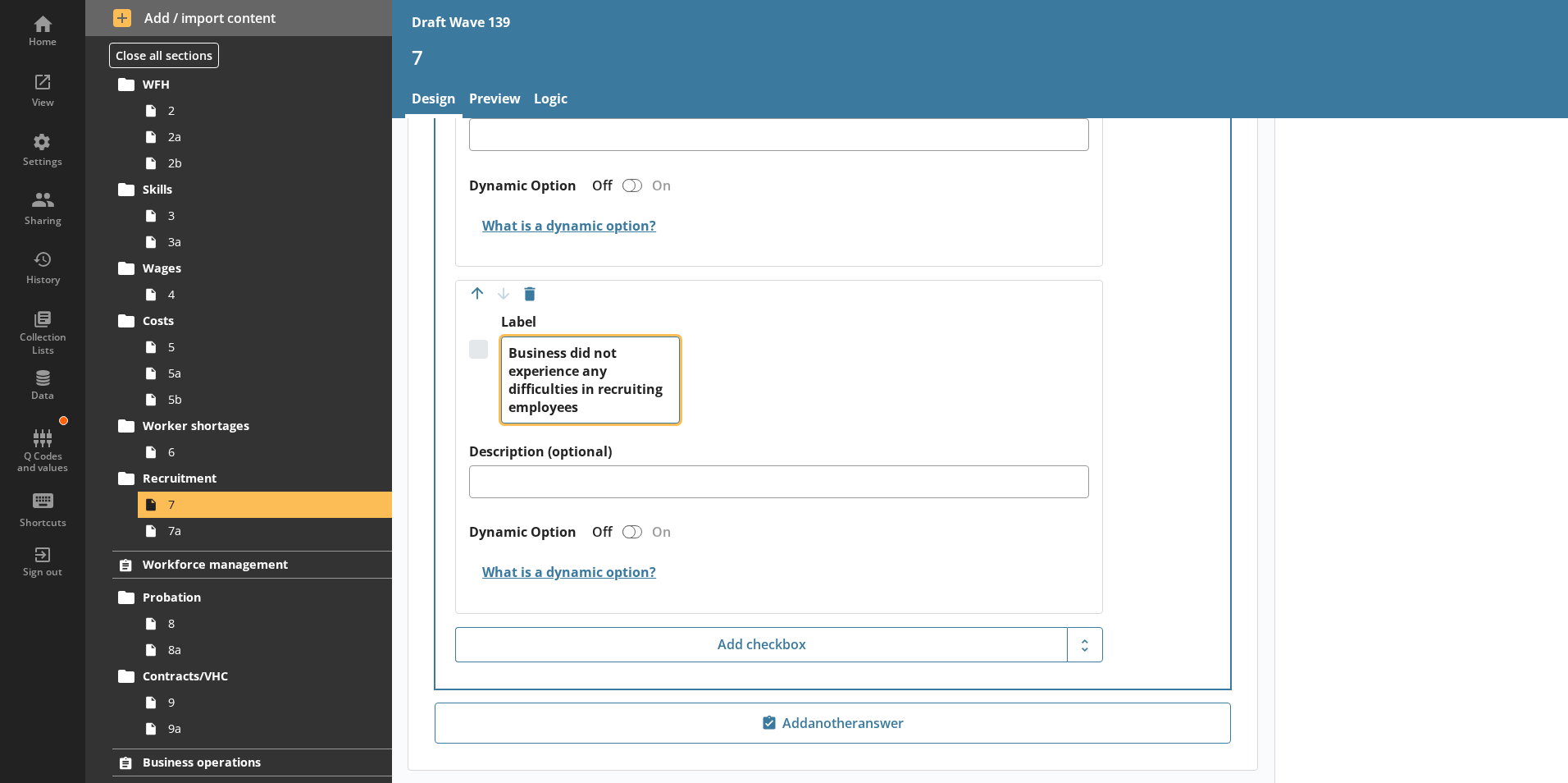
drag, startPoint x: 649, startPoint y: 392, endPoint x: 500, endPoint y: 328, distance: 162.2
click at [500, 328] on div "Label Business did not experience any difficulties in recruiting employees" at bounding box center [779, 378] width 620 height 129
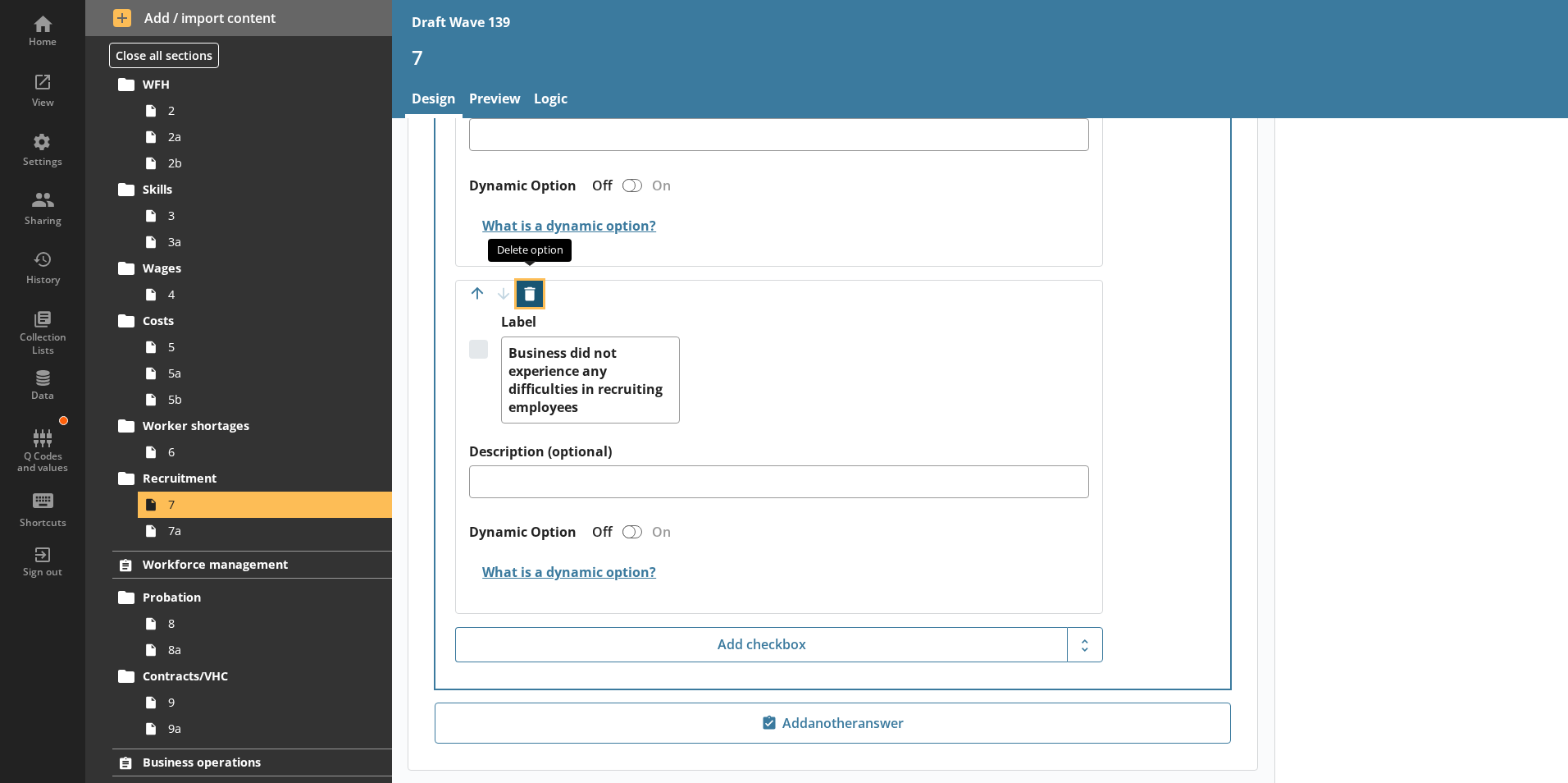
click at [530, 282] on button "Delete option" at bounding box center [530, 294] width 26 height 26
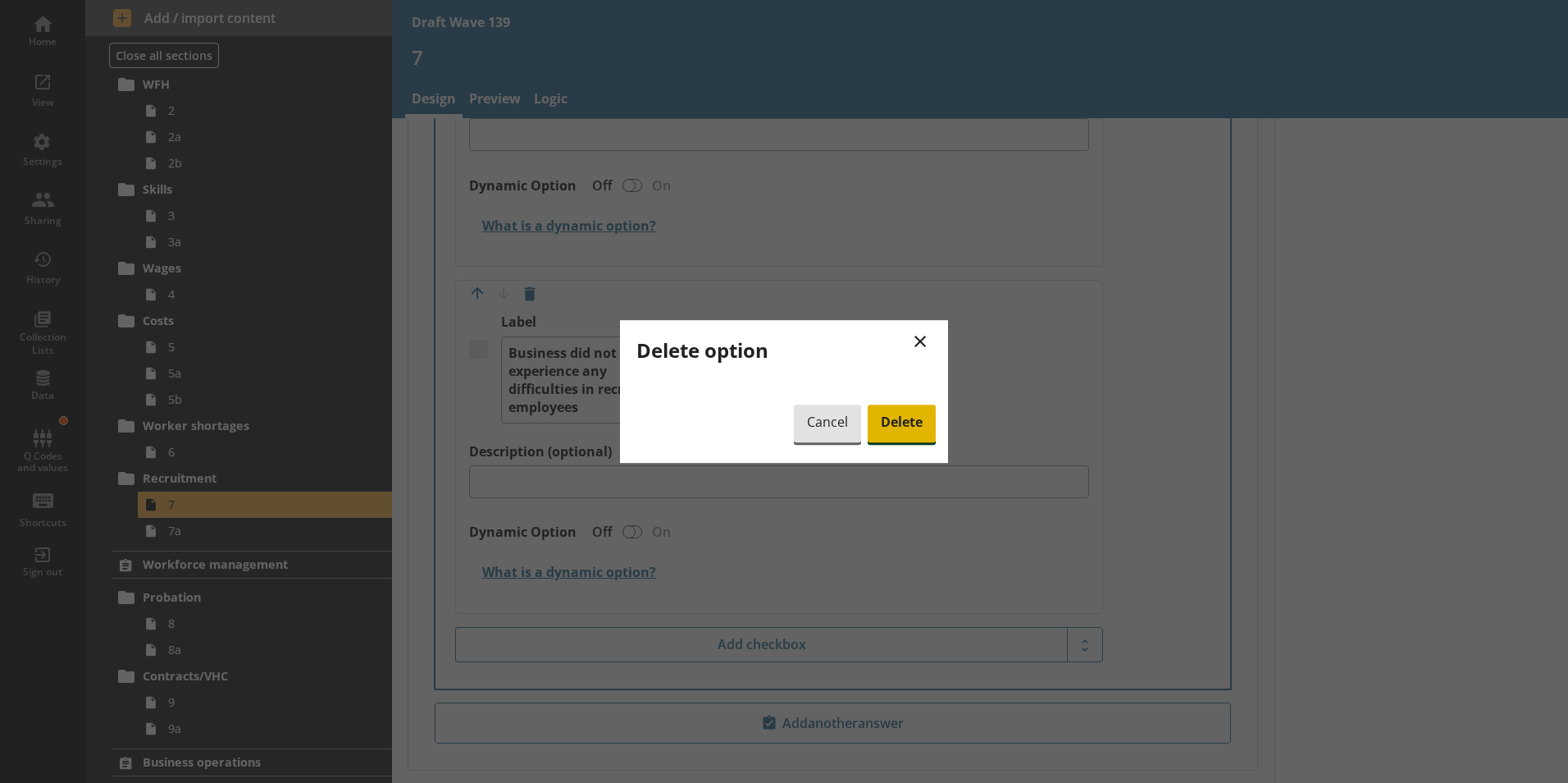
click at [900, 422] on span "Delete" at bounding box center [901, 423] width 68 height 38
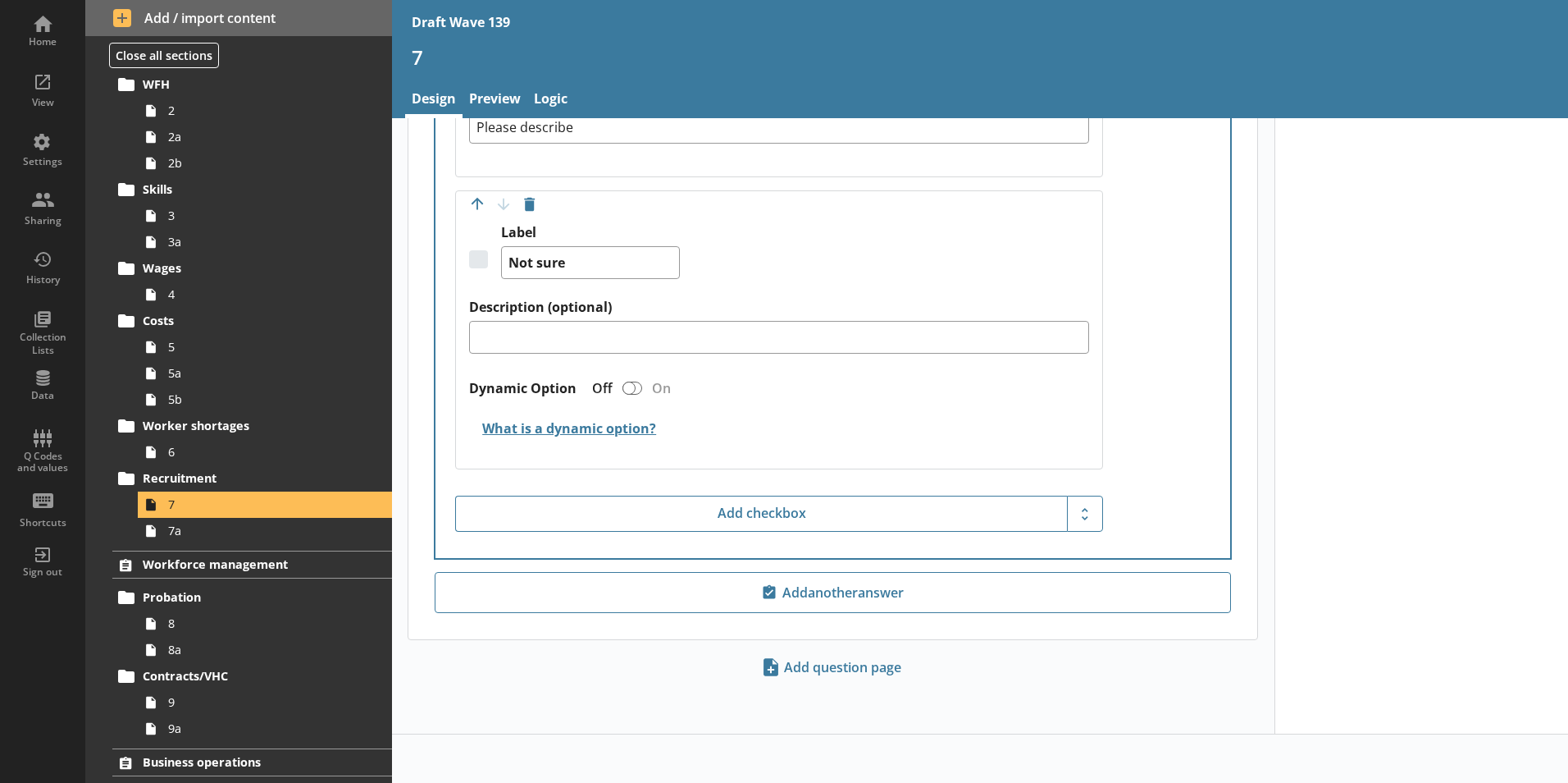
scroll to position [2015, 0]
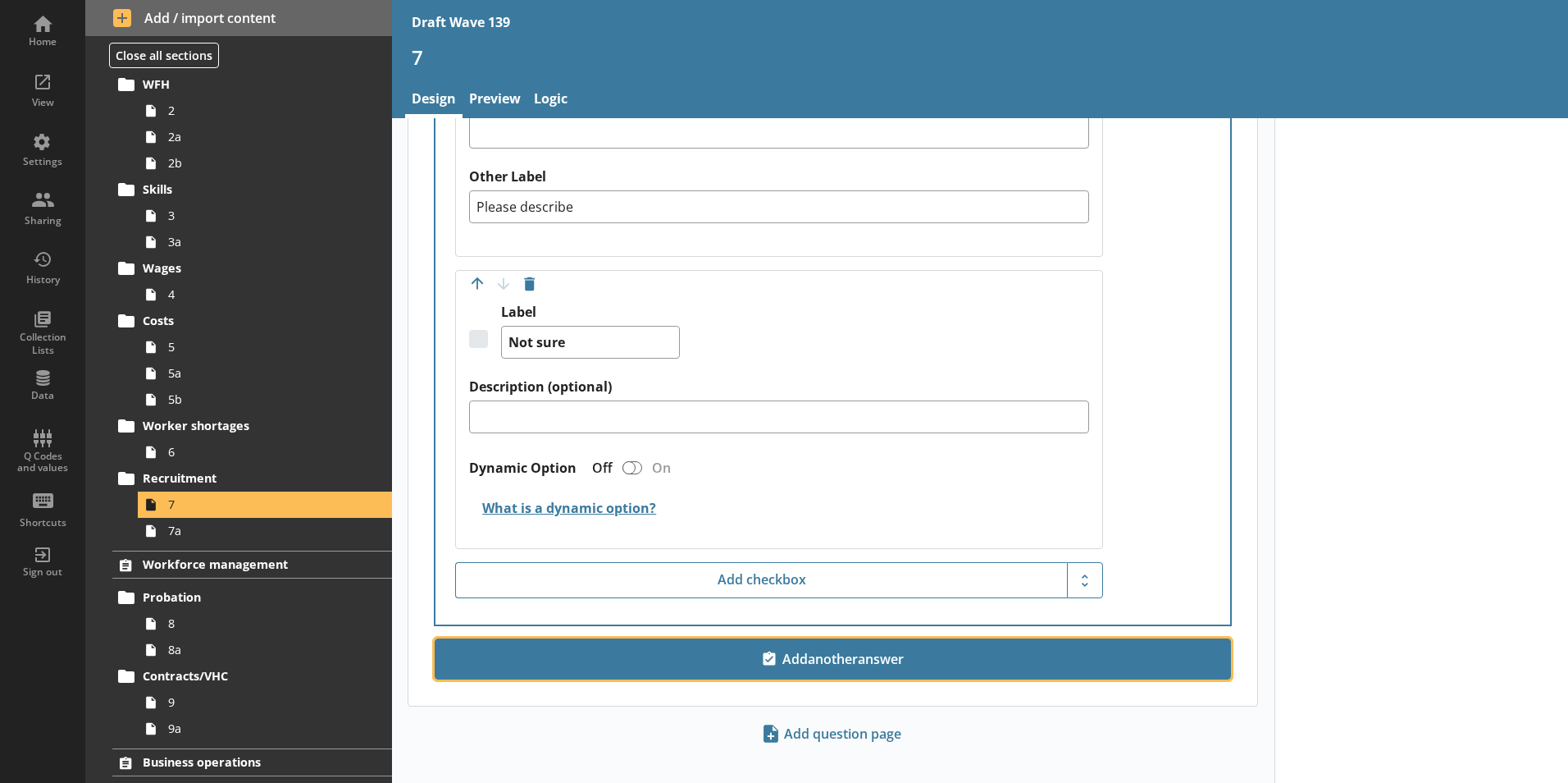
click at [797, 646] on span "Add another answer" at bounding box center [832, 658] width 782 height 26
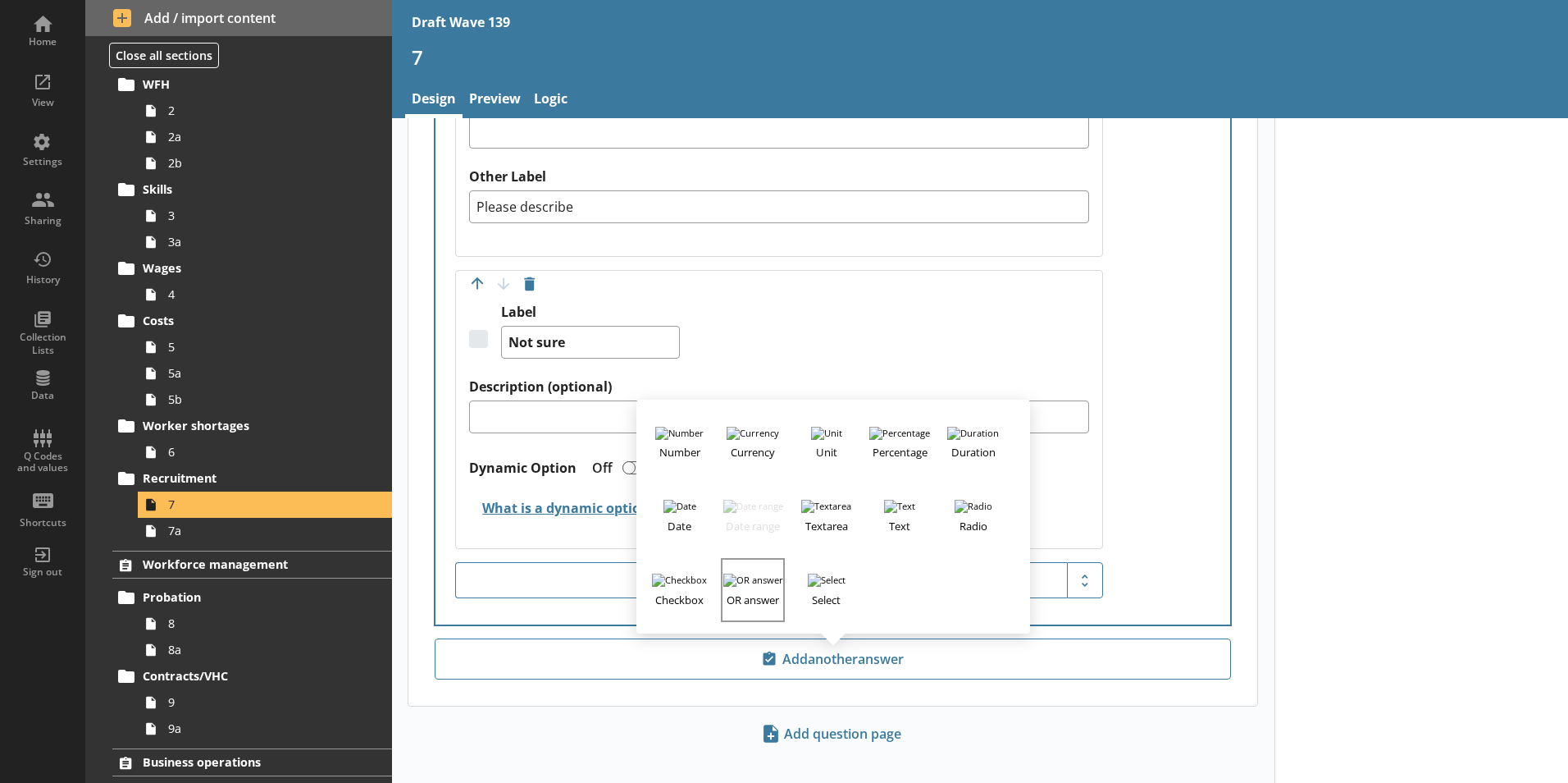
click at [742, 587] on h3 "OR answer" at bounding box center [753, 597] width 61 height 21
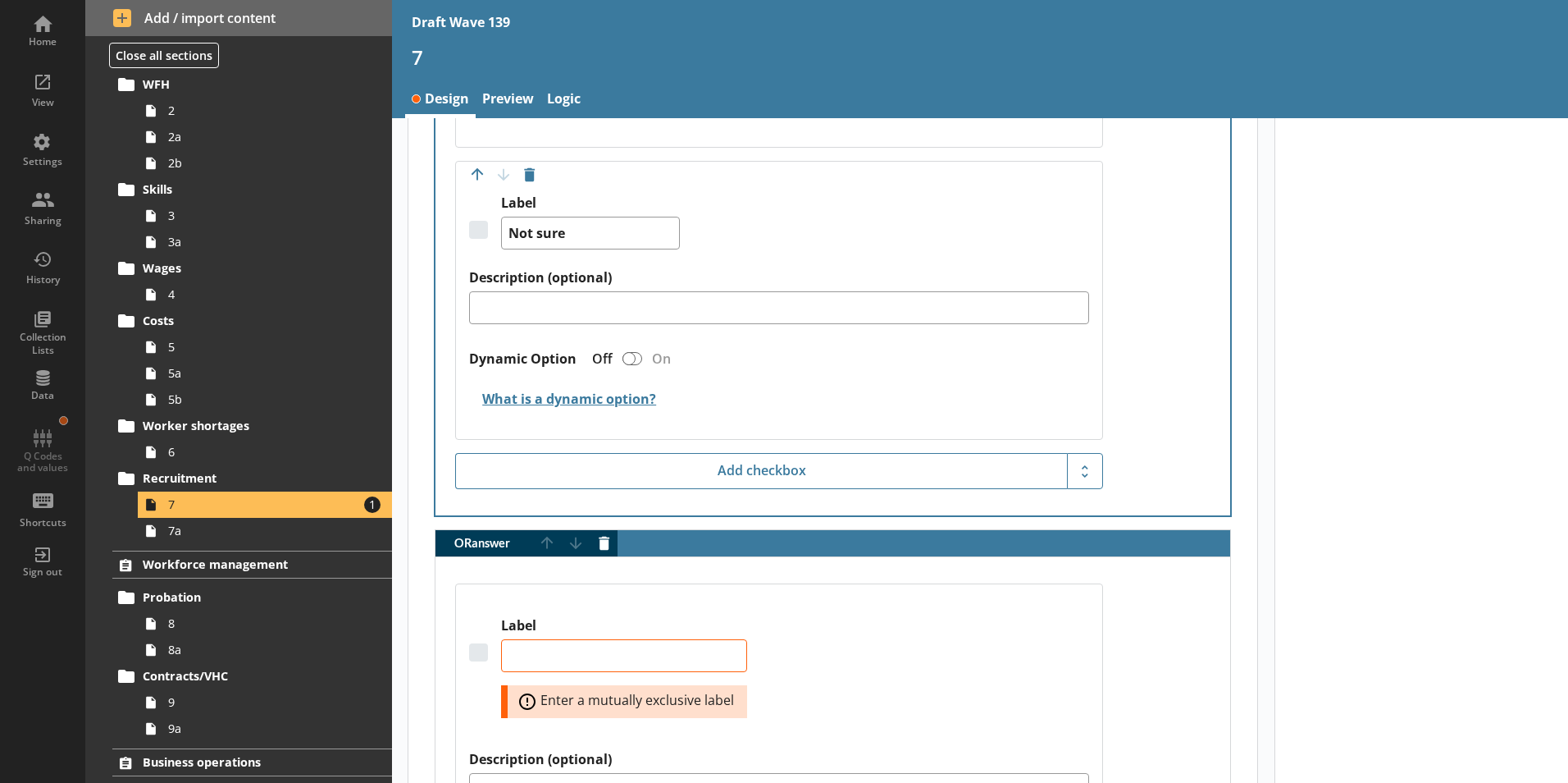
scroll to position [2318, 0]
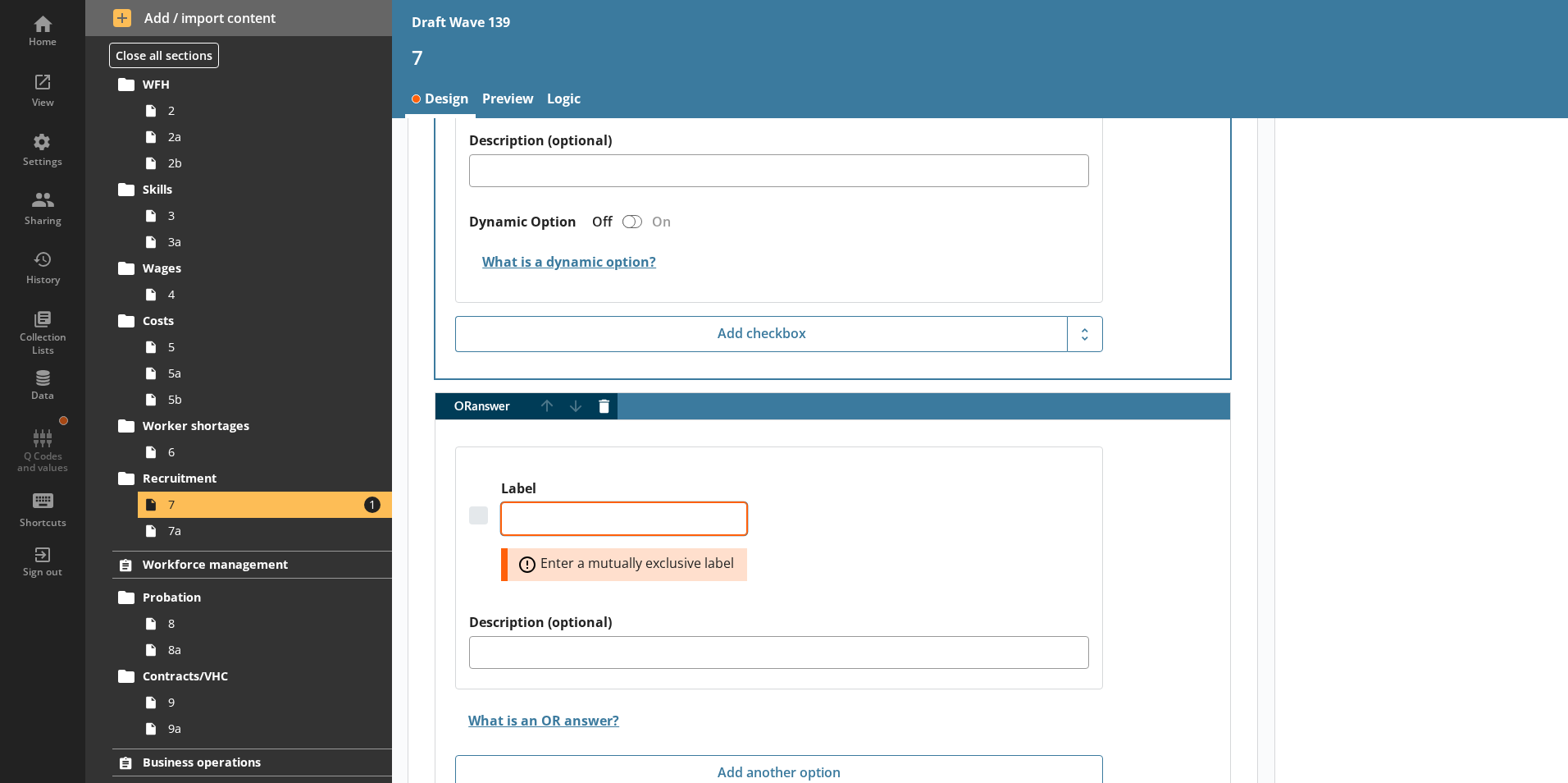
click at [533, 502] on textarea "Label" at bounding box center [623, 518] width 246 height 33
type textarea "x"
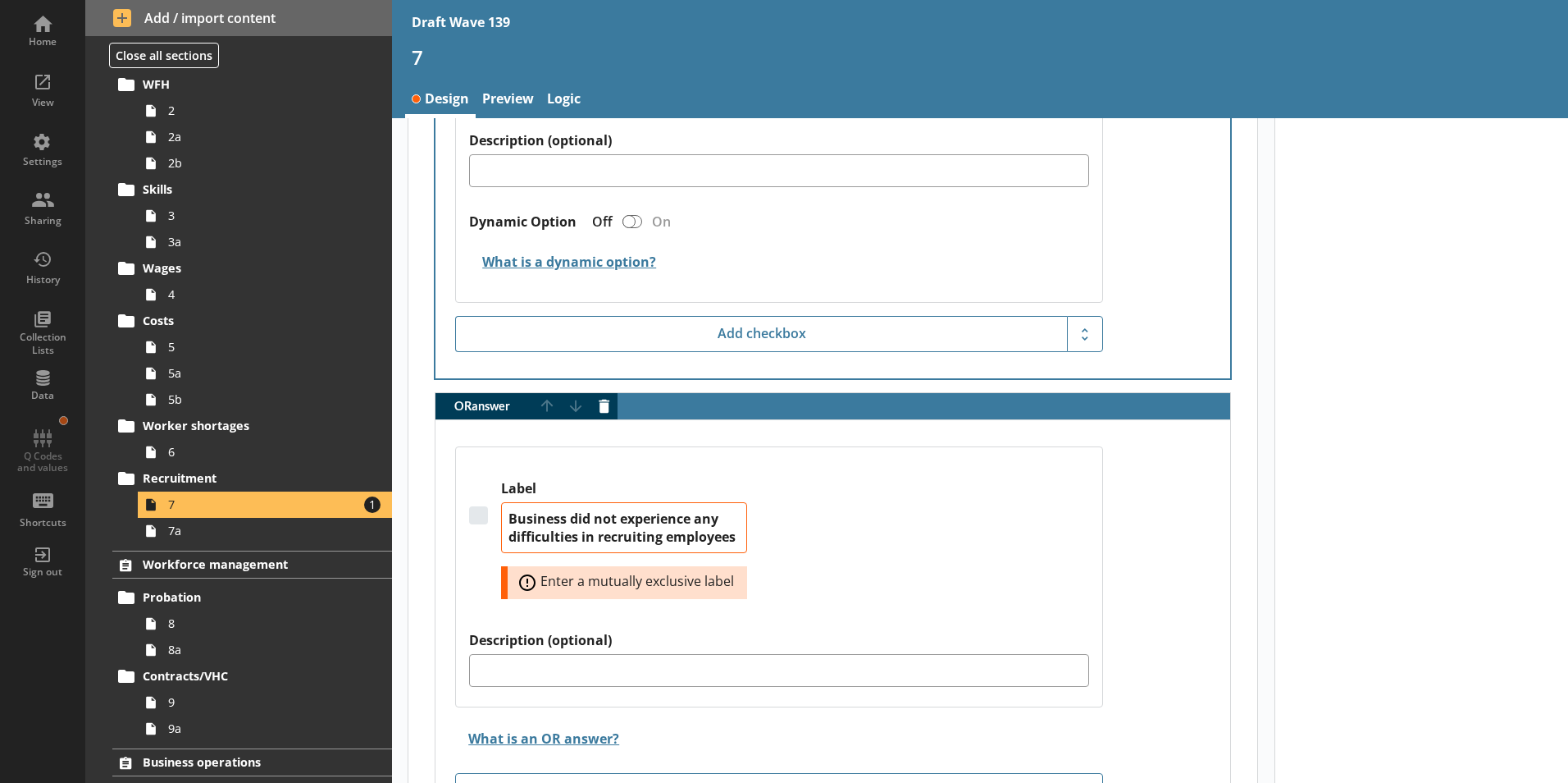
type textarea "Business did not experience any difficulties in recruiting employees"
click at [900, 586] on div "Label Business did not experience any difficulties in recruiting employees Erro…" at bounding box center [779, 556] width 620 height 151
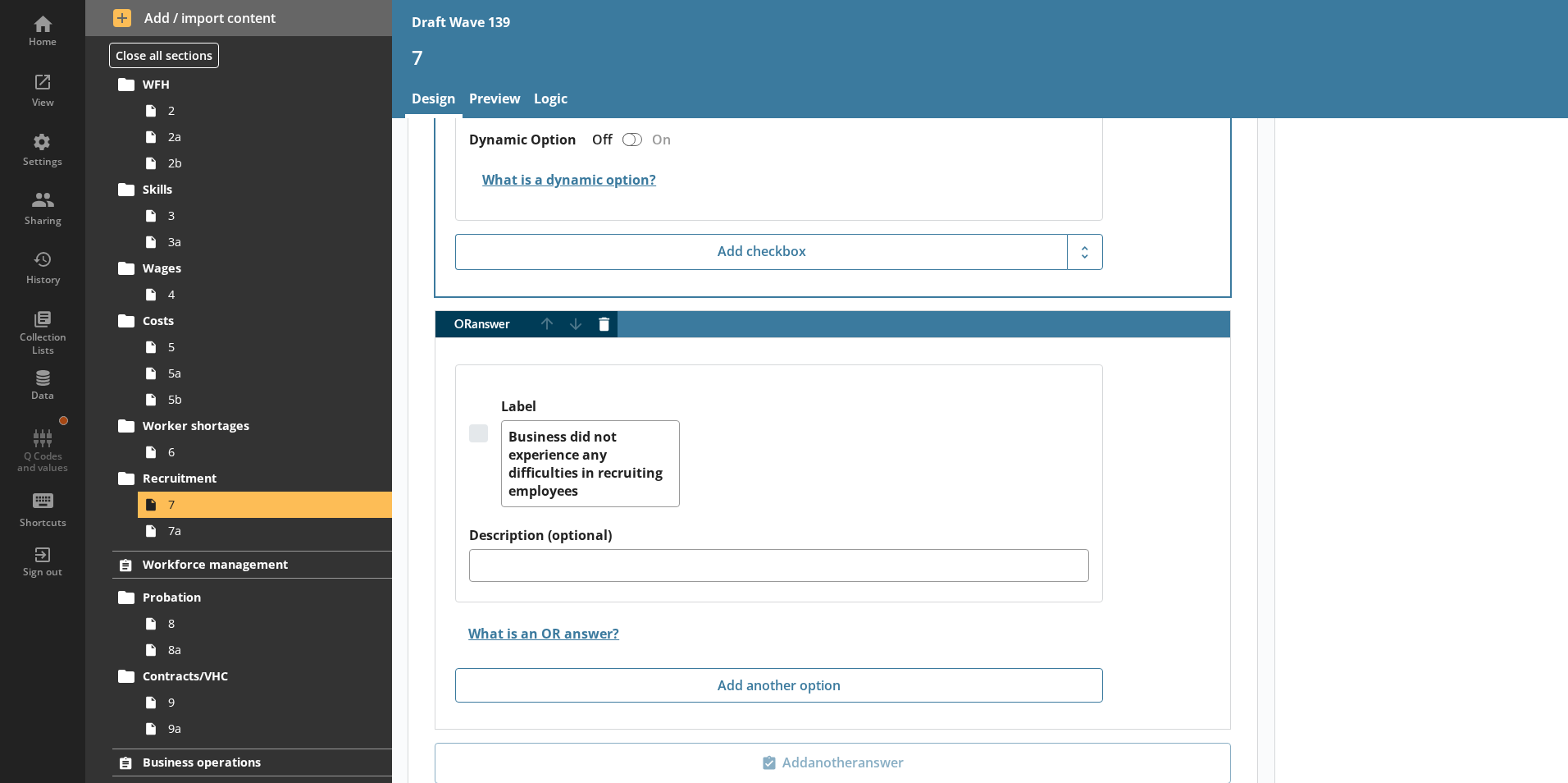
type textarea "x"
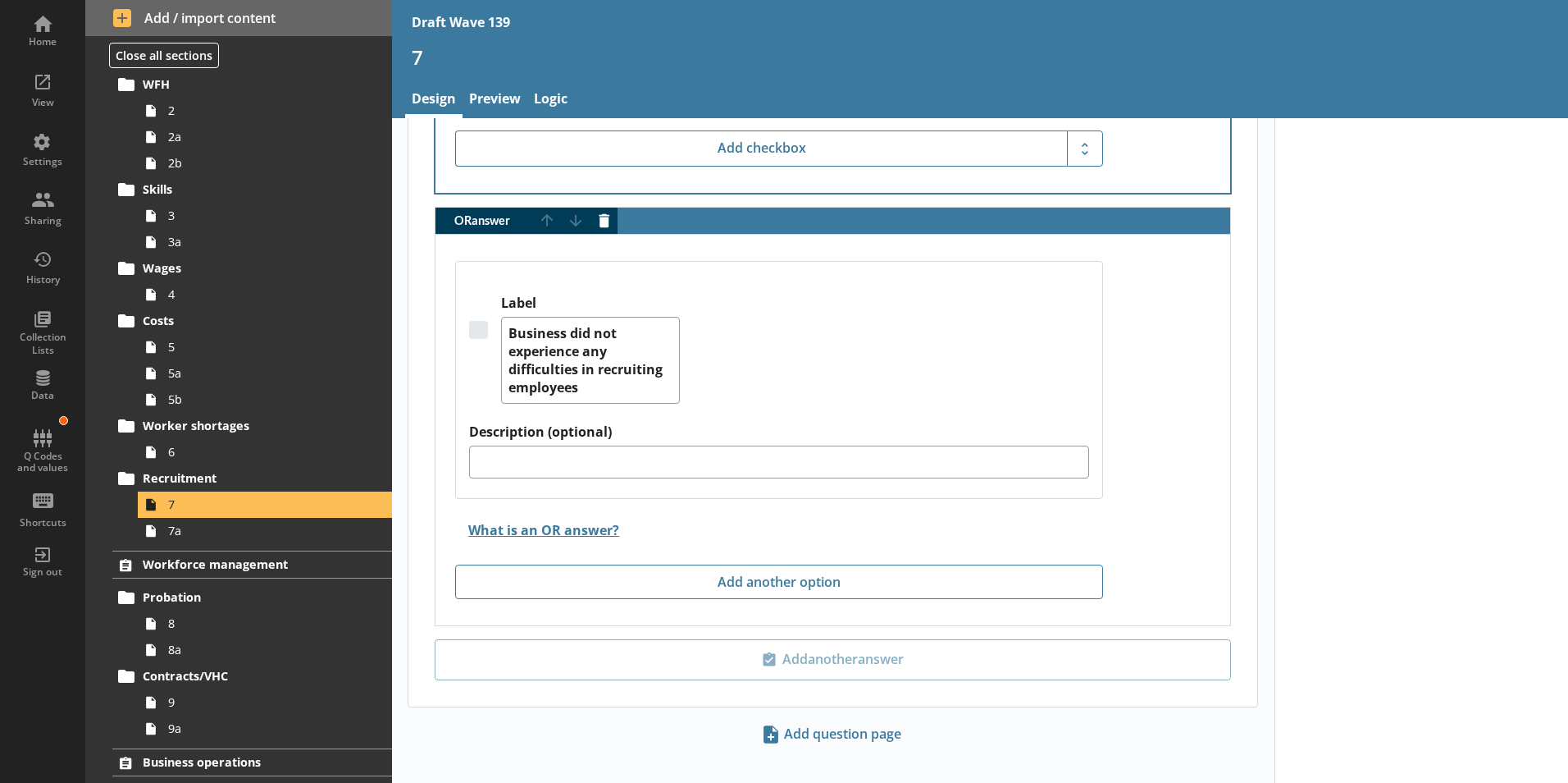
click at [52, 459] on div "Q Codes and values" at bounding box center [43, 462] width 58 height 24
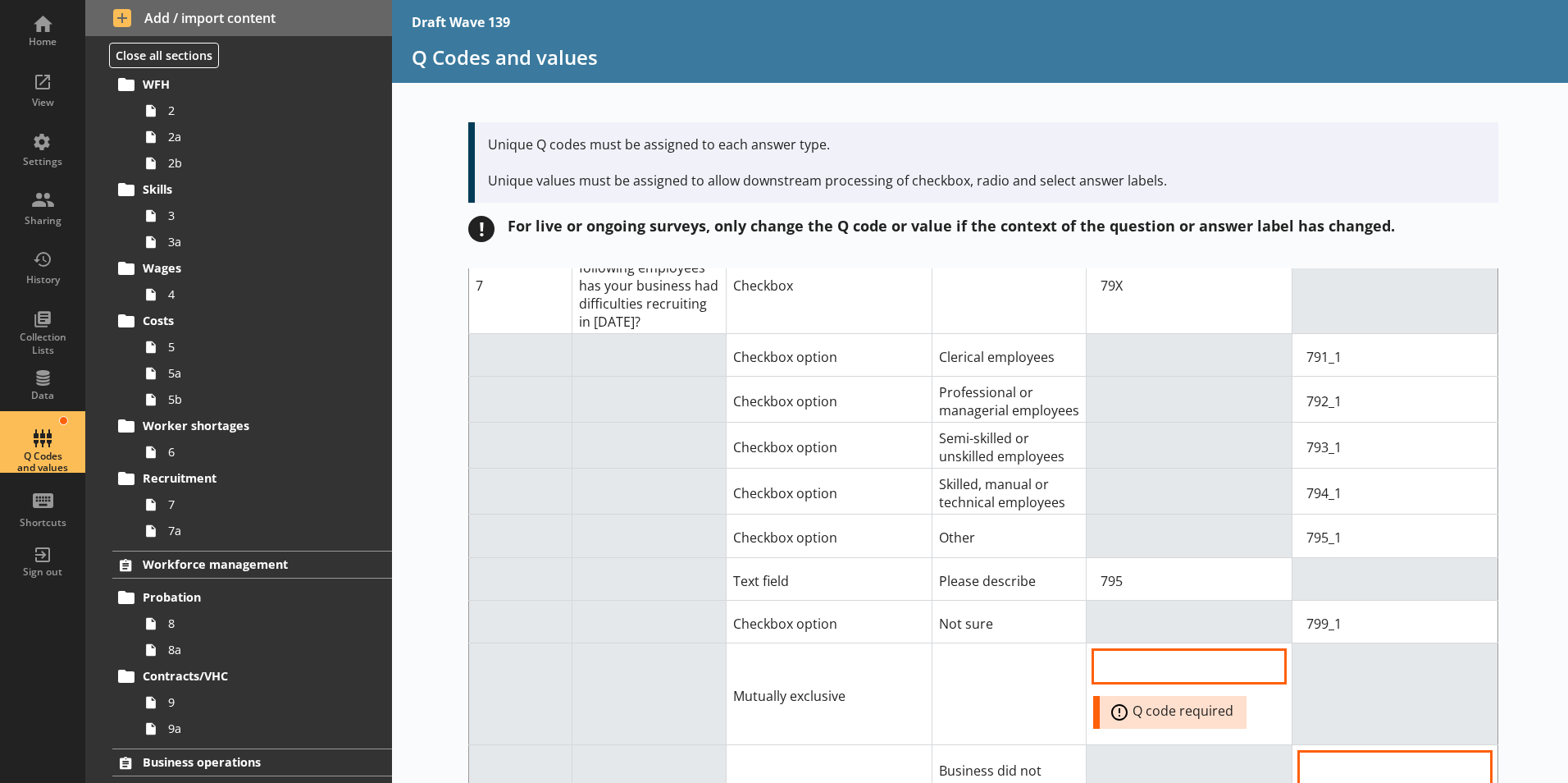
scroll to position [5743, 0]
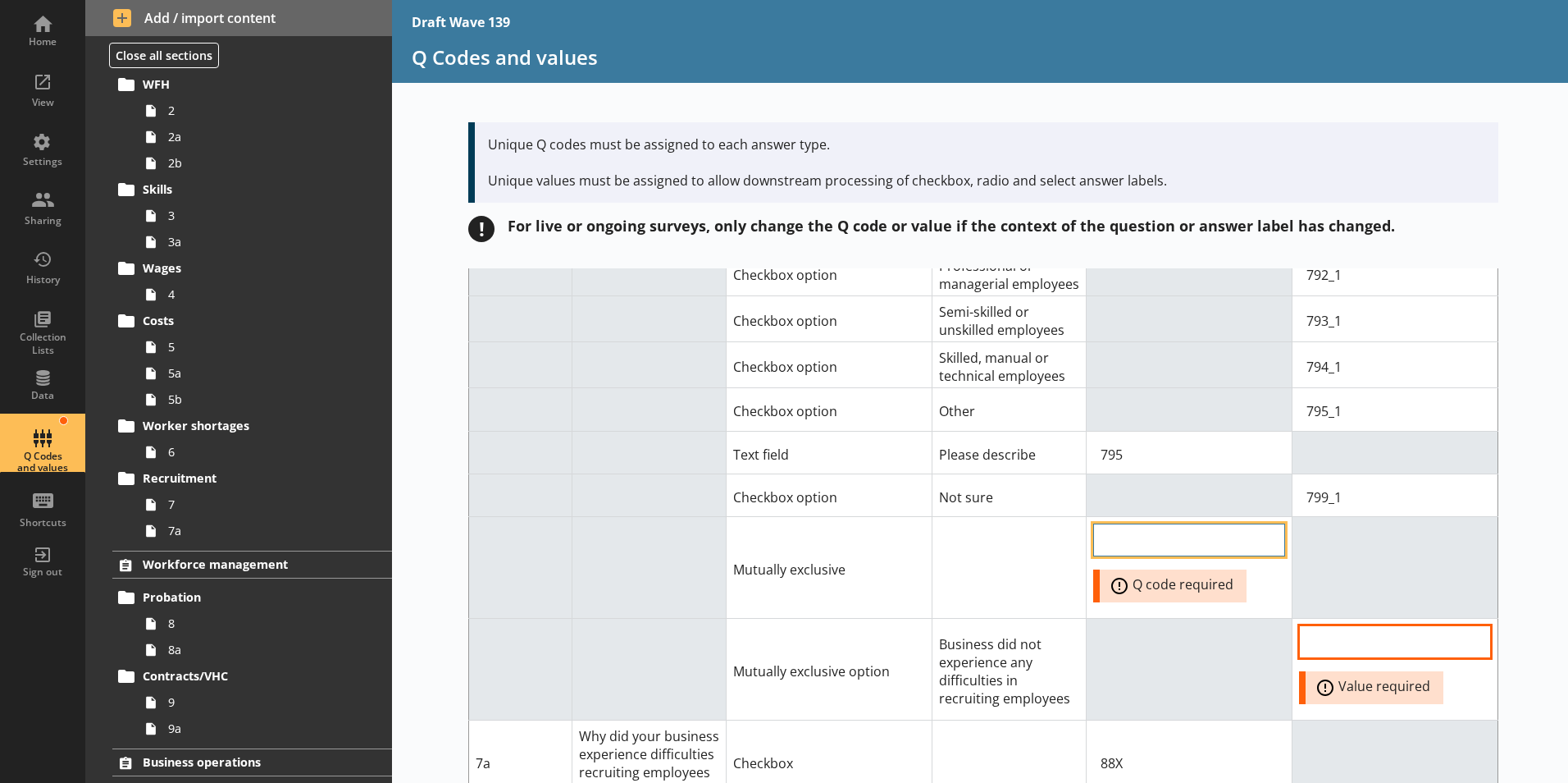
click at [1186, 523] on input "QCode input field" at bounding box center [1189, 539] width 192 height 33
type input "200088"
click at [1374, 626] on input "Option Value input field" at bounding box center [1395, 642] width 192 height 33
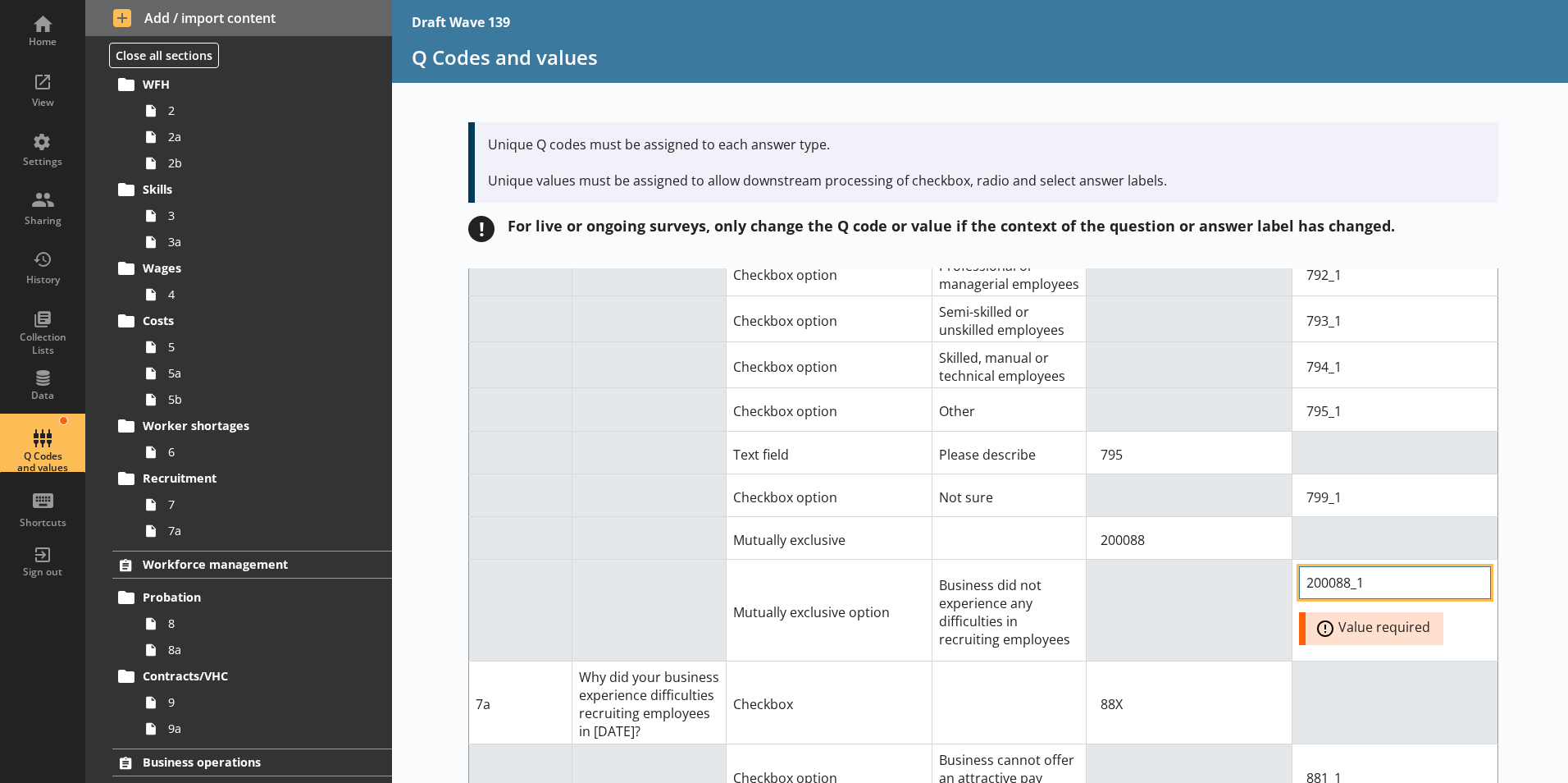
type input "200088_1"
click at [1536, 537] on div "Short code Question Answer Type Answer label Q code for answer type Value for c…" at bounding box center [980, 525] width 1176 height 514
click at [1326, 661] on td at bounding box center [1395, 702] width 206 height 82
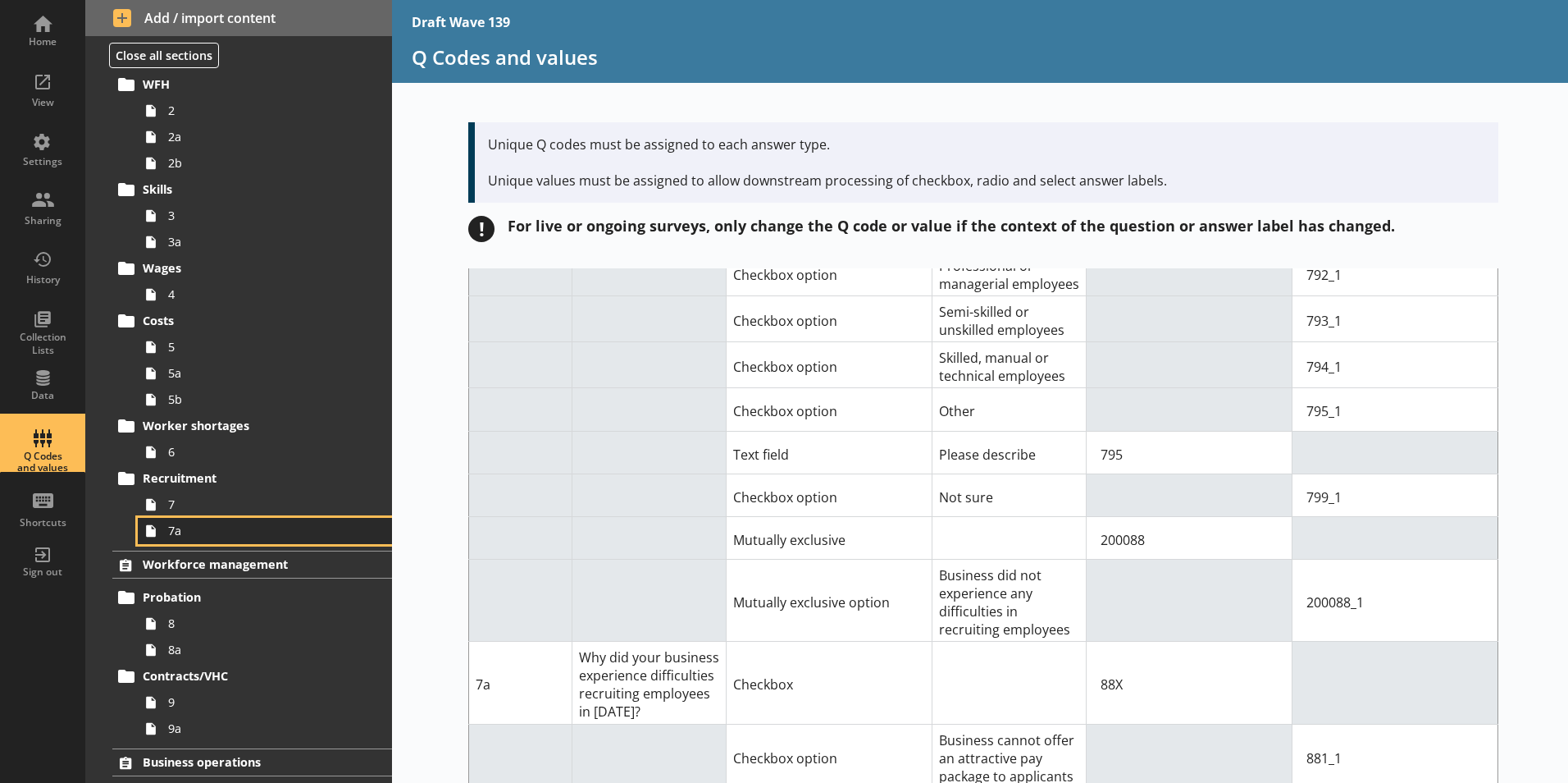
click at [172, 537] on span "7a" at bounding box center [259, 531] width 182 height 16
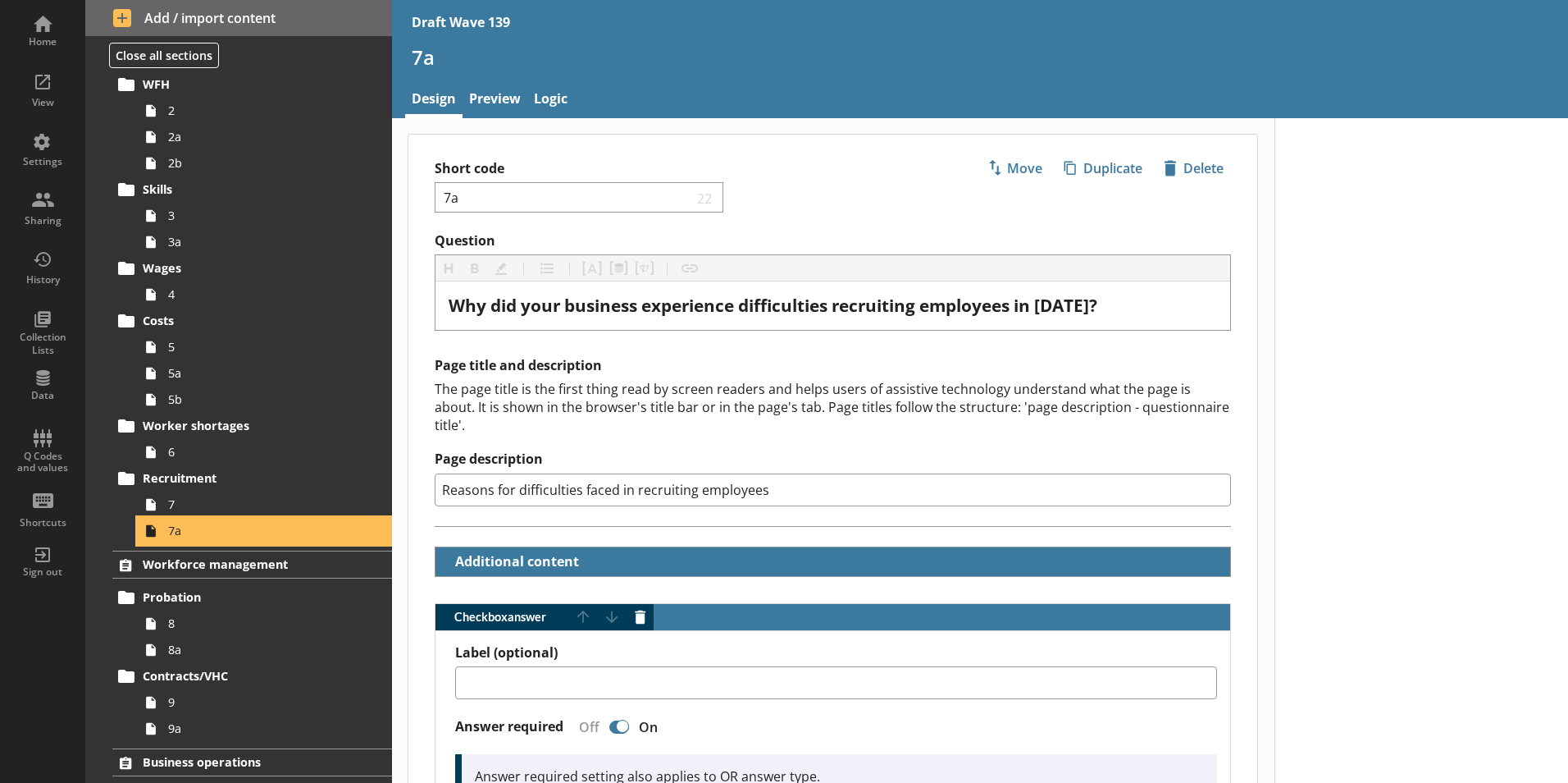
type textarea "x"
click at [557, 94] on link "Logic" at bounding box center [551, 100] width 47 height 35
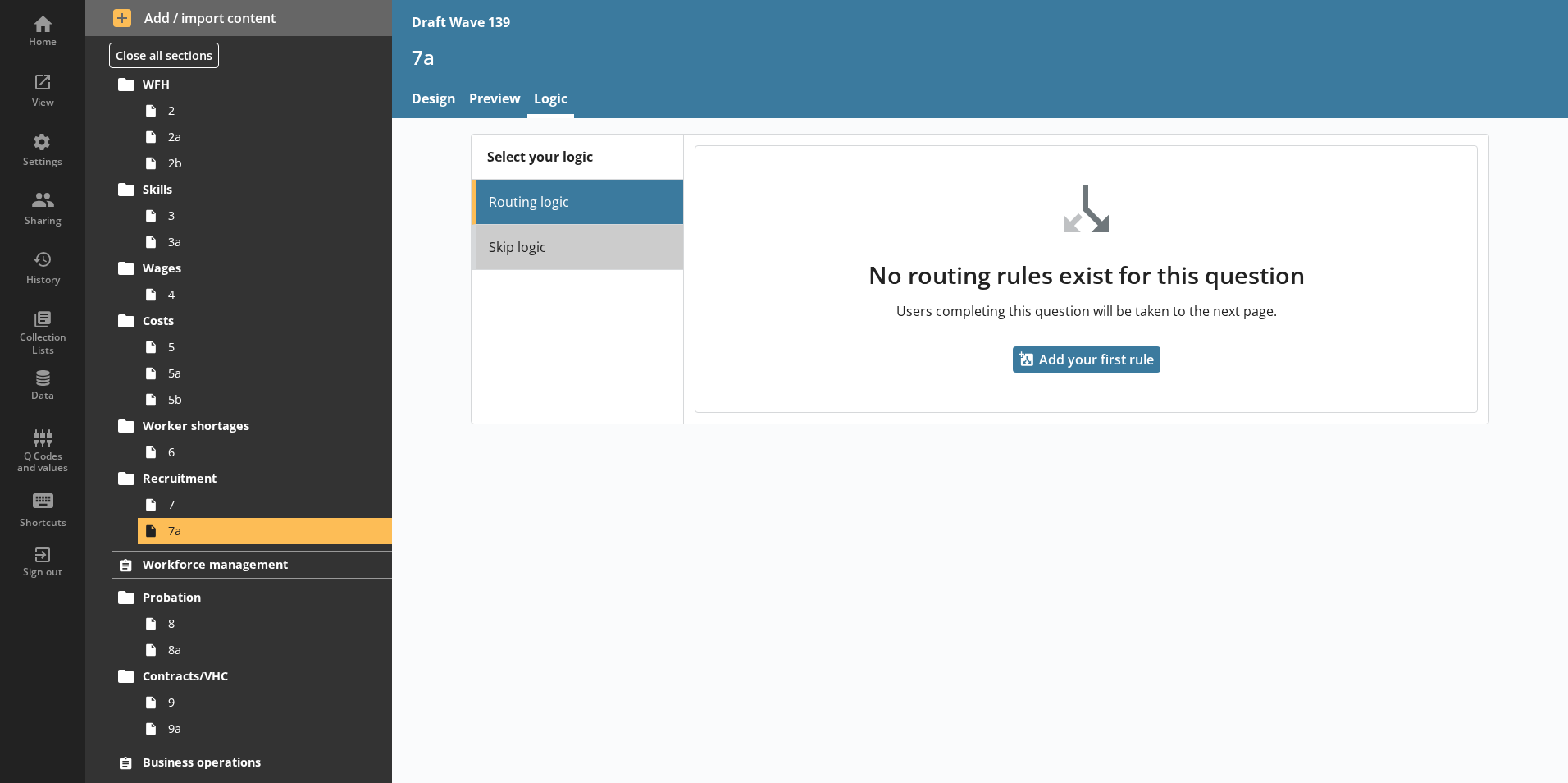
click at [560, 250] on link "Skip logic" at bounding box center [577, 247] width 211 height 45
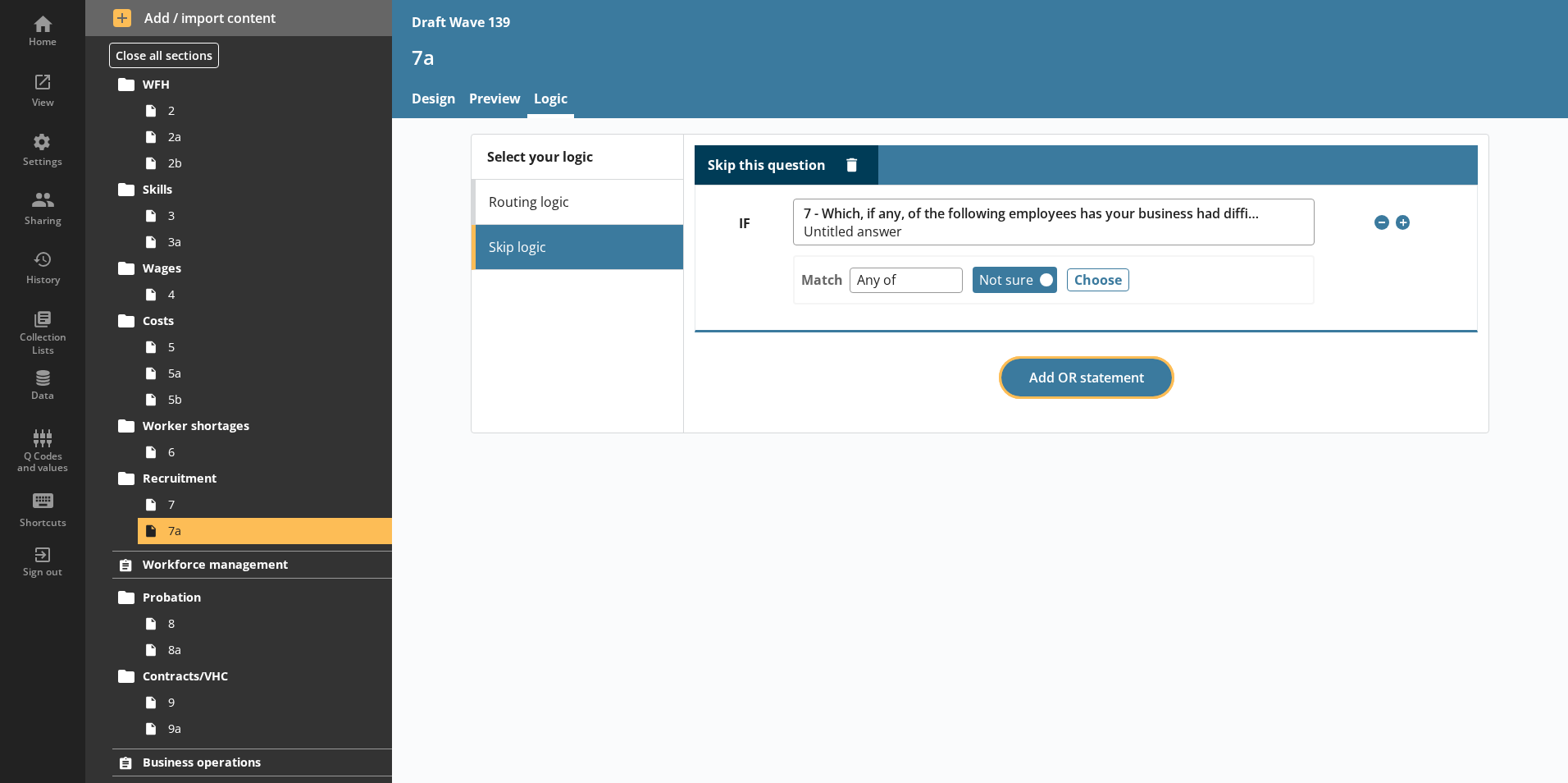
click at [1051, 376] on button "Add OR statement" at bounding box center [1086, 378] width 170 height 38
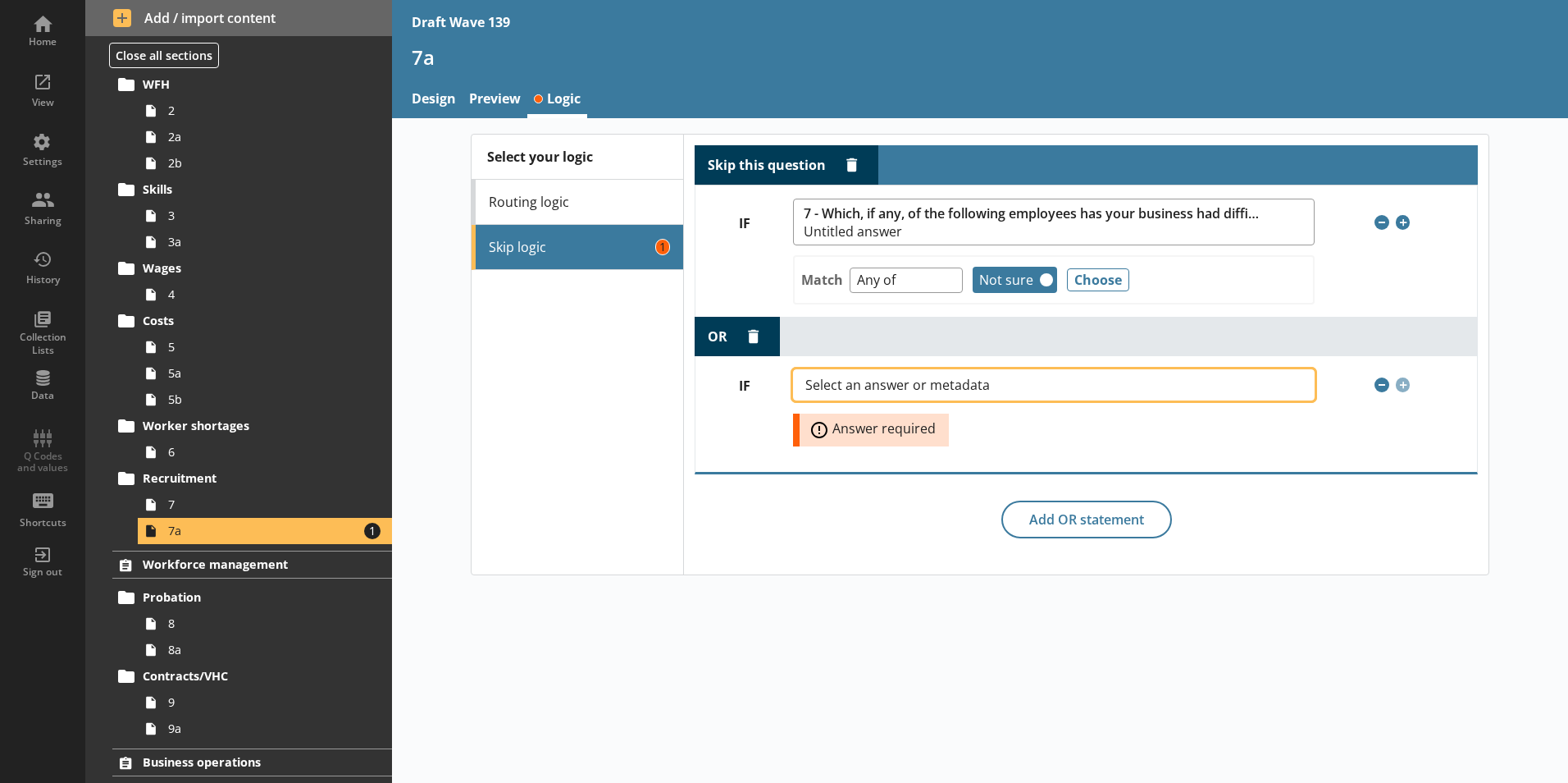
click at [1276, 379] on button "Select an answer or metadata" at bounding box center [1052, 385] width 521 height 31
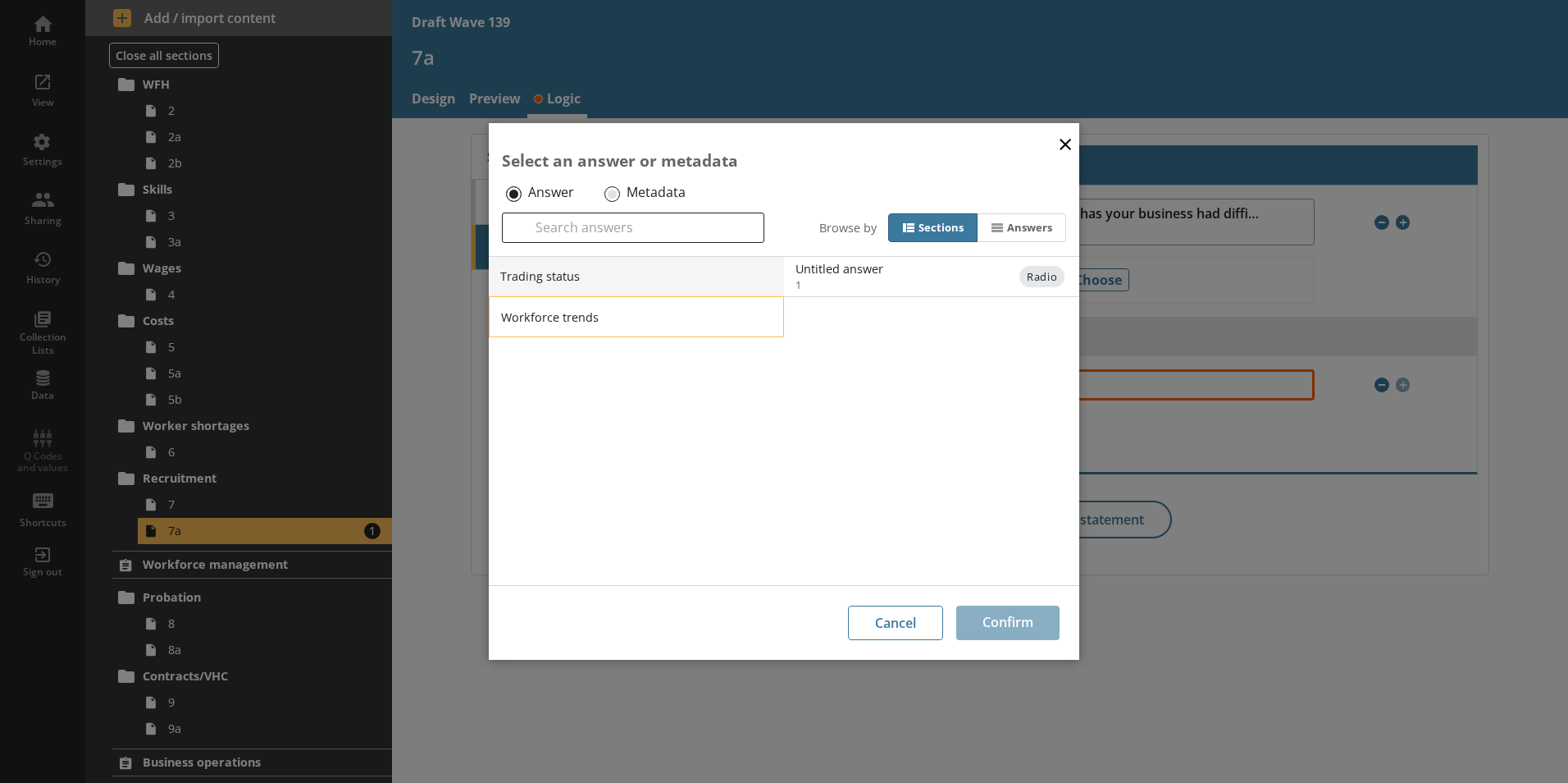
click at [732, 321] on li "Workforce trends" at bounding box center [636, 316] width 295 height 41
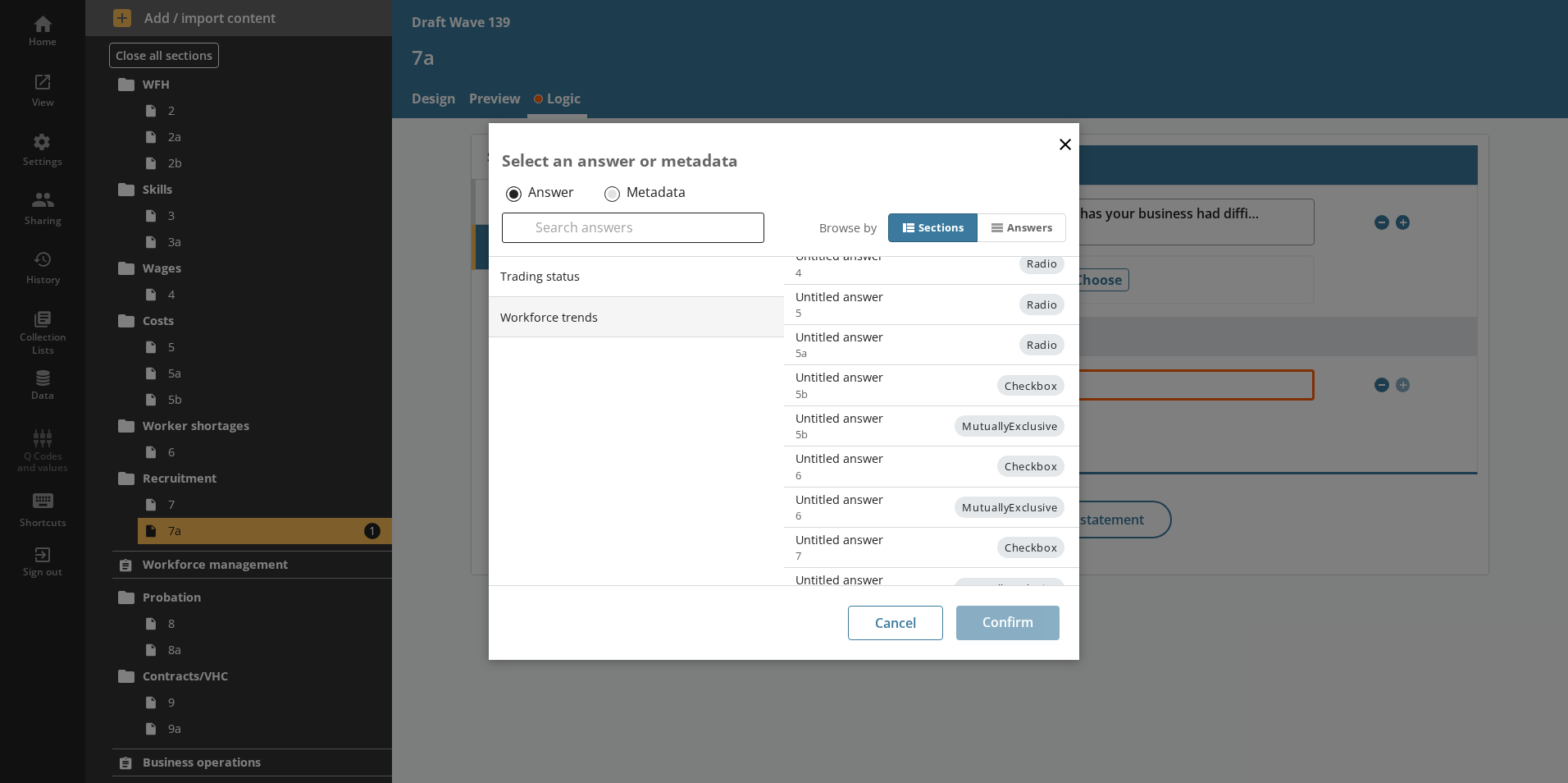
scroll to position [401, 0]
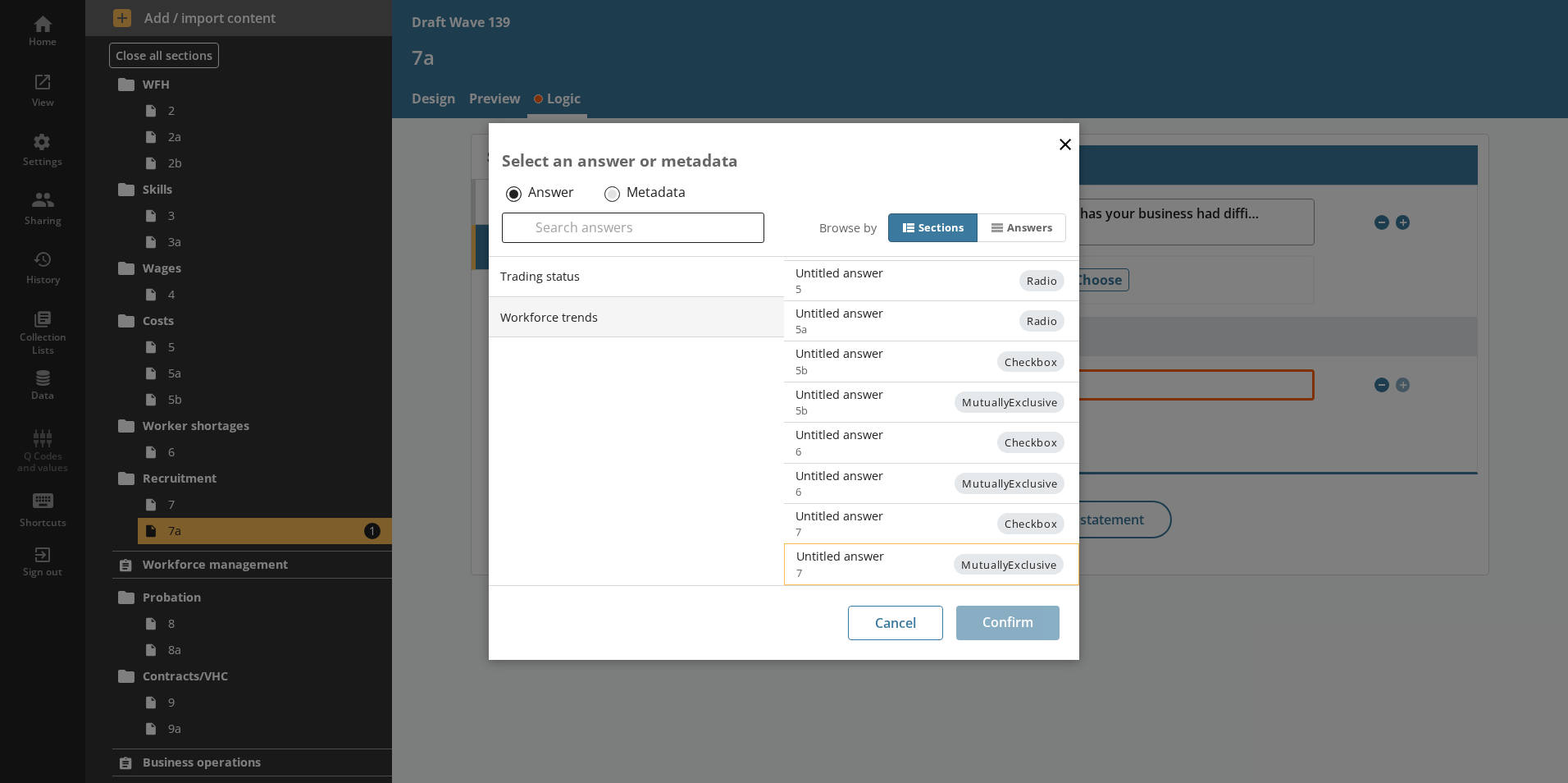
click at [954, 556] on span "MutuallyExclusive" at bounding box center [1008, 564] width 110 height 21
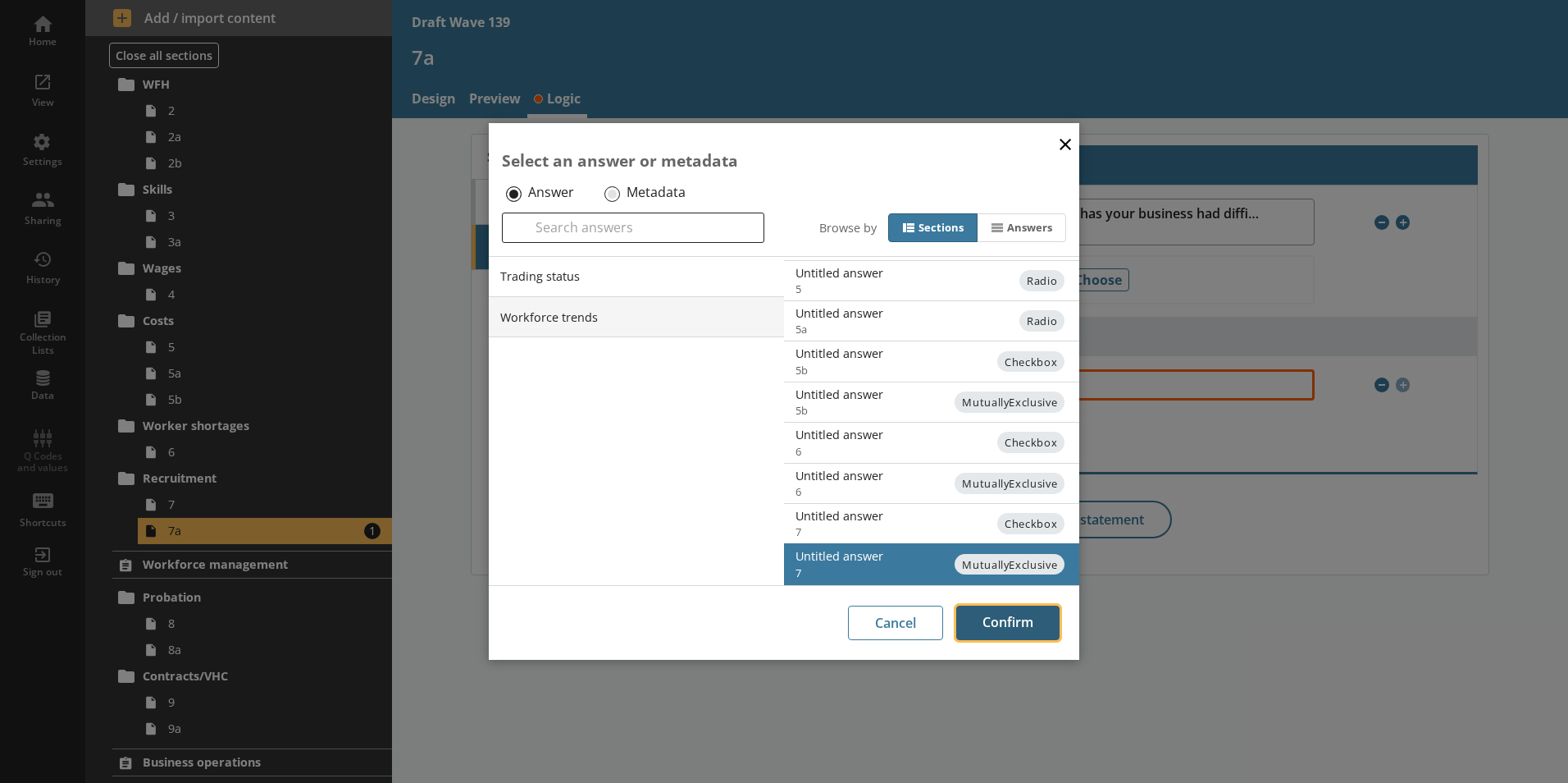
click at [1005, 629] on button "Confirm" at bounding box center [1008, 623] width 104 height 35
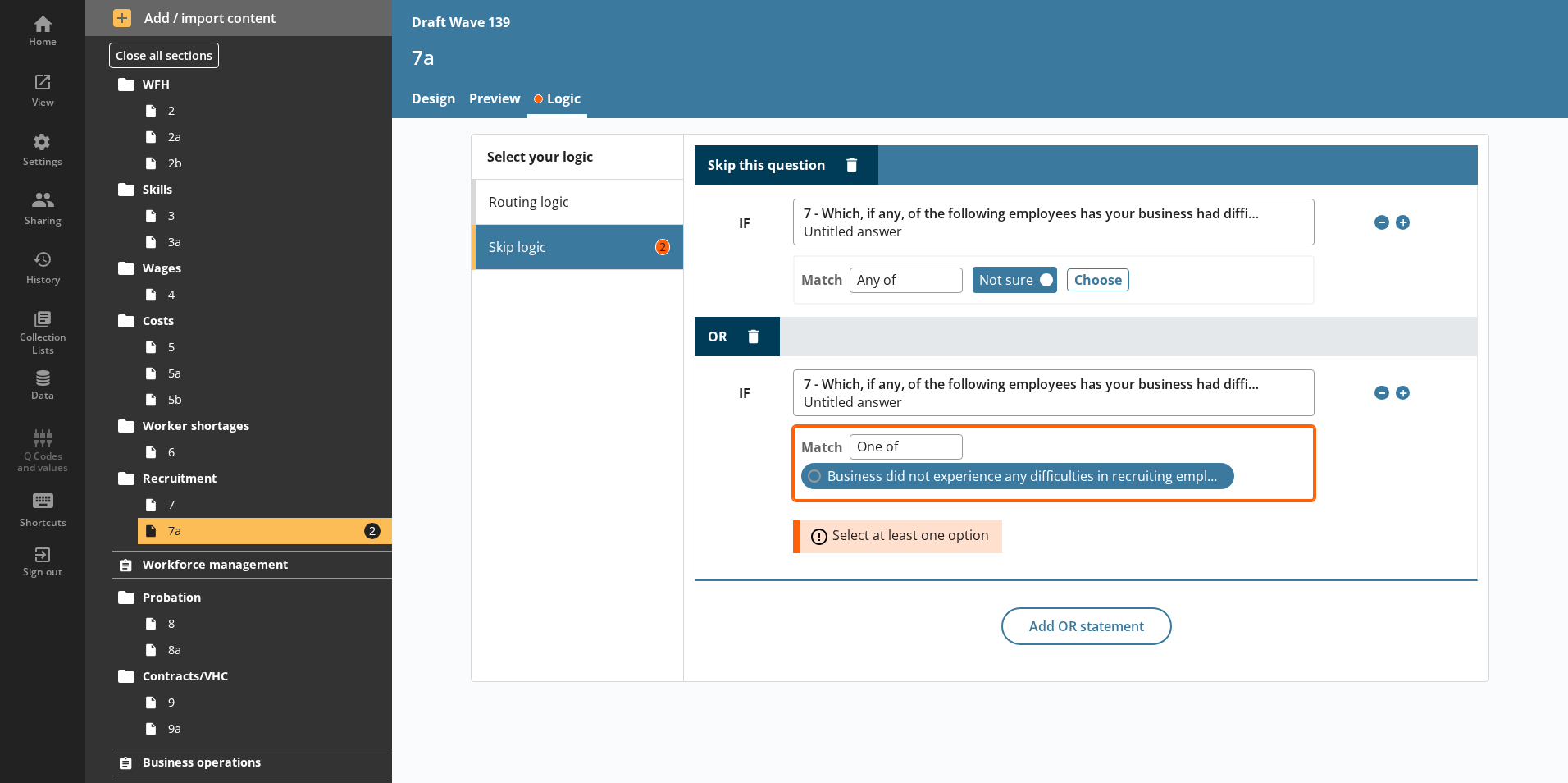
click at [816, 476] on label "Business did not experience any difficulties in recruiting employees" at bounding box center [1017, 476] width 433 height 26
click at [816, 476] on input "Business did not experience any difficulties in recruiting employees" at bounding box center [813, 475] width 13 height 13
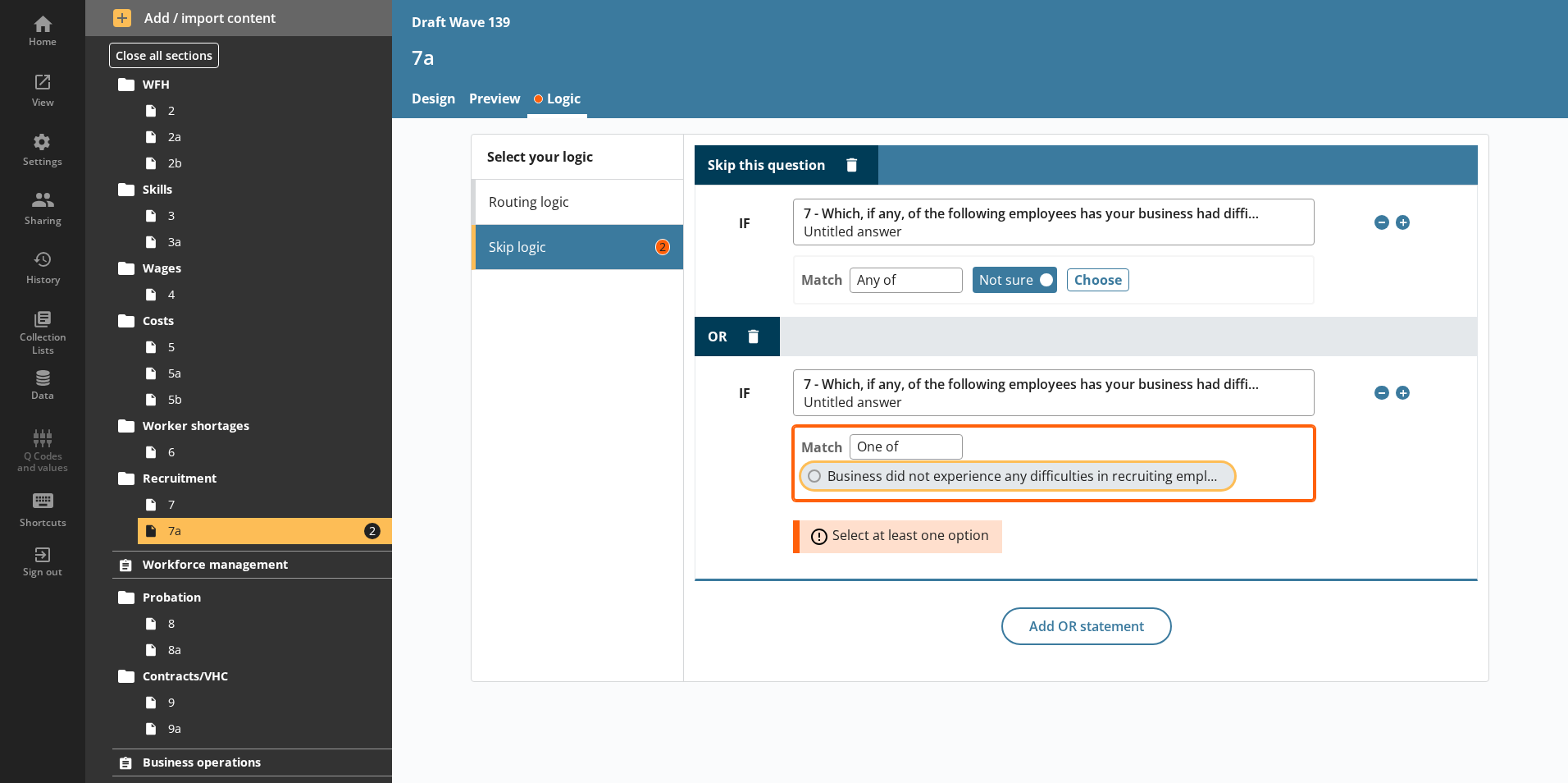
checkbox input "true"
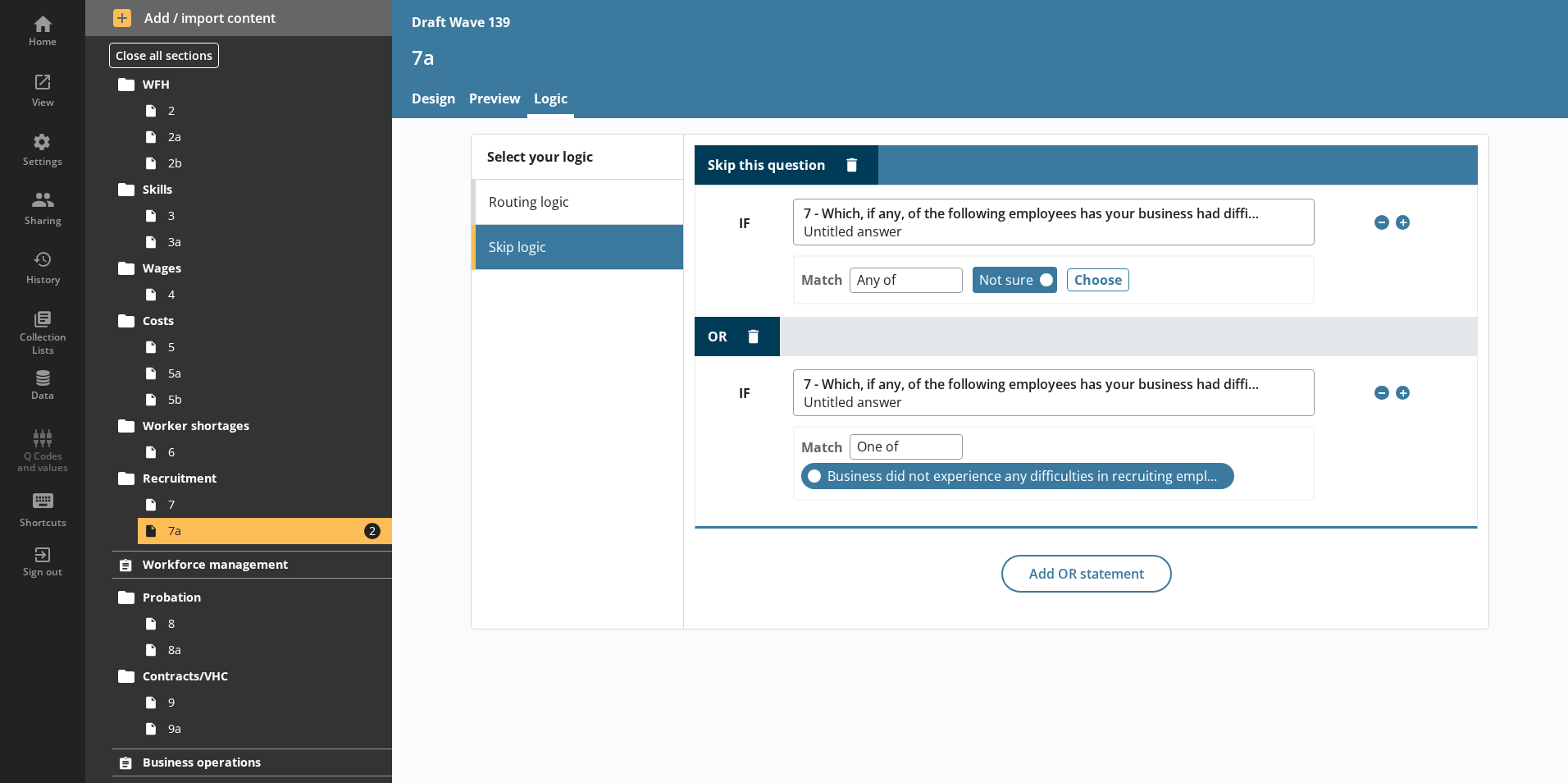
click at [1333, 598] on div "Skip this question Delete rule IF 7 - Which, if any, of the following employees…" at bounding box center [1085, 382] width 804 height 494
click at [1117, 268] on button "Choose" at bounding box center [1097, 279] width 63 height 23
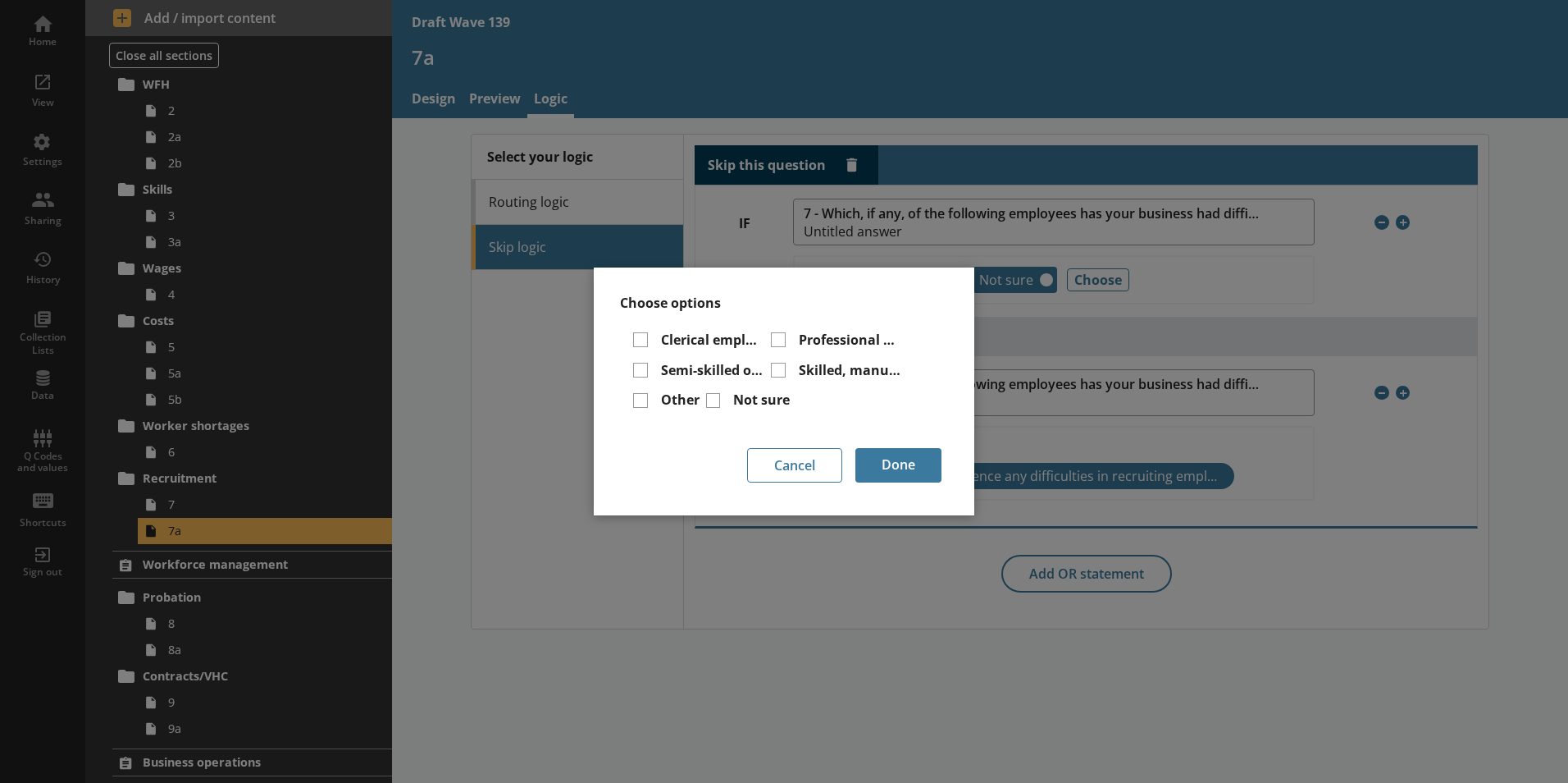
click at [1192, 279] on div "Choose options Clerical employees Professional or managerial employees Semi-ski…" at bounding box center [784, 392] width 1568 height 783
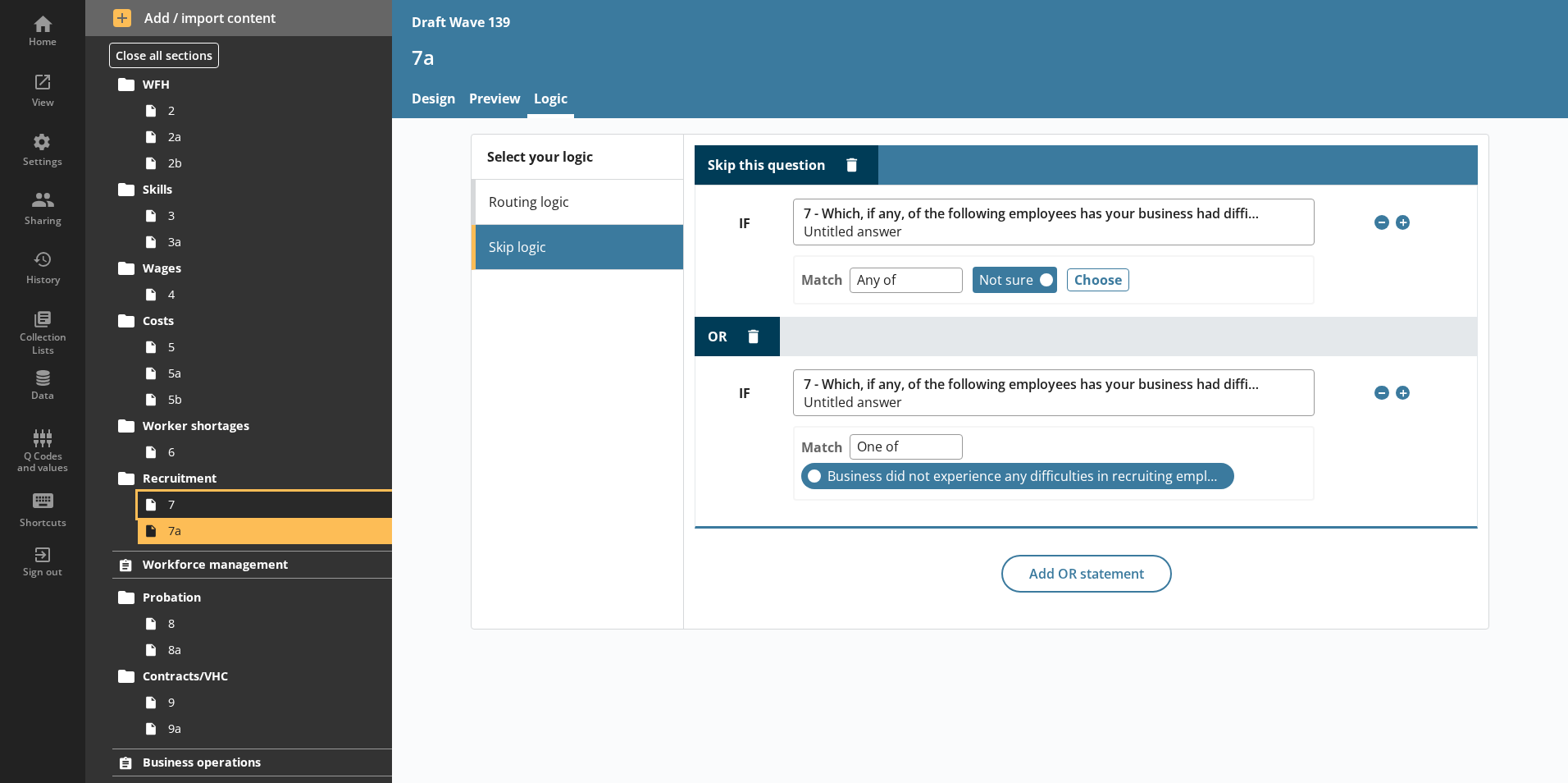
click at [169, 507] on span "7" at bounding box center [259, 504] width 182 height 16
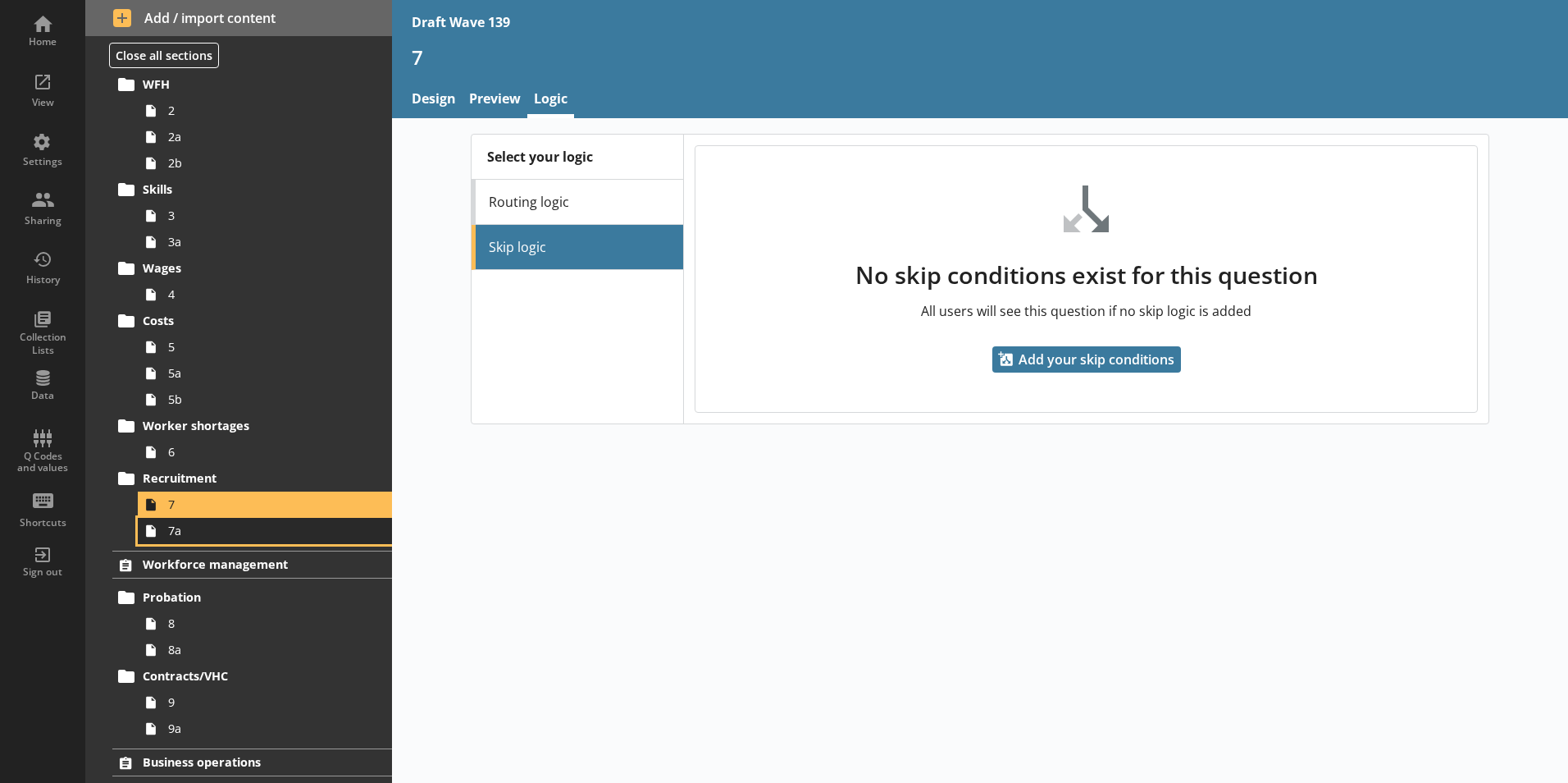
click at [222, 540] on link "7a" at bounding box center [264, 531] width 254 height 26
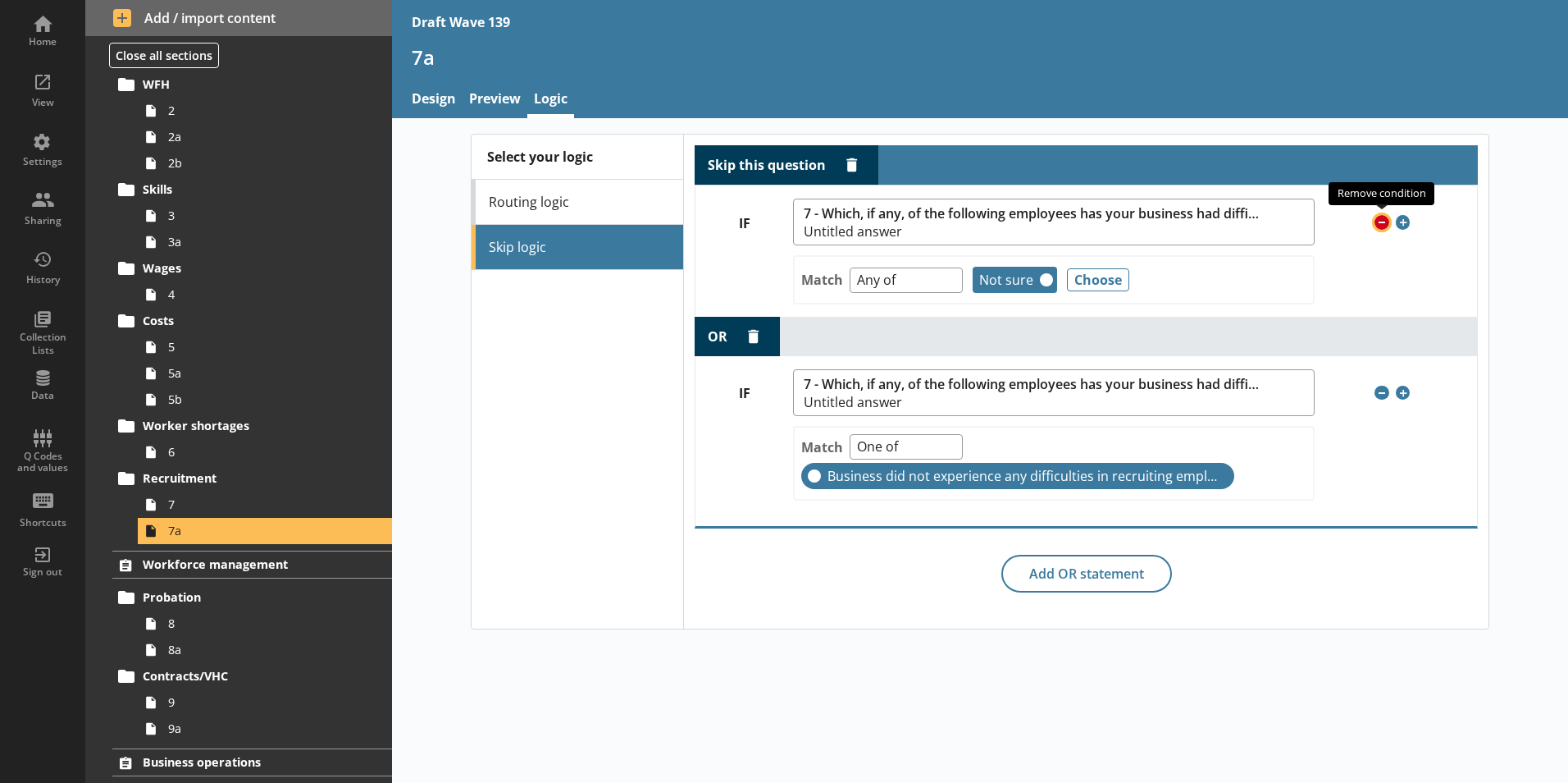
click at [1378, 225] on span "Remove condition" at bounding box center [1381, 222] width 15 height 15
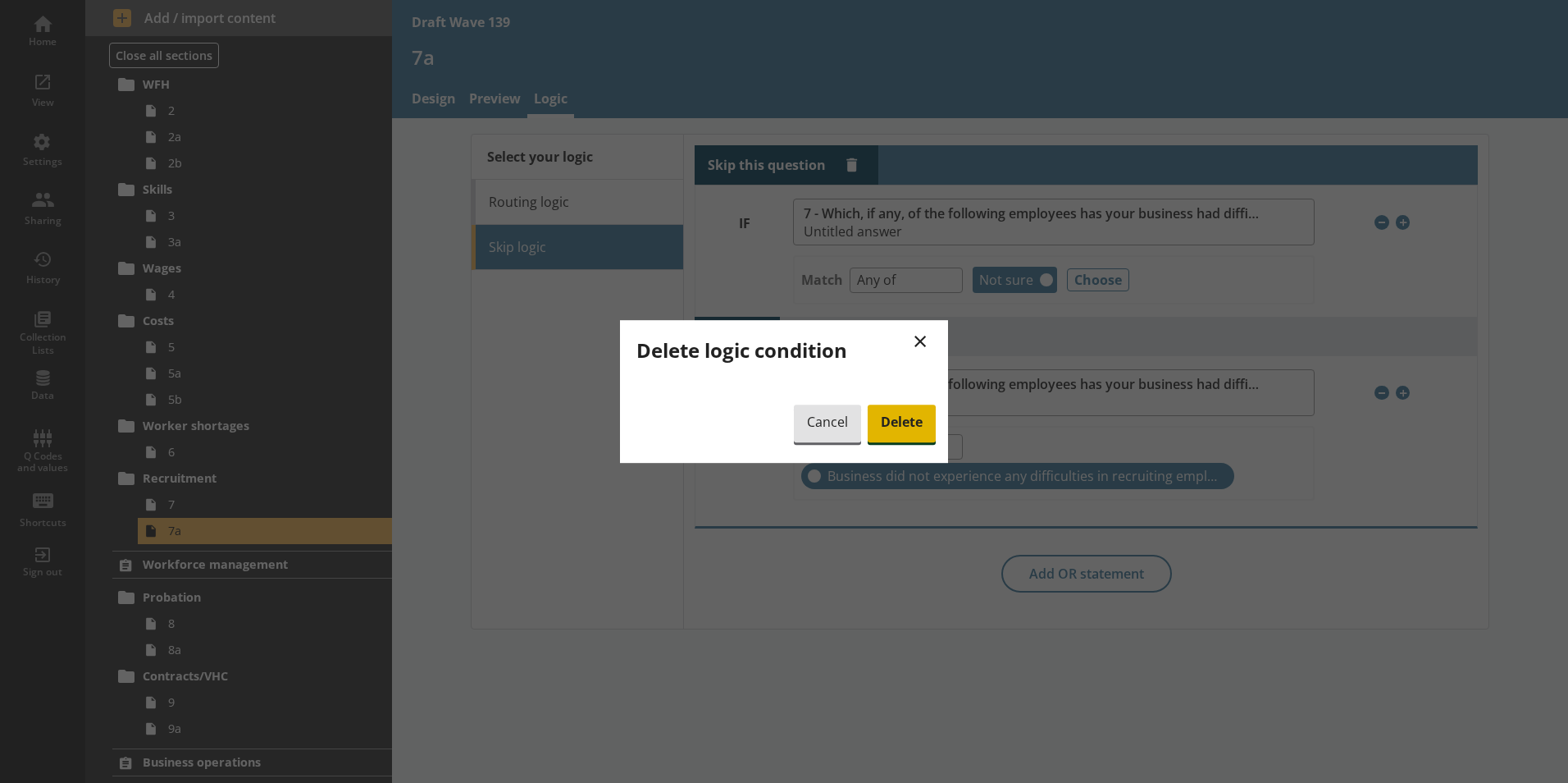
click at [889, 418] on span "Delete" at bounding box center [901, 423] width 68 height 38
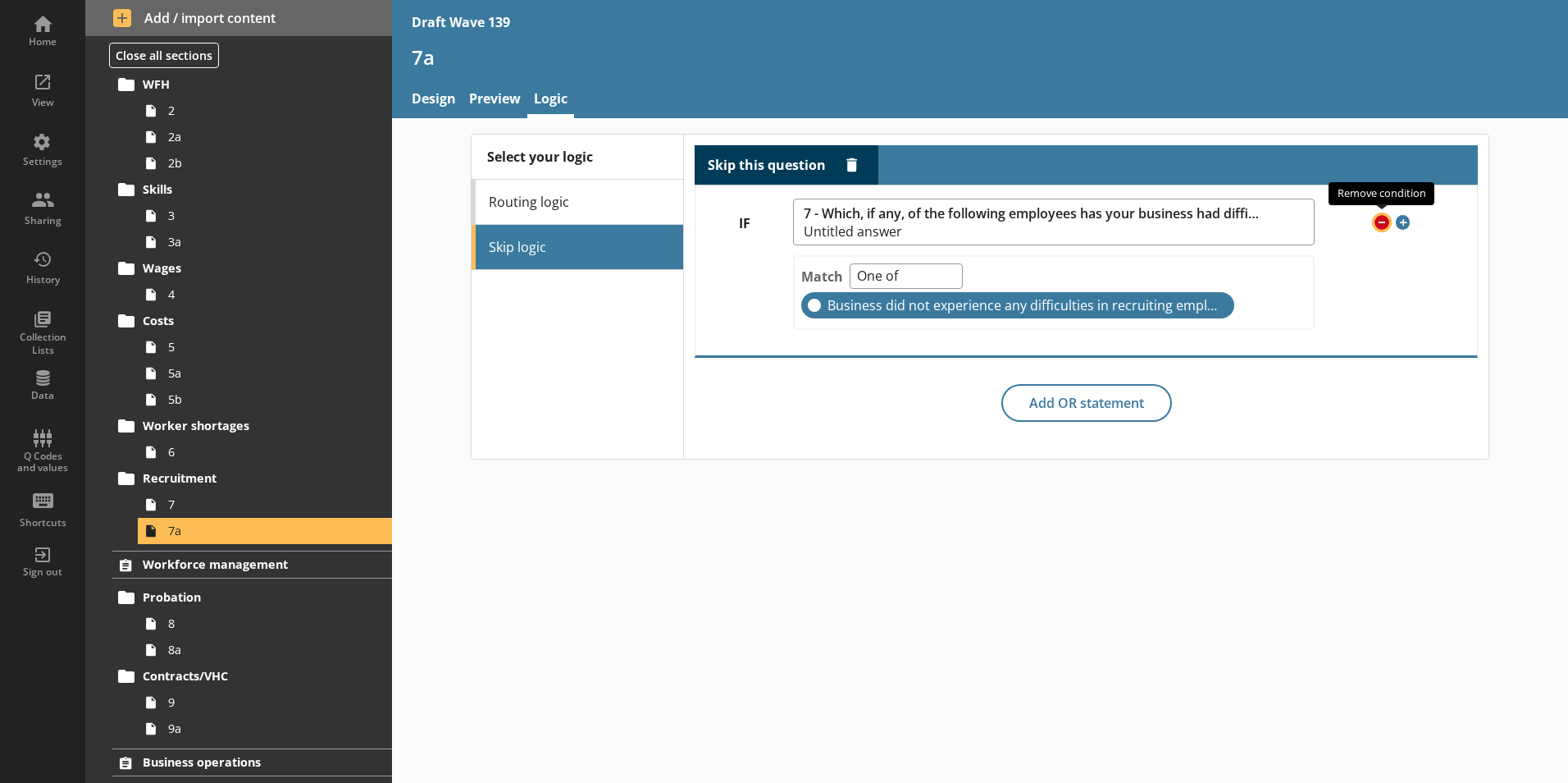
click at [1385, 222] on span "Remove condition" at bounding box center [1381, 222] width 15 height 15
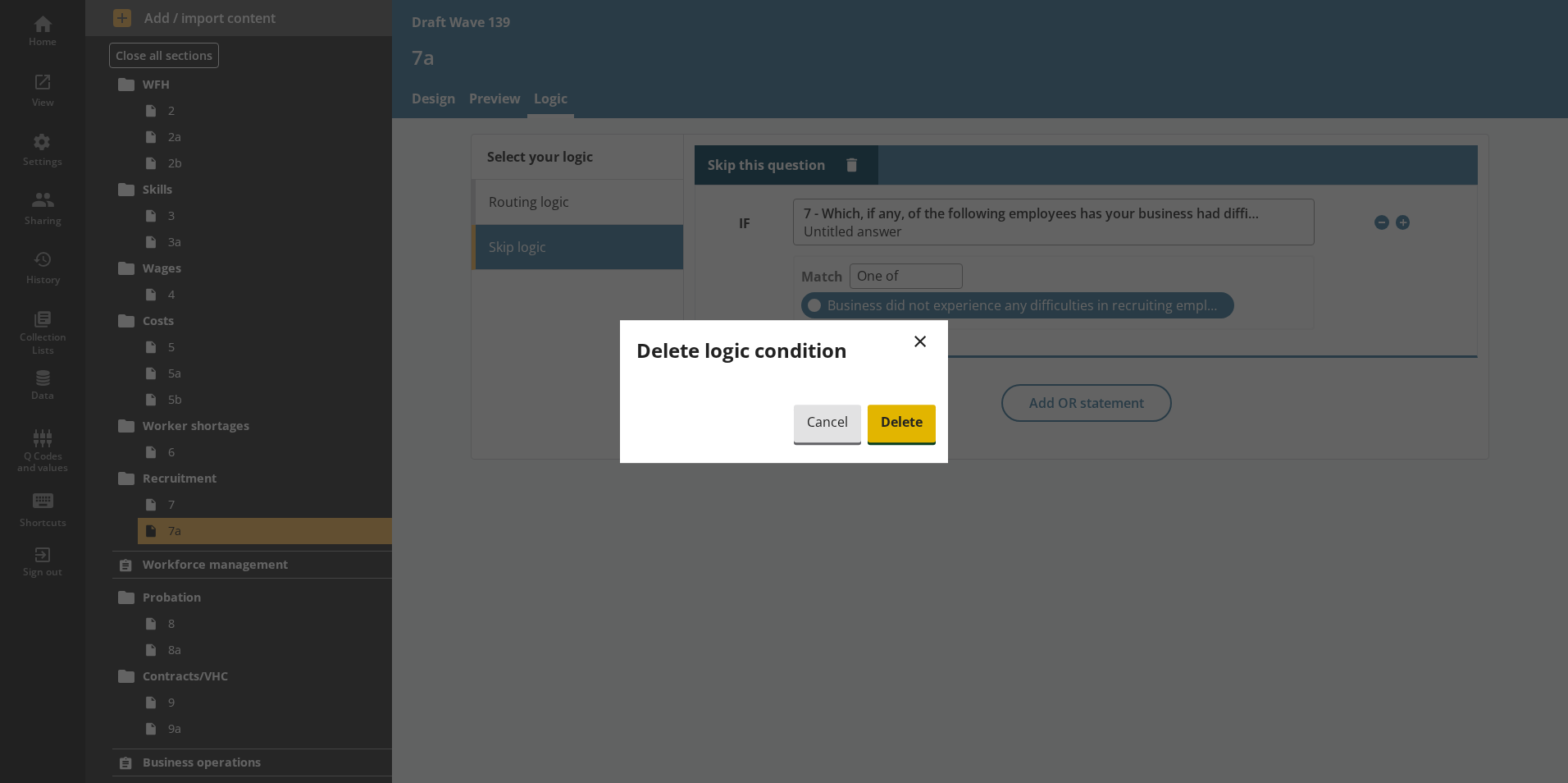
click at [898, 430] on span "Delete" at bounding box center [901, 423] width 68 height 38
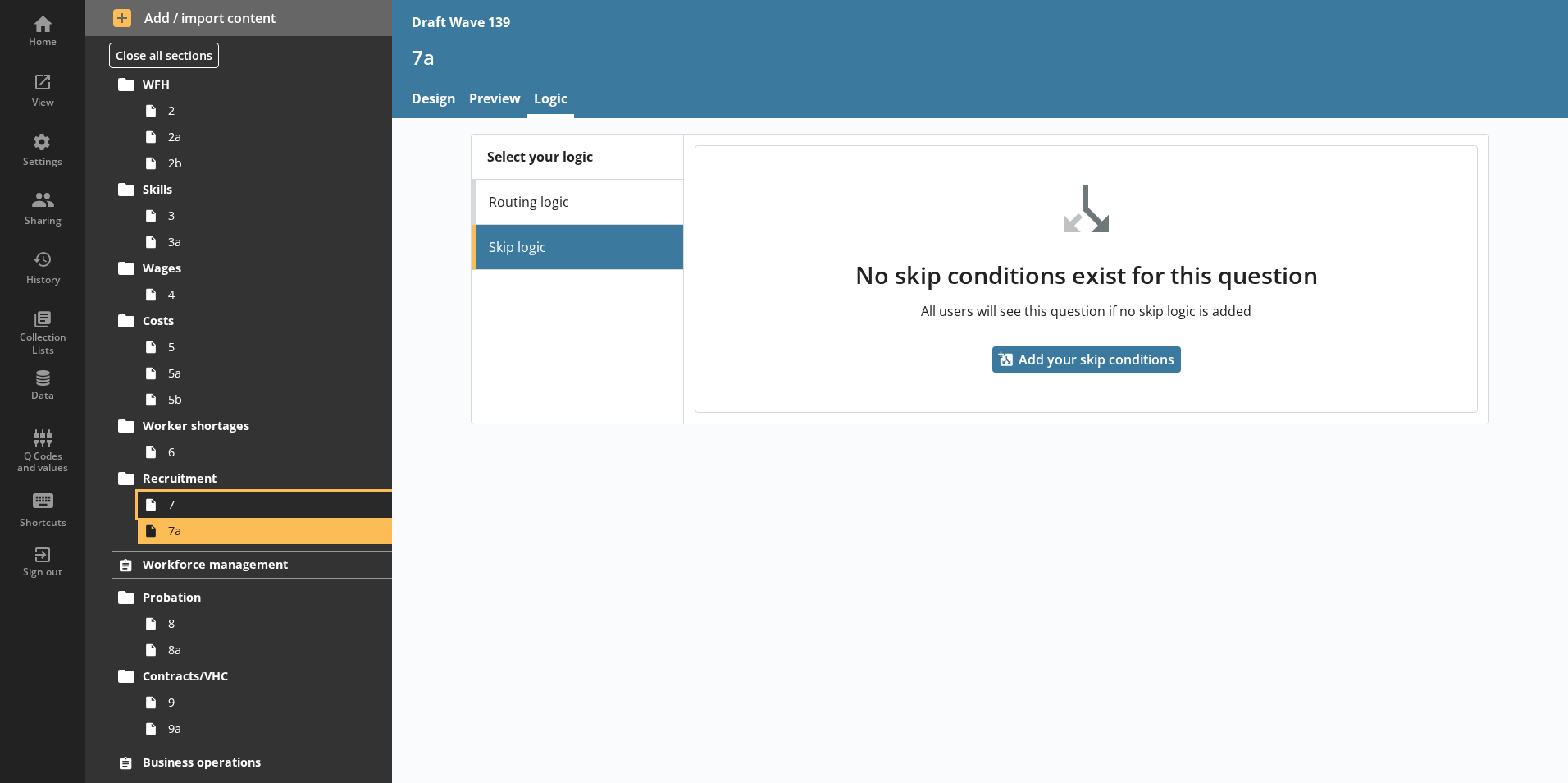
click at [254, 499] on span "7" at bounding box center [259, 504] width 182 height 16
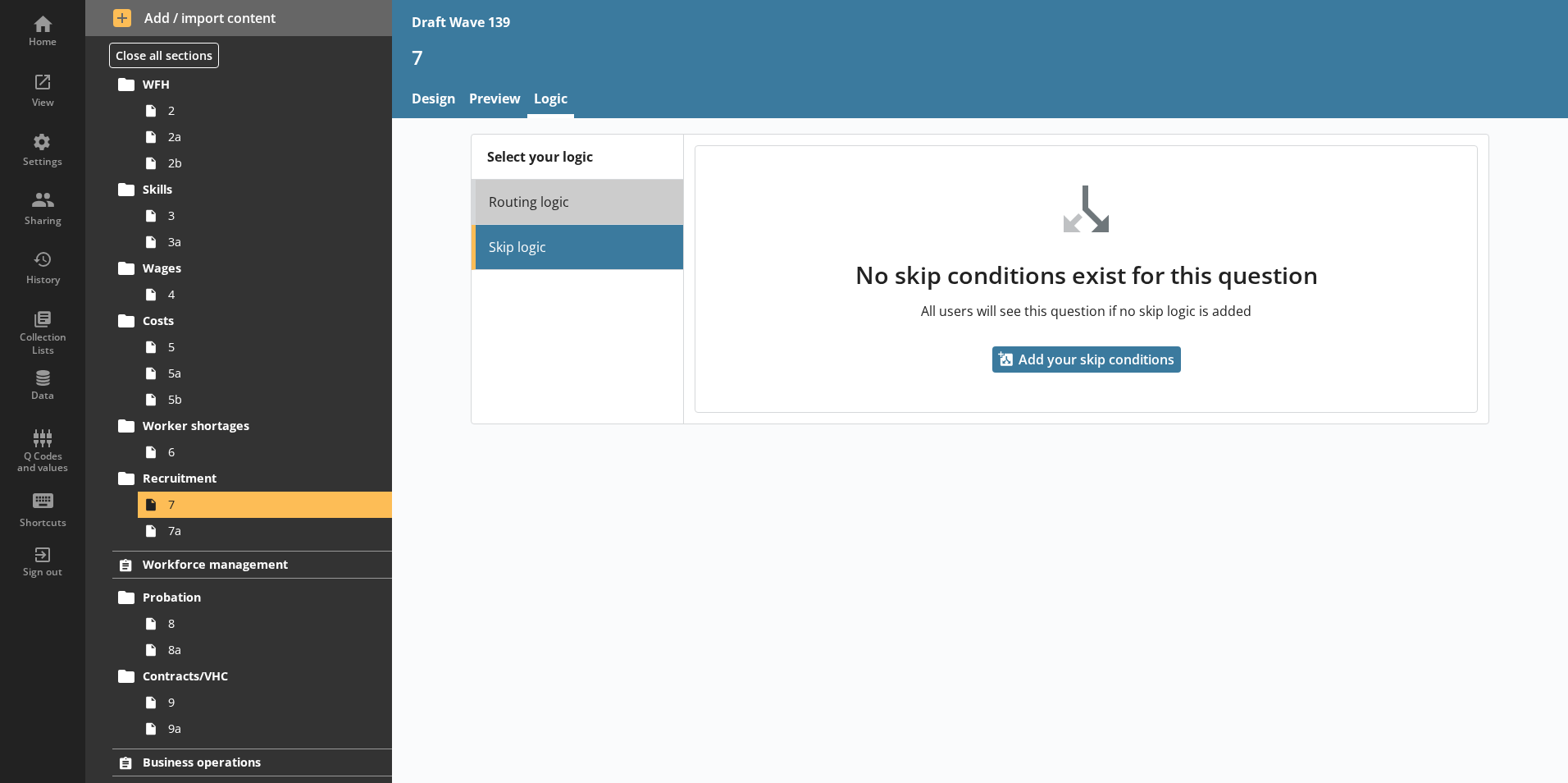
click at [582, 197] on link "Routing logic" at bounding box center [577, 201] width 211 height 45
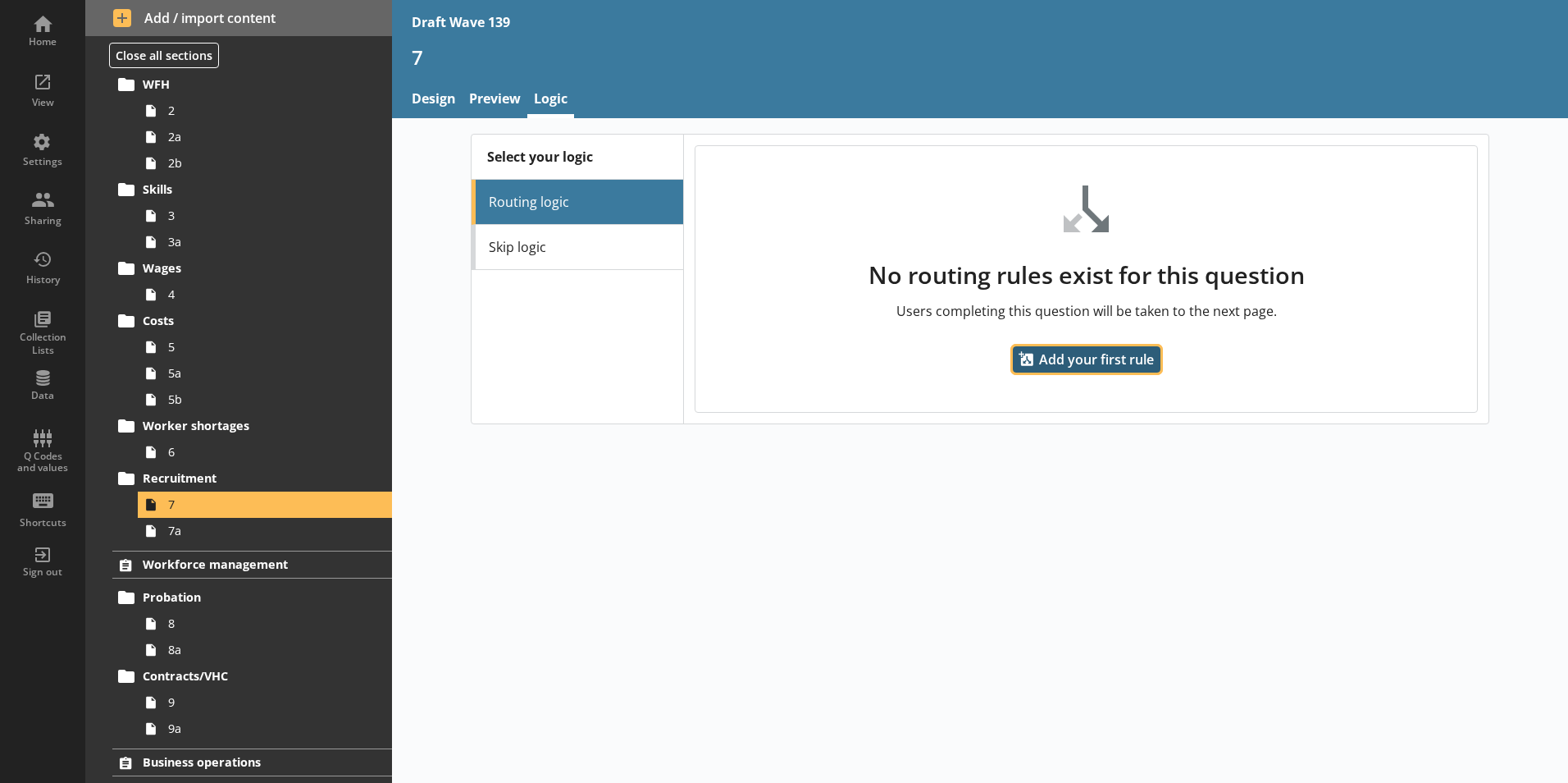
click at [1074, 354] on span "Add your first rule" at bounding box center [1086, 360] width 147 height 26
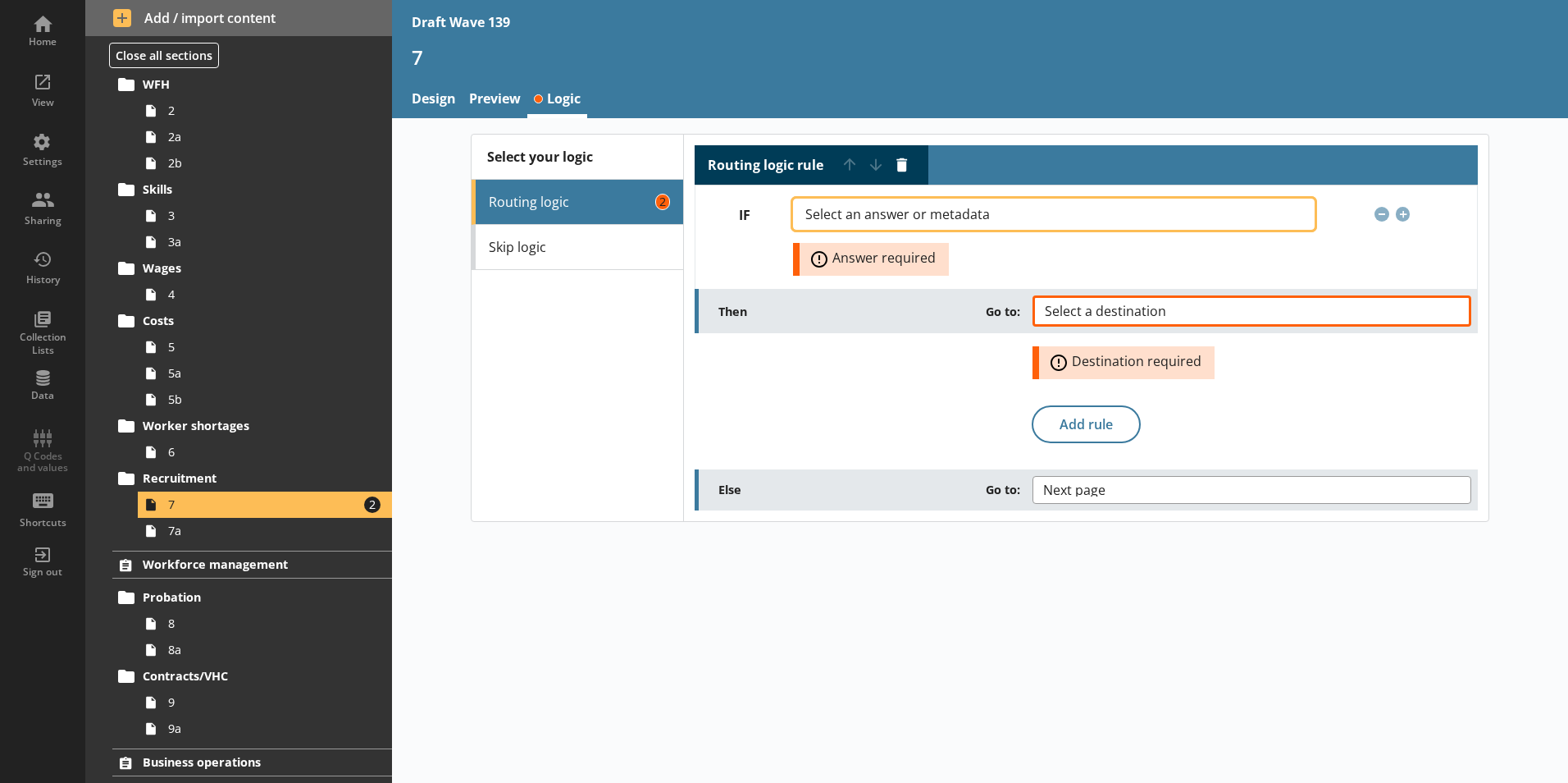
click at [1300, 207] on button "Select an answer or metadata" at bounding box center [1052, 213] width 521 height 31
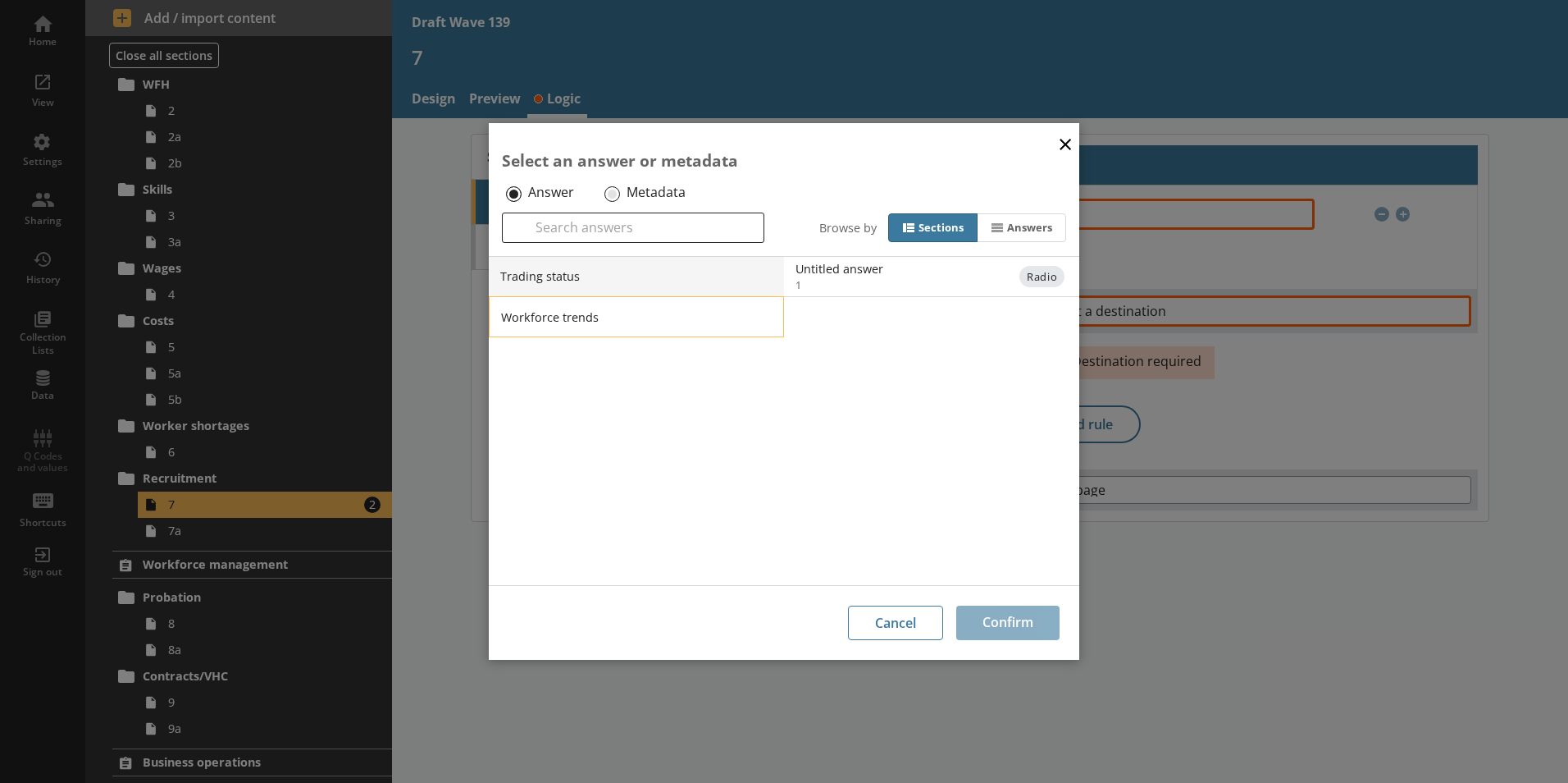
click at [537, 312] on li "Workforce trends" at bounding box center [636, 316] width 295 height 41
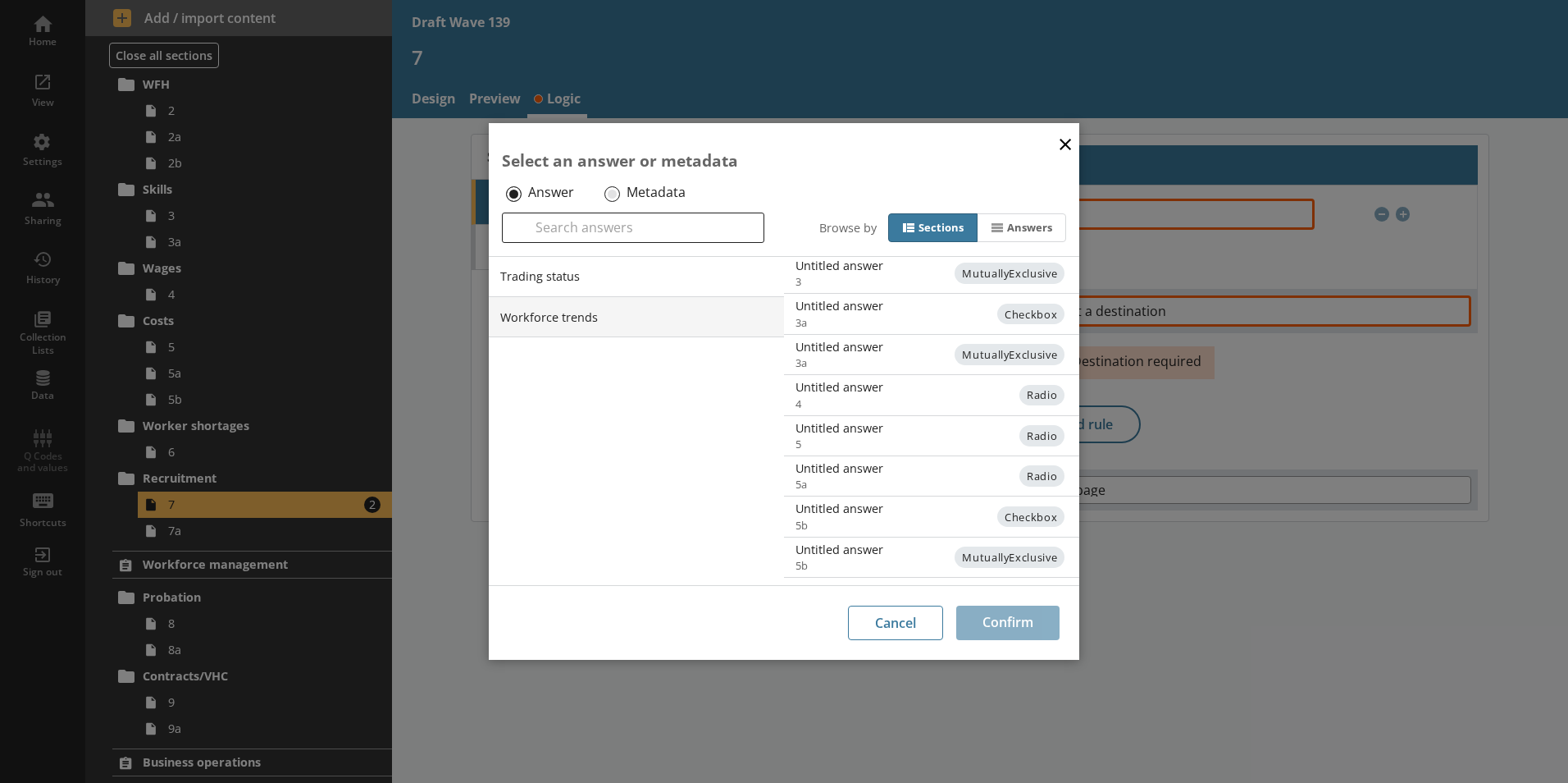
scroll to position [401, 0]
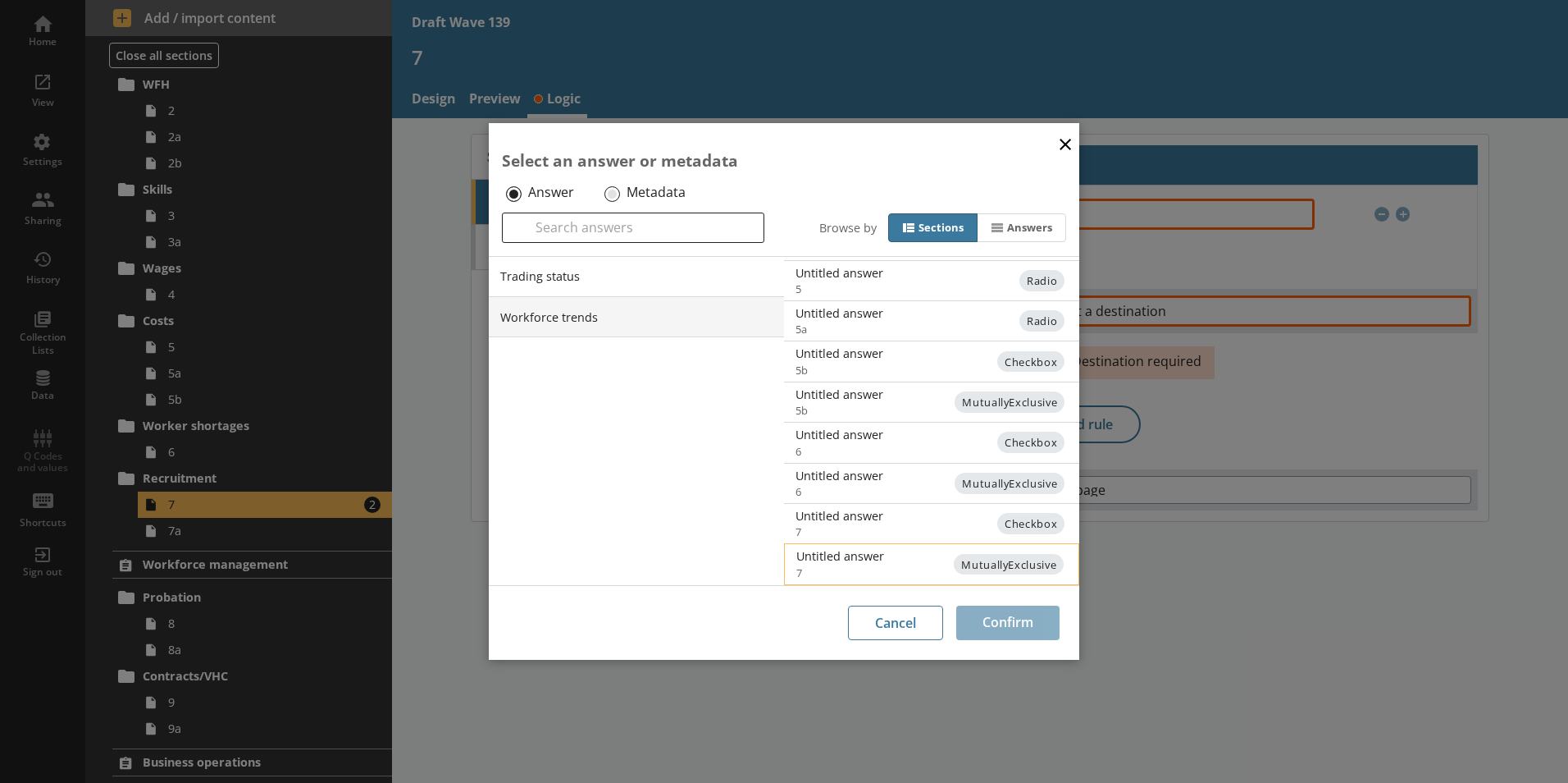
click at [862, 554] on div "Untitled answer" at bounding box center [962, 556] width 331 height 16
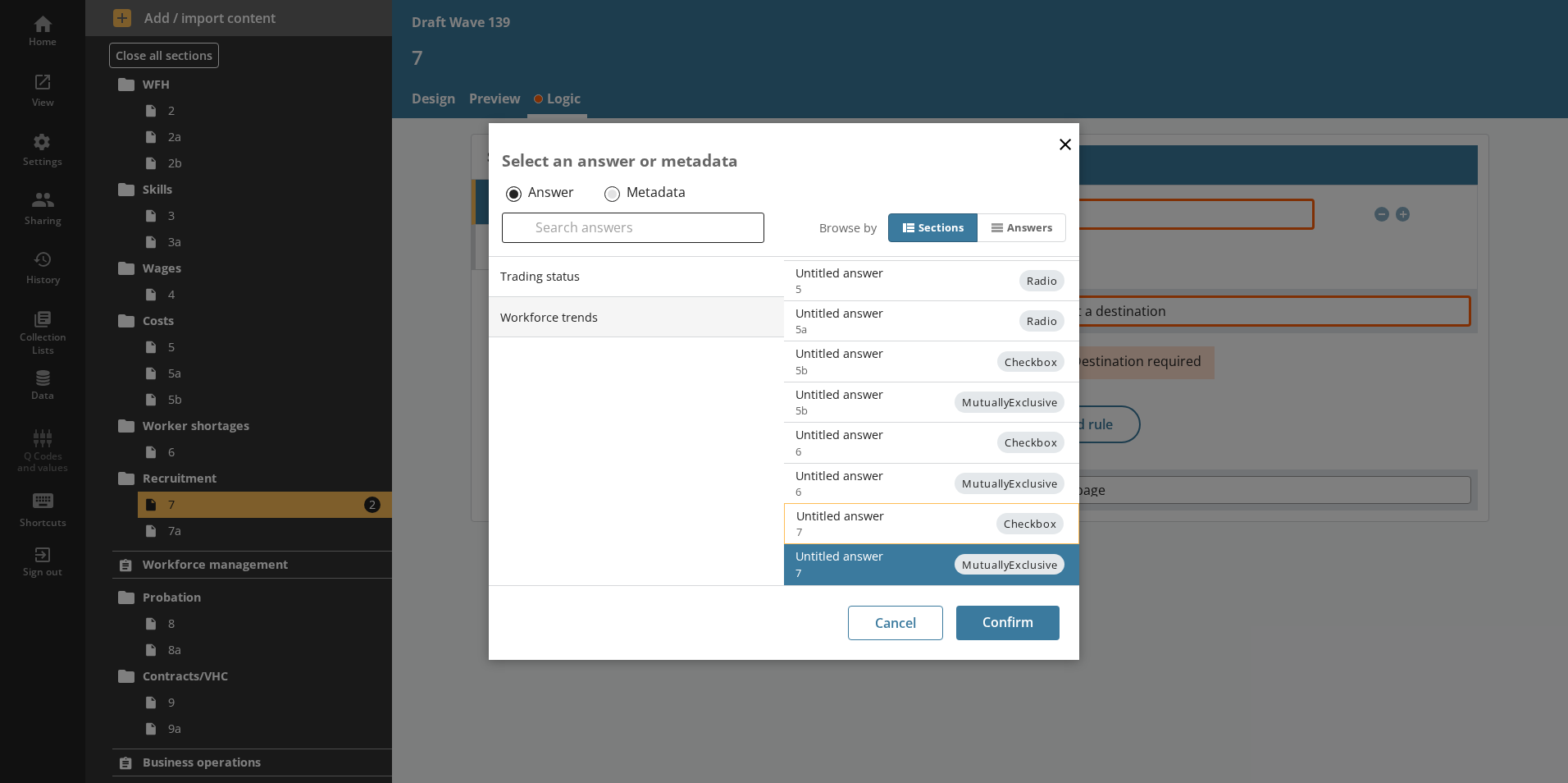
click at [951, 514] on div "Untitled answer" at bounding box center [962, 516] width 331 height 16
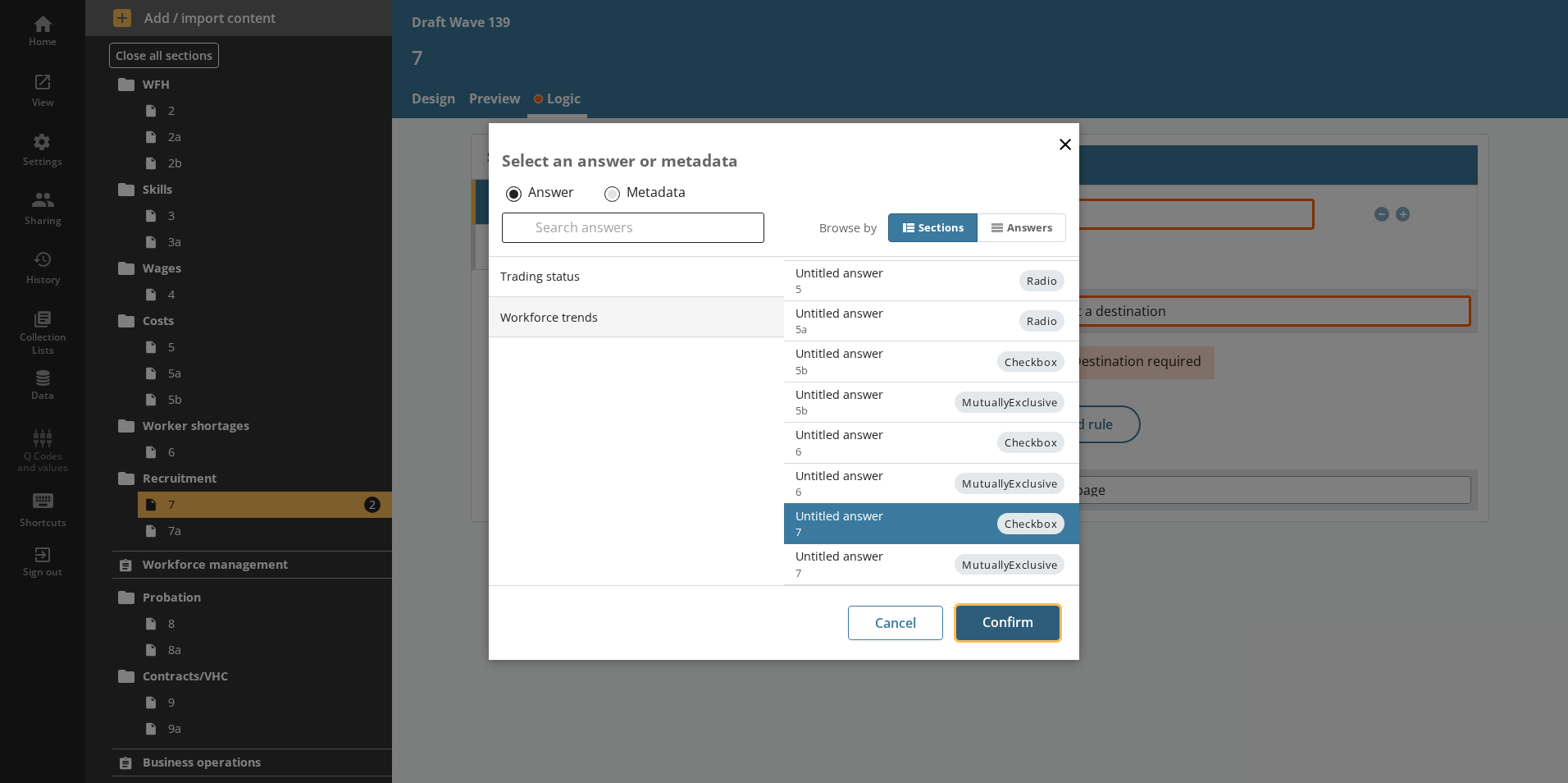
click at [1013, 621] on button "Confirm" at bounding box center [1008, 623] width 104 height 35
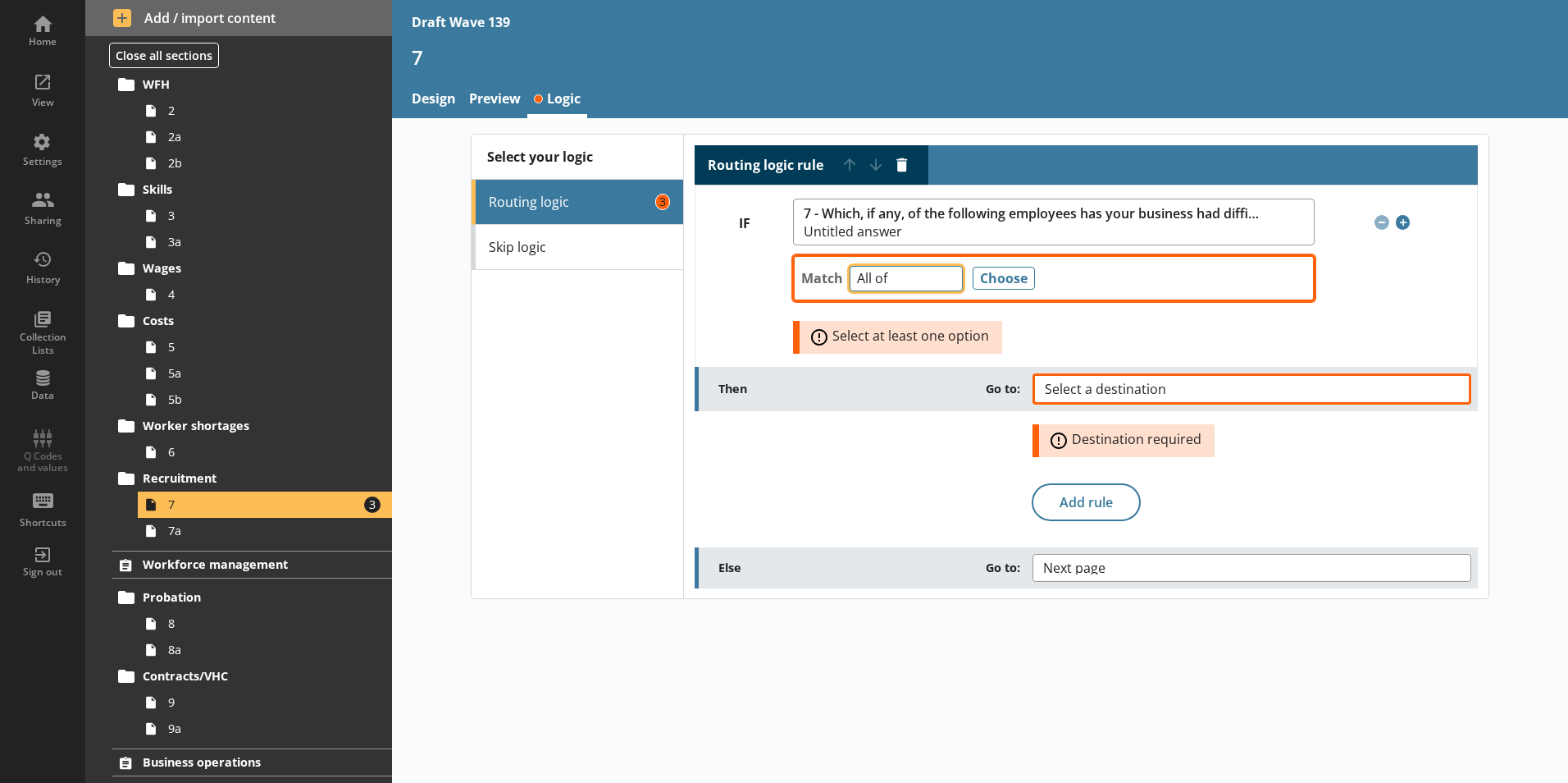
click at [948, 284] on select "Any of Not any of All of Count of Unanswered" at bounding box center [906, 279] width 113 height 26
select select "Unanswered"
click at [849, 266] on select "Any of Not any of All of Count of Unanswered" at bounding box center [906, 279] width 113 height 26
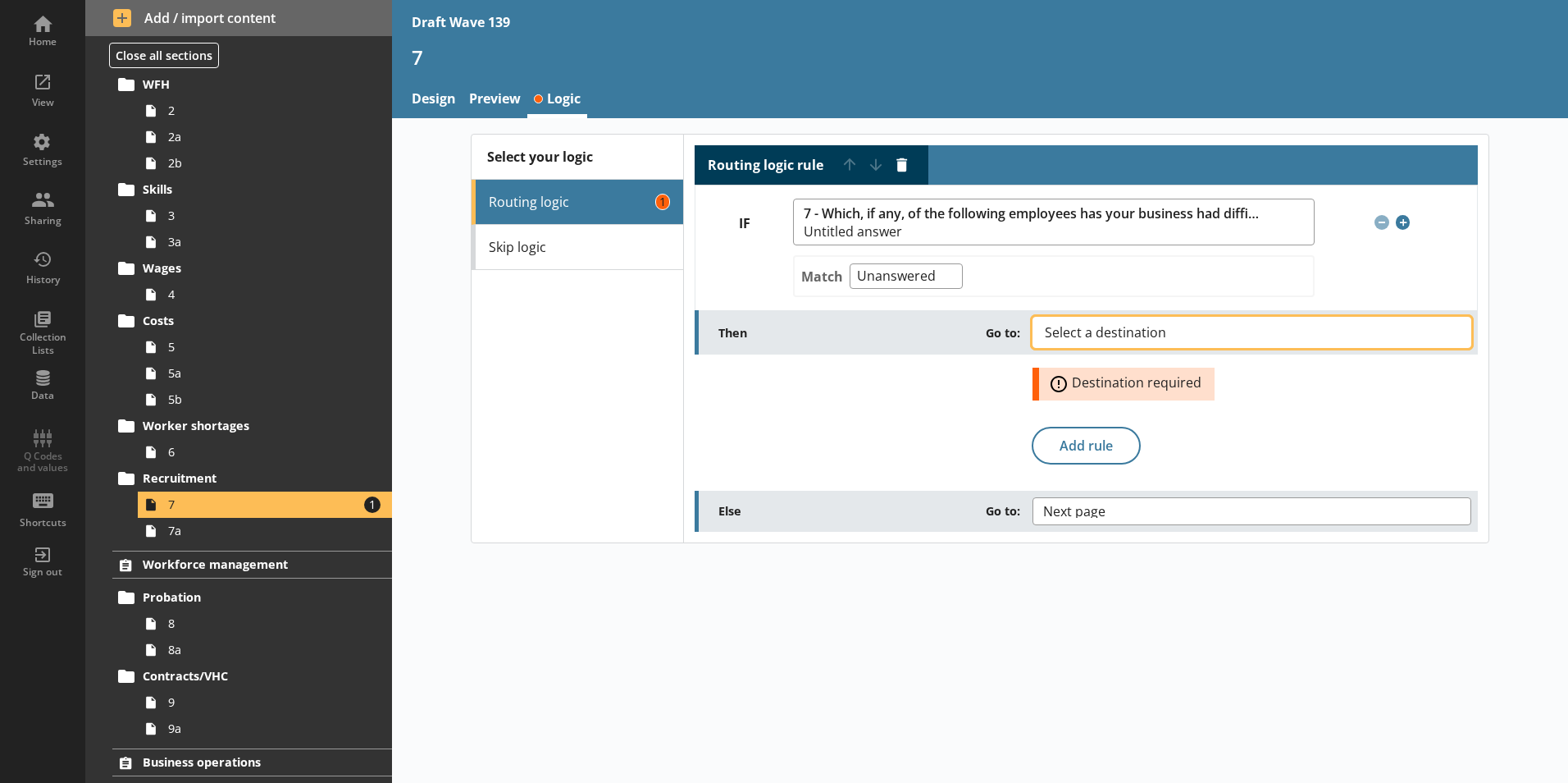
click at [1346, 331] on button "Select a destination" at bounding box center [1251, 332] width 439 height 31
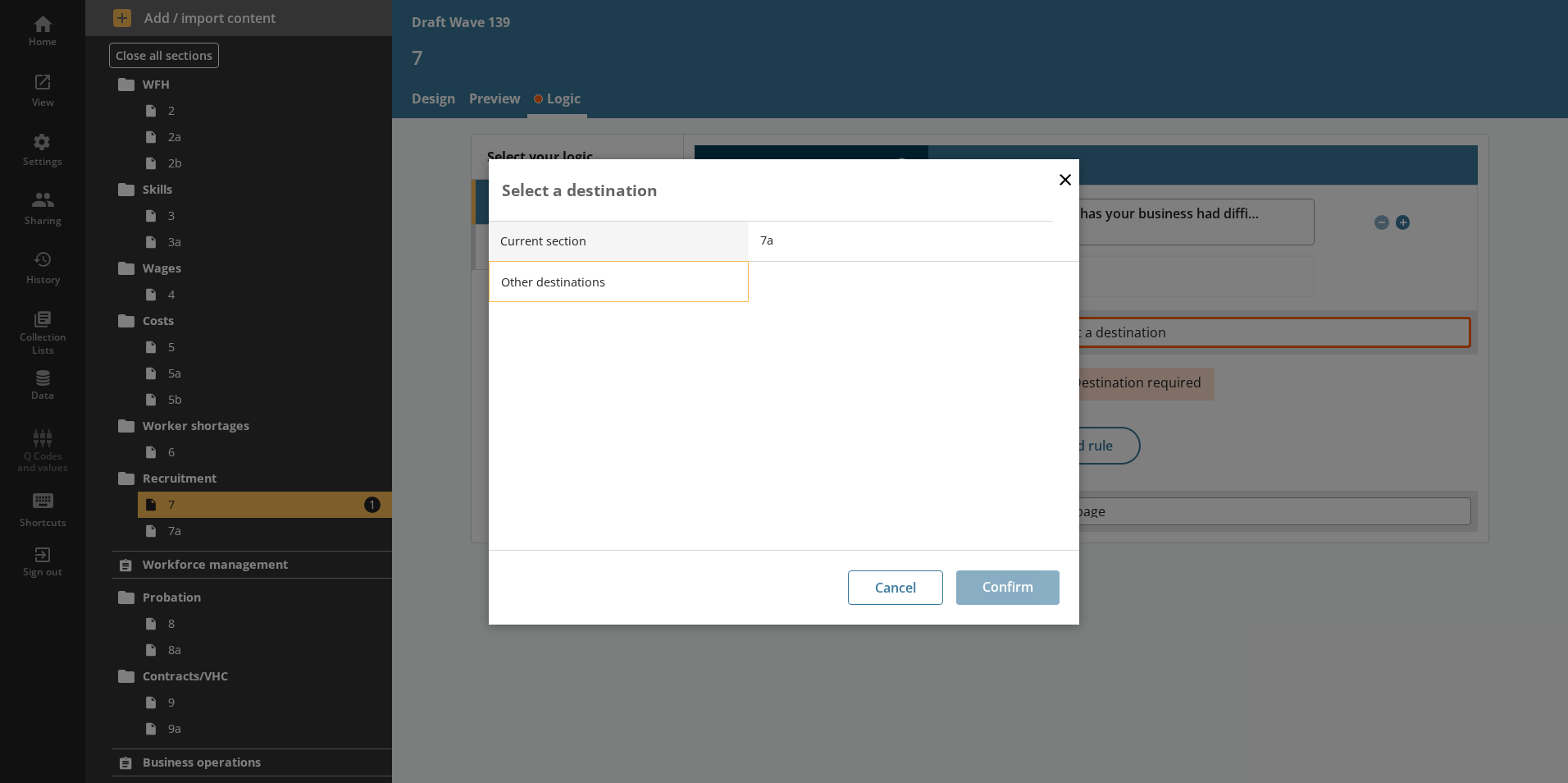
click at [632, 282] on li "Other destinations" at bounding box center [618, 281] width 260 height 41
click at [811, 287] on span "End of current section" at bounding box center [926, 281] width 331 height 16
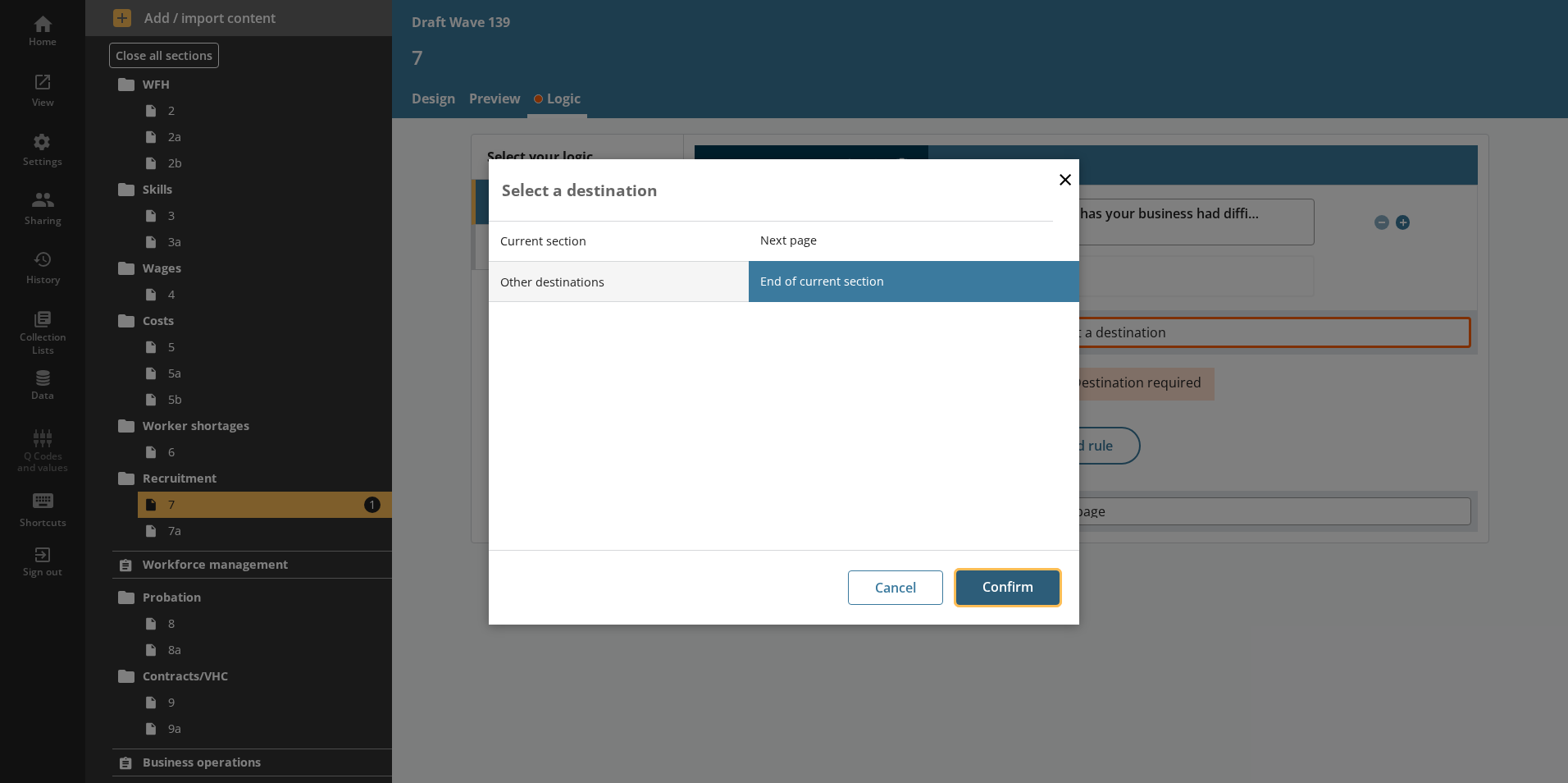
click at [1008, 595] on button "Confirm" at bounding box center [1008, 587] width 104 height 35
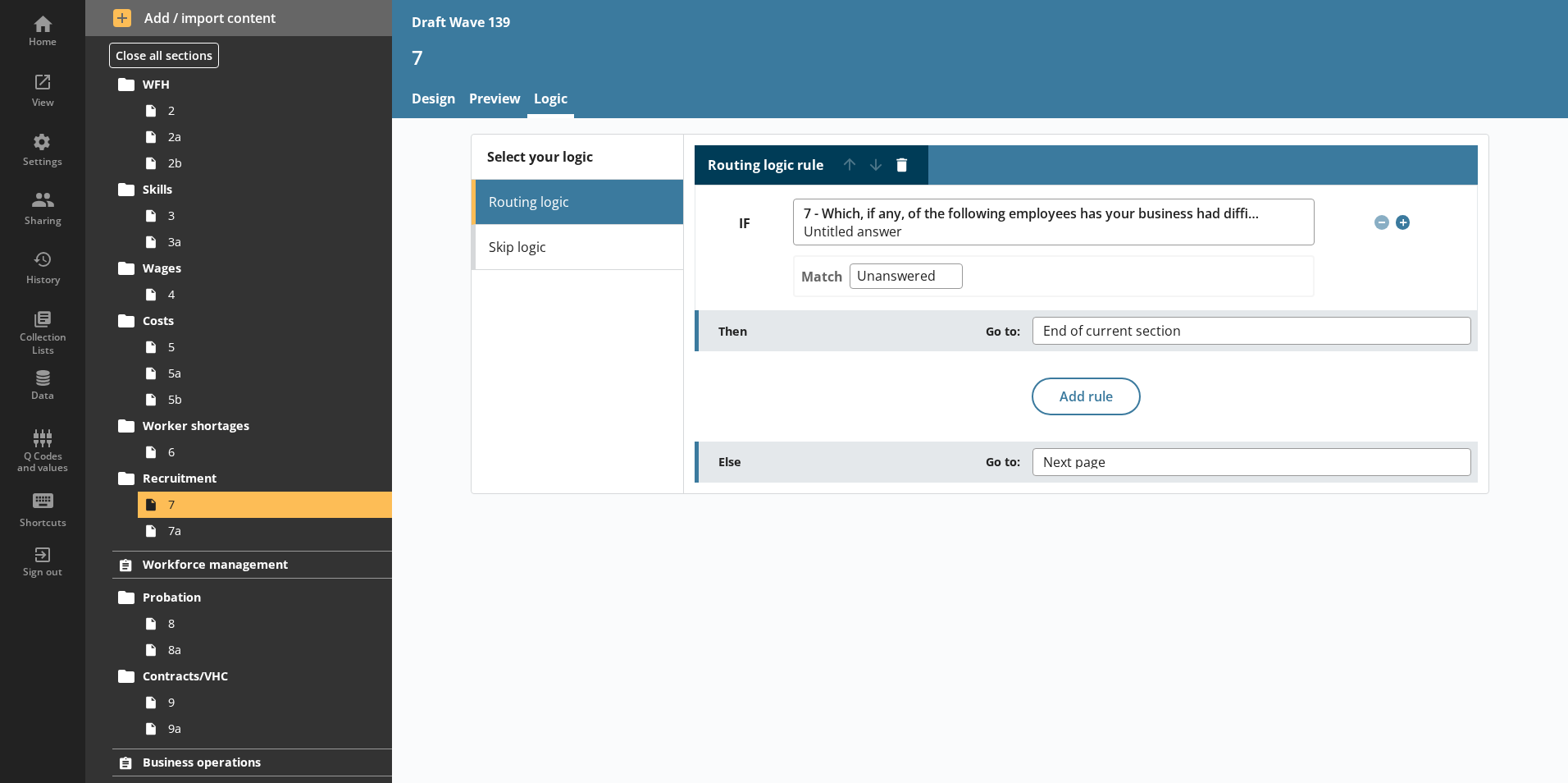
click at [1146, 588] on div "Select your logic Routing logic Skip logic Routing logic rule Move rule up Move…" at bounding box center [980, 450] width 1176 height 664
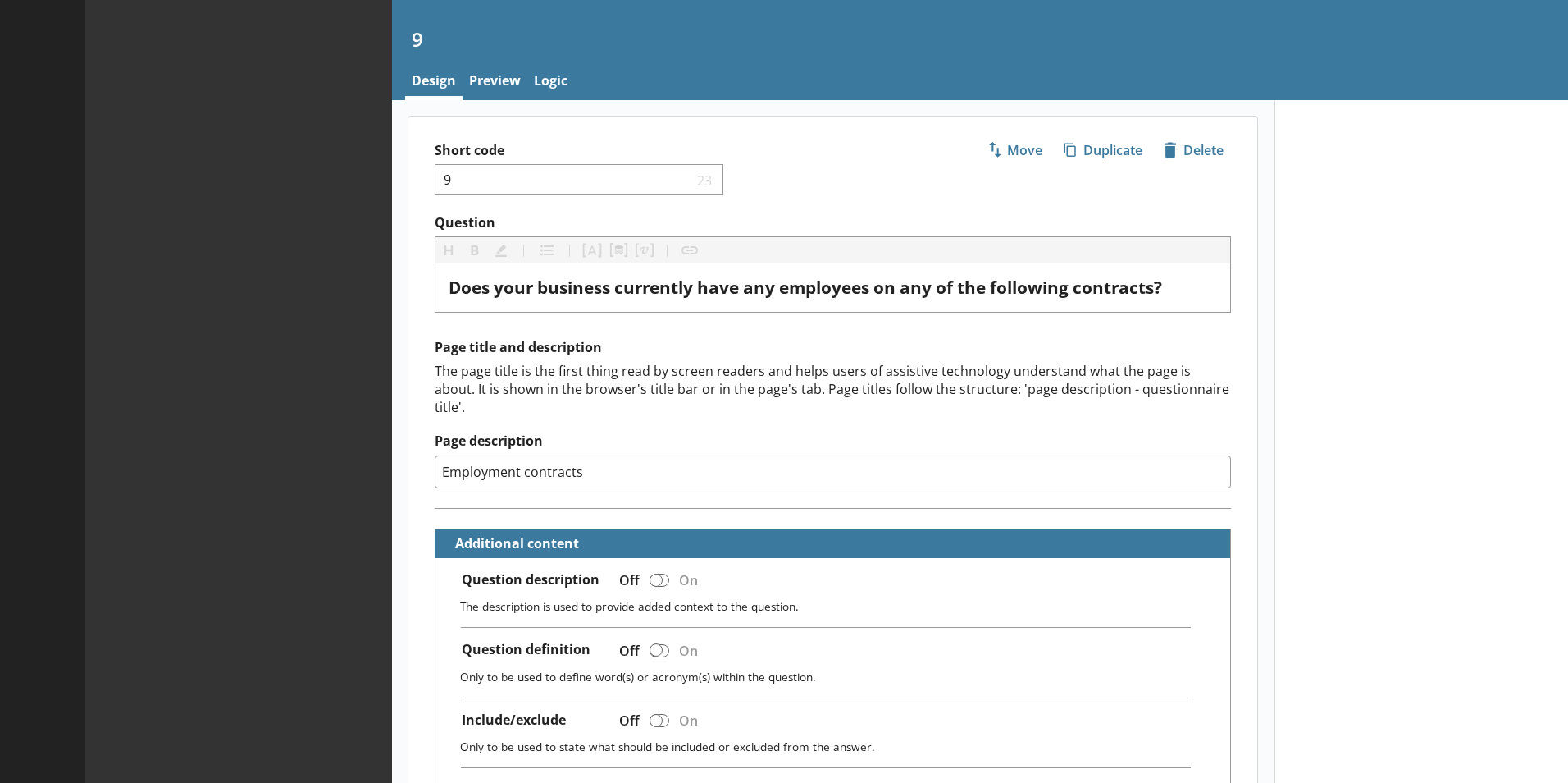
type textarea "x"
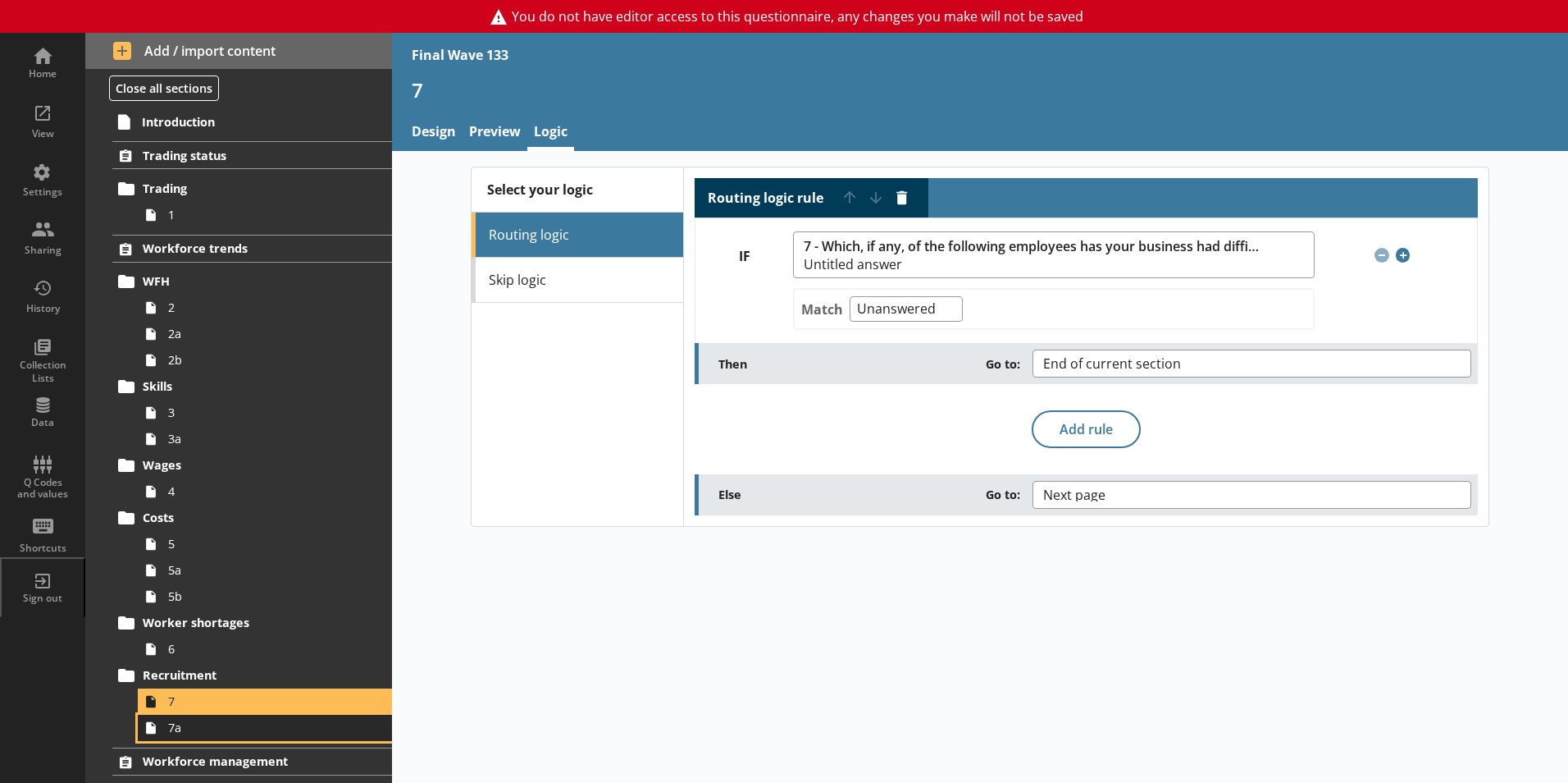
click at [181, 728] on span "7a" at bounding box center [259, 727] width 182 height 16
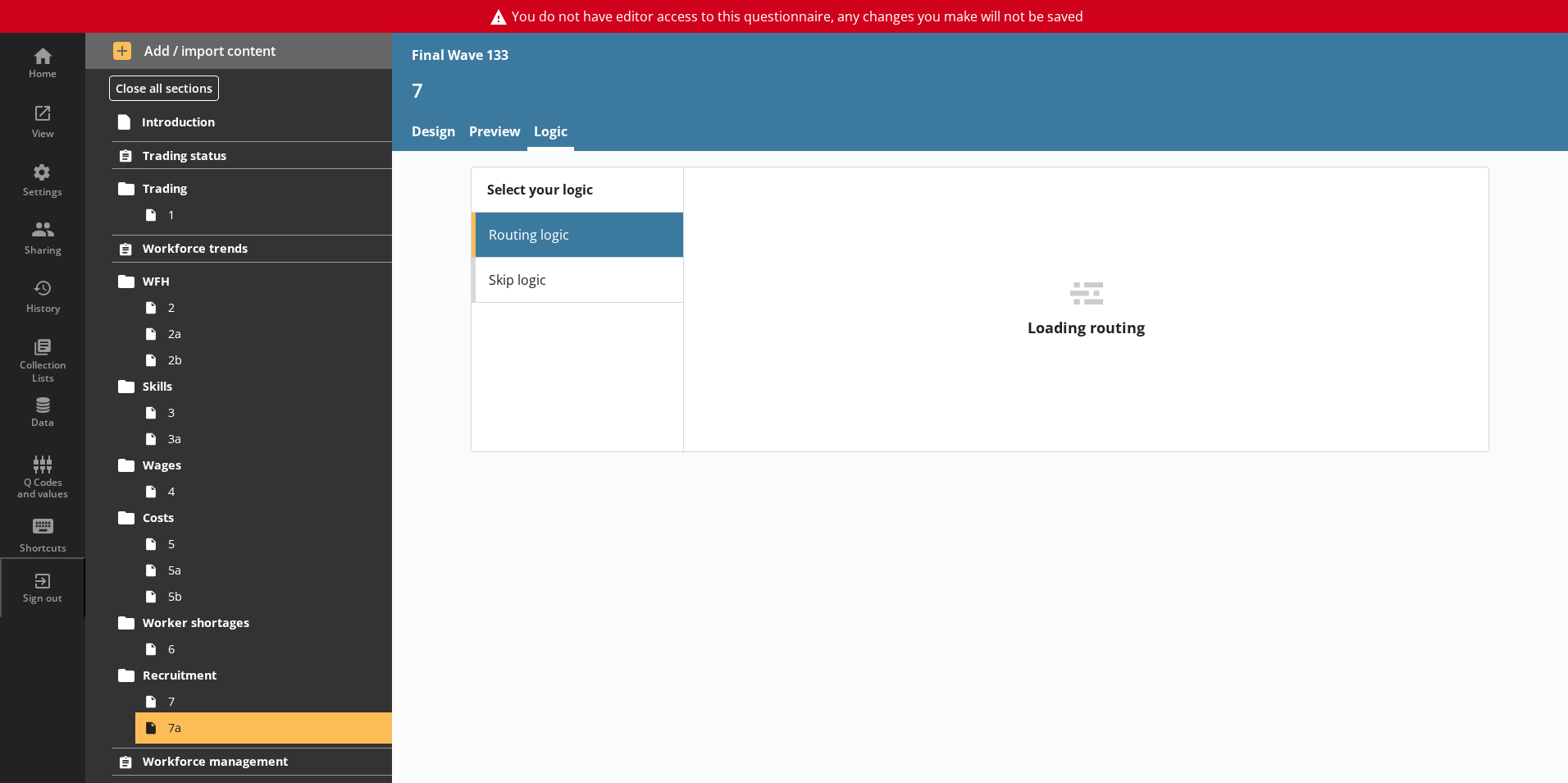
click at [181, 728] on span "7a" at bounding box center [259, 727] width 182 height 16
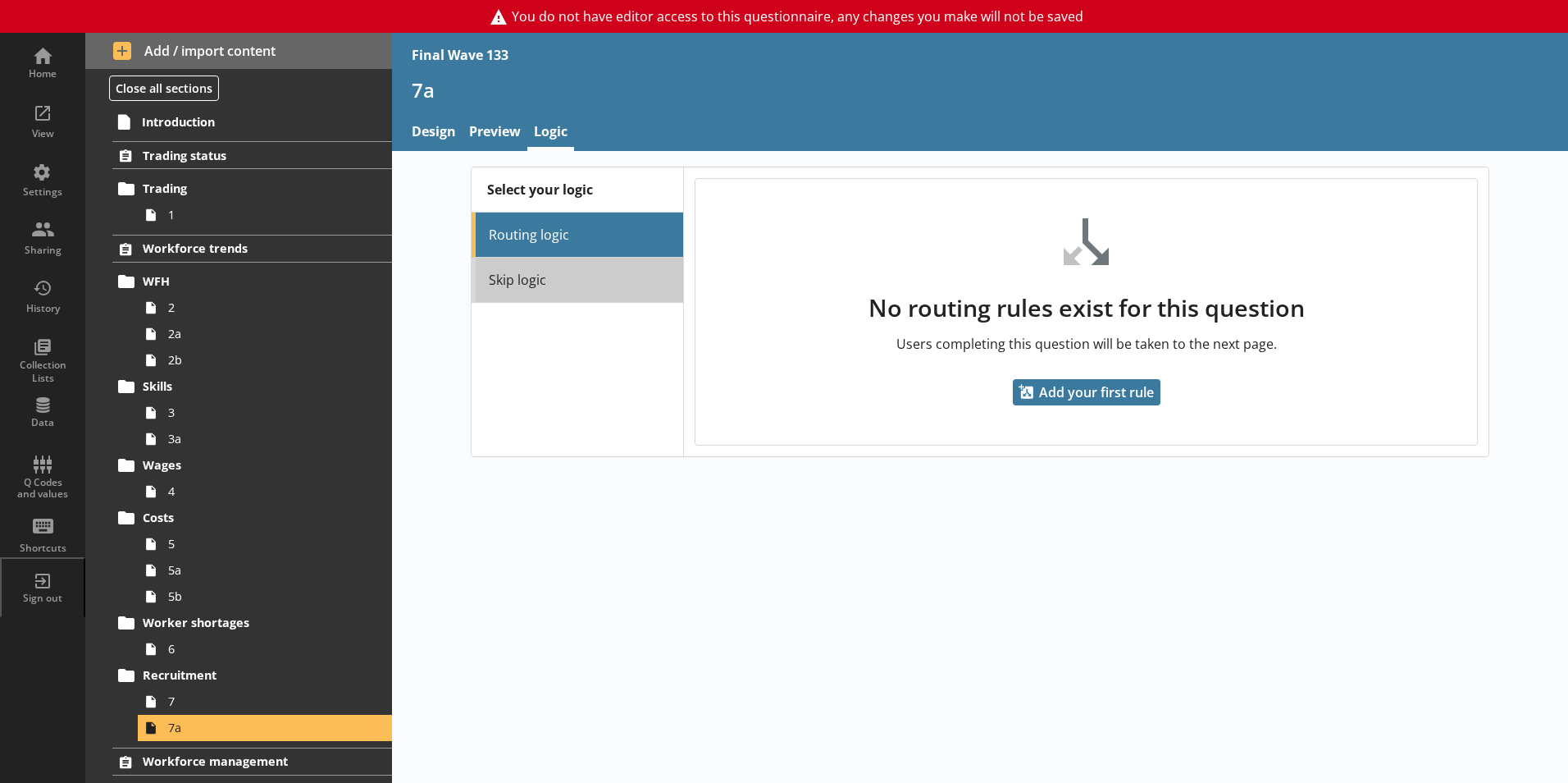
click at [536, 284] on link "Skip logic" at bounding box center [577, 280] width 211 height 45
